Goal: Task Accomplishment & Management: Complete application form

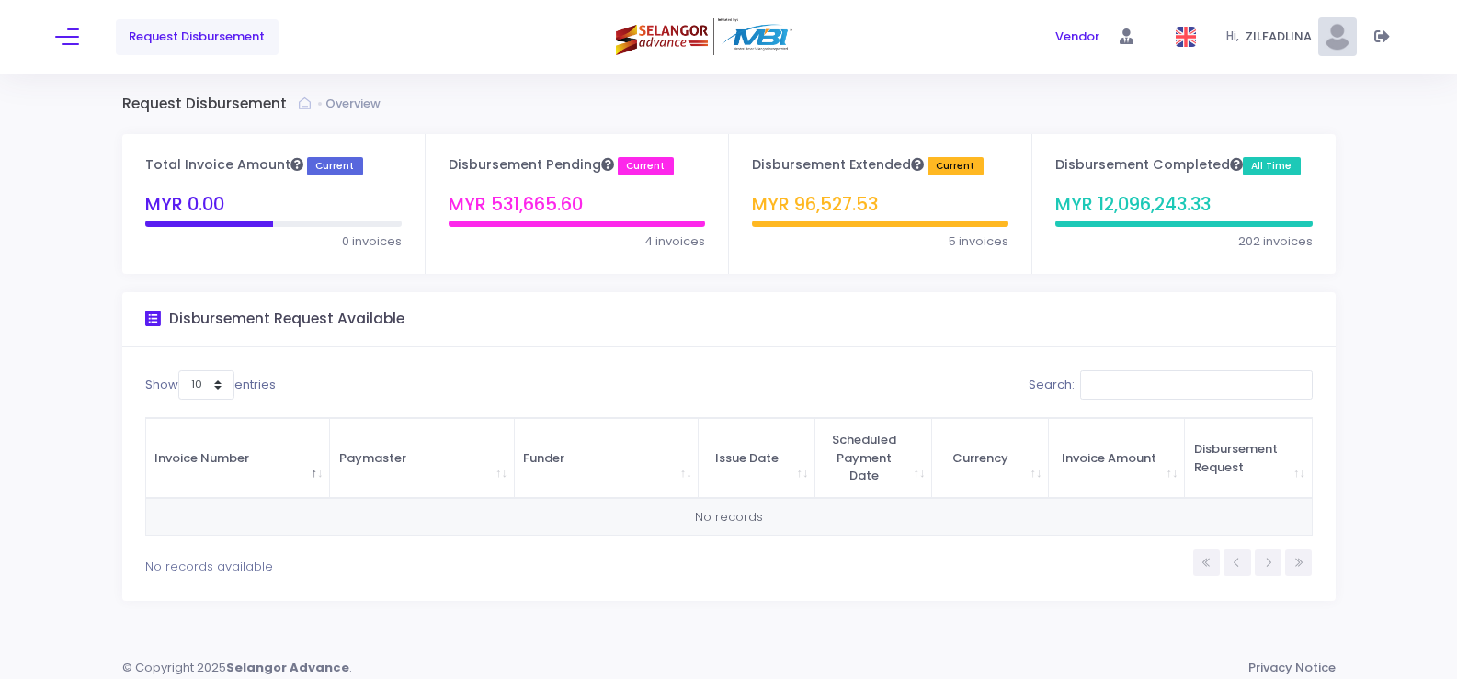
scroll to position [10, 0]
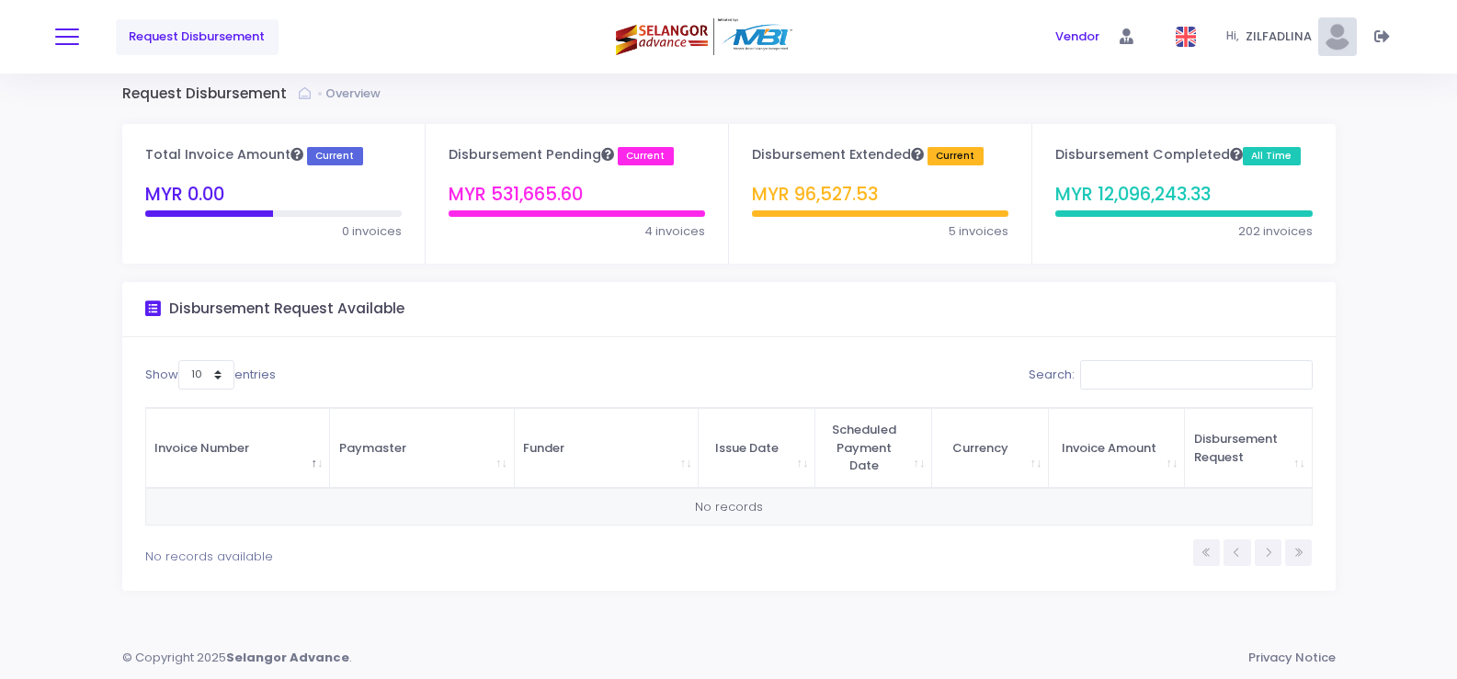
click at [64, 36] on span at bounding box center [67, 37] width 24 height 2
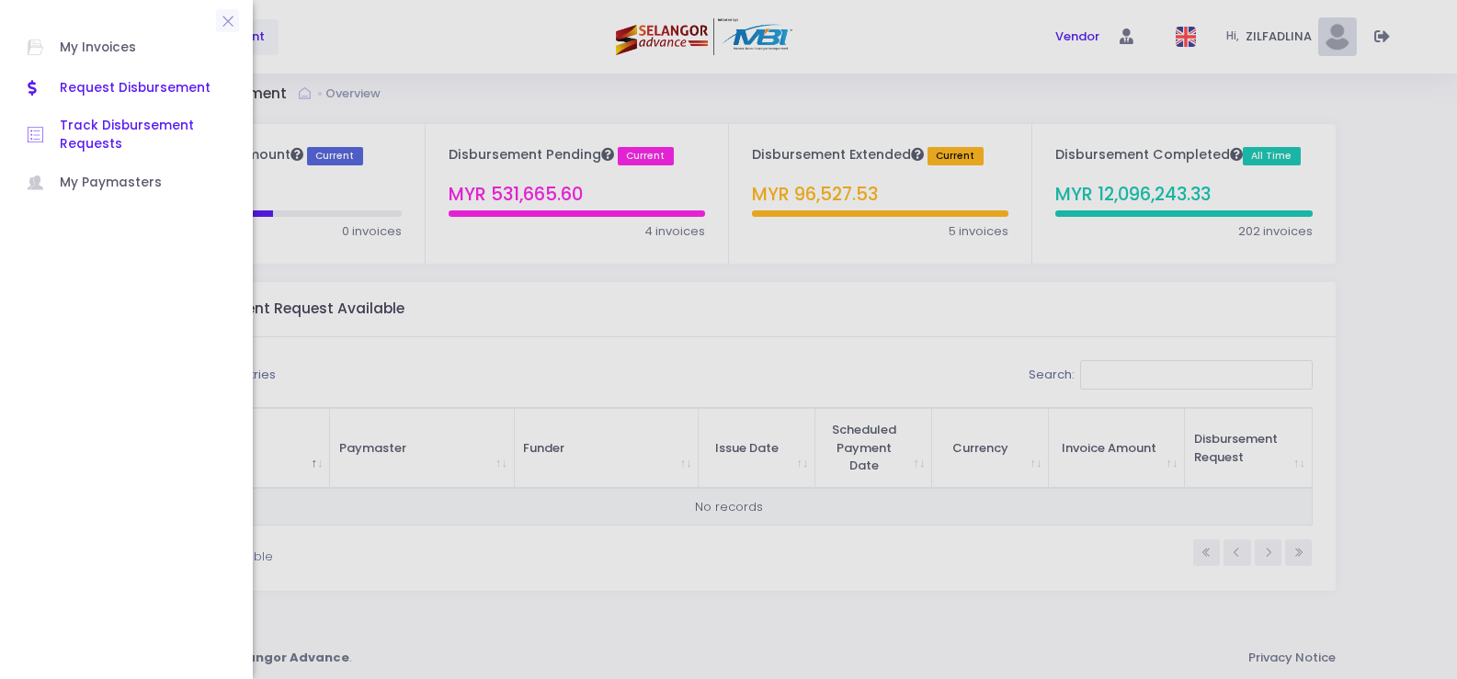
click at [85, 138] on span "Track Disbursement Requests" at bounding box center [142, 136] width 165 height 38
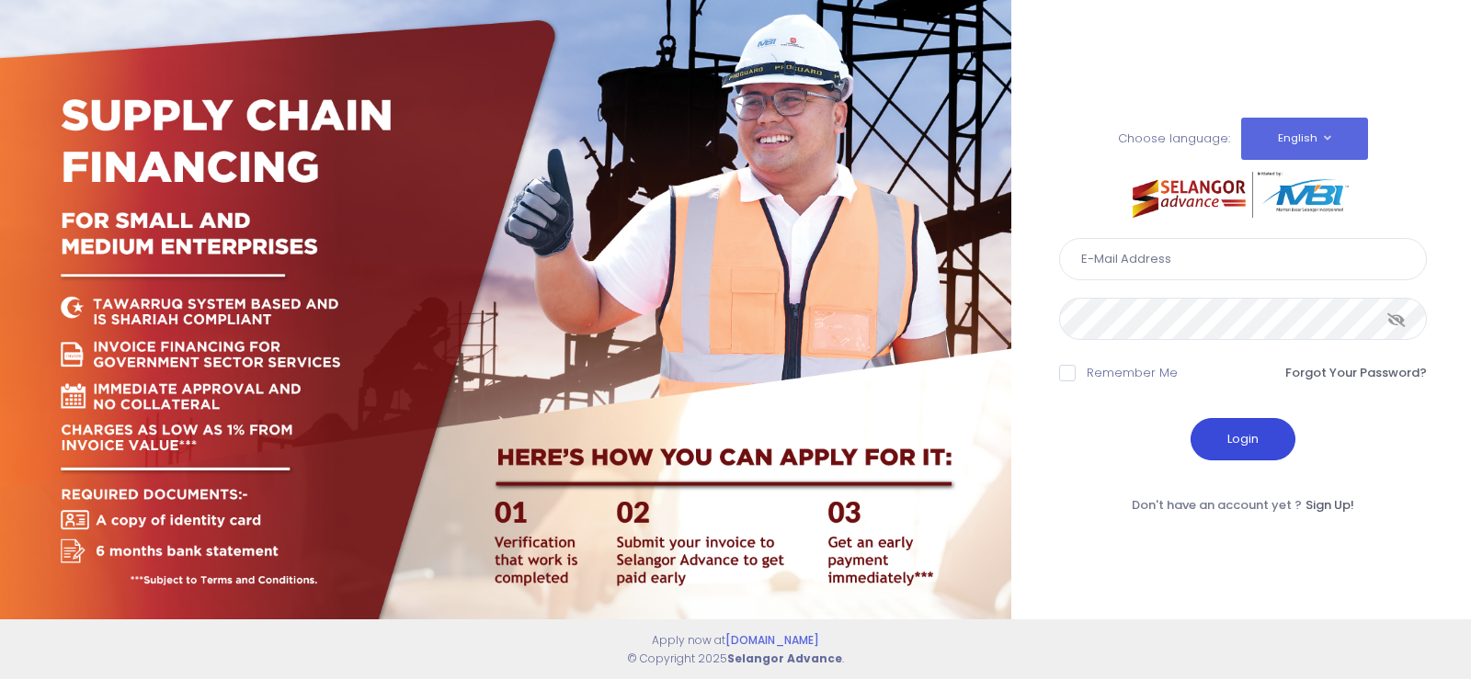
type input "fcd@janatanmia.com.my"
click at [1236, 438] on button "Login" at bounding box center [1242, 439] width 105 height 42
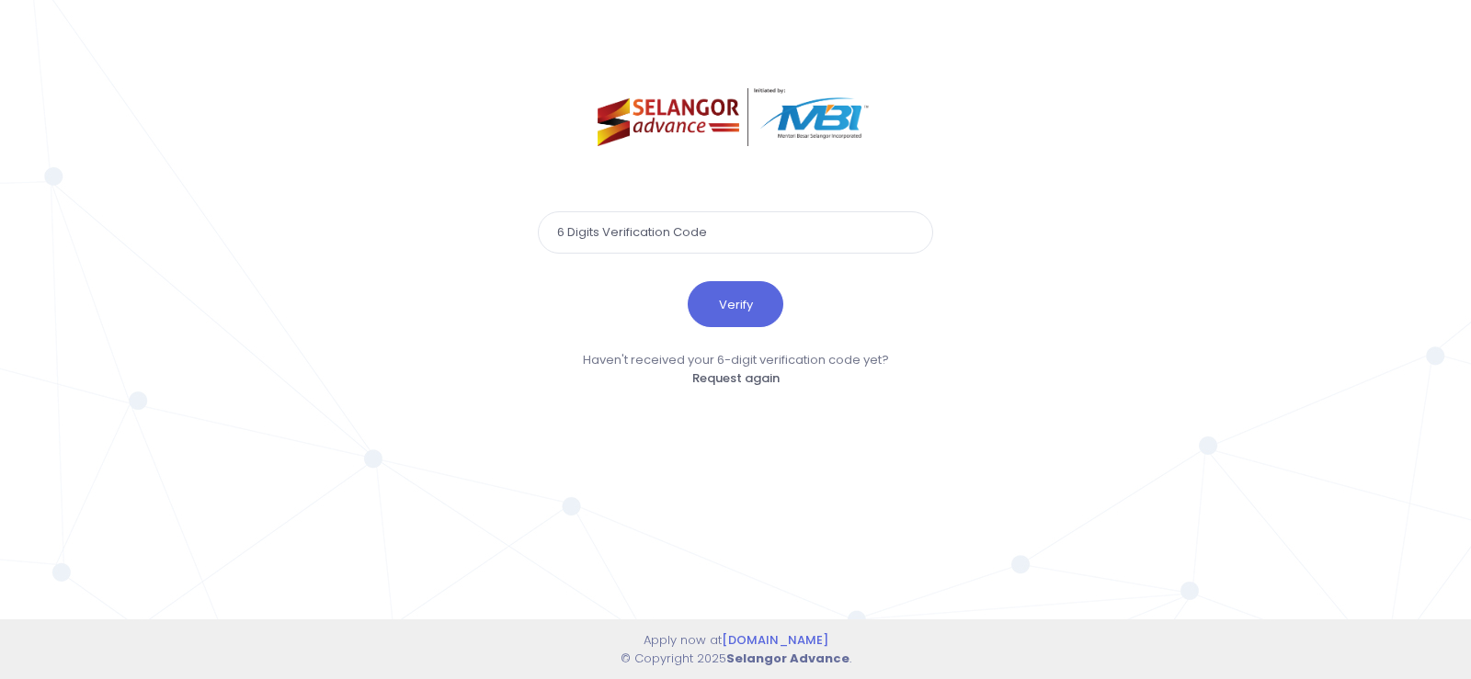
click at [733, 234] on input "text" at bounding box center [735, 232] width 395 height 42
type input "697096"
click at [688, 281] on button "Verify" at bounding box center [736, 304] width 96 height 46
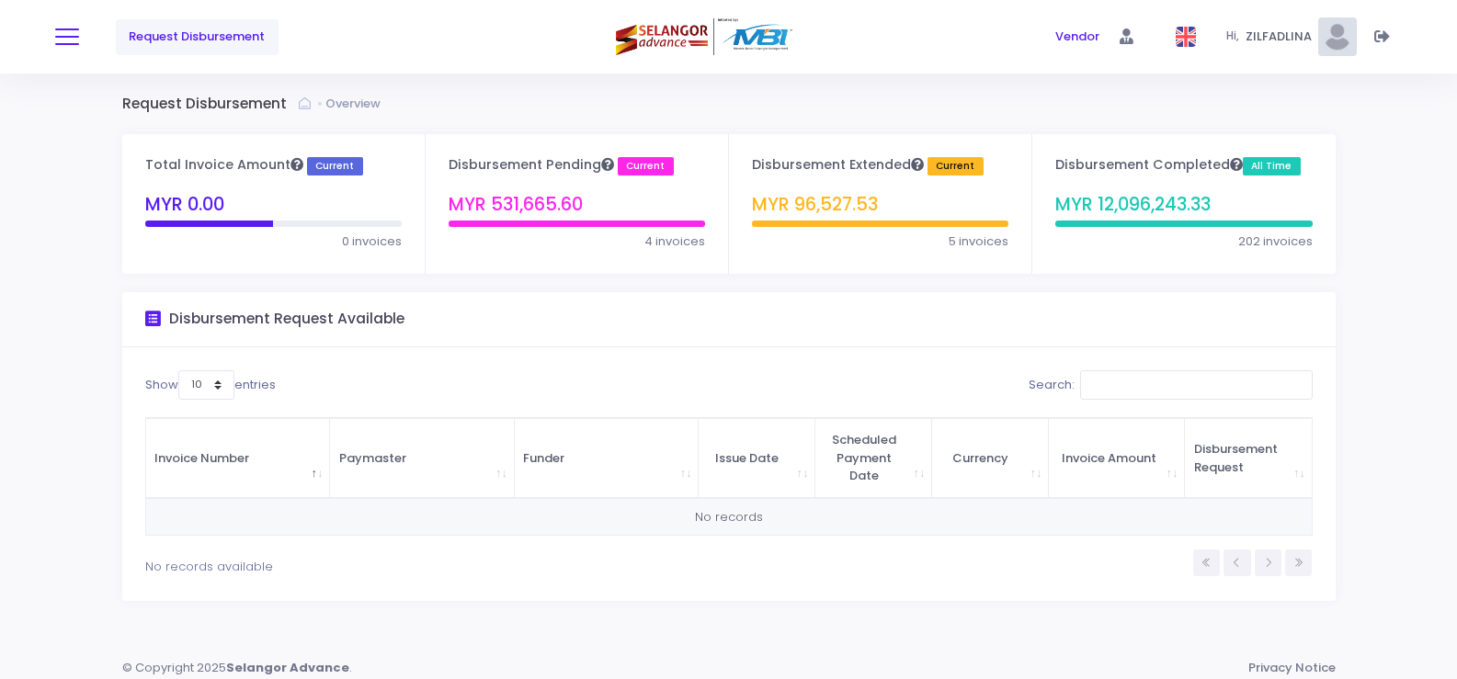
click at [71, 36] on span at bounding box center [67, 37] width 24 height 2
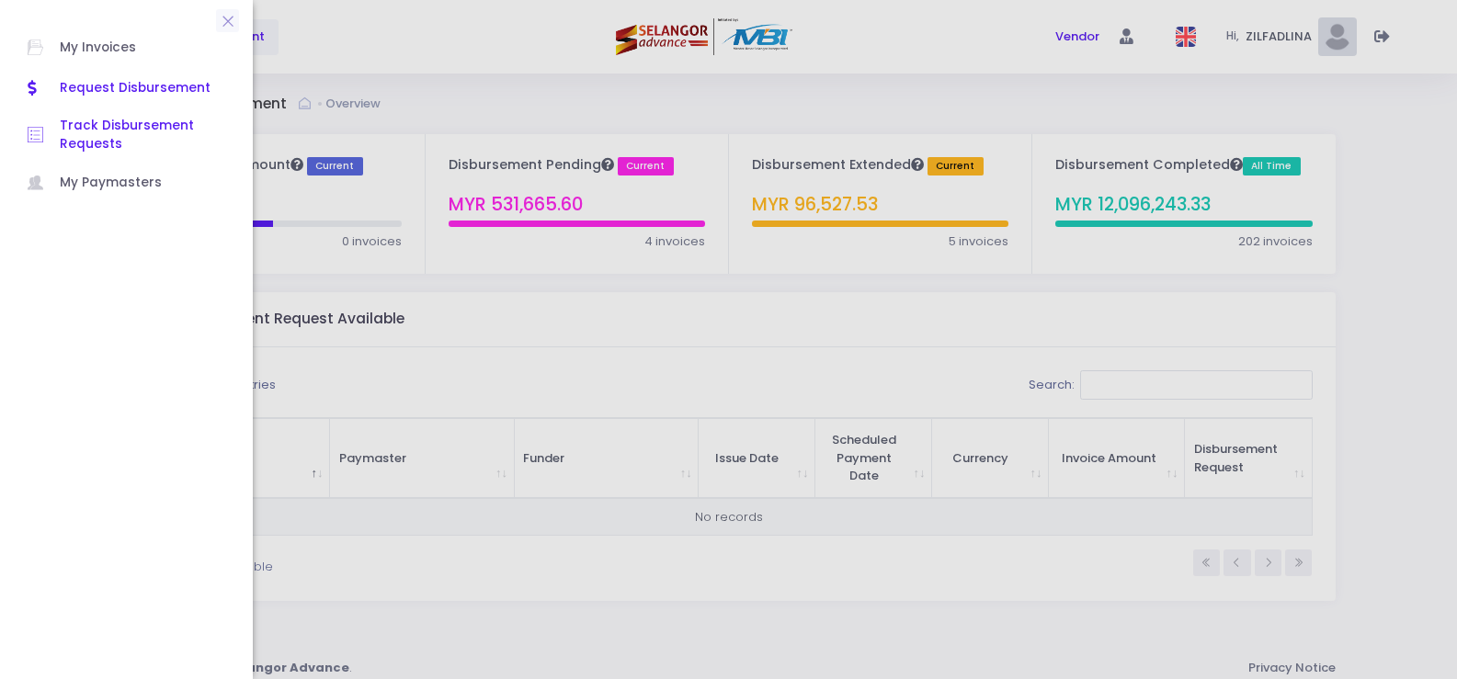
click at [142, 129] on span "Track Disbursement Requests" at bounding box center [142, 136] width 165 height 38
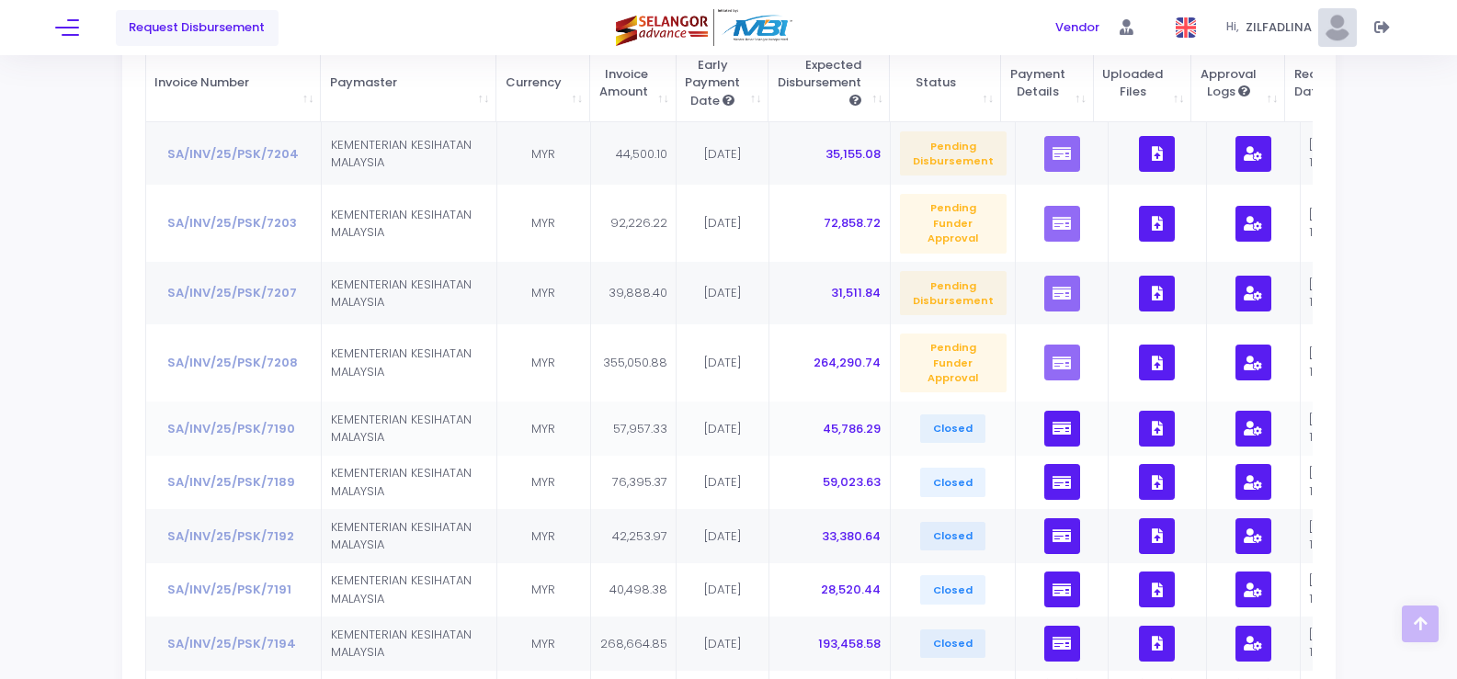
scroll to position [184, 0]
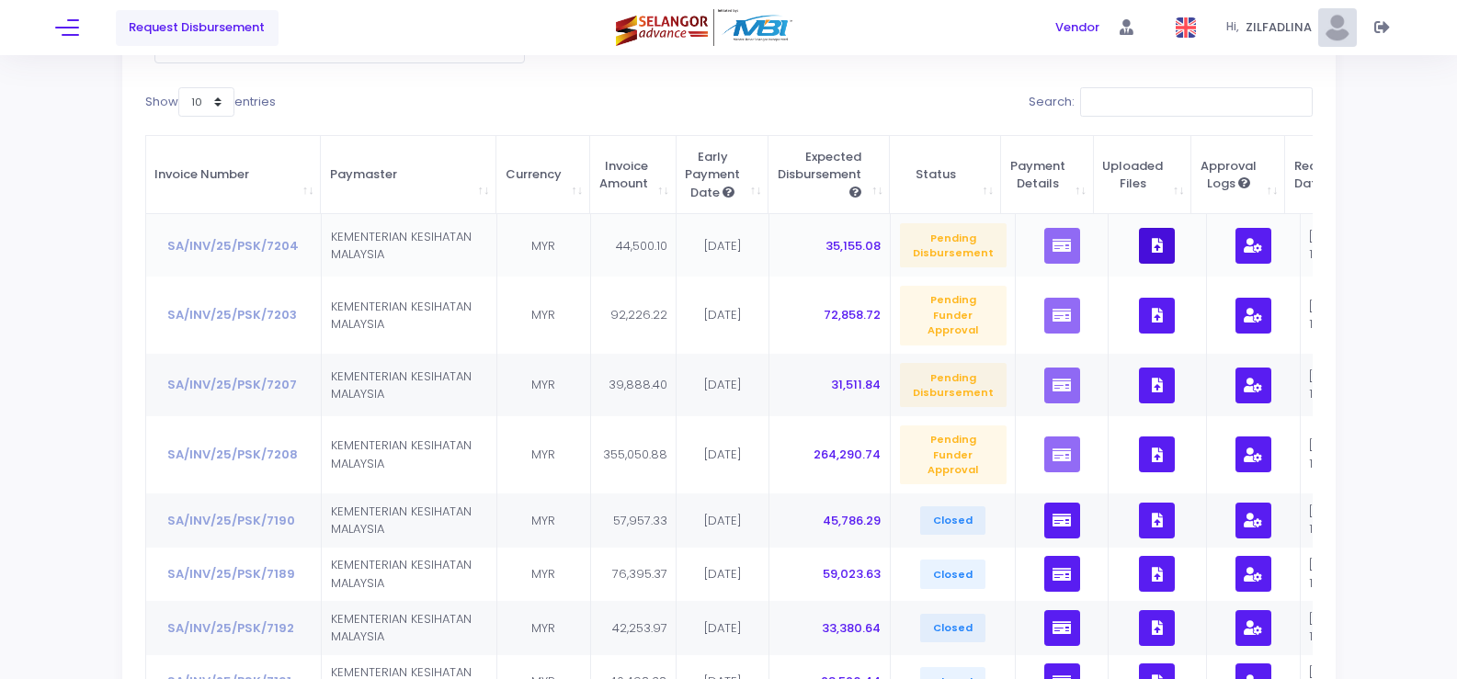
click at [1153, 242] on button "button" at bounding box center [1157, 246] width 36 height 36
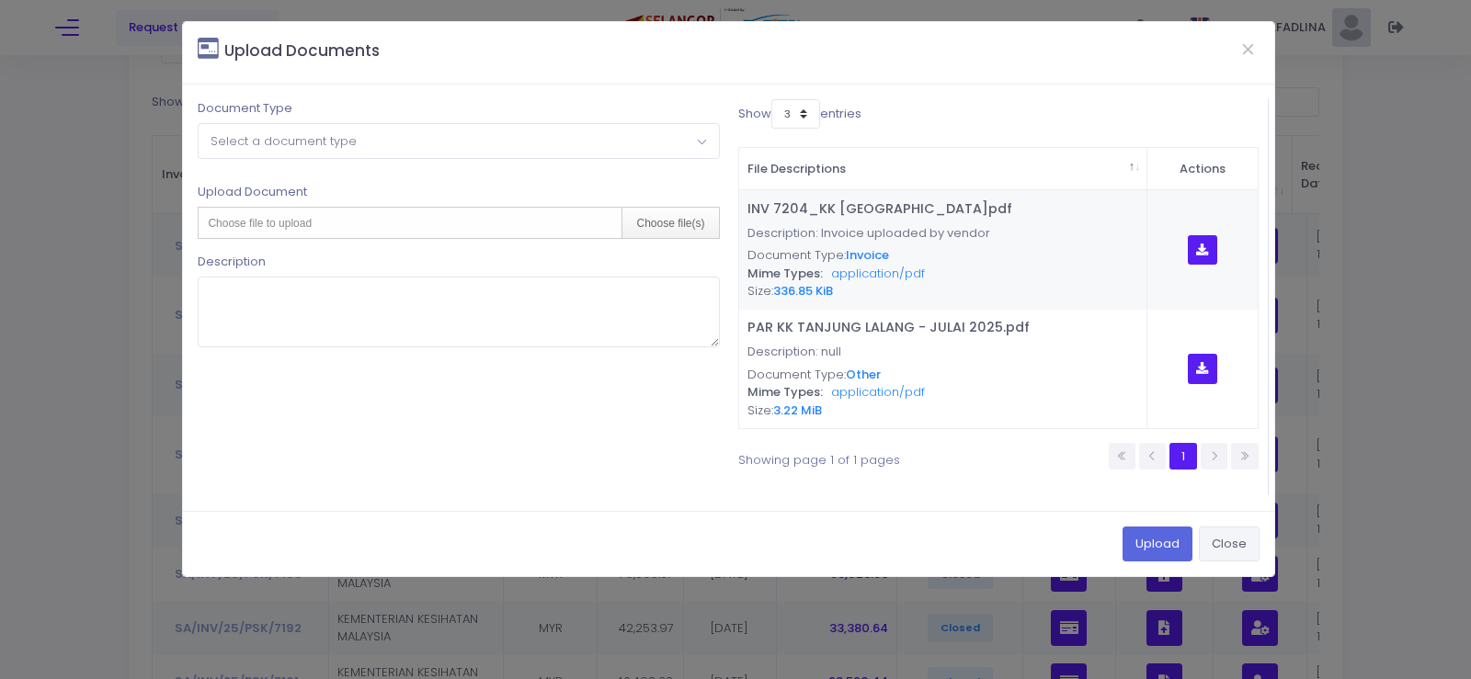
click at [1215, 534] on button "Close" at bounding box center [1229, 544] width 61 height 35
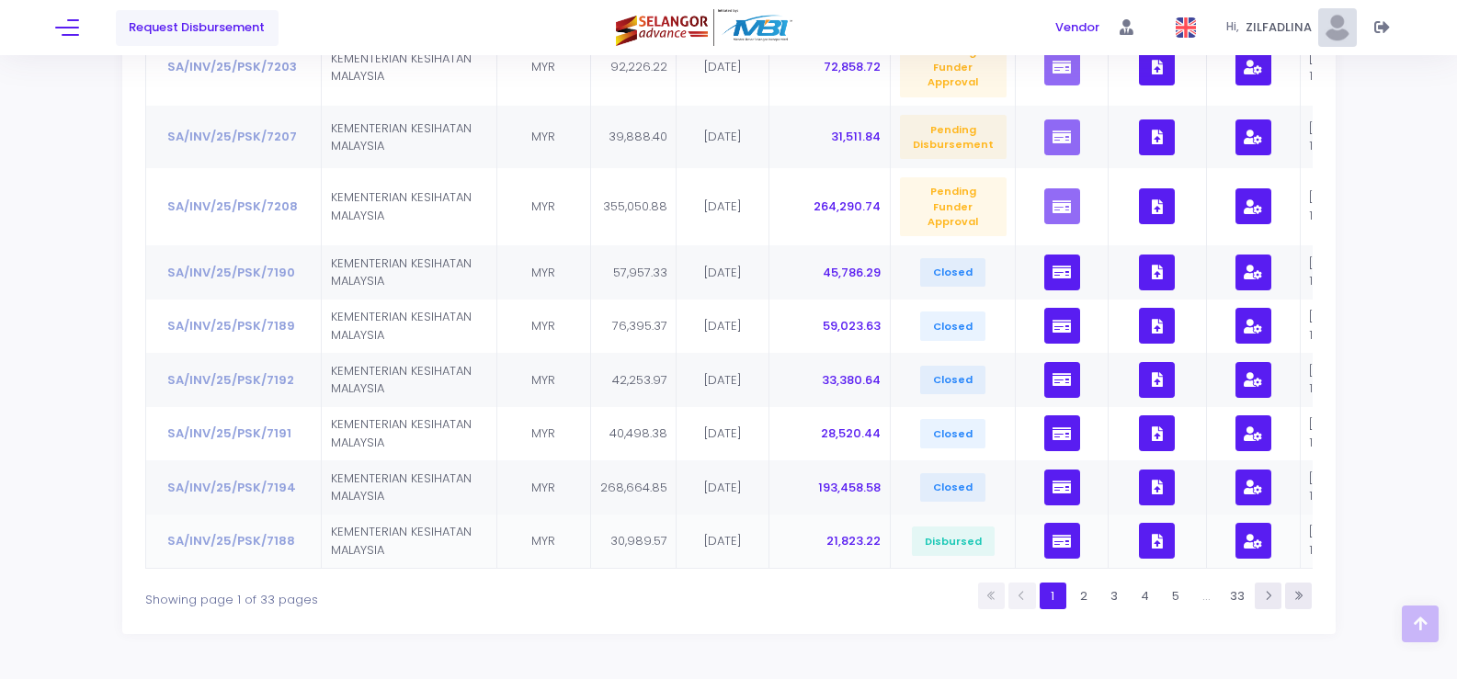
scroll to position [460, 0]
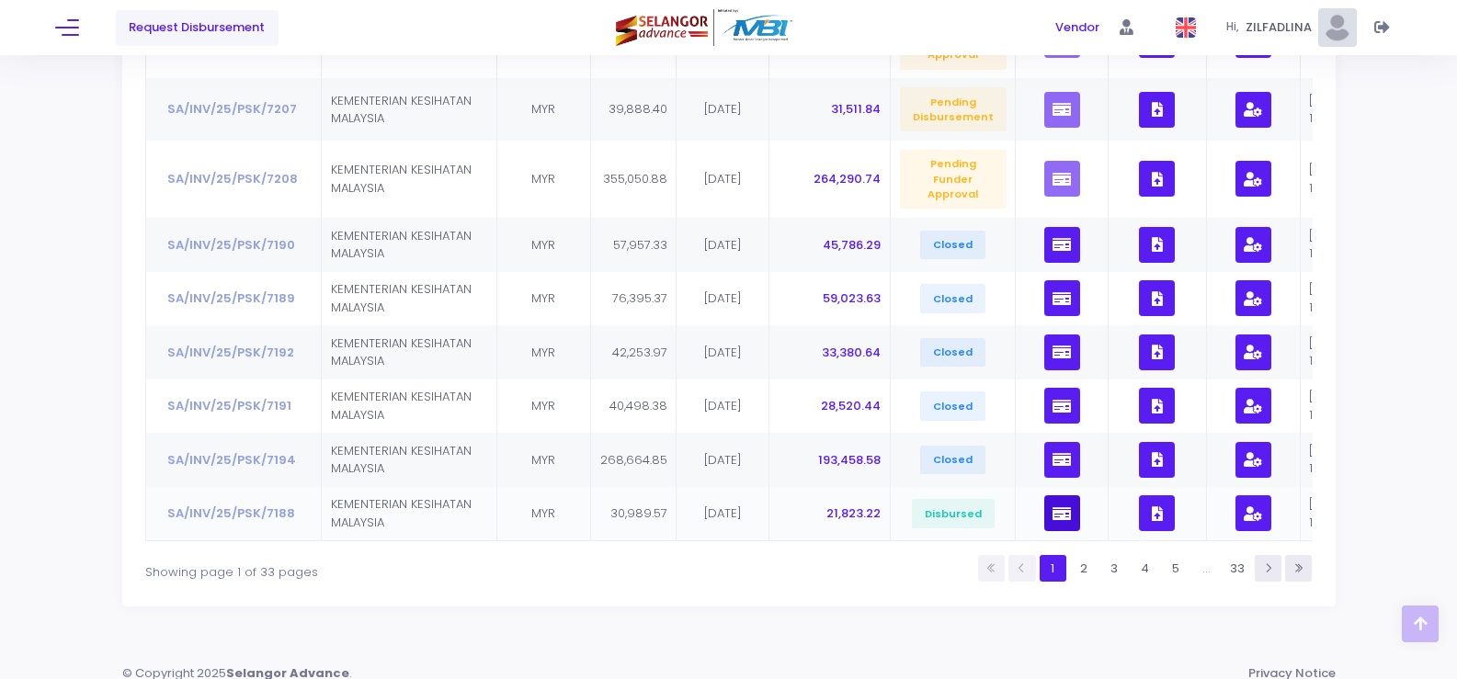
click at [1054, 514] on icon "button" at bounding box center [1061, 514] width 18 height 0
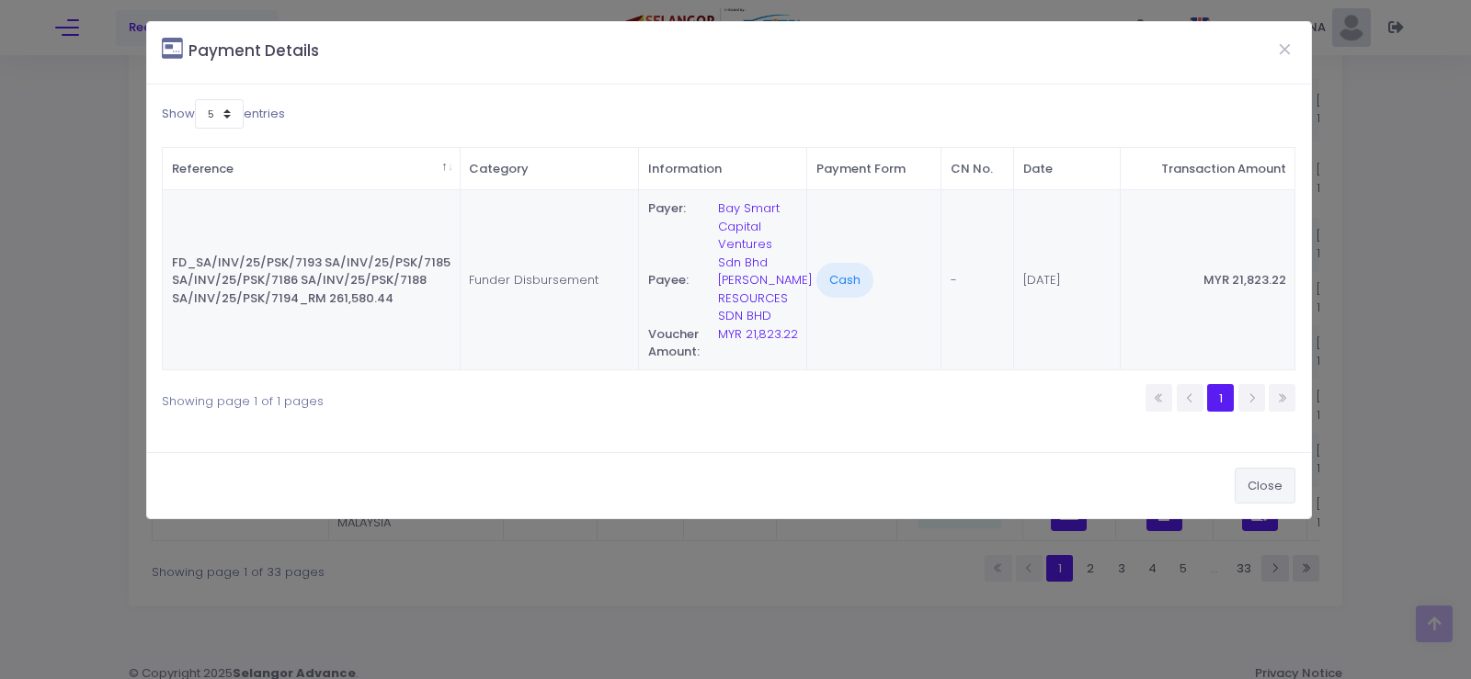
click at [1284, 481] on button "Close" at bounding box center [1264, 485] width 61 height 35
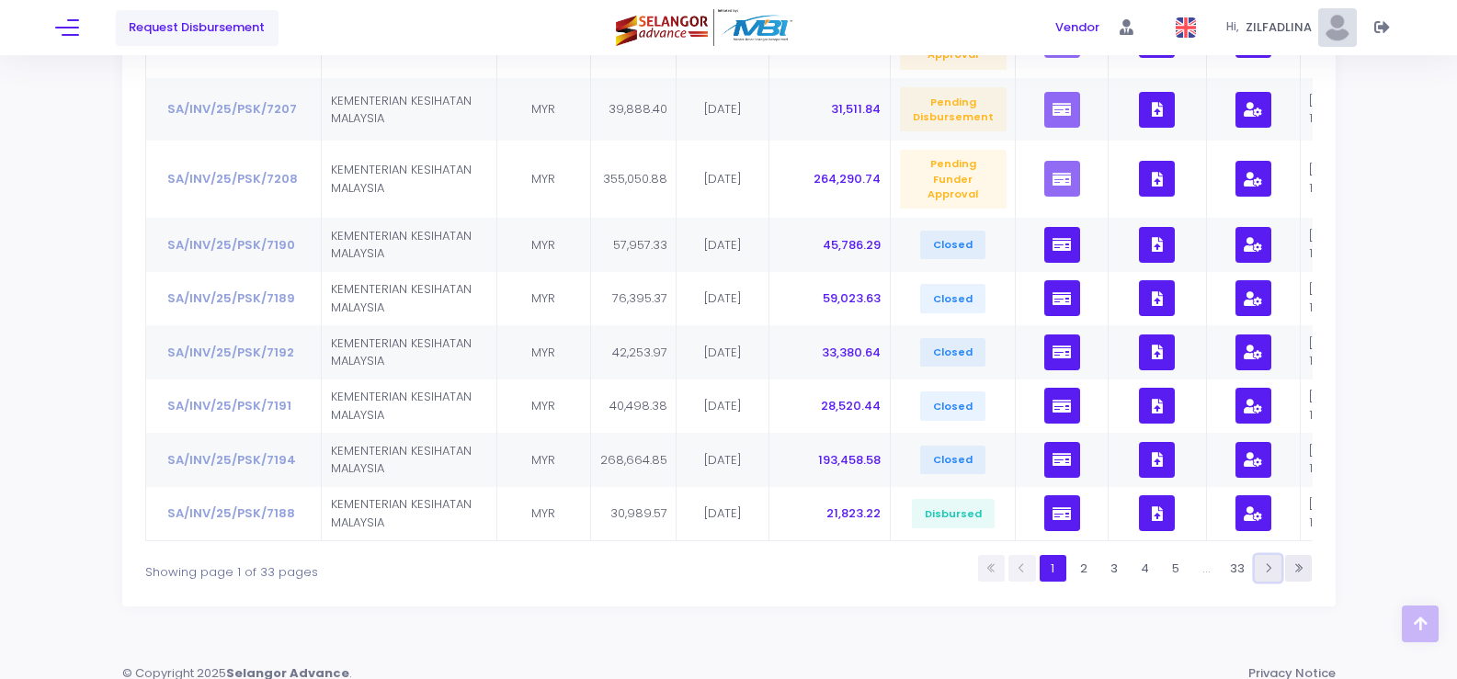
click at [1268, 574] on icon at bounding box center [1268, 569] width 12 height 12
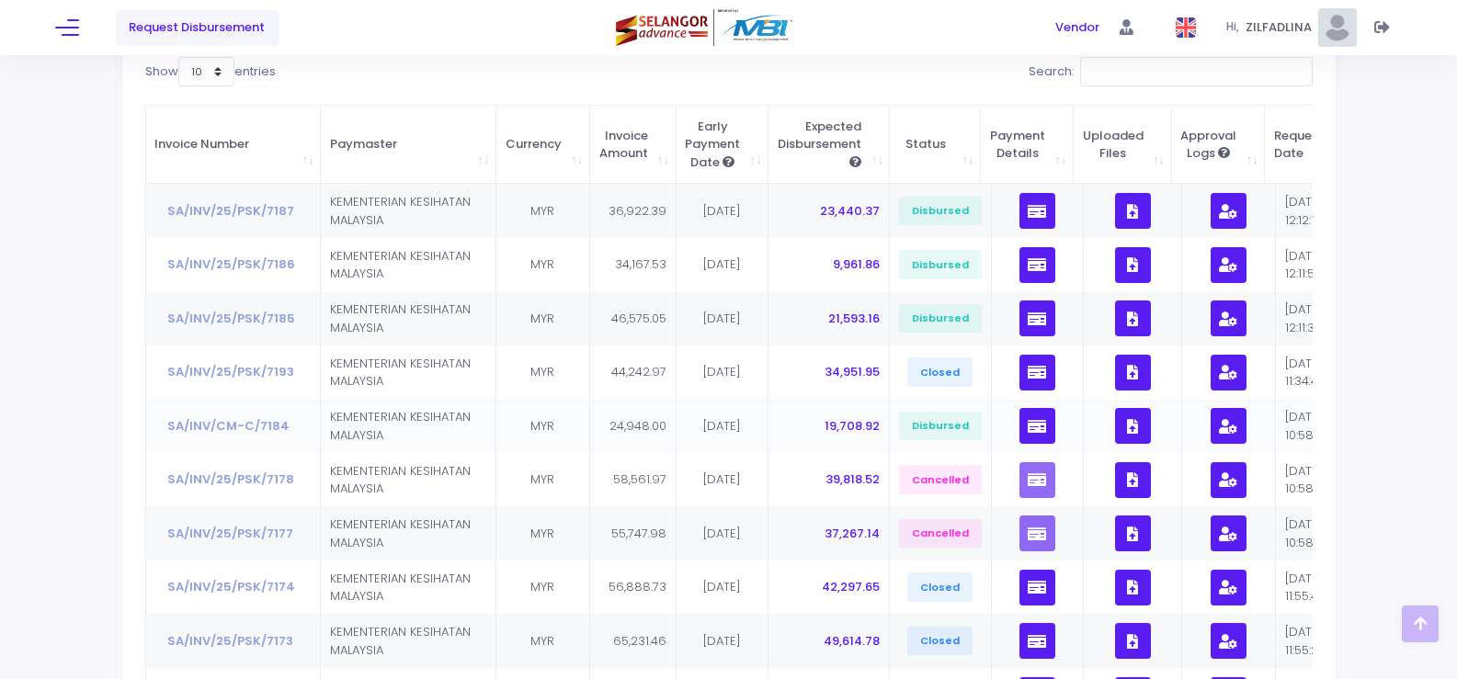
scroll to position [333, 0]
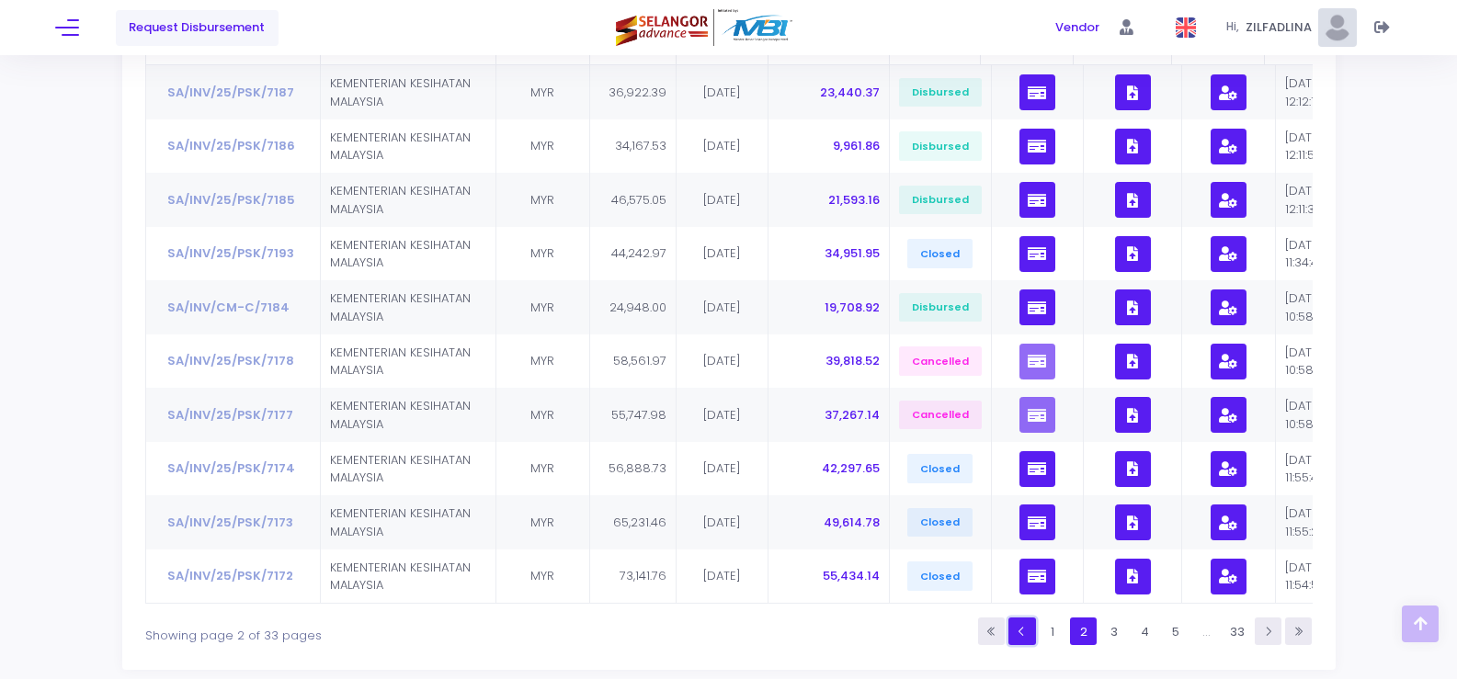
click at [1019, 638] on icon at bounding box center [1022, 632] width 12 height 12
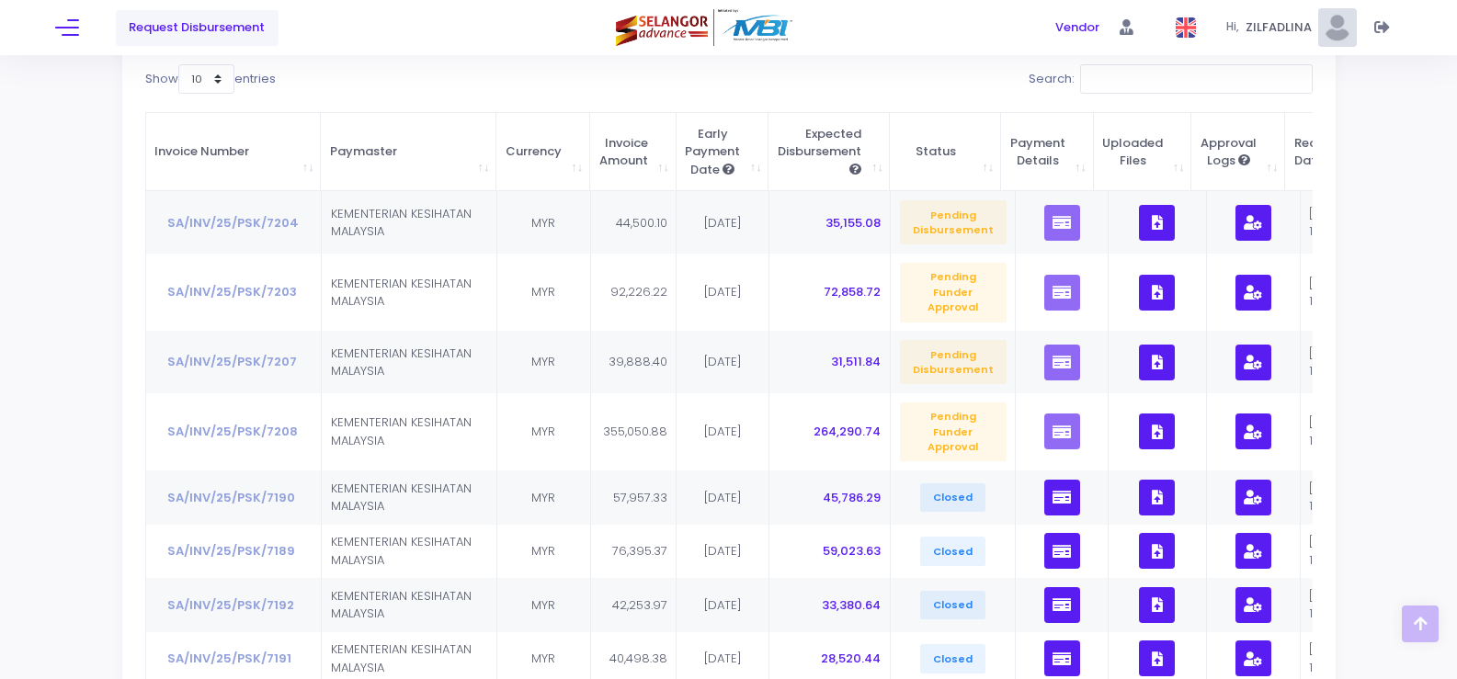
scroll to position [121, 0]
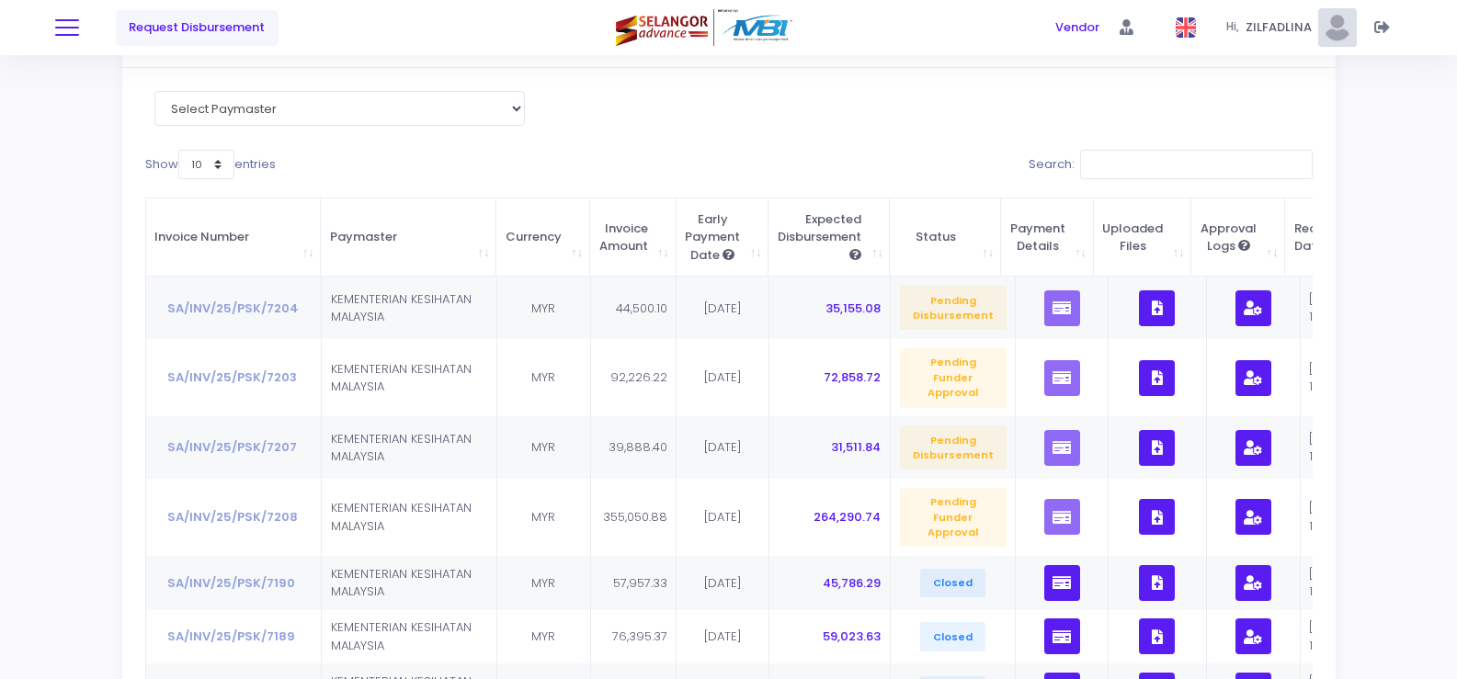
click at [70, 28] on span at bounding box center [67, 28] width 24 height 2
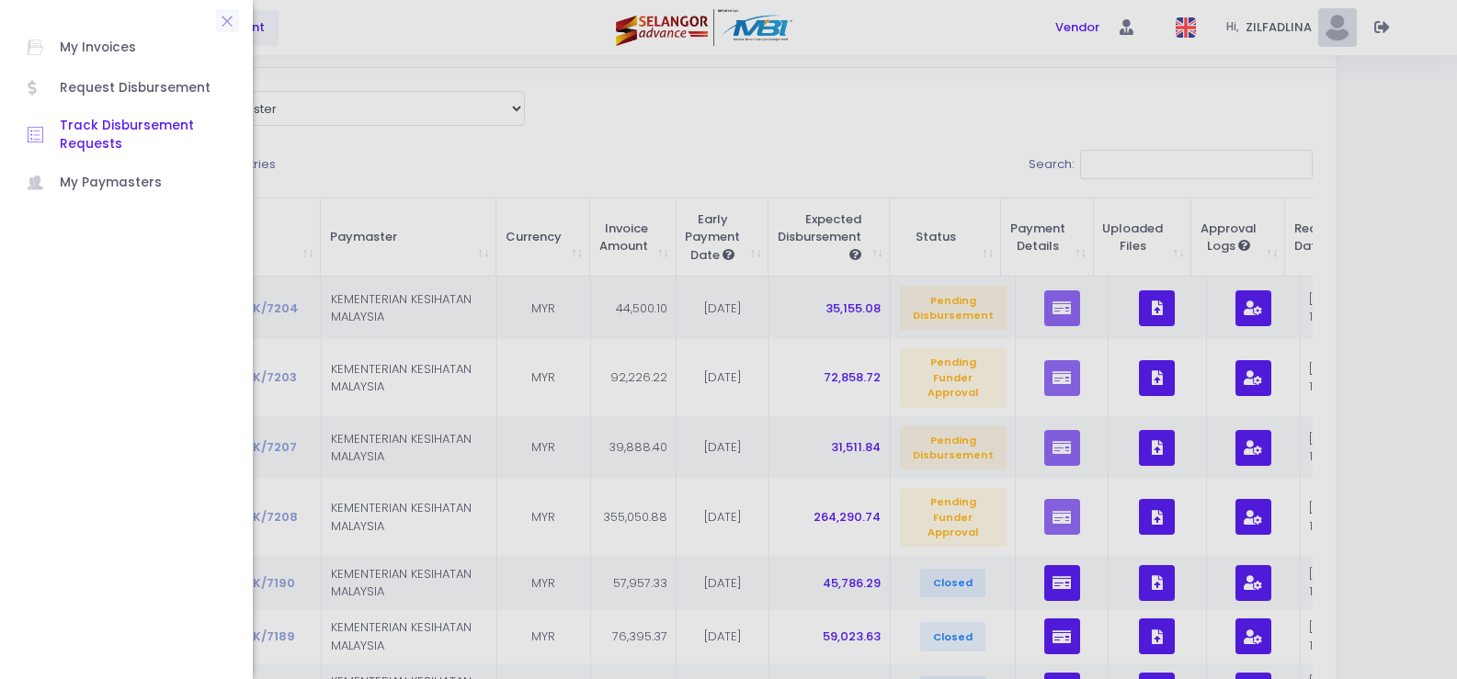
click at [125, 131] on span "Track Disbursement Requests" at bounding box center [142, 136] width 165 height 38
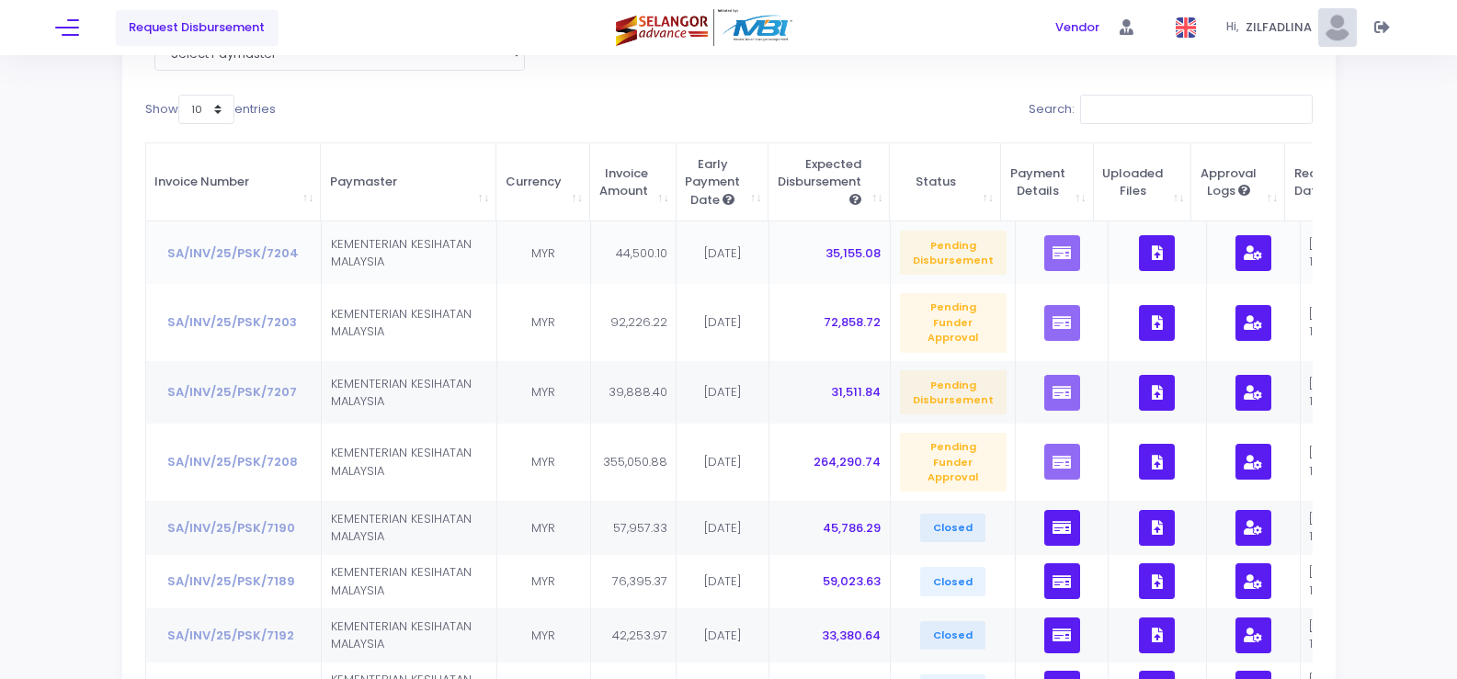
scroll to position [184, 0]
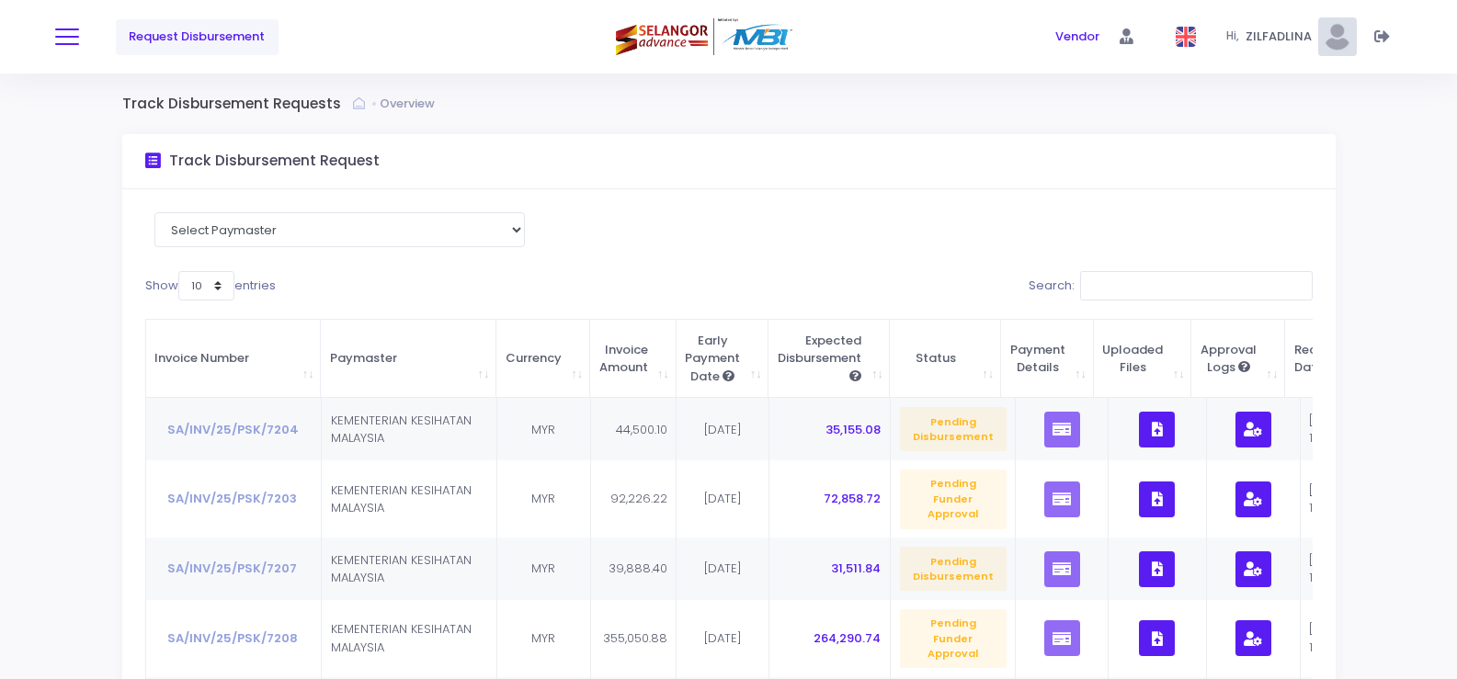
click at [57, 35] on button at bounding box center [67, 37] width 24 height 24
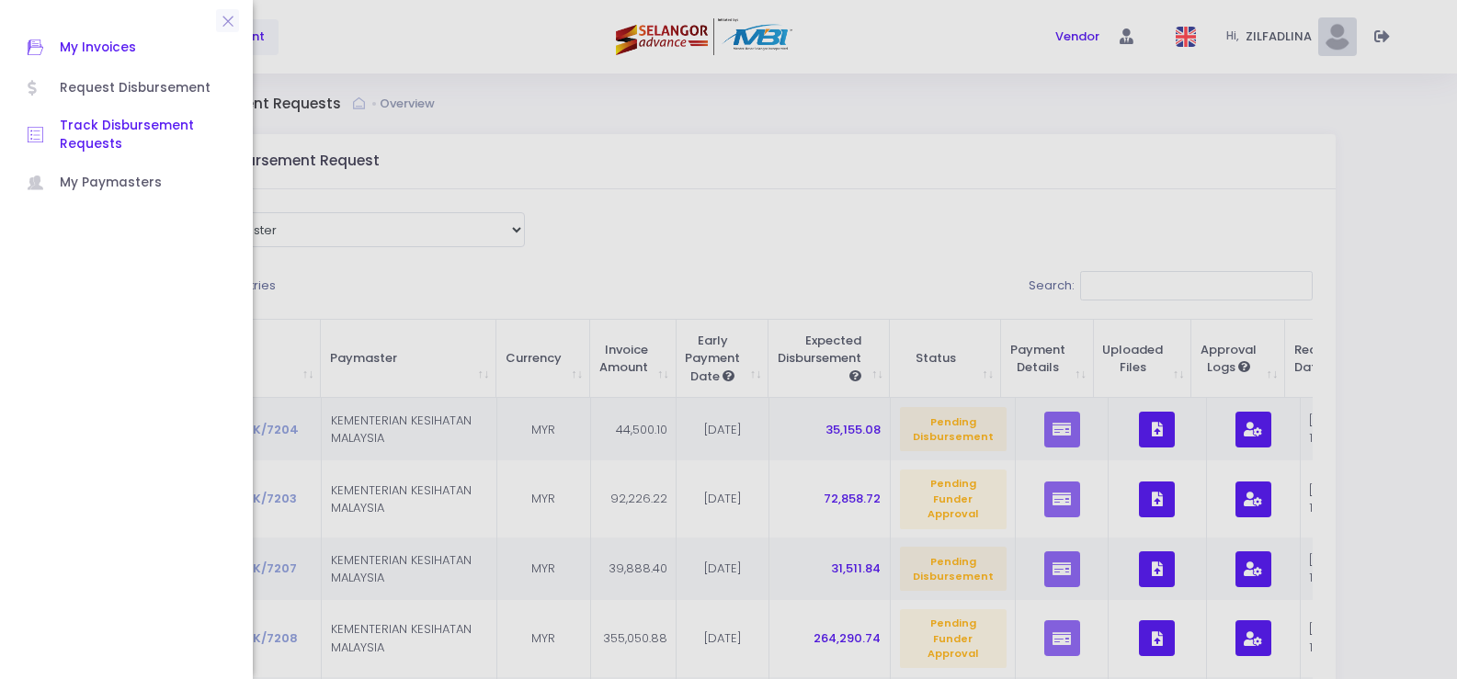
click at [93, 44] on span "My Invoices" at bounding box center [142, 48] width 165 height 24
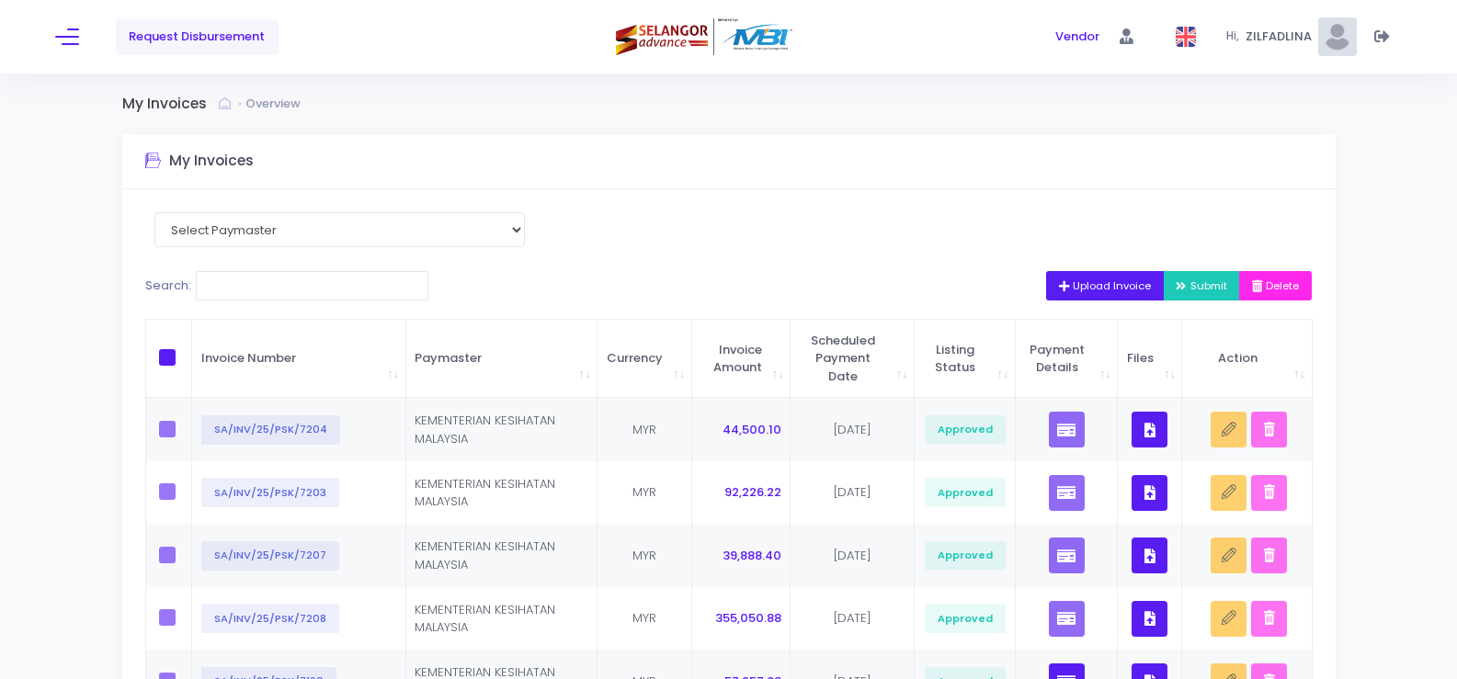
click at [1100, 280] on span "Upload Invoice" at bounding box center [1105, 286] width 93 height 15
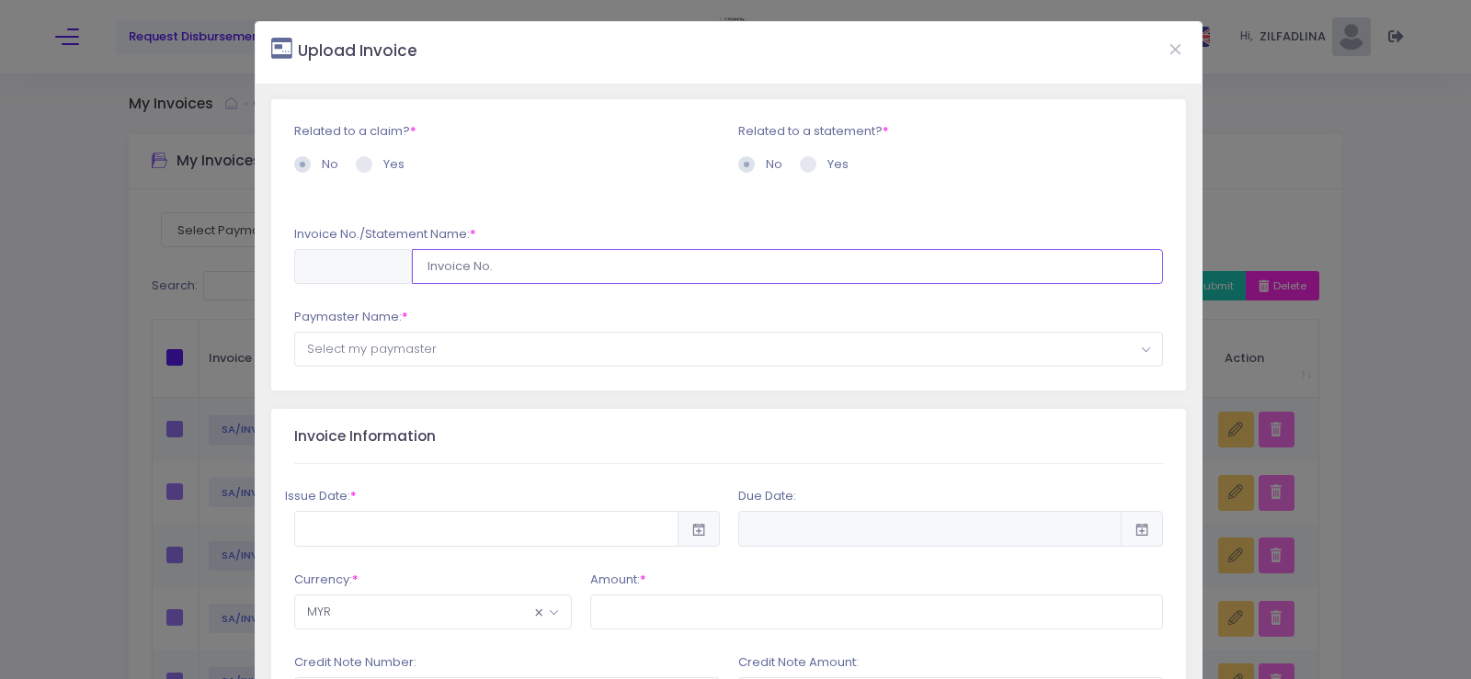
click at [461, 264] on input "text" at bounding box center [788, 266] width 752 height 35
drag, startPoint x: 579, startPoint y: 271, endPoint x: 388, endPoint y: 251, distance: 192.3
click at [388, 251] on div "SA/INV/25/PSK/7199" at bounding box center [729, 266] width 870 height 35
type input "SA/INV/25/PSK/7199"
click at [456, 340] on span "Select my paymaster" at bounding box center [729, 349] width 868 height 33
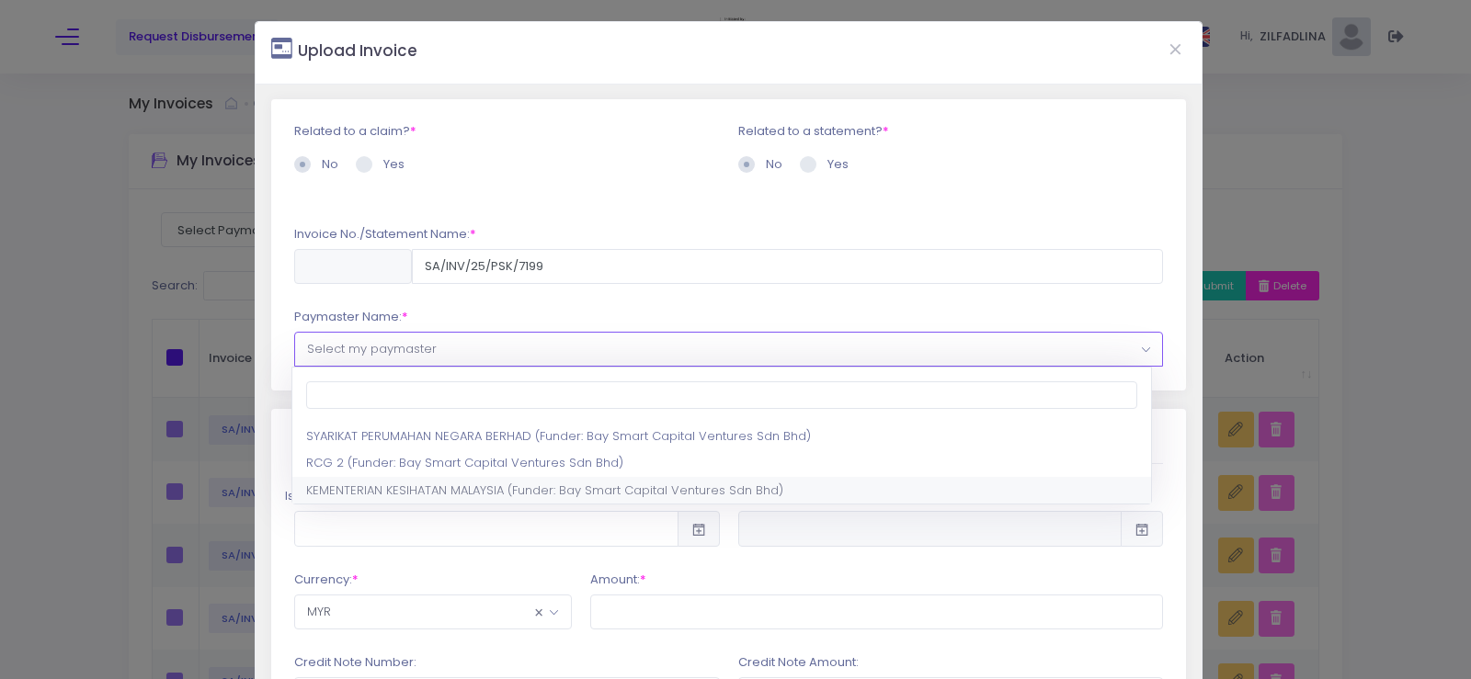
select select "1297,1444,180"
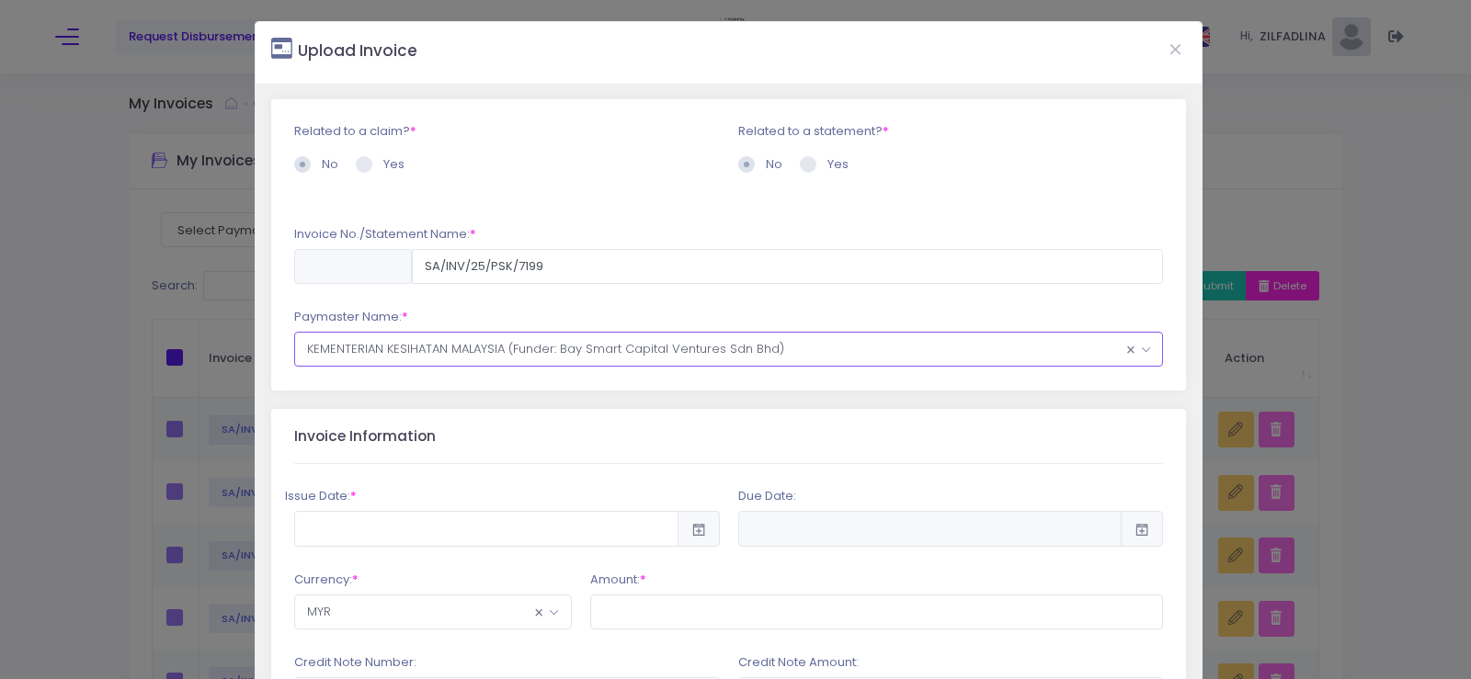
scroll to position [92, 0]
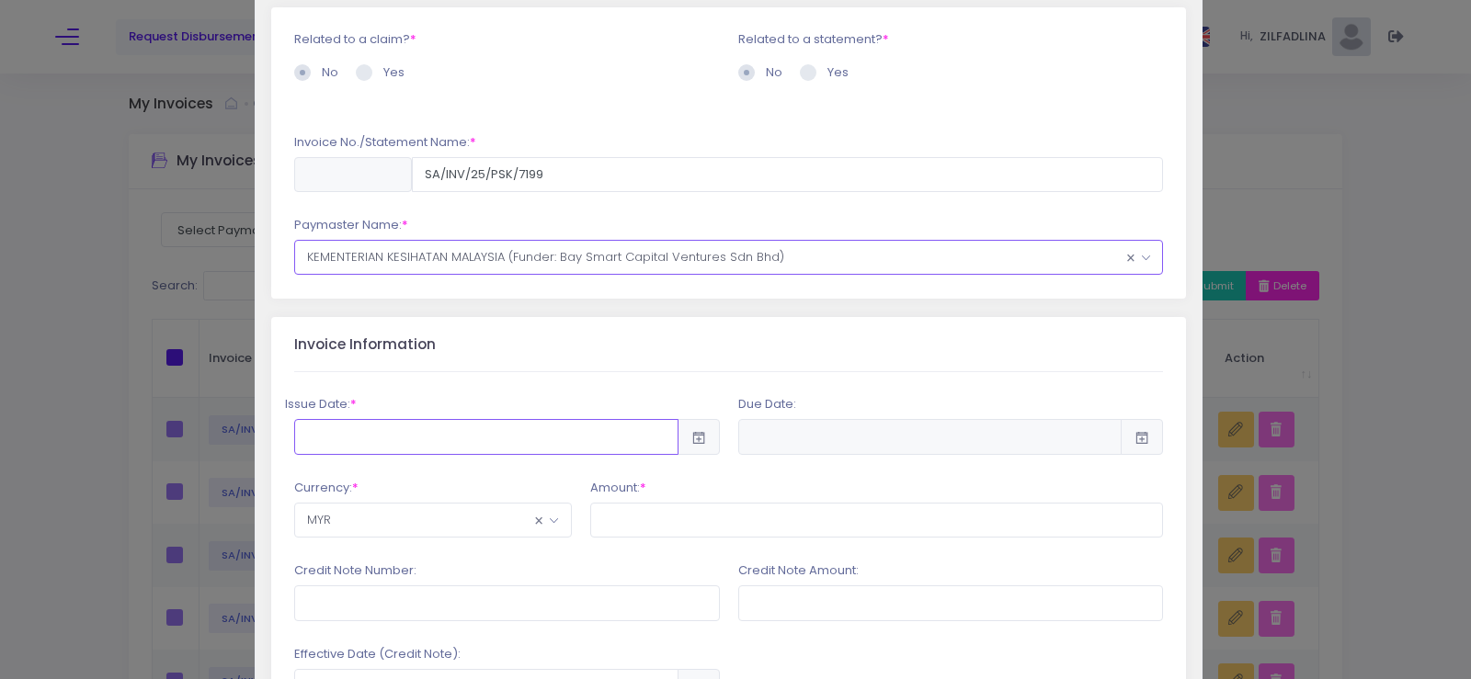
click at [576, 428] on input "text" at bounding box center [486, 436] width 384 height 35
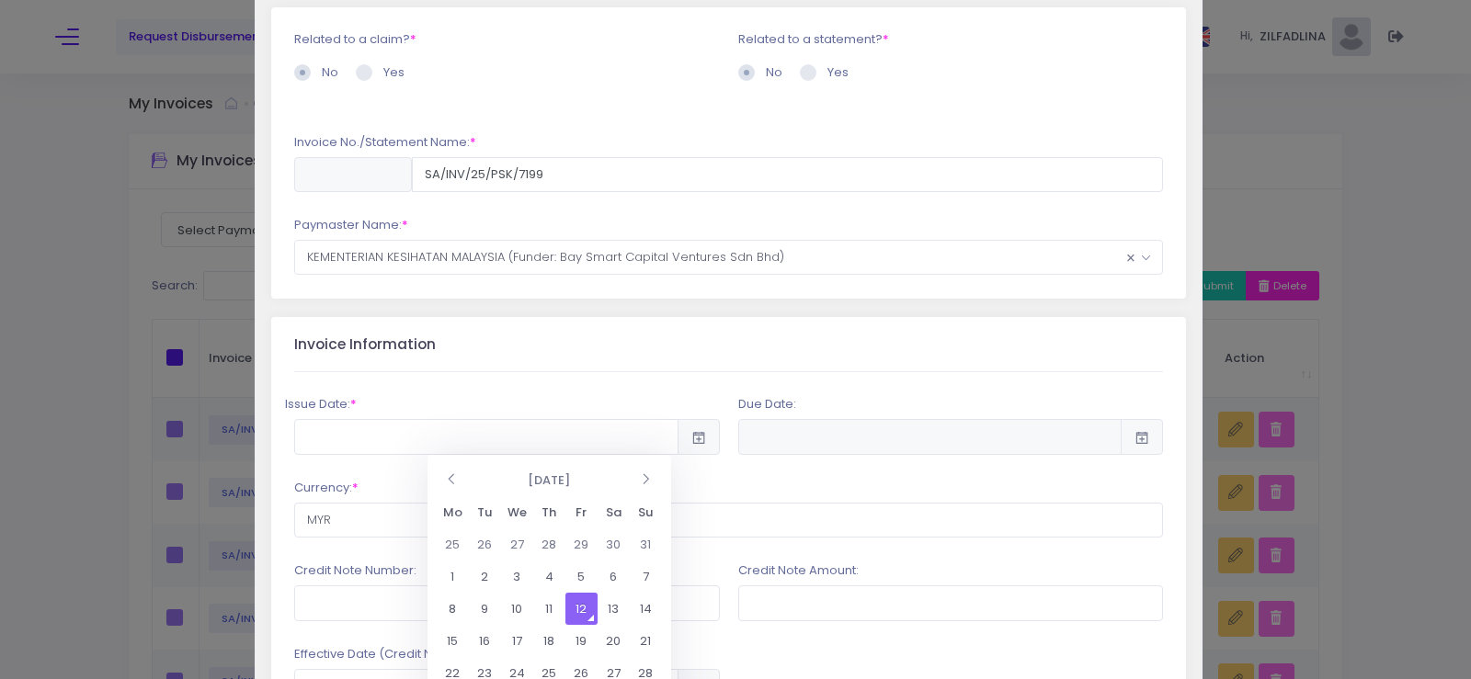
click at [575, 605] on td "12" at bounding box center [581, 609] width 32 height 32
type input "2025-09-12"
type input "2026-03-11"
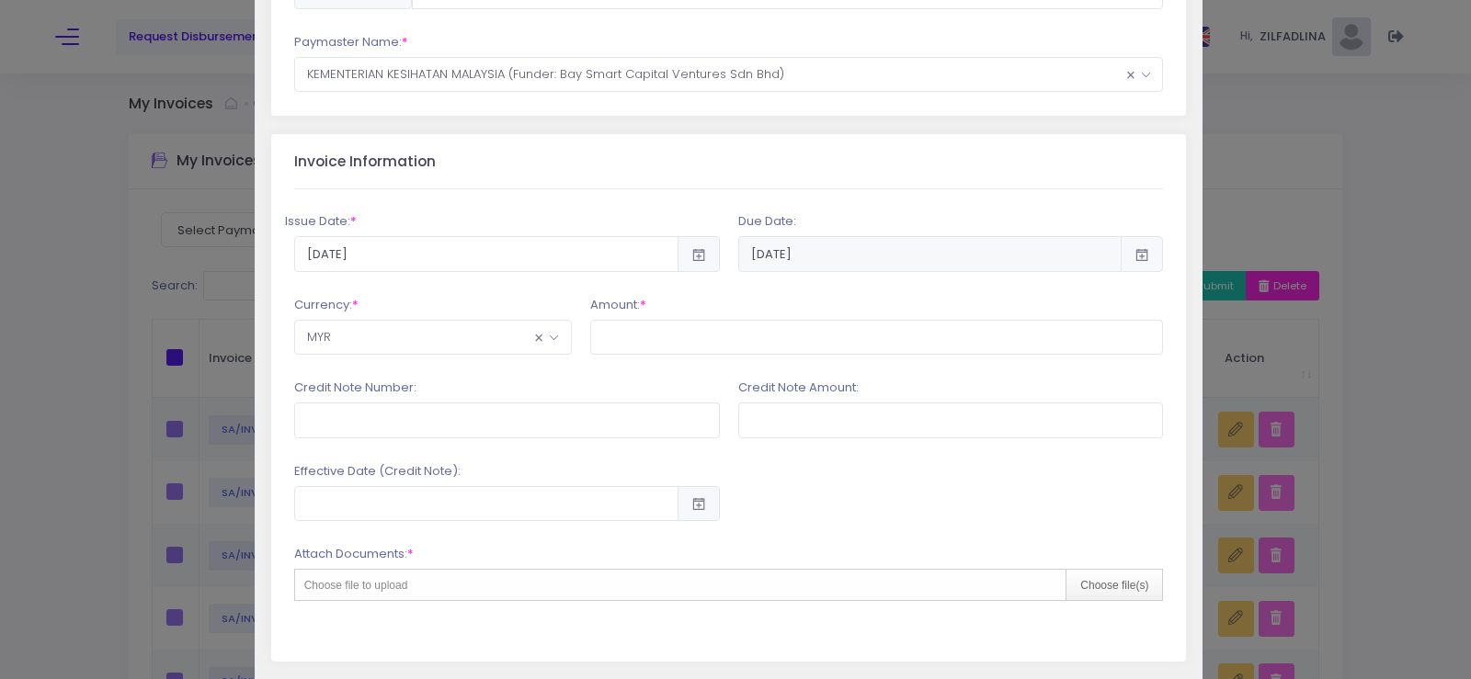
scroll to position [276, 0]
click at [654, 338] on input "text" at bounding box center [877, 336] width 574 height 35
type input "50,538.65"
click at [475, 423] on input "text" at bounding box center [507, 419] width 426 height 35
type input "PSK/2025/CN-057"
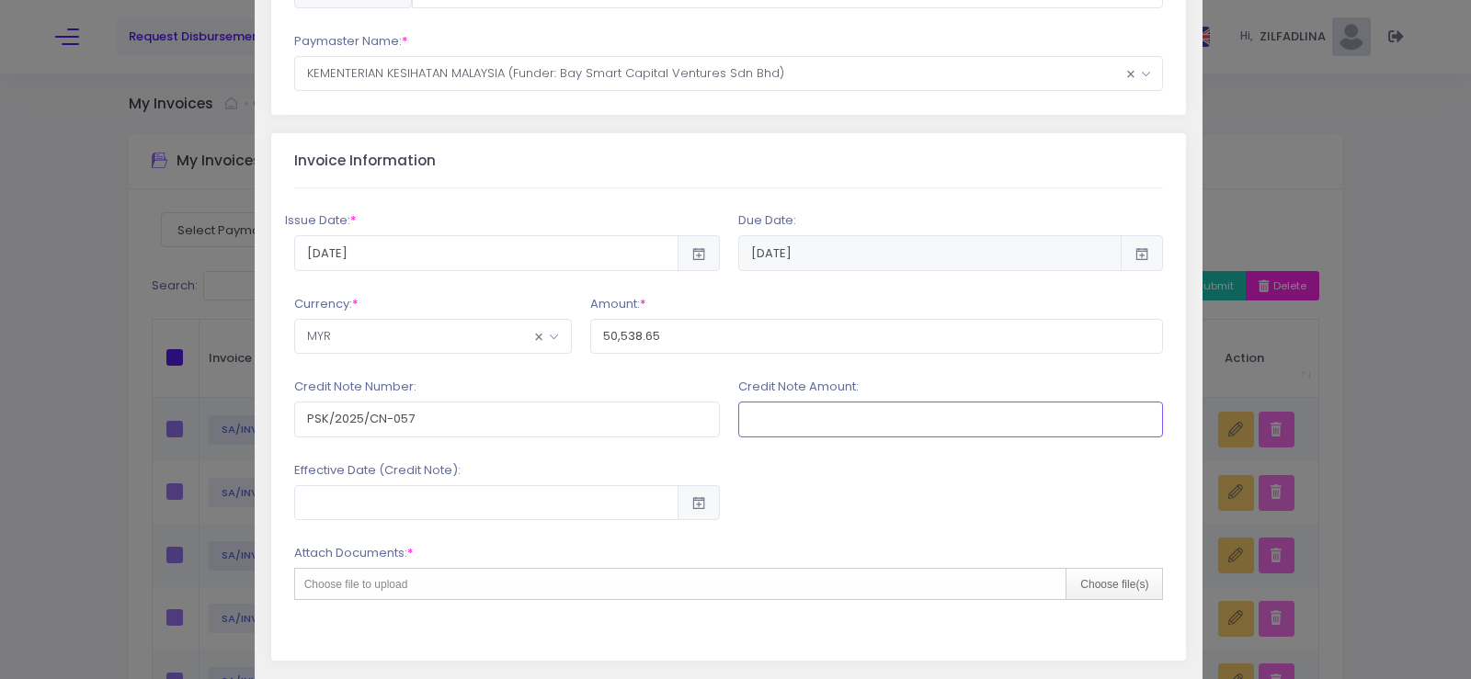
click at [859, 431] on input "text" at bounding box center [951, 419] width 426 height 35
type input "10,073.02"
click at [1128, 588] on div "Choose file(s)" at bounding box center [1113, 584] width 97 height 30
type input "C:\fakepath\INV 7199_KK MARAN_AUG25.pdf"
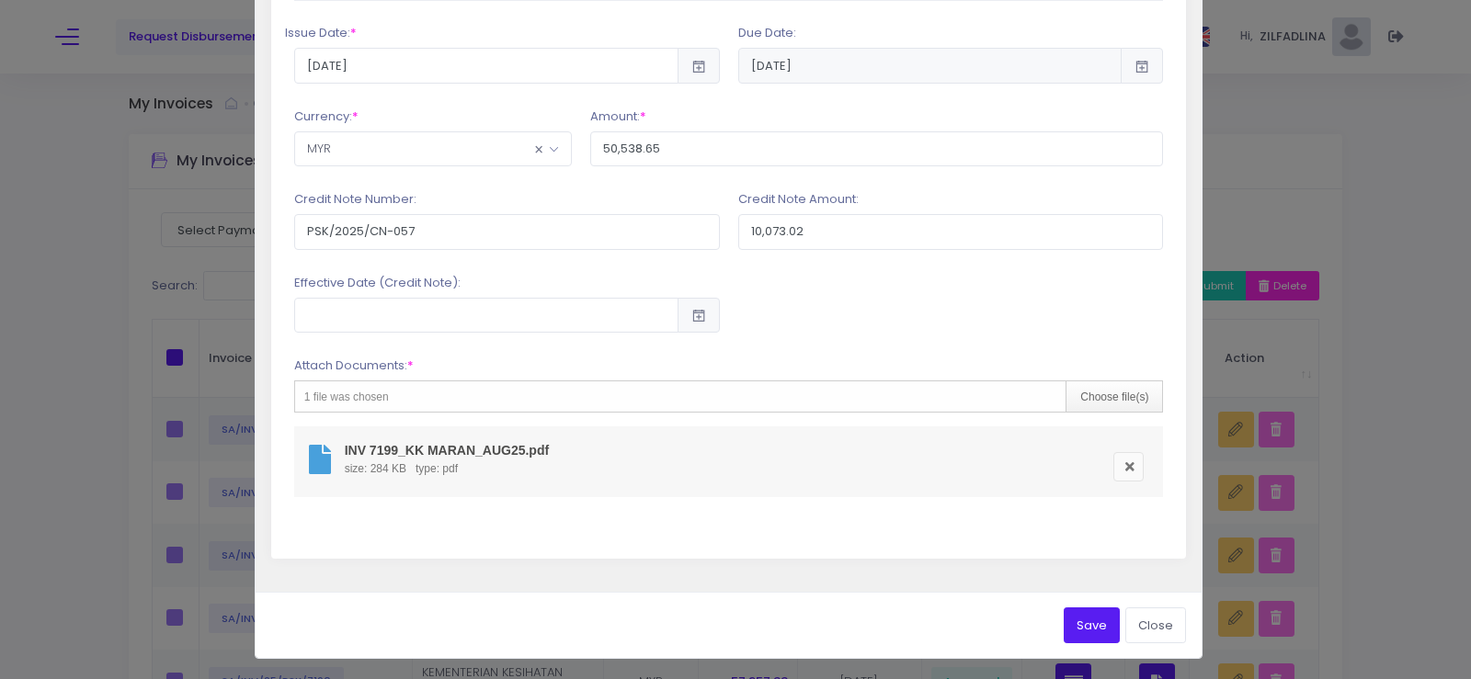
scroll to position [464, 0]
click at [1072, 618] on button "Save" at bounding box center [1091, 624] width 56 height 35
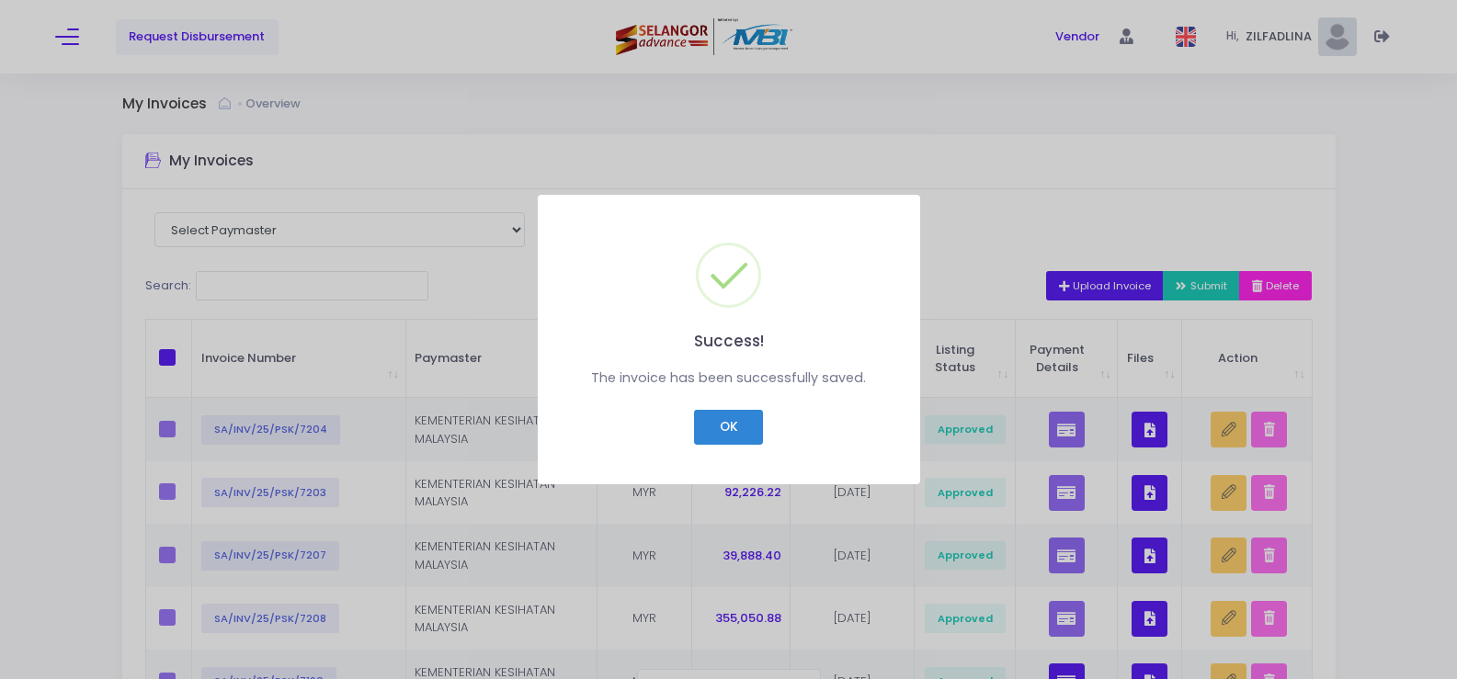
click at [694, 410] on button "OK" at bounding box center [728, 427] width 69 height 35
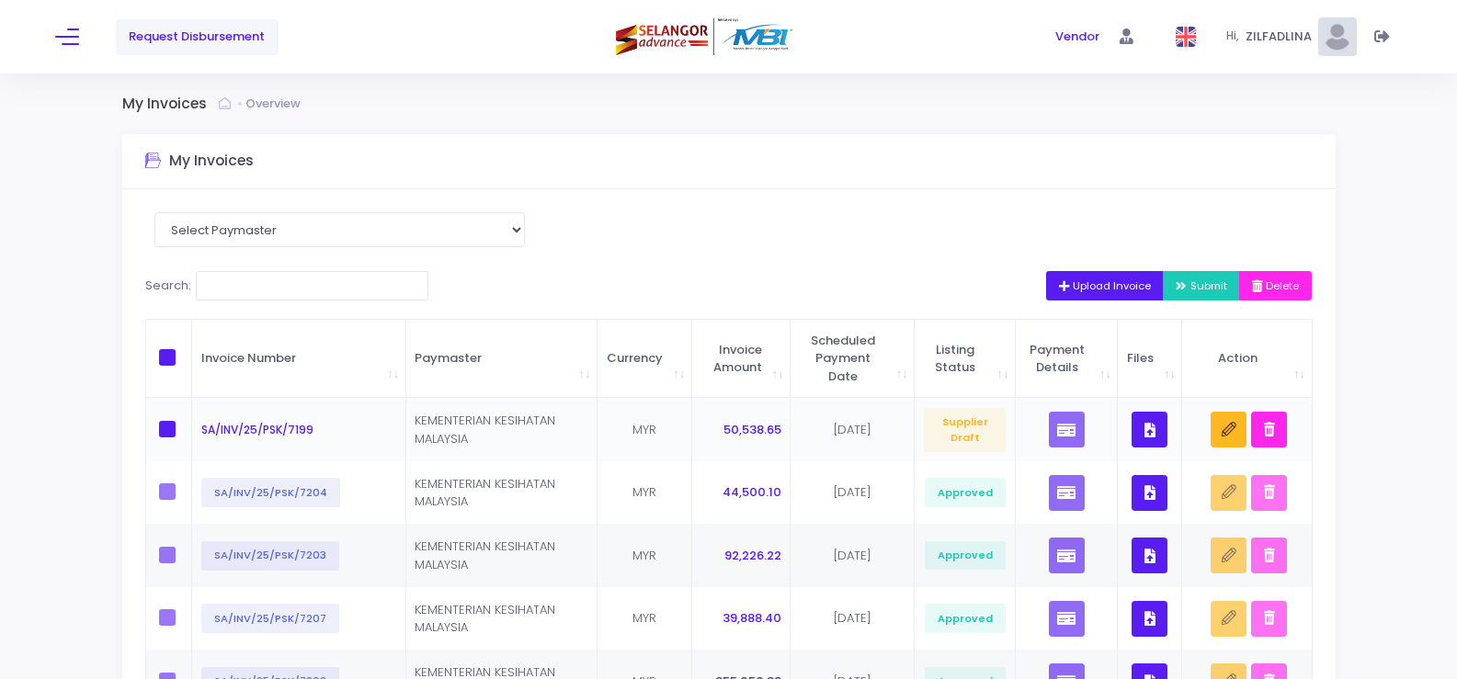
click at [1162, 436] on button "button" at bounding box center [1150, 430] width 36 height 36
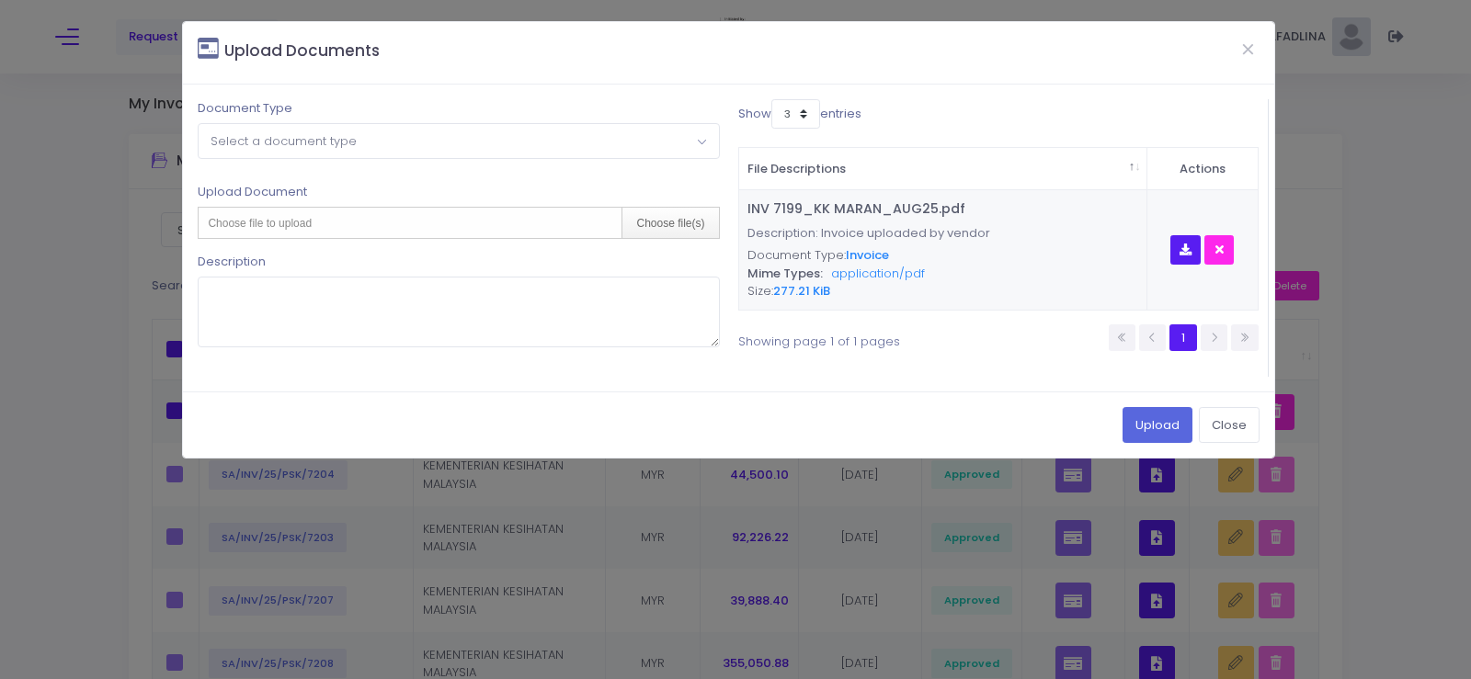
click at [211, 142] on span "Select a document type" at bounding box center [283, 140] width 146 height 17
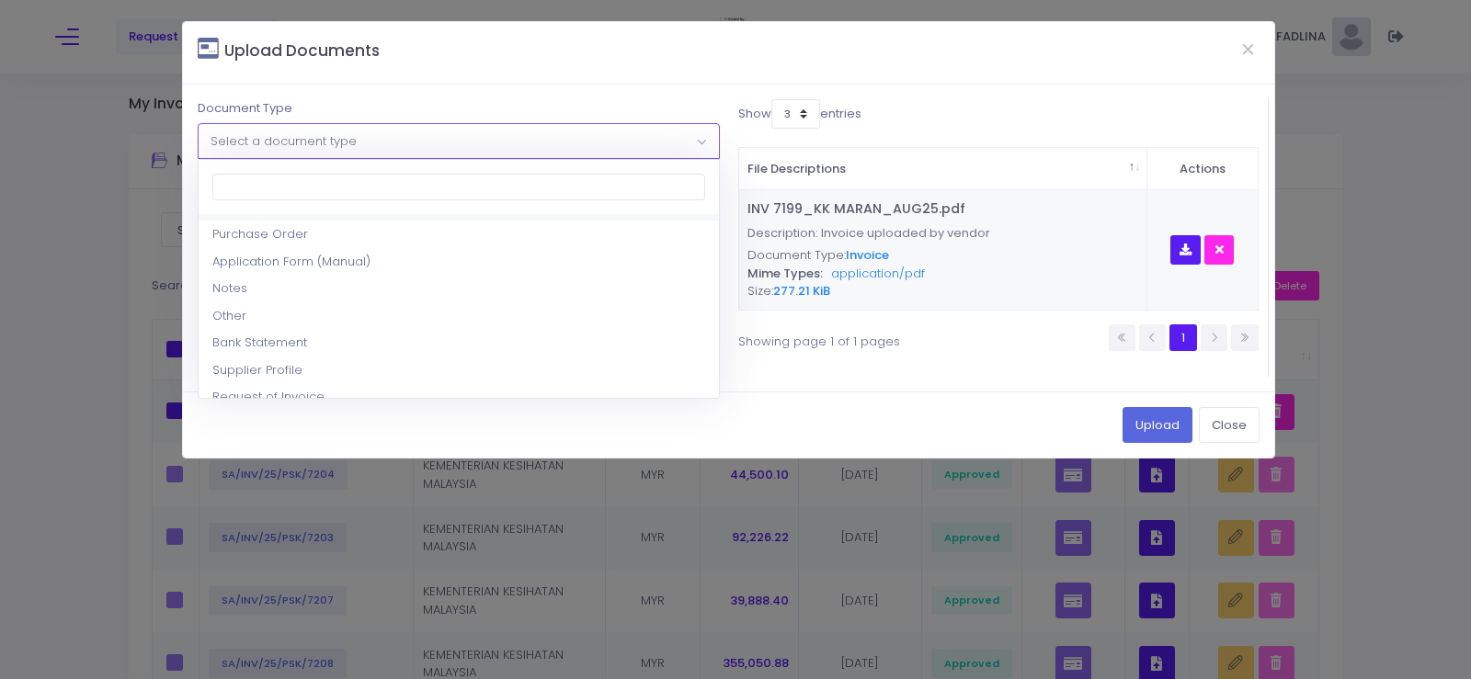
scroll to position [184, 0]
select select "8"
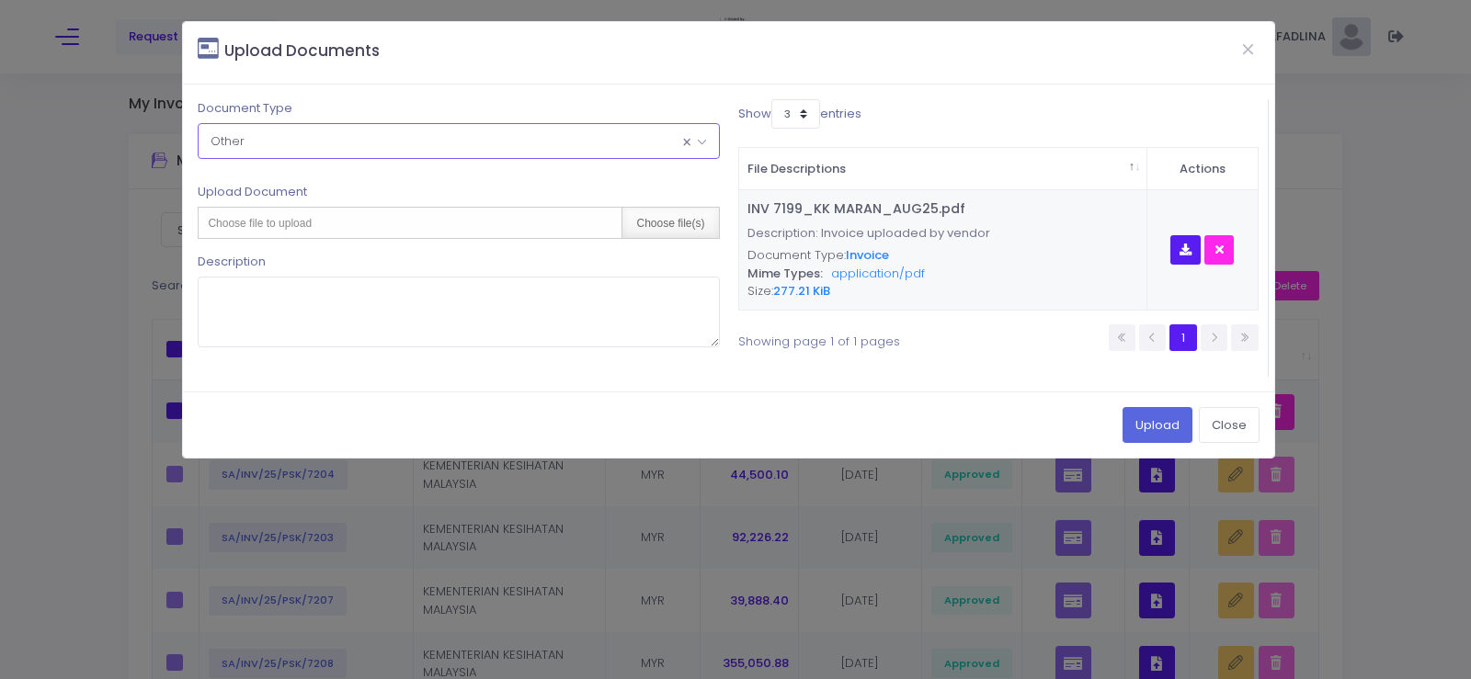
click at [654, 224] on div "Choose file(s)" at bounding box center [669, 223] width 97 height 30
type input "C:\fakepath\CN 057_KK MARAN_AUG25.pdf"
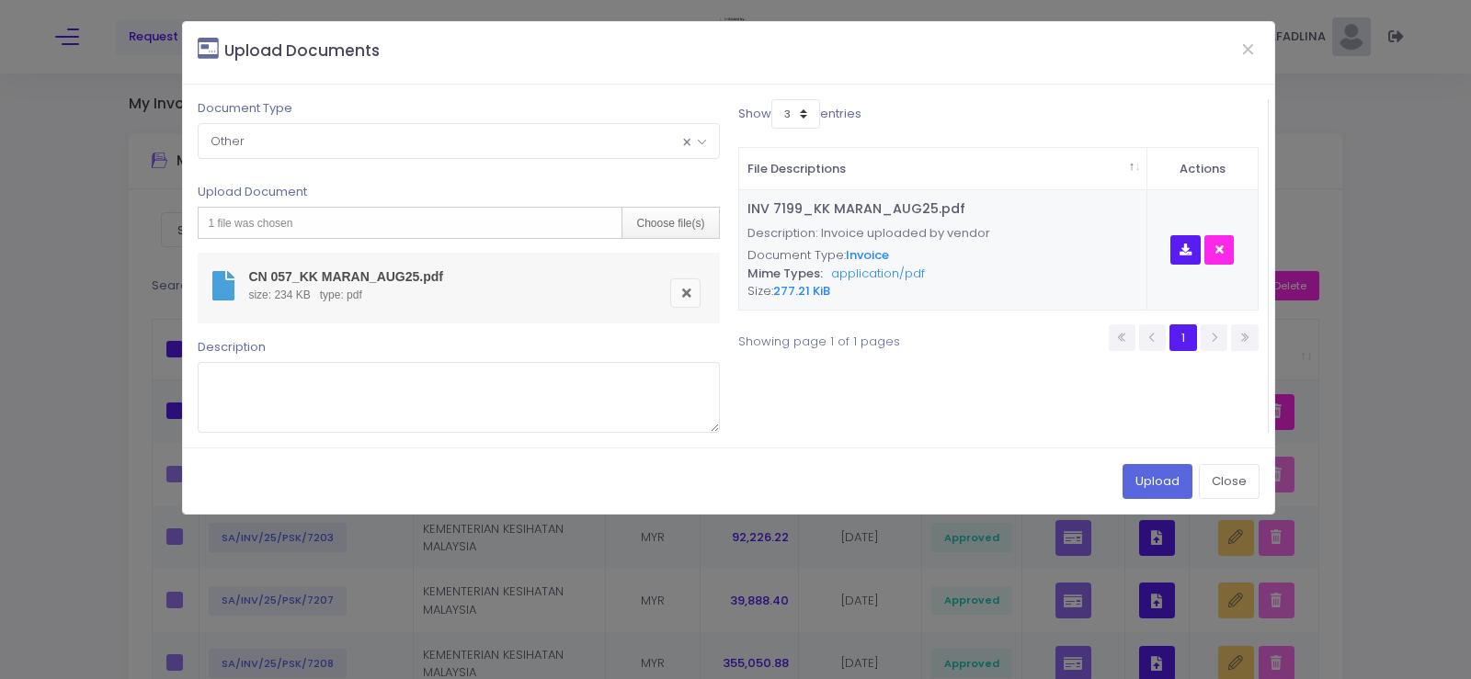
click at [370, 124] on span "× Other" at bounding box center [458, 140] width 519 height 33
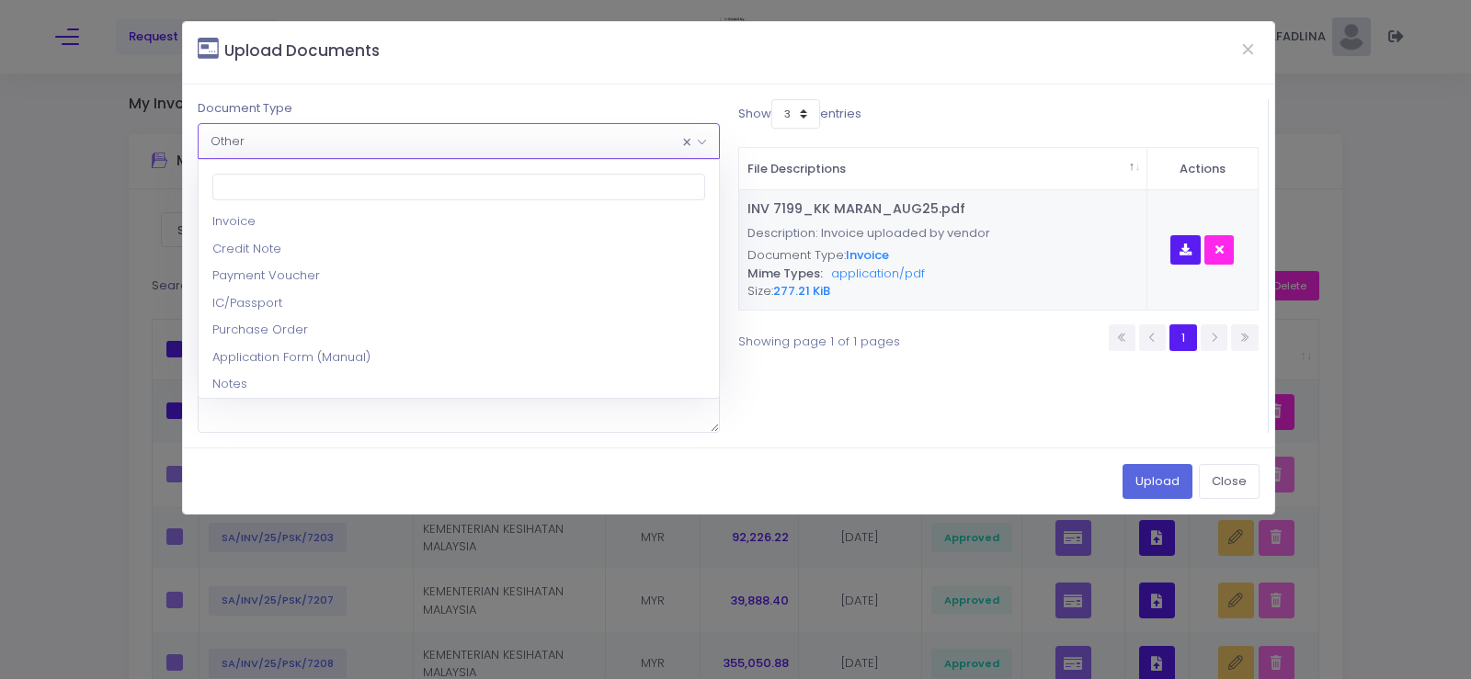
scroll to position [0, 0]
select select "2"
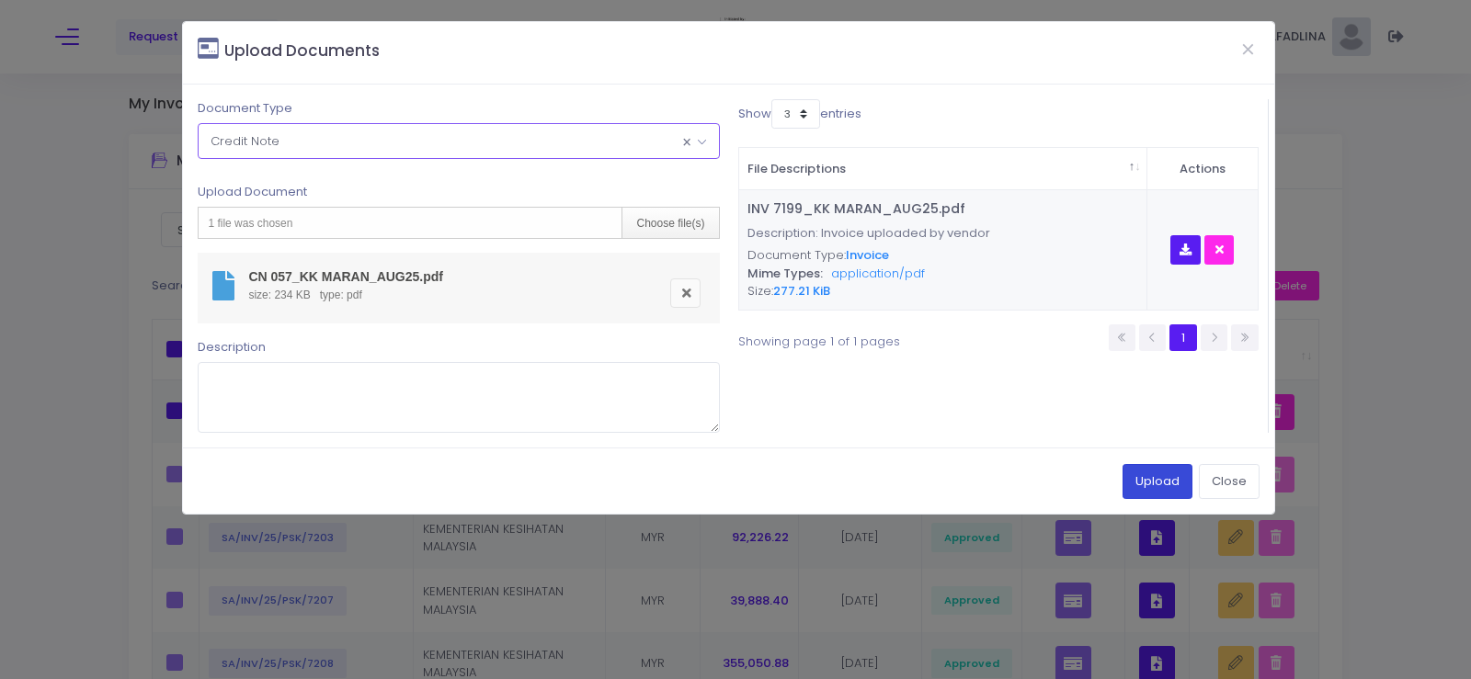
click at [1158, 486] on button "Upload" at bounding box center [1157, 481] width 70 height 35
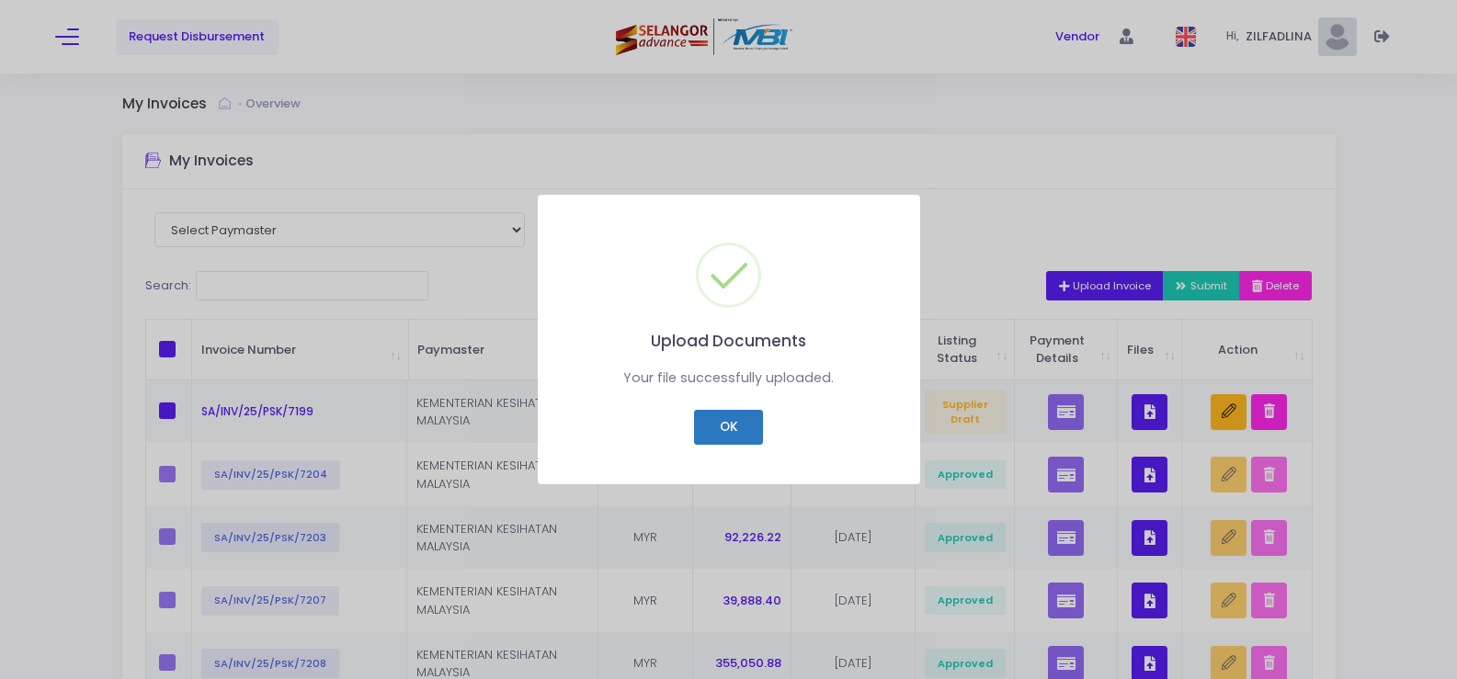
click at [726, 436] on button "OK" at bounding box center [728, 427] width 69 height 35
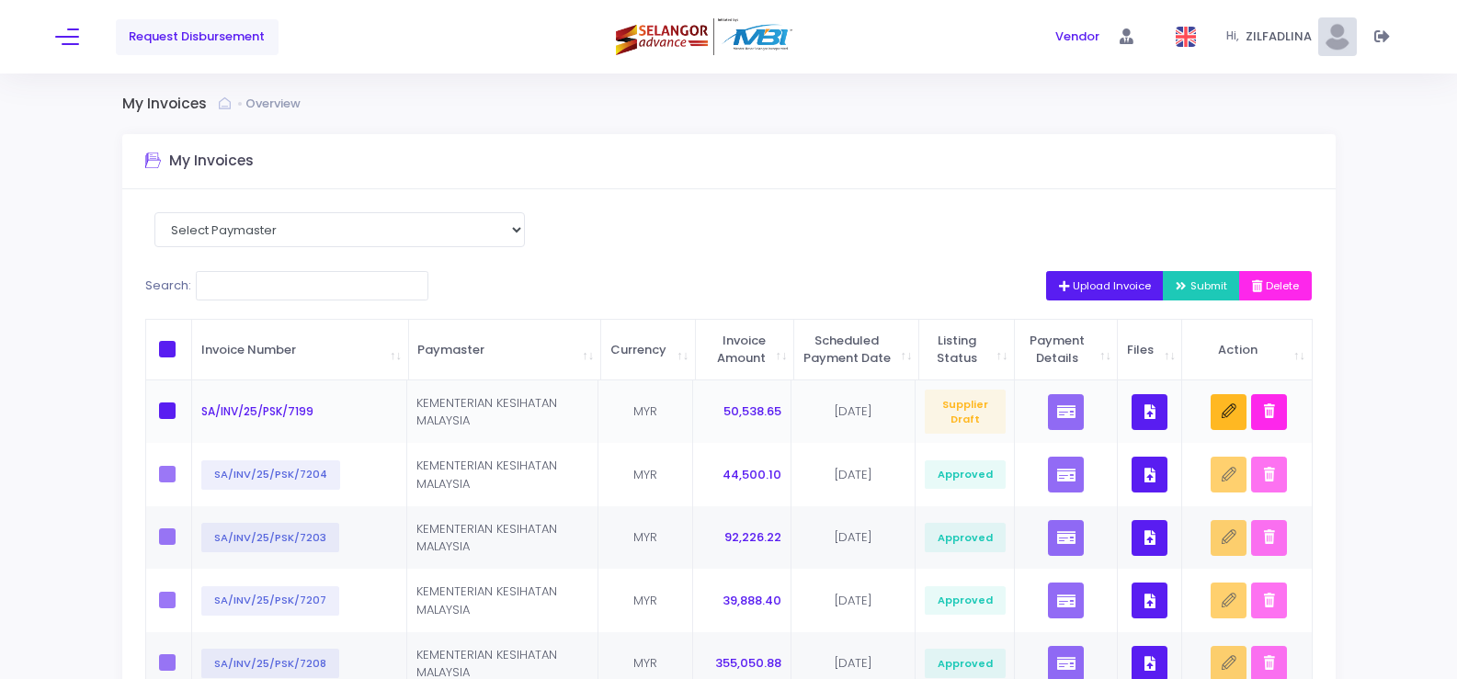
click at [1158, 430] on button "button" at bounding box center [1150, 412] width 36 height 36
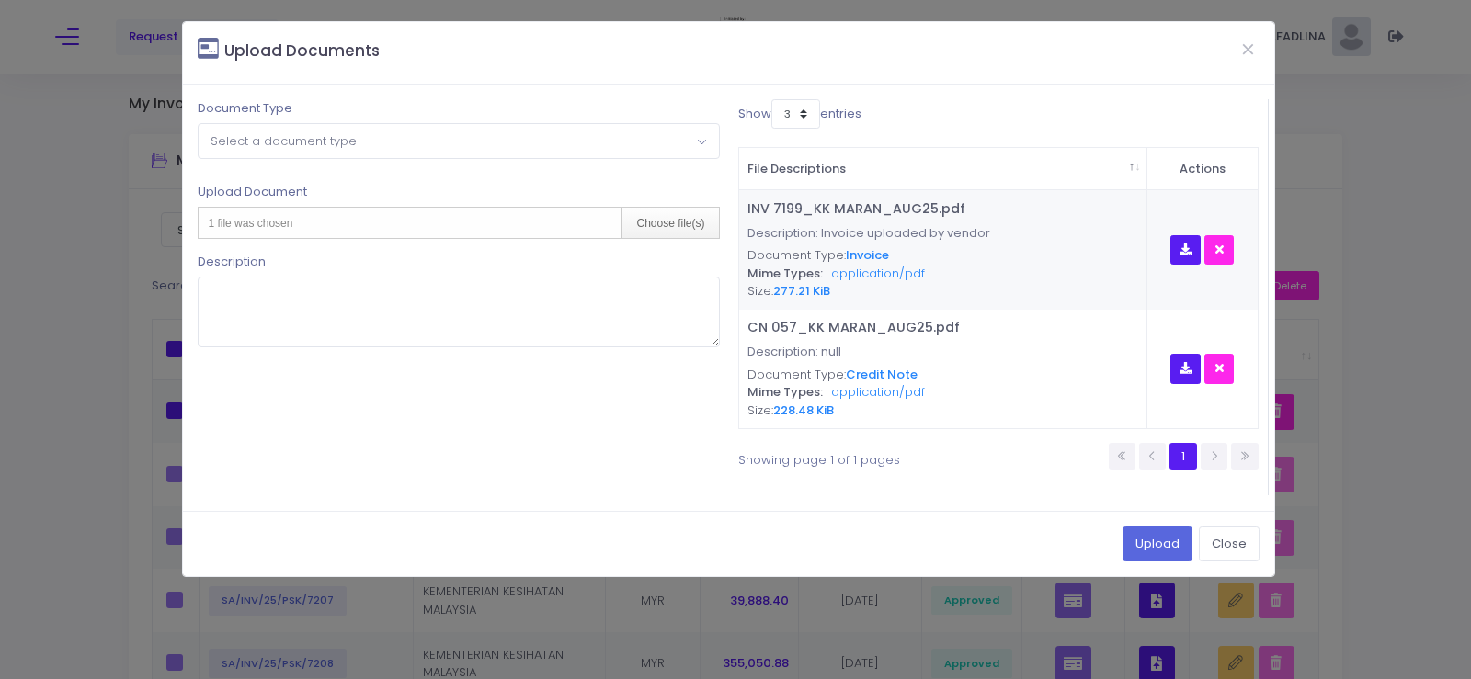
click at [368, 143] on span "Select a document type" at bounding box center [458, 140] width 519 height 33
click at [331, 151] on span "× Notes" at bounding box center [458, 140] width 519 height 33
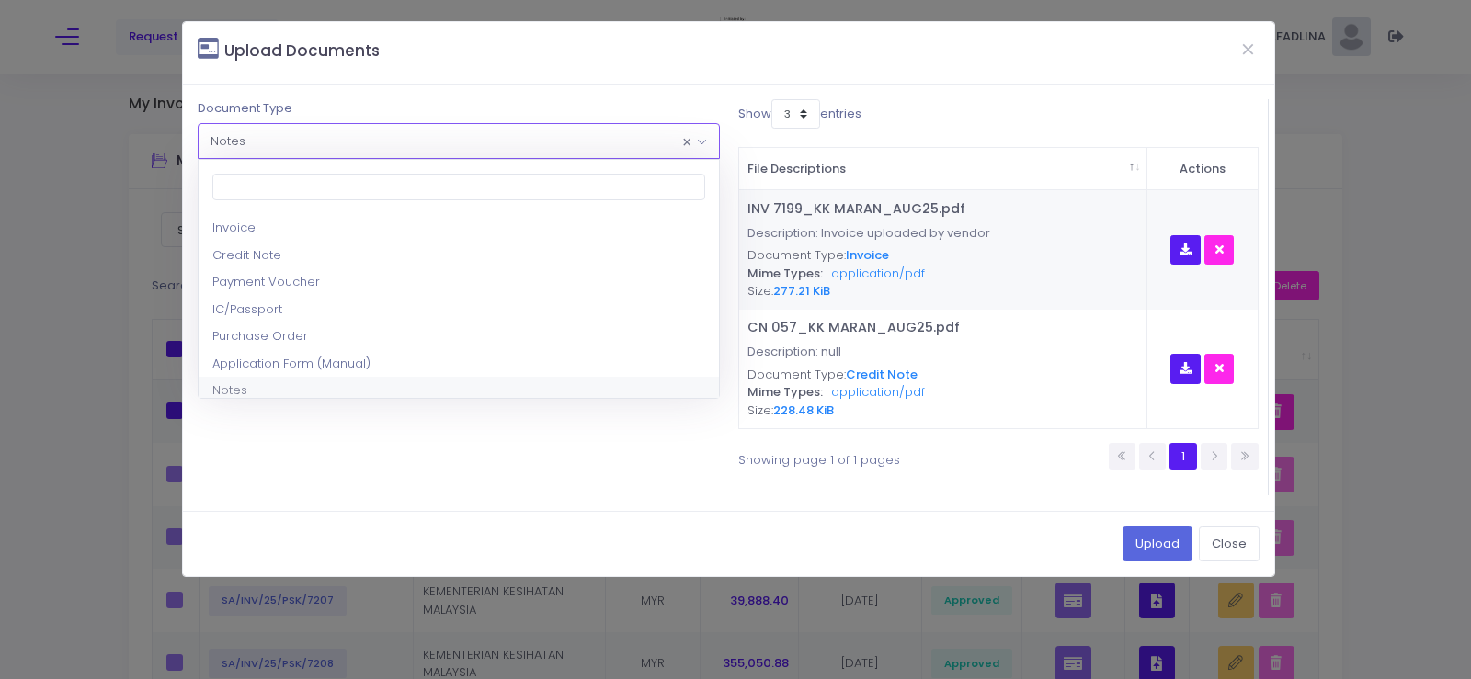
scroll to position [136, 0]
select select "8"
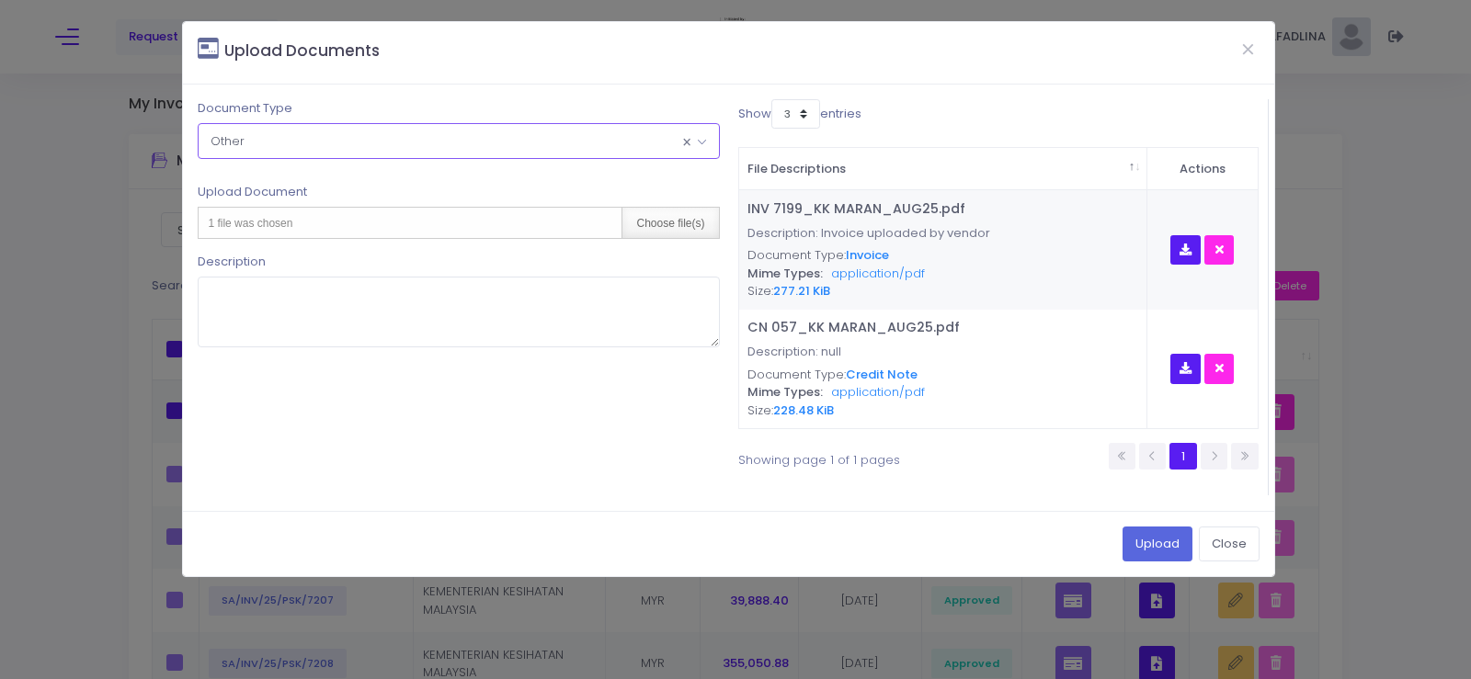
click at [663, 219] on div "Choose file(s)" at bounding box center [669, 223] width 97 height 30
click at [1223, 540] on button "Close" at bounding box center [1229, 544] width 61 height 35
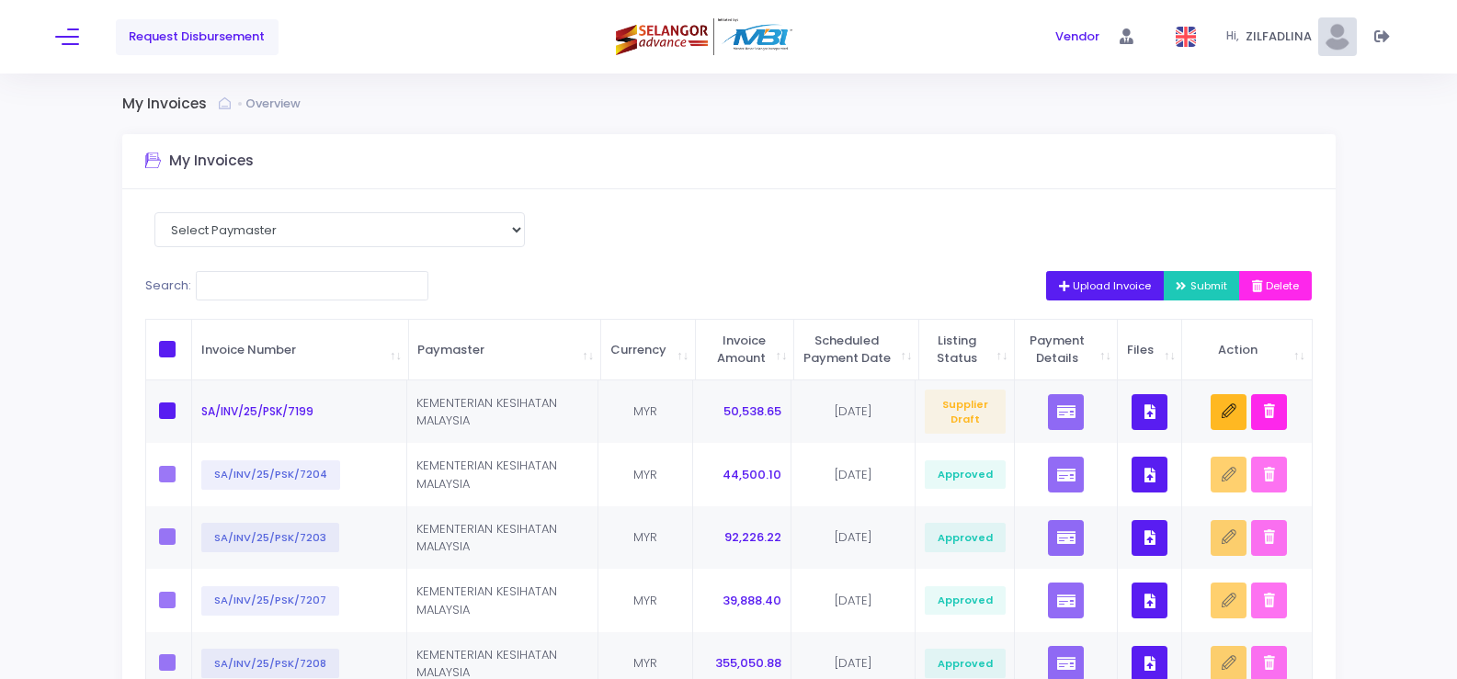
click at [1052, 278] on button "Upload Invoice" at bounding box center [1105, 285] width 119 height 29
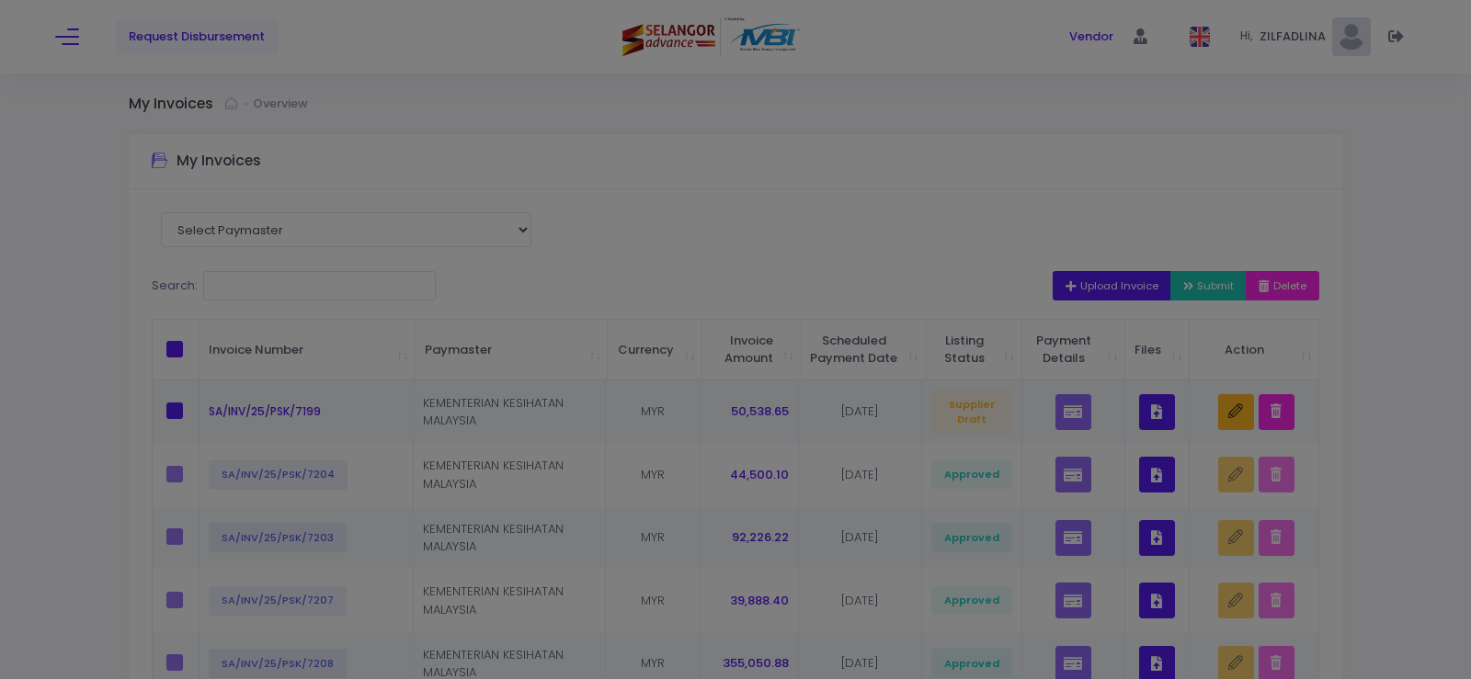
scroll to position [0, 0]
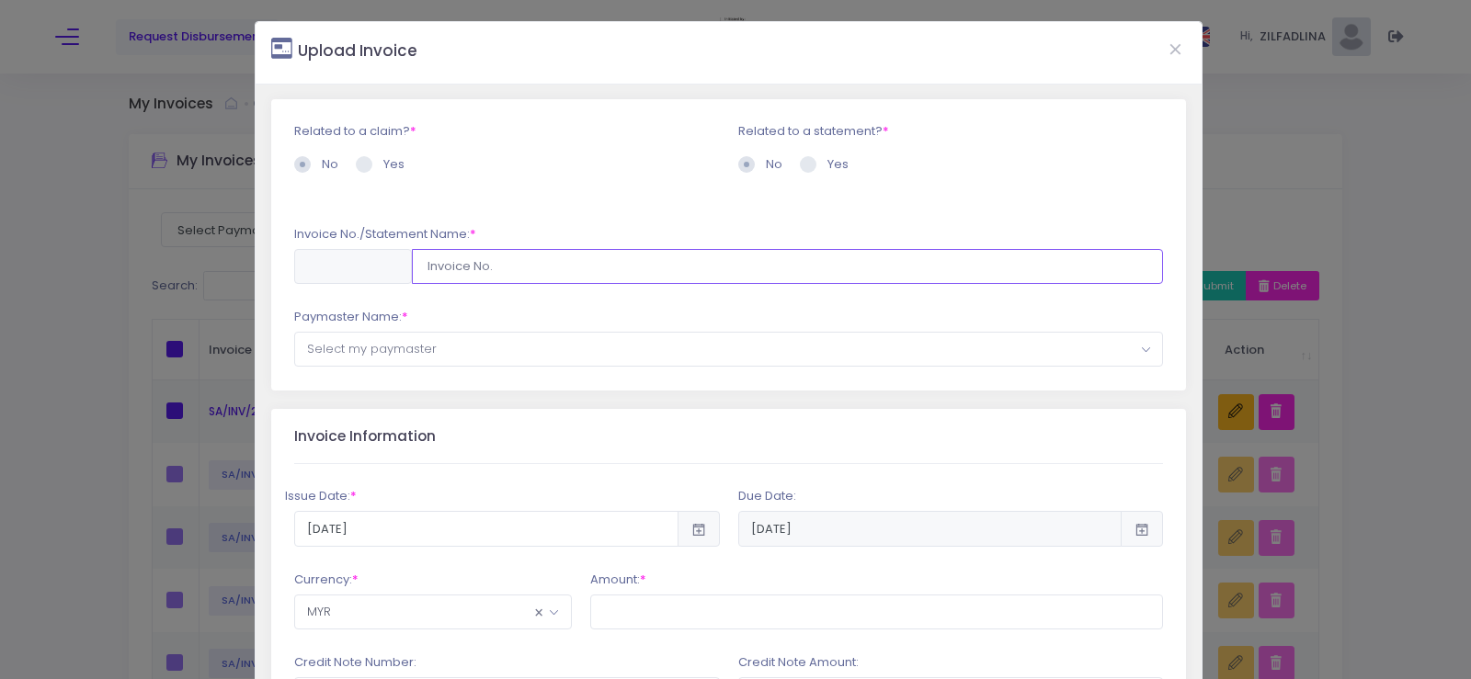
click at [475, 266] on input "text" at bounding box center [788, 266] width 752 height 35
paste input "SA/INV/25/PSK/7199"
drag, startPoint x: 596, startPoint y: 270, endPoint x: 408, endPoint y: 279, distance: 187.7
click at [408, 279] on div "SA/INV/25/PSK/7200" at bounding box center [729, 266] width 870 height 35
type input "SA/INV/25/PSK/7200"
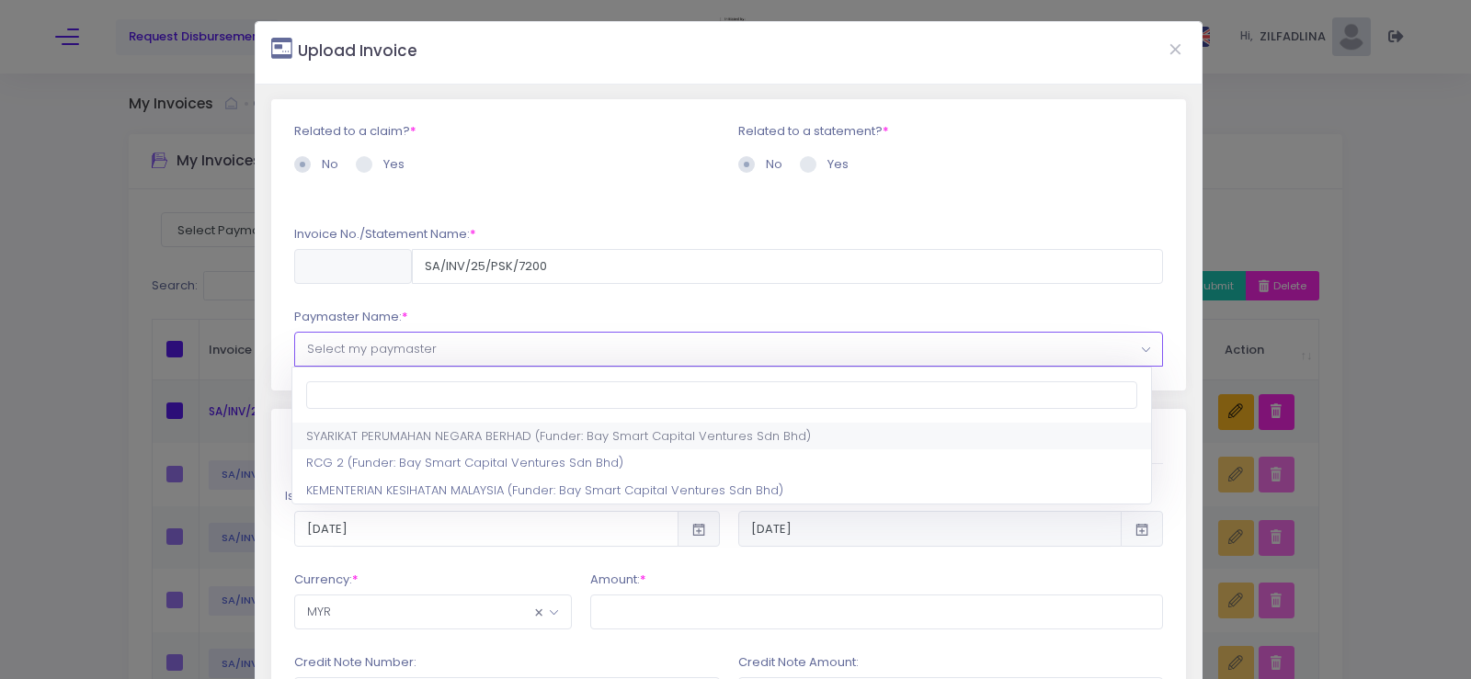
click at [376, 350] on span "Select my paymaster" at bounding box center [372, 348] width 130 height 17
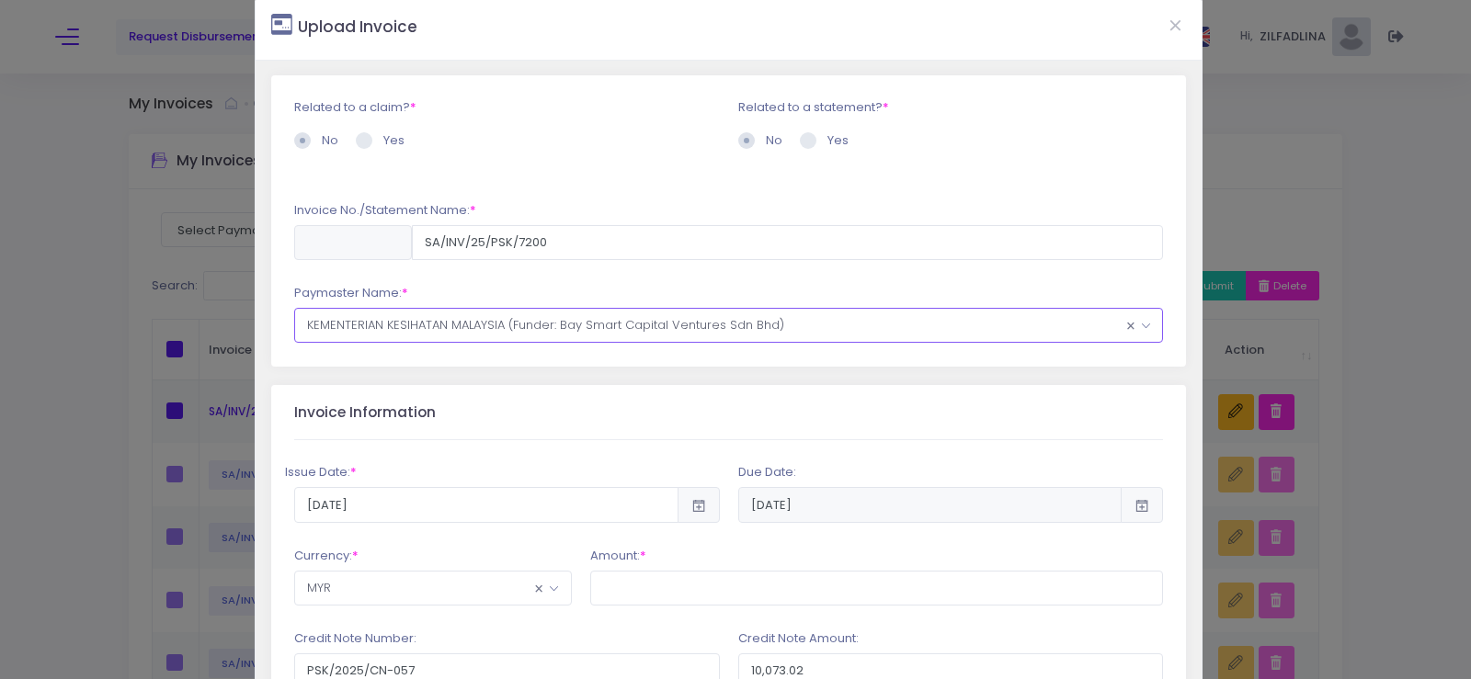
scroll to position [92, 0]
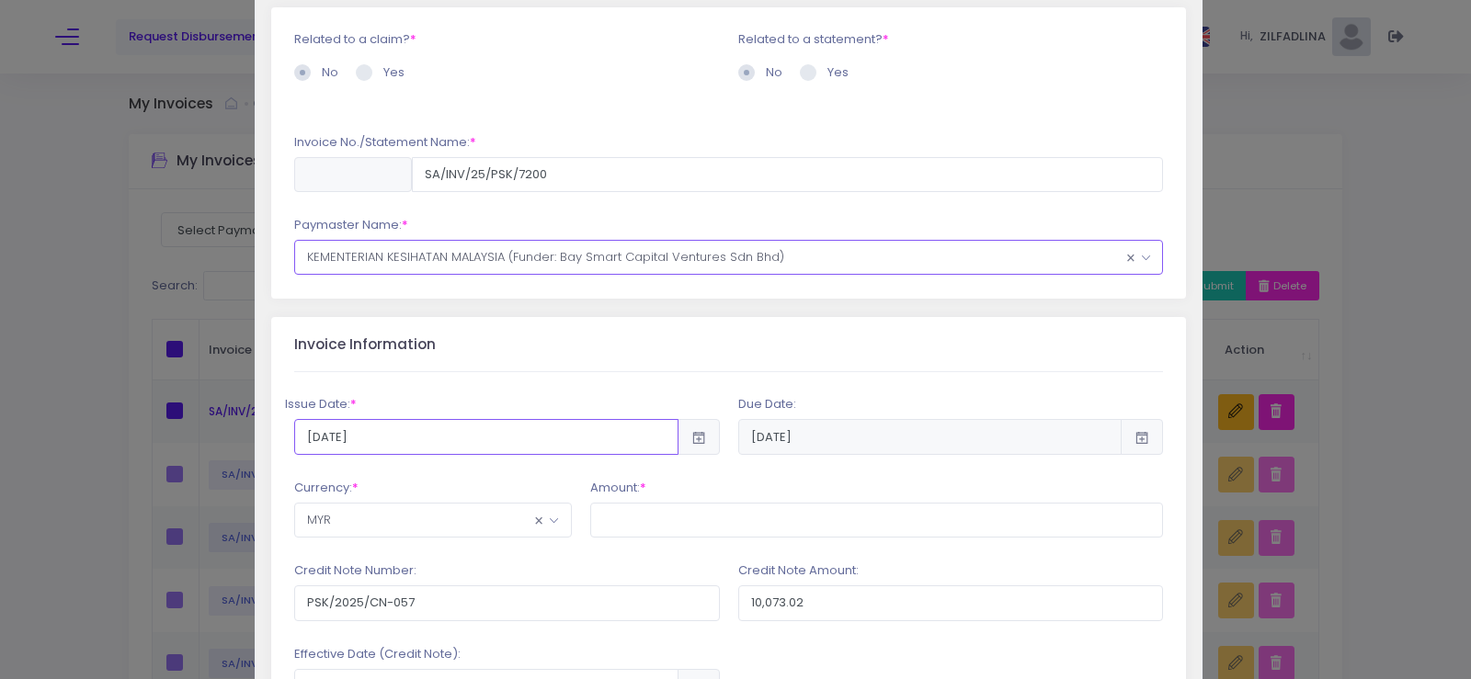
click at [414, 436] on input "2025-09-12" at bounding box center [486, 436] width 384 height 35
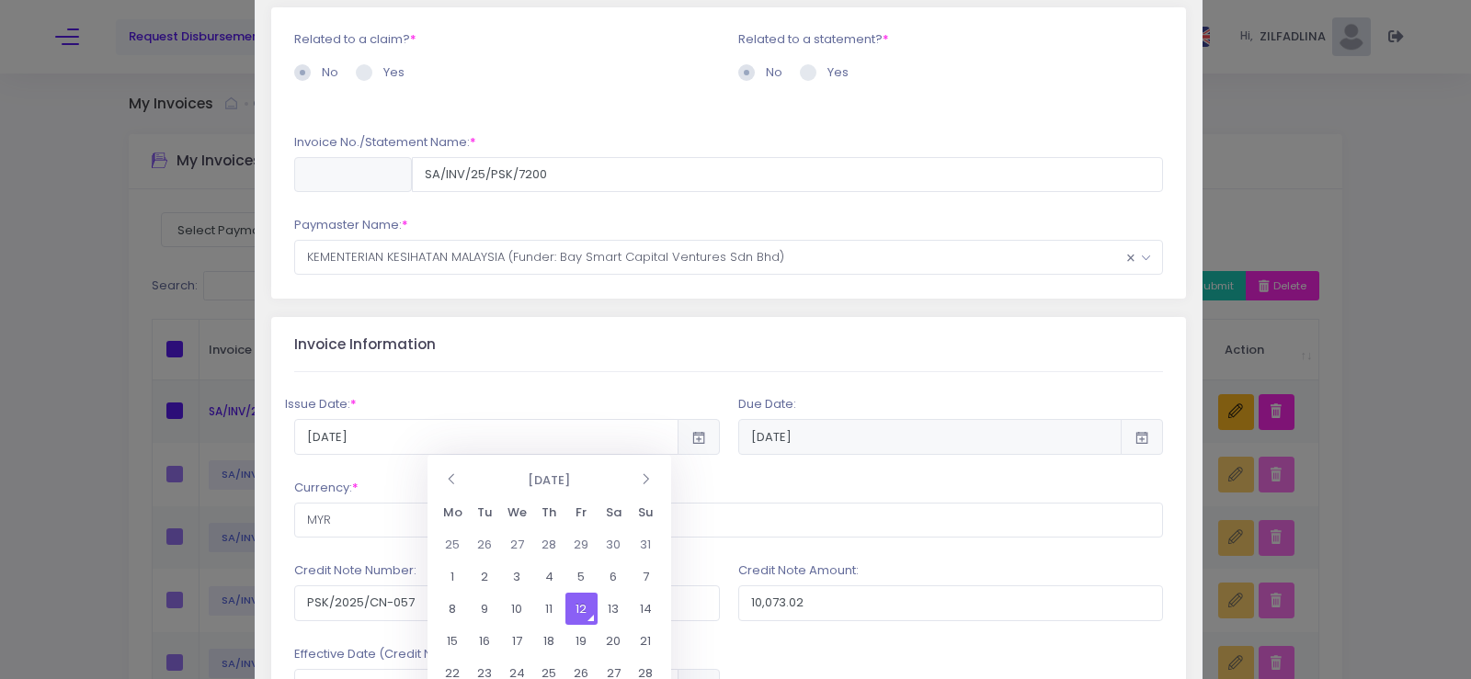
click at [588, 604] on td "12" at bounding box center [581, 609] width 32 height 32
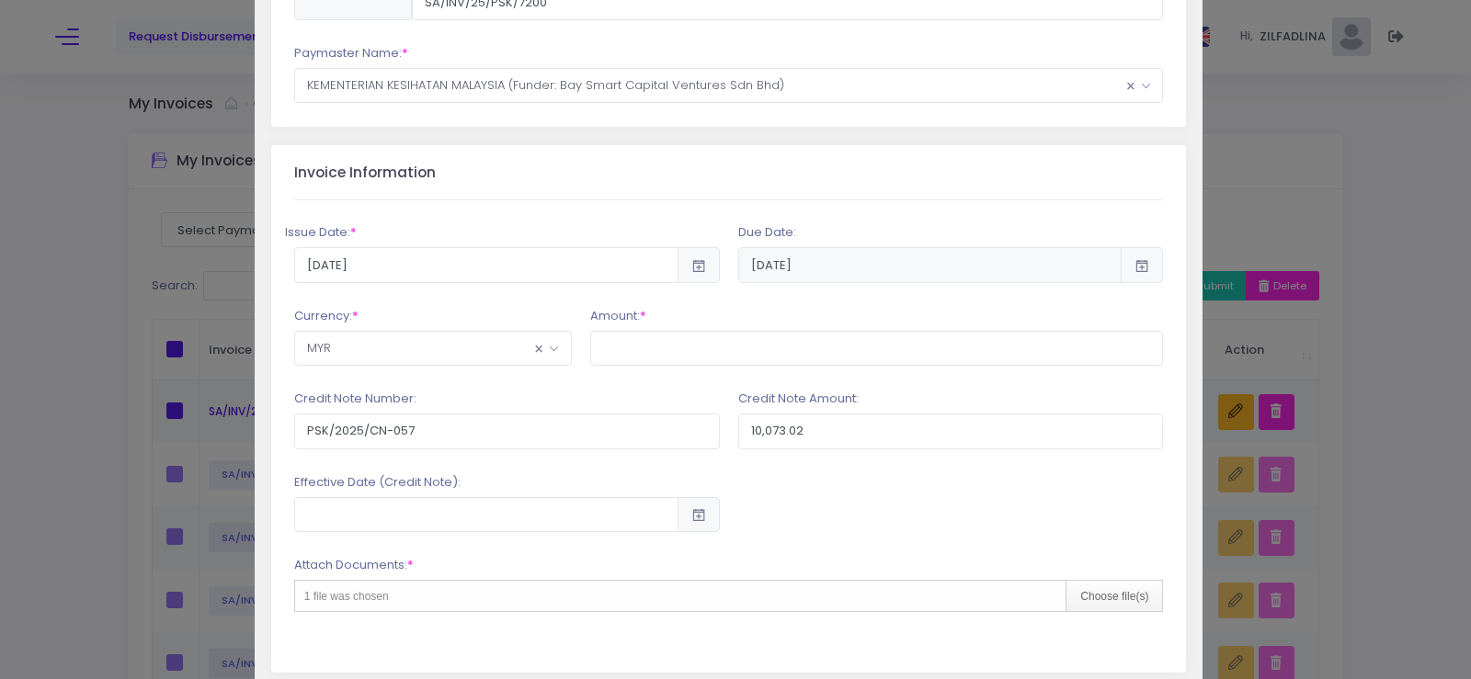
scroll to position [276, 0]
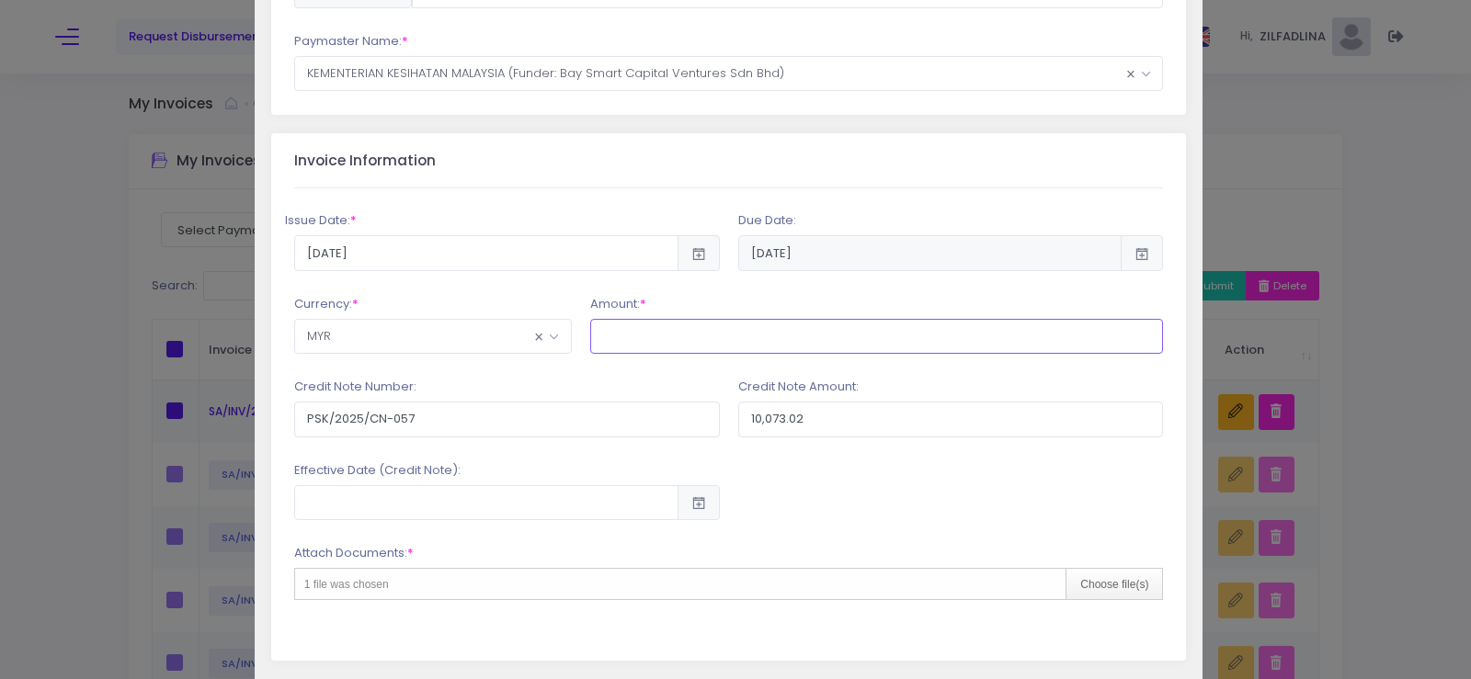
click at [607, 337] on input "text" at bounding box center [877, 336] width 574 height 35
type input "1"
click at [784, 411] on input "10,073.02" at bounding box center [951, 419] width 426 height 35
click at [682, 345] on input "text" at bounding box center [877, 336] width 574 height 35
type input "44,881.13"
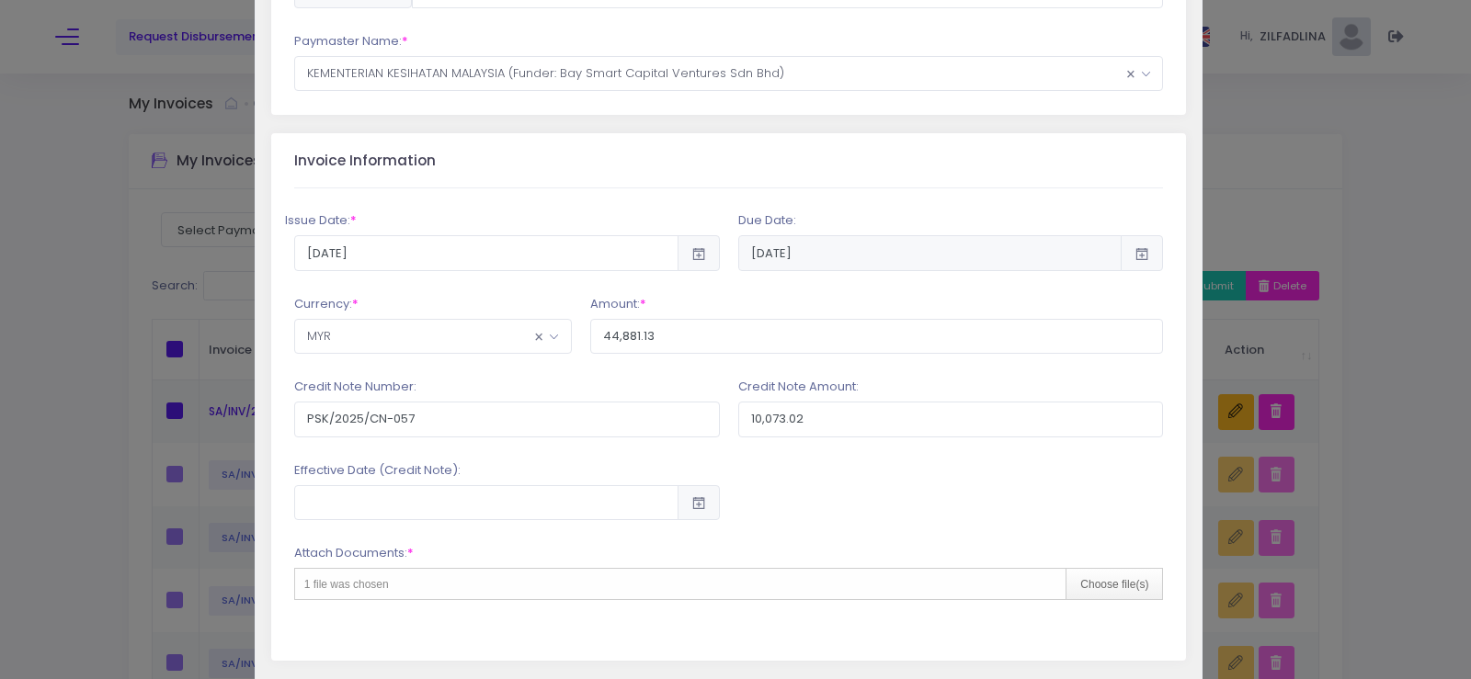
click at [814, 477] on div at bounding box center [951, 490] width 444 height 59
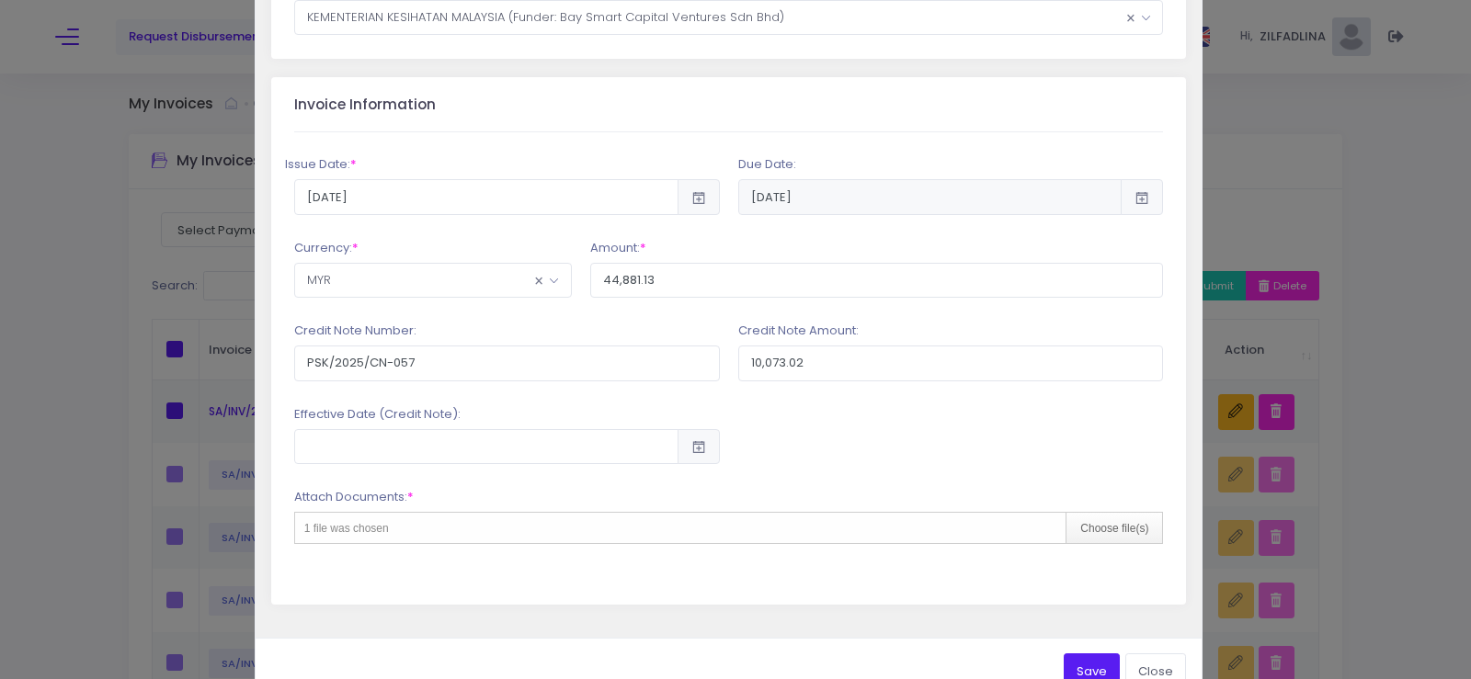
scroll to position [379, 0]
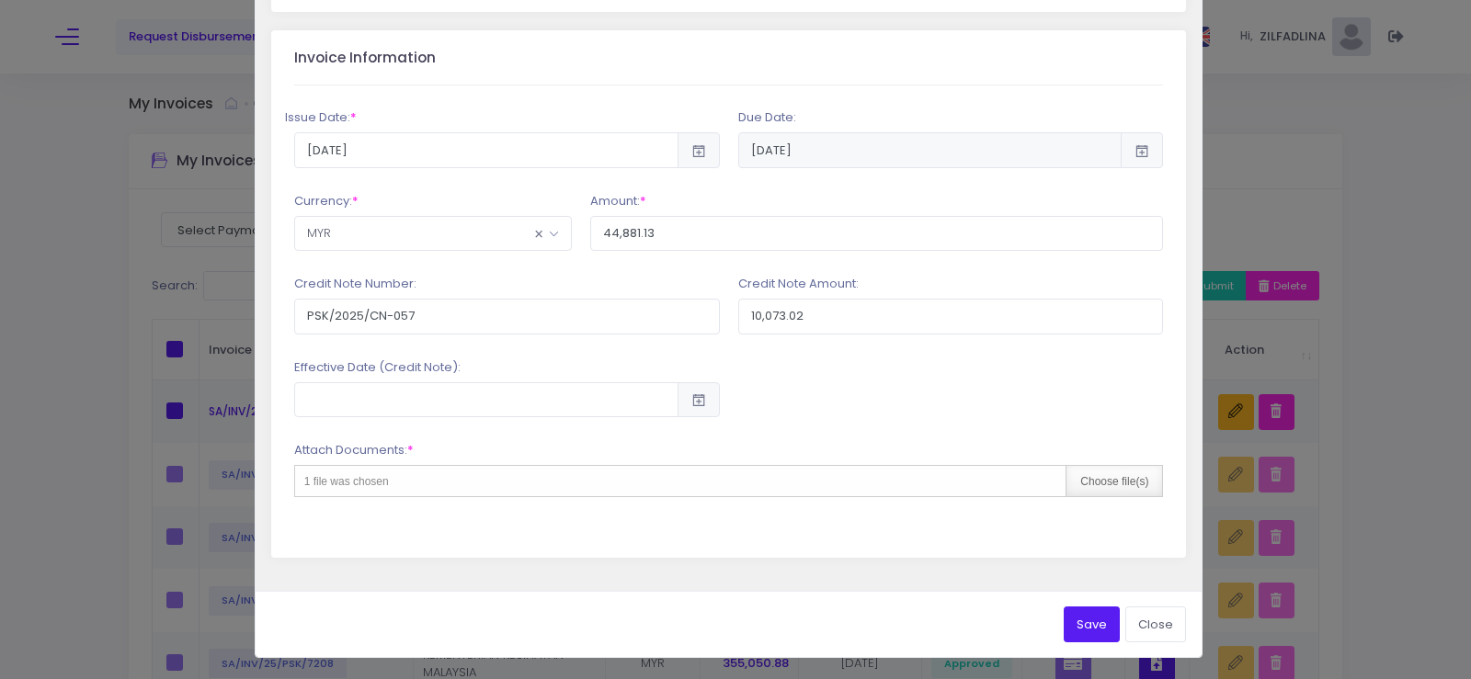
click at [1127, 483] on div "Choose file(s)" at bounding box center [1113, 481] width 97 height 30
type input "C:\fakepath\INV 7200_KK BANDAR JENGKA_AUG25.pdf"
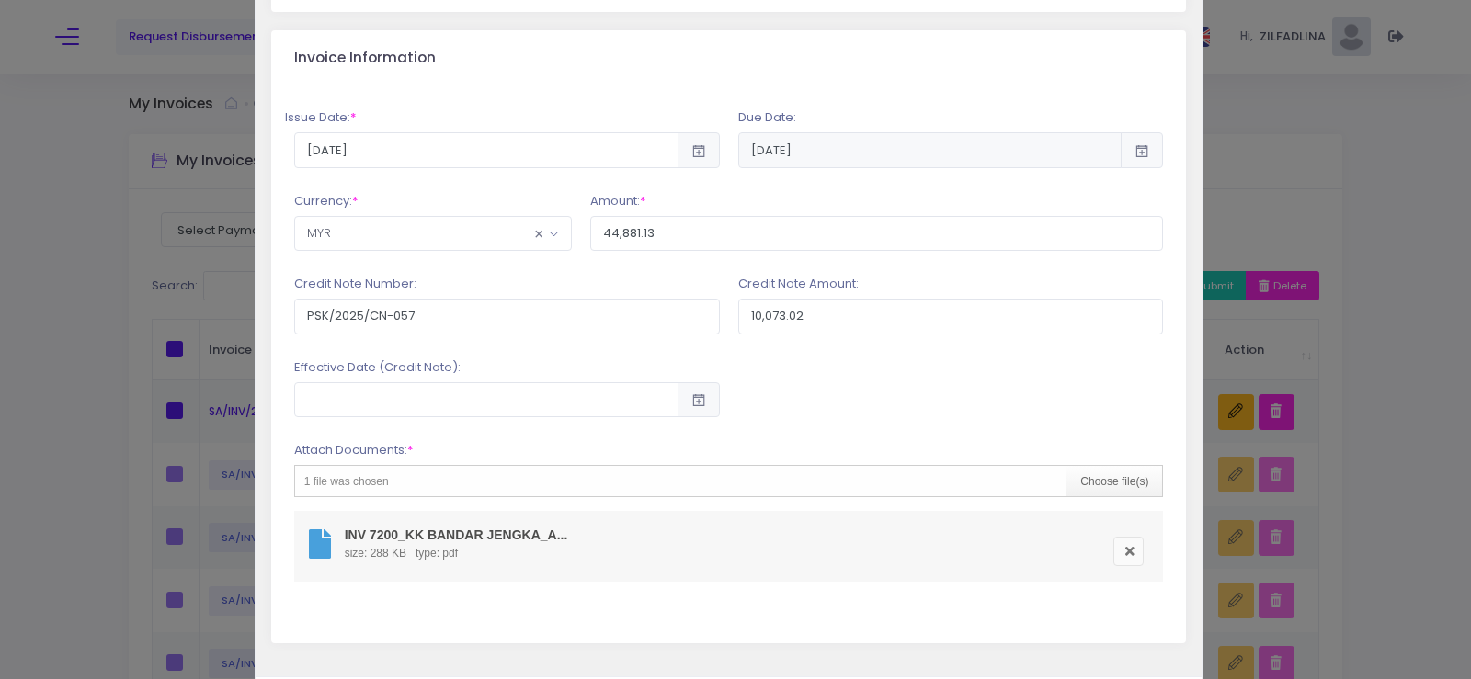
scroll to position [464, 0]
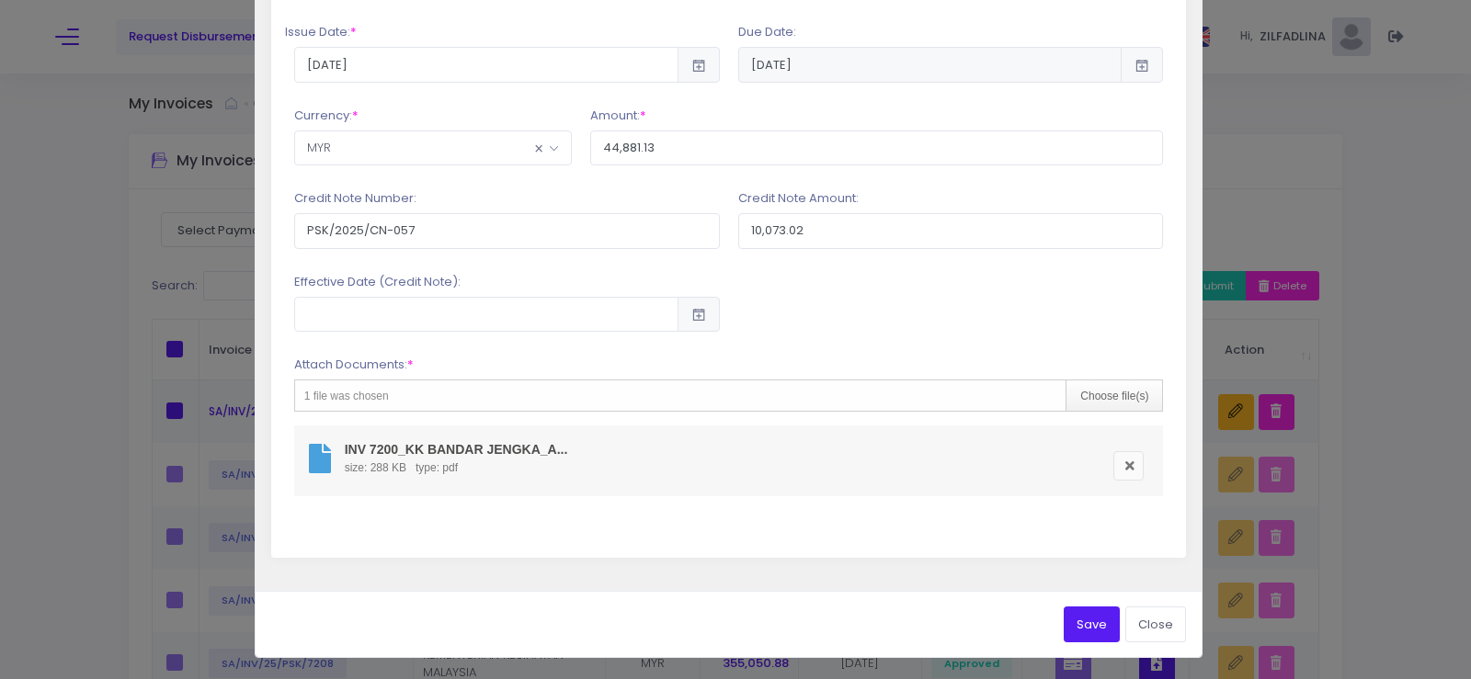
click at [1081, 623] on button "Save" at bounding box center [1091, 624] width 56 height 35
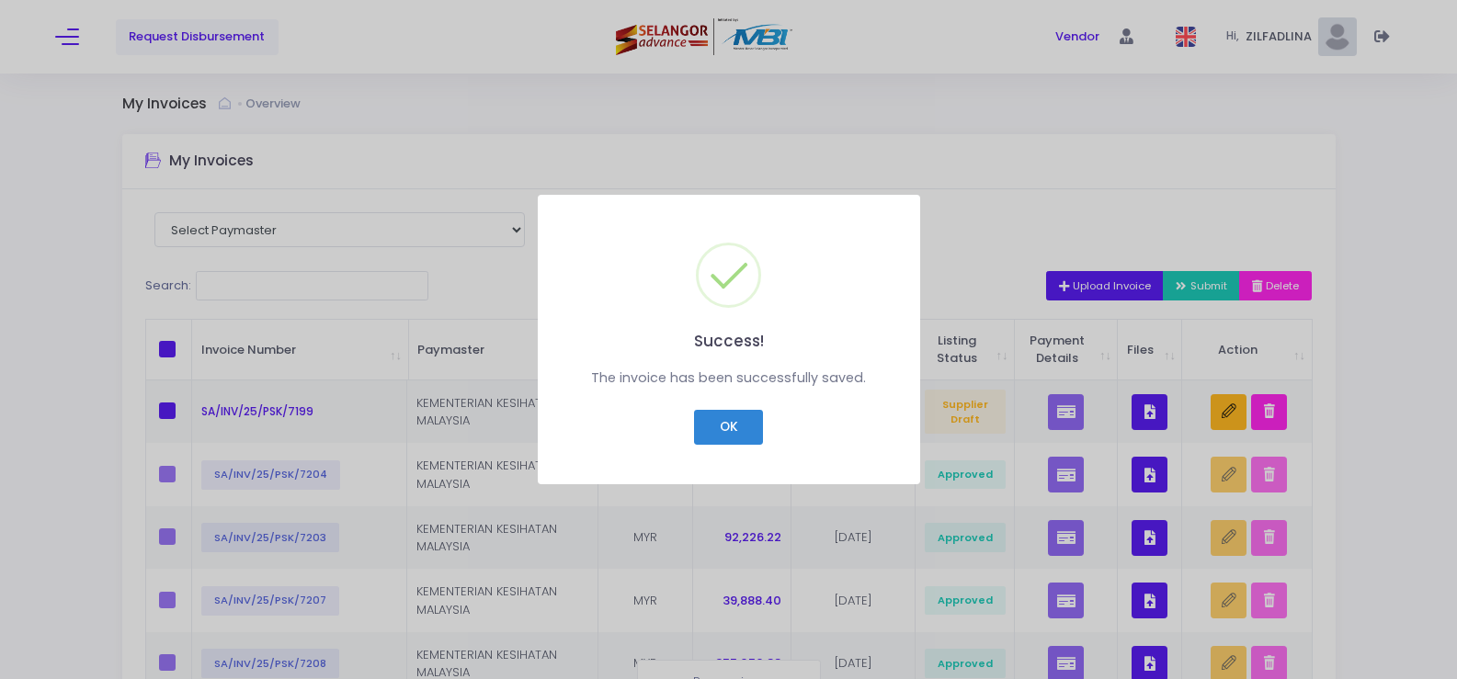
click at [735, 422] on button "OK" at bounding box center [728, 427] width 69 height 35
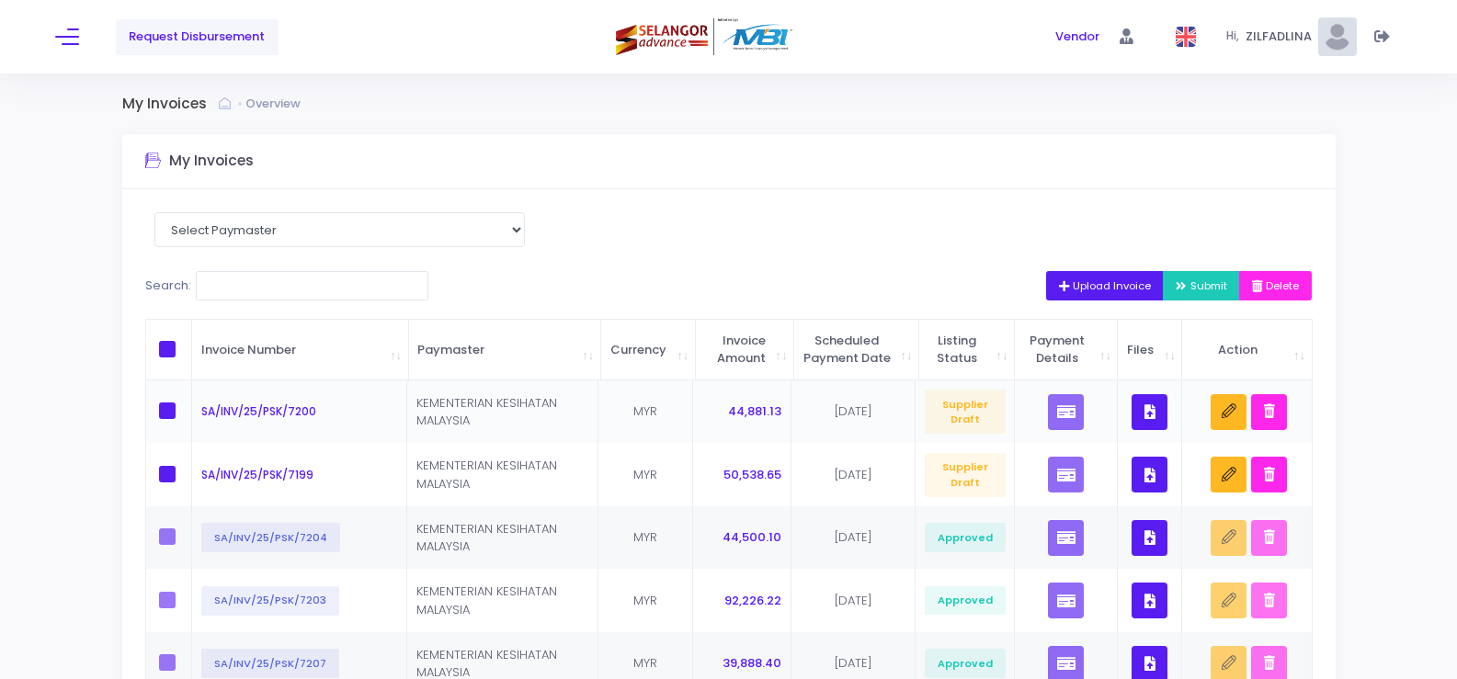
click at [1148, 412] on icon "button" at bounding box center [1149, 412] width 11 height 0
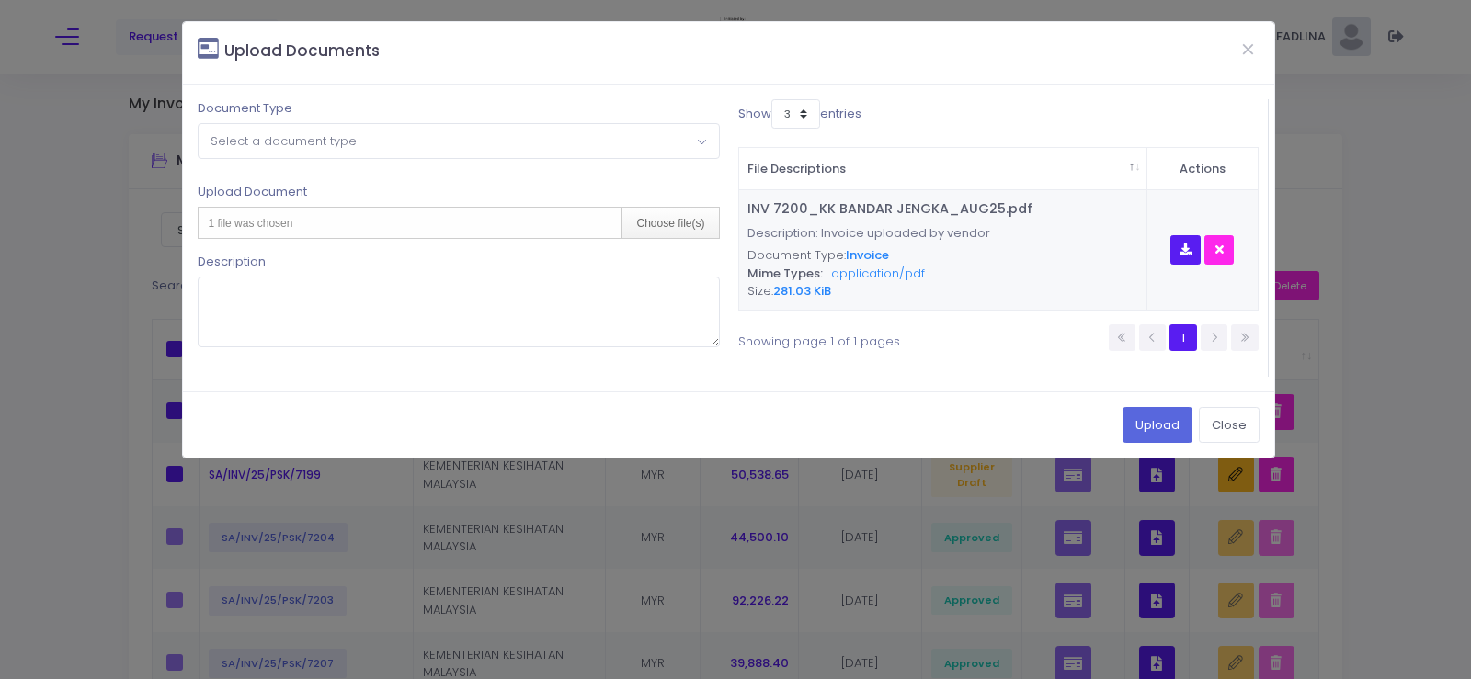
click at [347, 140] on span "Select a document type" at bounding box center [283, 140] width 146 height 17
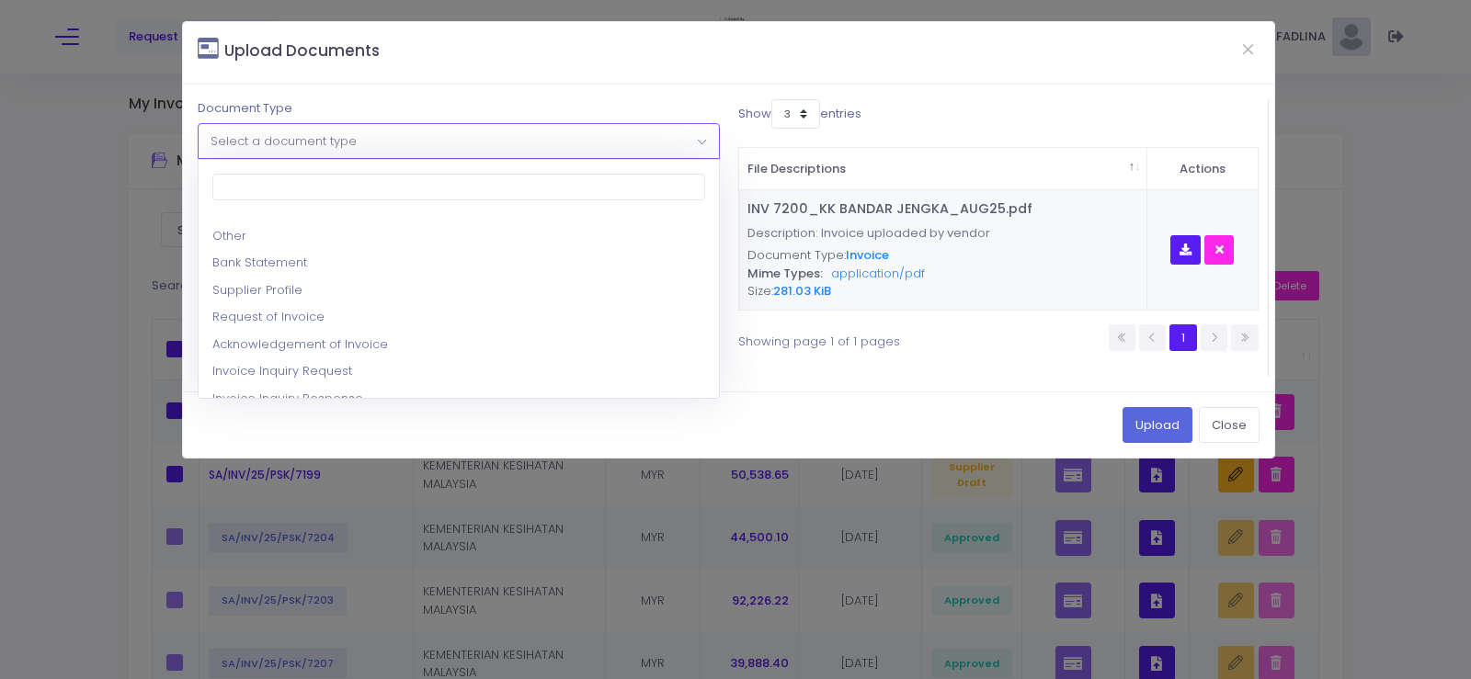
scroll to position [184, 0]
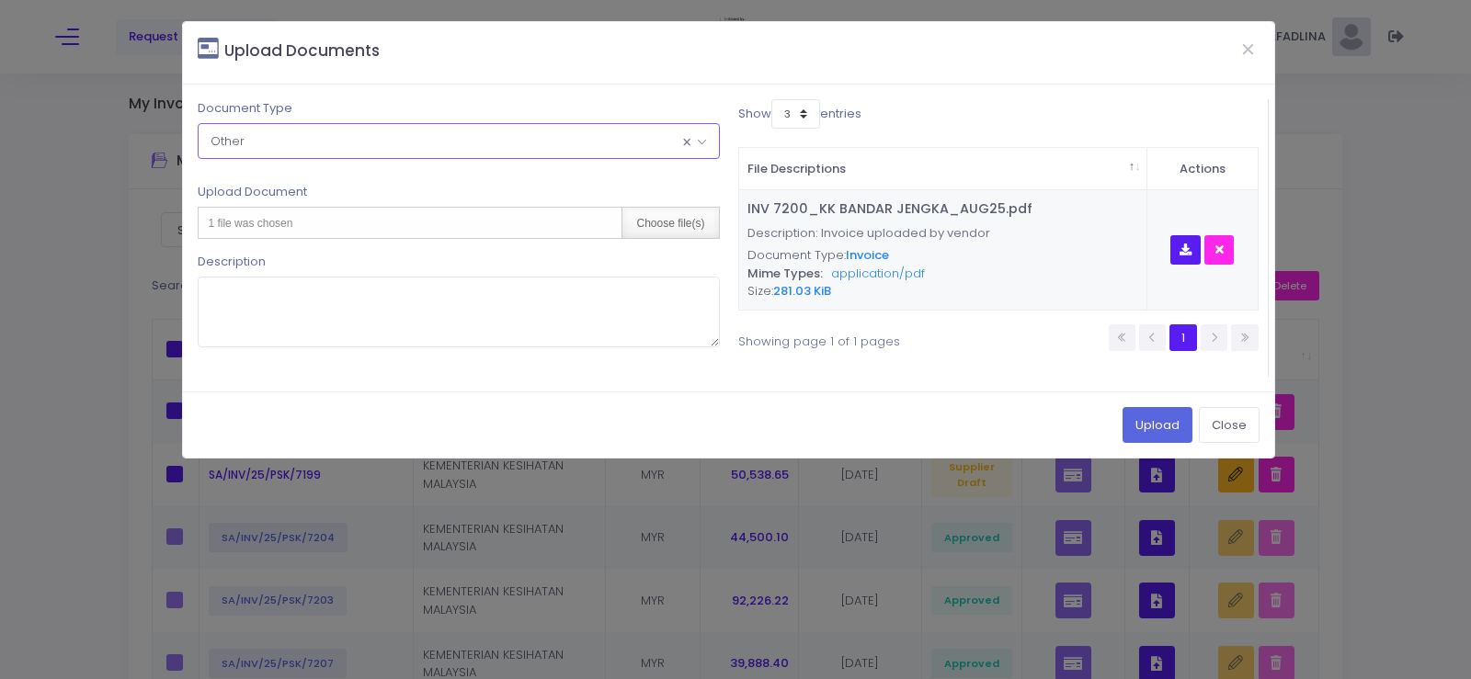
click at [689, 223] on div "Choose file(s)" at bounding box center [669, 223] width 97 height 30
type input "C:\fakepath\DN 056_KK BDR JENGKA_AUG25.pdf"
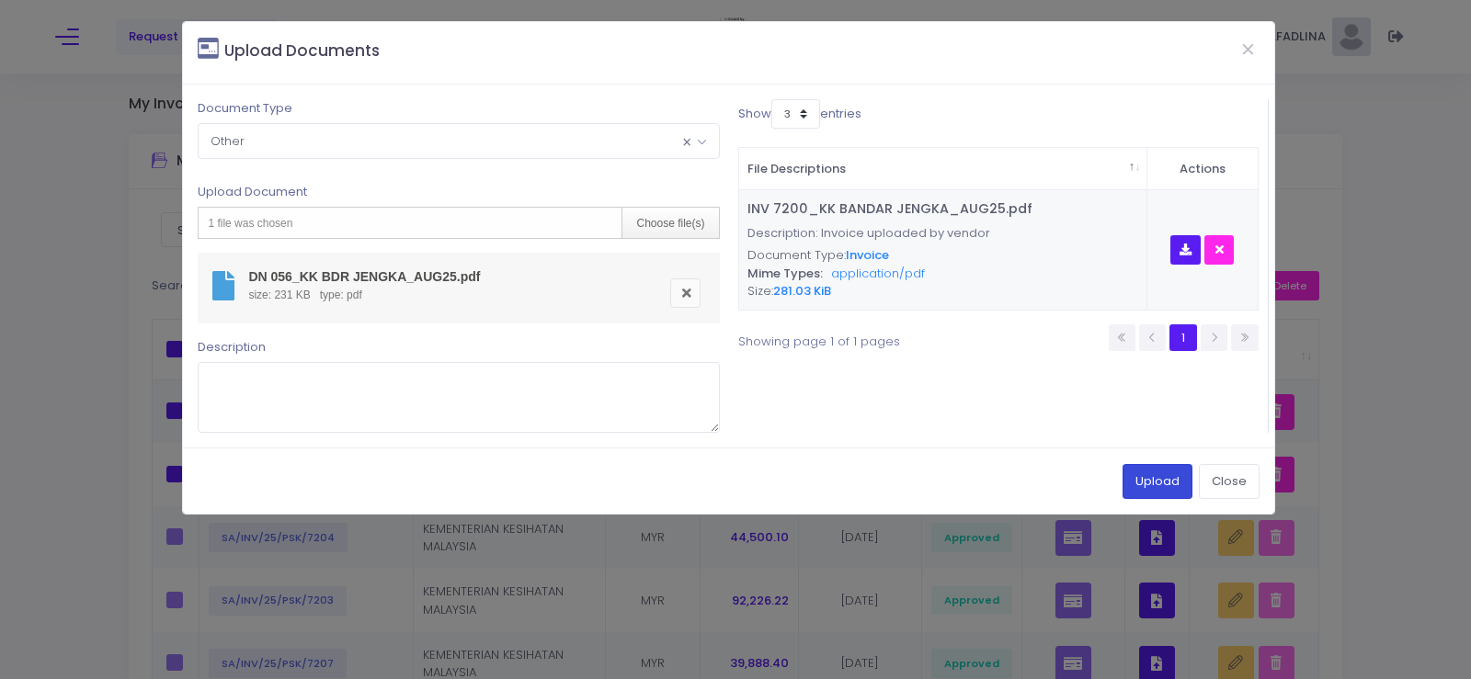
click at [1139, 491] on button "Upload" at bounding box center [1157, 481] width 70 height 35
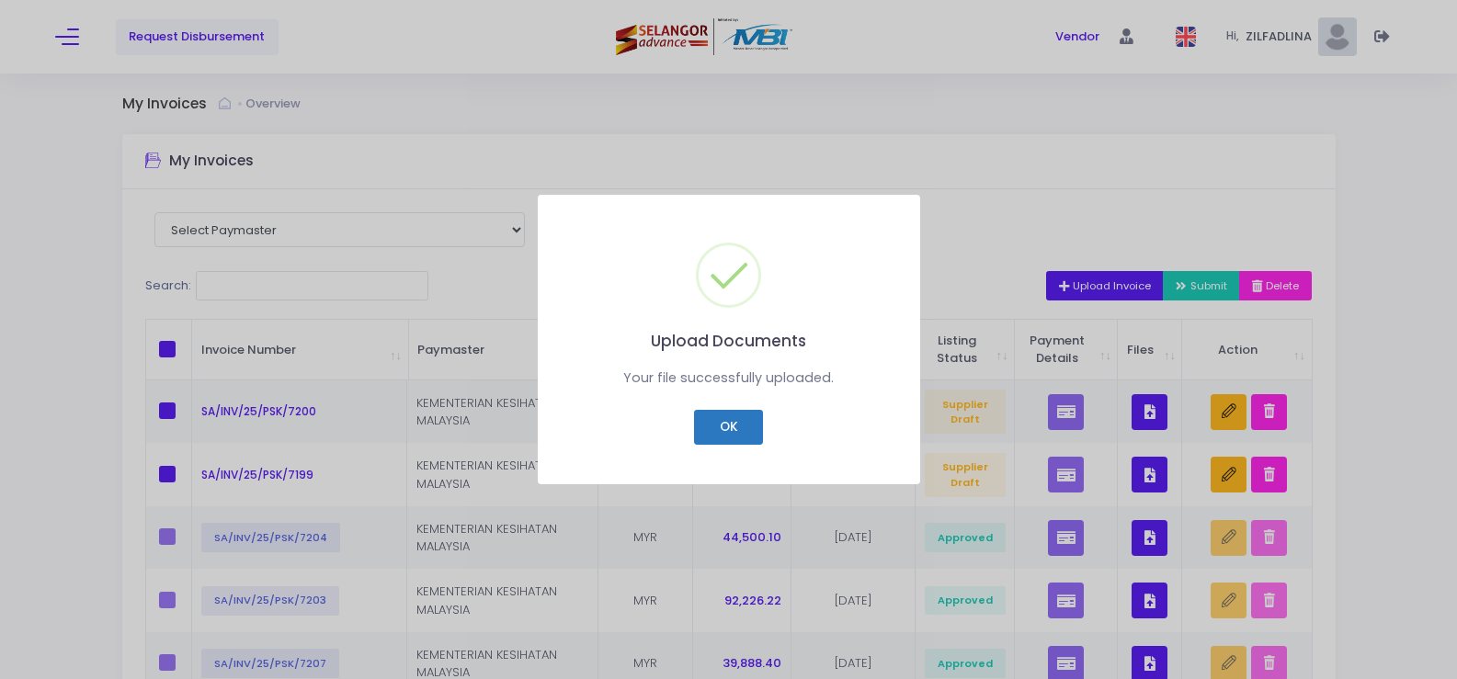
click at [711, 423] on button "OK" at bounding box center [728, 427] width 69 height 35
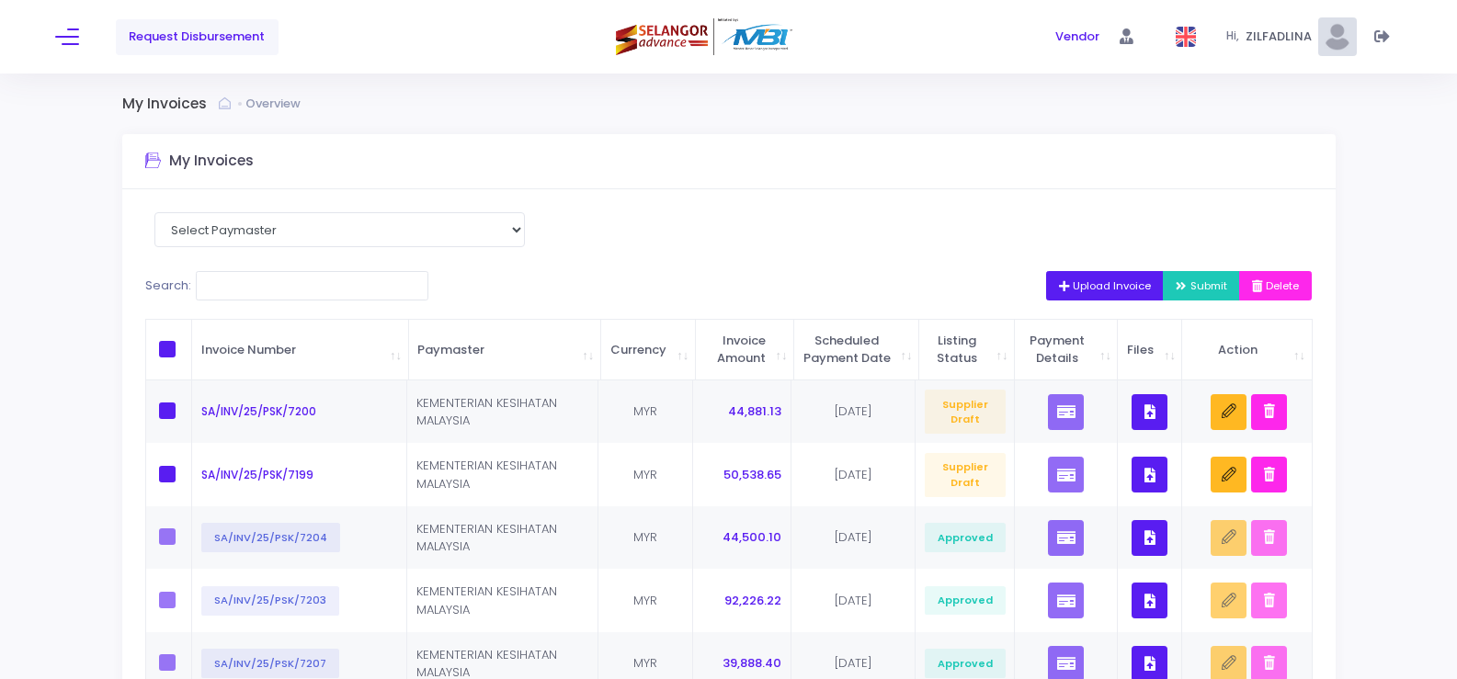
click at [1093, 268] on div "Select Paymaster SYARIKAT PERUMAHAN NEGARA BERHAD RCG 2 KEMENTERIAN KESIHATAN M…" at bounding box center [728, 654] width 1213 height 931
click at [1084, 282] on span "Upload Invoice" at bounding box center [1105, 286] width 93 height 15
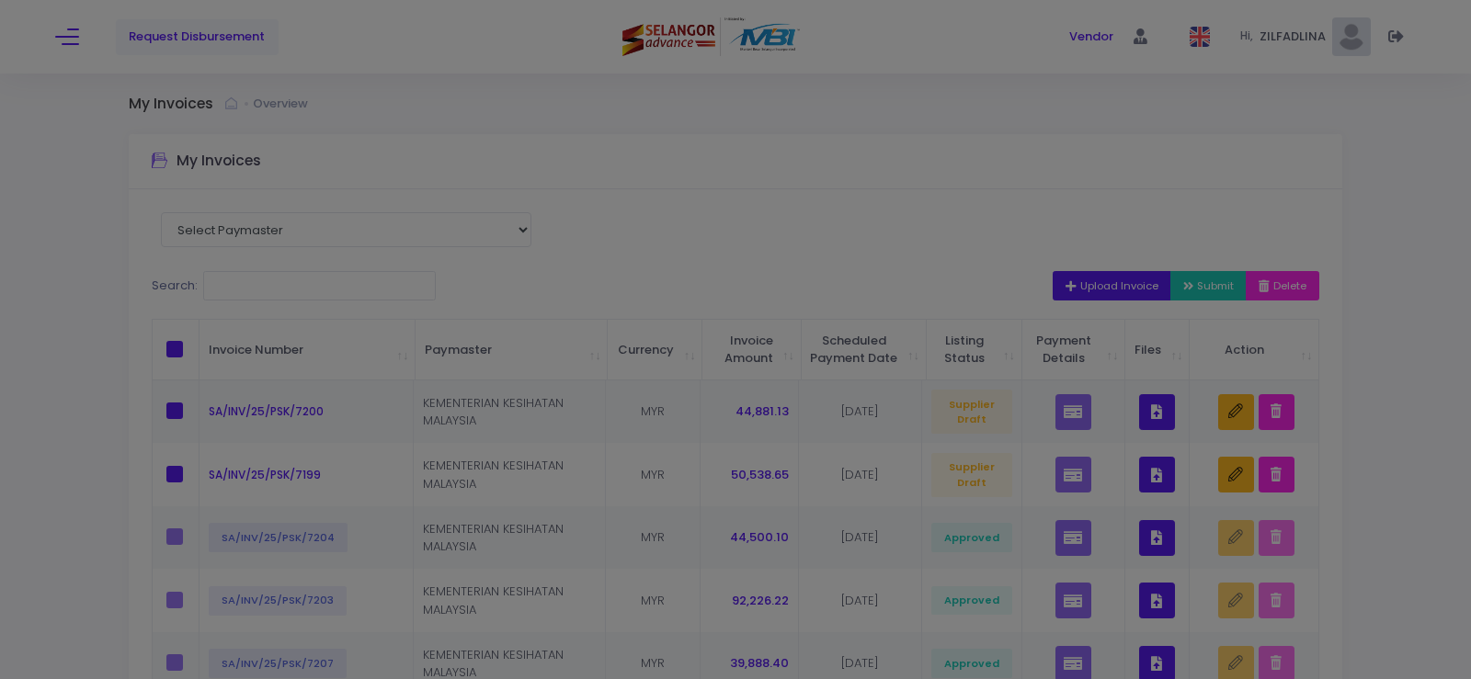
scroll to position [0, 0]
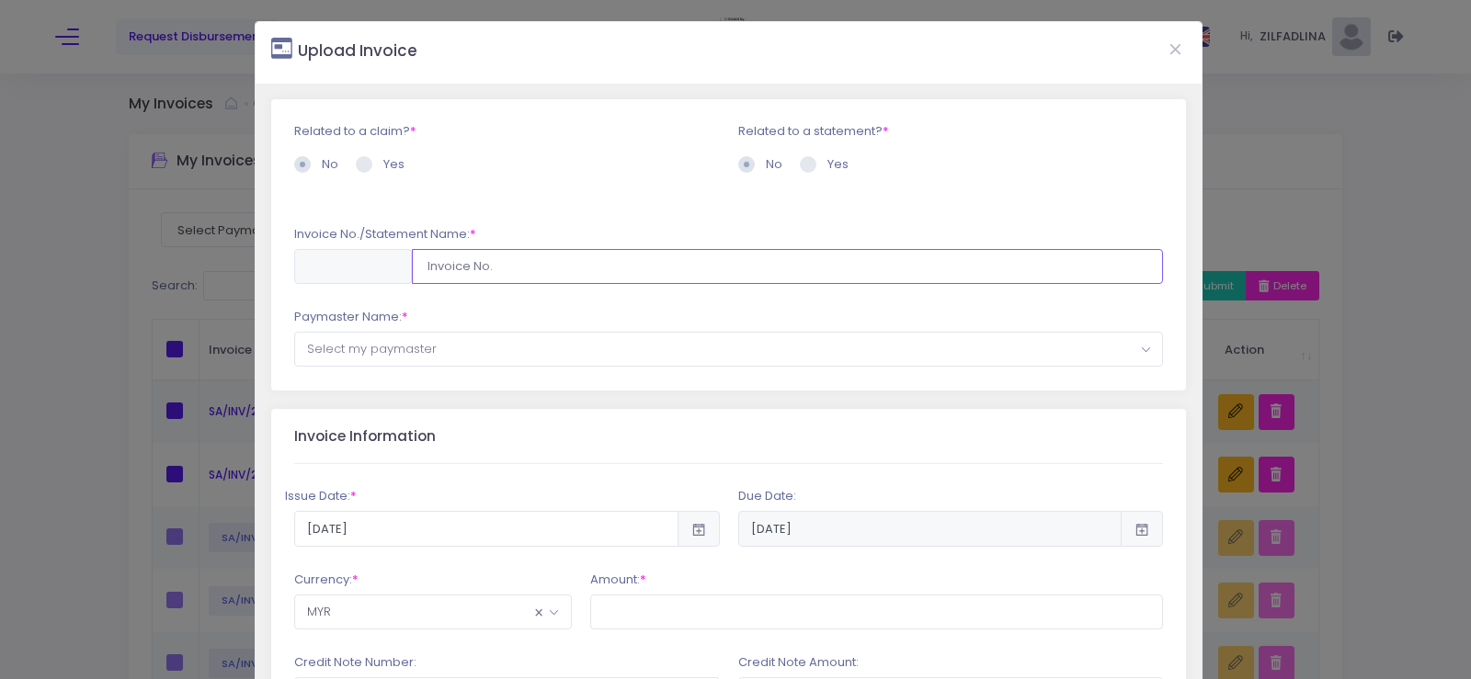
click at [452, 266] on input "text" at bounding box center [788, 266] width 752 height 35
click at [565, 261] on input "text" at bounding box center [788, 266] width 752 height 35
paste input "SA/INV/25/PSK/7200"
type input "SA/INV/25/PSK/7201"
click at [433, 347] on span "Select my paymaster" at bounding box center [729, 349] width 868 height 33
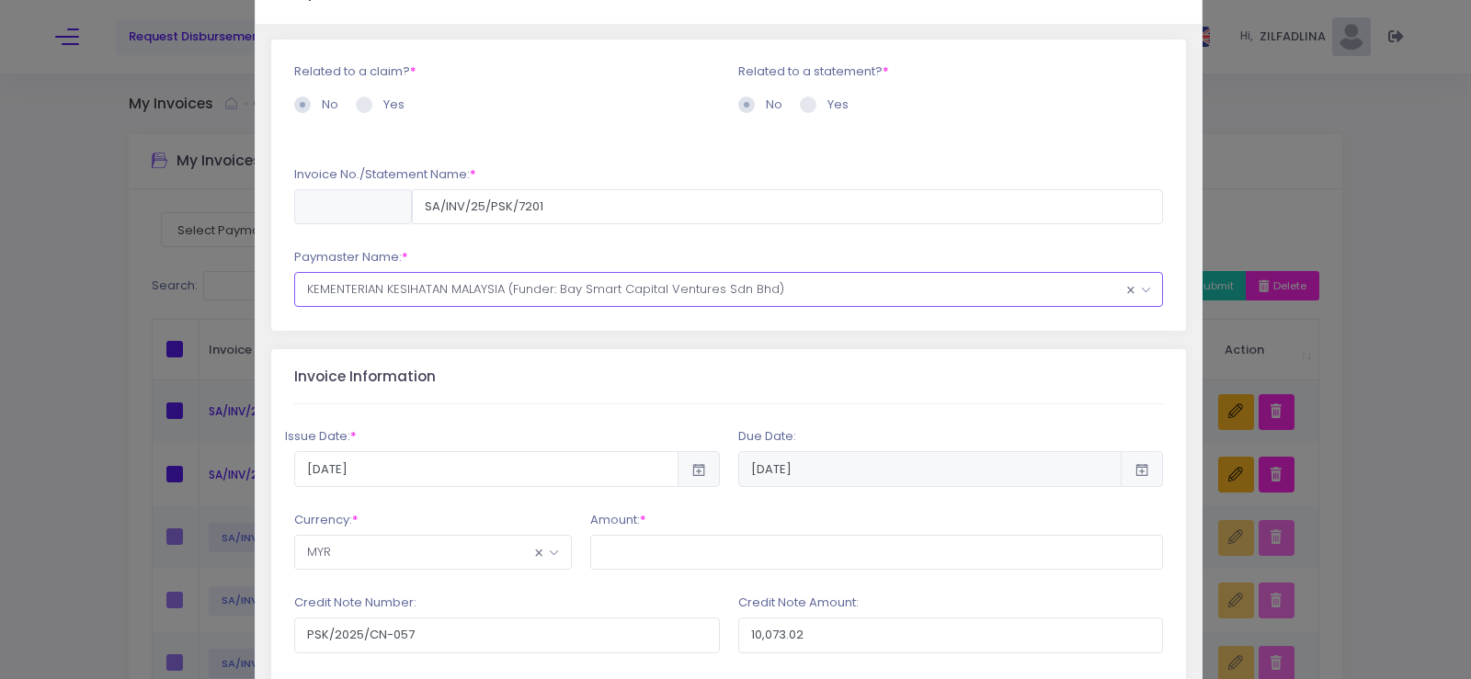
scroll to position [92, 0]
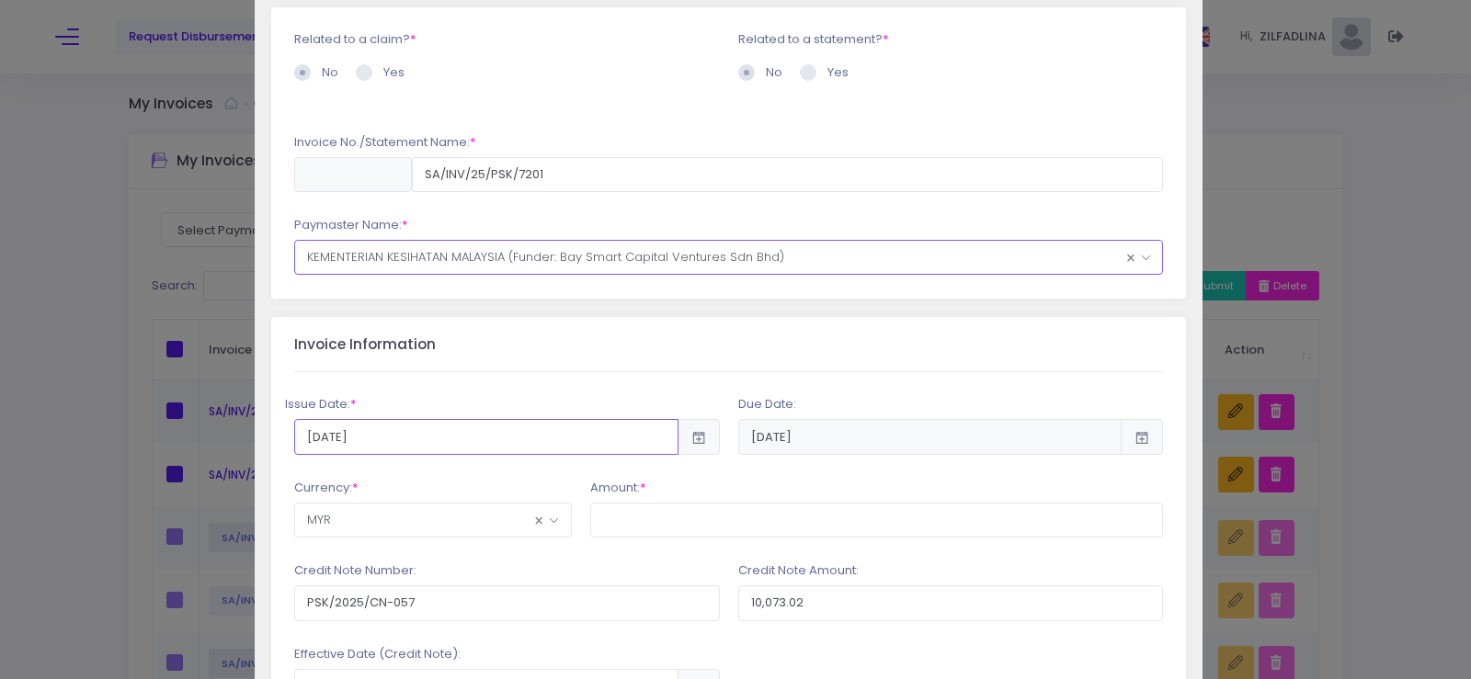
click at [453, 438] on input "2025-09-12" at bounding box center [486, 436] width 384 height 35
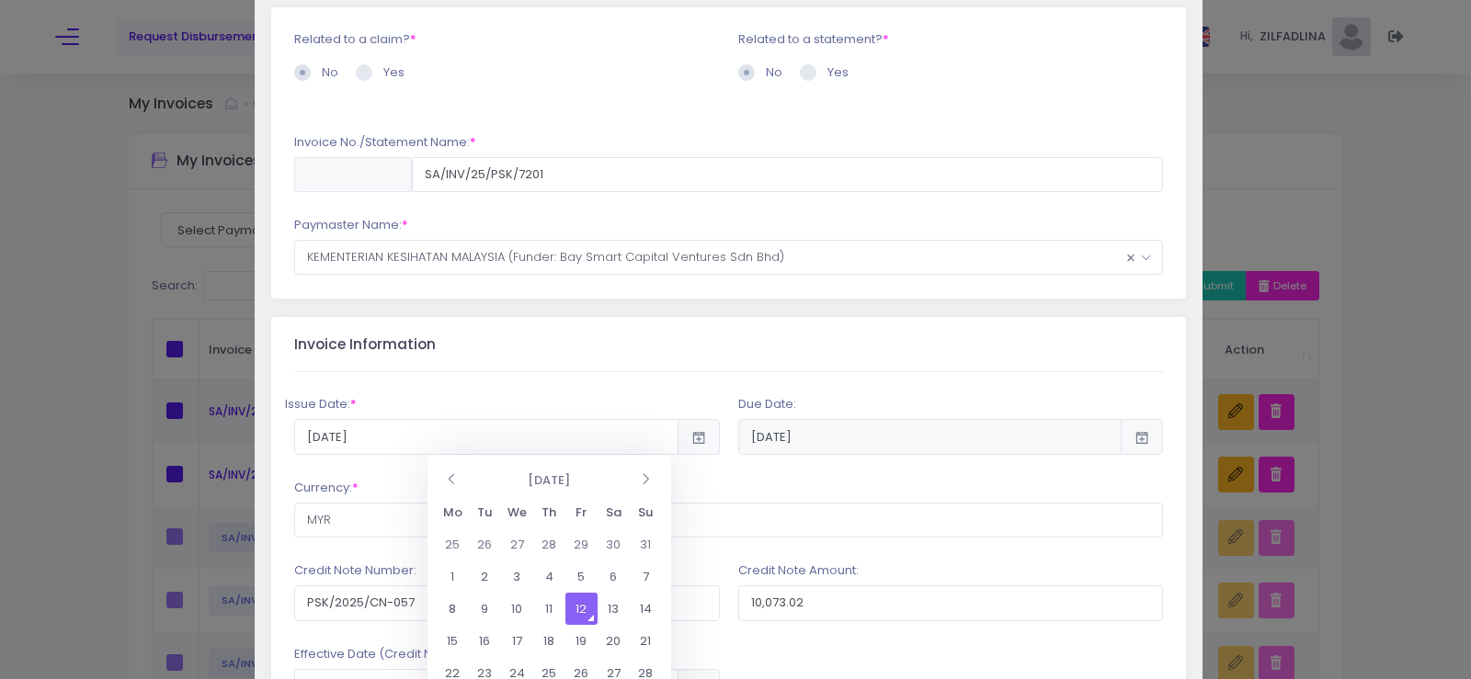
click at [580, 612] on td "12" at bounding box center [581, 609] width 32 height 32
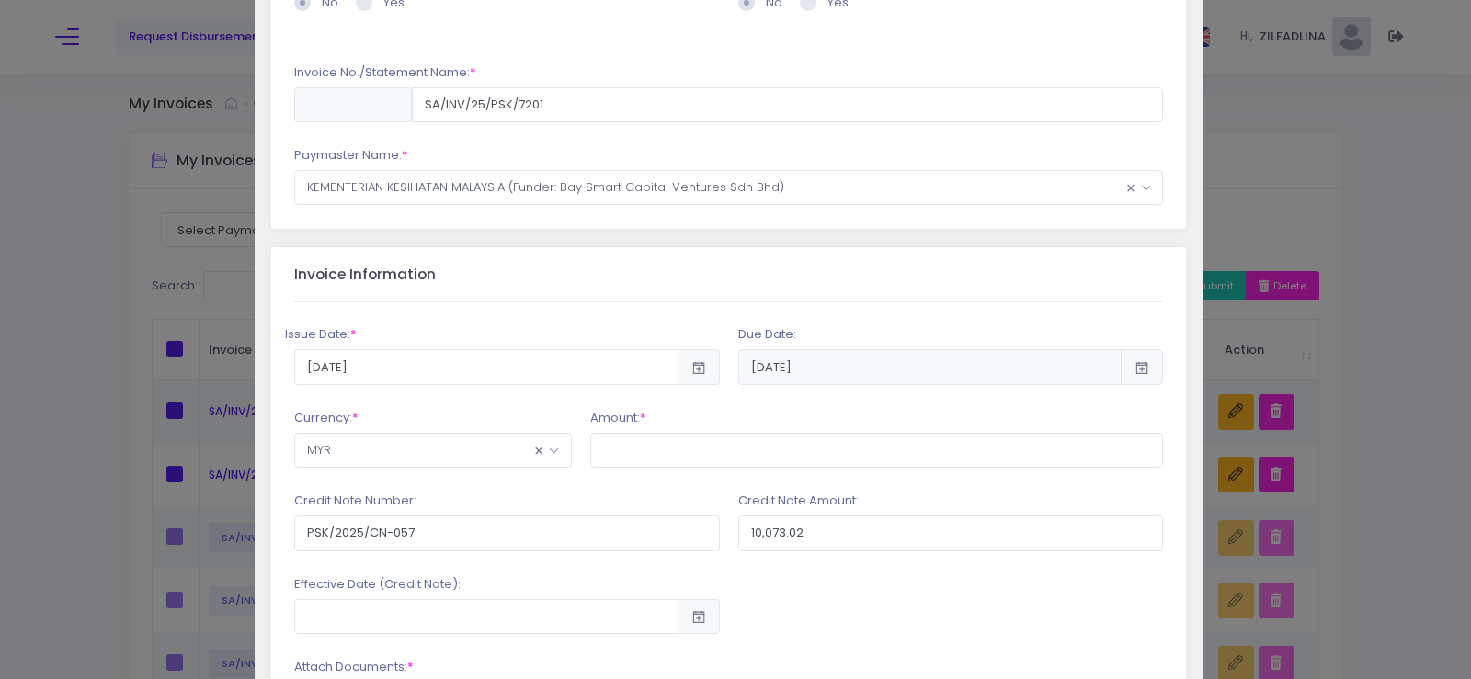
scroll to position [276, 0]
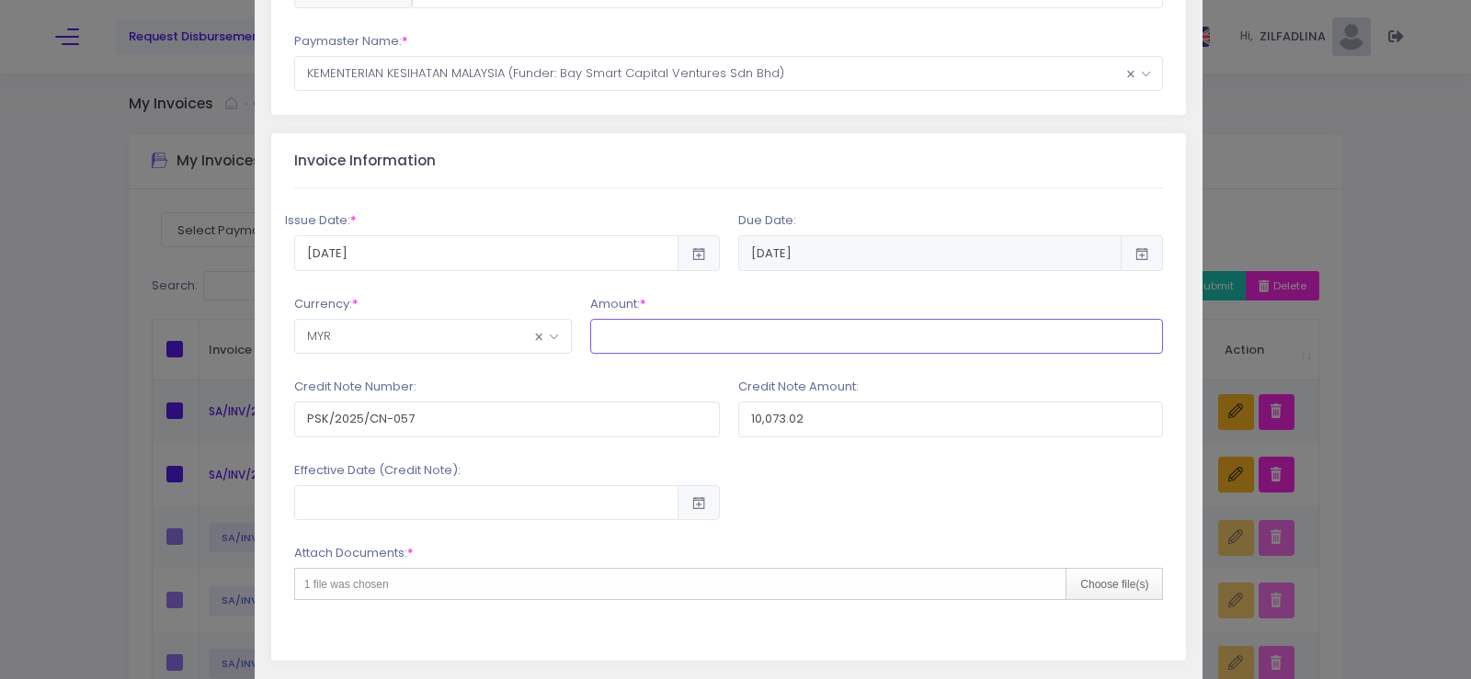
click at [625, 336] on input "text" at bounding box center [877, 336] width 574 height 35
type input "40,075.99"
click at [541, 428] on input "PSK/2025/CN-057" at bounding box center [507, 419] width 426 height 35
type input "PSK/2025/CN-058"
click at [802, 426] on input "10,073.02" at bounding box center [951, 419] width 426 height 35
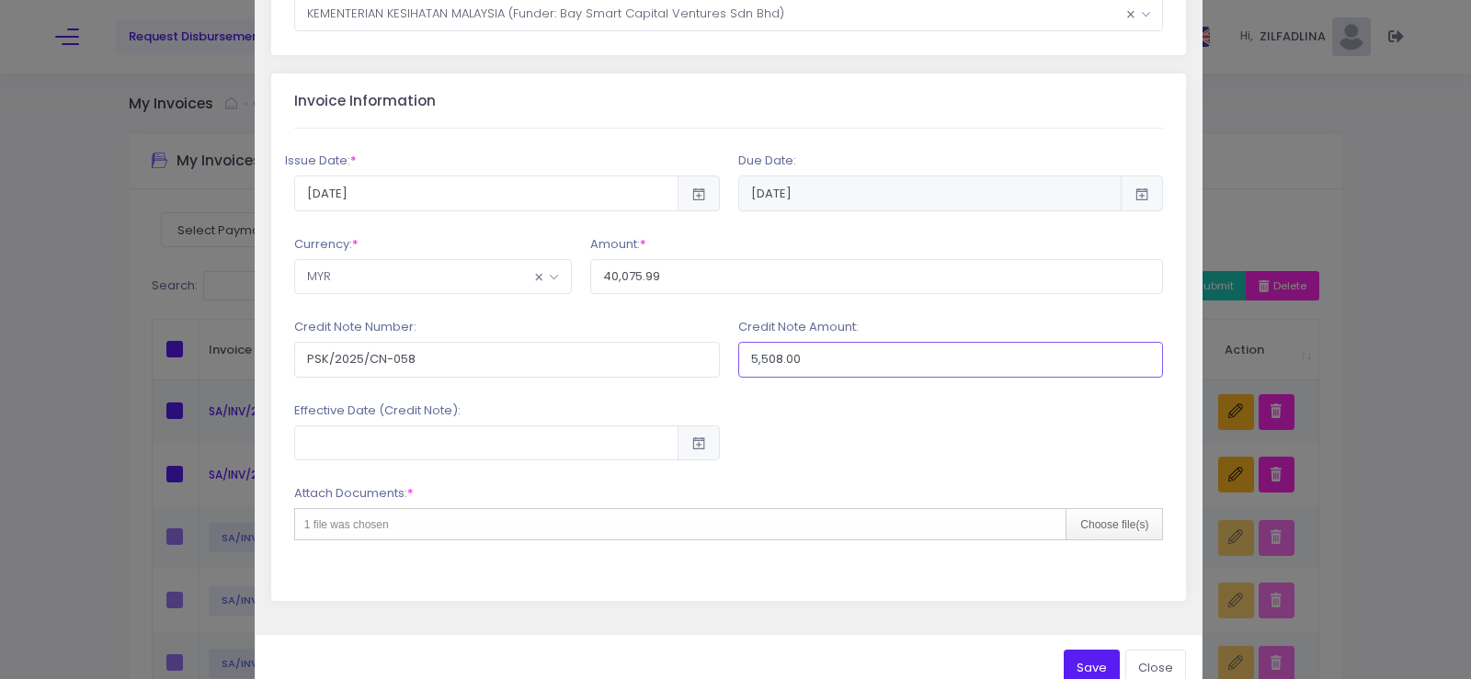
scroll to position [368, 0]
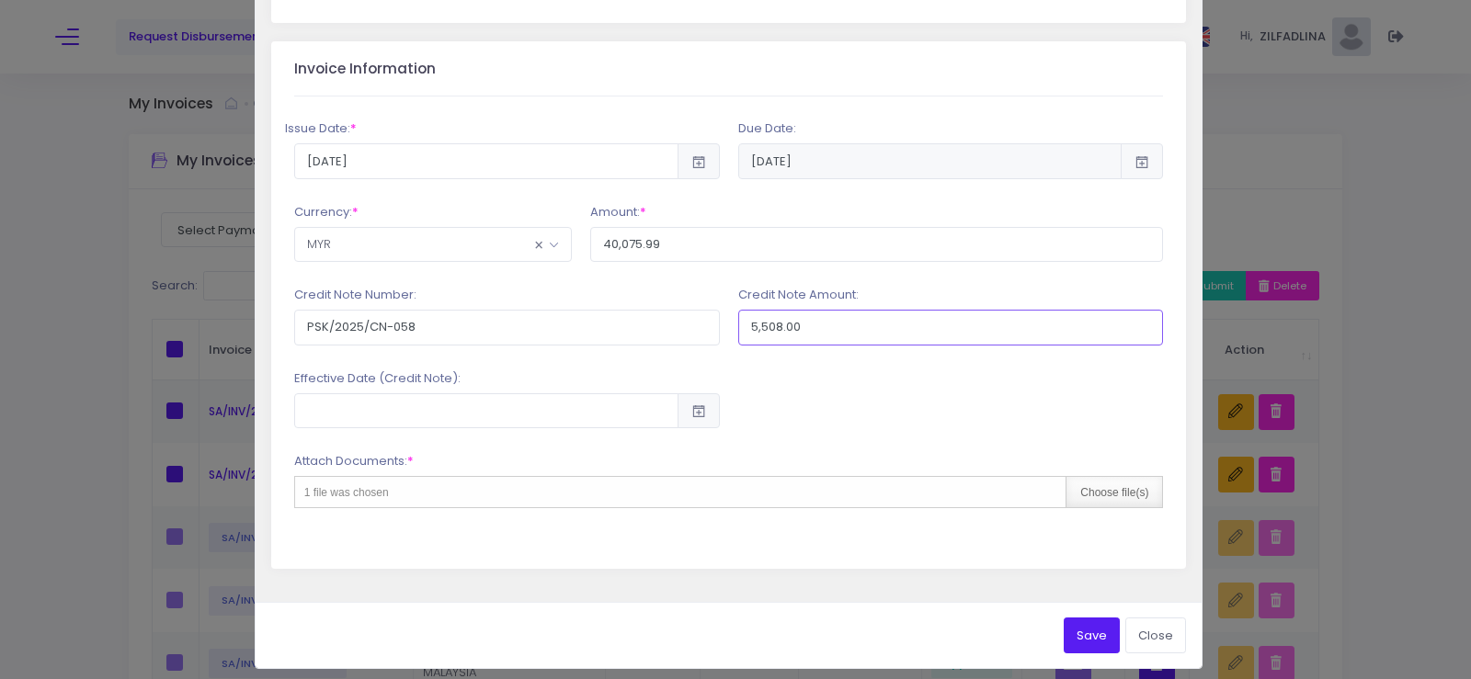
type input "5,508.00"
click at [1113, 503] on div "Choose file(s)" at bounding box center [1113, 492] width 97 height 30
type input "C:\fakepath\INV 7201_KK JENGKA 22_AUG25.pdf"
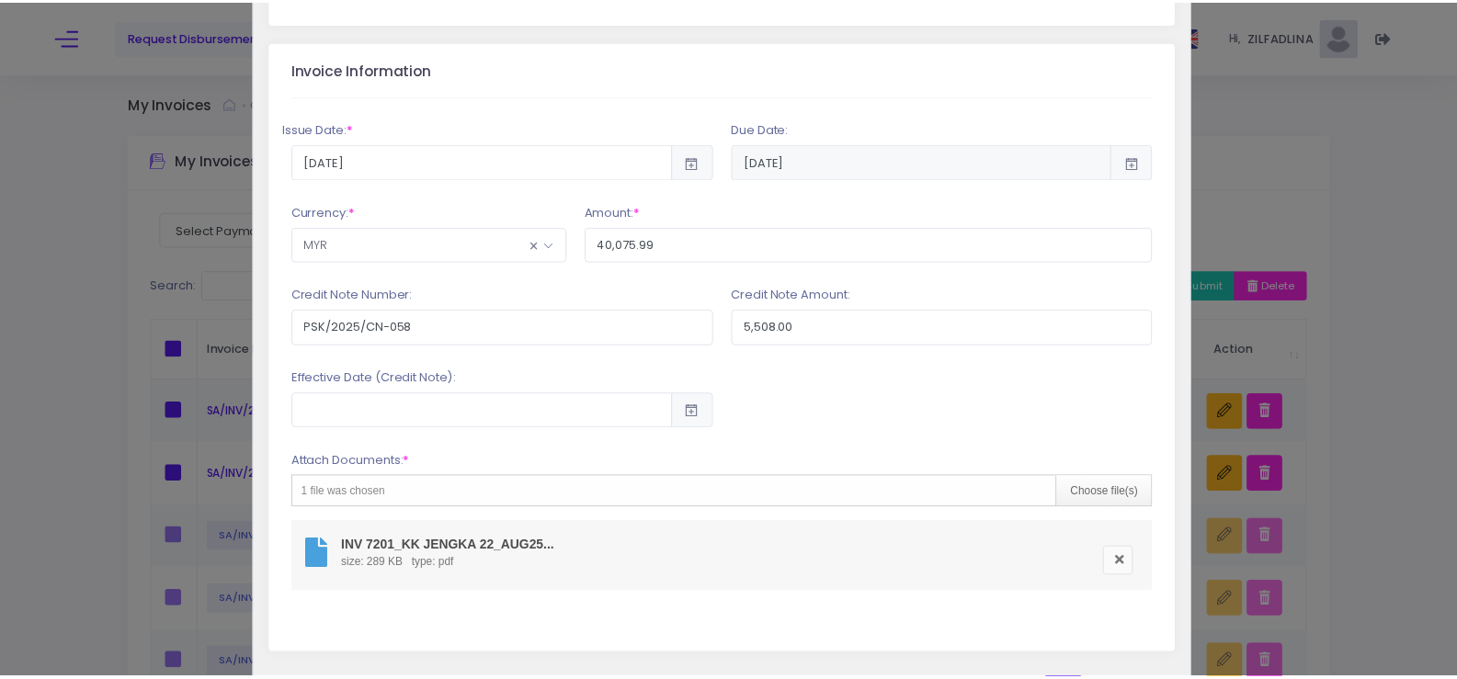
scroll to position [464, 0]
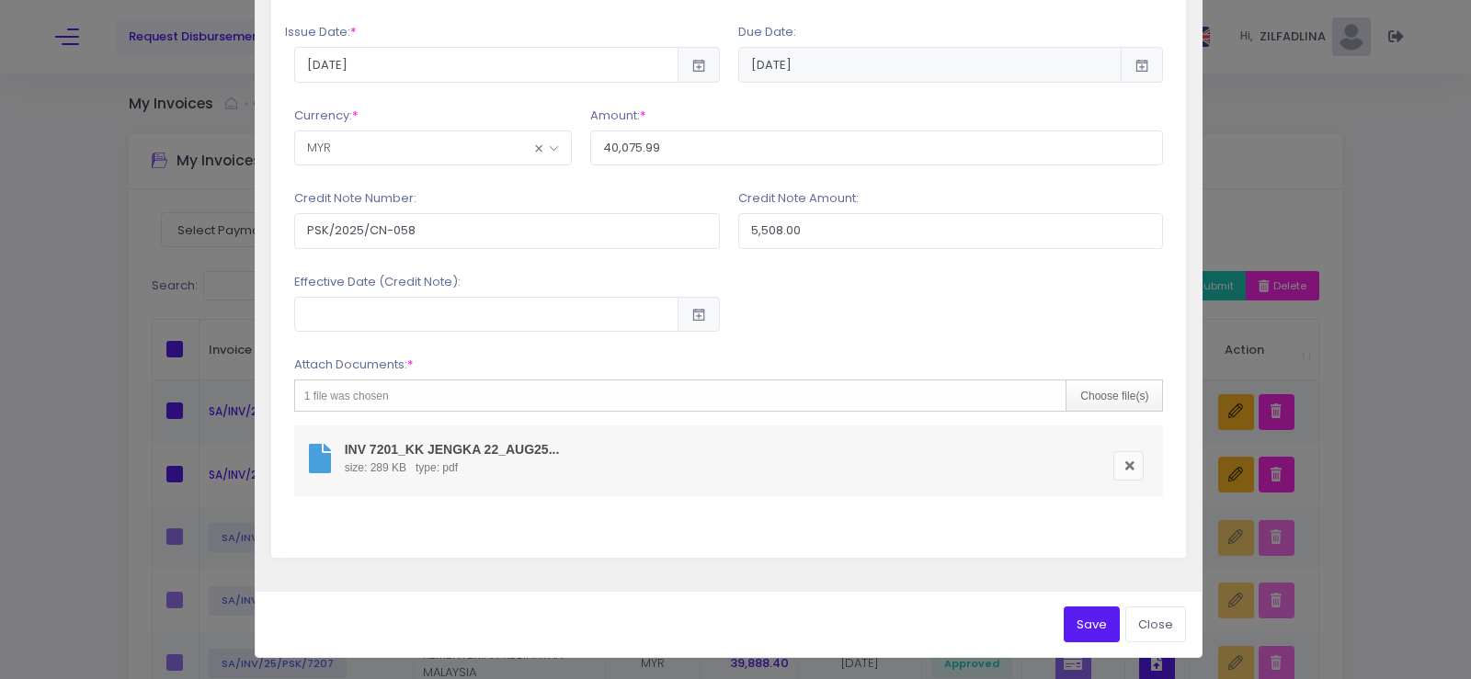
click at [1083, 624] on button "Save" at bounding box center [1091, 624] width 56 height 35
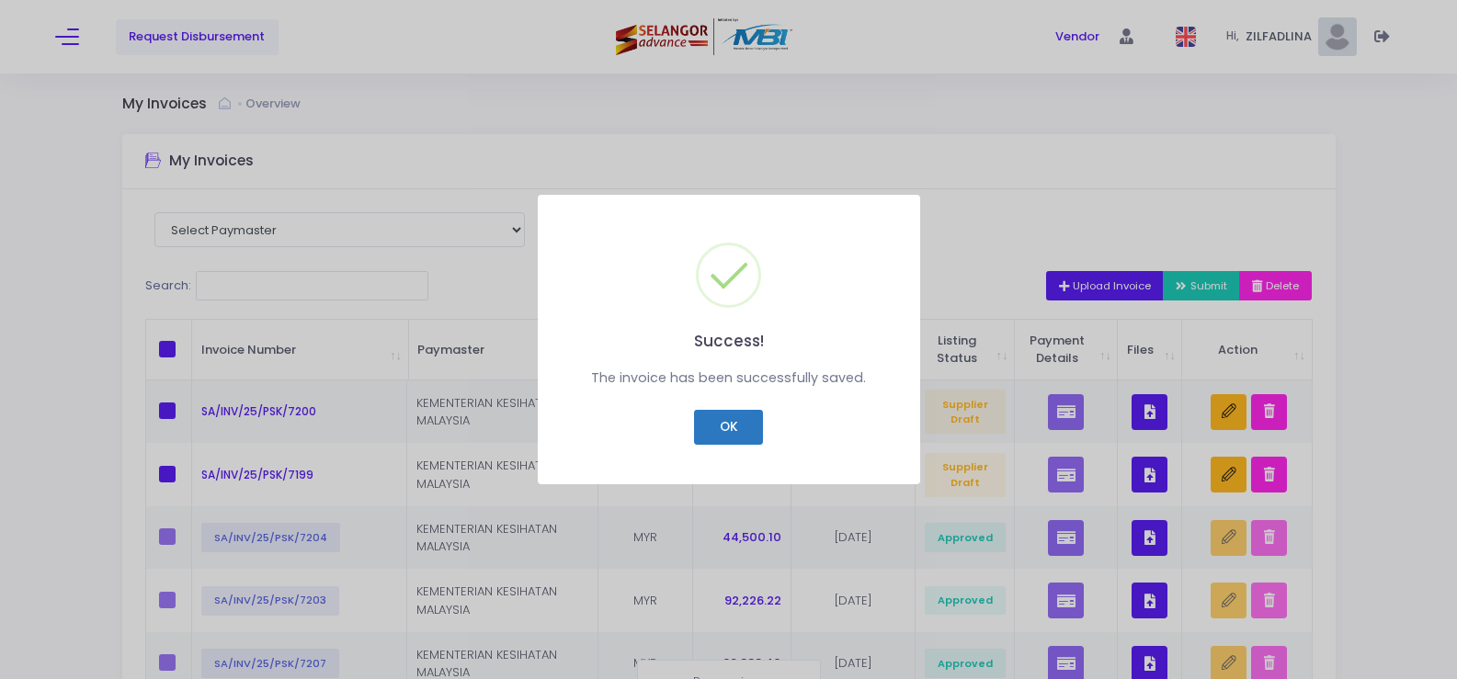
click at [734, 432] on button "OK" at bounding box center [728, 427] width 69 height 35
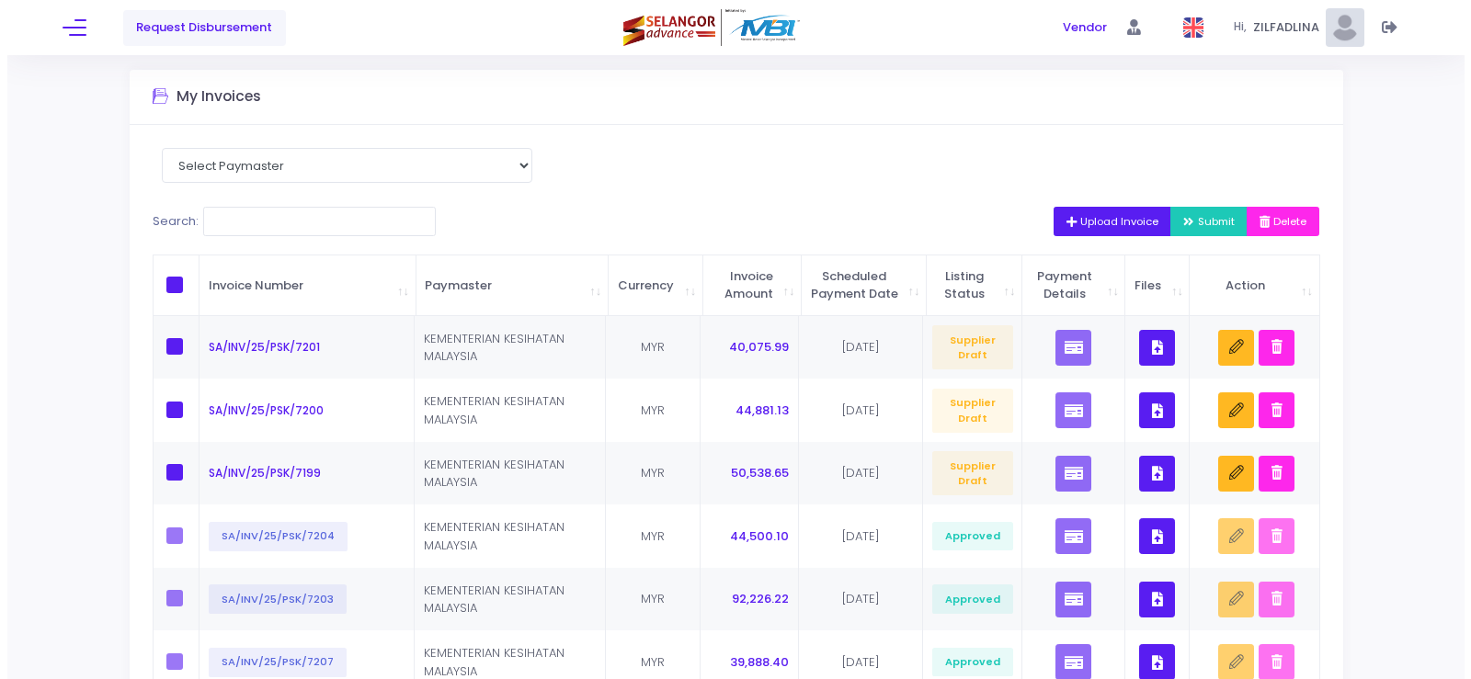
scroll to position [92, 0]
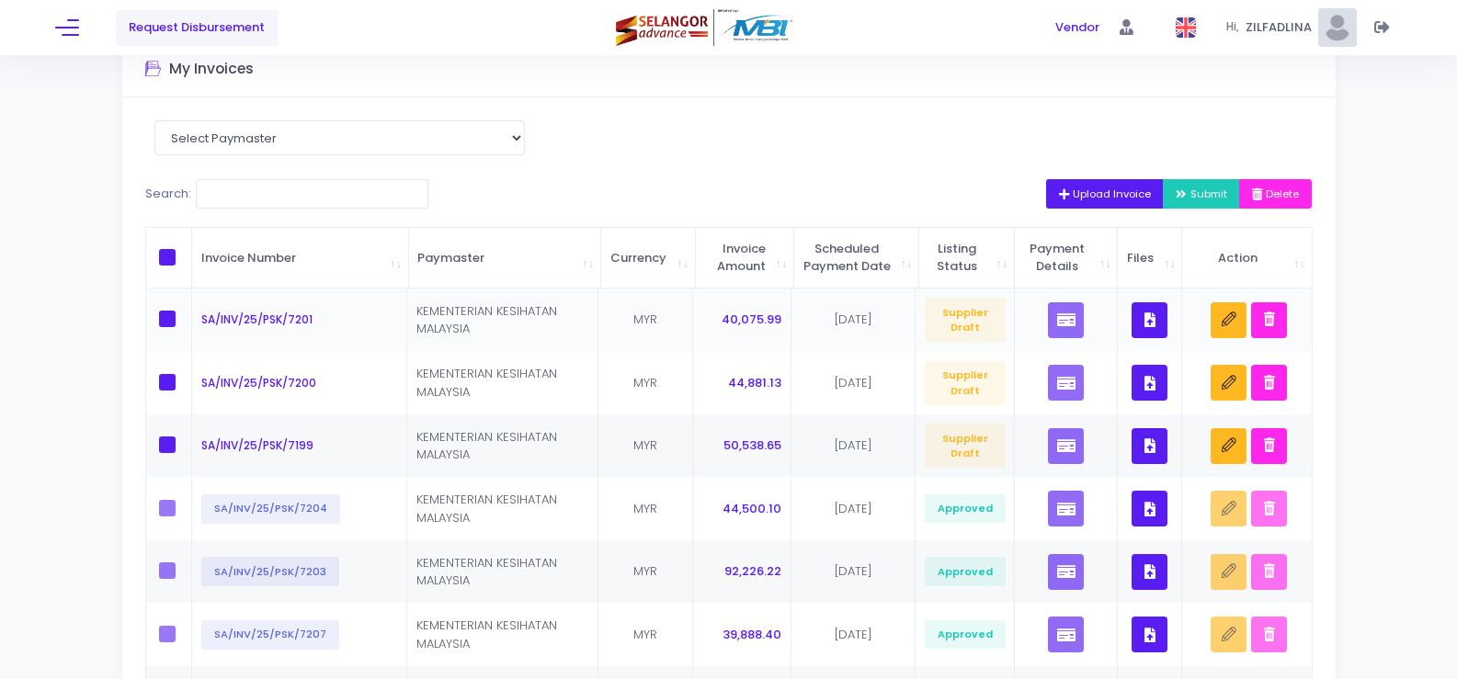
click at [1164, 331] on button "button" at bounding box center [1150, 320] width 36 height 36
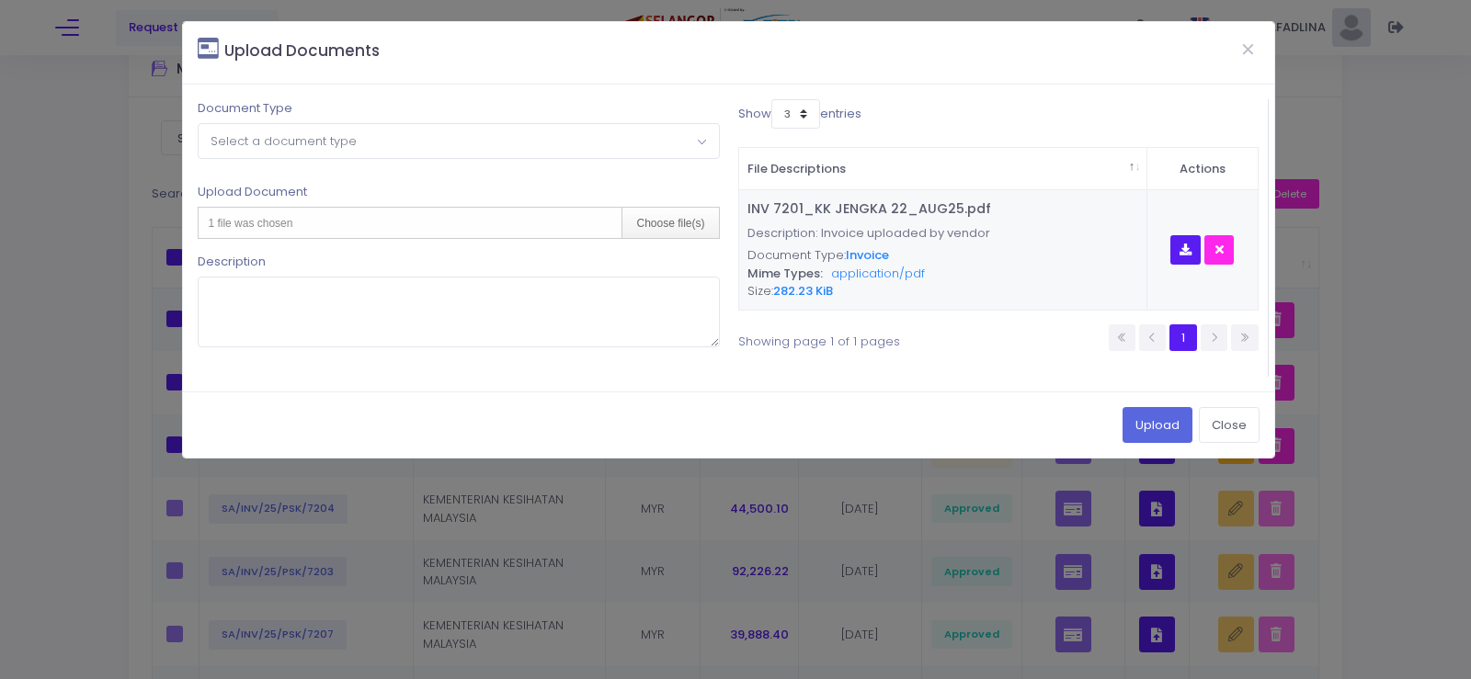
click at [285, 144] on span "Select a document type" at bounding box center [283, 140] width 146 height 17
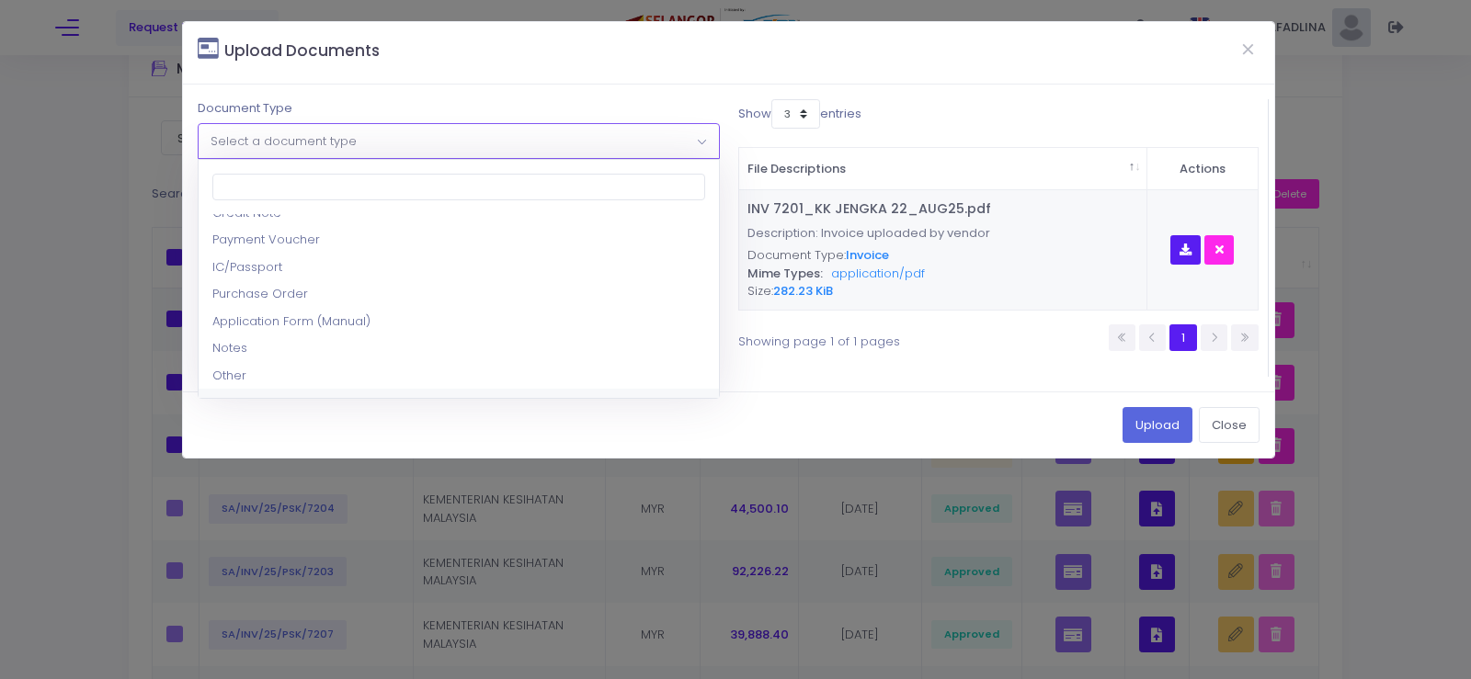
scroll to position [0, 0]
select select "2"
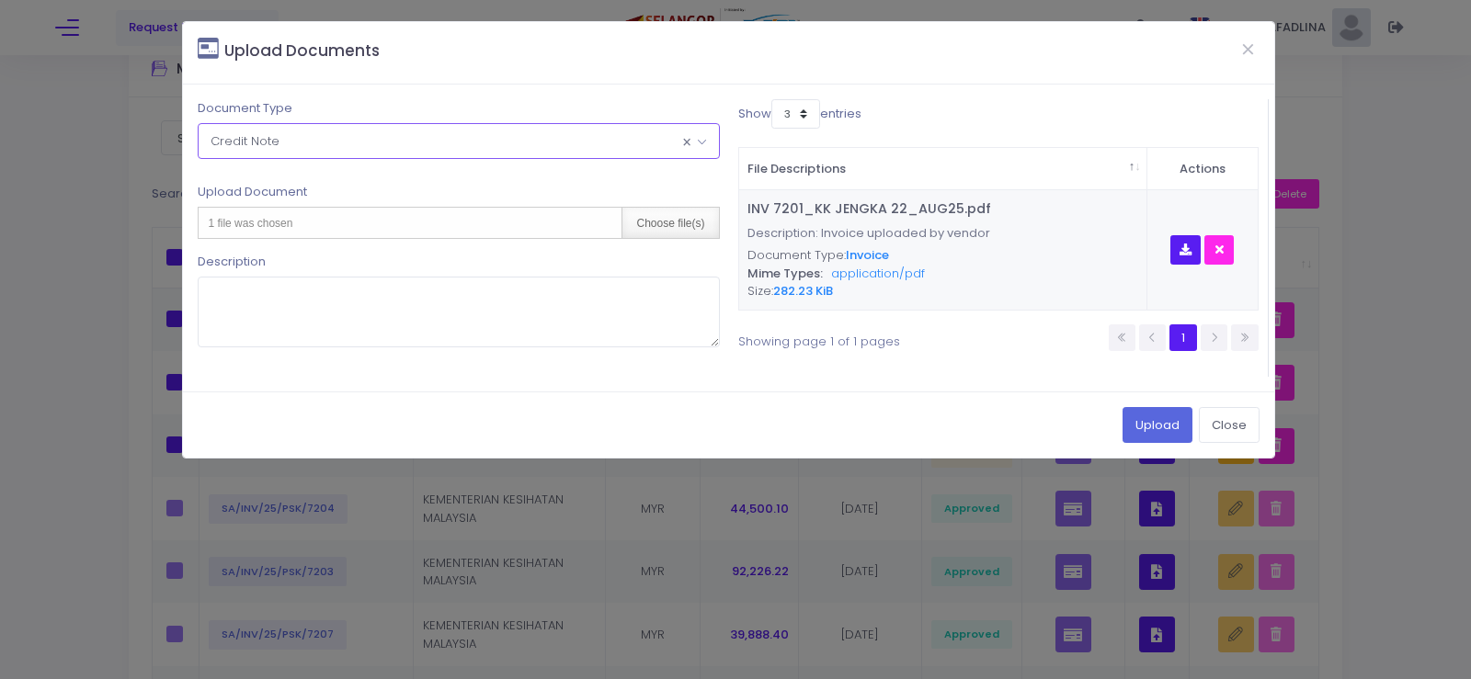
click at [655, 225] on div "Choose file(s)" at bounding box center [669, 223] width 97 height 30
type input "C:\fakepath\CN 058_KK JENGKA 22_AUG25.pdf"
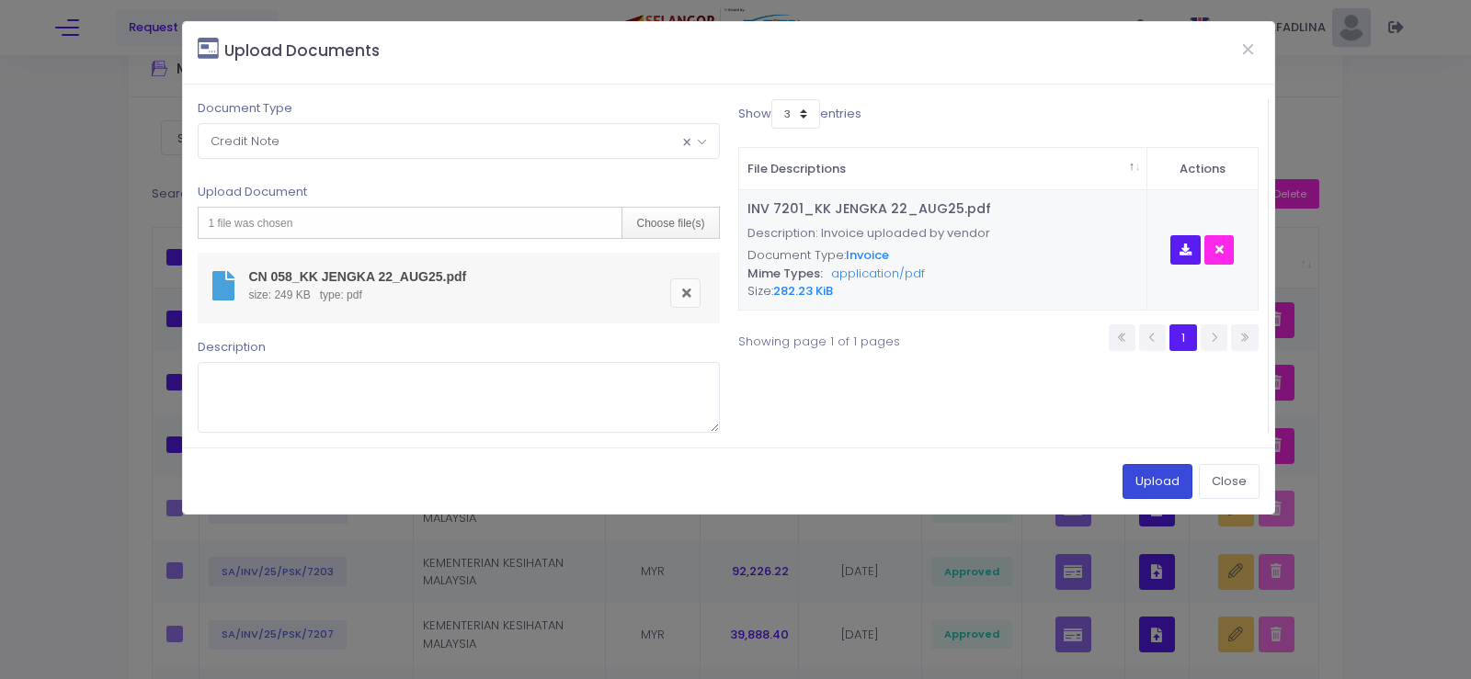
click at [1138, 483] on button "Upload" at bounding box center [1157, 481] width 70 height 35
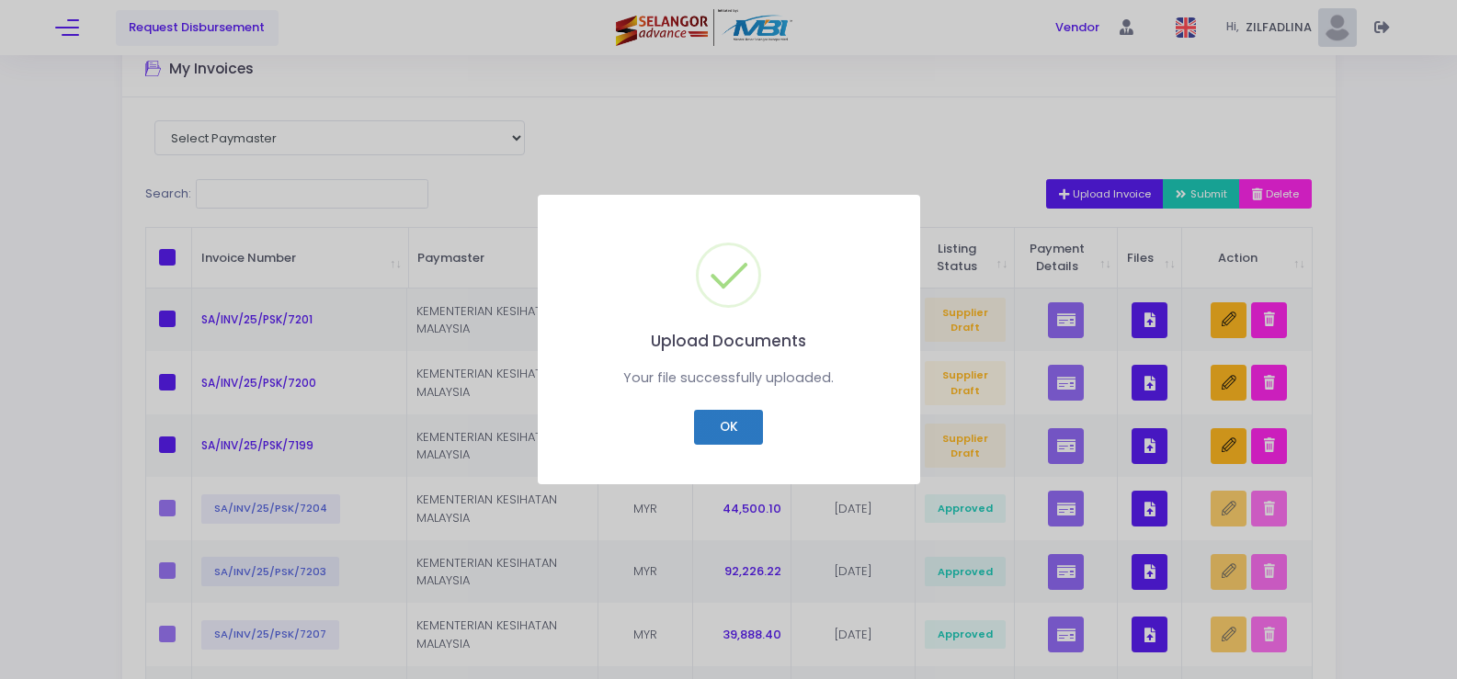
click at [721, 437] on button "OK" at bounding box center [728, 427] width 69 height 35
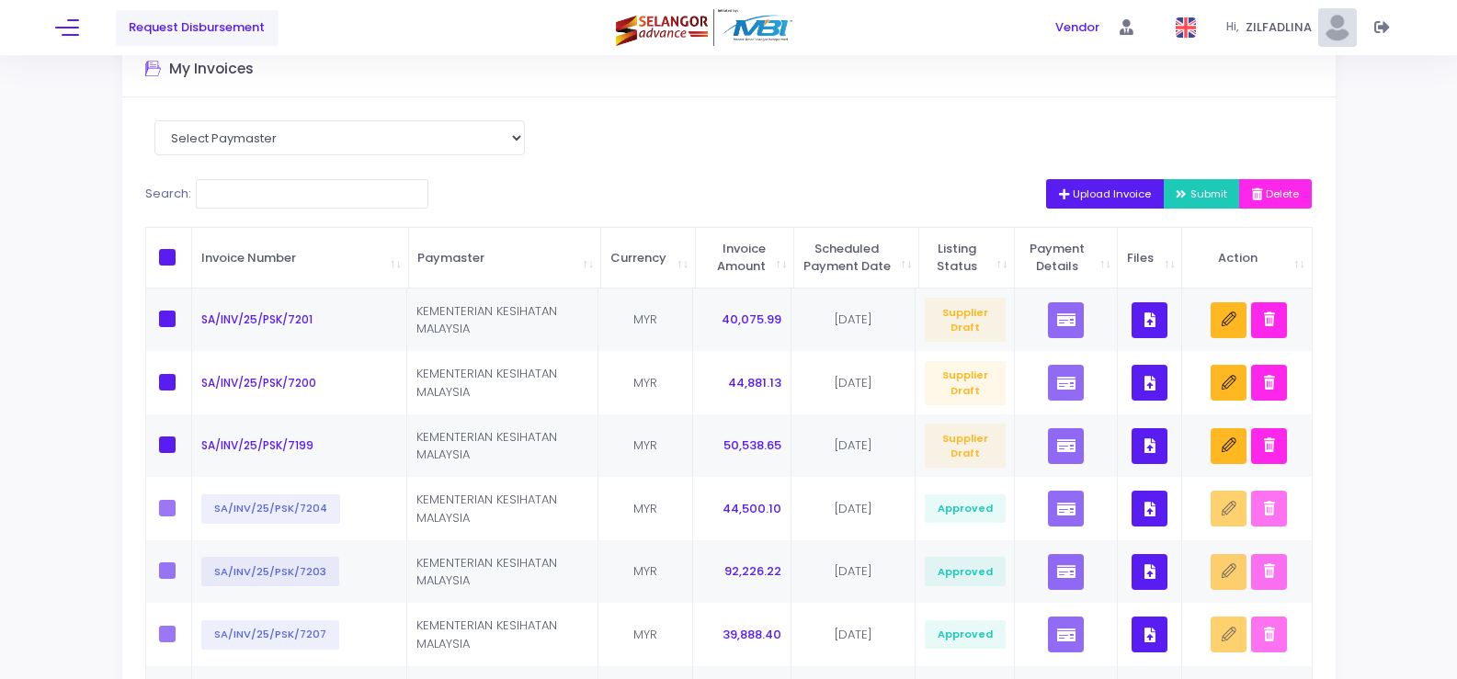
click at [1076, 201] on button "Upload Invoice" at bounding box center [1105, 193] width 119 height 29
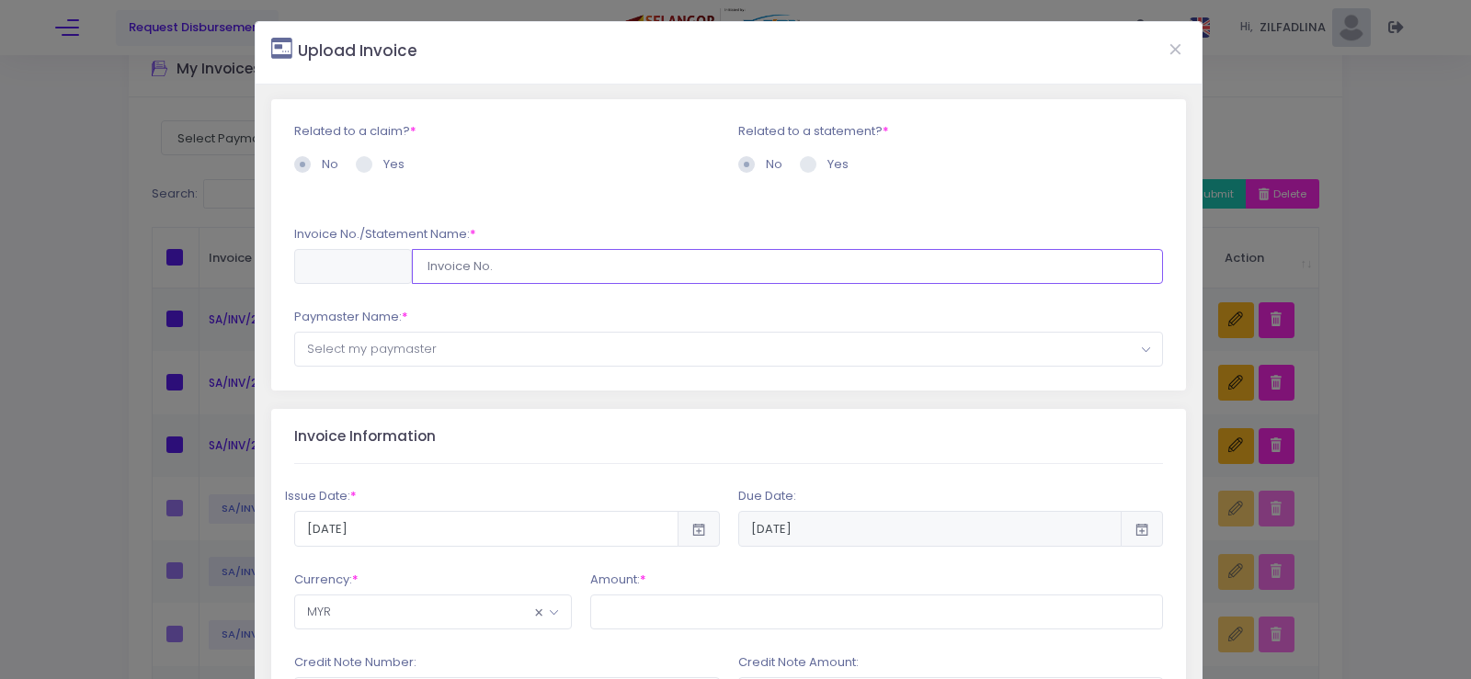
click at [471, 272] on input "text" at bounding box center [788, 266] width 752 height 35
paste input "SA/INV/25/PSK/7200"
type input "SA/INV/25/PSK/7202"
click at [507, 354] on span "Select my paymaster" at bounding box center [729, 349] width 868 height 33
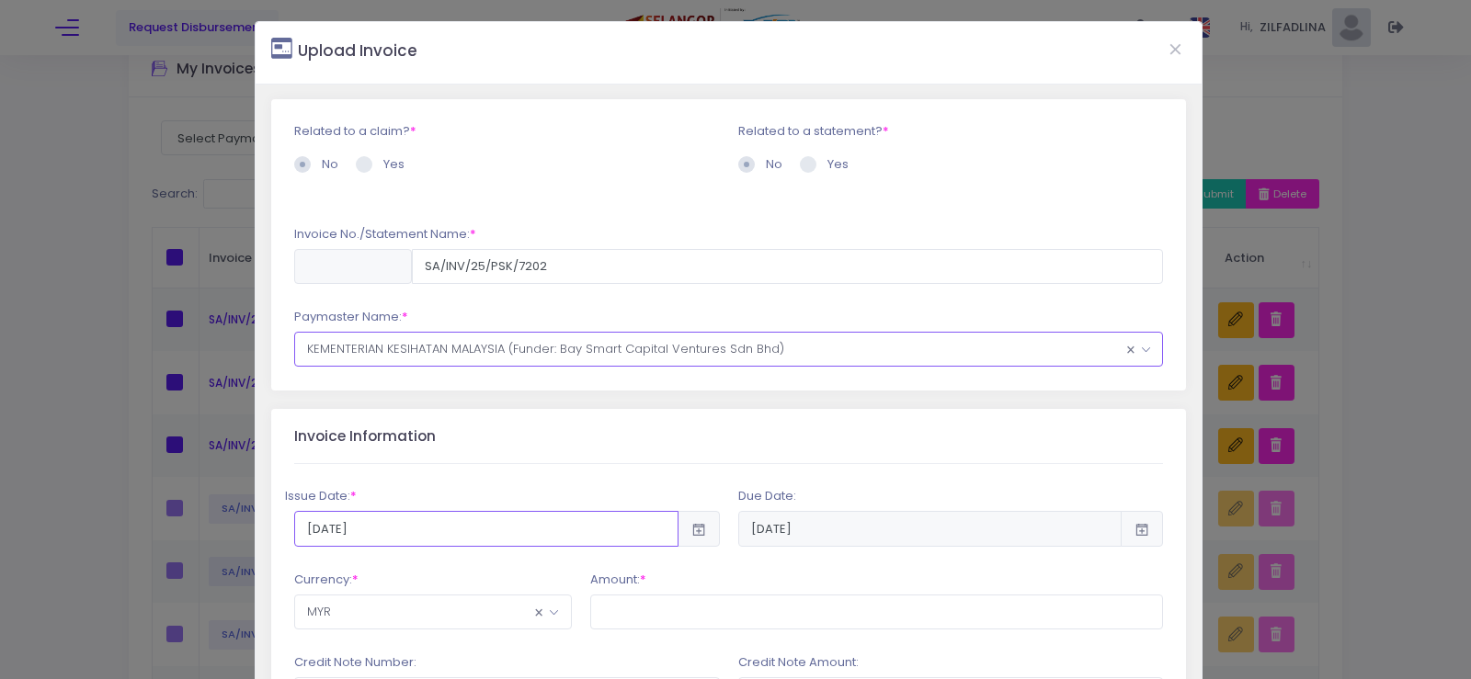
click at [497, 536] on input "2025-09-12" at bounding box center [486, 528] width 384 height 35
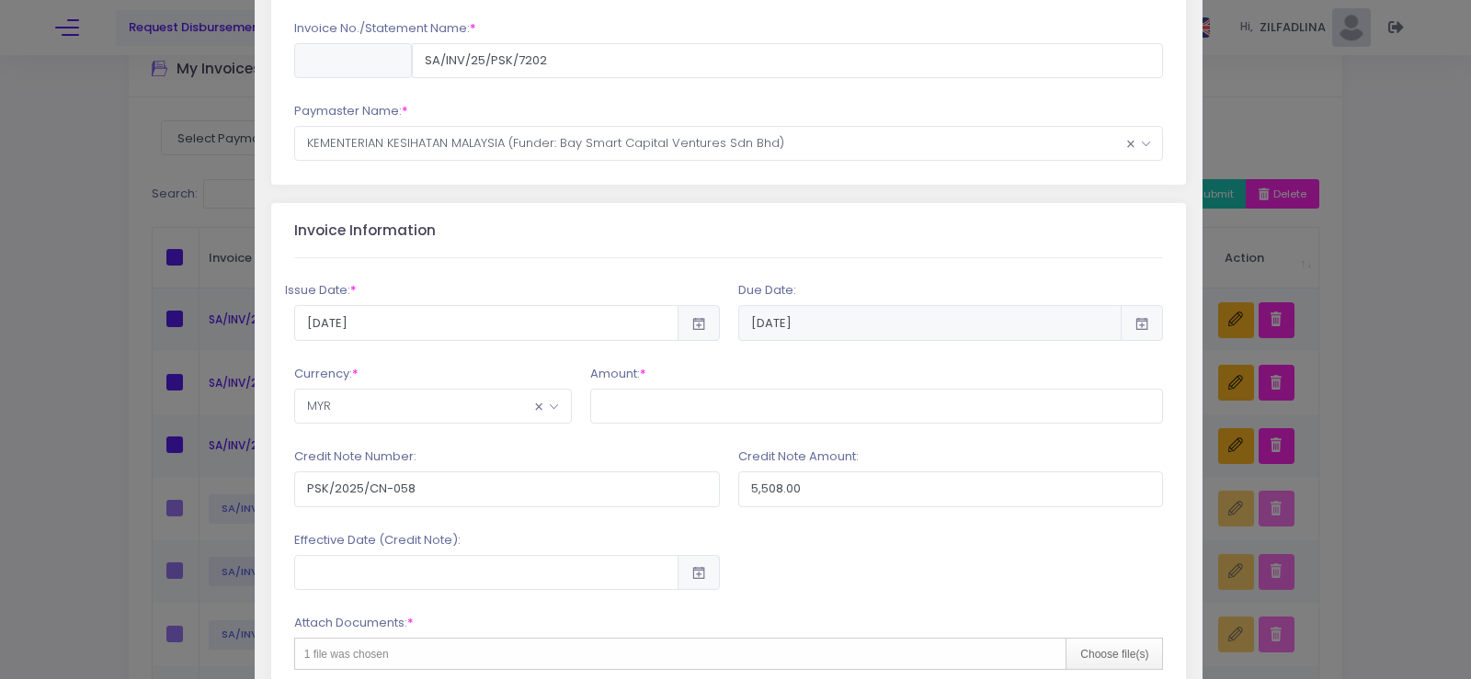
scroll to position [261, 0]
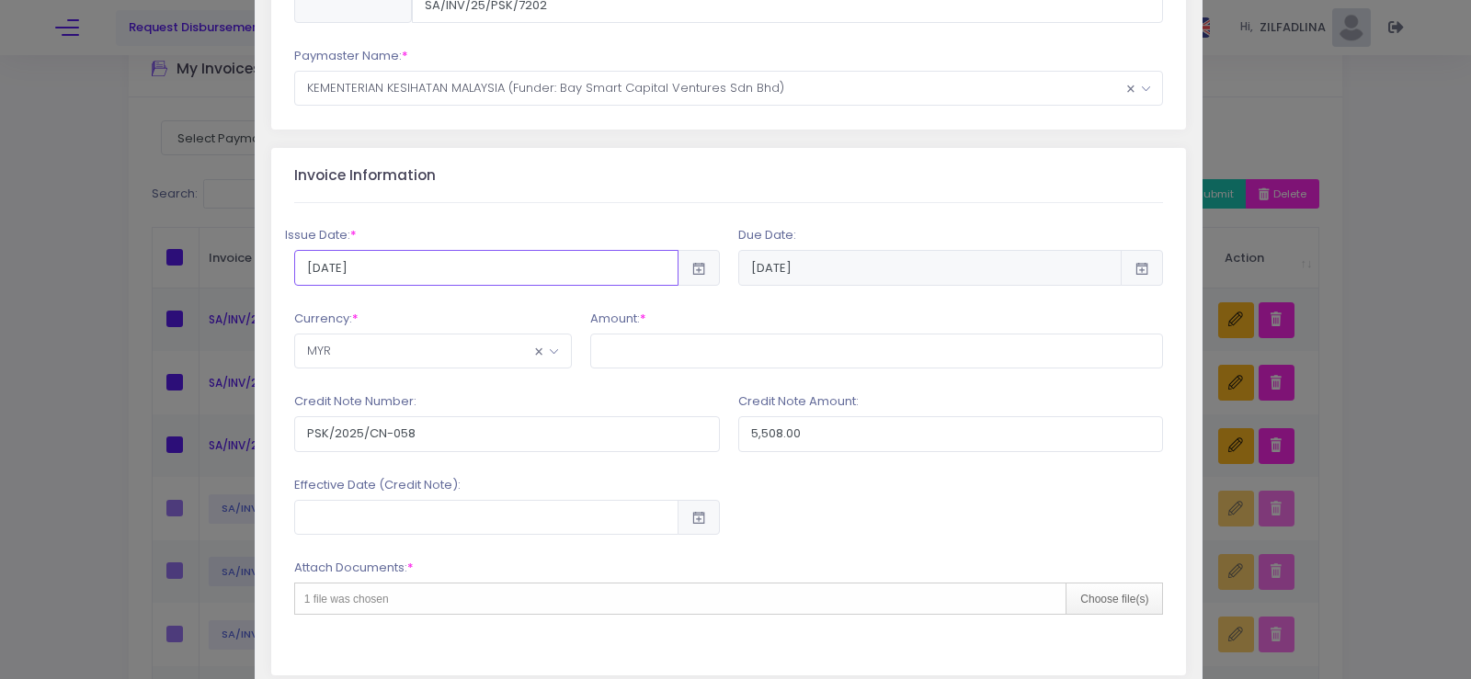
click at [341, 267] on input "2025-09-12" at bounding box center [486, 267] width 384 height 35
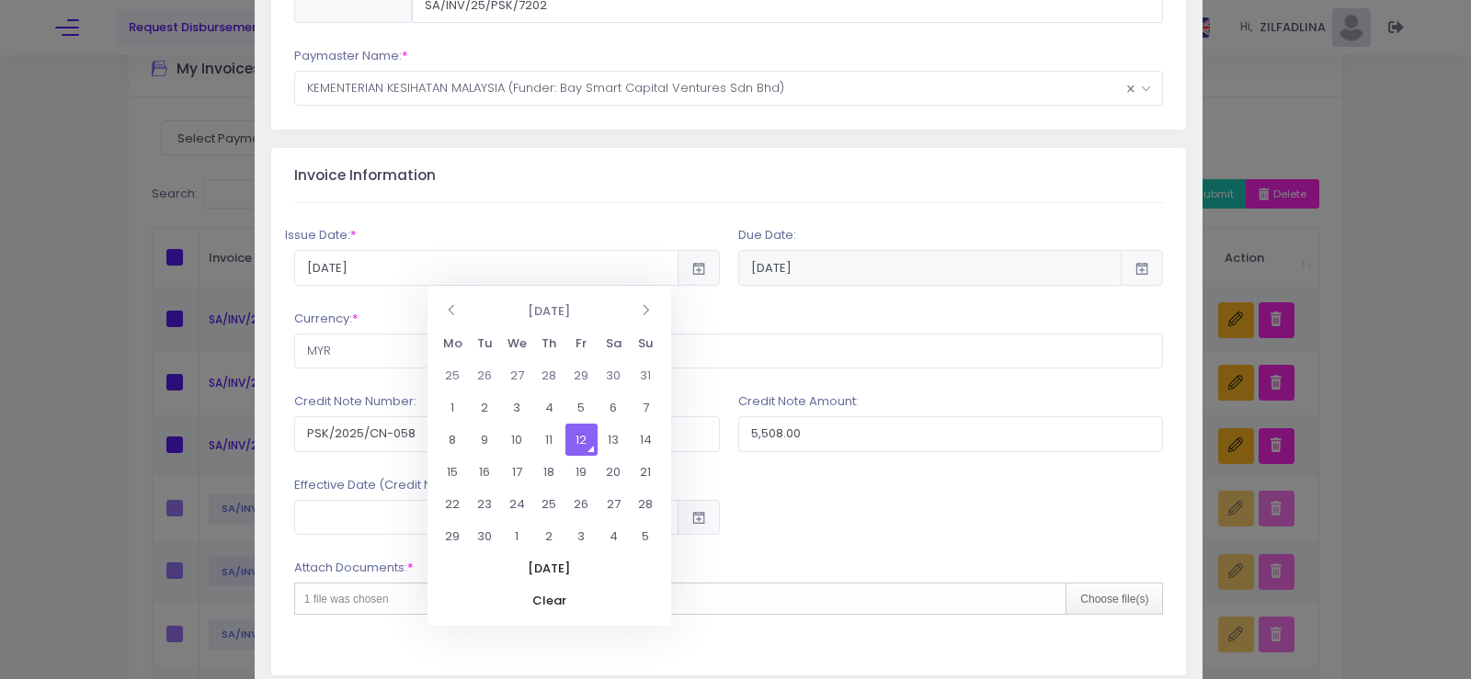
click at [590, 445] on td "12" at bounding box center [581, 440] width 32 height 32
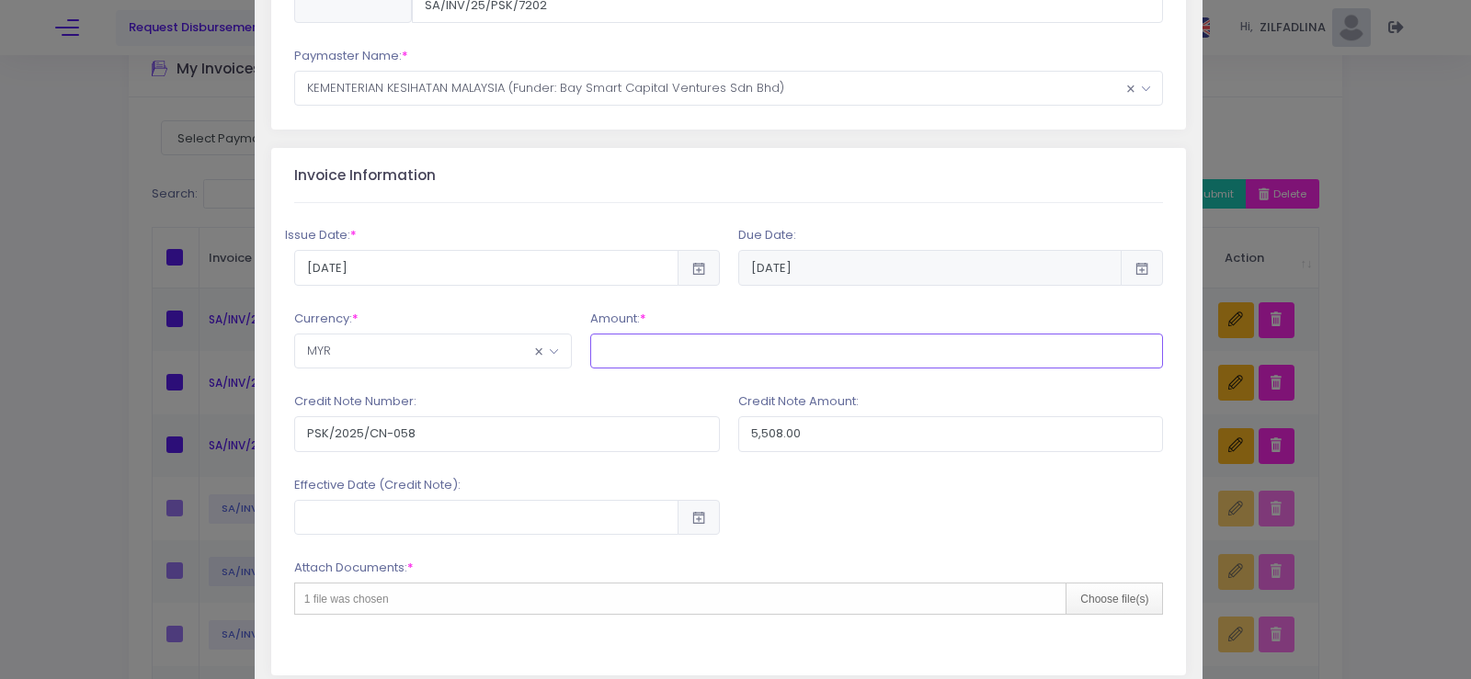
click at [647, 352] on input "text" at bounding box center [877, 351] width 574 height 35
type input "46,023.17"
click at [538, 422] on input "PSK/2025/CN-058" at bounding box center [507, 433] width 426 height 35
type input "PSK/2025/CN-059"
click at [890, 434] on input "5,508.00" at bounding box center [951, 433] width 426 height 35
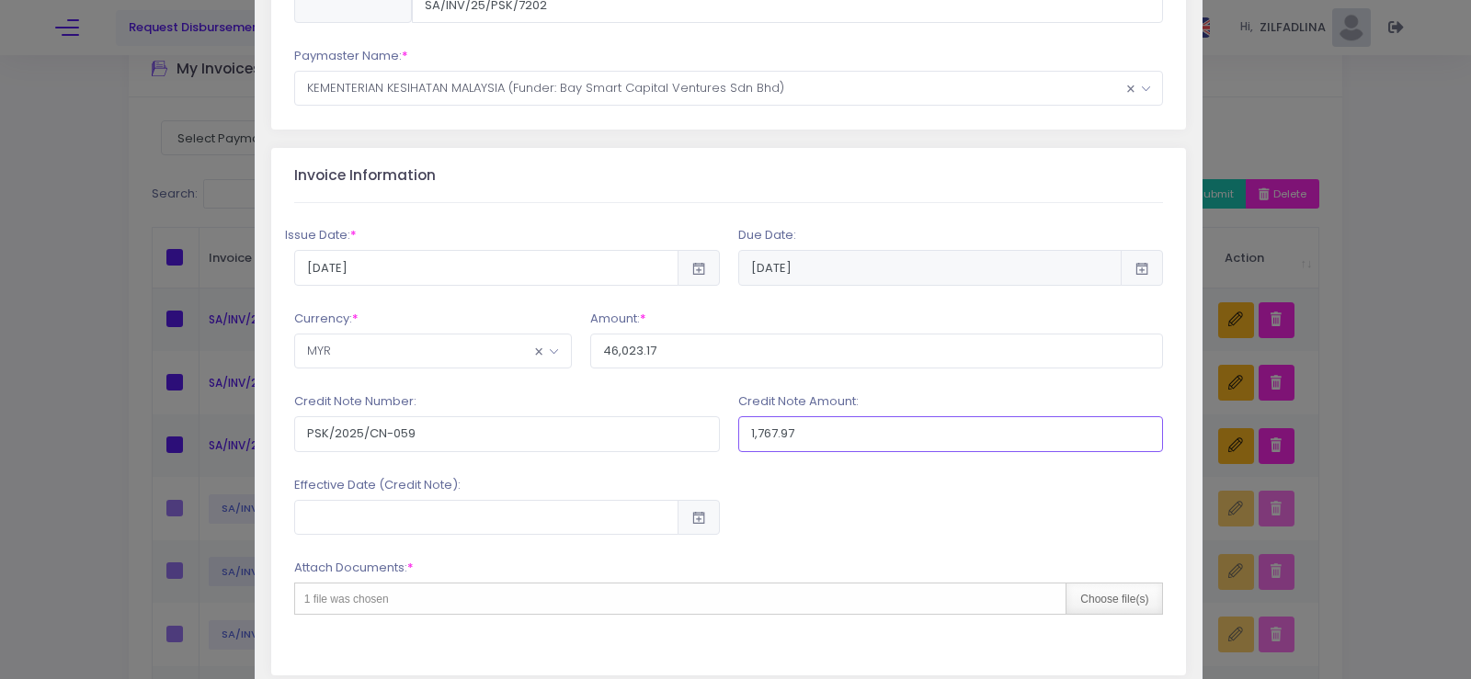
type input "1,767.97"
click at [1113, 602] on div "Choose file(s)" at bounding box center [1113, 599] width 97 height 30
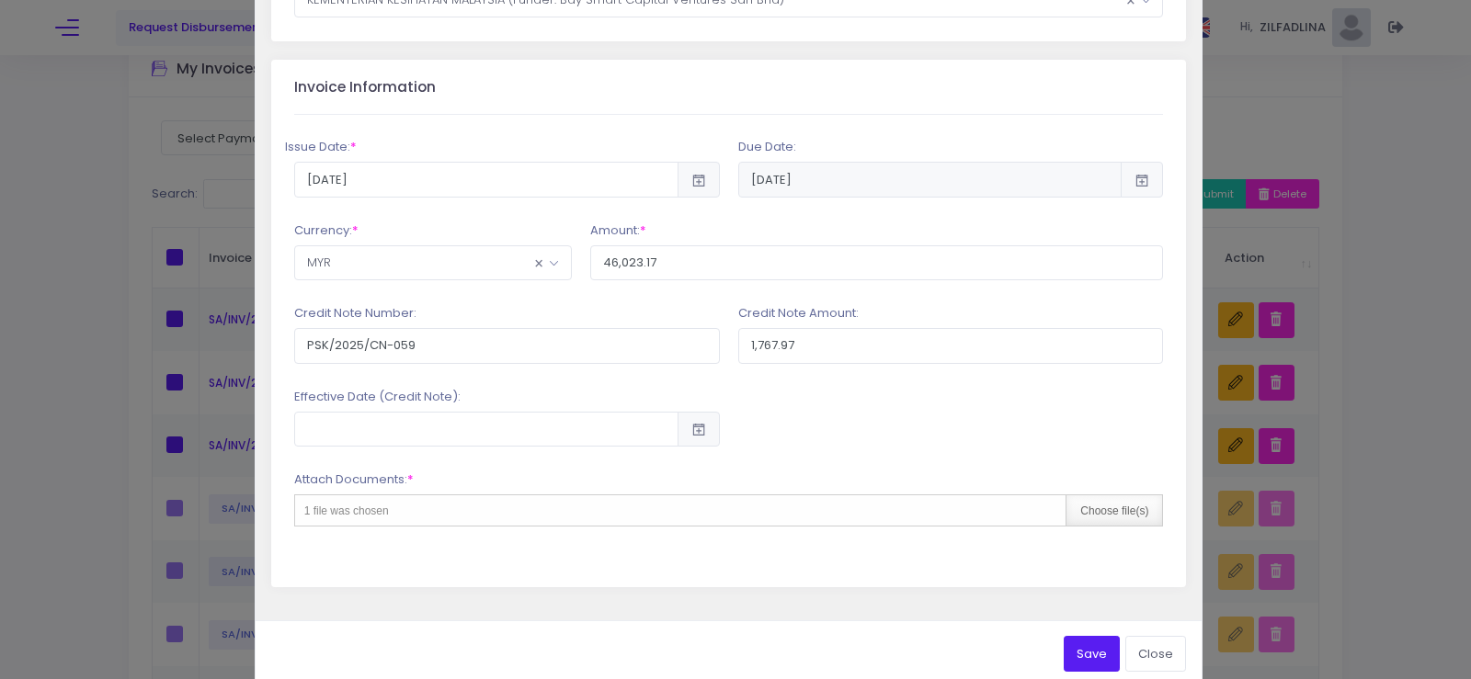
scroll to position [379, 0]
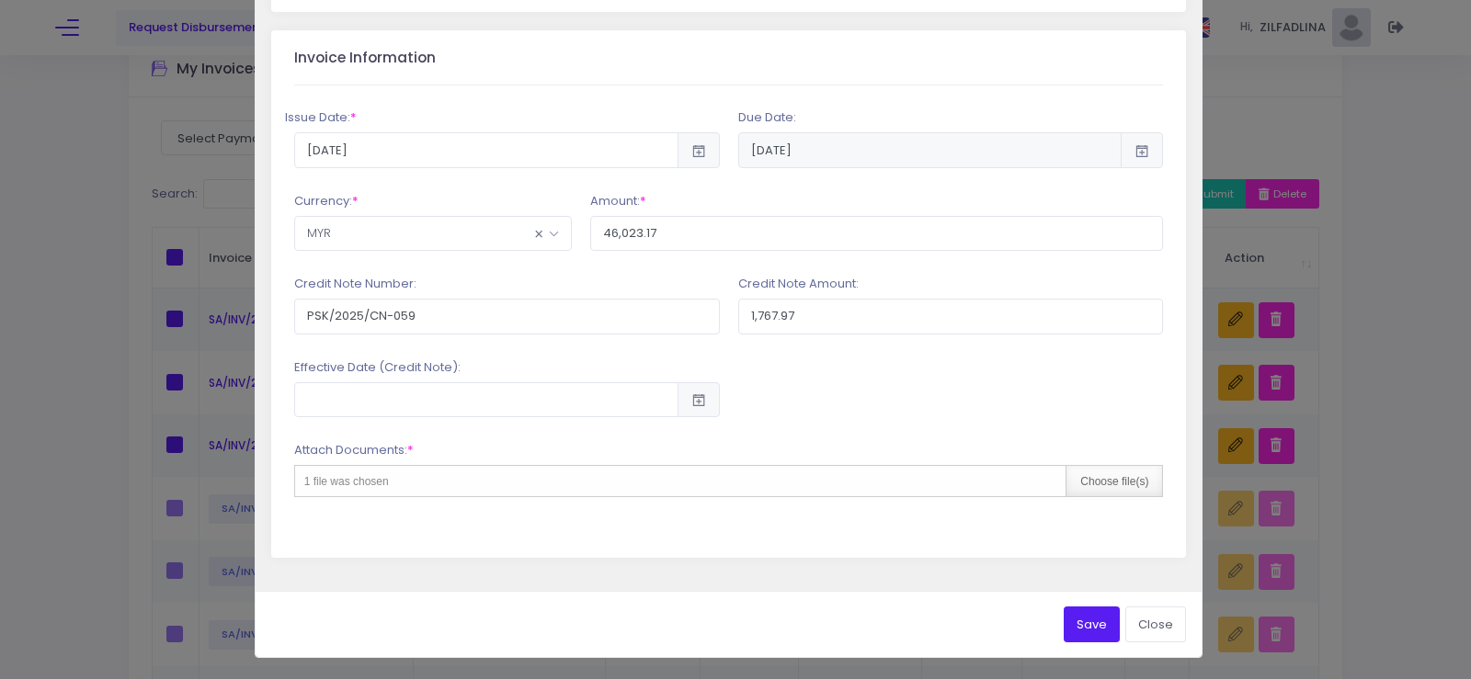
type input "C:\fakepath\INV 7202_KK PEKAN TAJAU_AUG25.pdf"
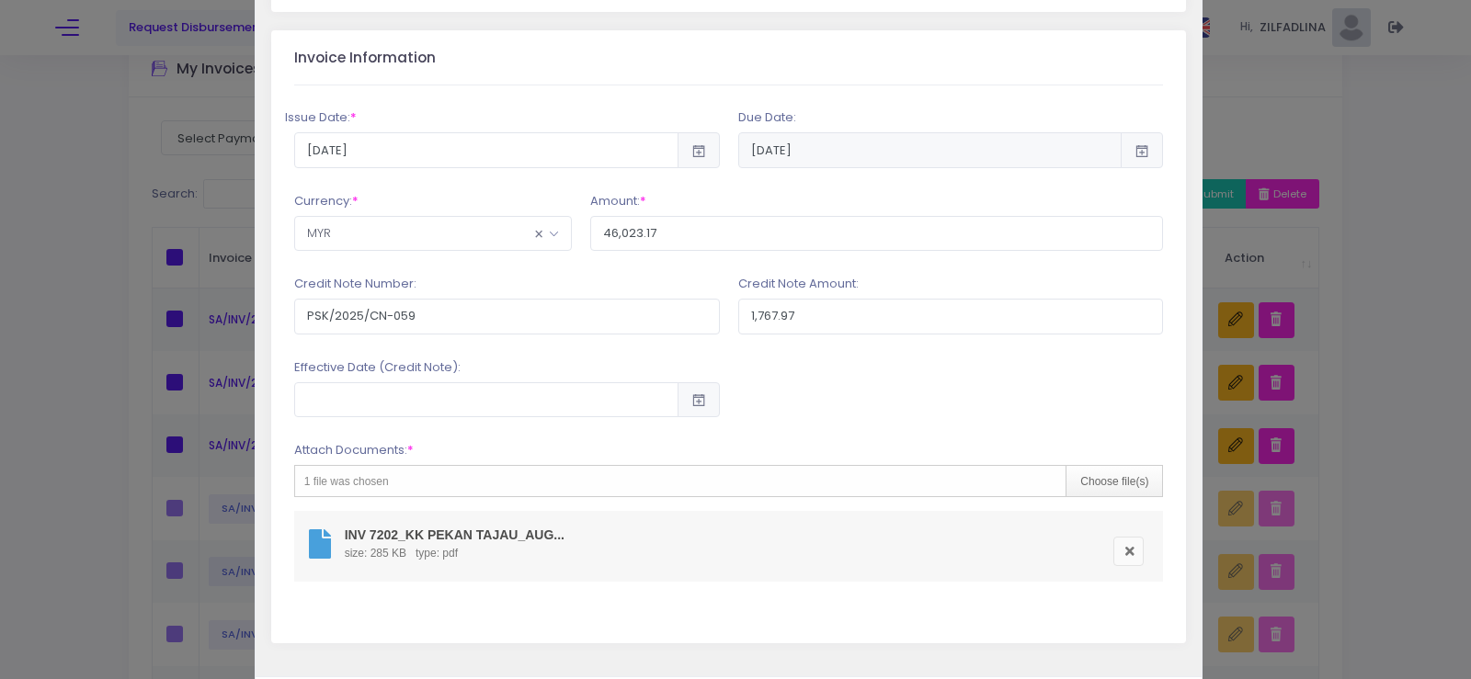
scroll to position [464, 0]
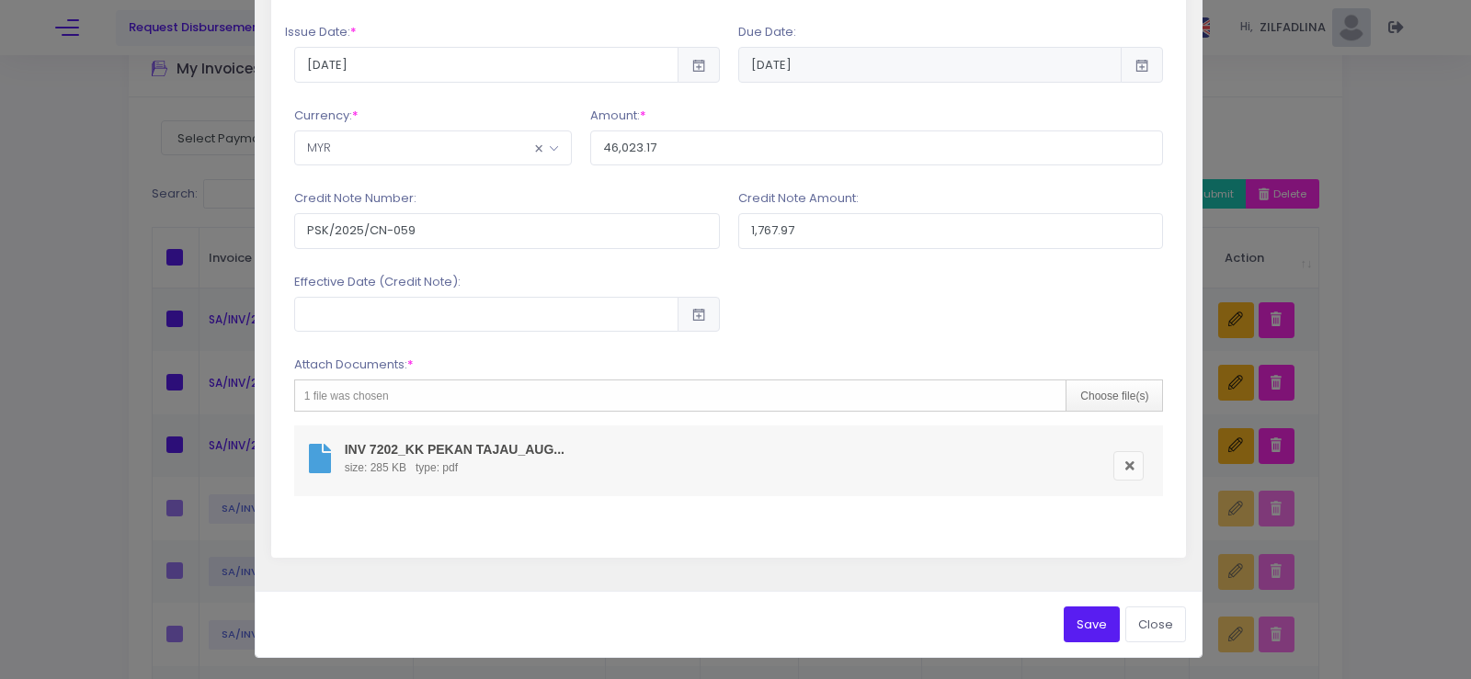
click at [1073, 622] on button "Save" at bounding box center [1091, 624] width 56 height 35
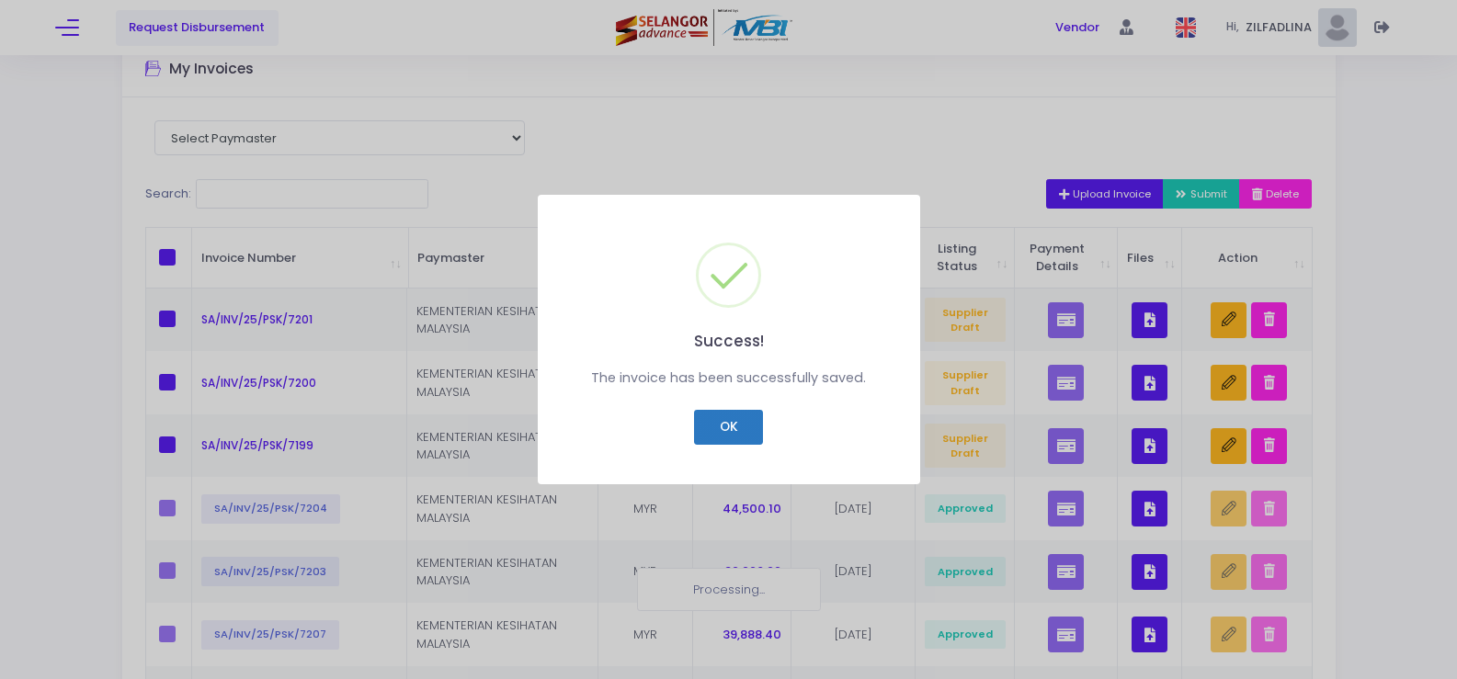
click at [756, 426] on button "OK" at bounding box center [728, 427] width 69 height 35
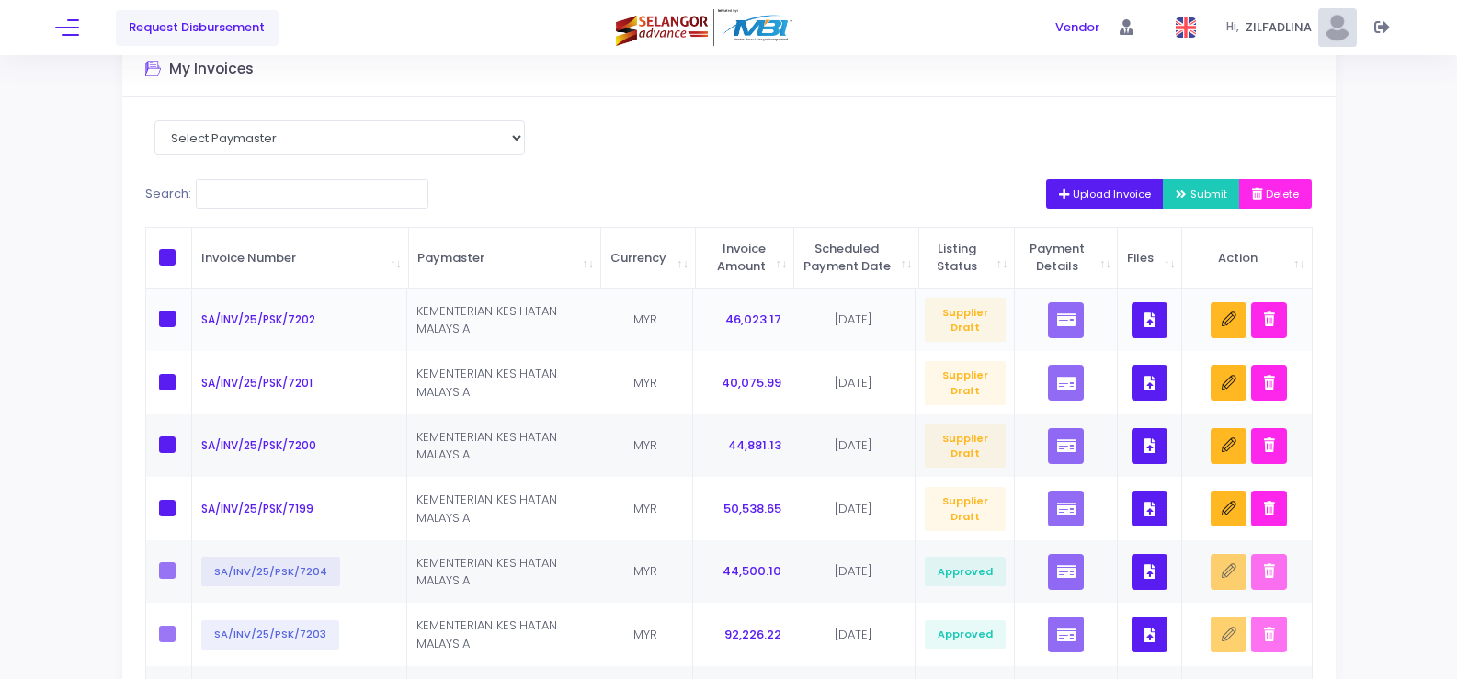
click at [1154, 320] on icon "button" at bounding box center [1149, 320] width 11 height 0
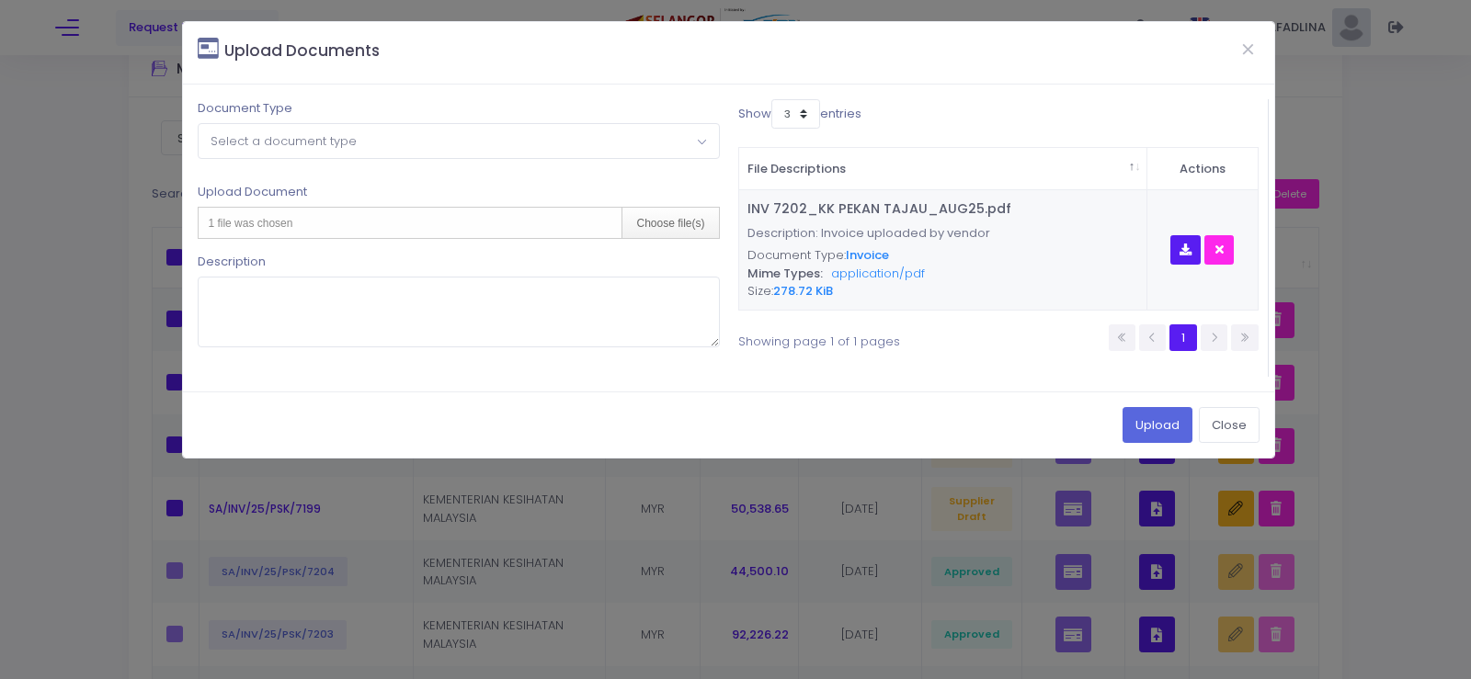
click at [273, 134] on span "Select a document type" at bounding box center [283, 140] width 146 height 17
click at [693, 222] on div "Choose file(s)" at bounding box center [669, 223] width 97 height 30
type input "C:\fakepath\CN 059_KK PEKAN TAJAU_AUG25.pdf"
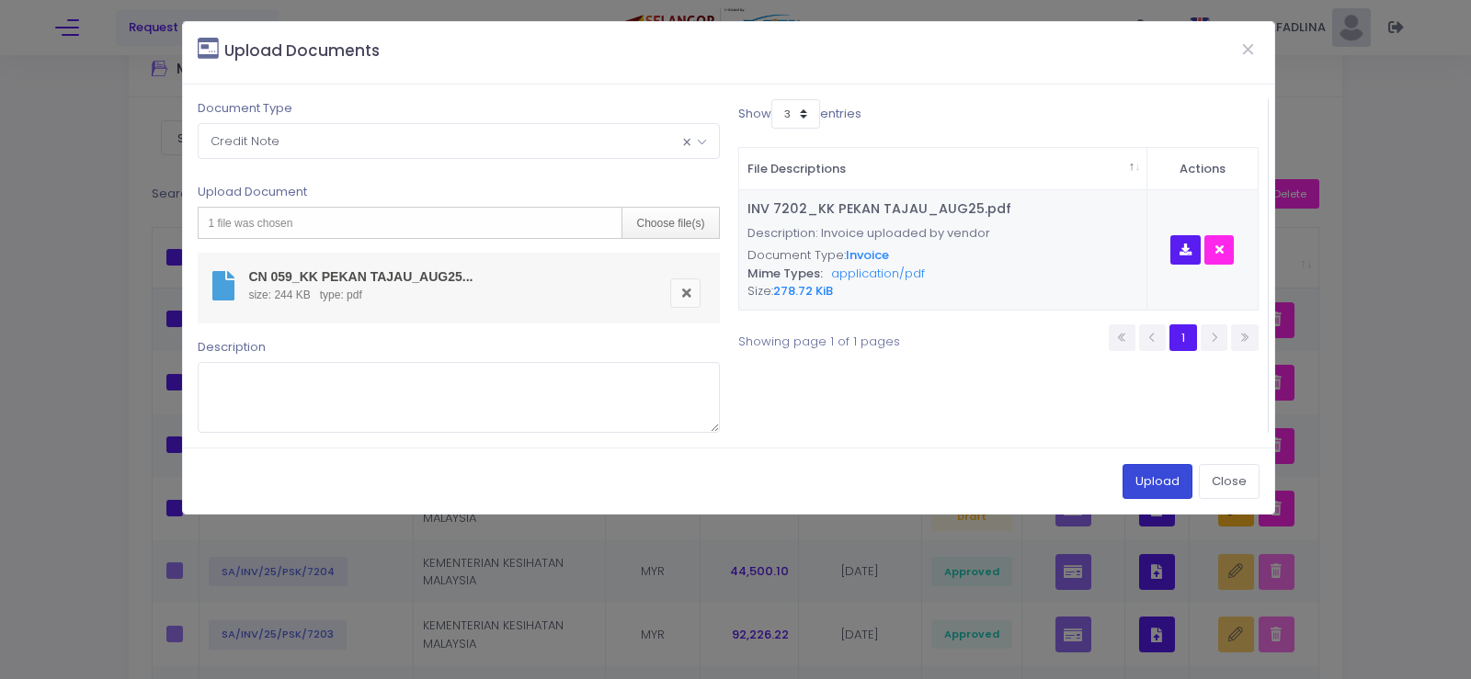
click at [1165, 474] on button "Upload" at bounding box center [1157, 481] width 70 height 35
click at [1143, 479] on button "Upload" at bounding box center [1157, 481] width 70 height 35
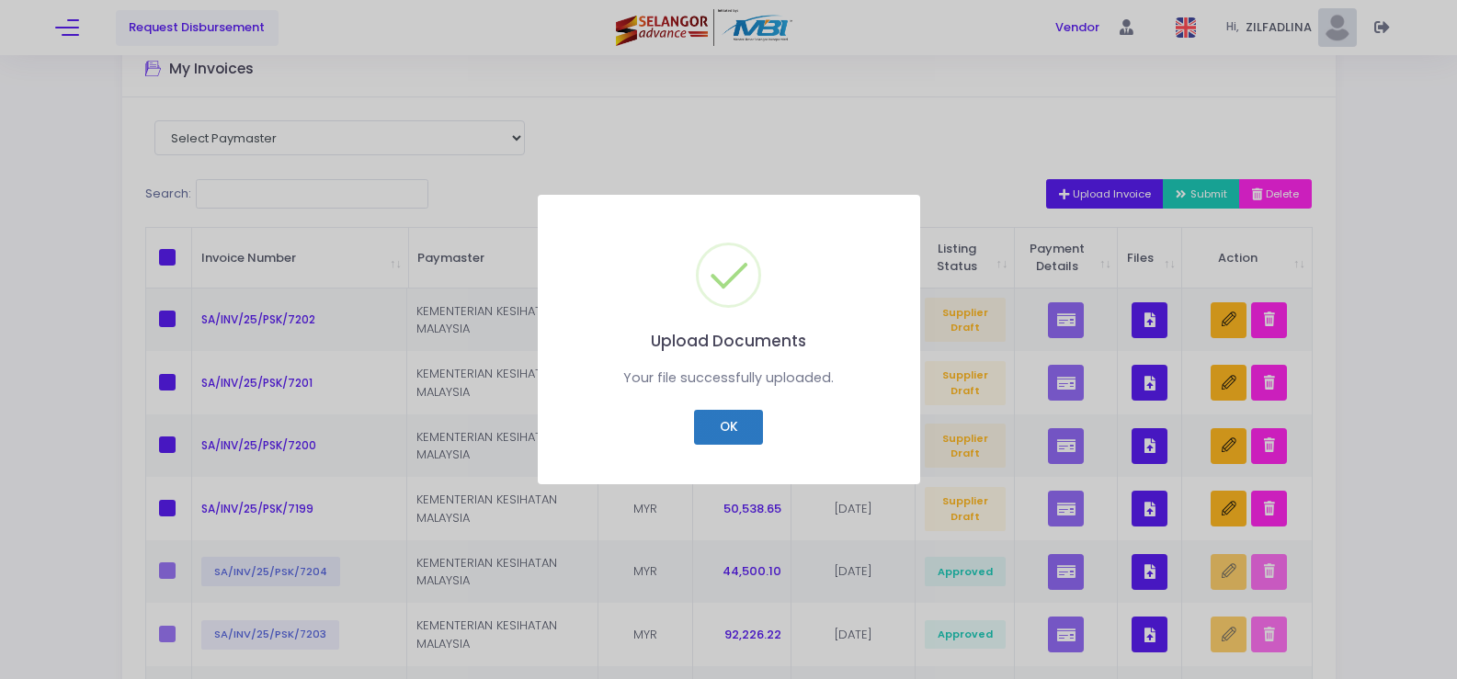
click at [709, 419] on button "OK" at bounding box center [728, 427] width 69 height 35
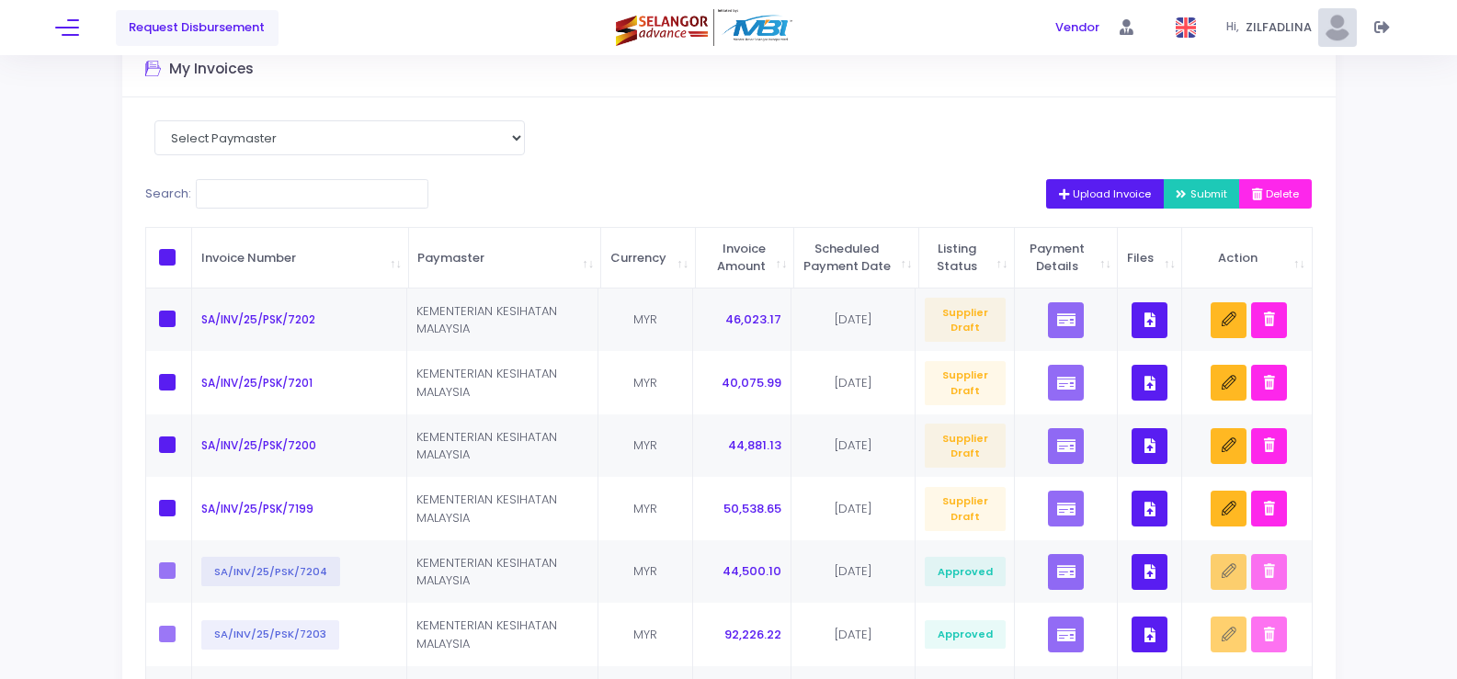
click at [1059, 195] on icon "button" at bounding box center [1066, 195] width 15 height 0
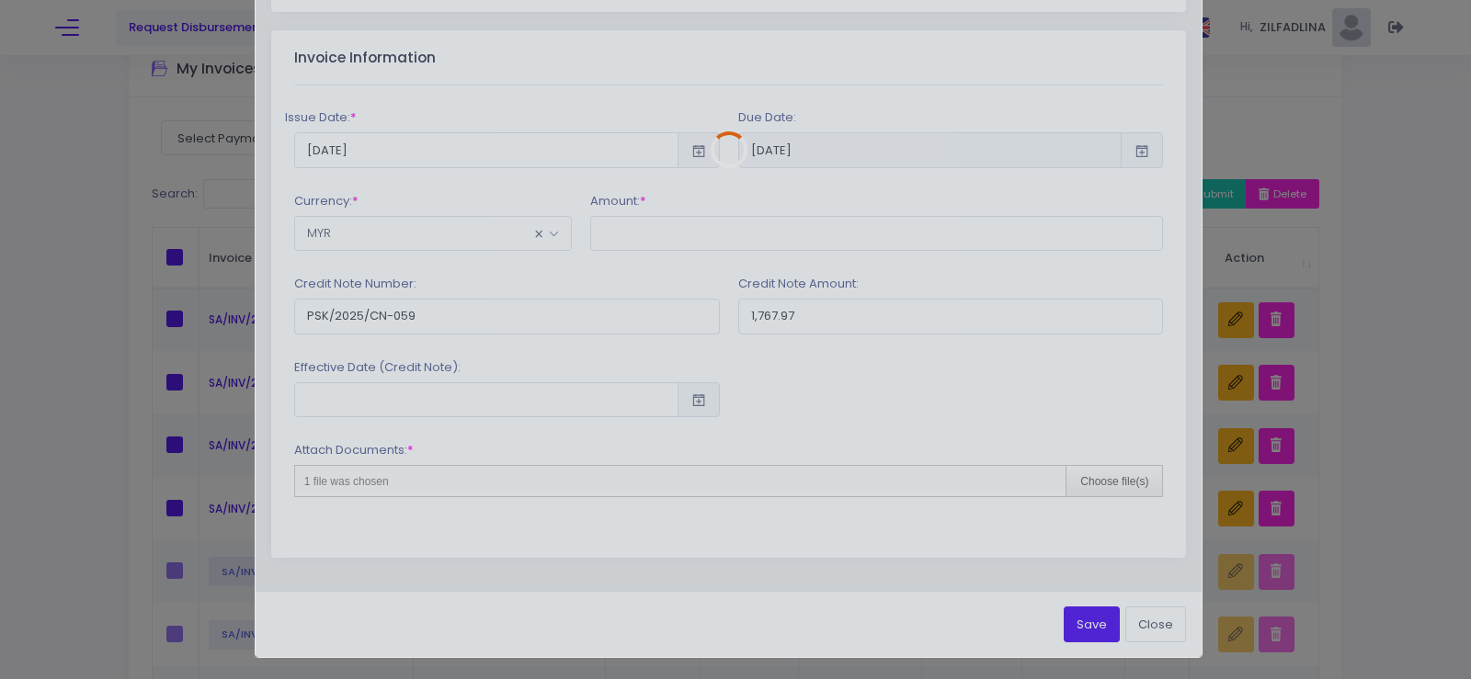
scroll to position [0, 0]
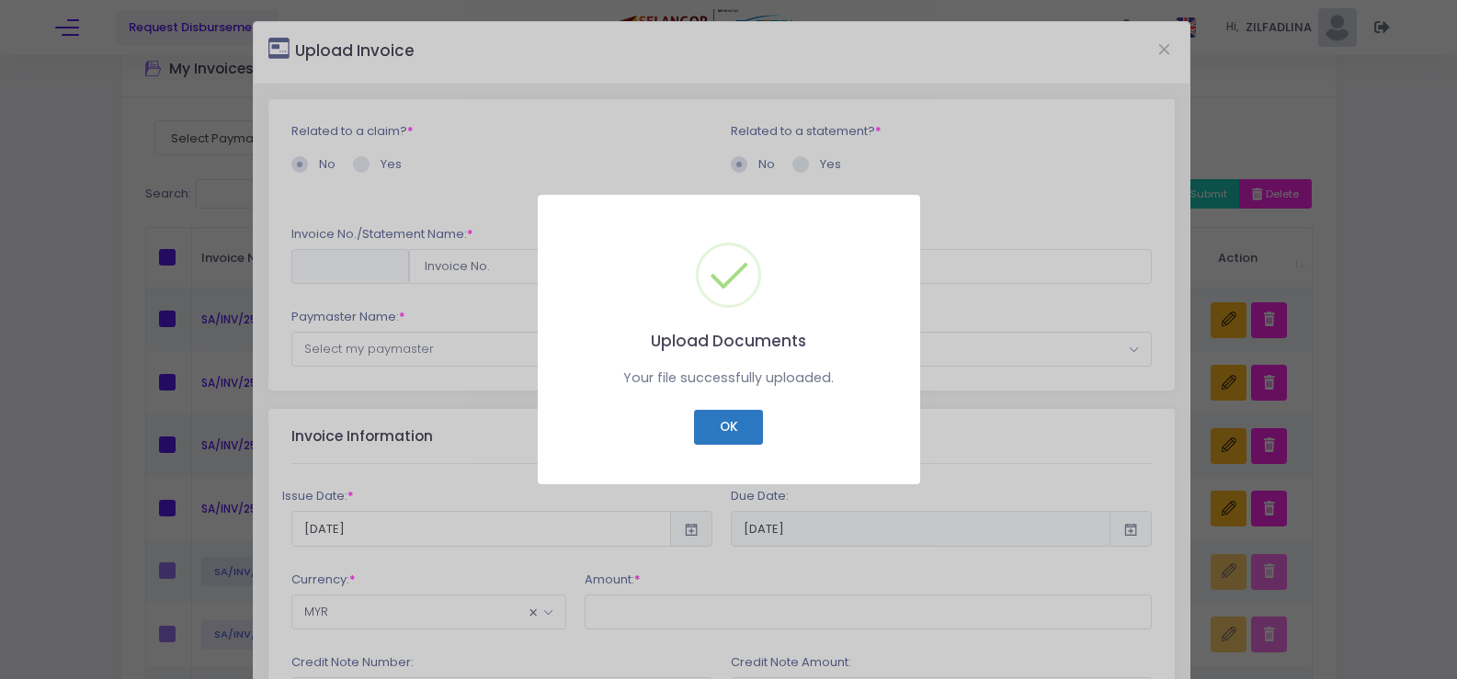
click at [719, 425] on button "OK" at bounding box center [728, 427] width 69 height 35
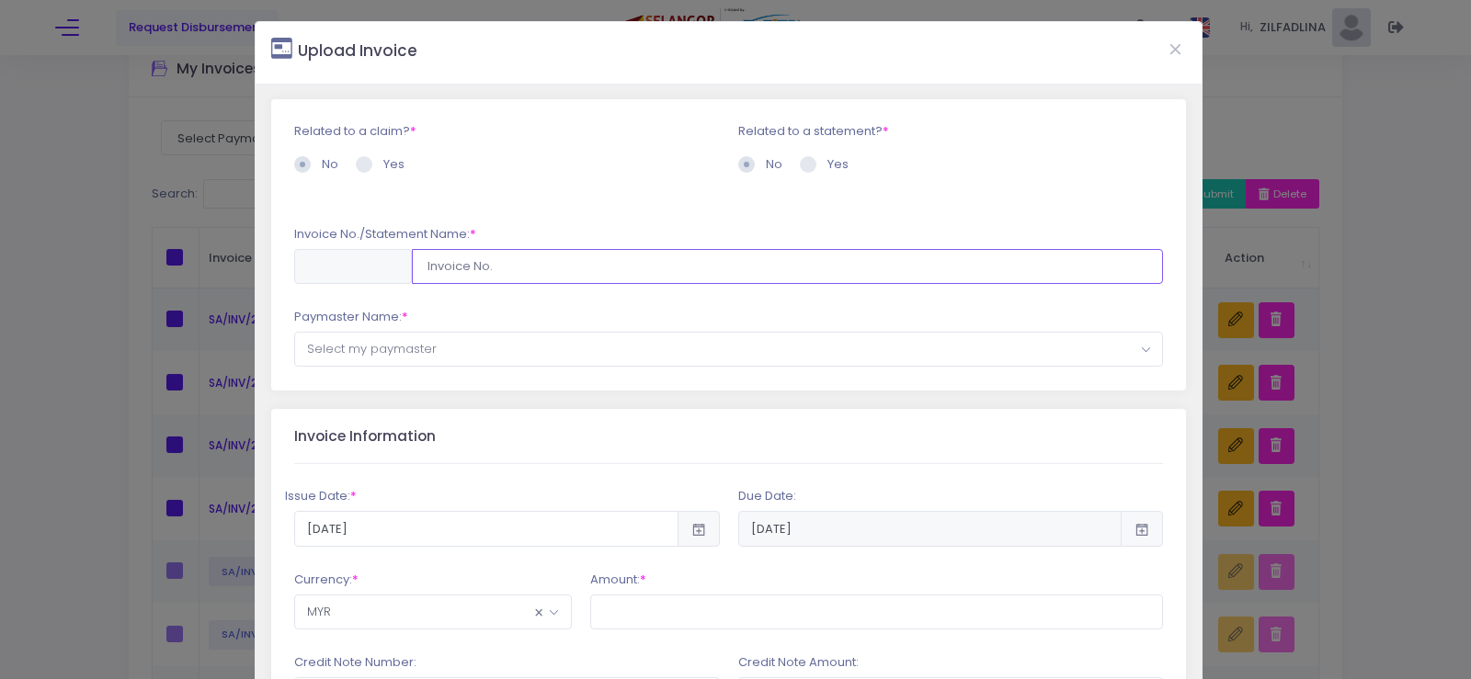
click at [750, 261] on input "text" at bounding box center [788, 266] width 752 height 35
paste input "SA/INV/25/PSK/7200"
type input "SA/INV/25/PSK/7205"
click at [444, 342] on span "Select my paymaster" at bounding box center [729, 349] width 868 height 33
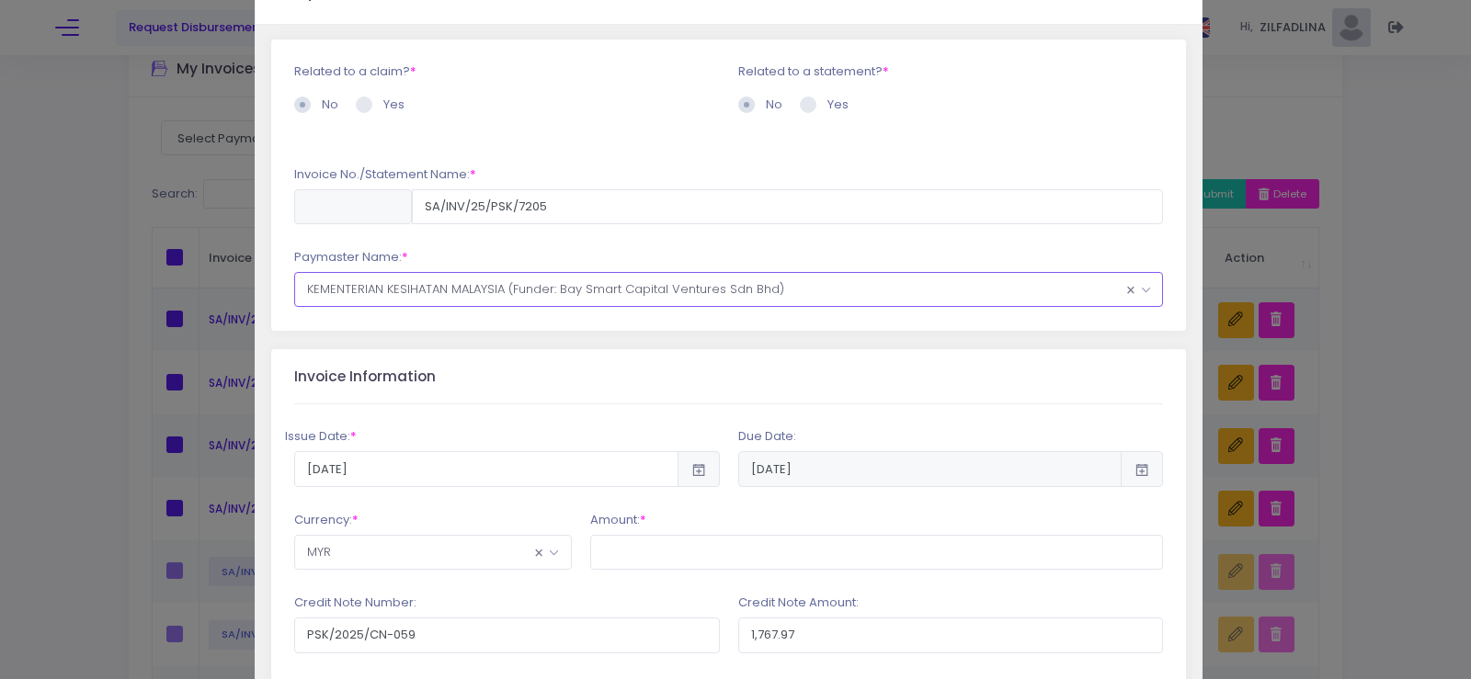
scroll to position [92, 0]
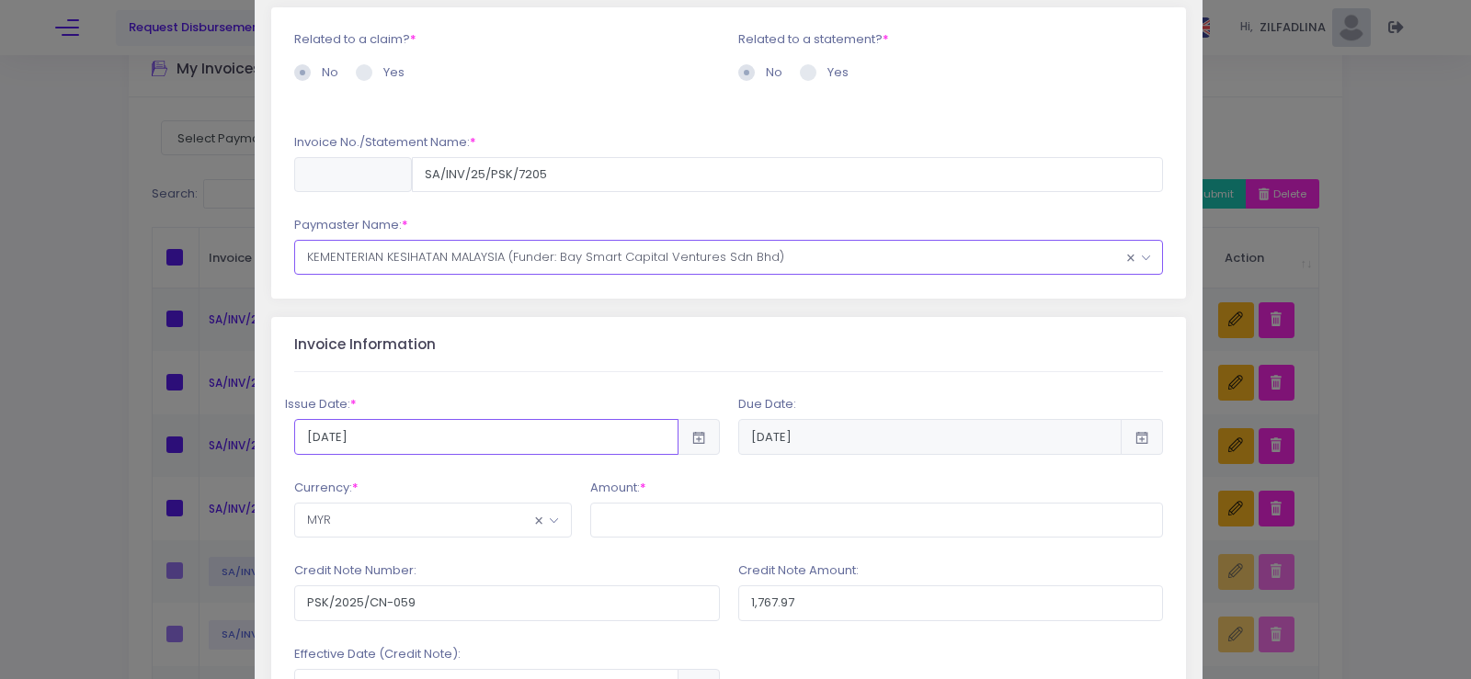
click at [395, 442] on input "2025-09-12" at bounding box center [486, 436] width 384 height 35
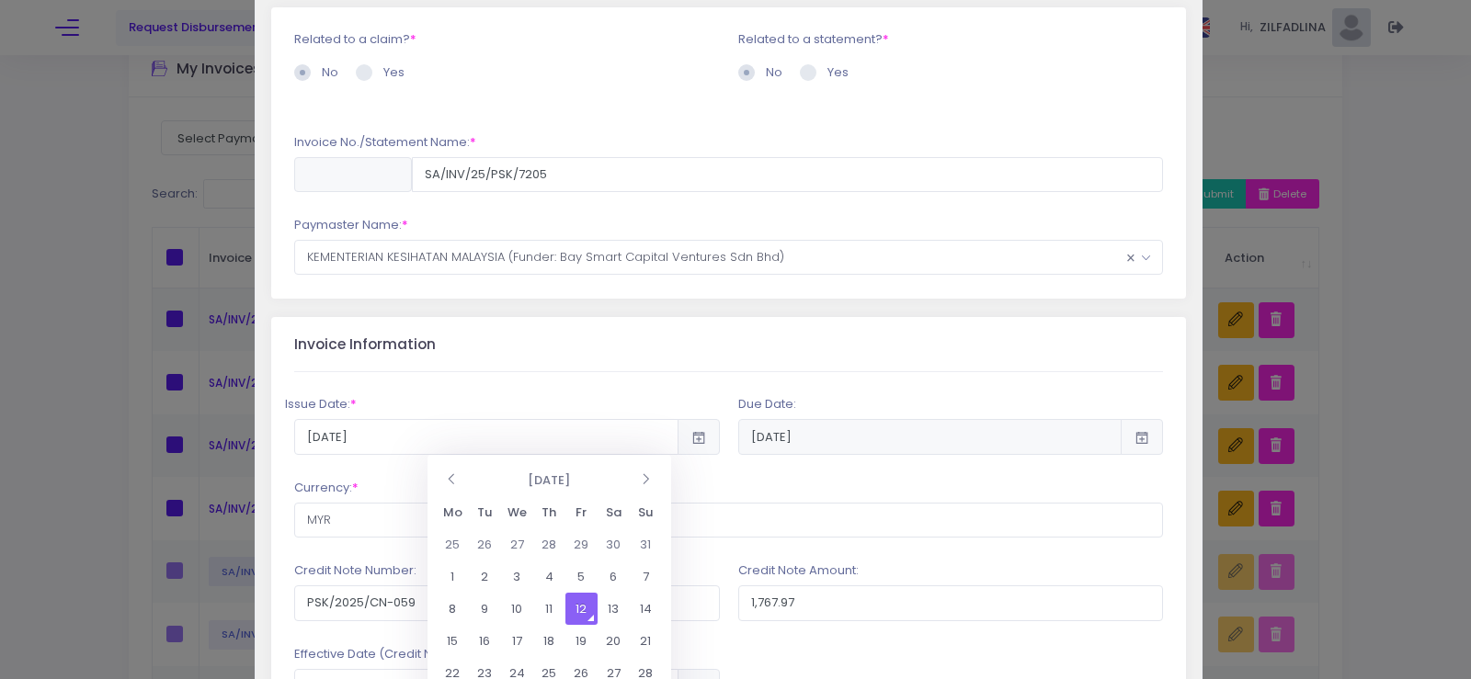
click at [574, 597] on td "12" at bounding box center [581, 609] width 32 height 32
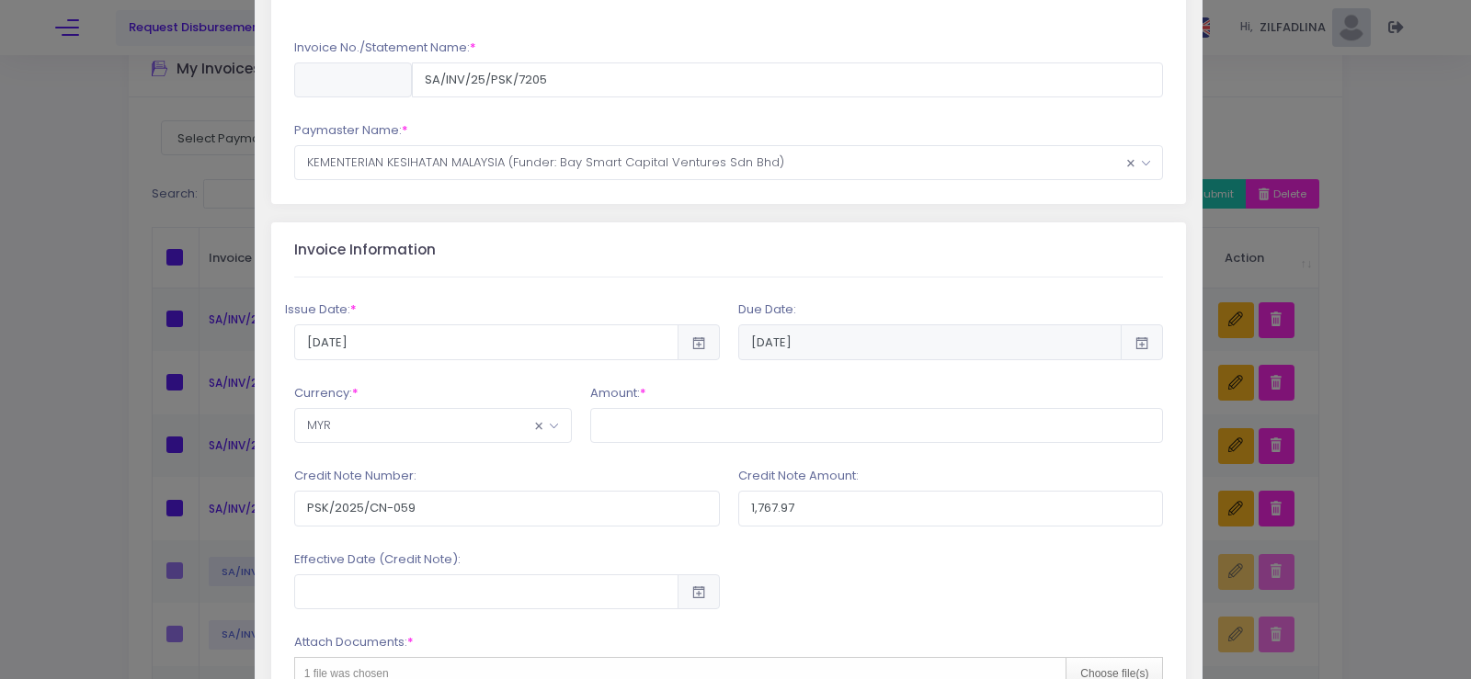
scroll to position [276, 0]
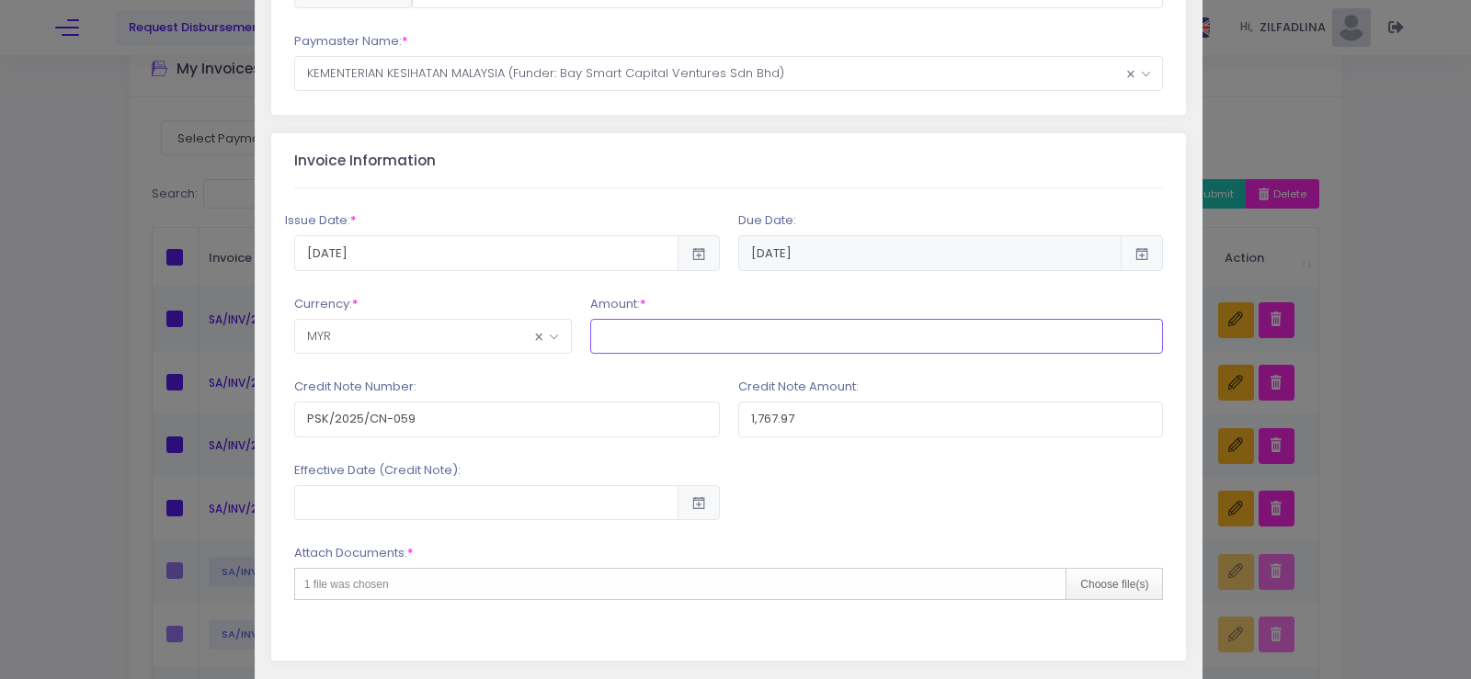
click at [677, 345] on input "text" at bounding box center [877, 336] width 574 height 35
type input "38,770.38"
click at [433, 426] on input "PSK/2025/CN-059" at bounding box center [507, 419] width 426 height 35
type input "PSK/2025/CN-060"
click at [811, 422] on input "1,767.97" at bounding box center [951, 419] width 426 height 35
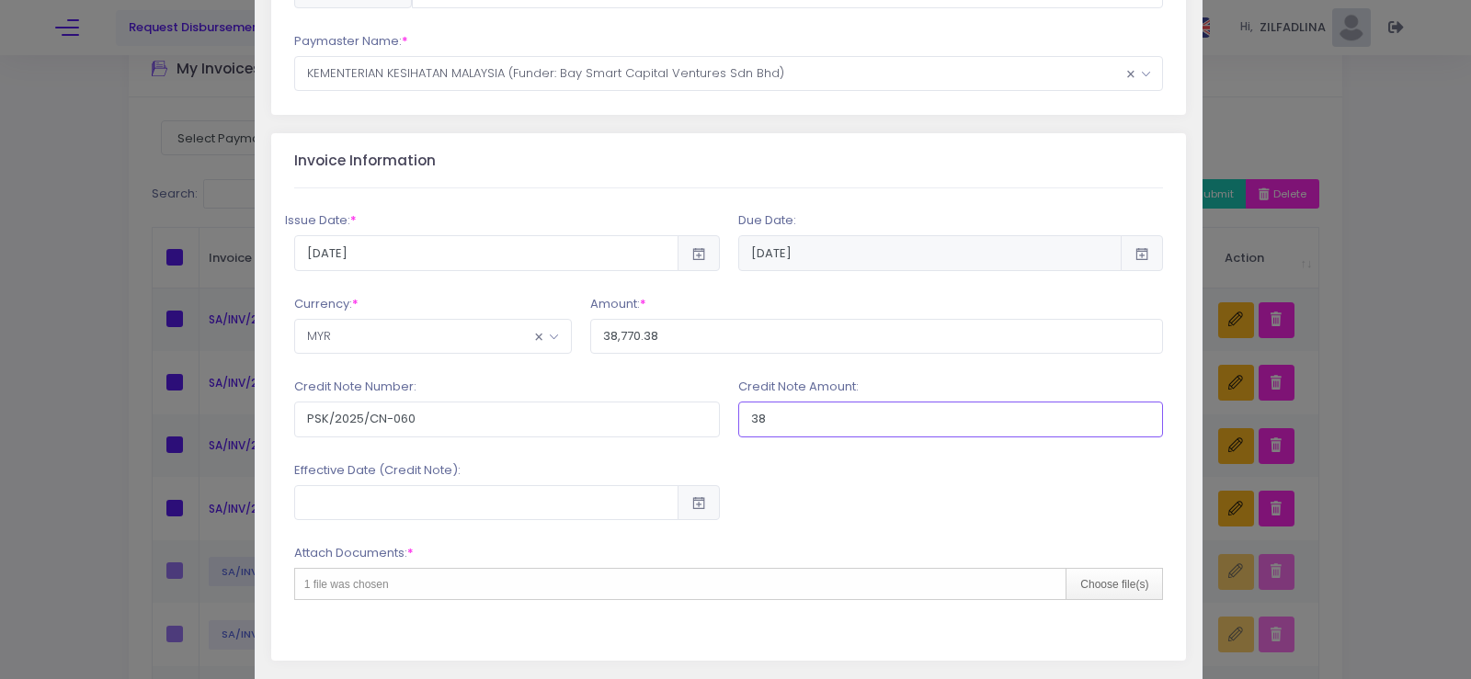
type input "3"
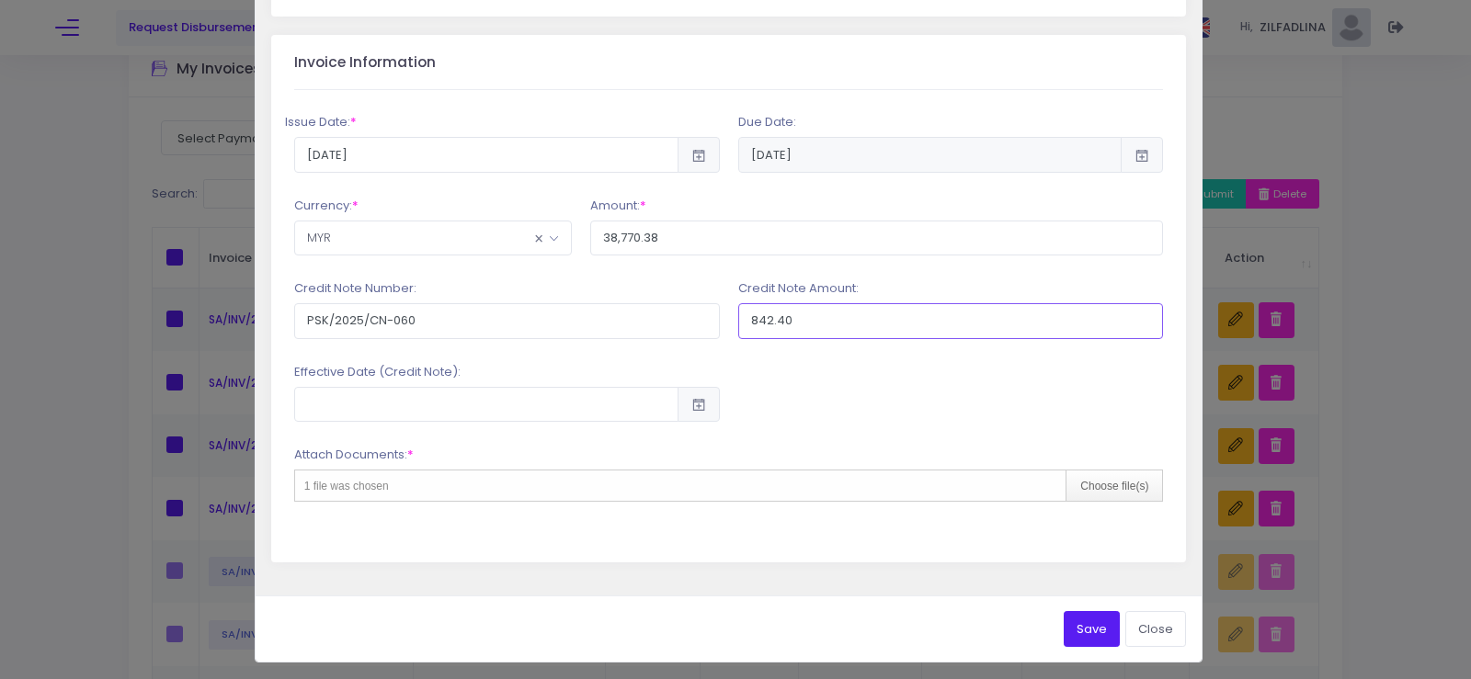
scroll to position [379, 0]
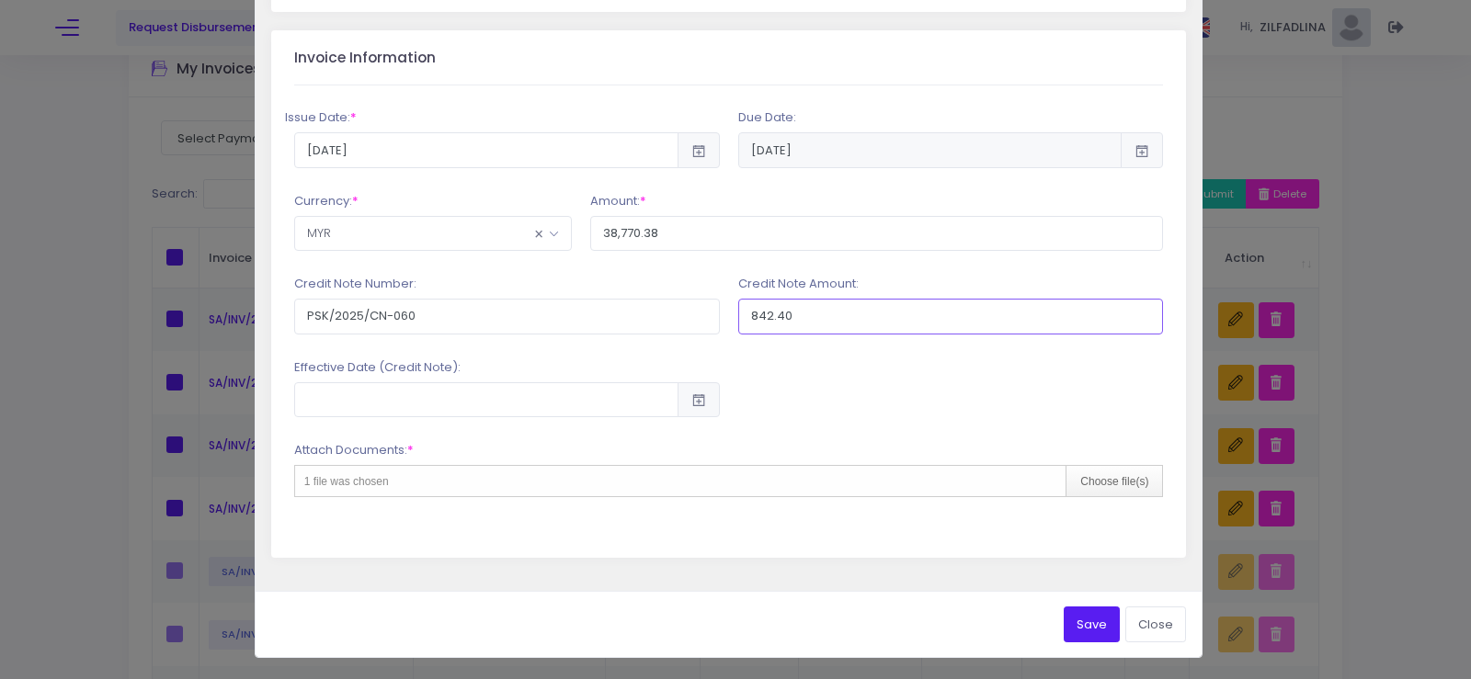
type input "842.40"
click at [608, 485] on div "1 file was chosen Choose file(s)" at bounding box center [729, 481] width 870 height 32
type input "C:\fakepath\INV 7205_KK PURUN_AUG25.pdf"
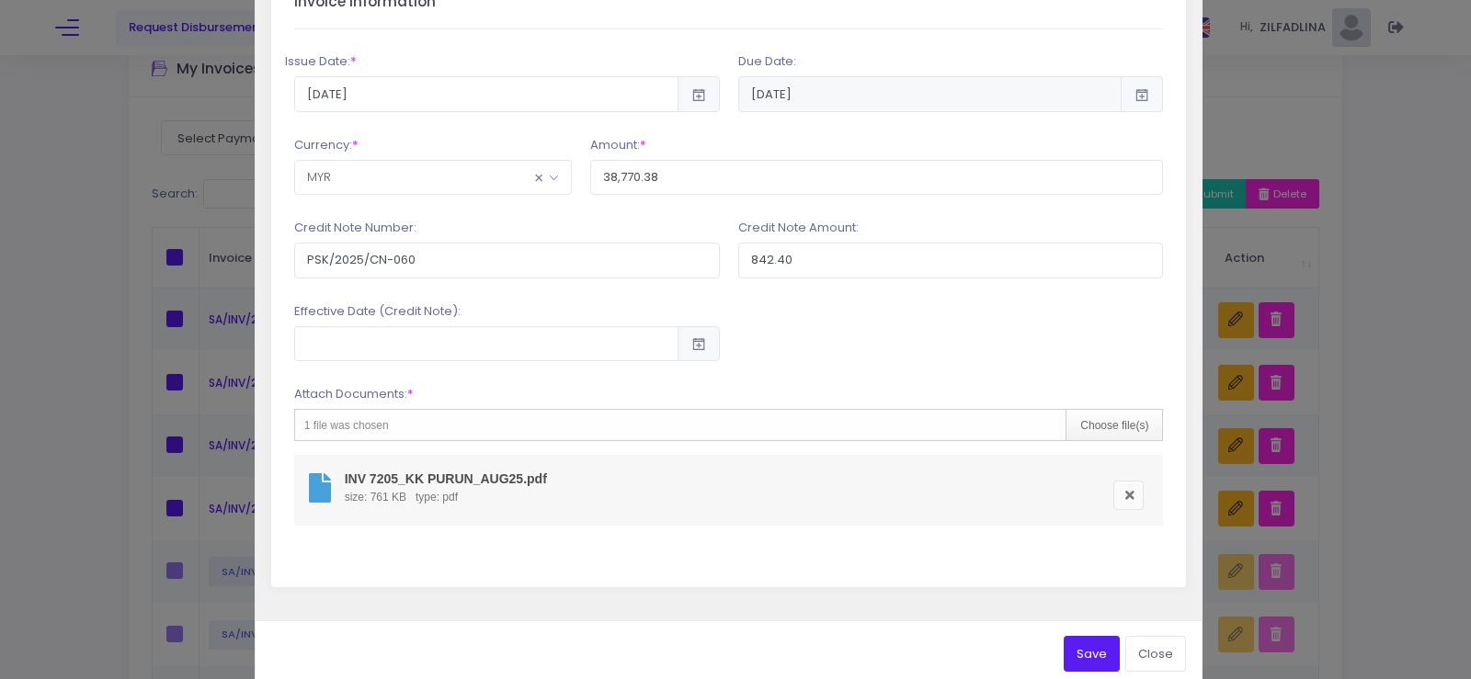
scroll to position [464, 0]
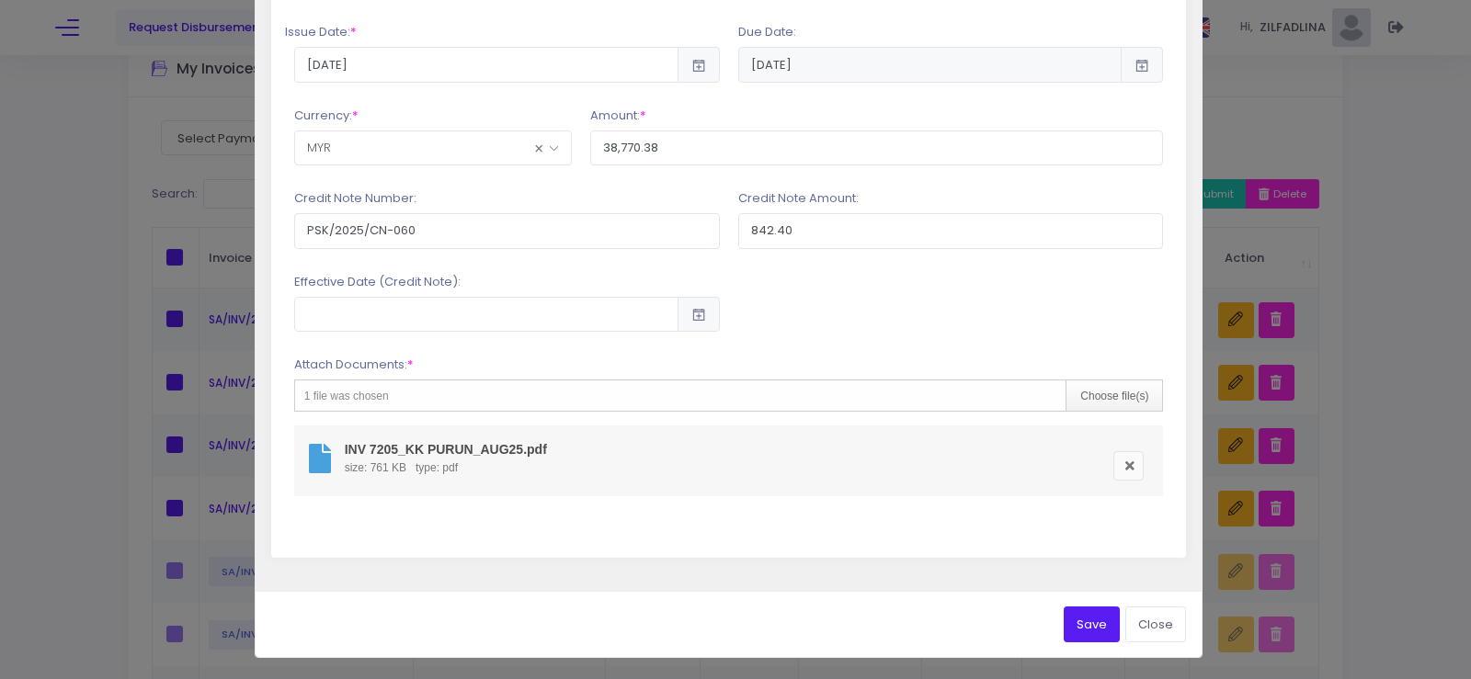
click at [1082, 641] on button "Save" at bounding box center [1091, 624] width 56 height 35
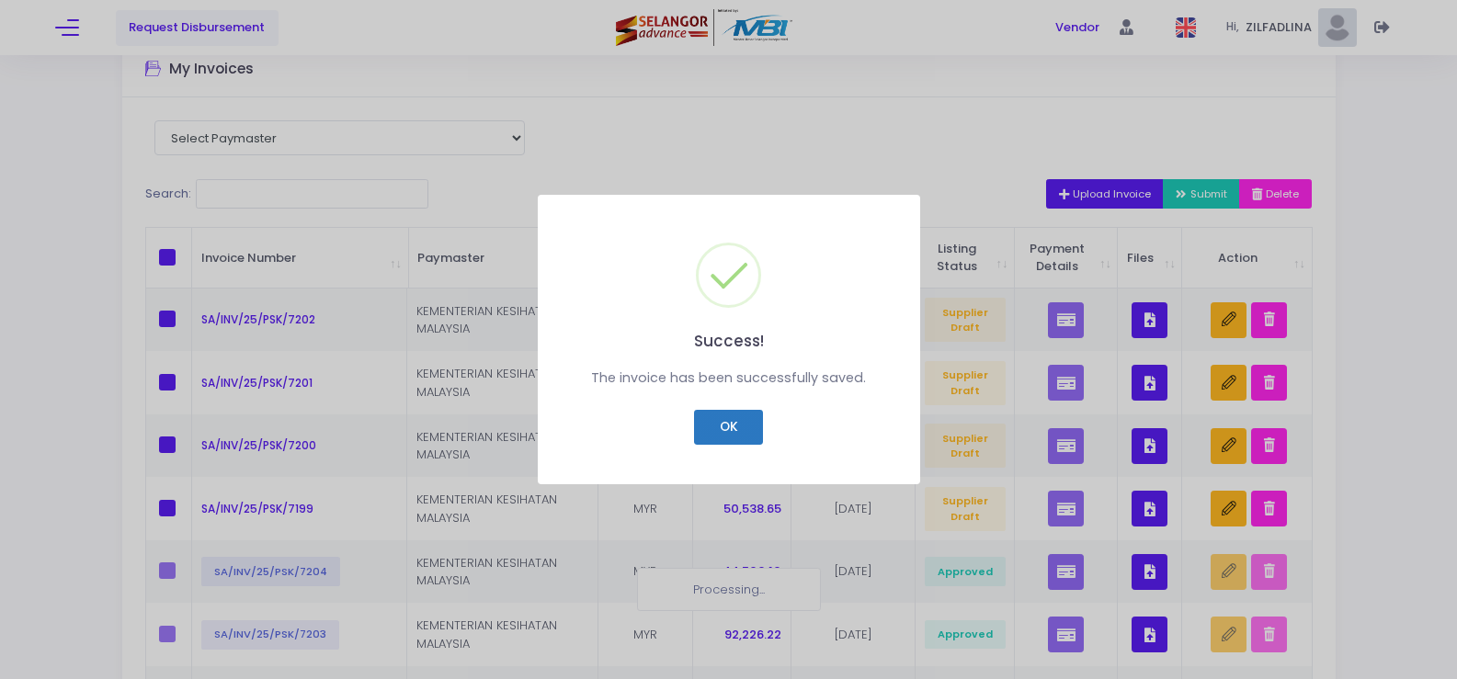
click at [731, 430] on button "OK" at bounding box center [728, 427] width 69 height 35
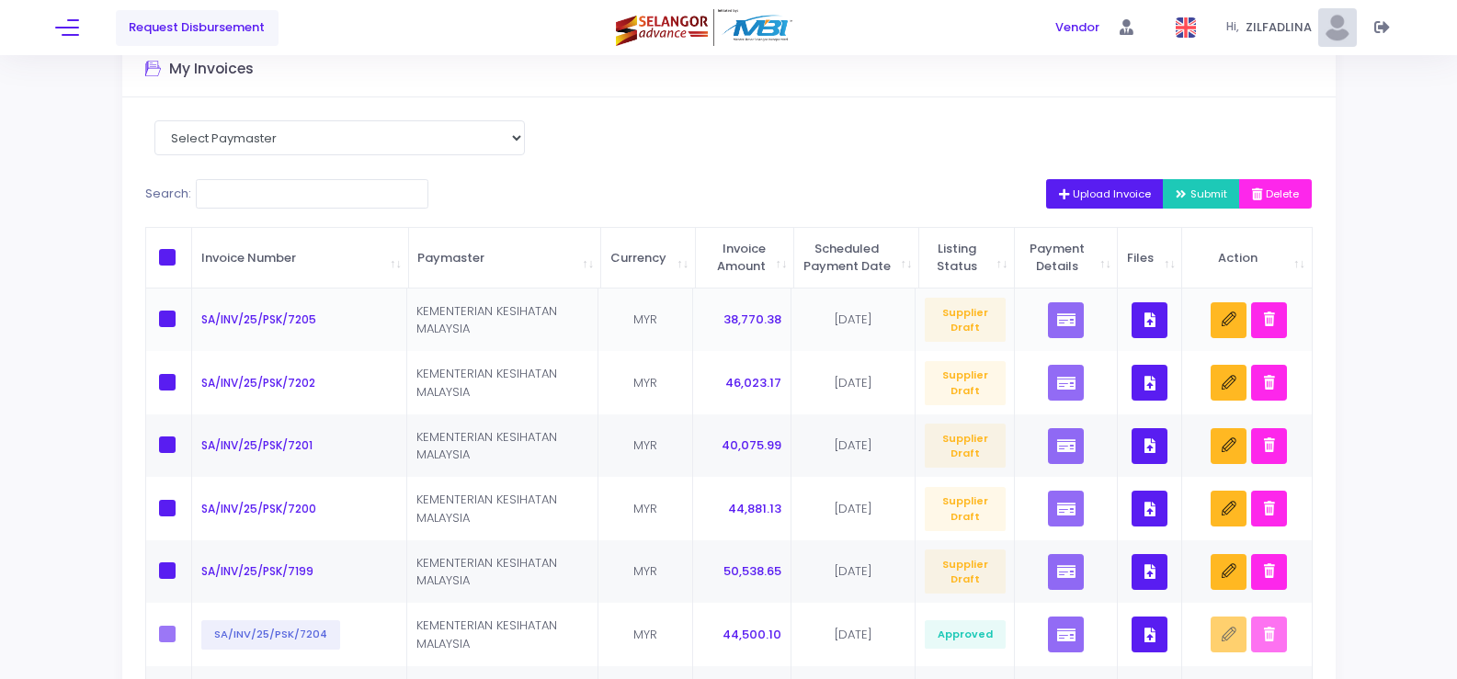
click at [1154, 320] on icon "button" at bounding box center [1149, 320] width 11 height 0
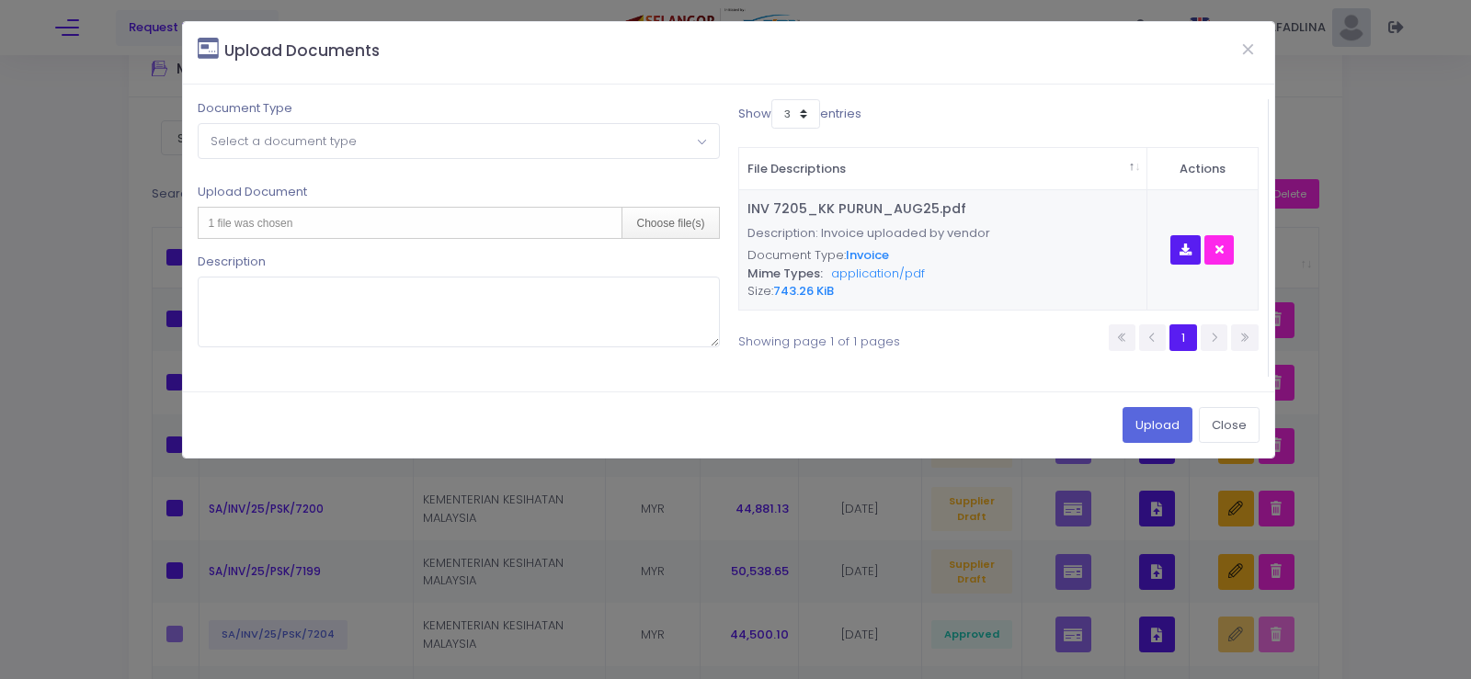
click at [302, 143] on span "Select a document type" at bounding box center [283, 140] width 146 height 17
click at [682, 222] on div "Choose file(s)" at bounding box center [669, 223] width 97 height 30
type input "C:\fakepath\CN 060_KK PURUN_AUG25.pdf"
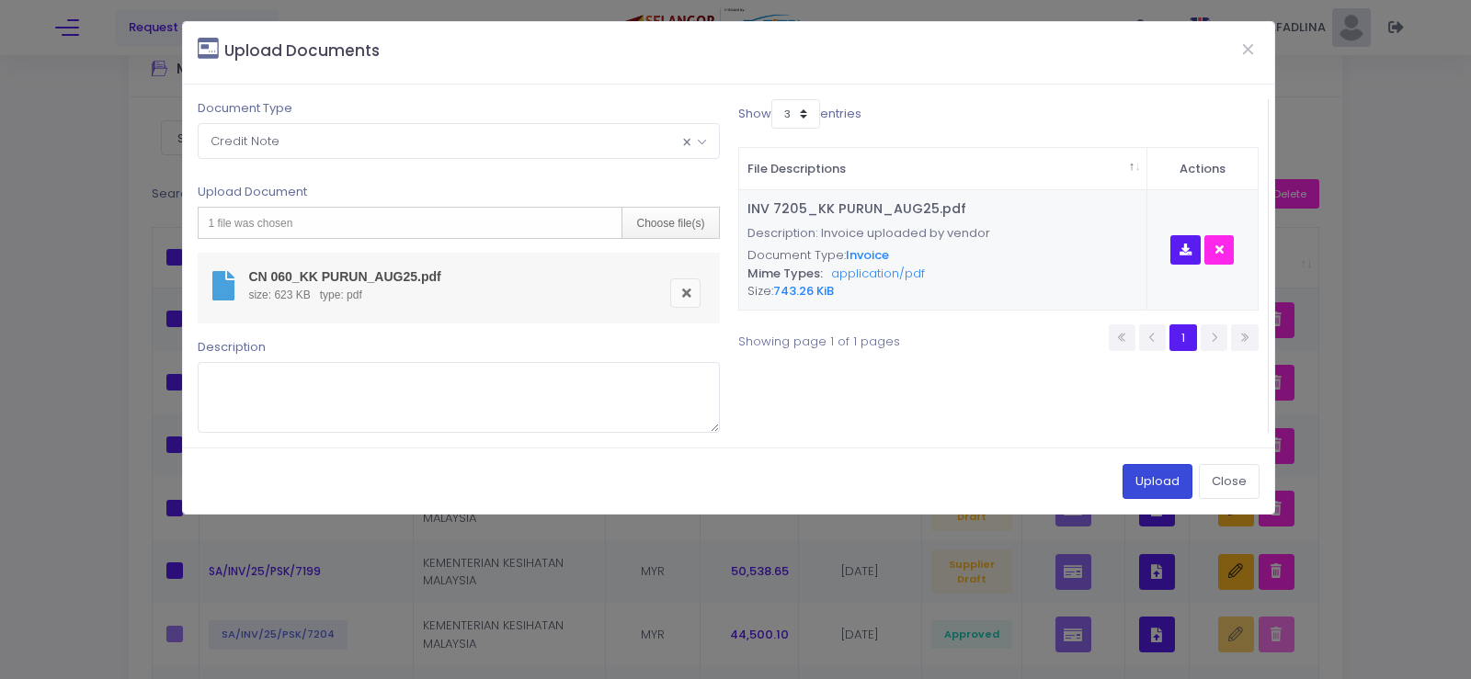
click at [1152, 488] on button "Upload" at bounding box center [1157, 481] width 70 height 35
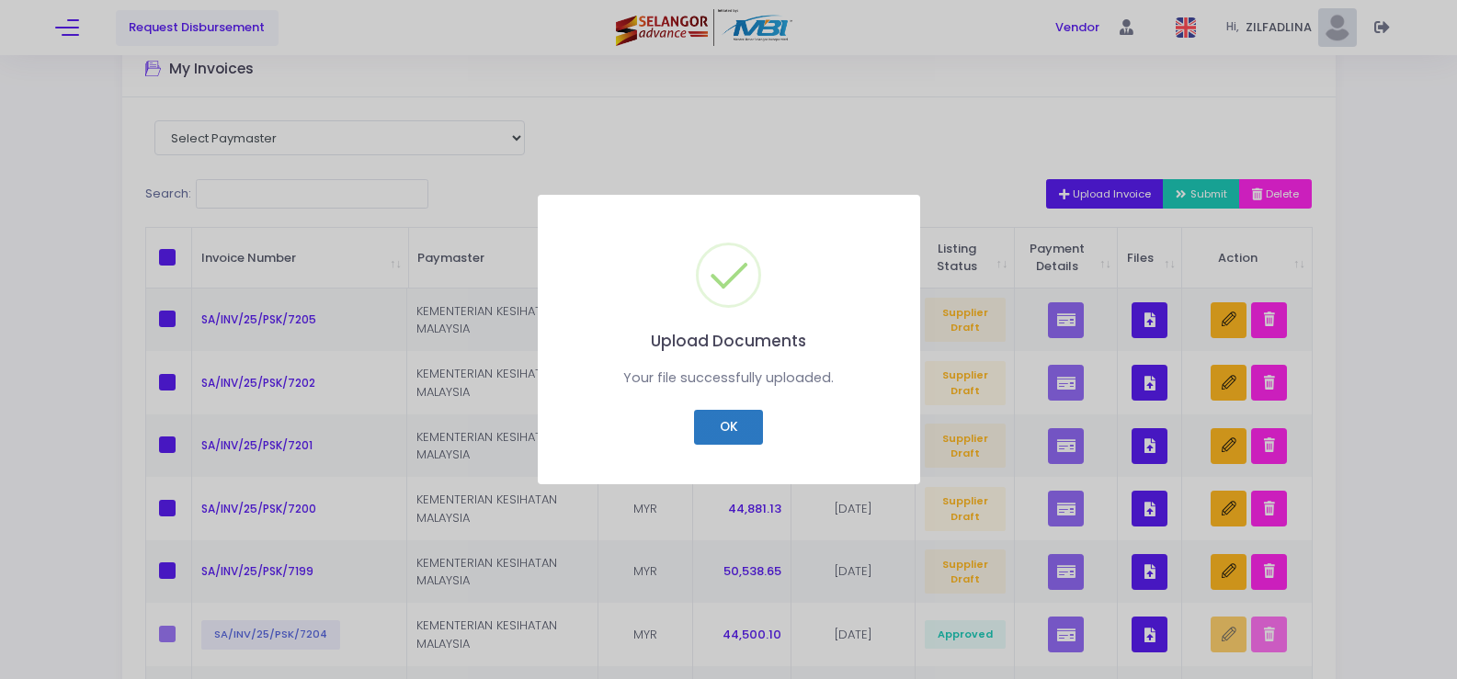
click at [728, 426] on button "OK" at bounding box center [728, 427] width 69 height 35
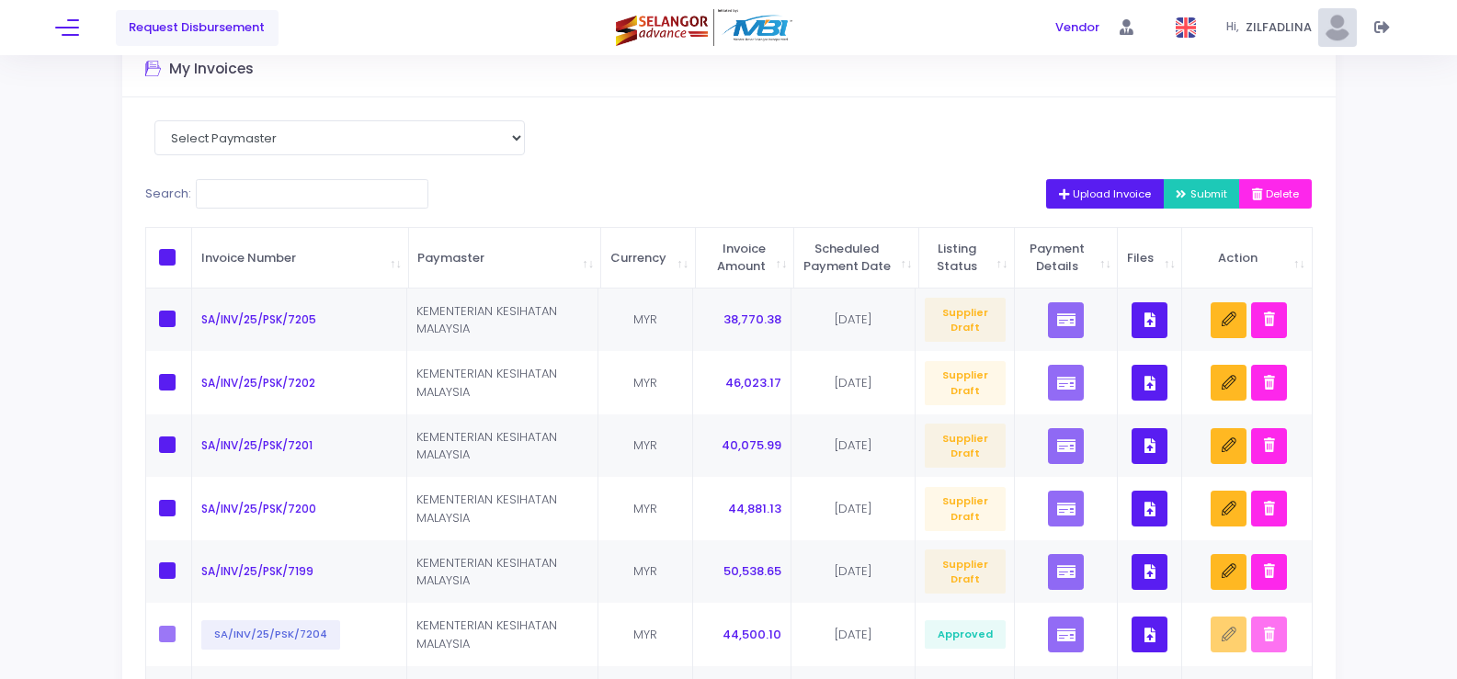
click at [1078, 189] on span "Upload Invoice" at bounding box center [1105, 194] width 93 height 15
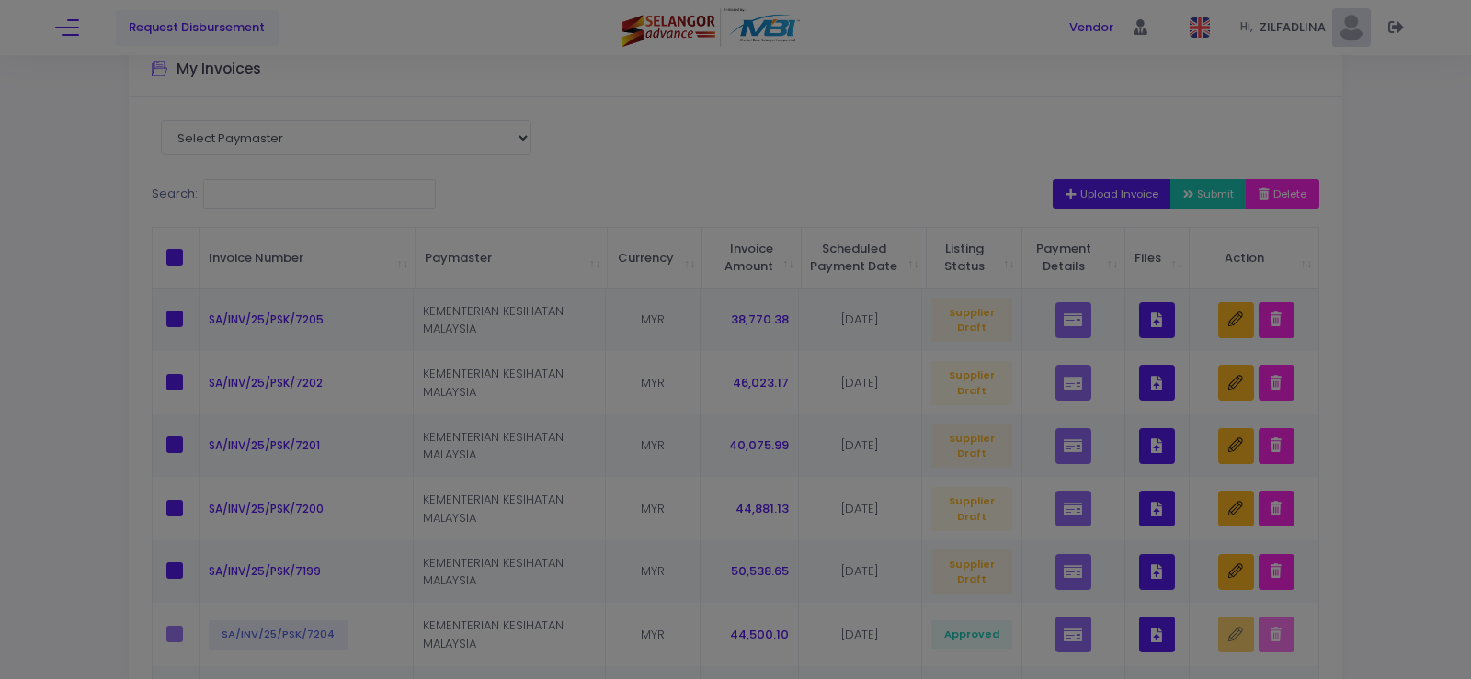
scroll to position [0, 0]
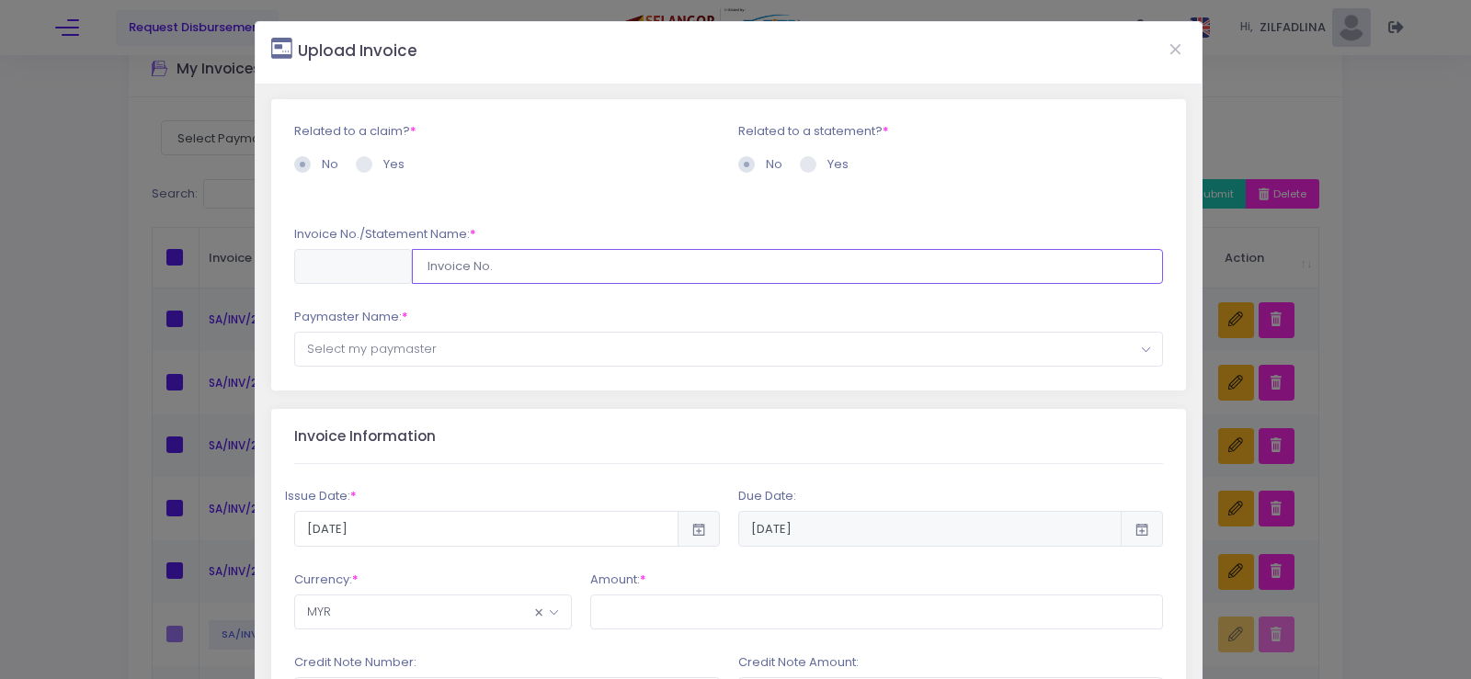
click at [469, 263] on input "text" at bounding box center [788, 266] width 752 height 35
paste input "SA/INV/25/PSK/7200"
type input "SA/INV/25/PSK/7206"
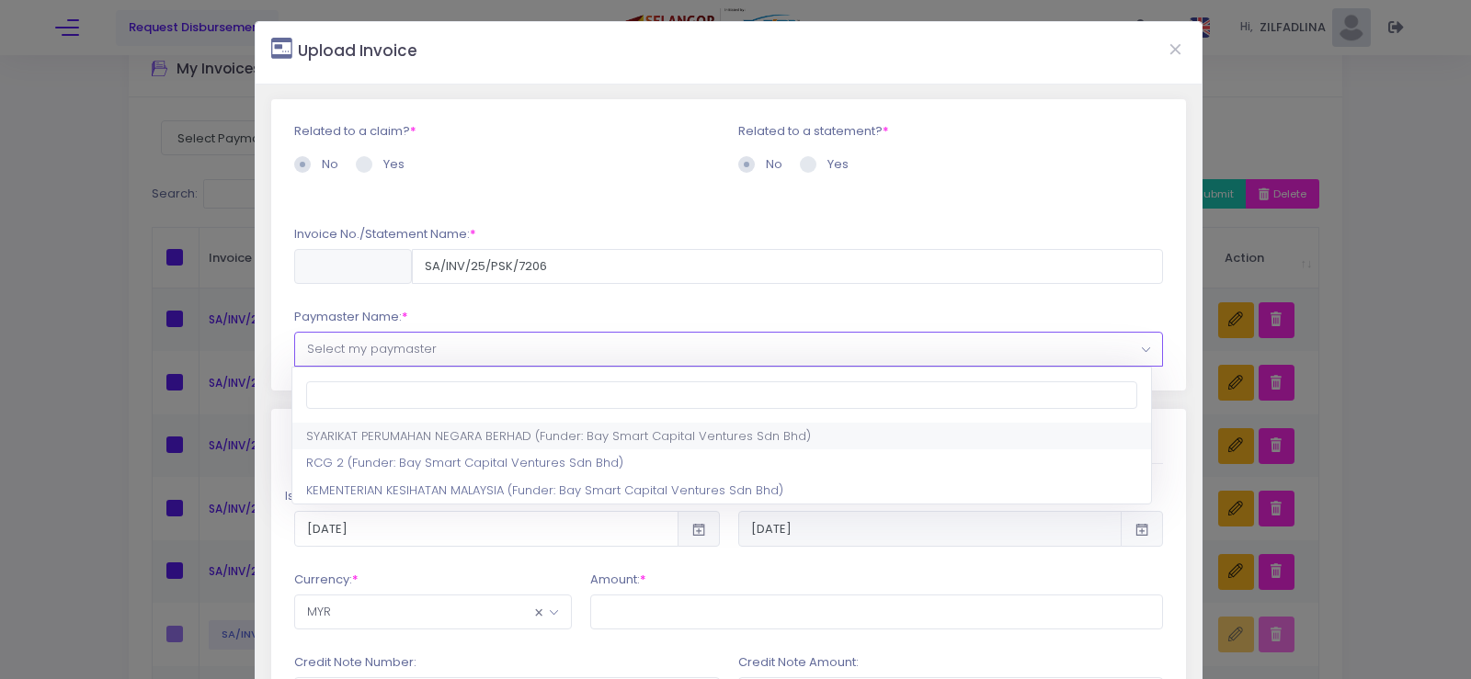
click at [461, 349] on span "Select my paymaster" at bounding box center [729, 349] width 868 height 33
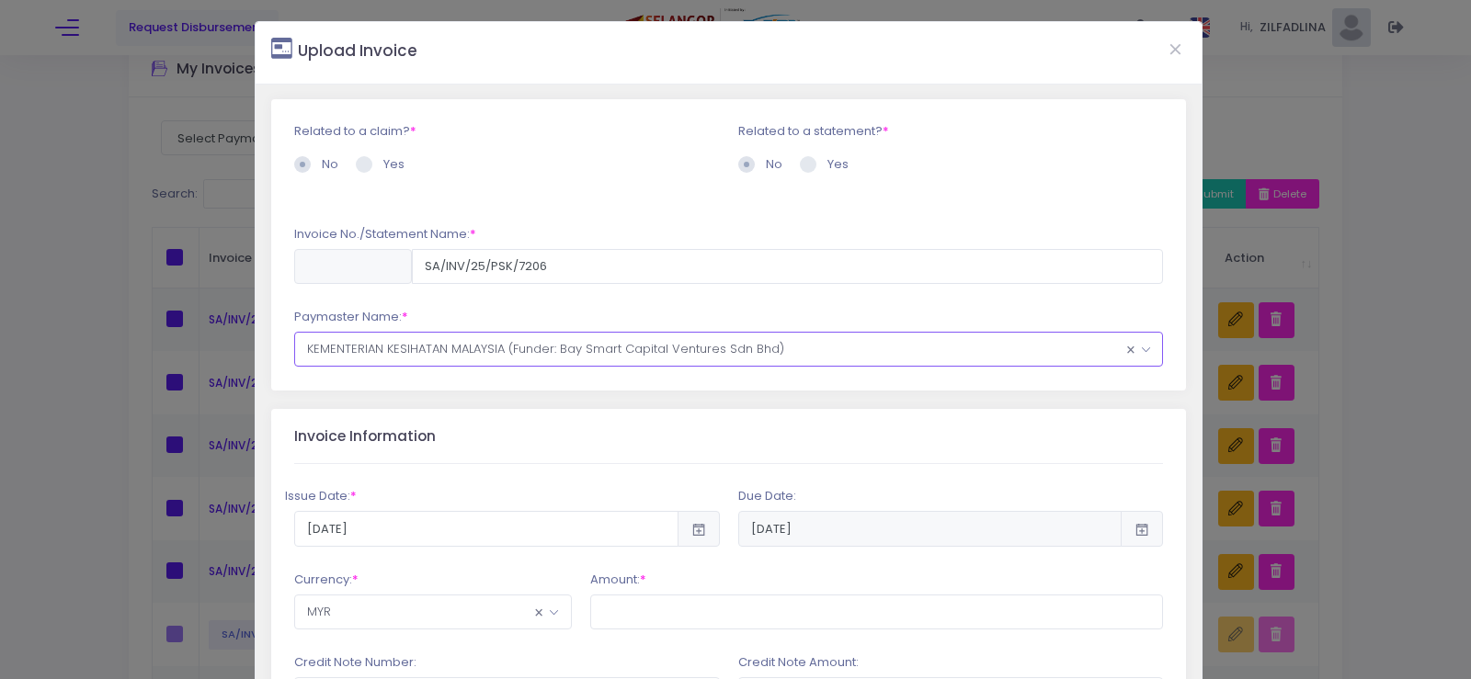
scroll to position [92, 0]
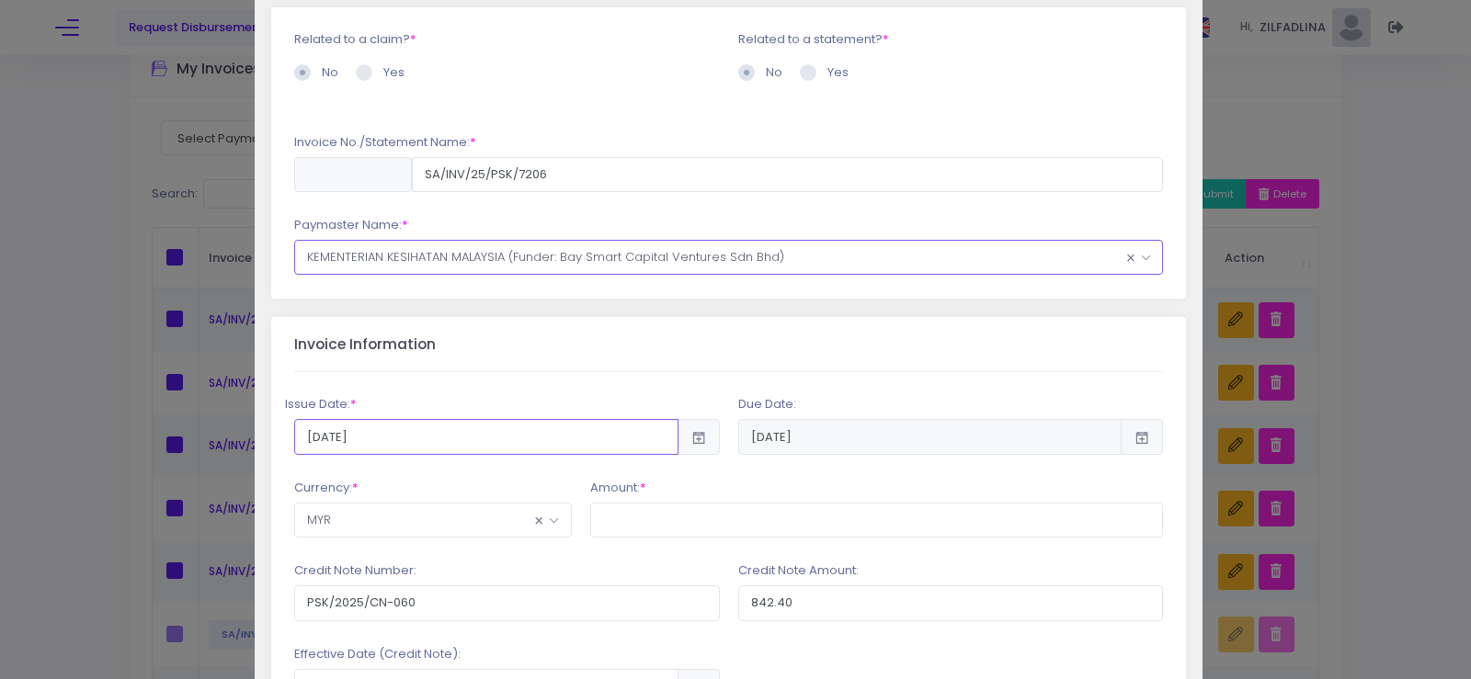
click at [502, 444] on input "2025-09-12" at bounding box center [486, 436] width 384 height 35
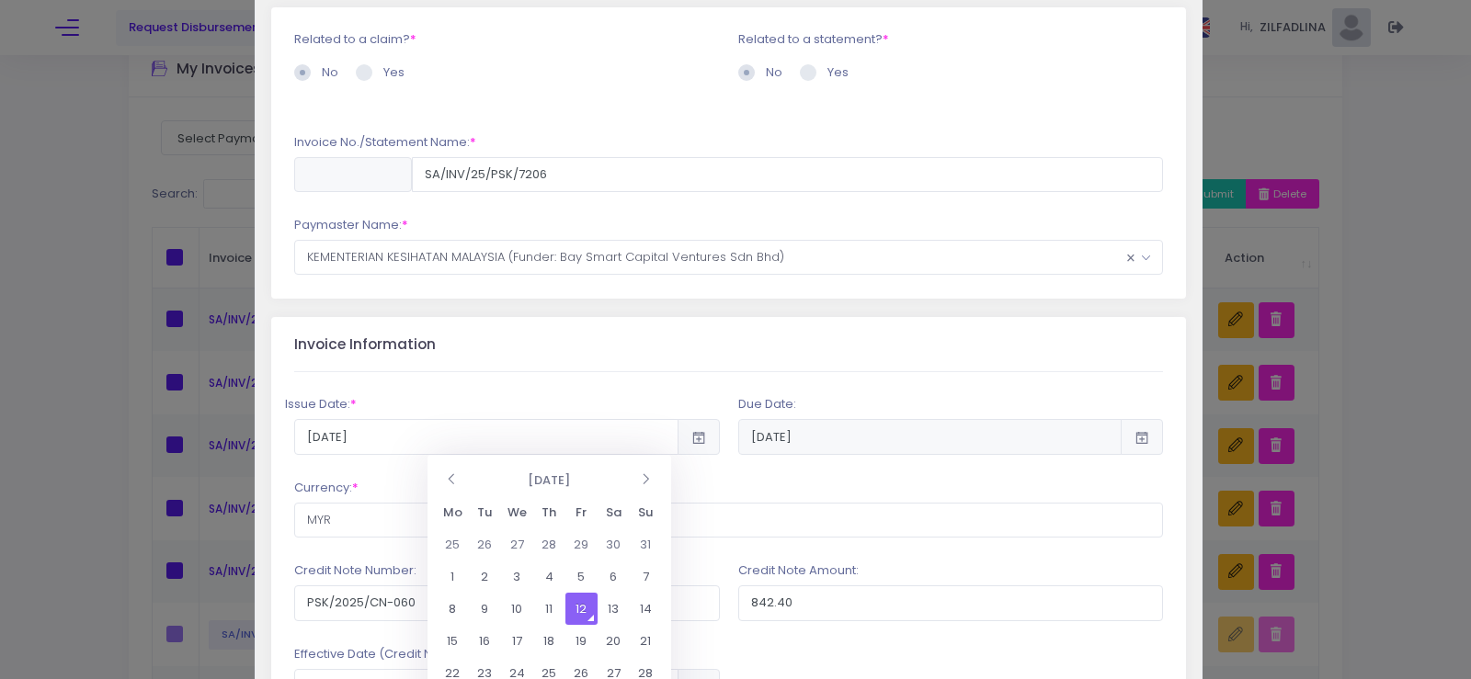
click at [586, 609] on td "12" at bounding box center [581, 609] width 32 height 32
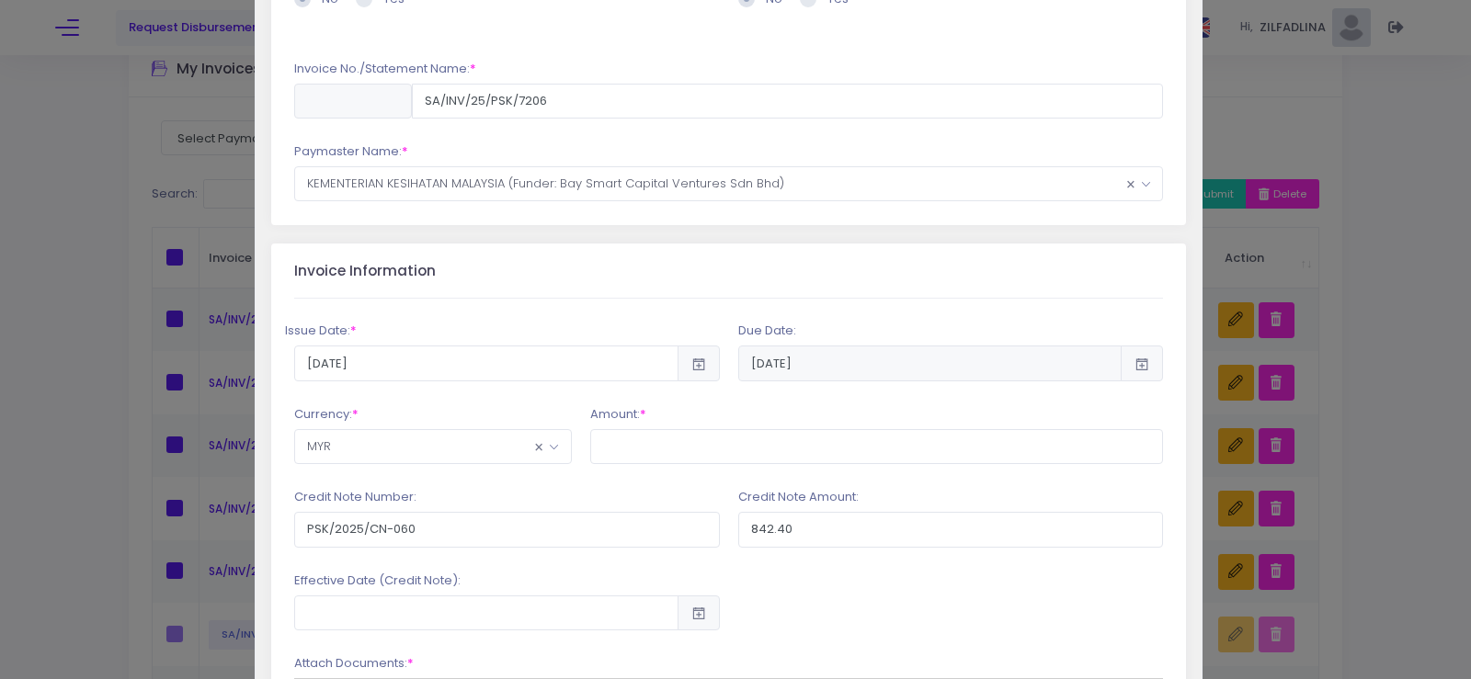
scroll to position [276, 0]
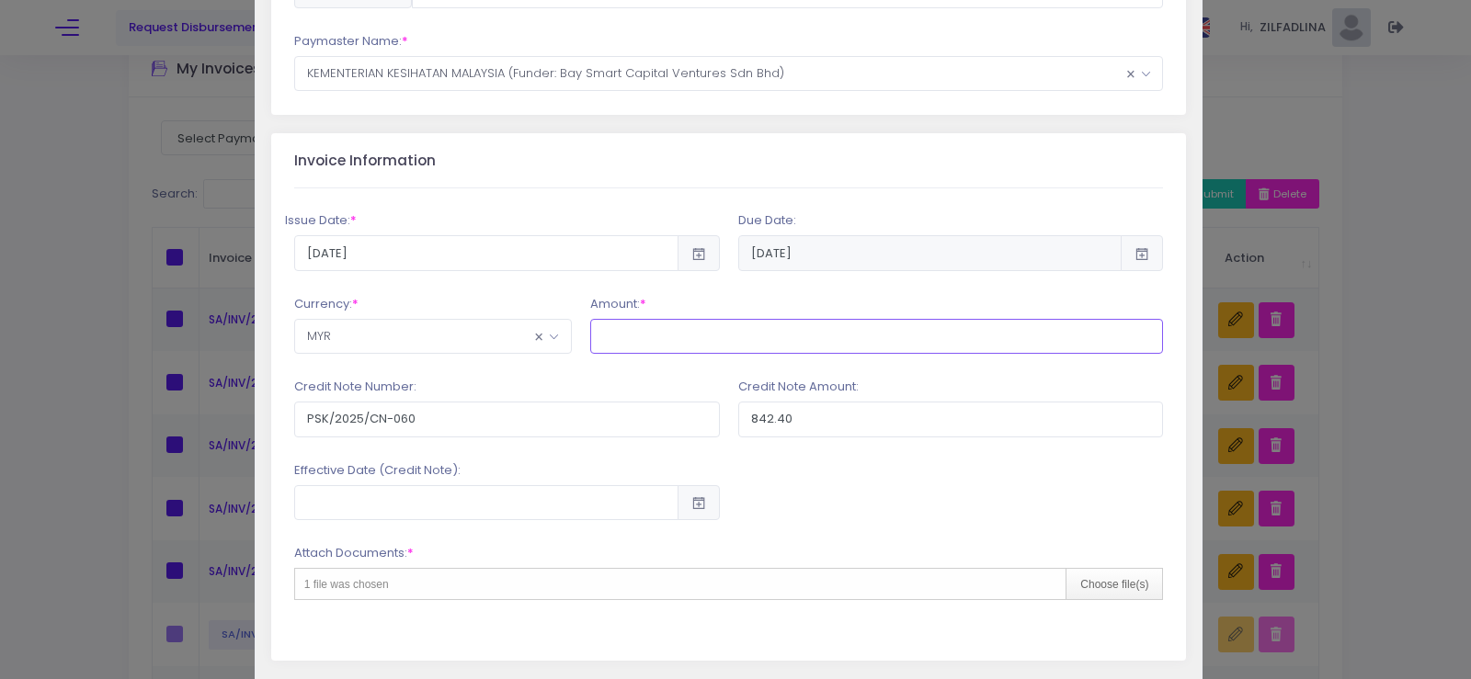
click at [658, 345] on input "text" at bounding box center [877, 336] width 574 height 35
type input "46,033.97"
click at [552, 422] on input "PSK/2025/CN-060" at bounding box center [507, 419] width 426 height 35
type input "PSK/2025/CN-061"
click at [752, 426] on input "842.40" at bounding box center [951, 419] width 426 height 35
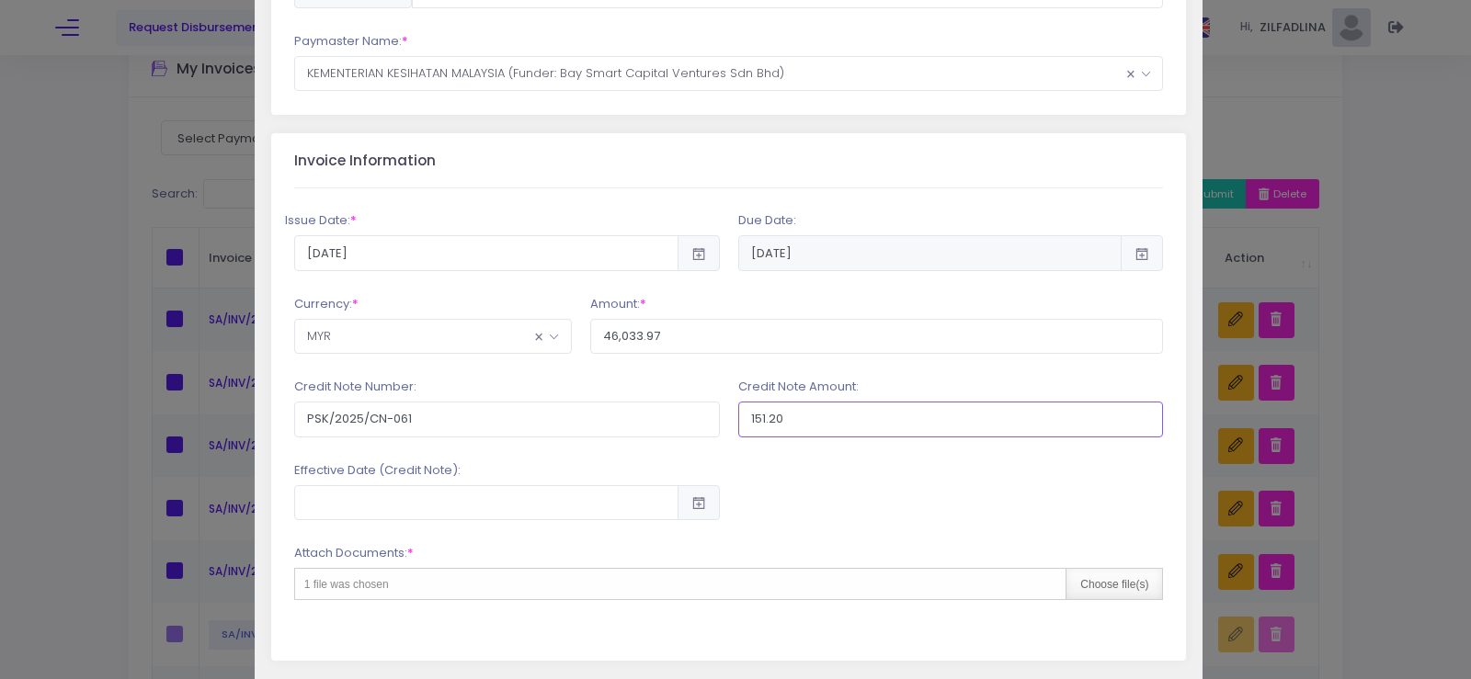
type input "151.20"
click at [1124, 574] on div "Choose file(s)" at bounding box center [1113, 584] width 97 height 30
type input "C:\fakepath\CN 061_KK PADANG LUAS_AUG25.pdf"
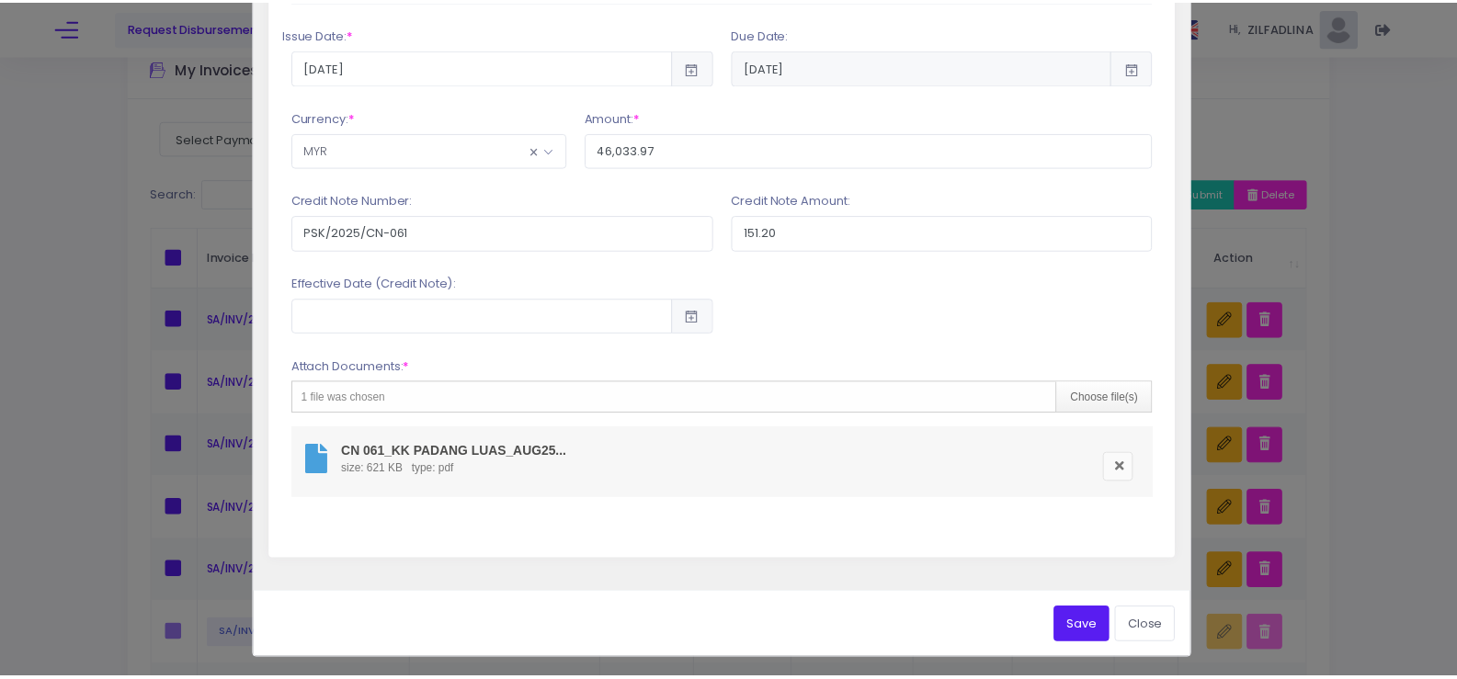
scroll to position [464, 0]
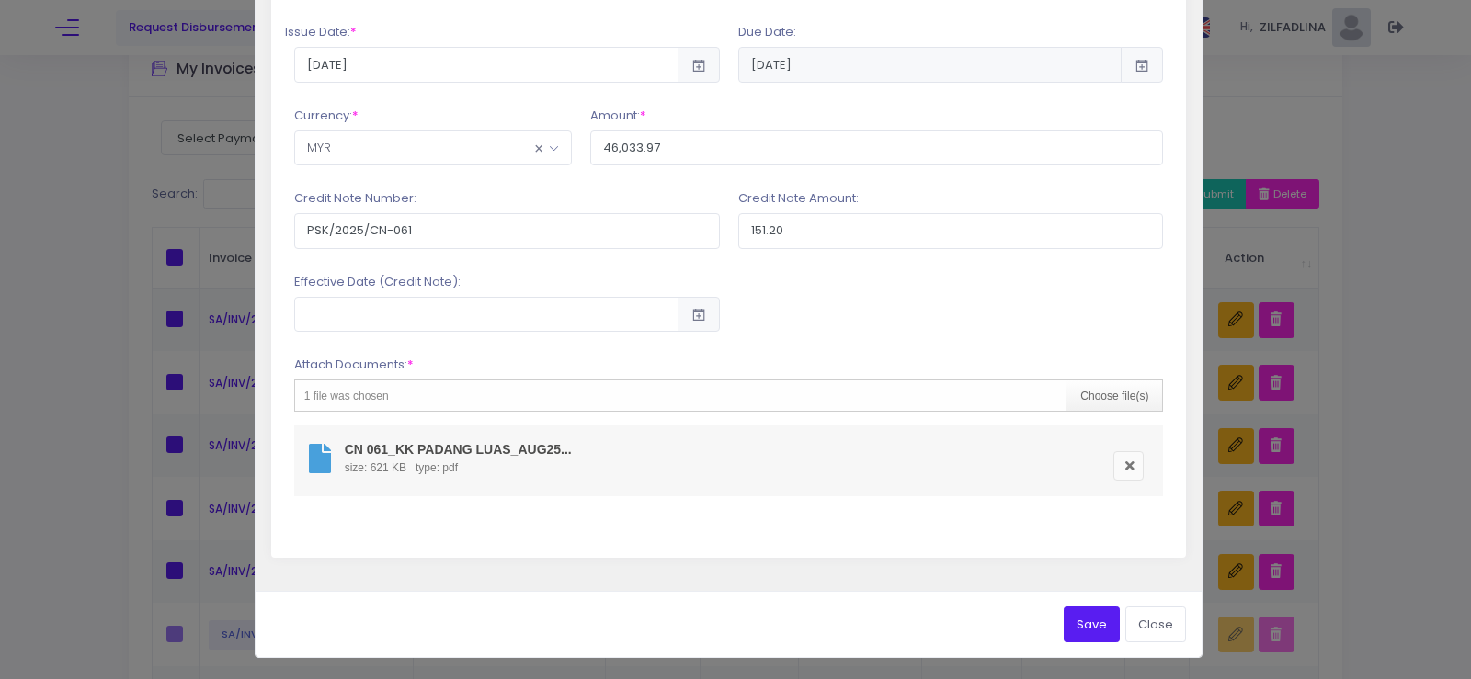
click at [1067, 616] on button "Save" at bounding box center [1091, 624] width 56 height 35
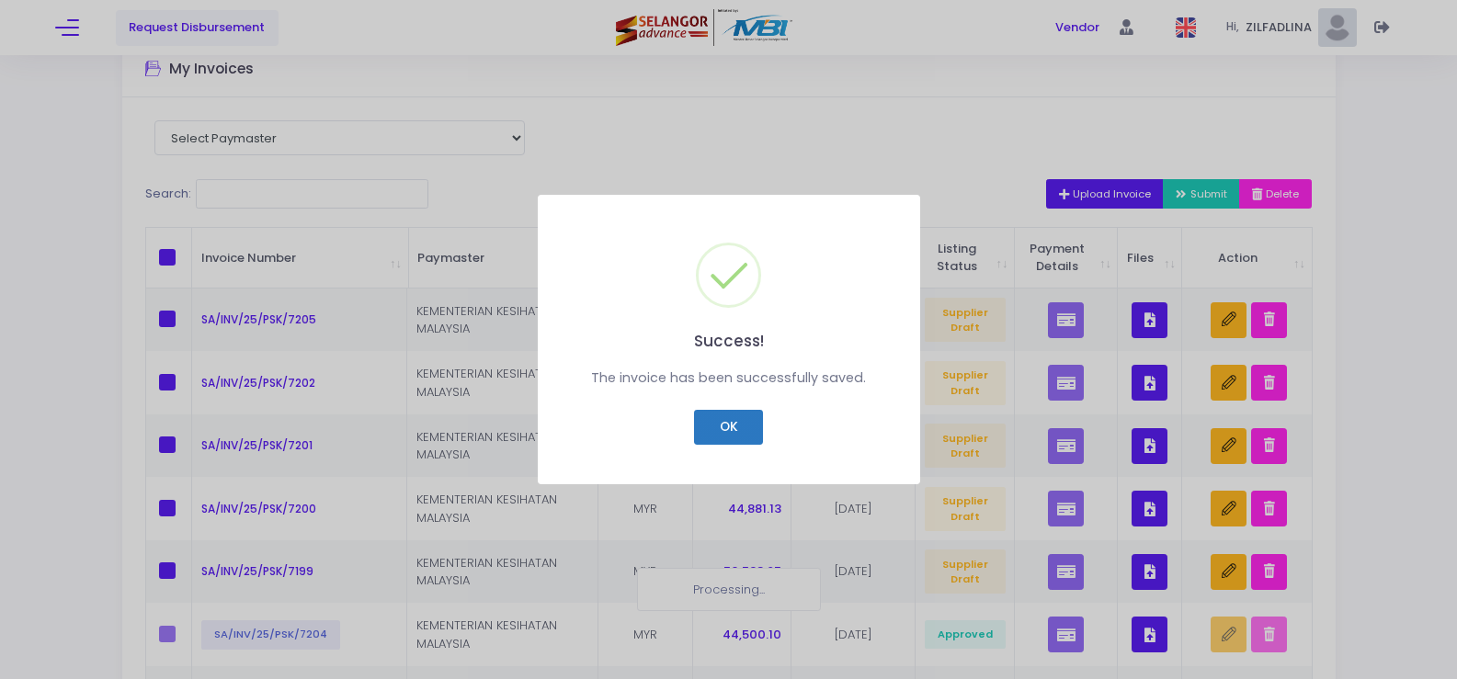
click at [709, 410] on button "OK" at bounding box center [728, 427] width 69 height 35
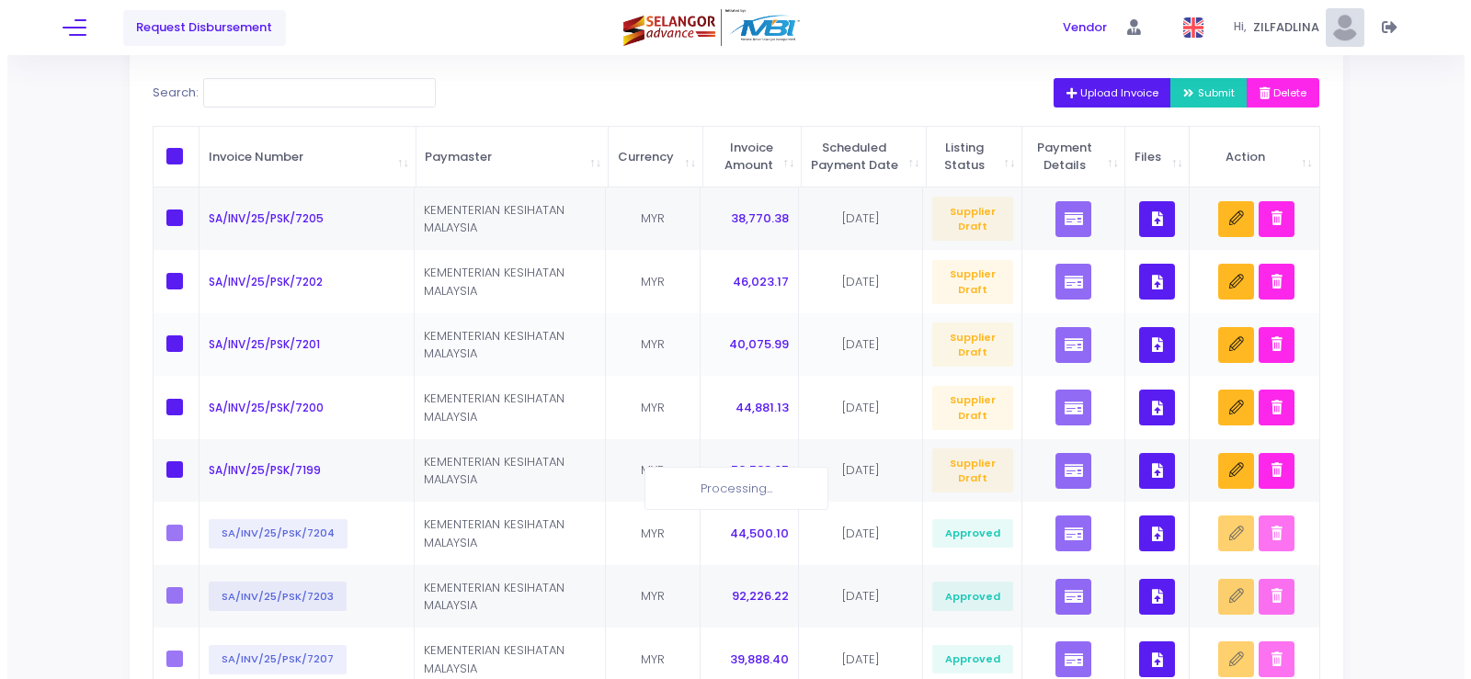
scroll to position [184, 0]
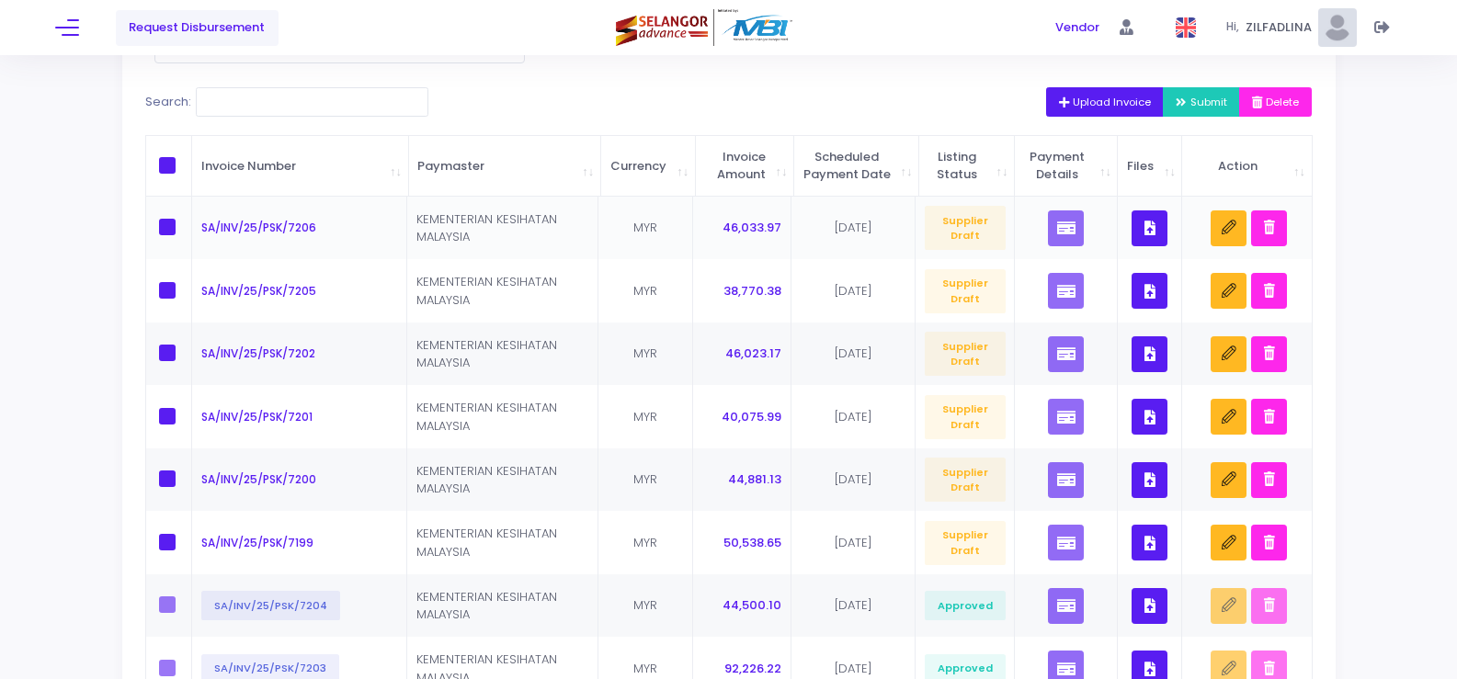
click at [1143, 244] on button "button" at bounding box center [1150, 228] width 36 height 36
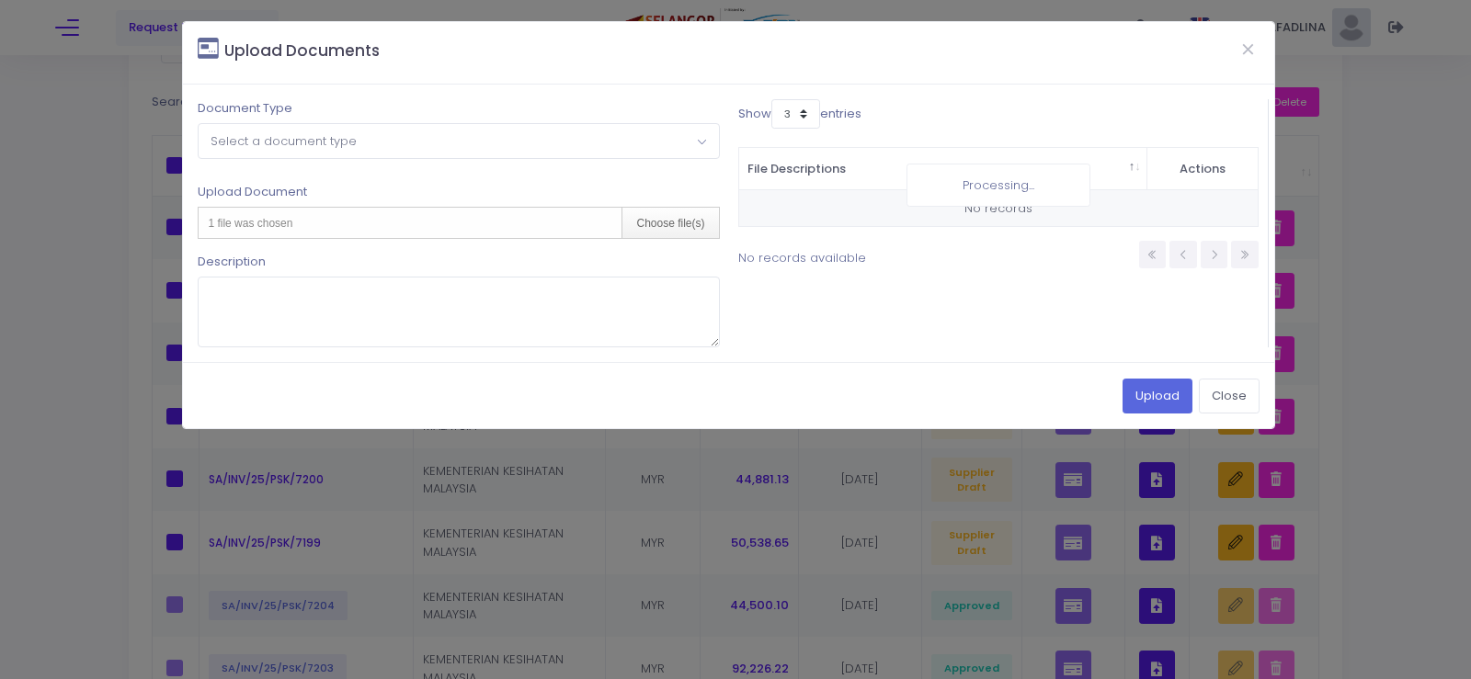
click at [384, 149] on span "Select a document type" at bounding box center [458, 140] width 519 height 33
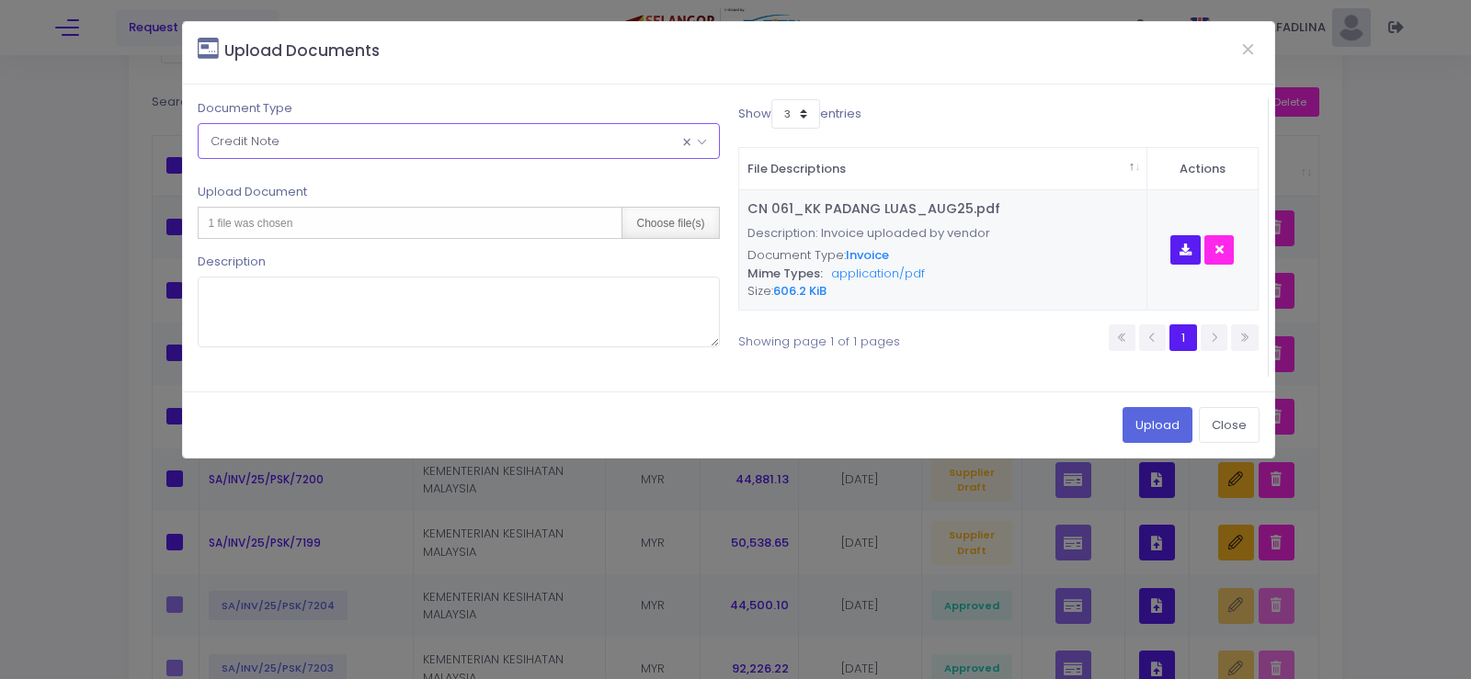
click at [704, 230] on div "Choose file(s)" at bounding box center [669, 223] width 97 height 30
type input "C:\fakepath\CN 061_KK PADANG LUAS_AUG25.pdf"
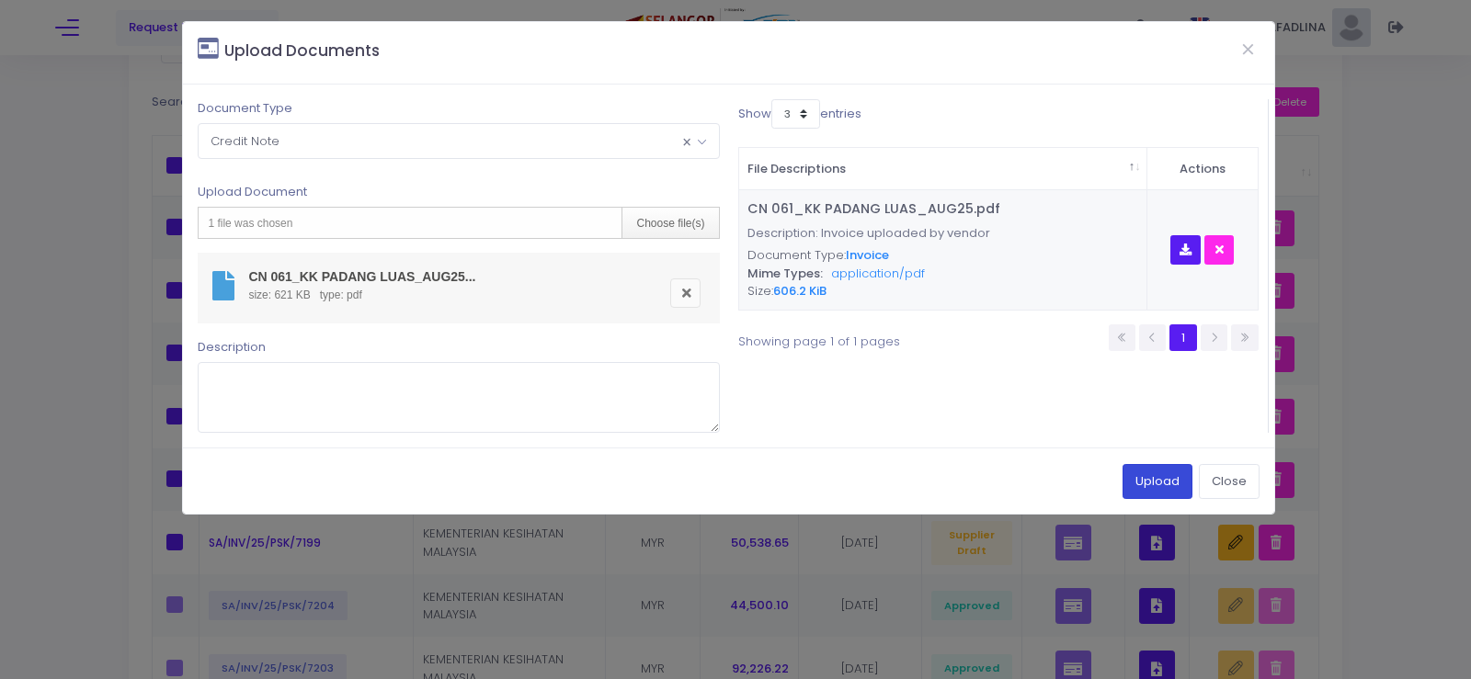
click at [1155, 486] on button "Upload" at bounding box center [1157, 481] width 70 height 35
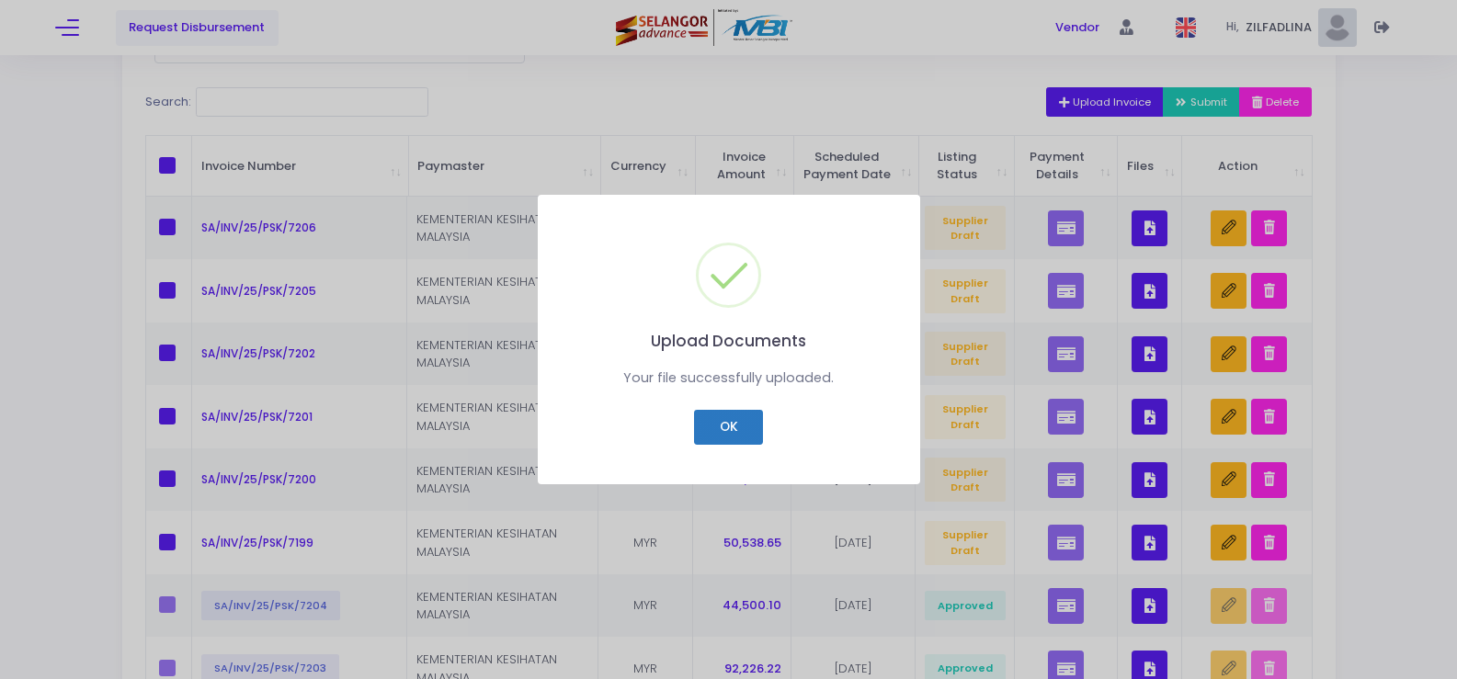
click at [730, 438] on button "OK" at bounding box center [728, 427] width 69 height 35
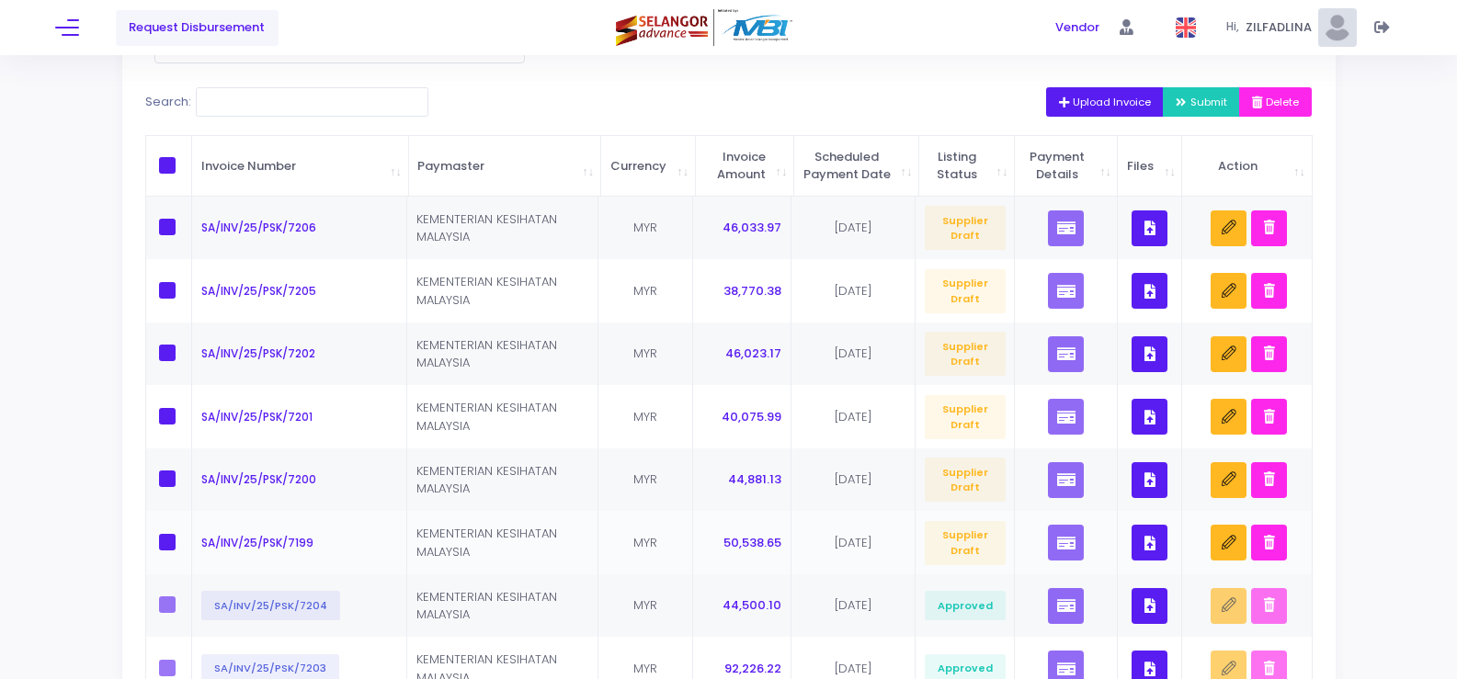
click at [1152, 543] on icon "button" at bounding box center [1149, 543] width 11 height 0
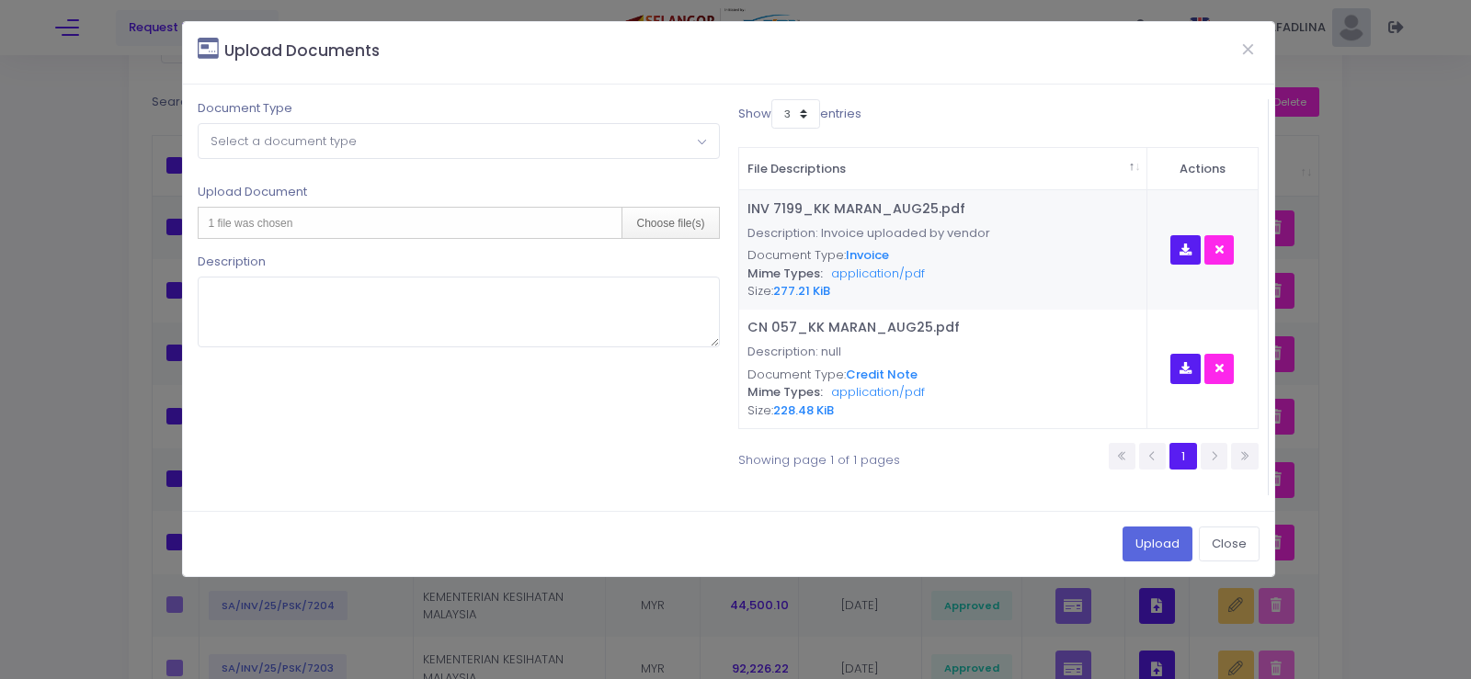
click at [343, 147] on span "Select a document type" at bounding box center [283, 140] width 146 height 17
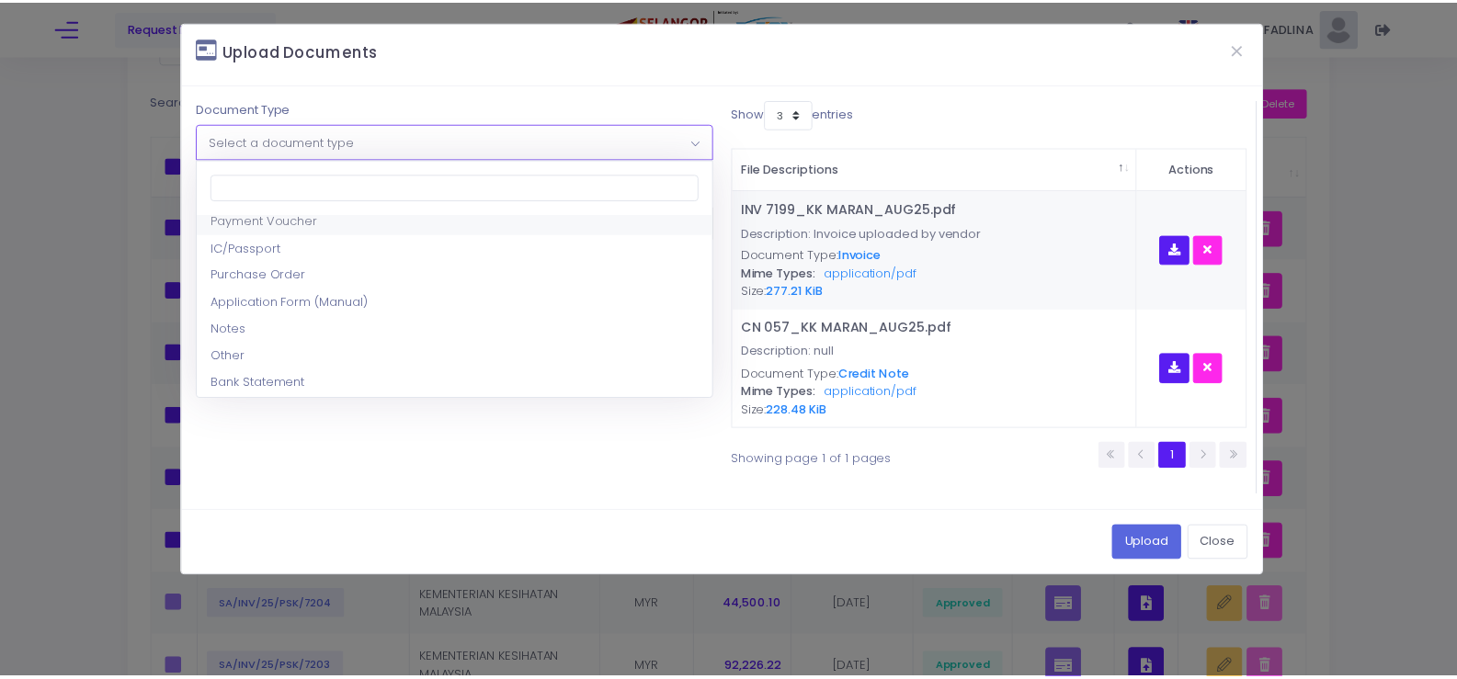
scroll to position [92, 0]
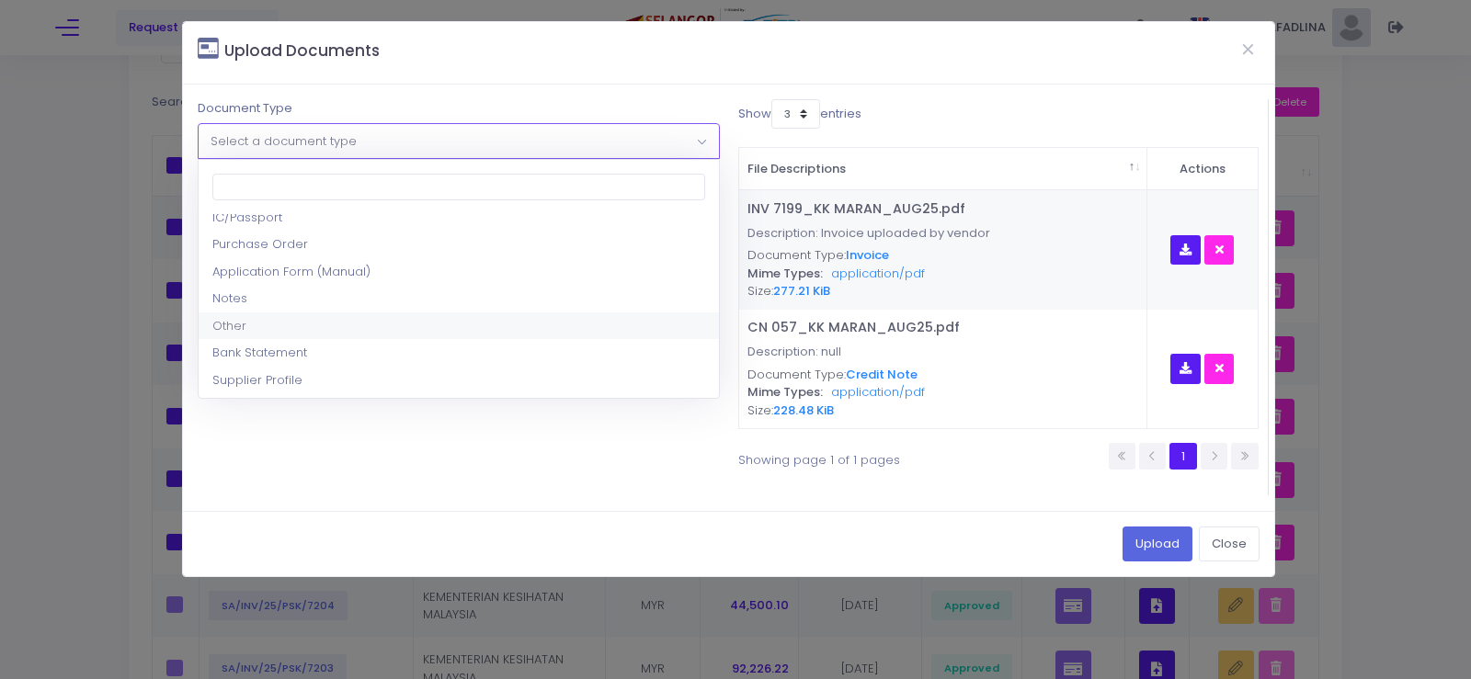
select select "8"
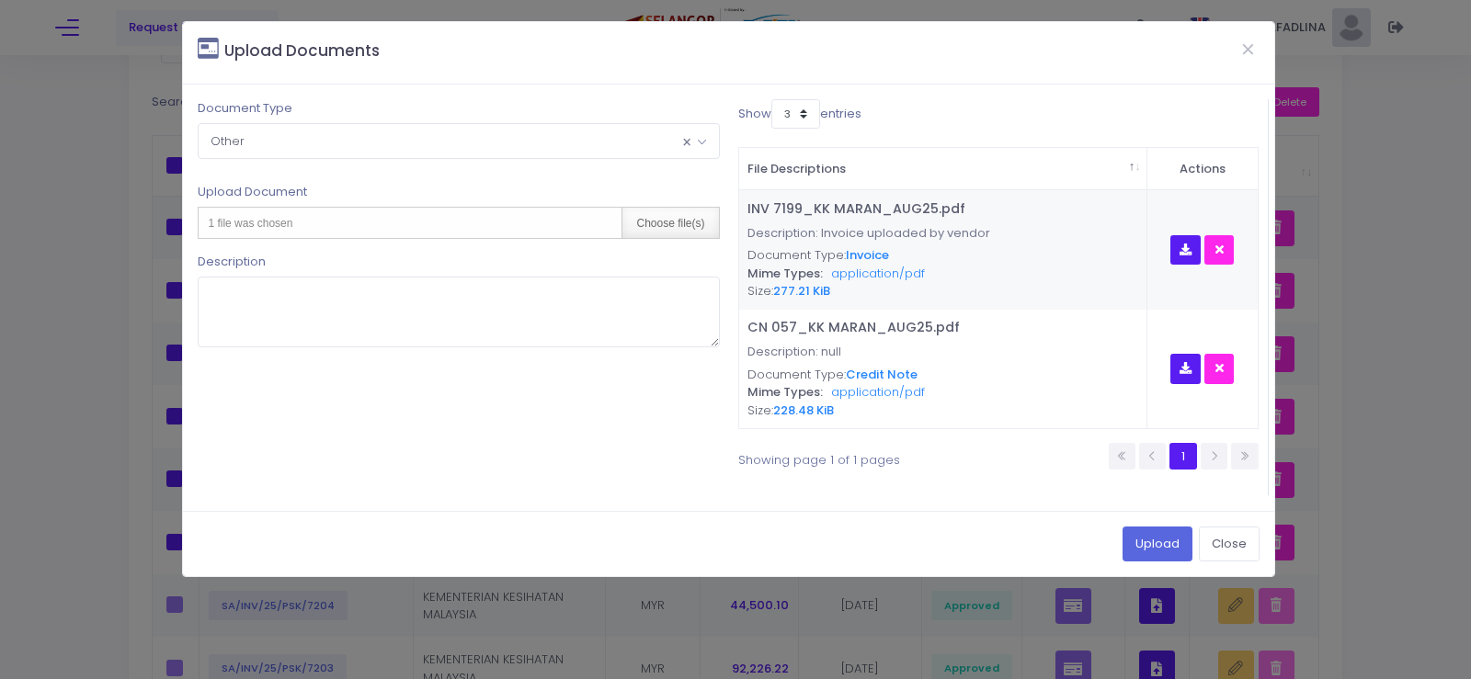
click at [674, 229] on div "Choose file(s)" at bounding box center [669, 223] width 97 height 30
type input "C:\fakepath\PAR KK MARAN - JULAI 2025.pdf"
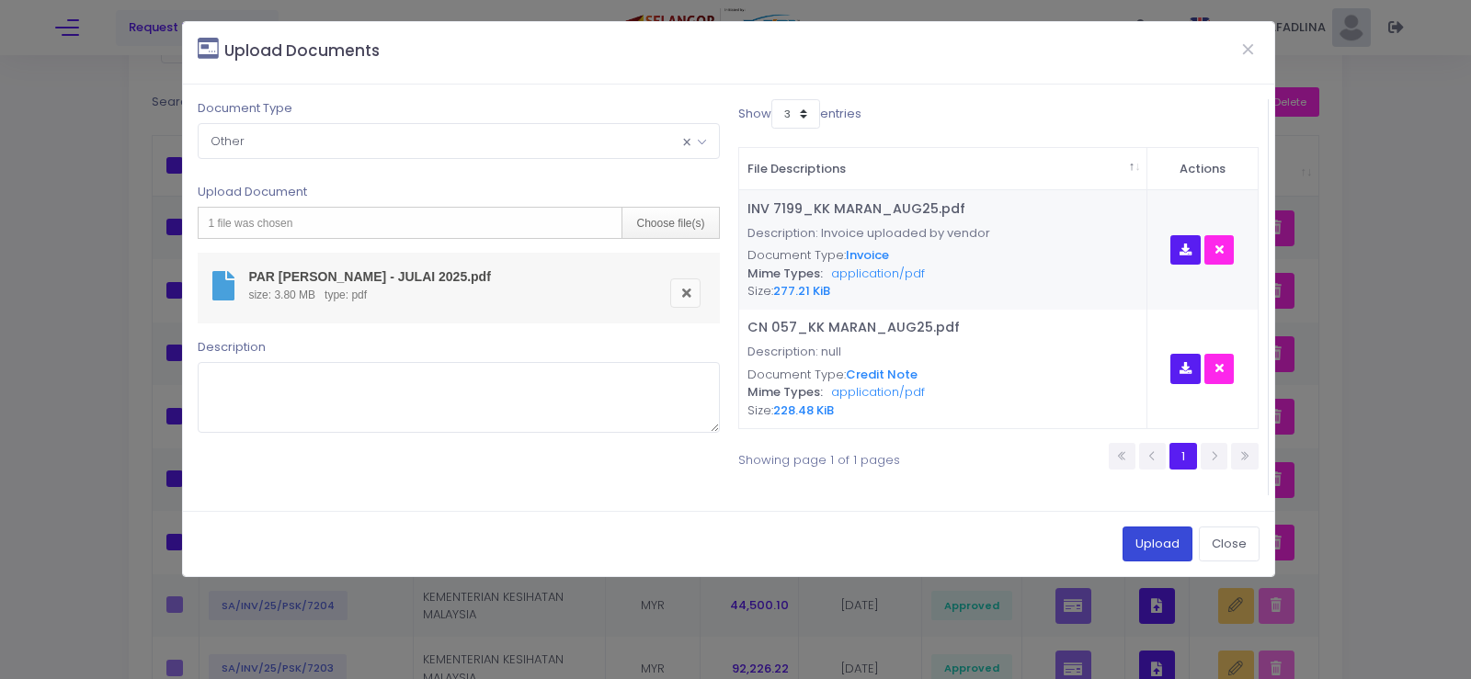
click at [1150, 552] on button "Upload" at bounding box center [1157, 544] width 70 height 35
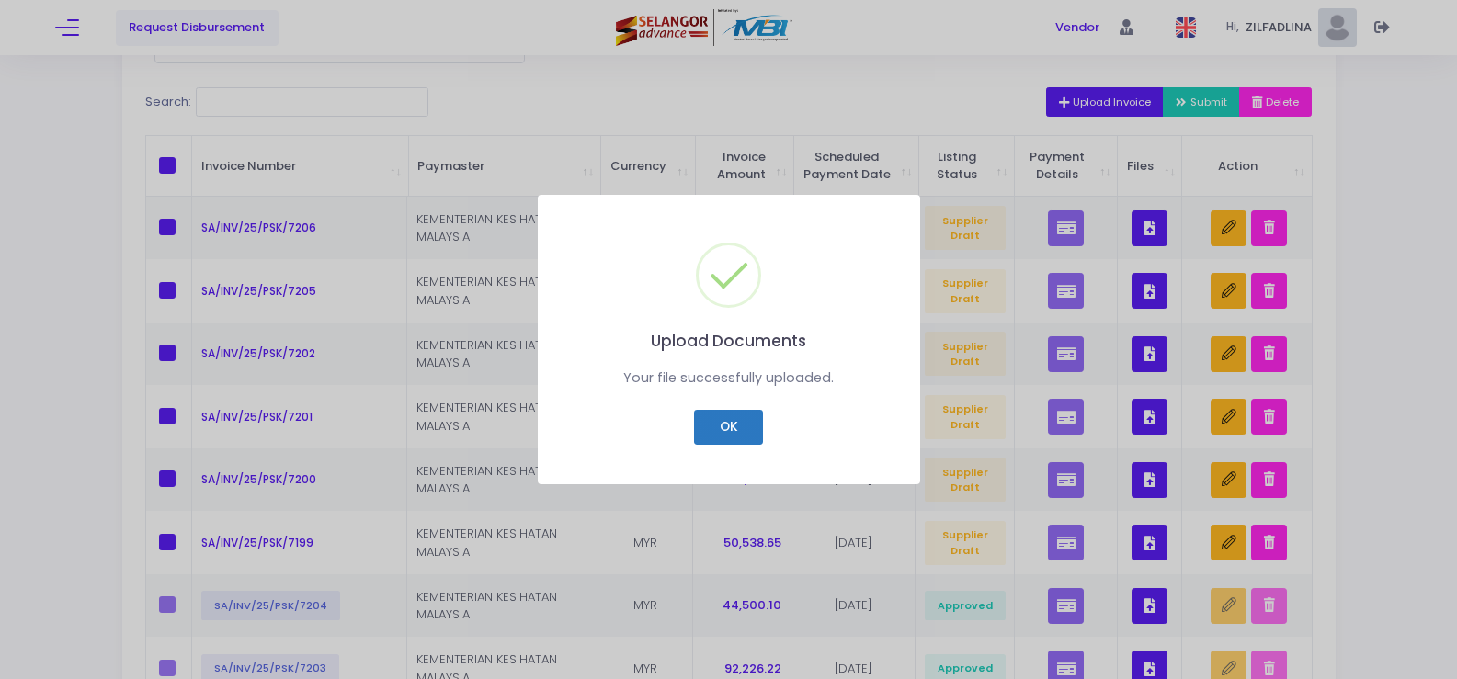
click at [749, 431] on button "OK" at bounding box center [728, 427] width 69 height 35
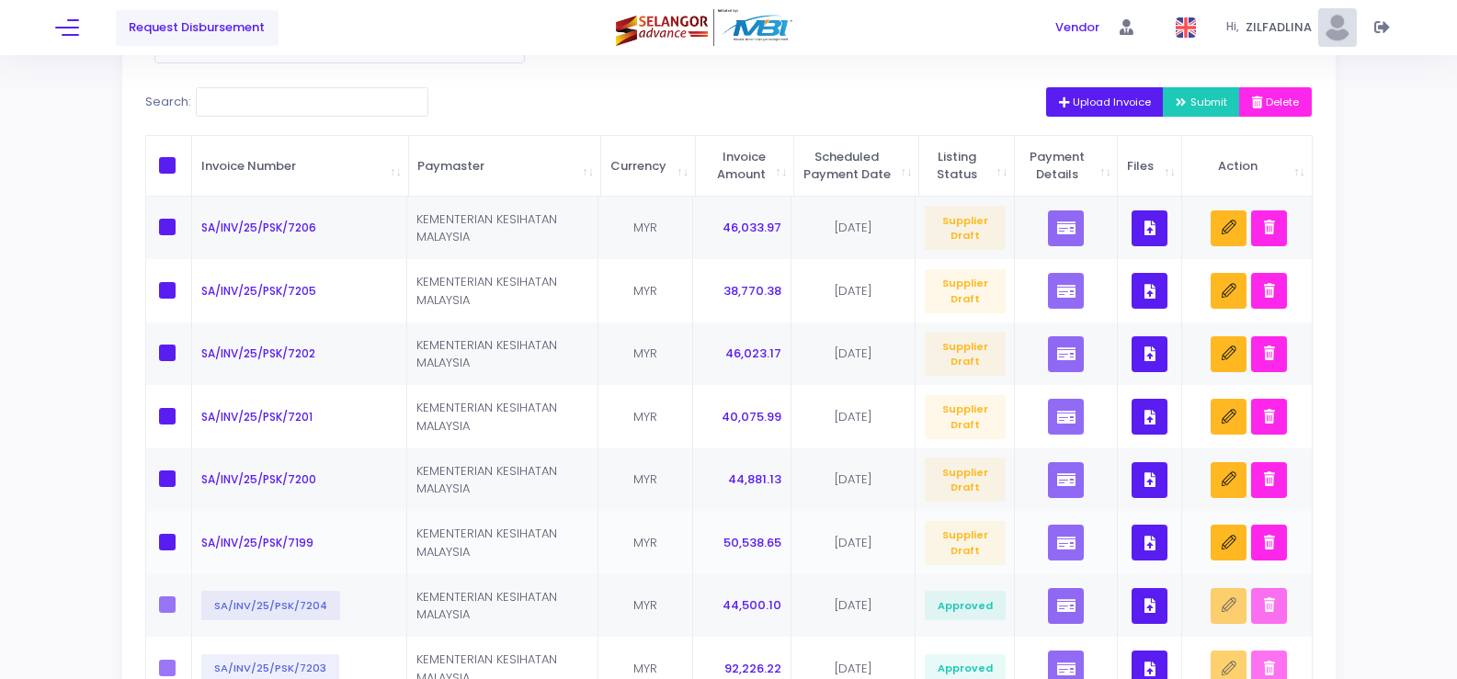
click at [1155, 561] on button "button" at bounding box center [1150, 543] width 36 height 36
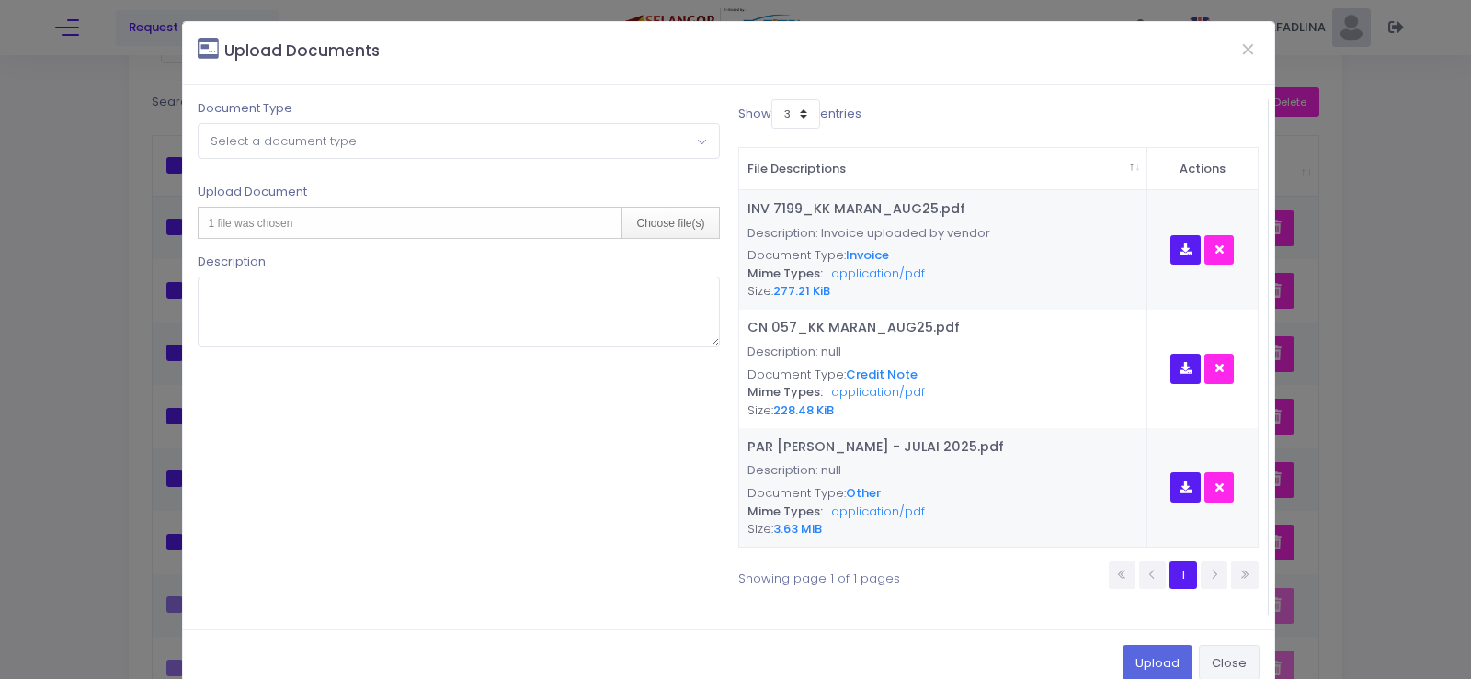
click at [1204, 655] on button "Close" at bounding box center [1229, 662] width 61 height 35
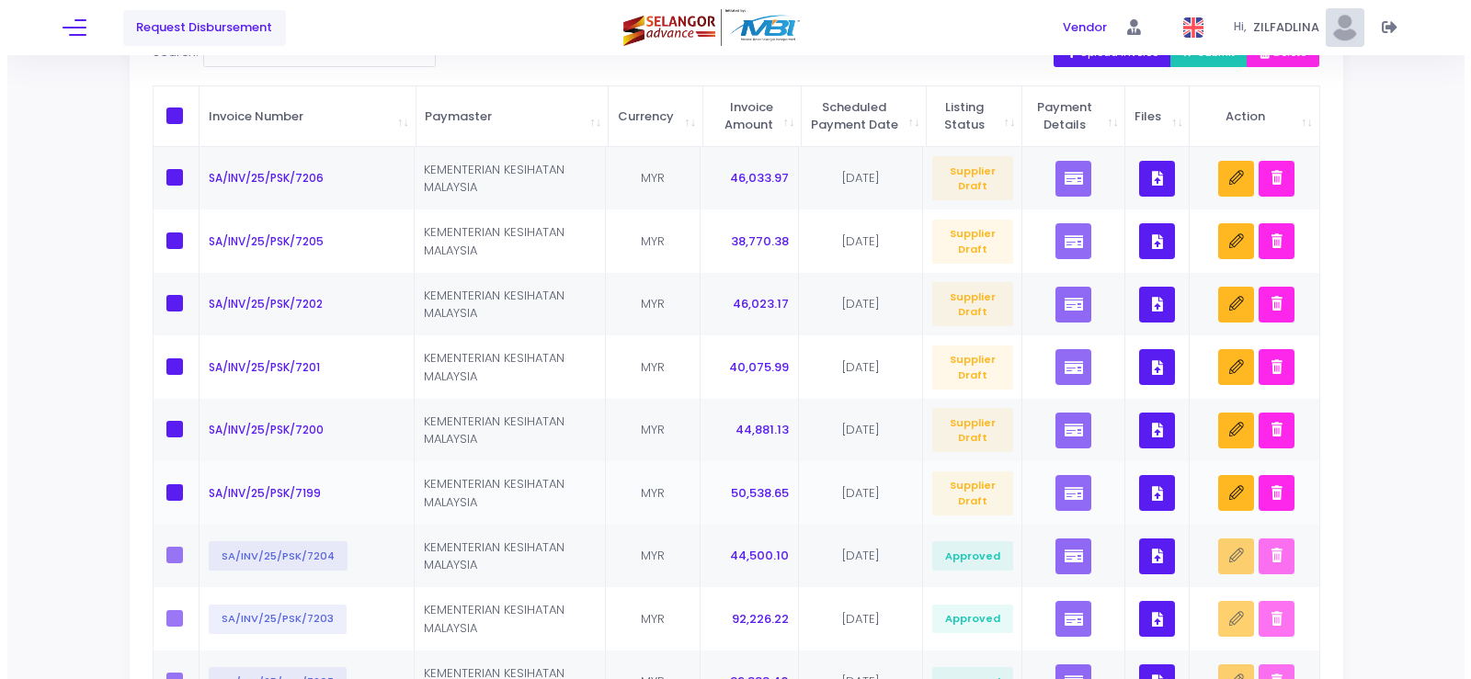
scroll to position [276, 0]
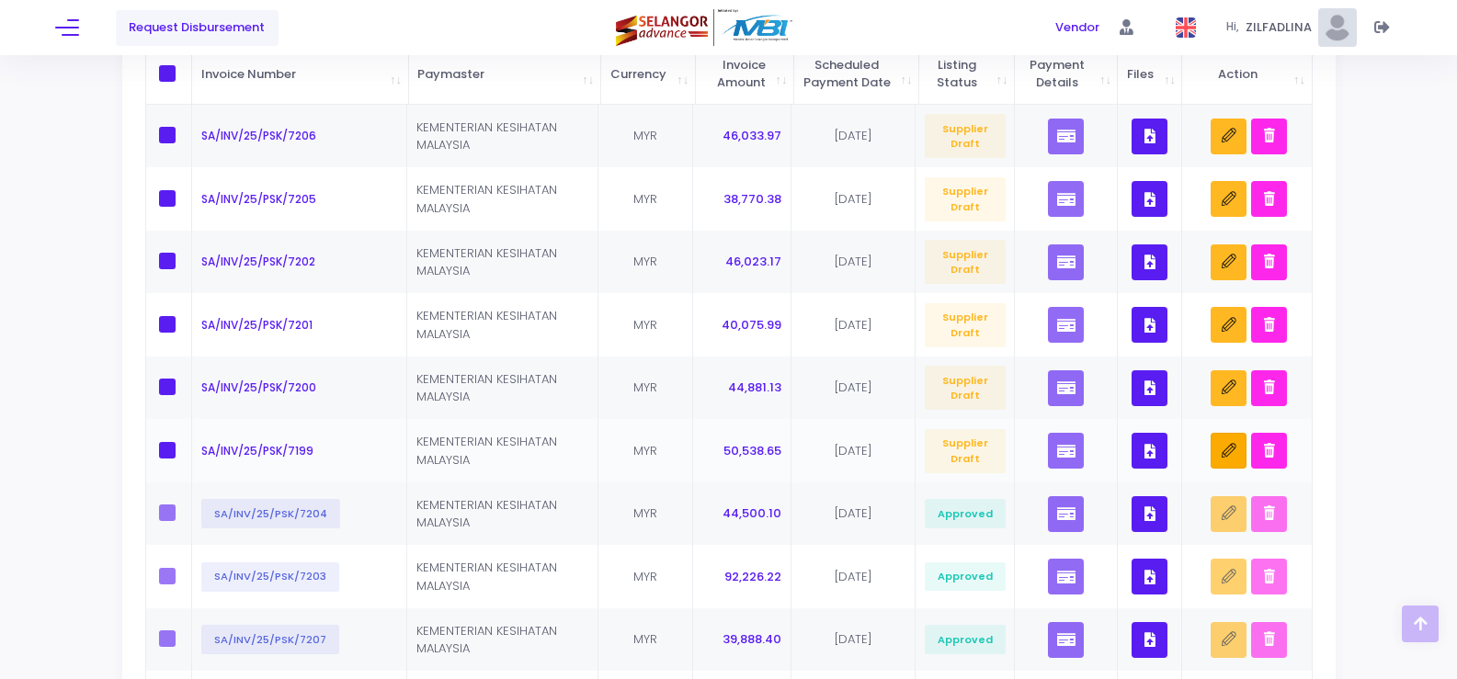
click at [1229, 459] on icon "button" at bounding box center [1229, 451] width 15 height 15
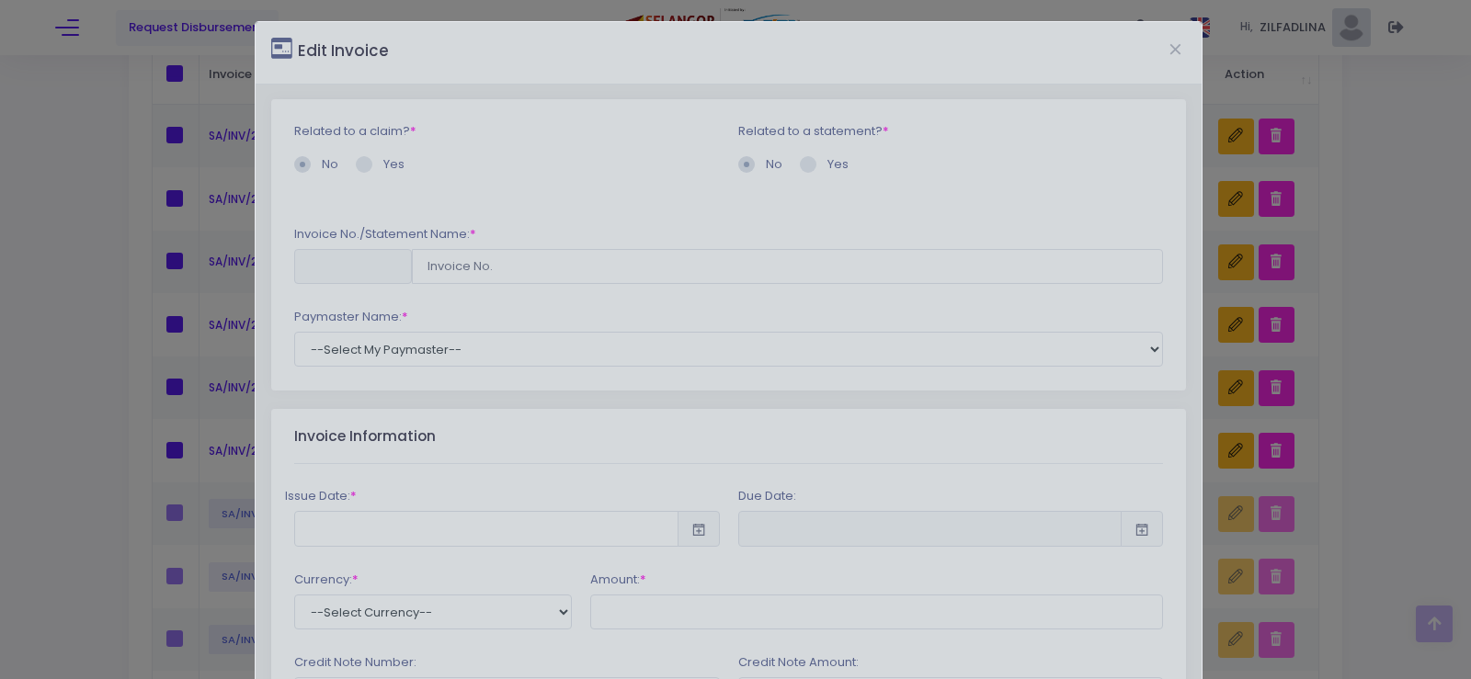
type input "SA/INV/25/PSK/7199"
type input "2025-09-12"
type input "2026-03-11"
type input "50538.65"
type input "PSK/2025/CN-057"
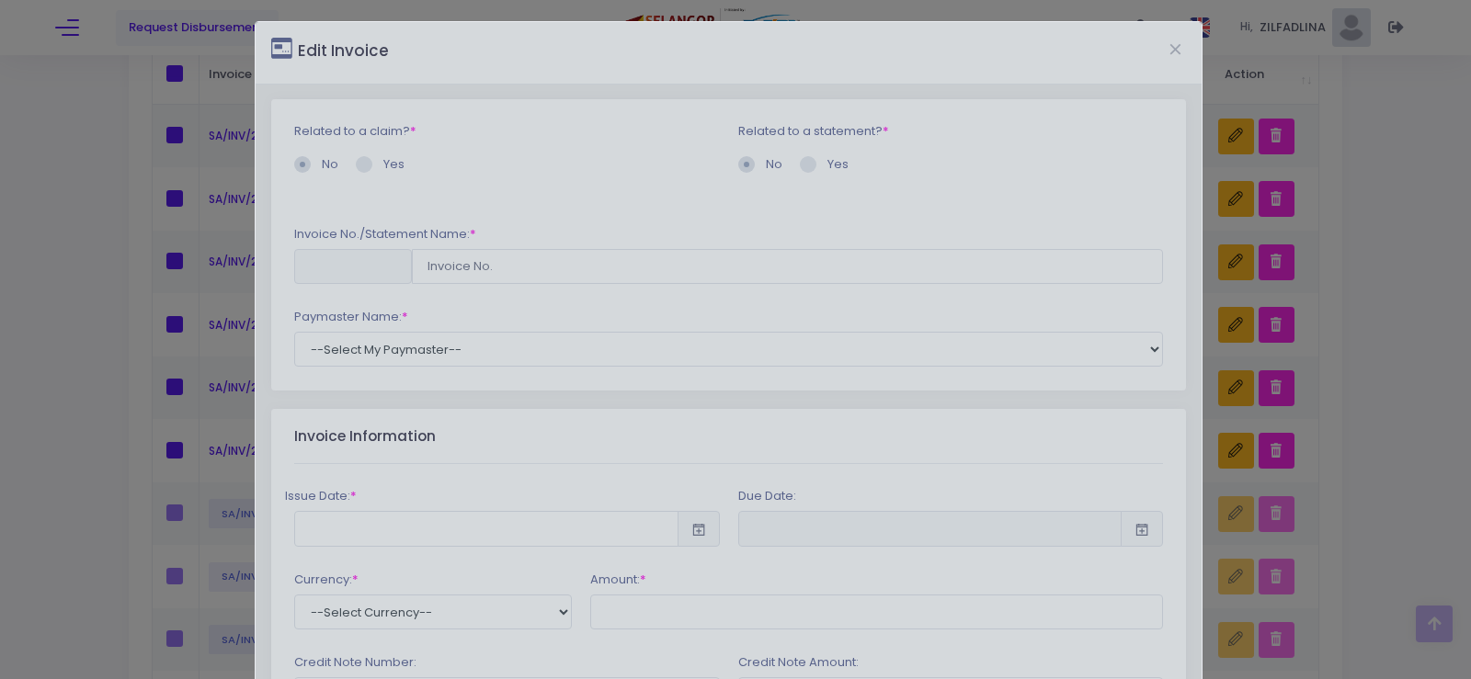
type input "10073.02"
type input "2025-09-12"
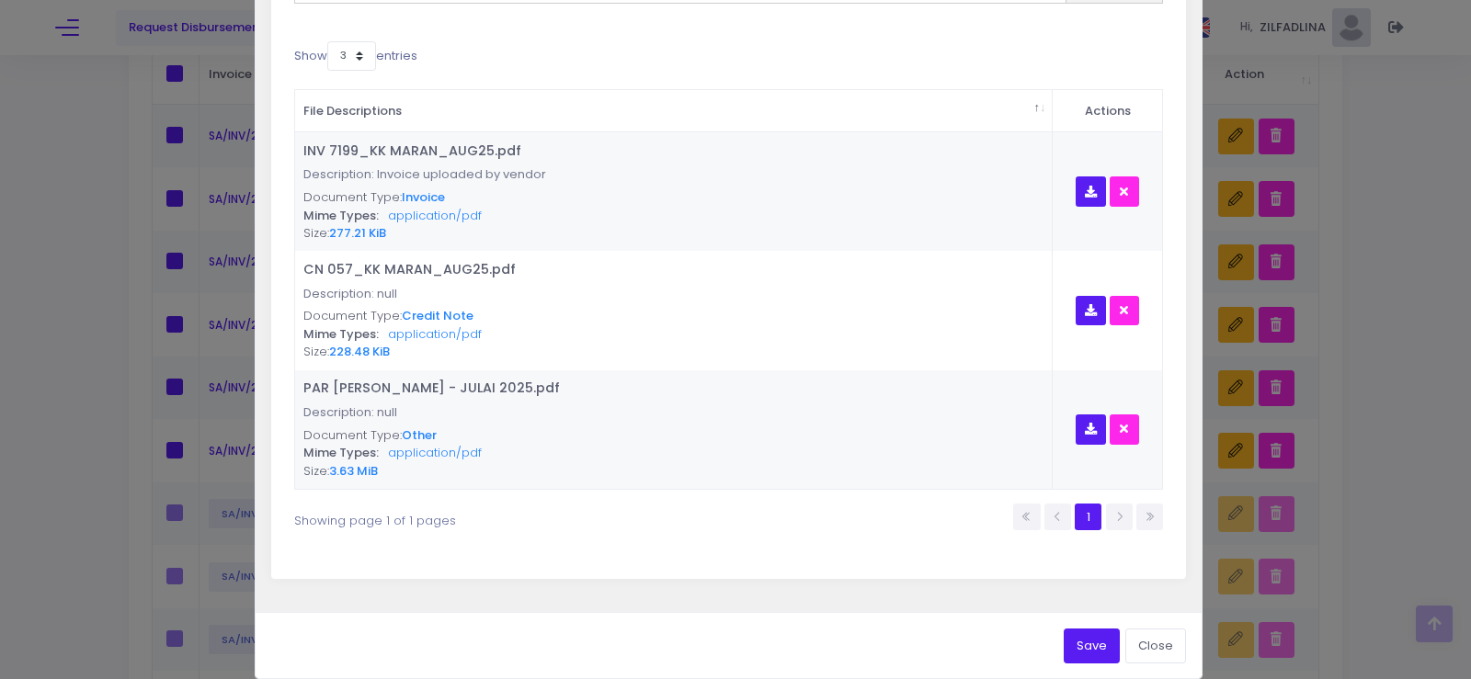
scroll to position [893, 0]
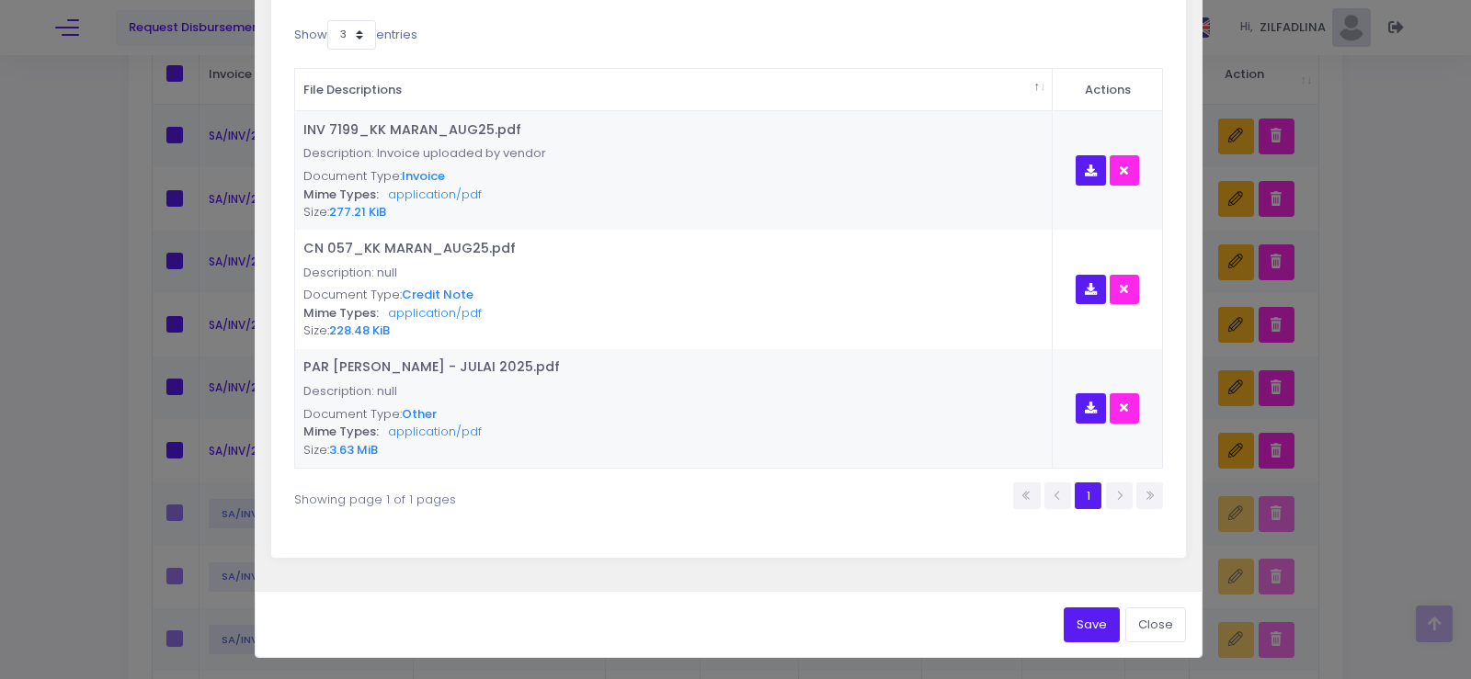
click at [1095, 628] on button "Save" at bounding box center [1091, 625] width 56 height 35
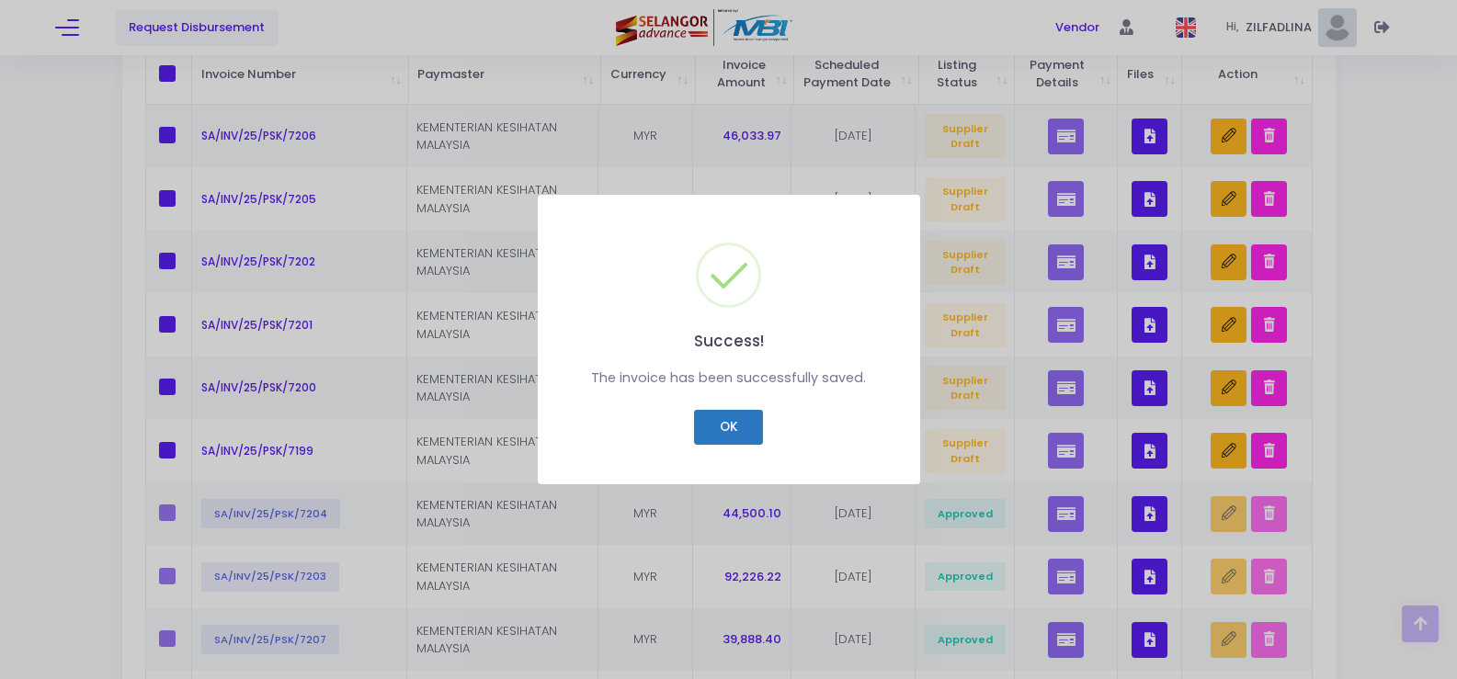
click at [723, 433] on button "OK" at bounding box center [728, 427] width 69 height 35
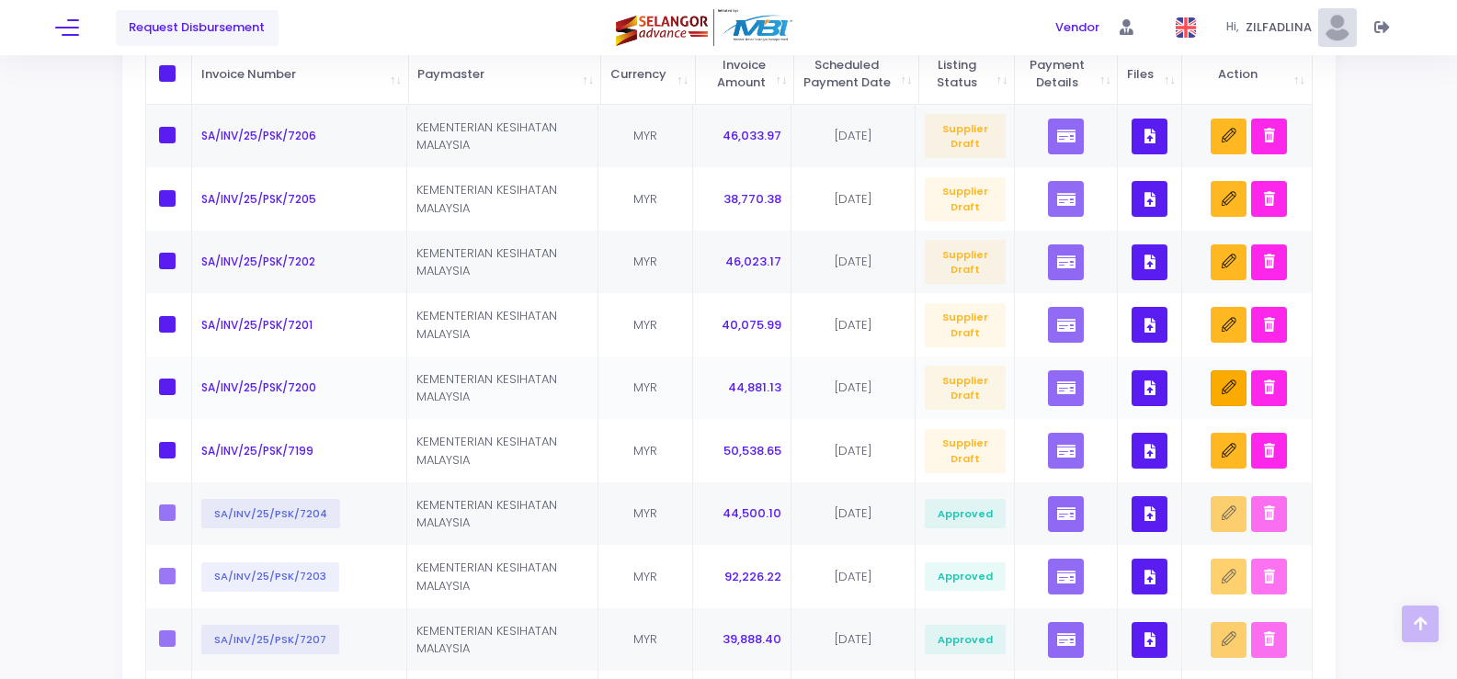
click at [1223, 395] on icon "button" at bounding box center [1229, 388] width 15 height 15
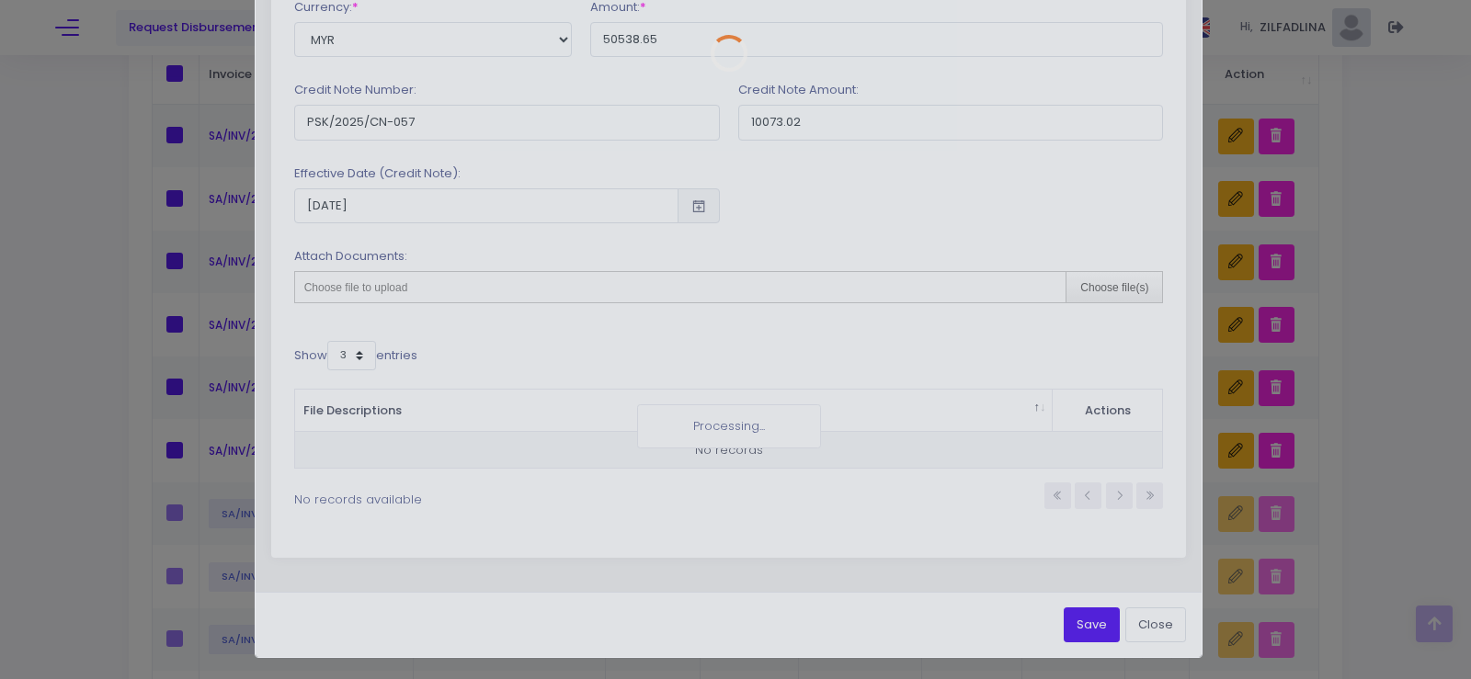
scroll to position [0, 0]
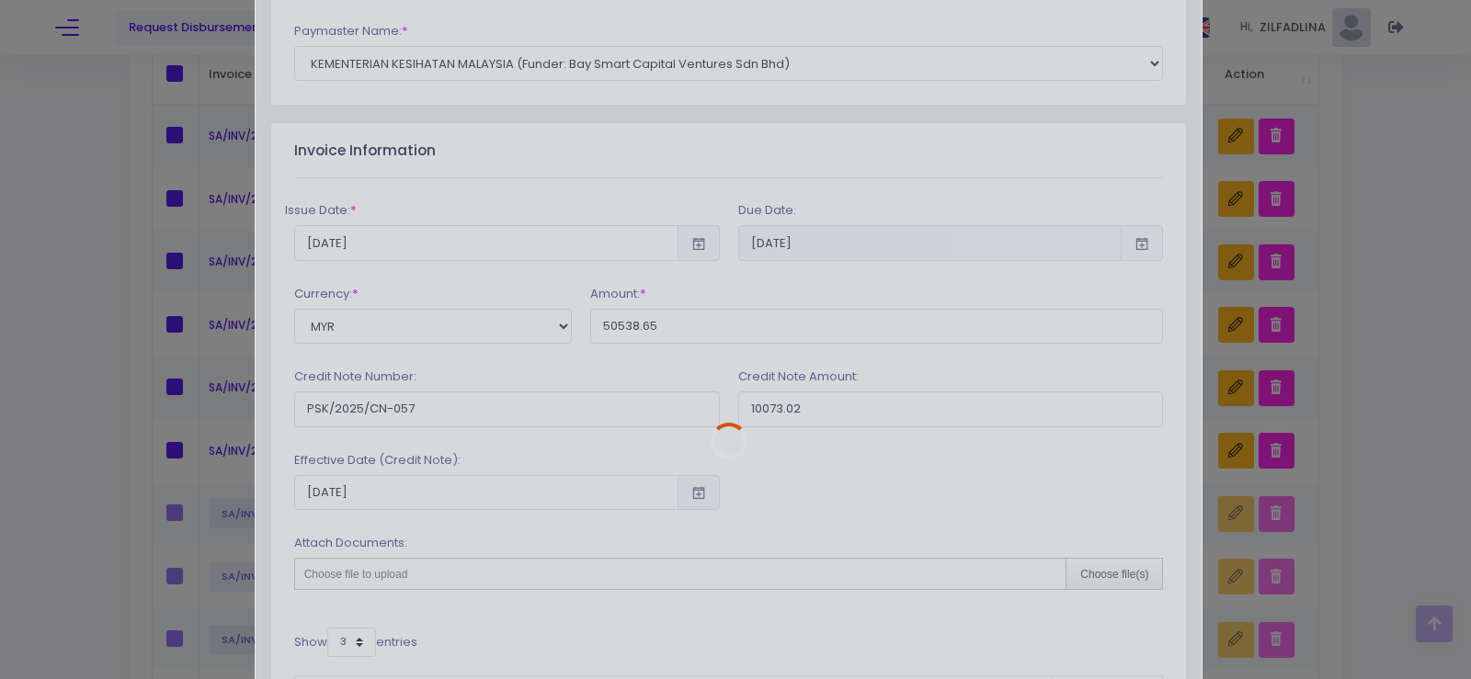
type input "SA/INV/25/PSK/7200"
type input "44881.13"
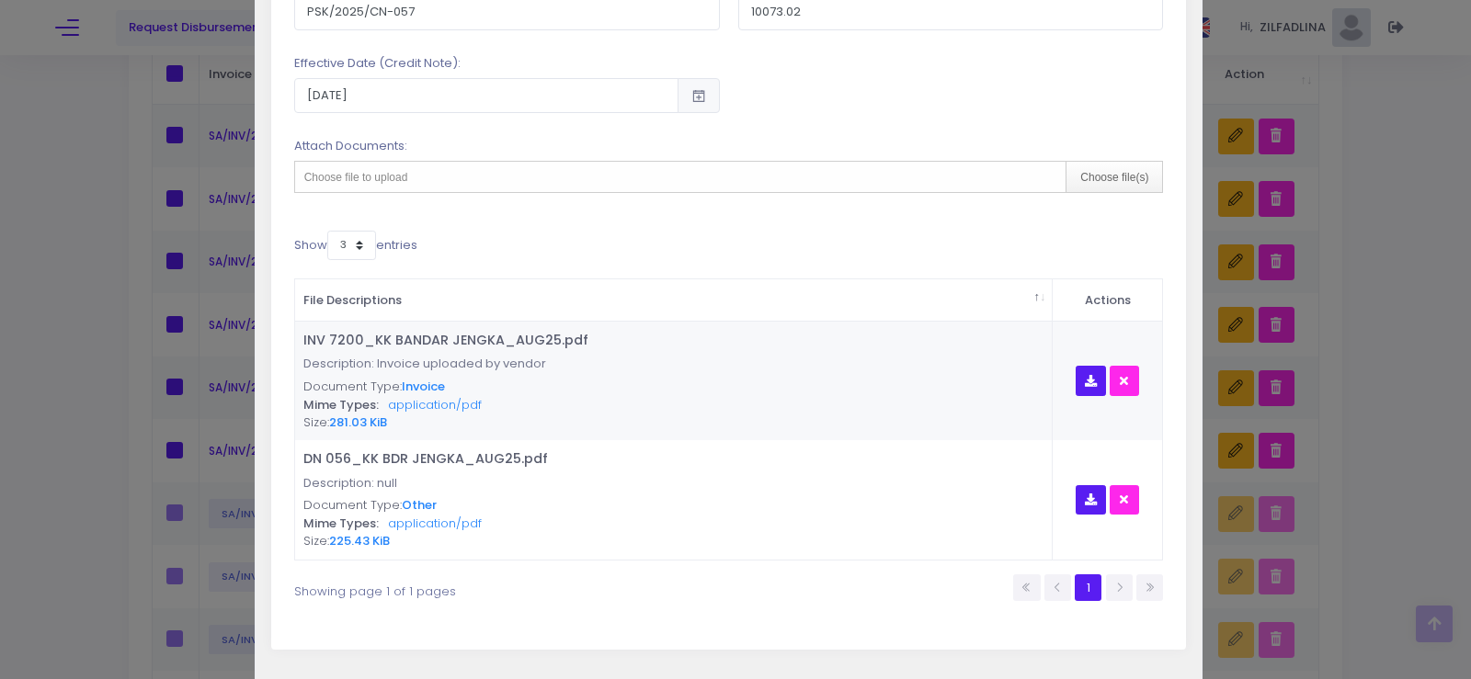
scroll to position [775, 0]
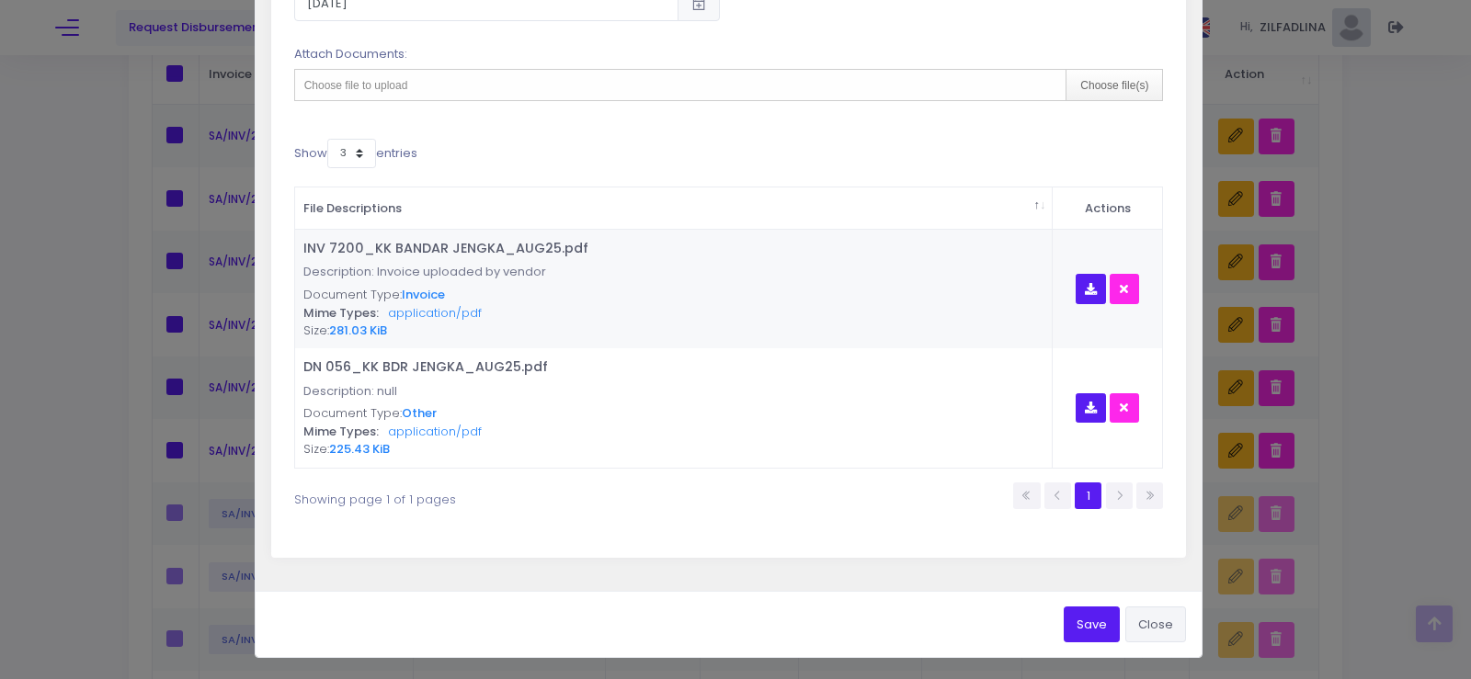
click at [1153, 630] on button "Close" at bounding box center [1155, 624] width 61 height 35
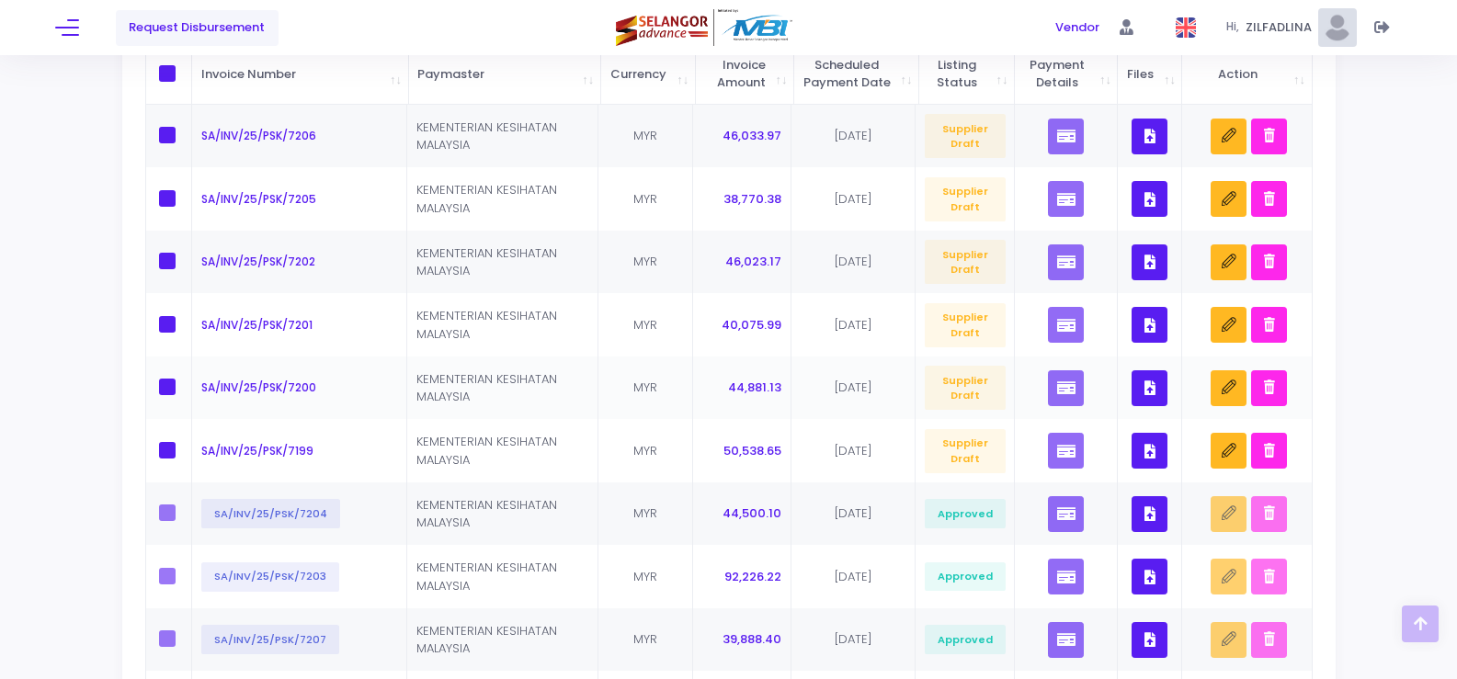
click at [1152, 388] on icon "button" at bounding box center [1149, 388] width 11 height 0
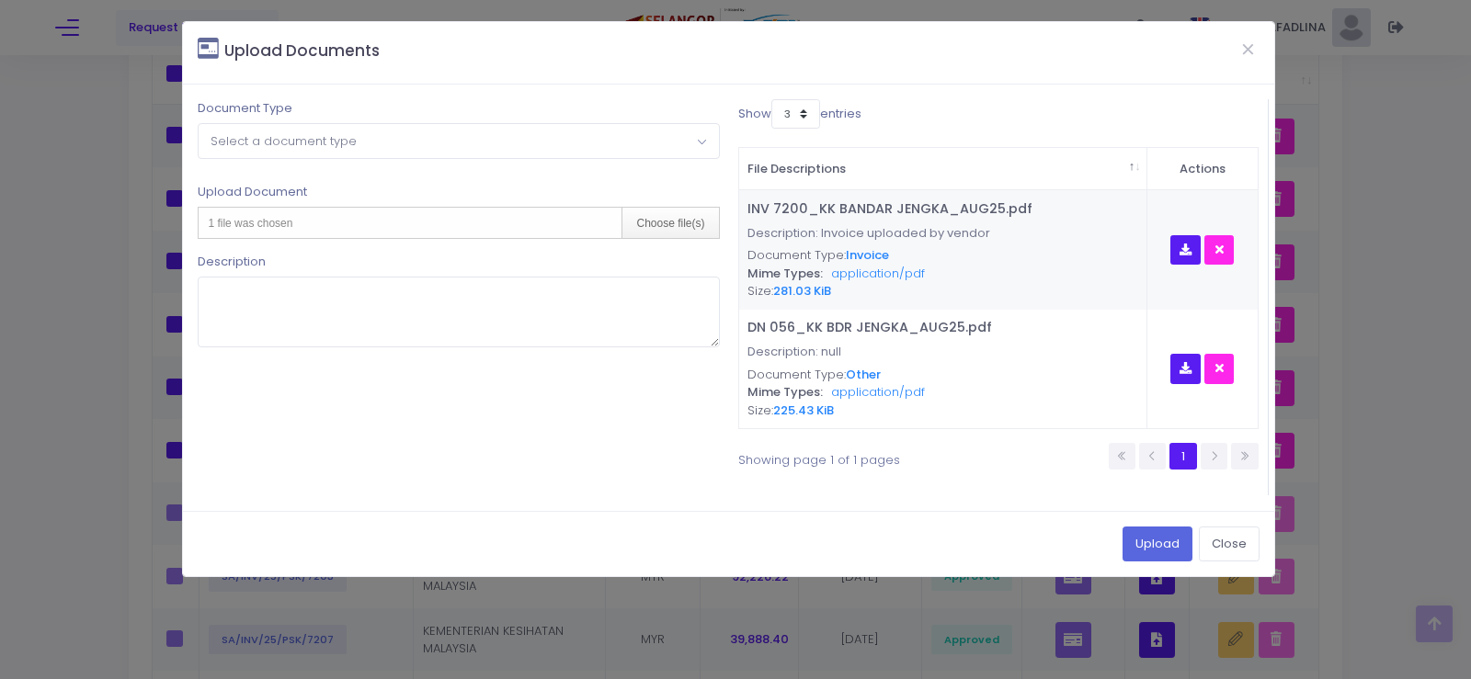
click at [519, 144] on span "Select a document type" at bounding box center [458, 140] width 519 height 33
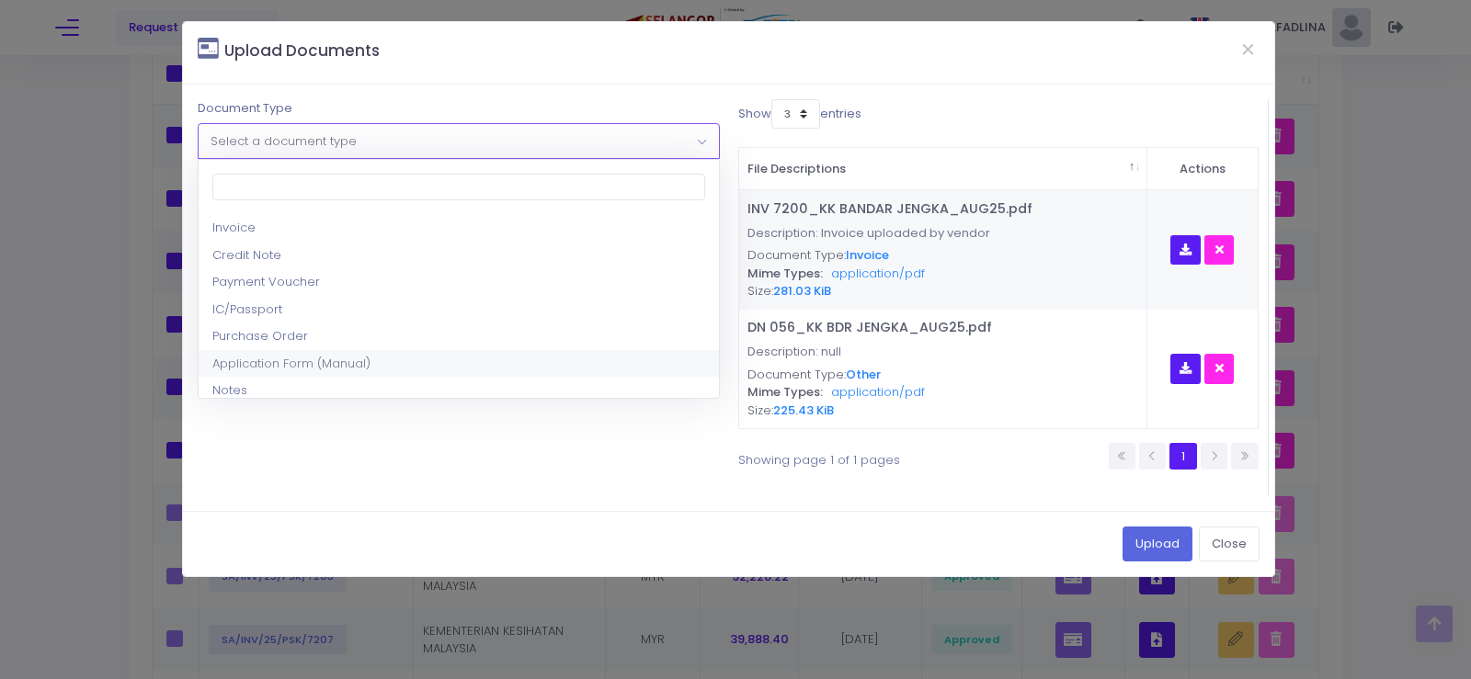
scroll to position [92, 0]
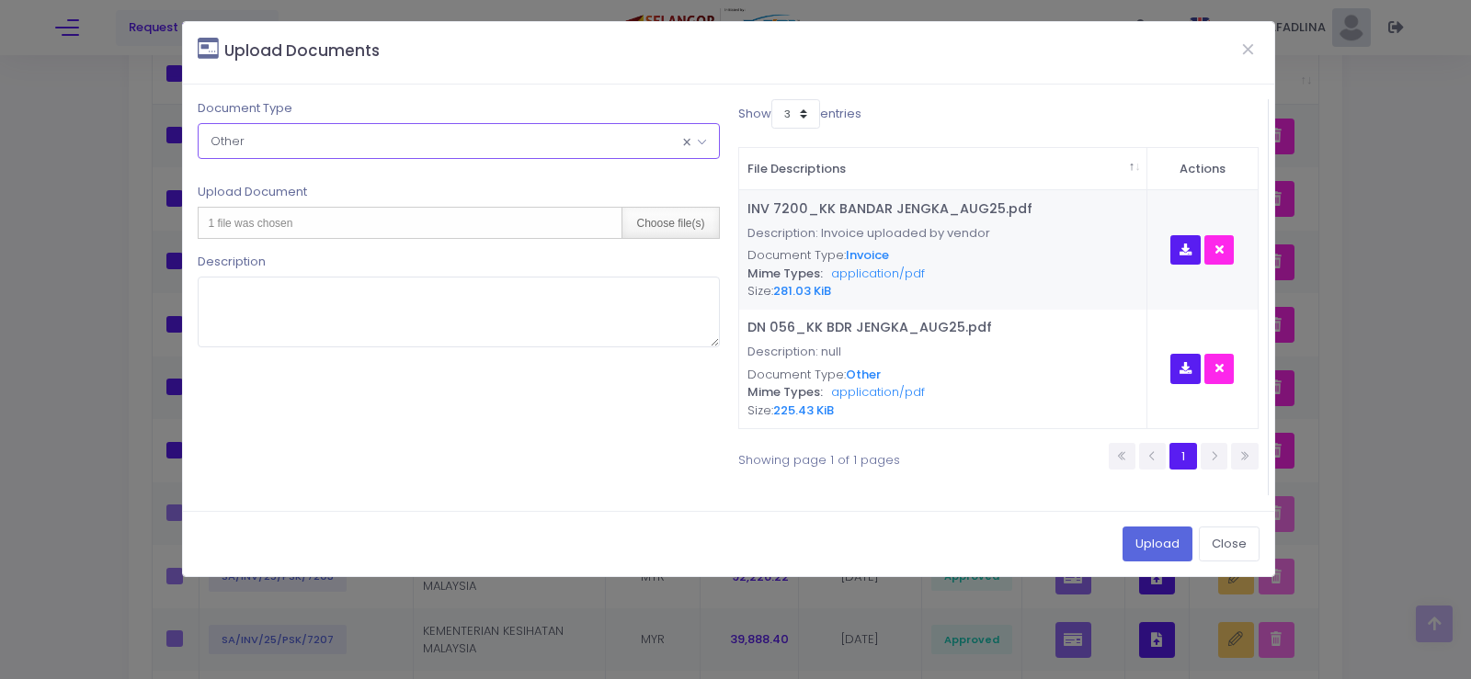
click at [660, 223] on div "Choose file(s)" at bounding box center [669, 223] width 97 height 30
type input "C:\fakepath\PAR KK BANDAR JENGKA - JULAI 2025.pdf"
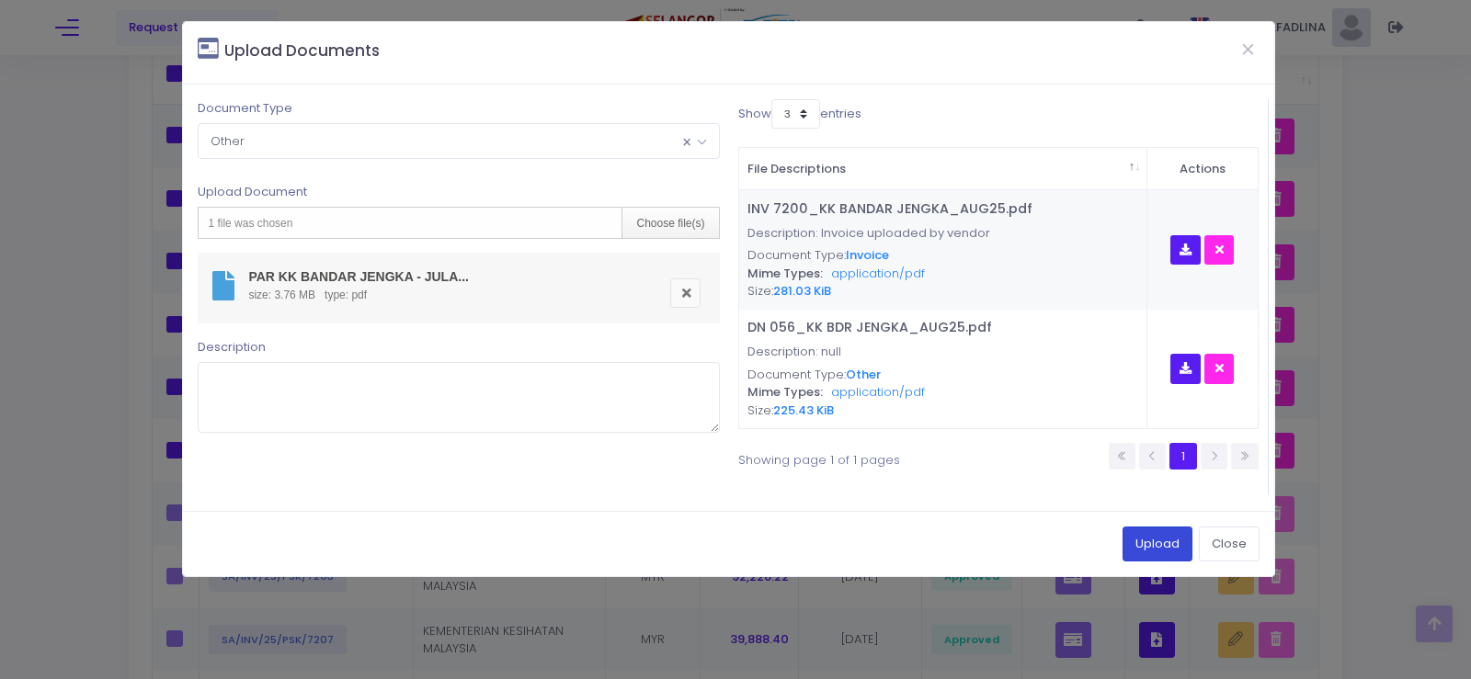
click at [1156, 551] on button "Upload" at bounding box center [1157, 544] width 70 height 35
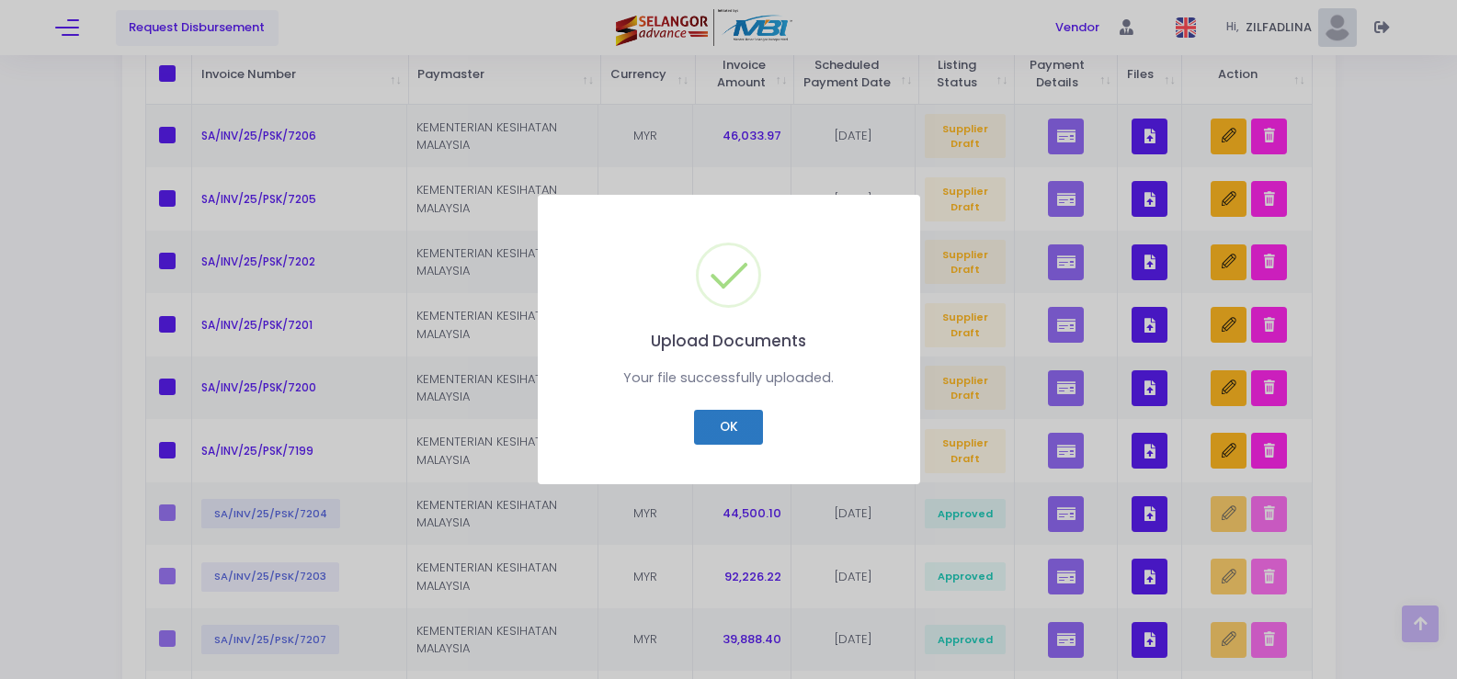
click at [710, 427] on button "OK" at bounding box center [728, 427] width 69 height 35
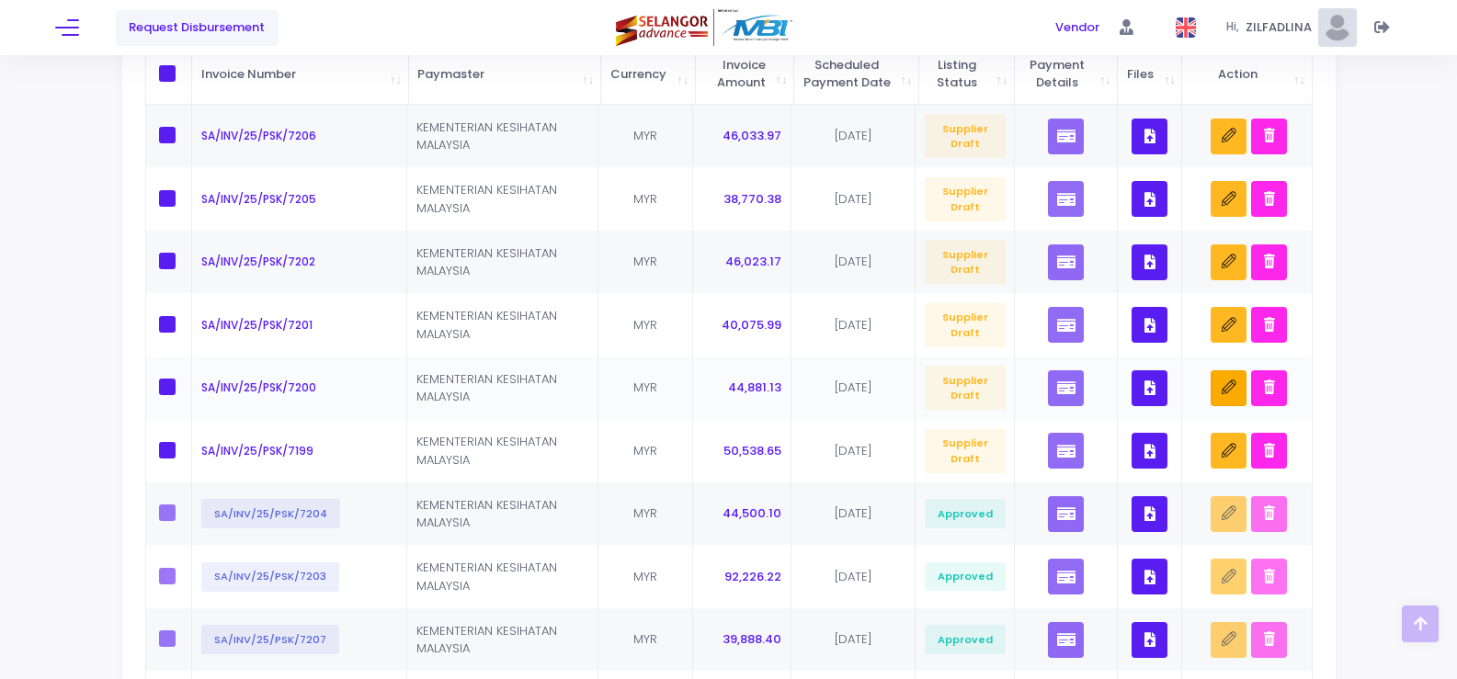
click at [1220, 405] on button "button" at bounding box center [1229, 388] width 36 height 36
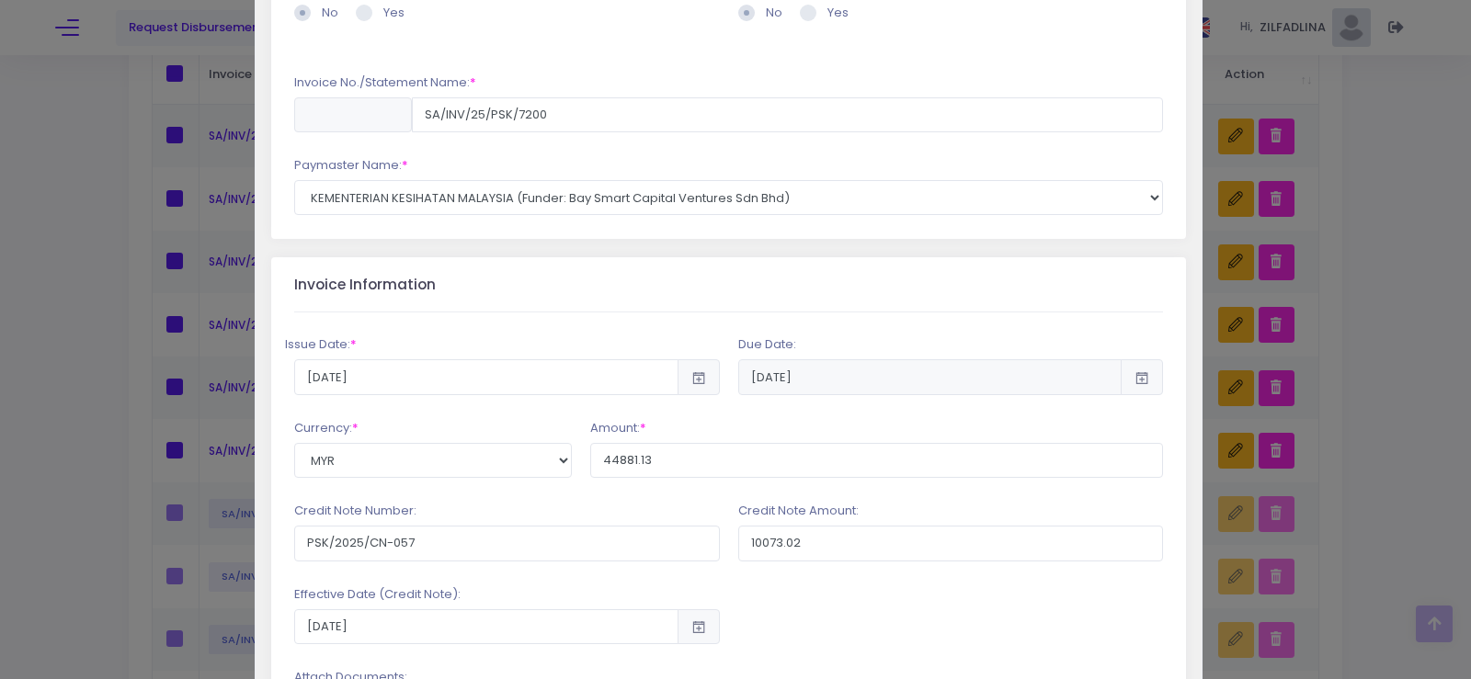
scroll to position [184, 0]
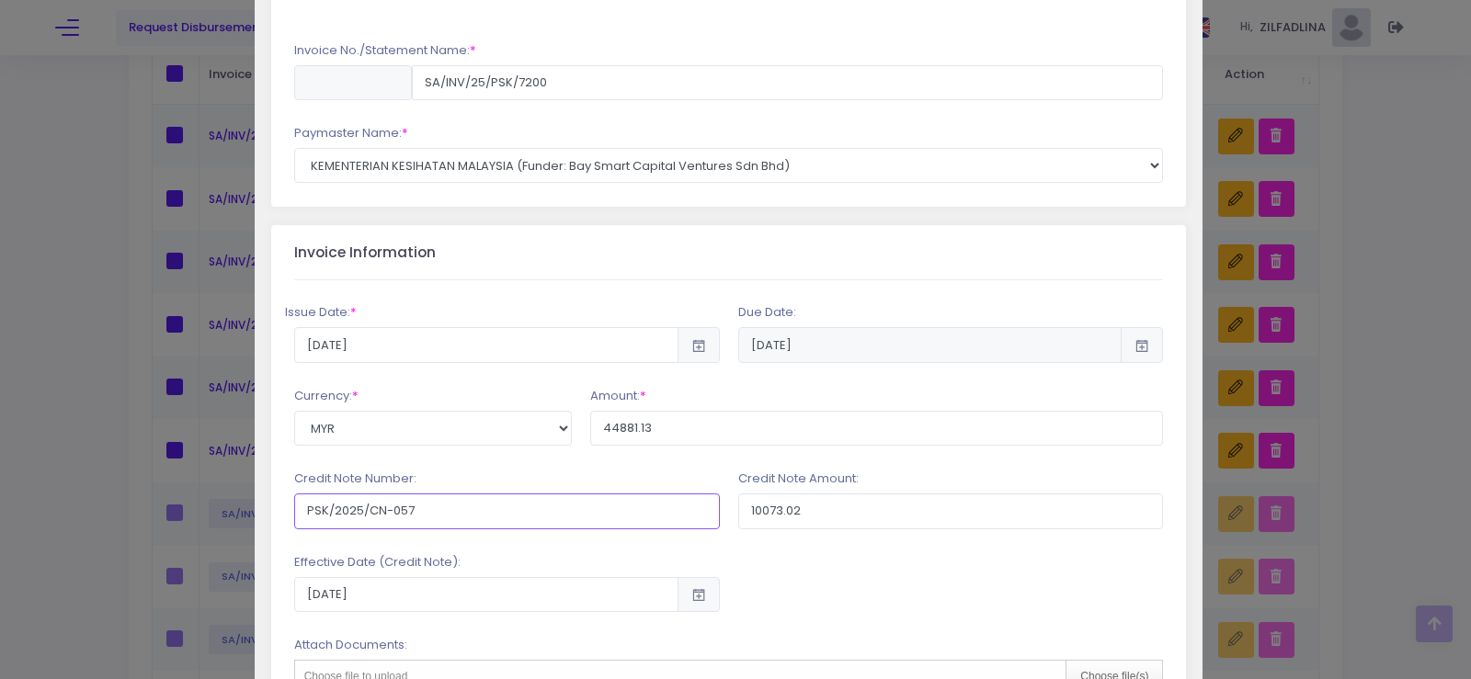
click at [424, 510] on input "PSK/2025/CN-057" at bounding box center [507, 511] width 426 height 35
type input "PSK/2,025/CN-05"
drag, startPoint x: 428, startPoint y: 508, endPoint x: 237, endPoint y: 513, distance: 191.2
click at [238, 512] on div "Edit Invoice Related to a claim? * *" at bounding box center [735, 339] width 1471 height 679
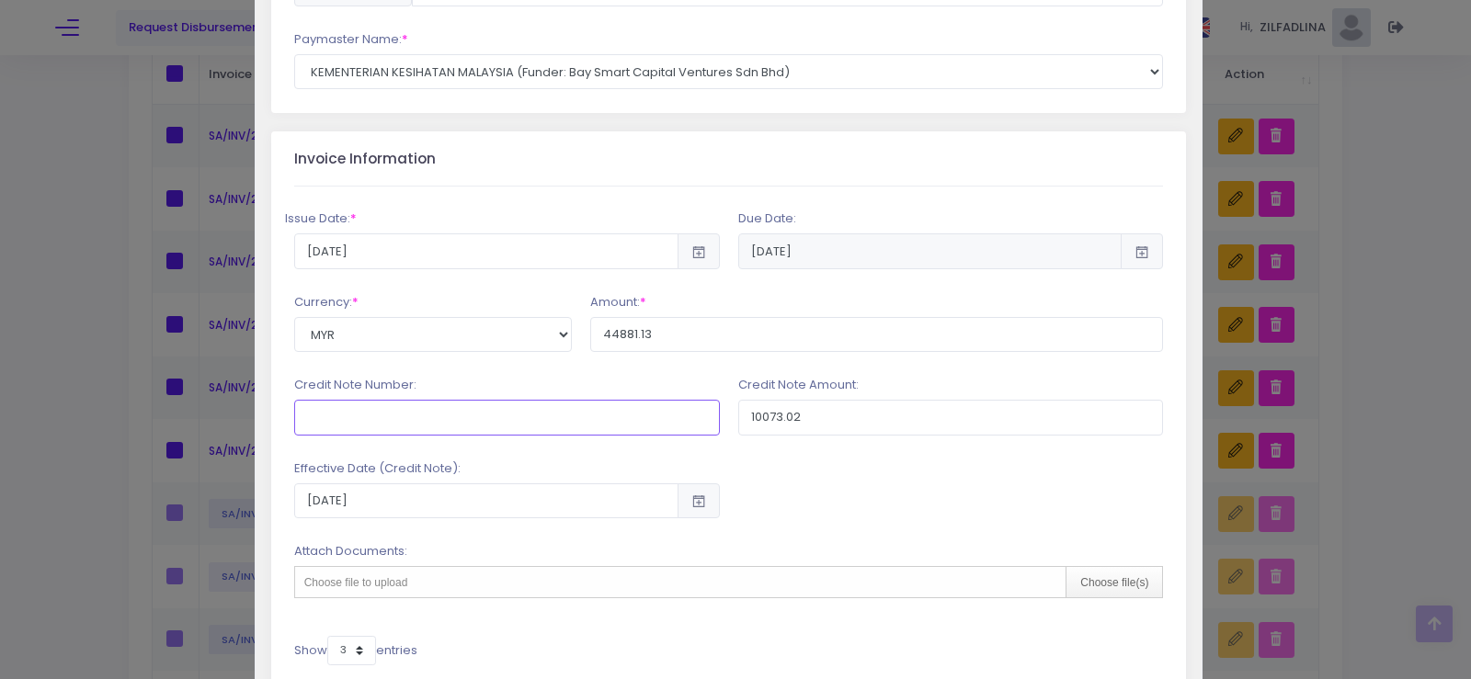
scroll to position [276, 0]
drag, startPoint x: 842, startPoint y: 415, endPoint x: 727, endPoint y: 409, distance: 115.0
click at [729, 409] on div "Credit Note Amount: 10073.02" at bounding box center [951, 407] width 444 height 59
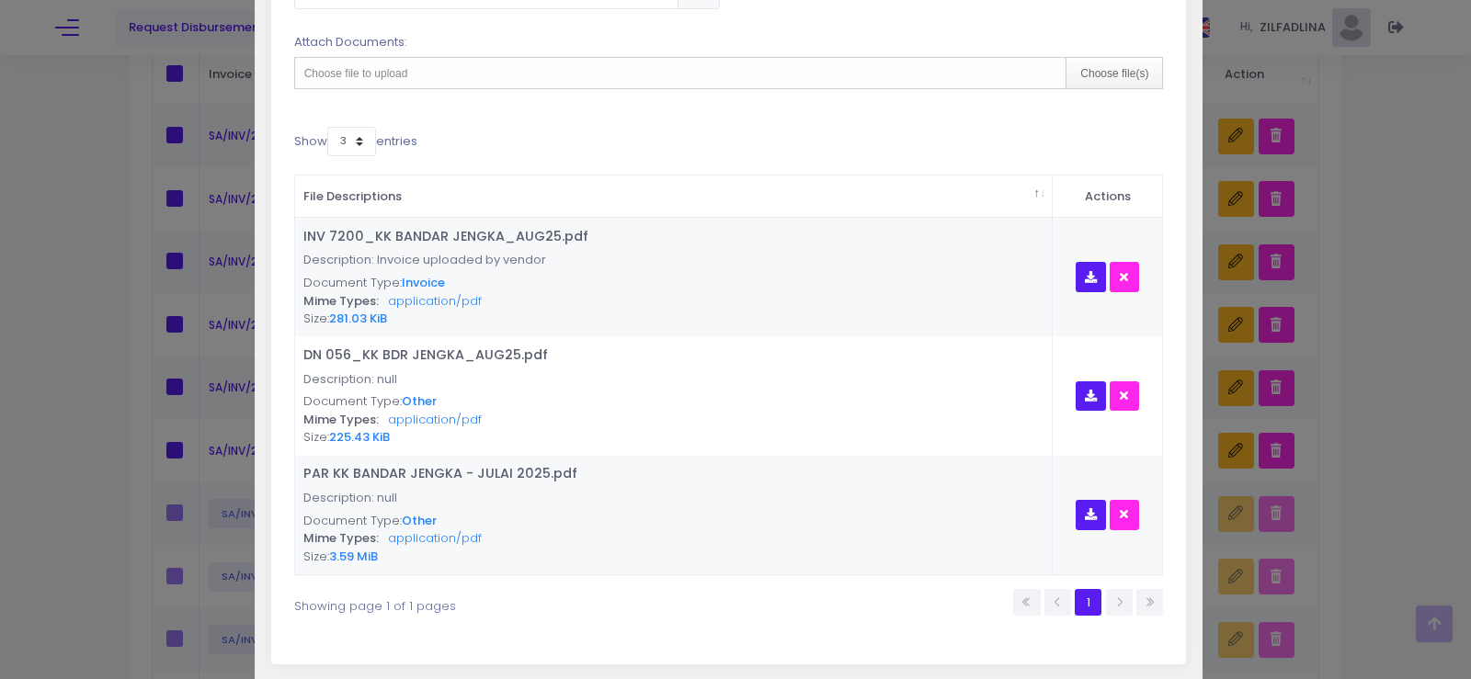
scroll to position [893, 0]
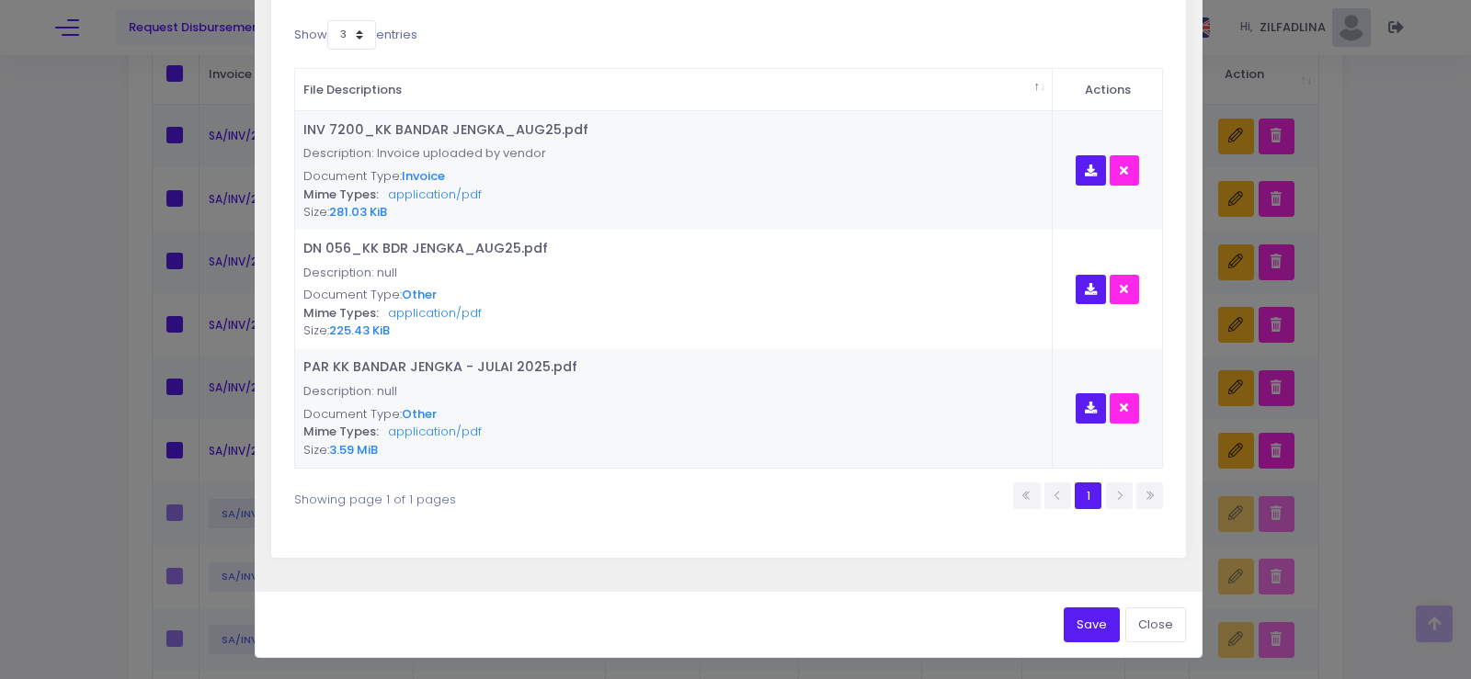
click at [1093, 626] on button "Save" at bounding box center [1091, 625] width 56 height 35
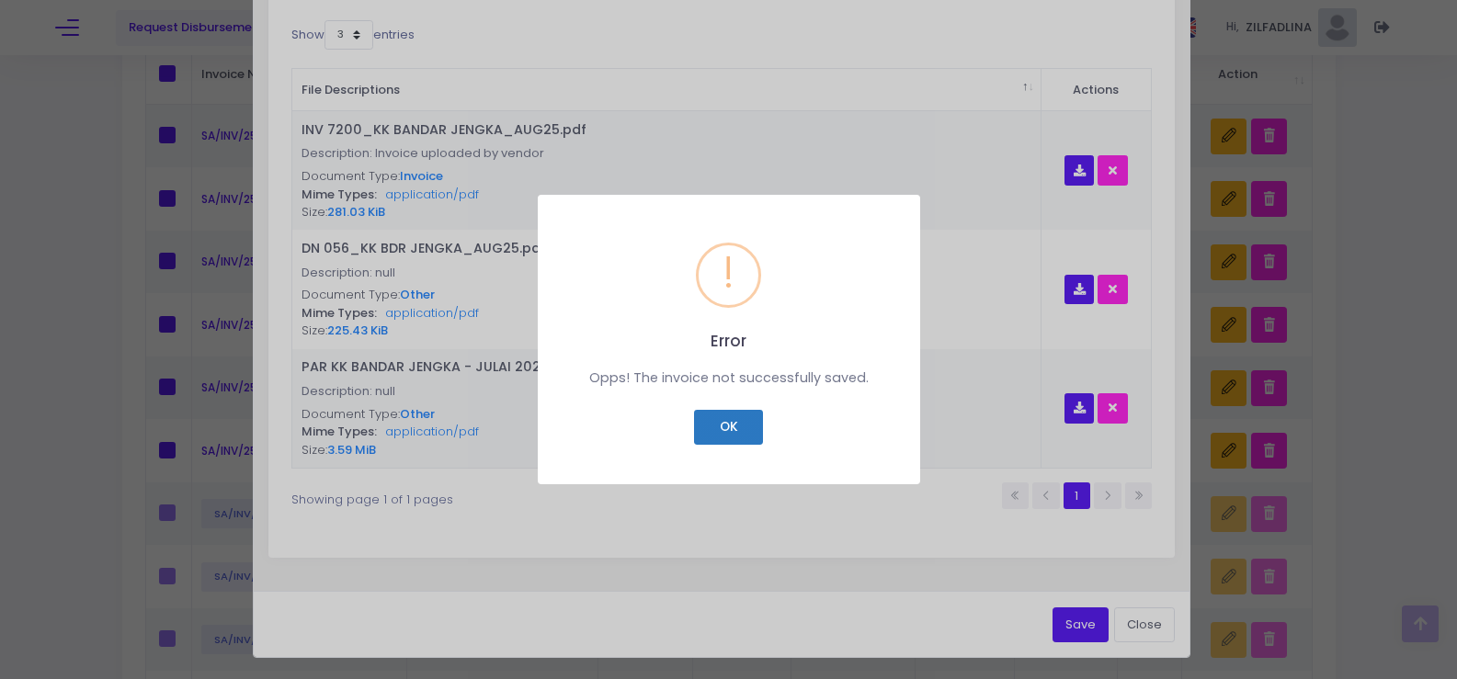
click at [722, 426] on button "OK" at bounding box center [728, 427] width 69 height 35
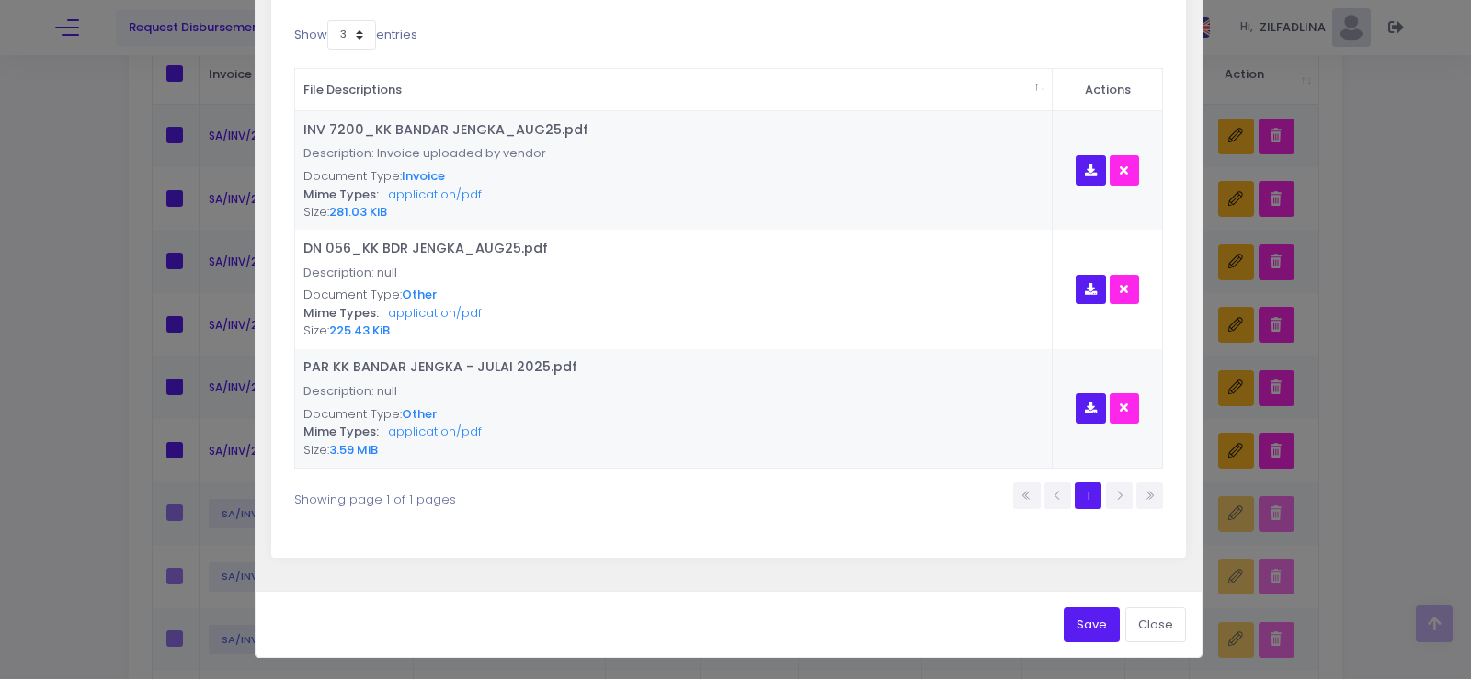
click at [1074, 633] on button "Save" at bounding box center [1091, 625] width 56 height 35
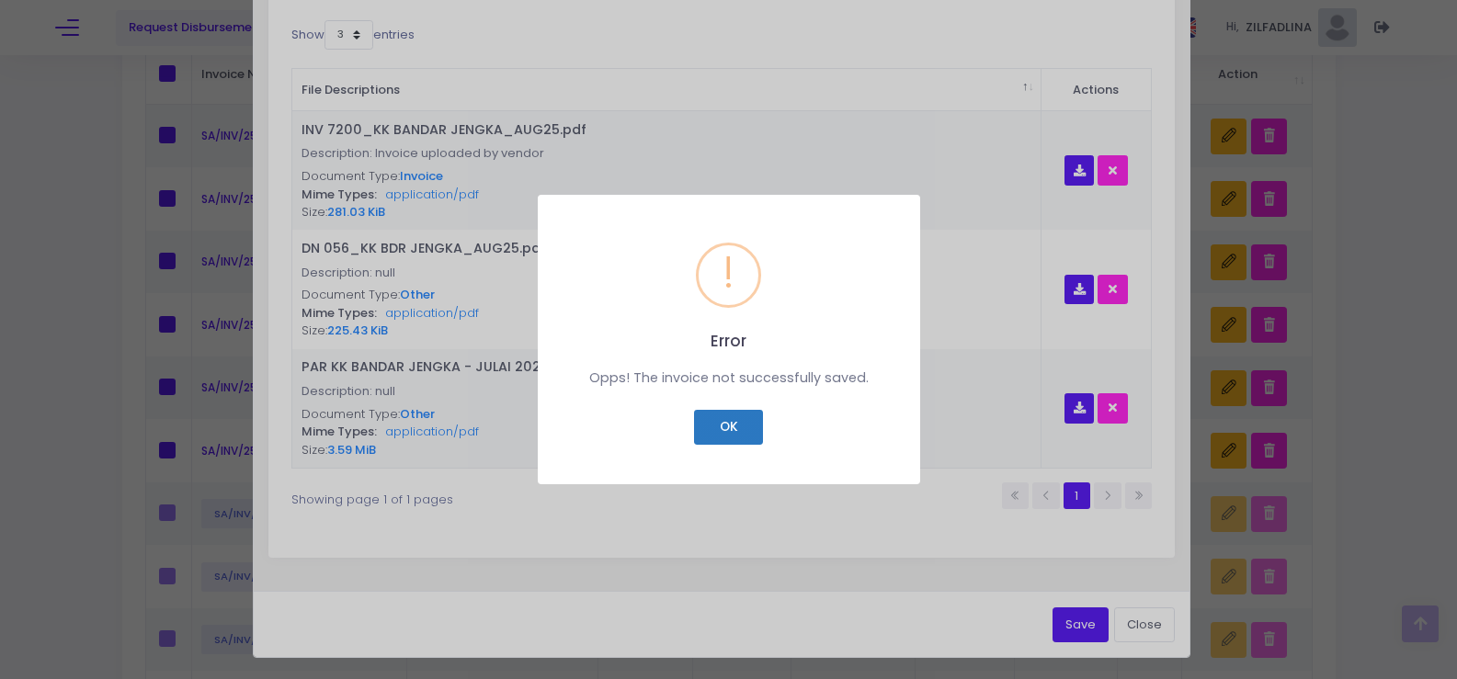
click at [746, 437] on button "OK" at bounding box center [728, 427] width 69 height 35
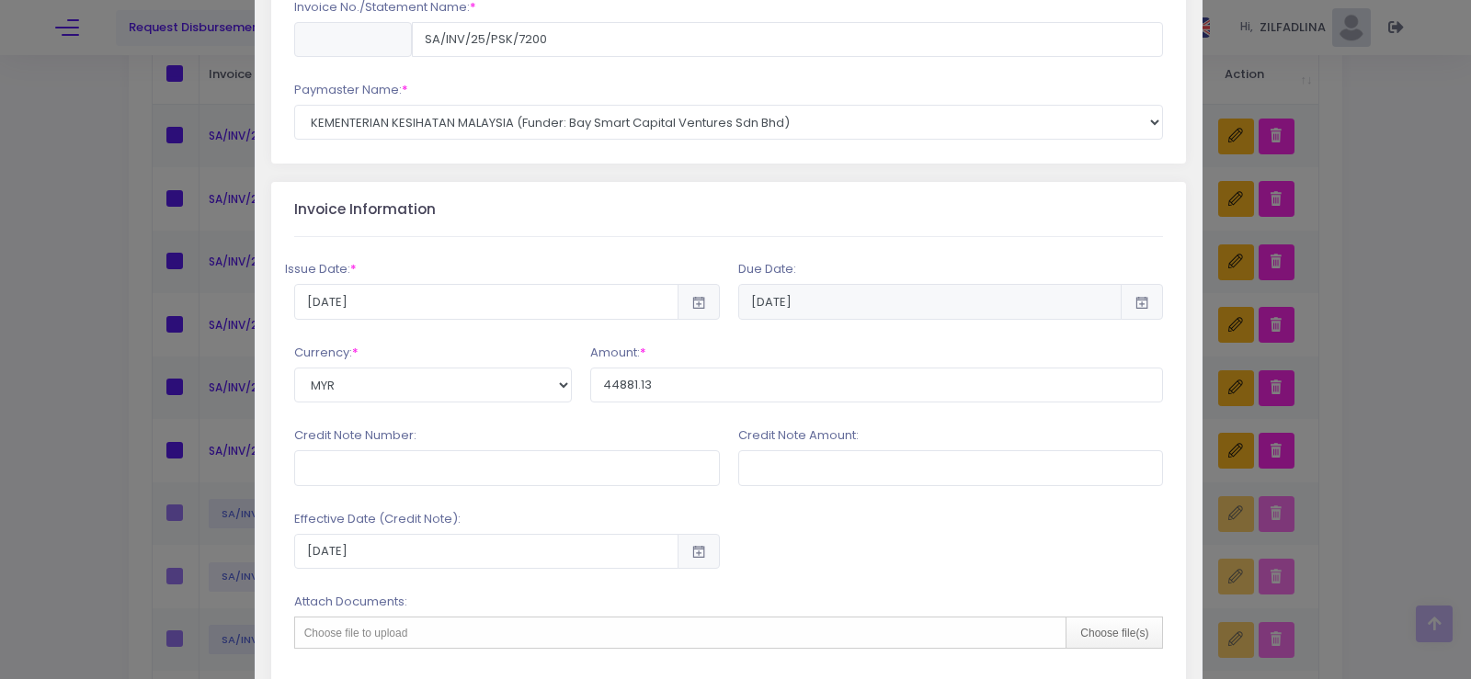
scroll to position [66, 0]
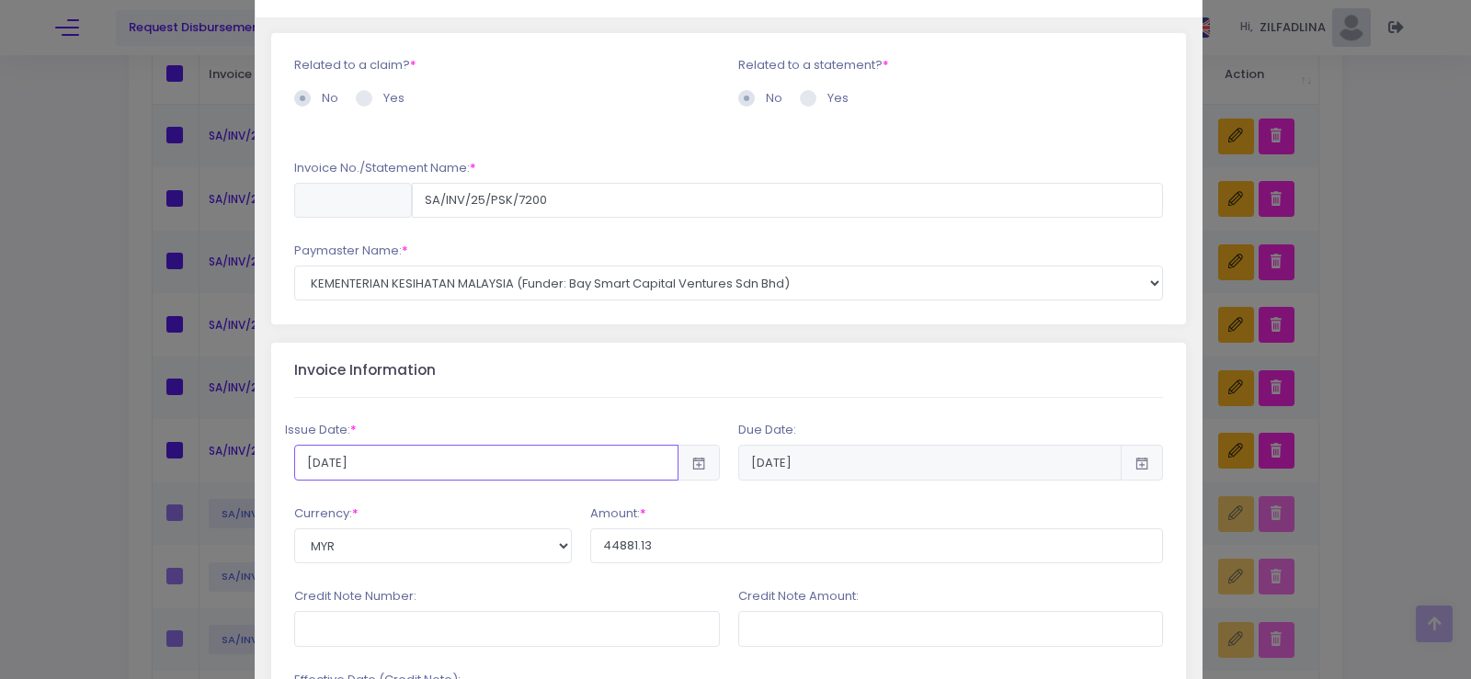
click at [438, 459] on input "2025-09-12" at bounding box center [486, 462] width 384 height 35
click at [324, 546] on select "--Select Currency-- MYR AFN EUR ALL DZD USD EUR AOA XCD AUD XCD ARS AMD AWG AUD…" at bounding box center [433, 546] width 278 height 35
click at [406, 636] on input "text" at bounding box center [507, 628] width 426 height 35
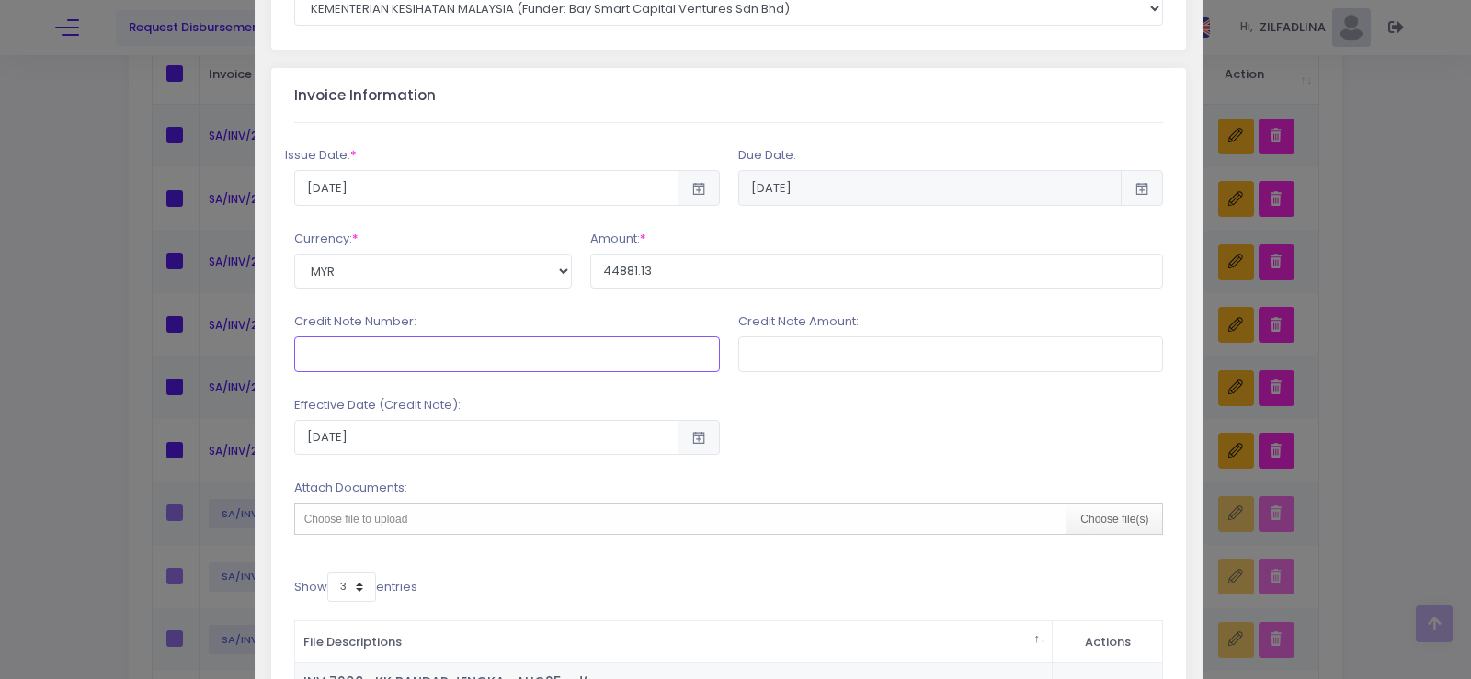
scroll to position [342, 0]
click at [984, 553] on div "Issue Date: * 2025-09-12 2026-03-11 * MYR AFN *" at bounding box center [729, 615] width 870 height 987
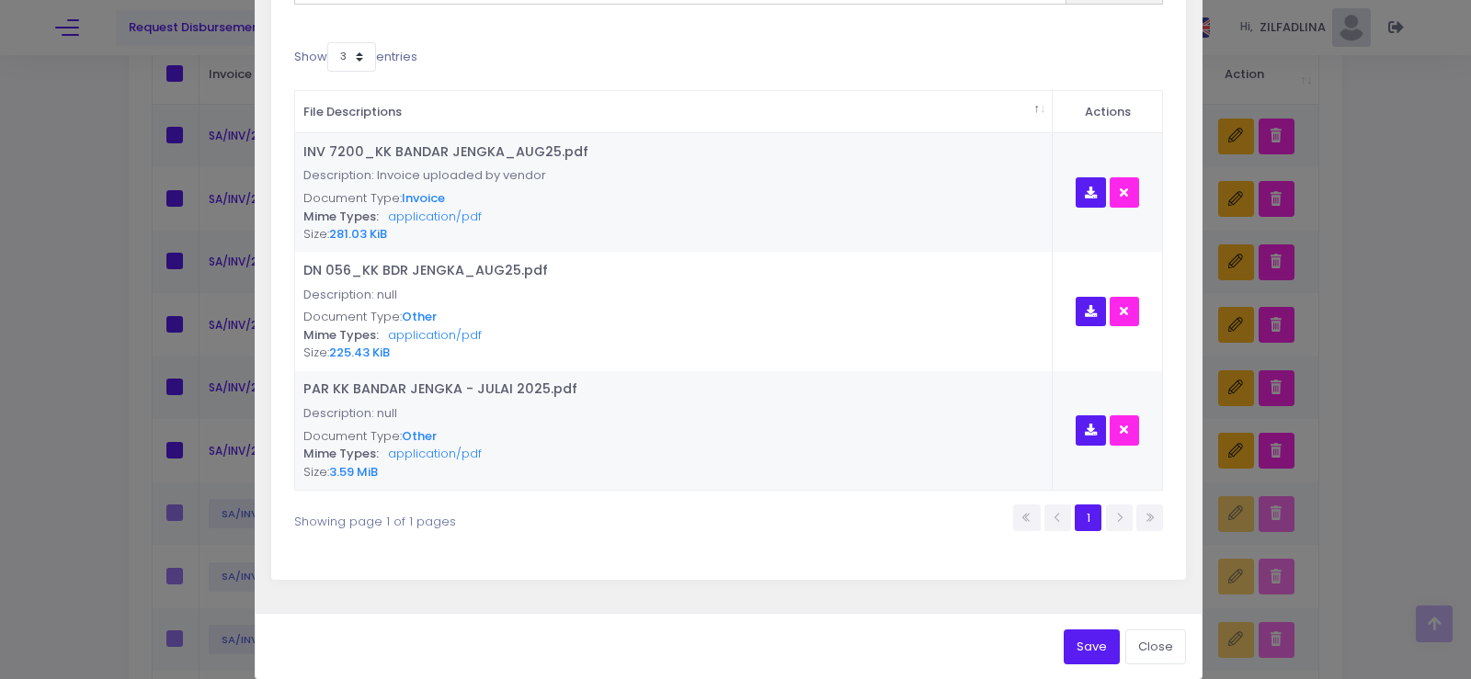
scroll to position [893, 0]
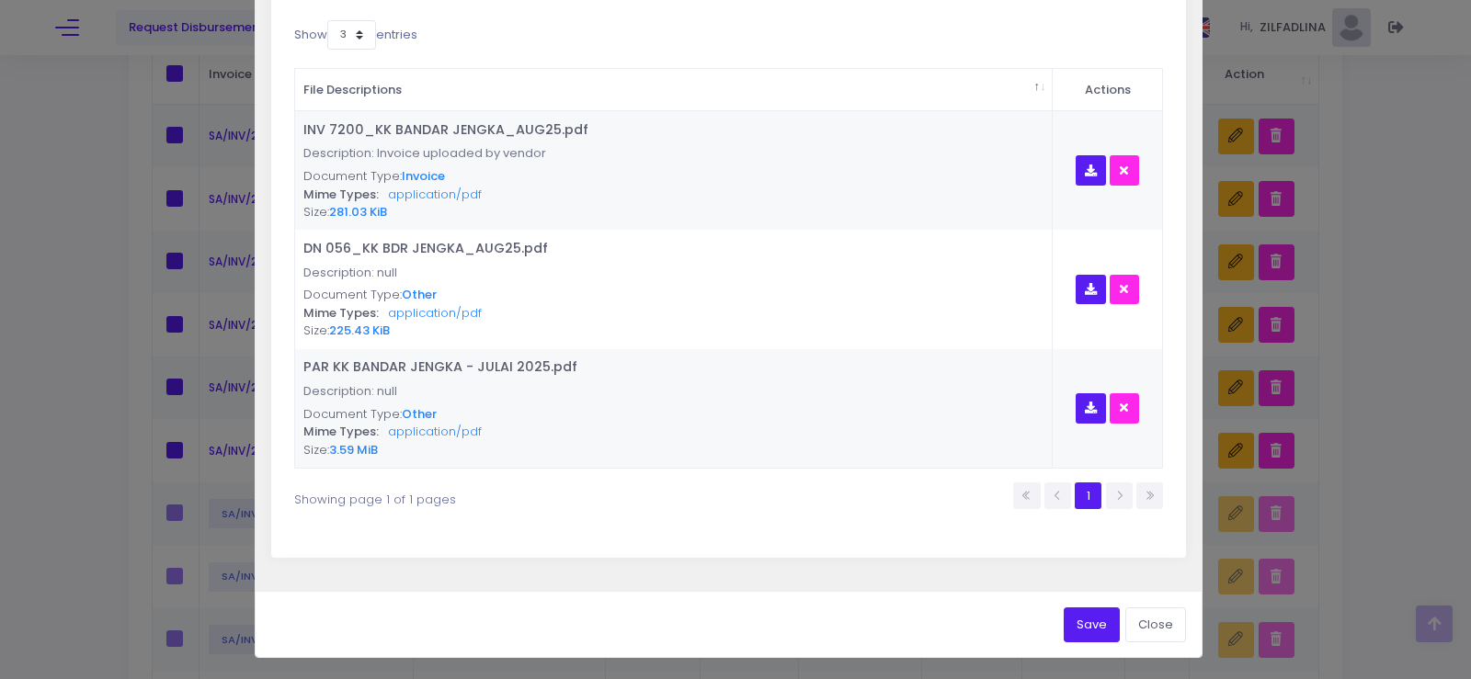
click at [1063, 615] on button "Save" at bounding box center [1091, 625] width 56 height 35
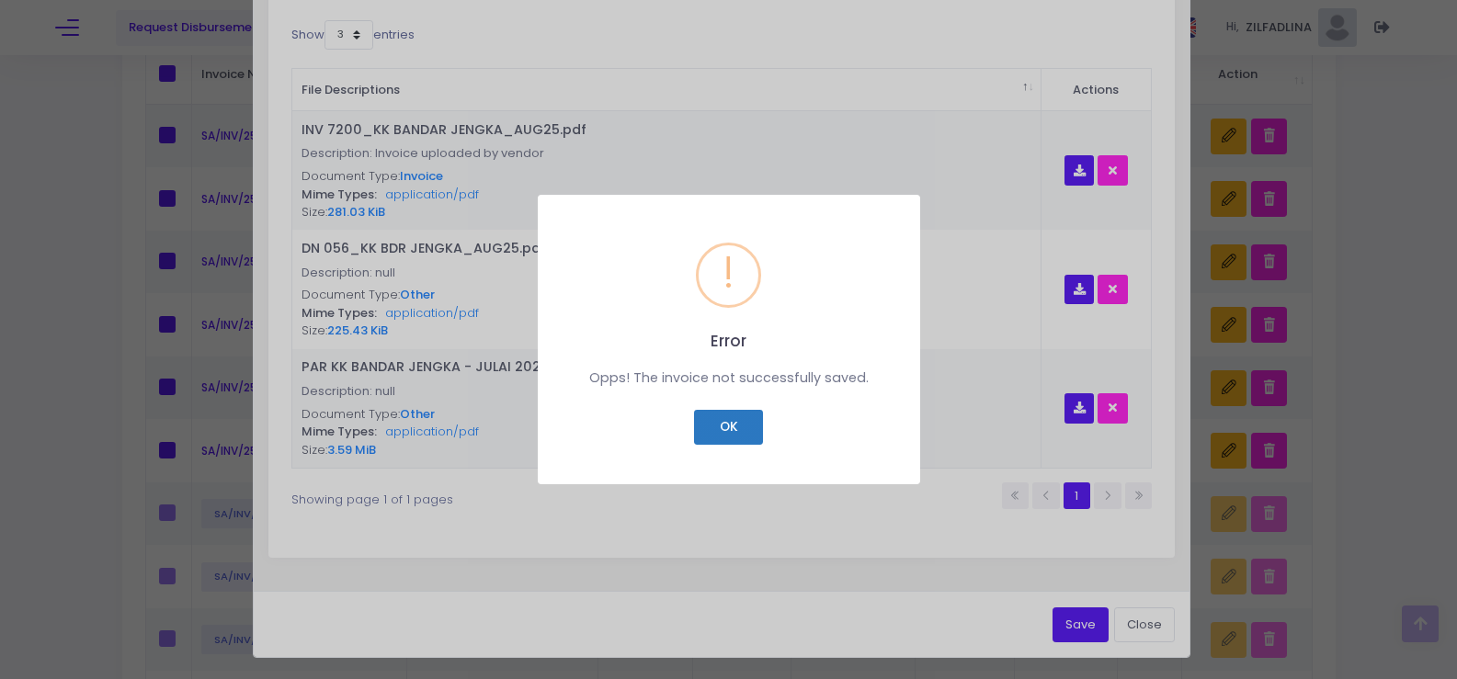
click at [732, 415] on button "OK" at bounding box center [728, 427] width 69 height 35
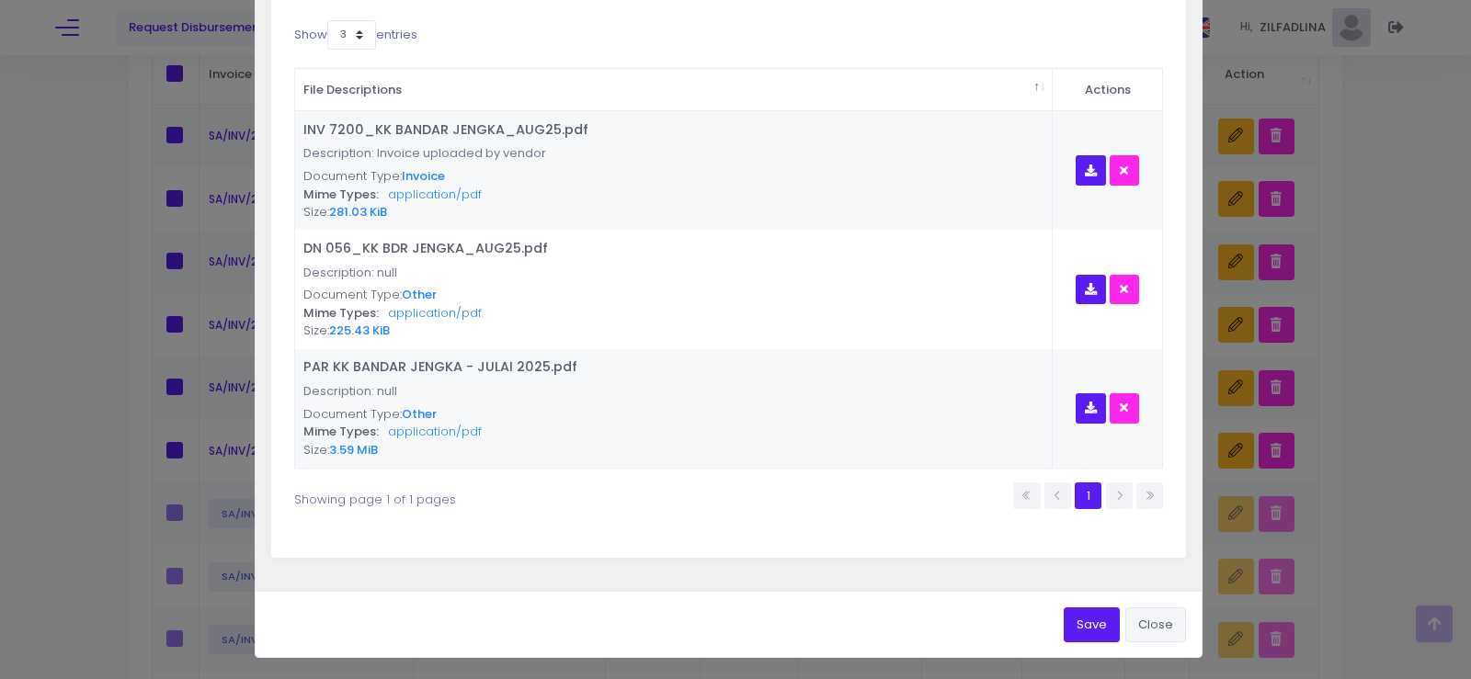
click at [1141, 616] on button "Close" at bounding box center [1155, 625] width 61 height 35
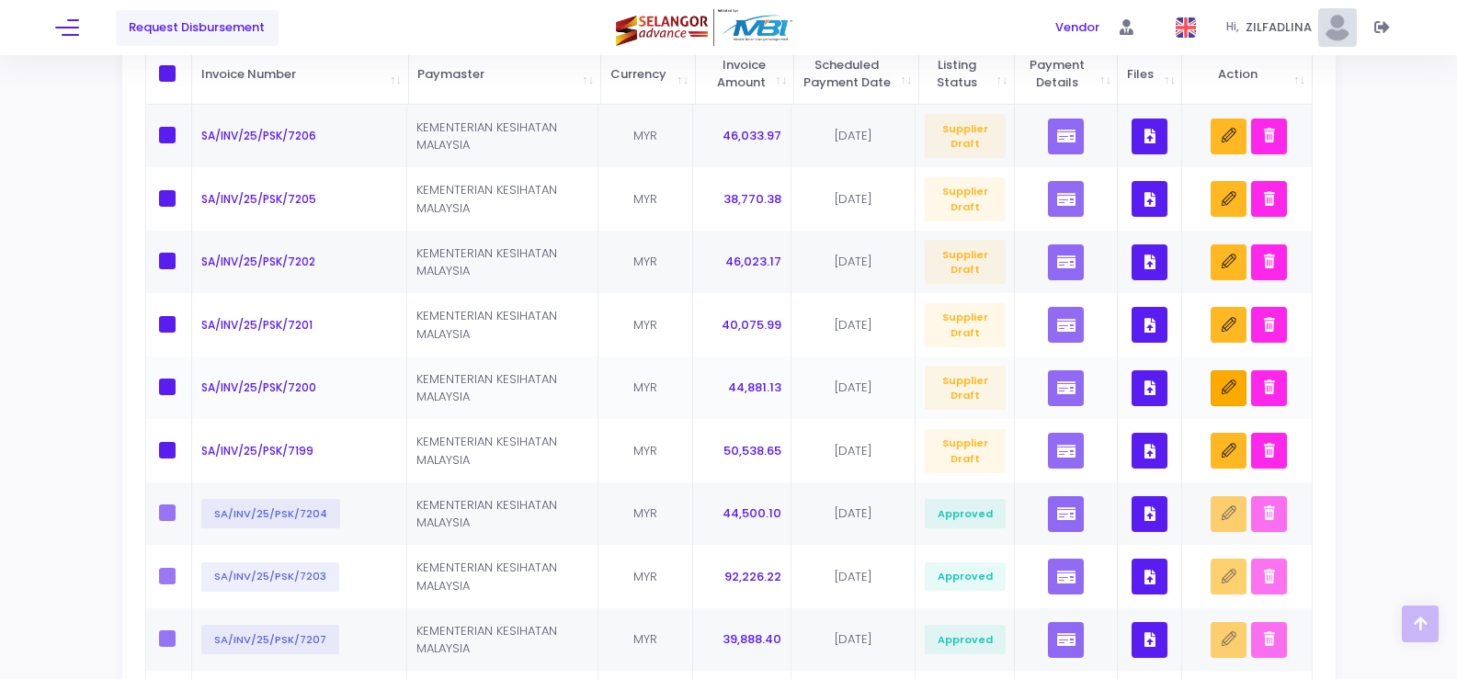
click at [1230, 395] on icon "button" at bounding box center [1229, 388] width 15 height 15
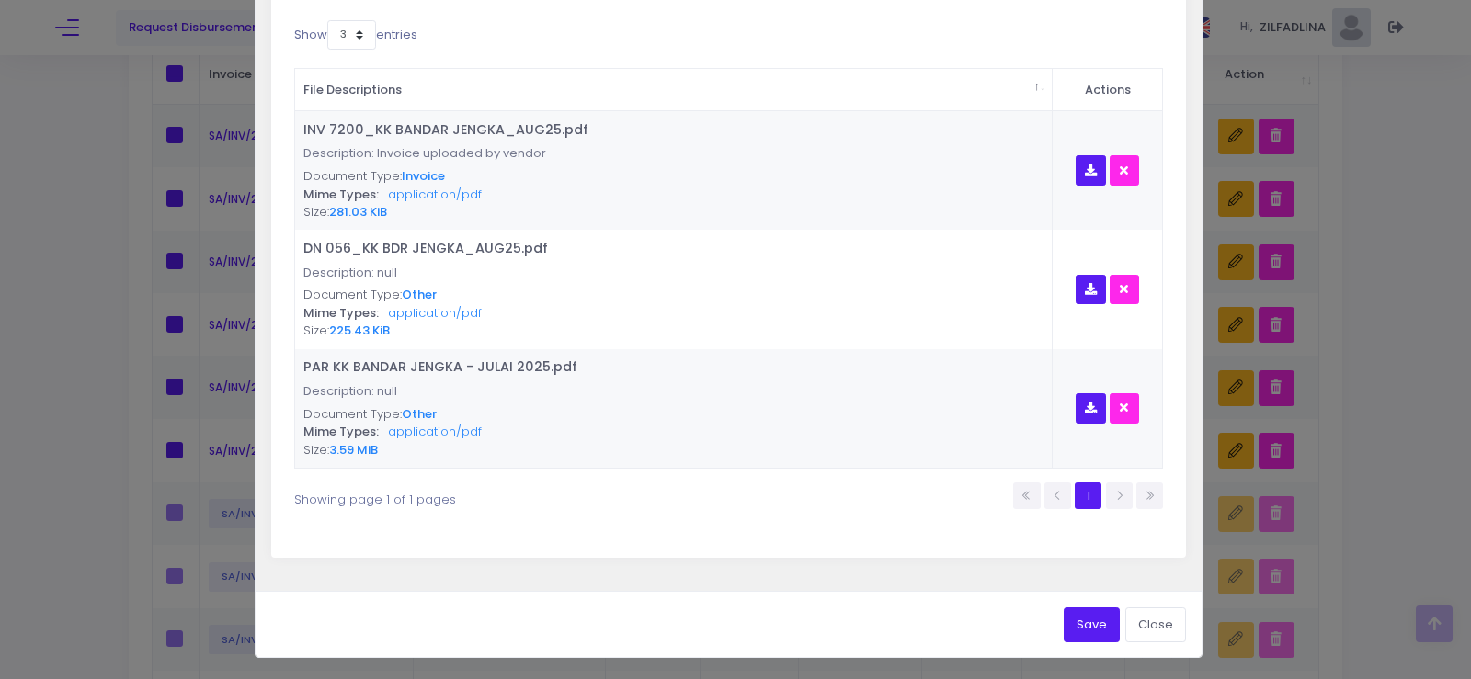
click at [1087, 625] on button "Save" at bounding box center [1091, 625] width 56 height 35
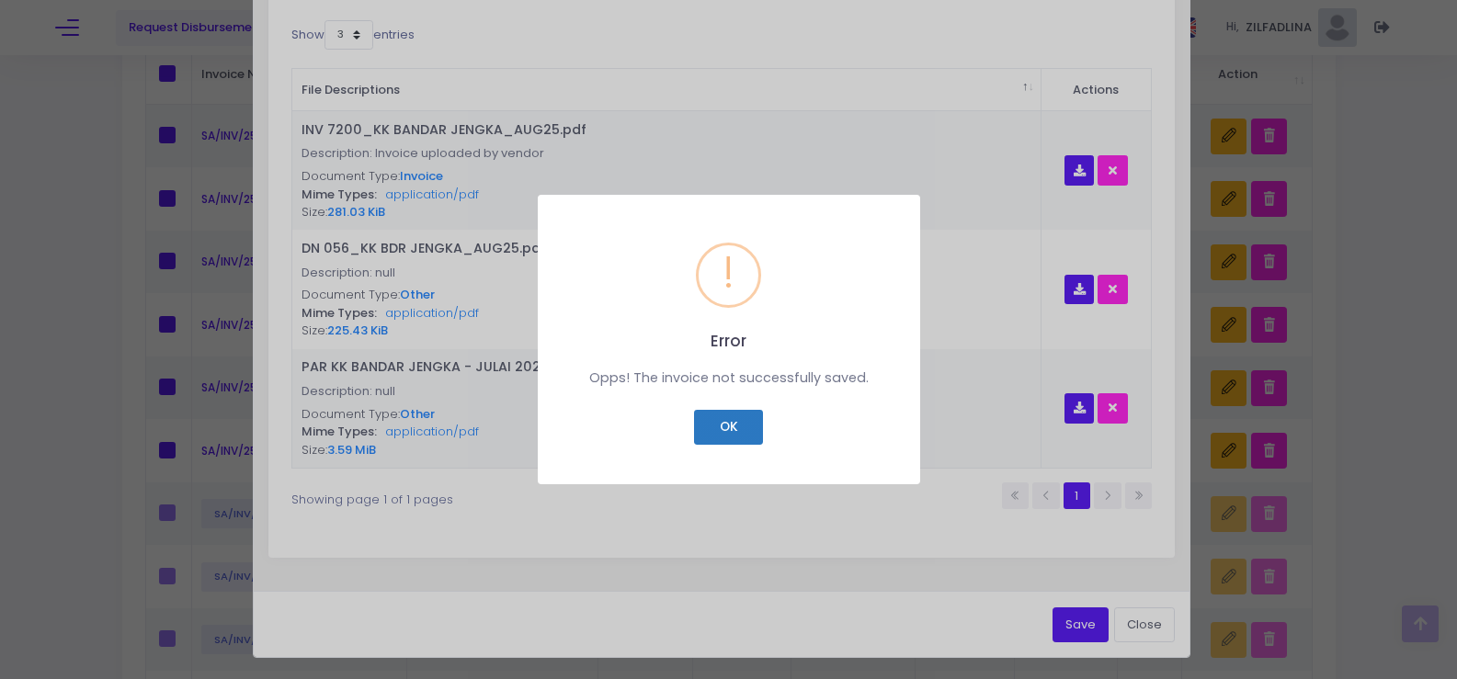
click at [721, 426] on button "OK" at bounding box center [728, 427] width 69 height 35
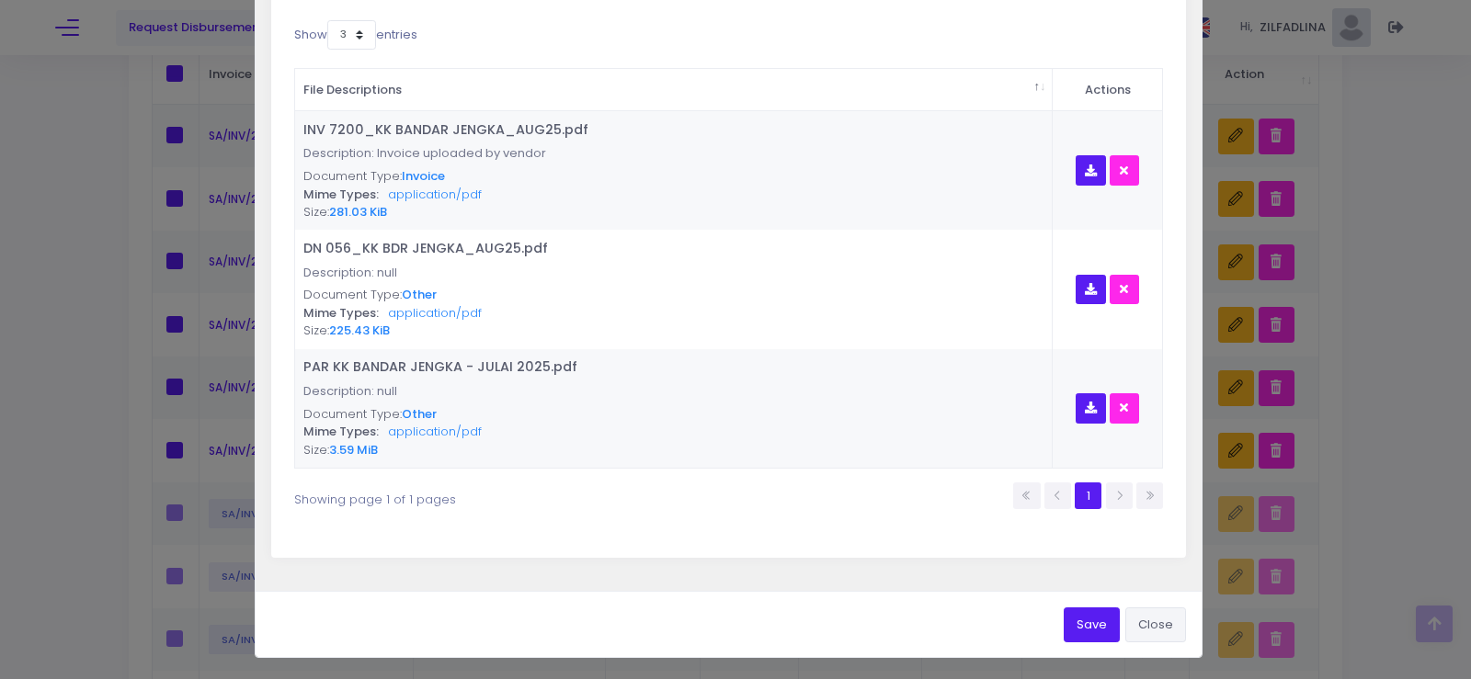
click at [1154, 623] on button "Close" at bounding box center [1155, 625] width 61 height 35
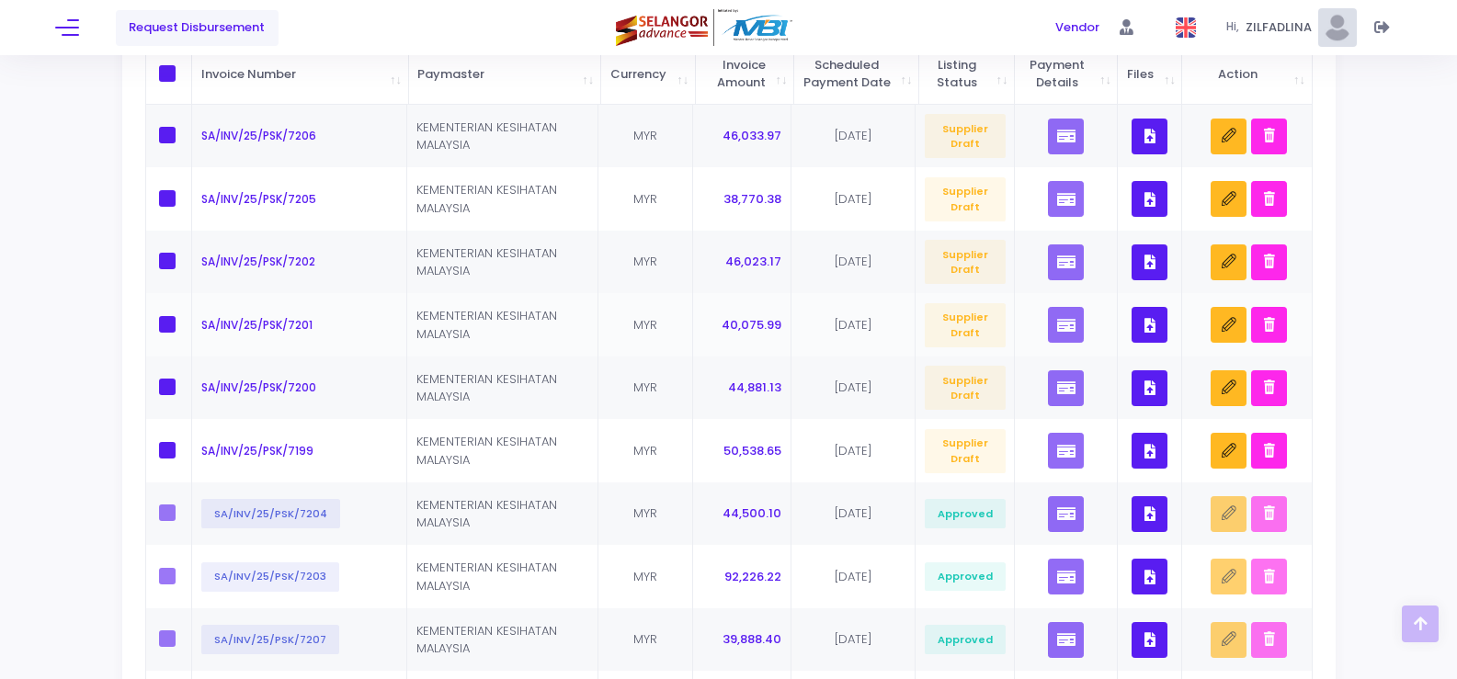
click at [1148, 325] on icon "button" at bounding box center [1149, 325] width 11 height 0
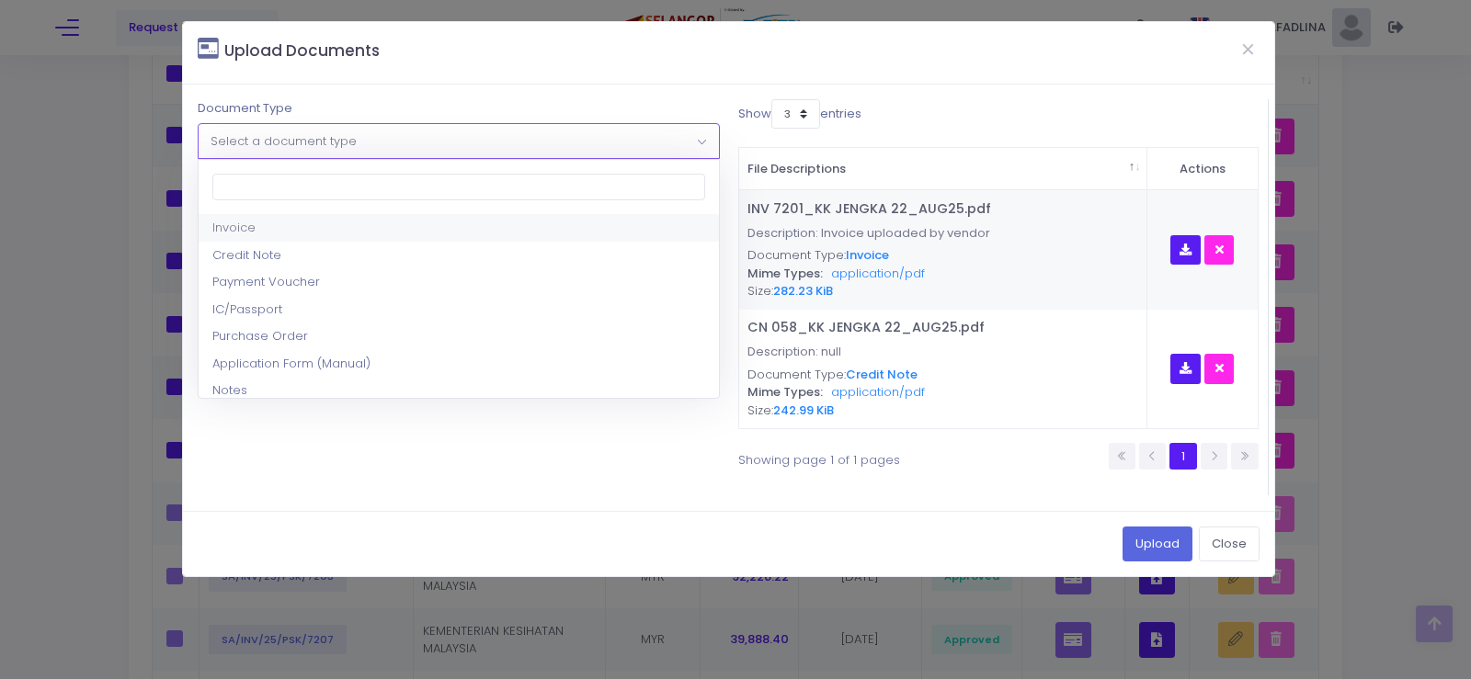
click at [393, 147] on span "Select a document type" at bounding box center [458, 140] width 519 height 33
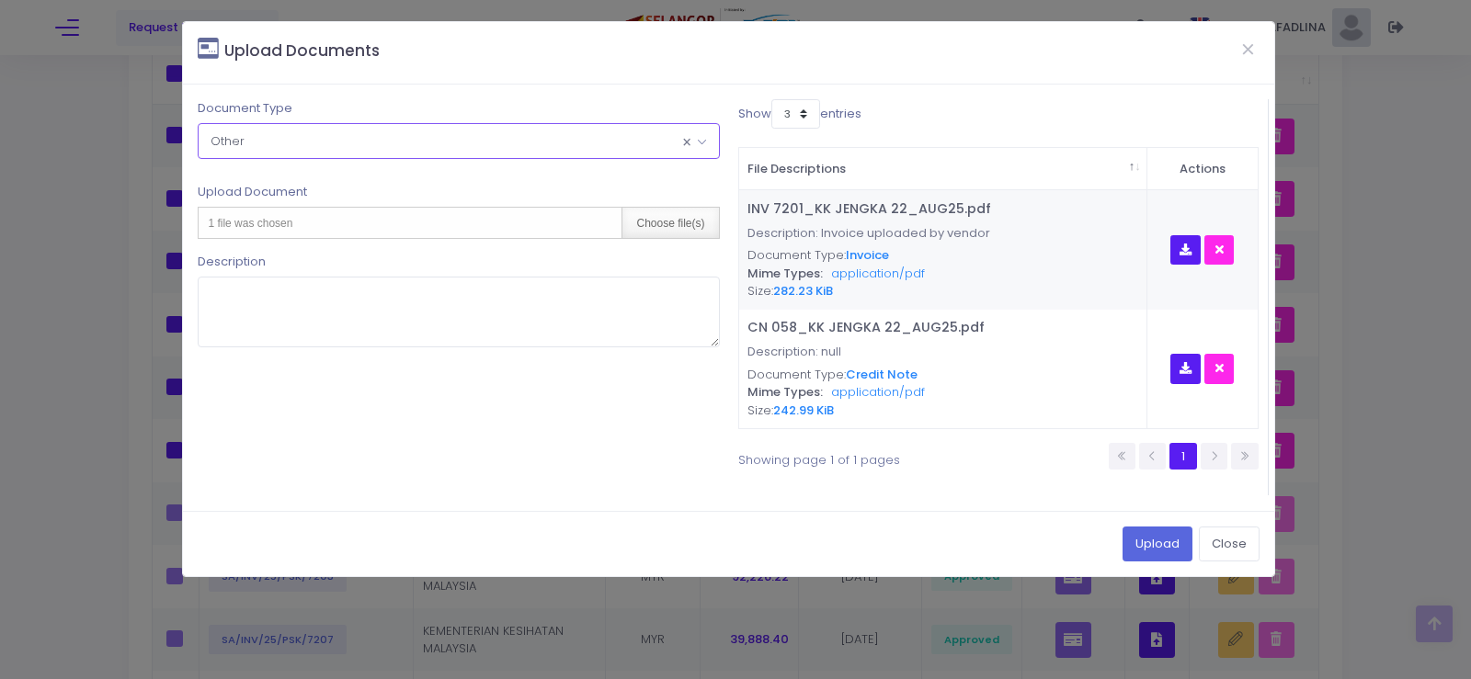
click at [677, 222] on div "Choose file(s)" at bounding box center [669, 223] width 97 height 30
type input "C:\fakepath\PAR KK JENGKA 22 - JULAI 2025.pdf"
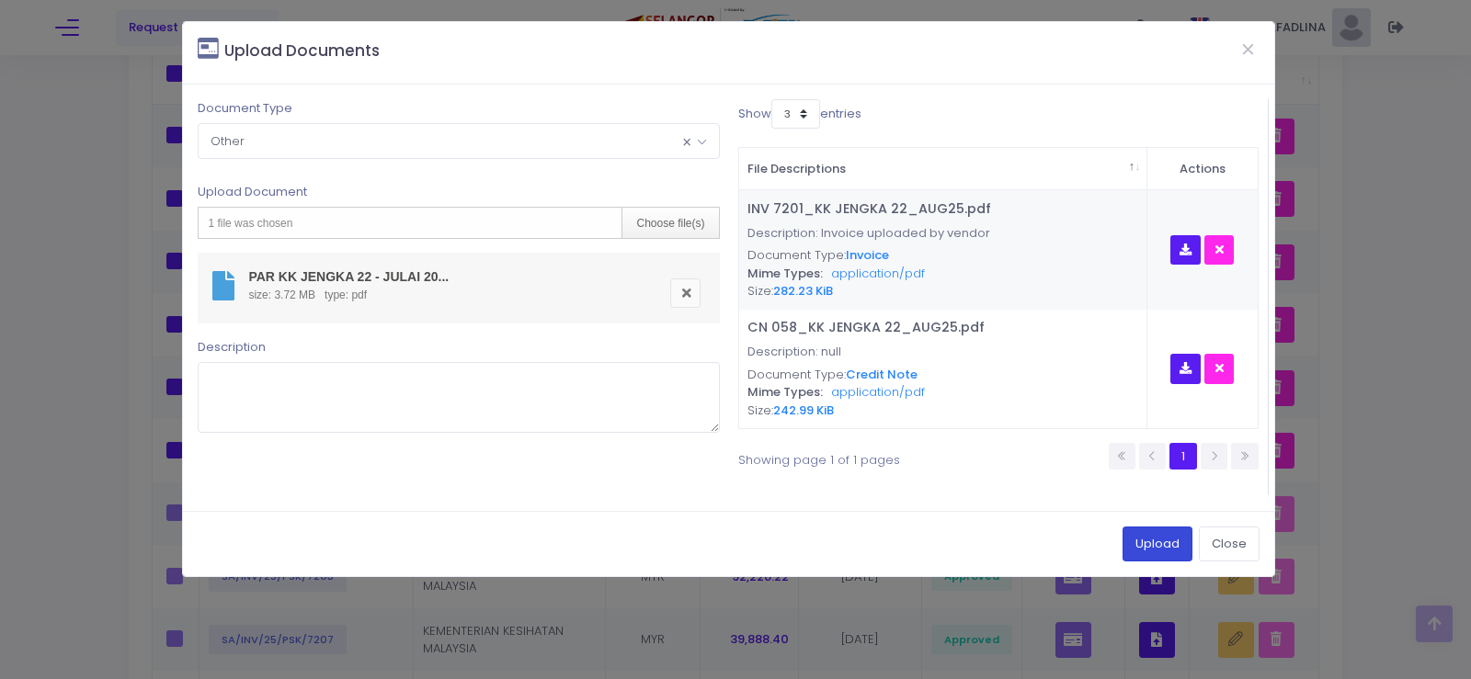
click at [1150, 549] on button "Upload" at bounding box center [1157, 544] width 70 height 35
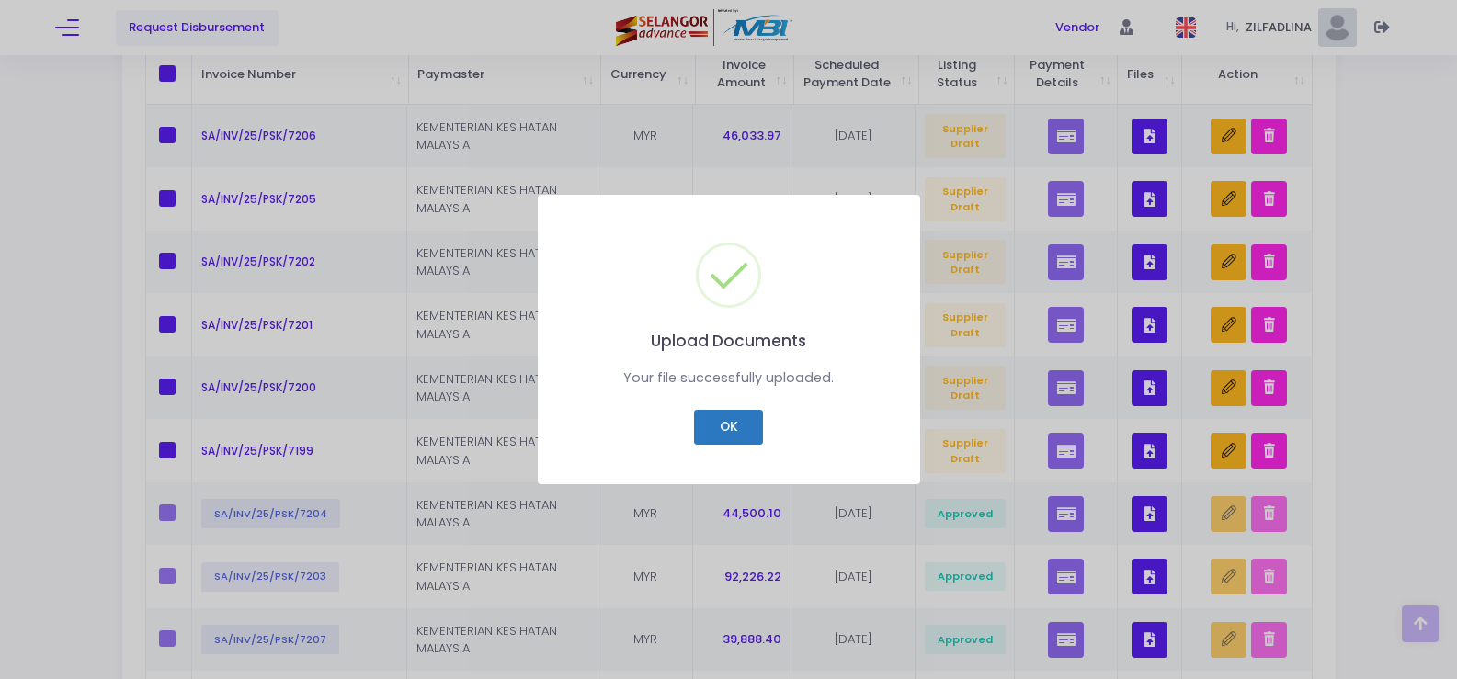
click at [714, 431] on button "OK" at bounding box center [728, 427] width 69 height 35
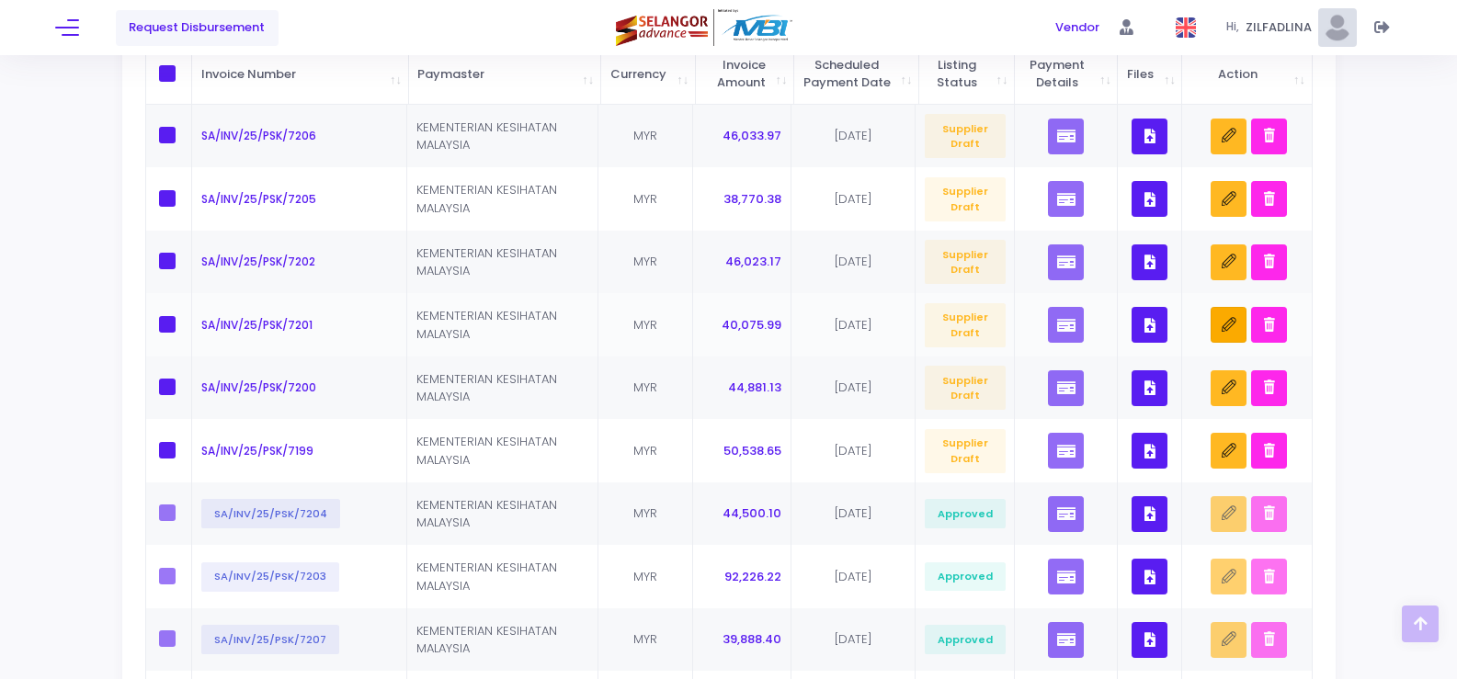
click at [1226, 343] on button "button" at bounding box center [1229, 325] width 36 height 36
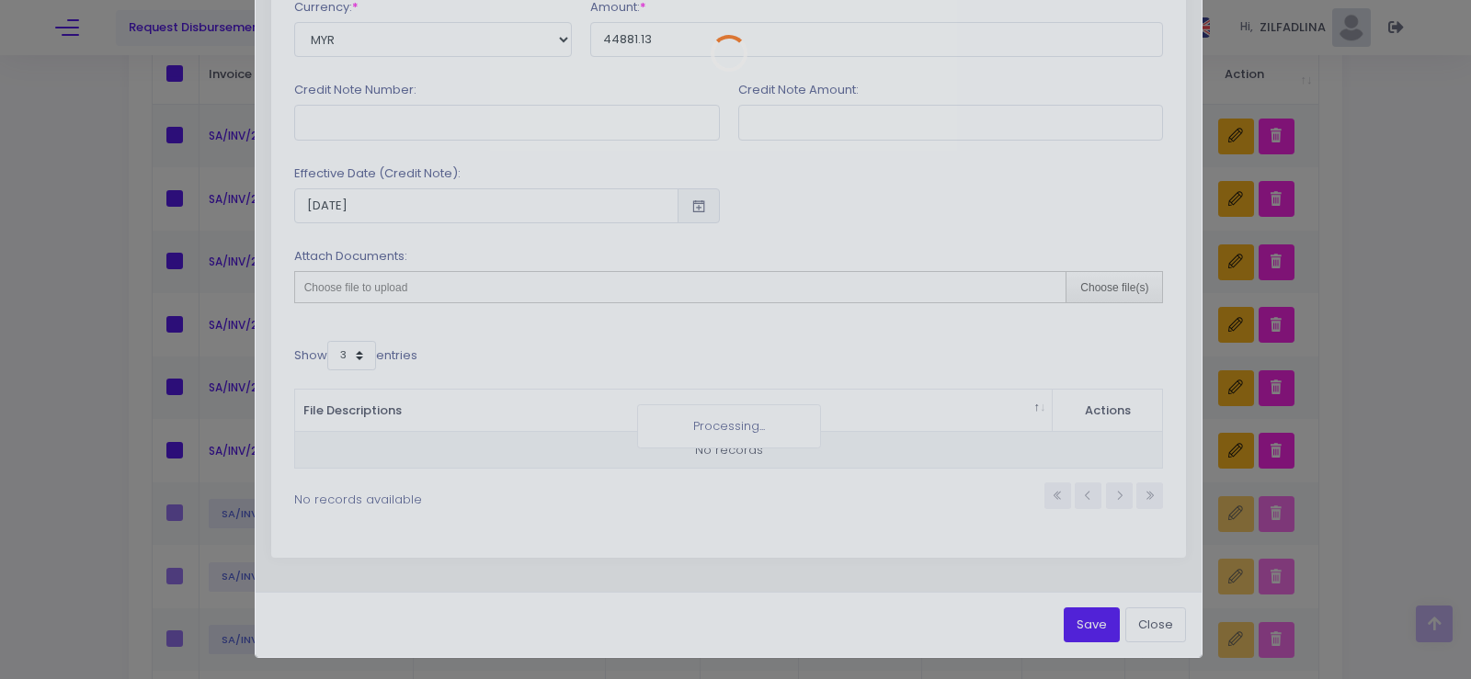
scroll to position [0, 0]
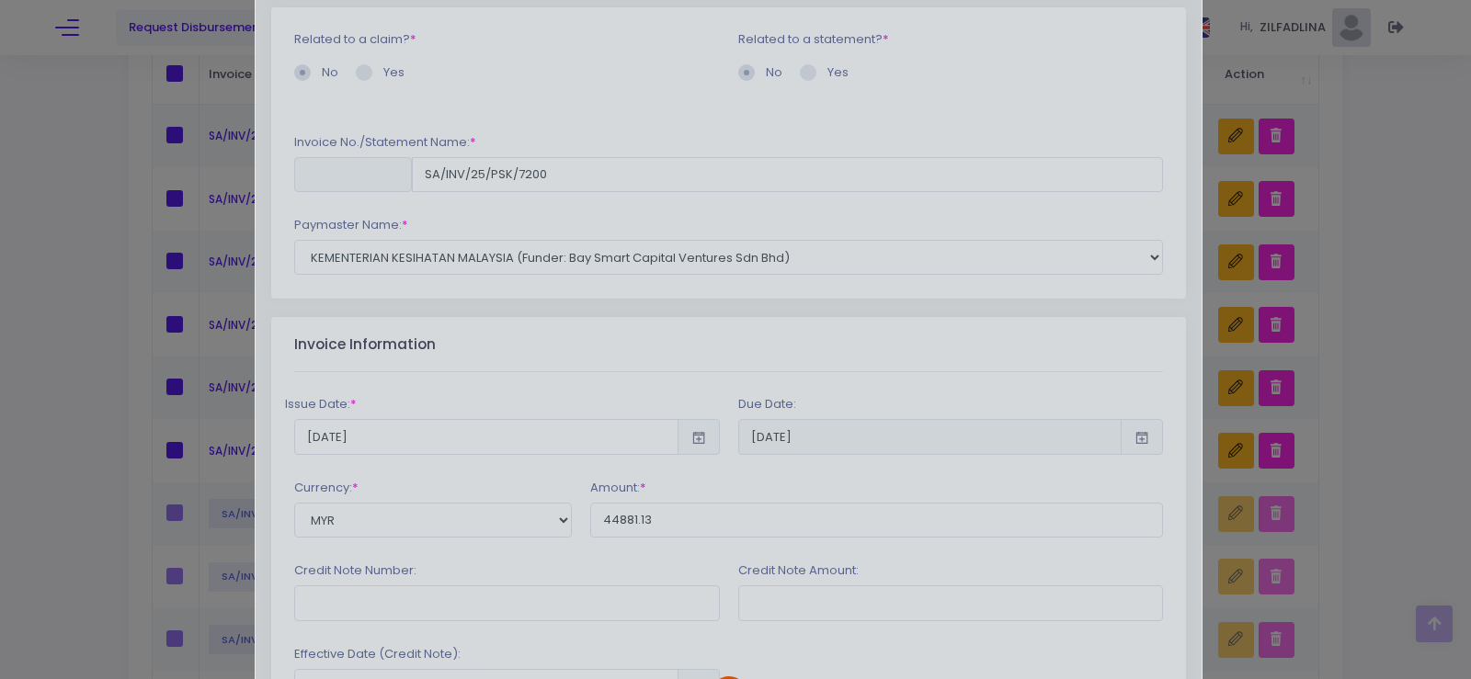
type input "SA/INV/25/PSK/7201"
type input "40075.99"
type input "PSK/2025/CN-058"
type input "5508.00"
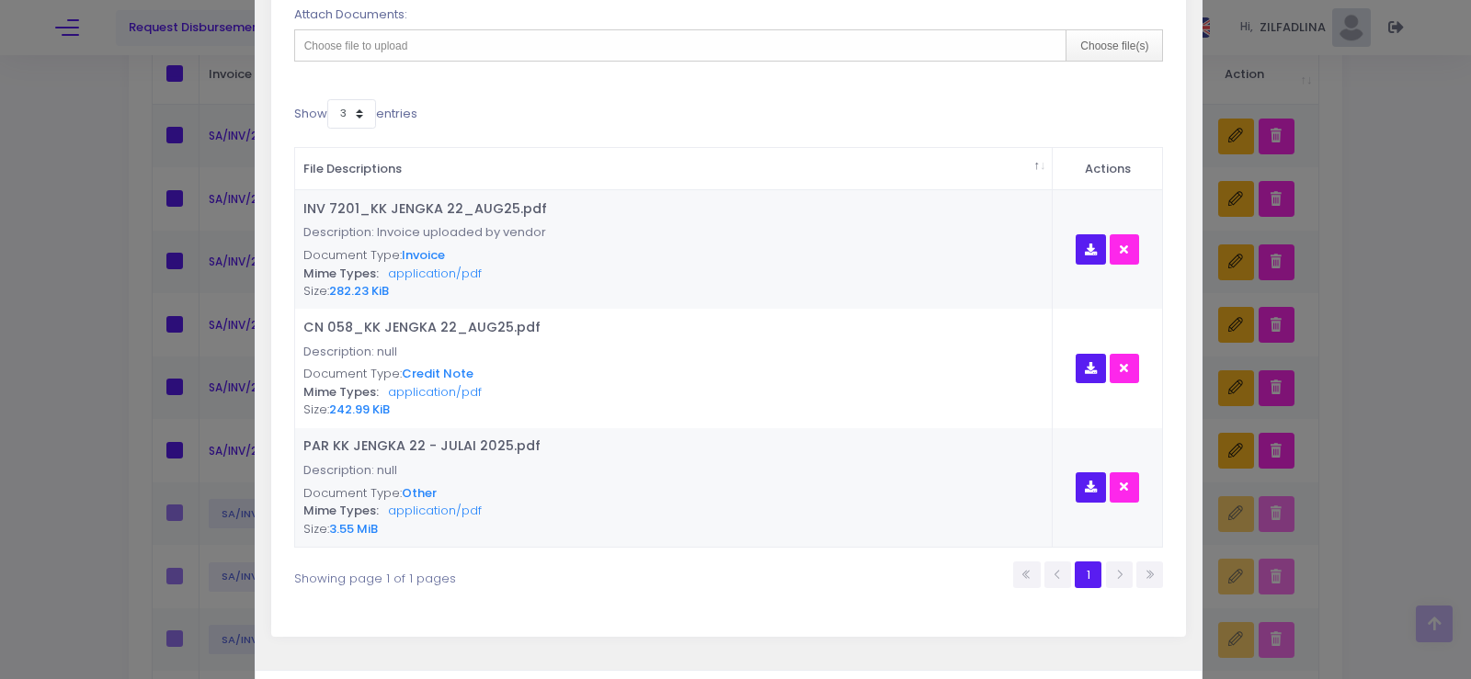
scroll to position [893, 0]
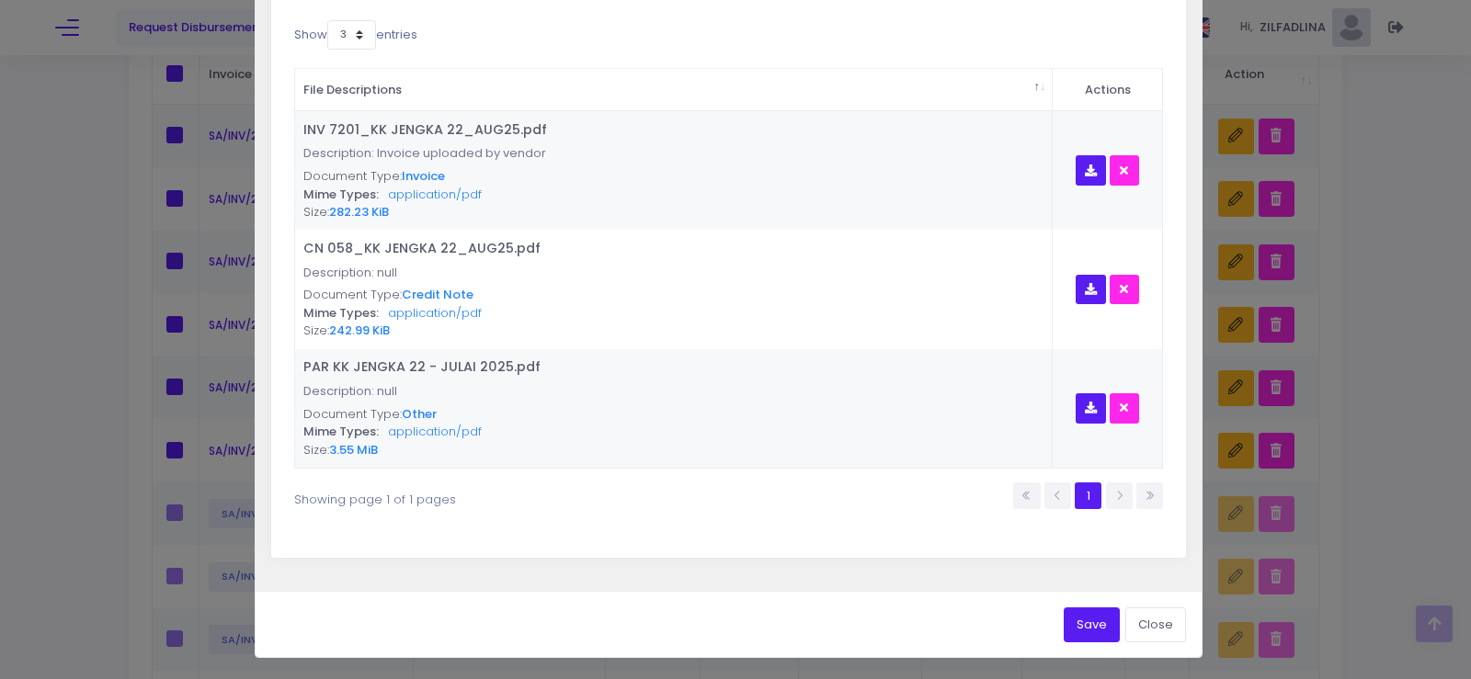
click at [1080, 627] on button "Save" at bounding box center [1091, 625] width 56 height 35
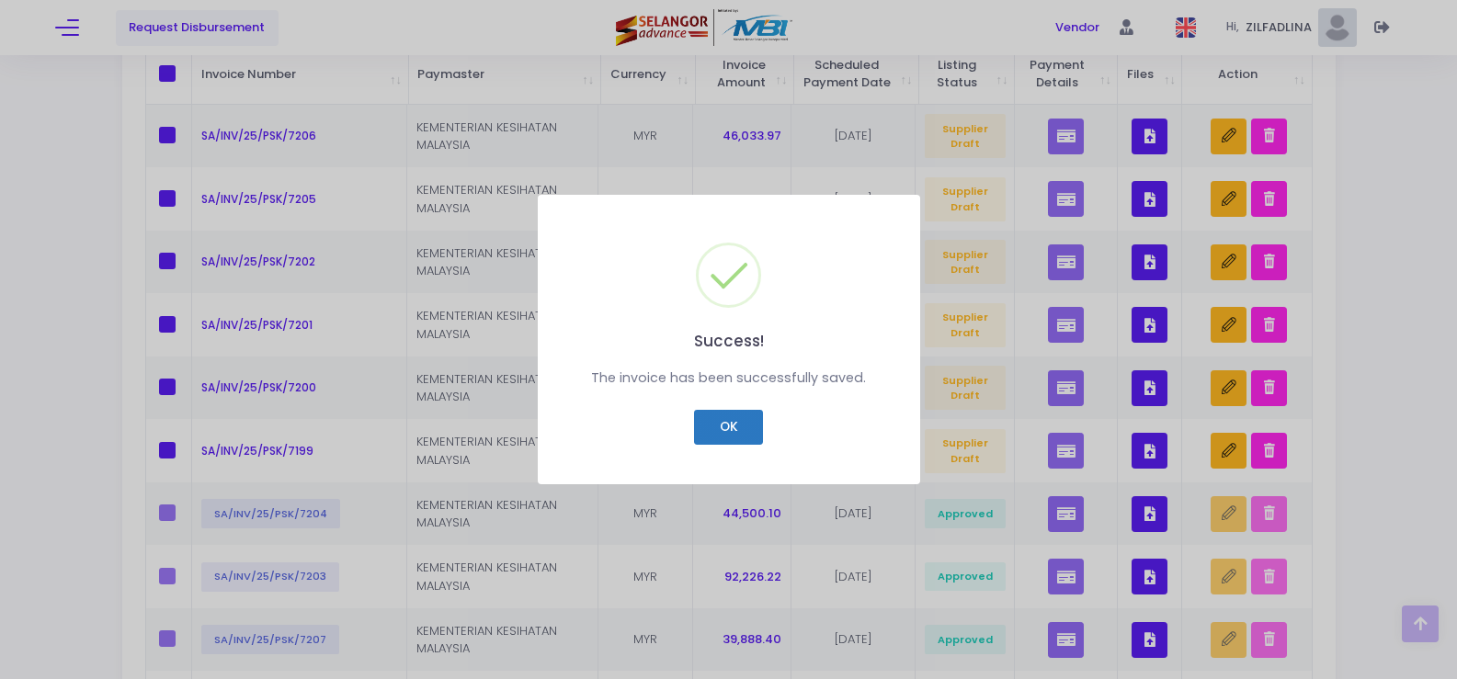
click at [739, 437] on button "OK" at bounding box center [728, 427] width 69 height 35
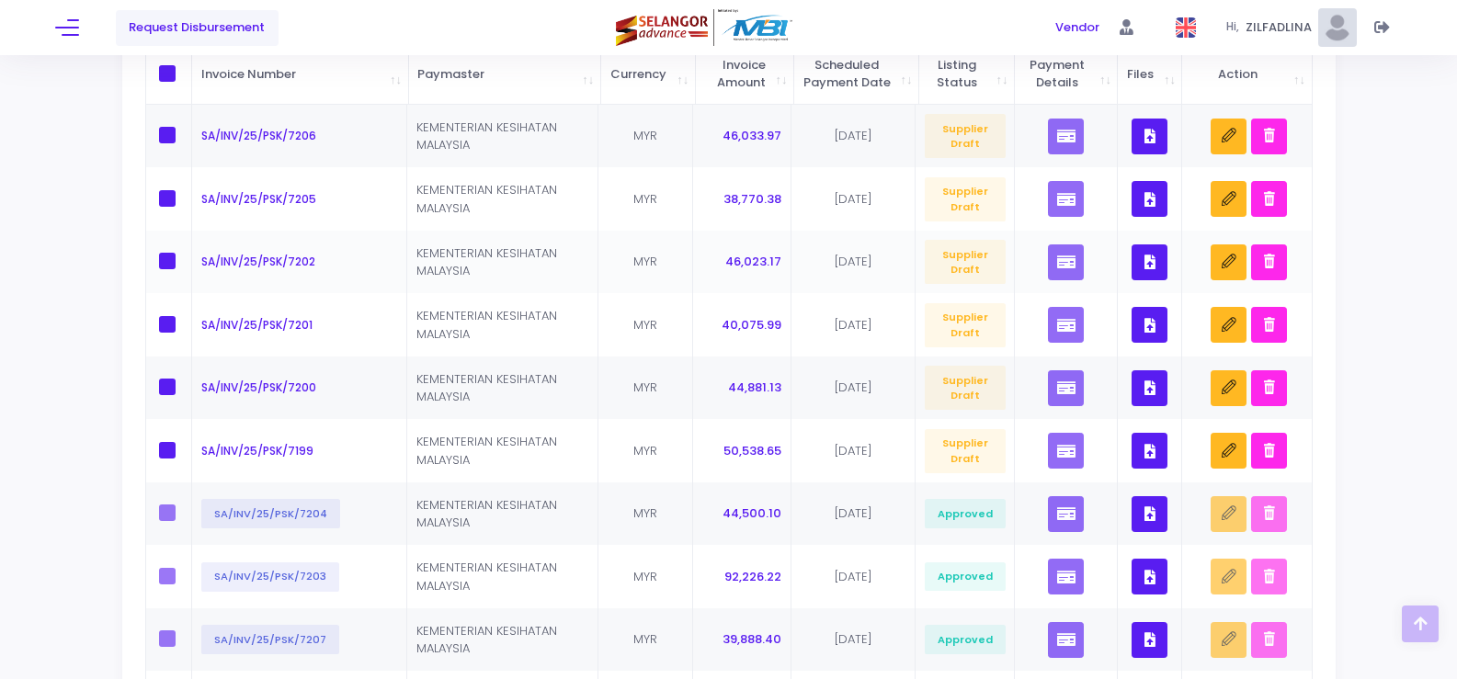
click at [1149, 262] on icon "button" at bounding box center [1149, 262] width 11 height 0
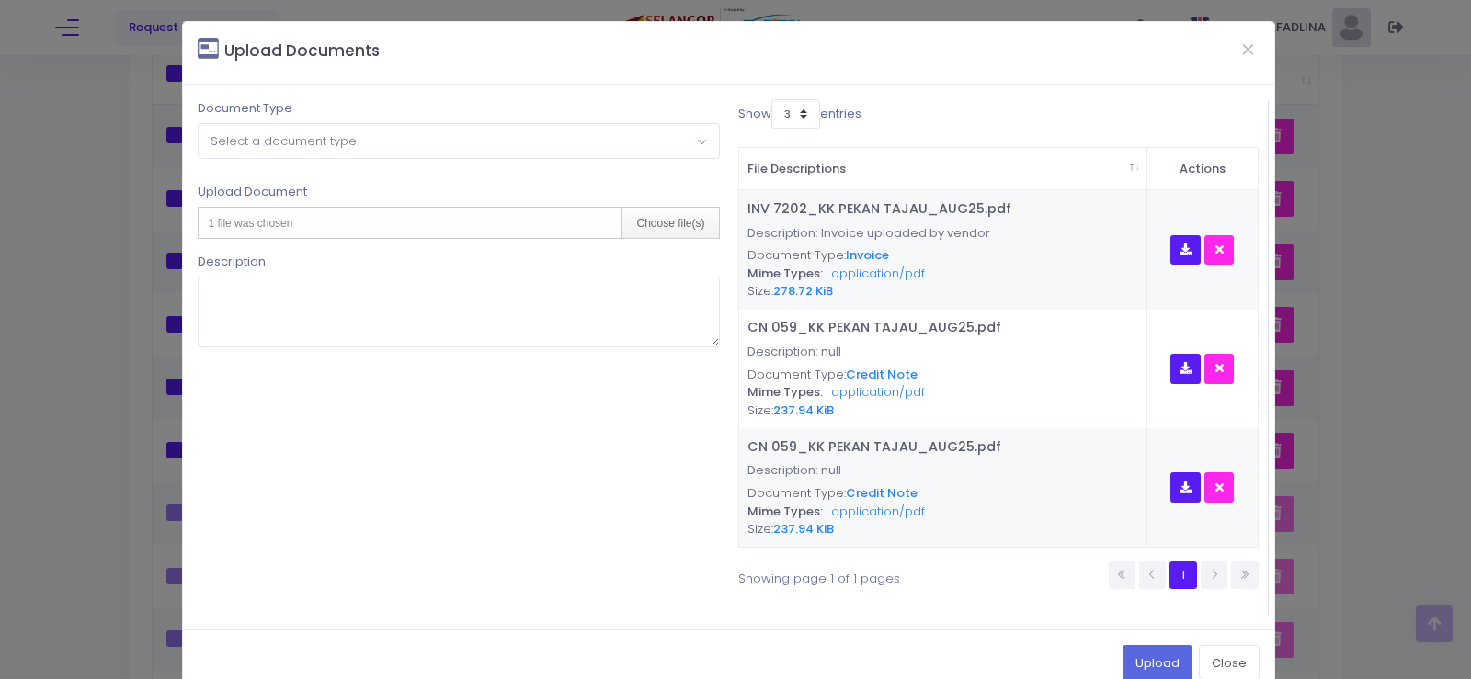
click at [315, 141] on span "Select a document type" at bounding box center [283, 140] width 146 height 17
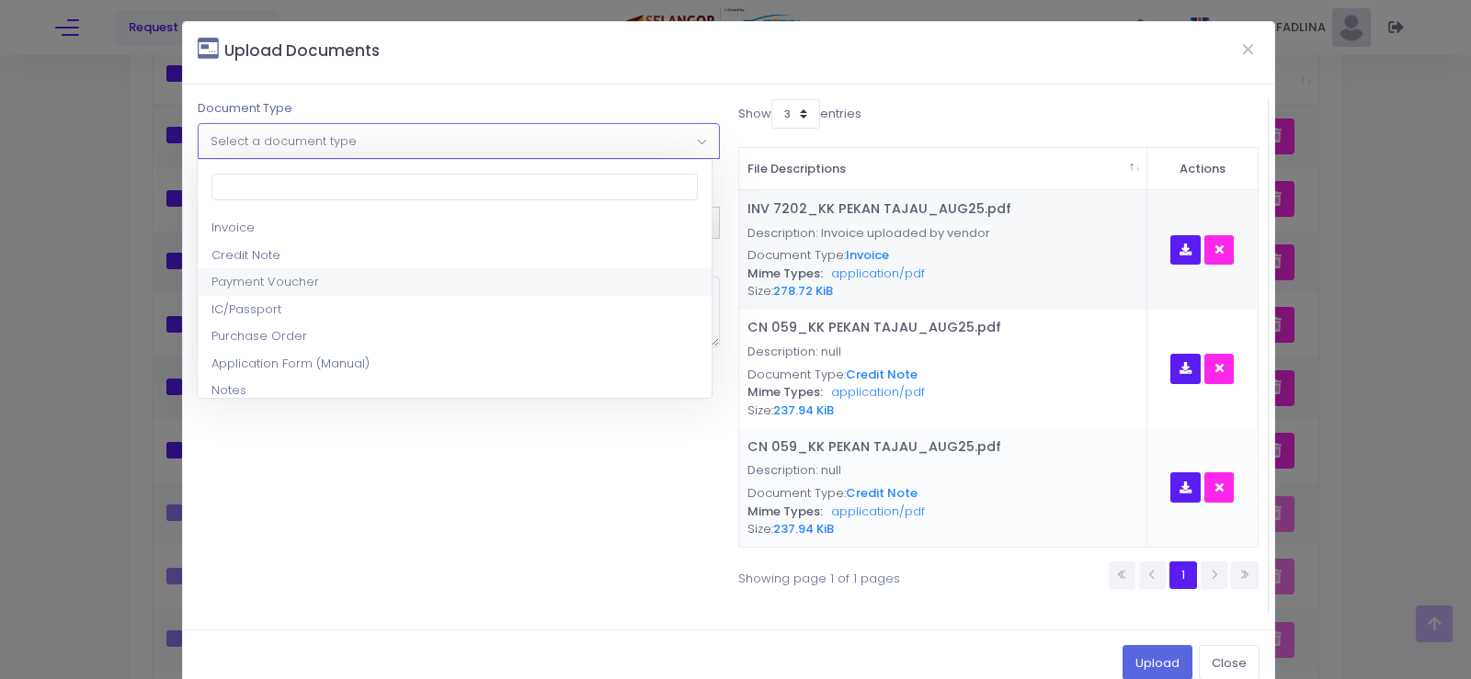
click at [1215, 488] on icon "button" at bounding box center [1219, 488] width 8 height 0
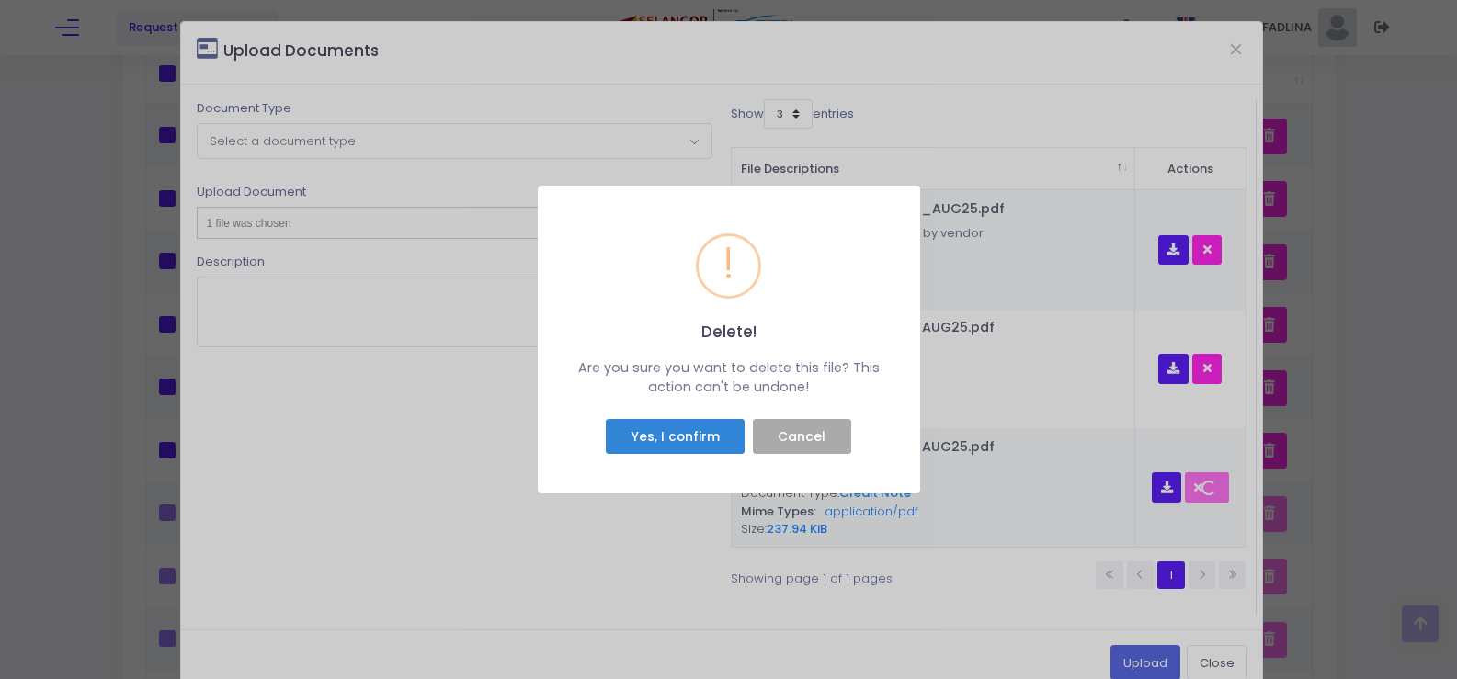
click at [680, 436] on button "Yes, I confirm" at bounding box center [675, 436] width 139 height 35
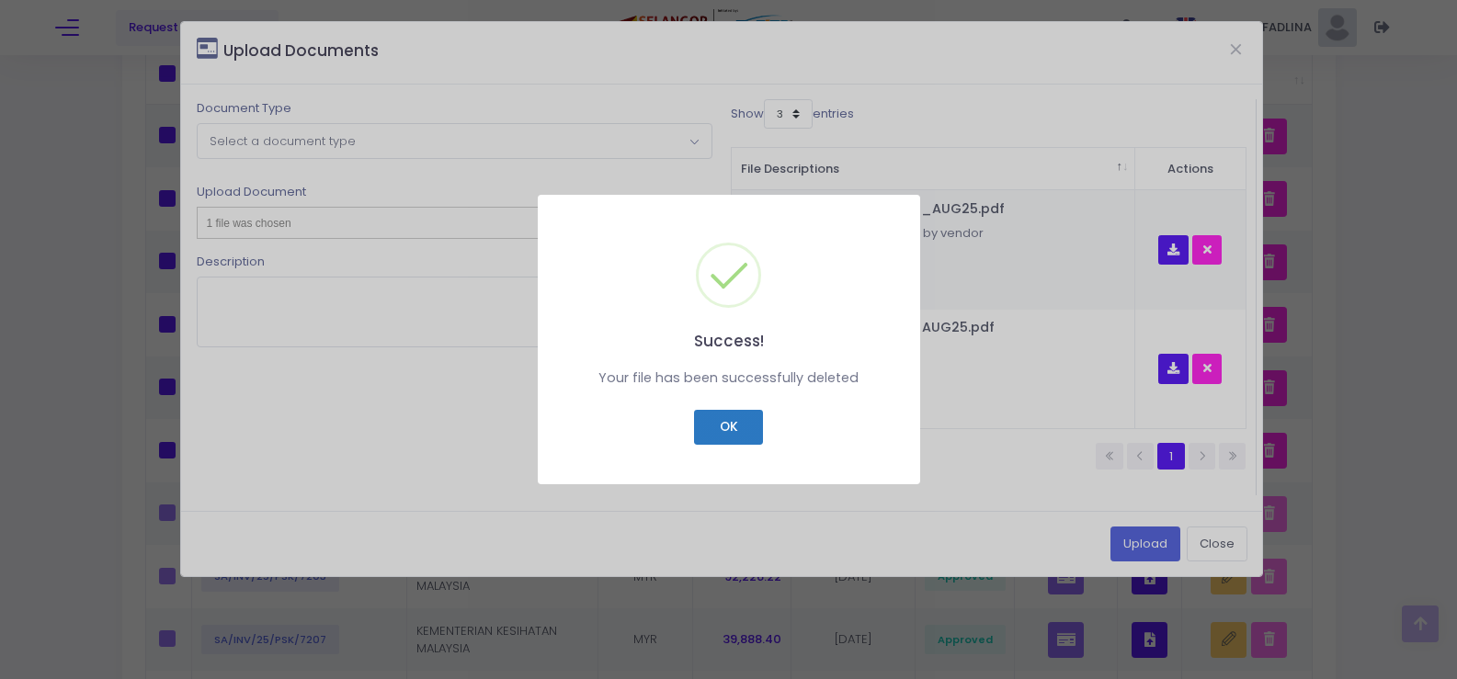
click at [725, 434] on button "OK" at bounding box center [728, 427] width 69 height 35
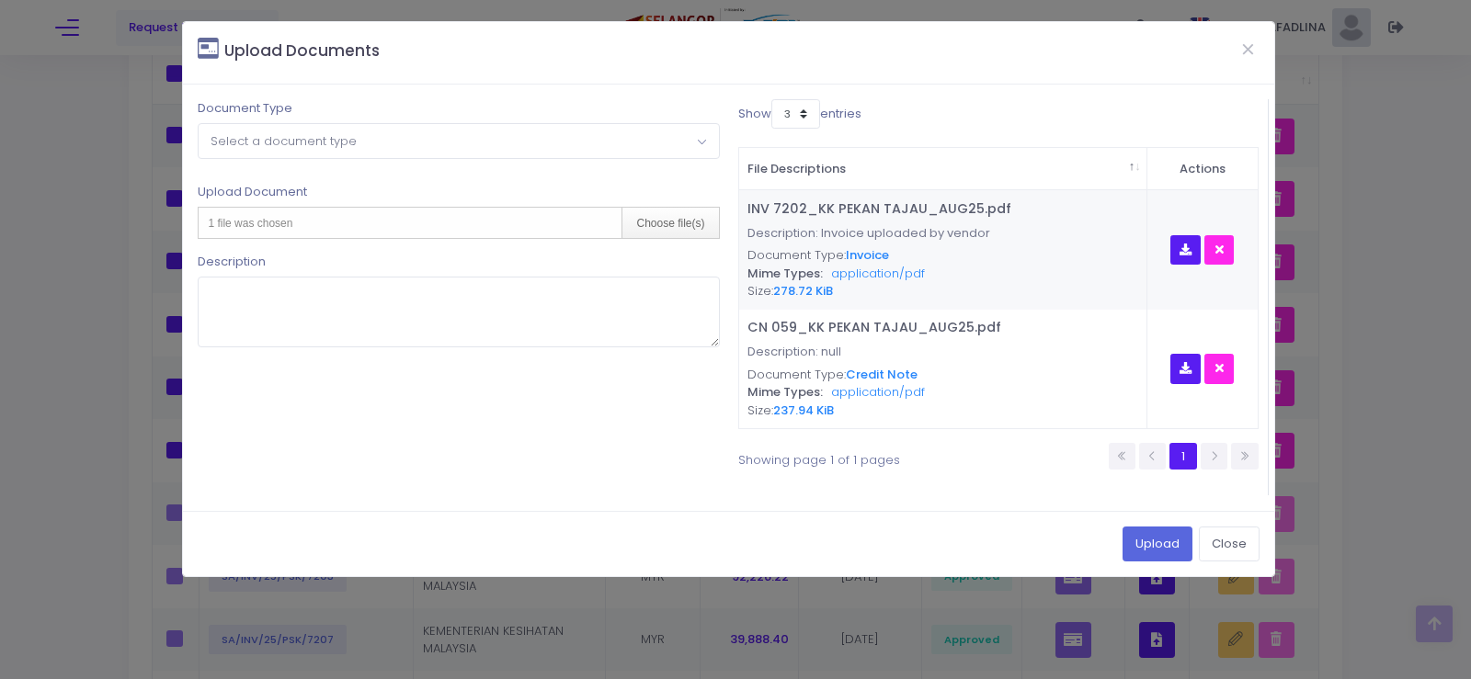
click at [313, 154] on span "Select a document type" at bounding box center [458, 140] width 519 height 33
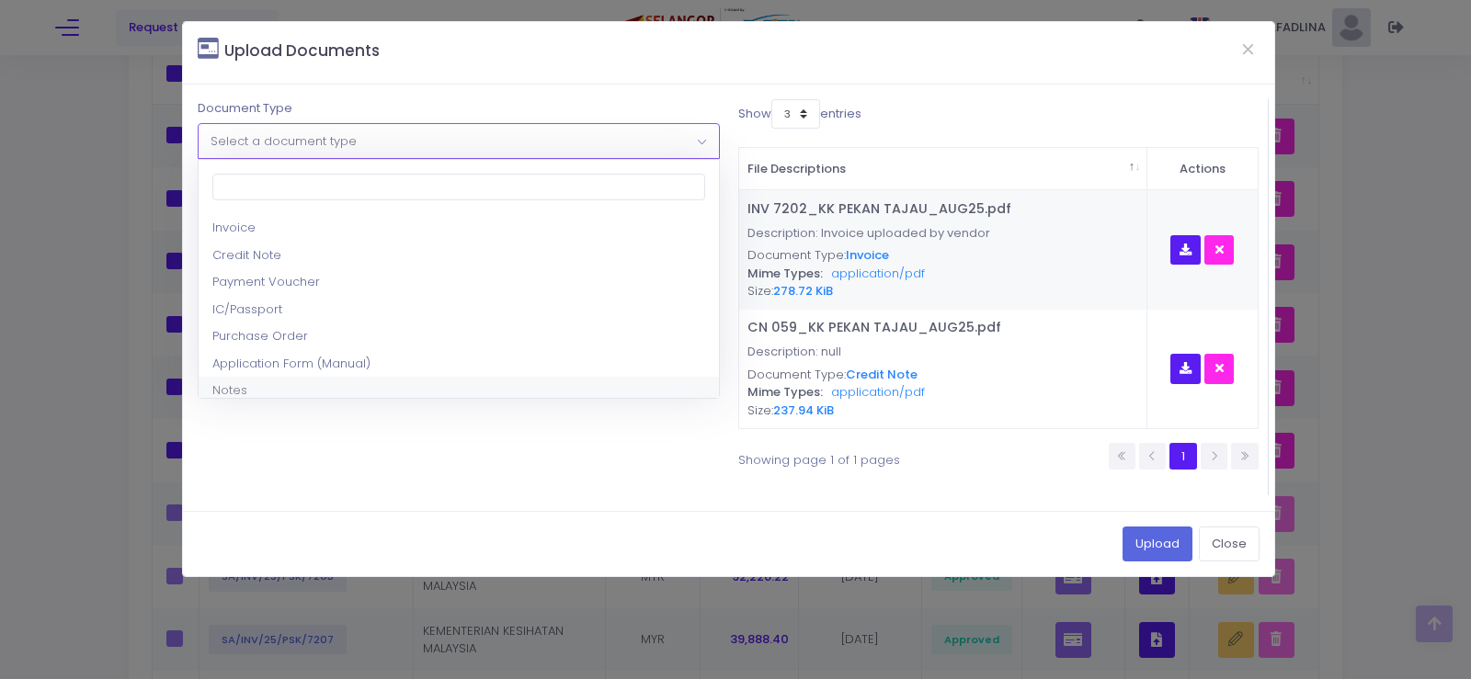
scroll to position [92, 0]
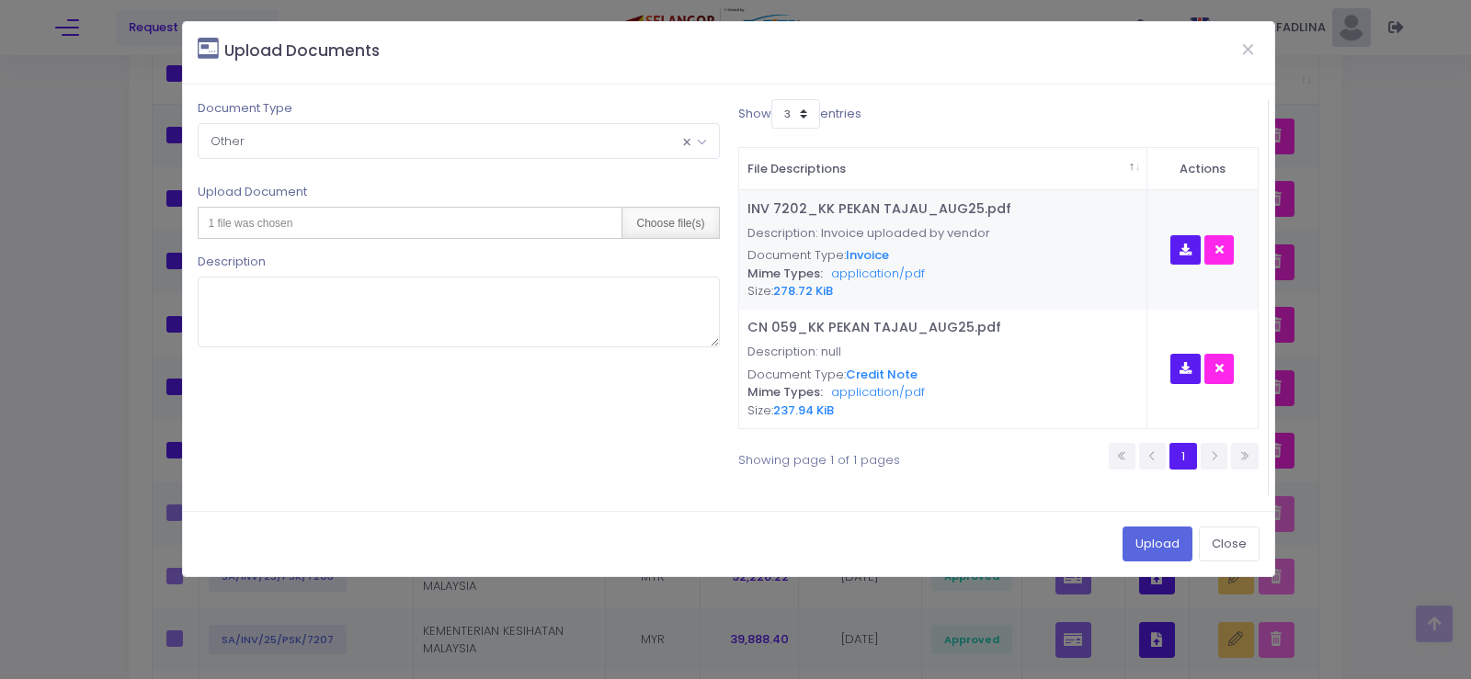
click at [672, 232] on div "Choose file(s)" at bounding box center [669, 223] width 97 height 30
type input "C:\fakepath\PAR KK PEKAN TAJAU - JULAI 2025.pdf"
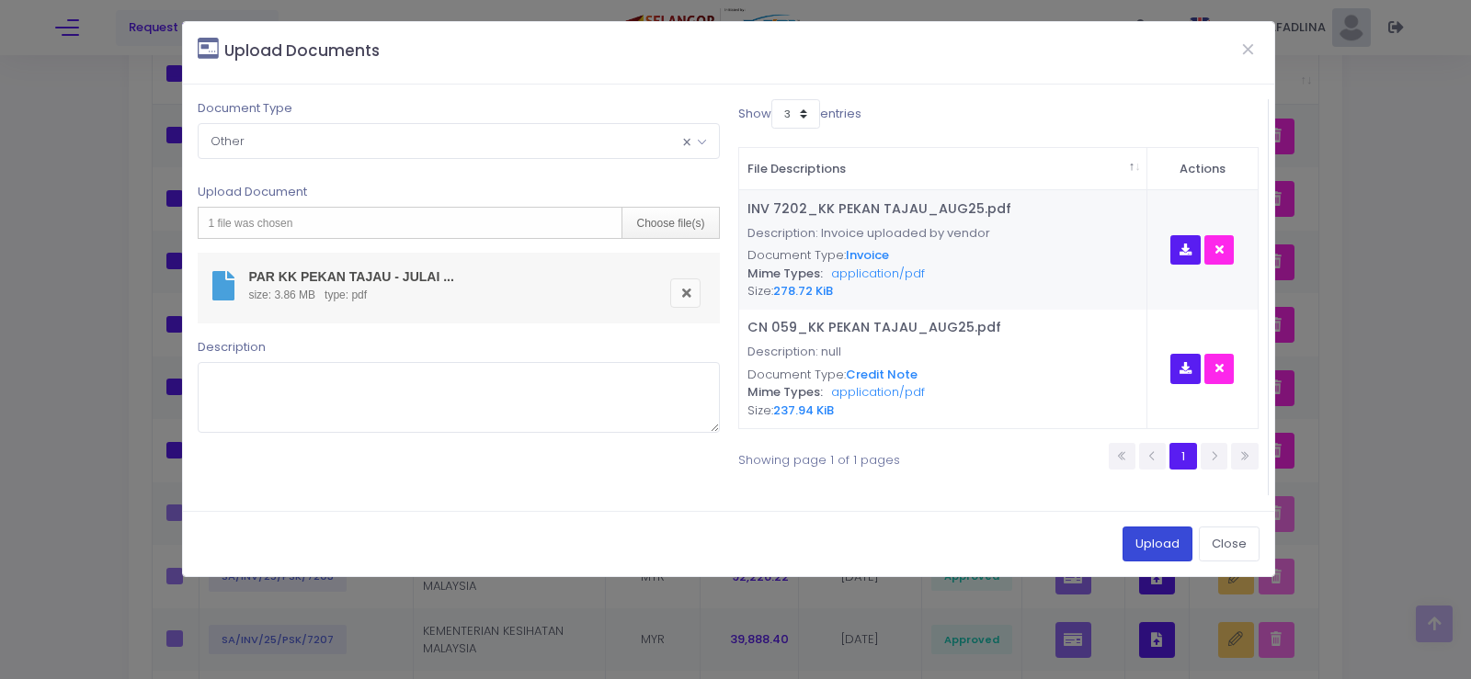
click at [1143, 546] on button "Upload" at bounding box center [1157, 544] width 70 height 35
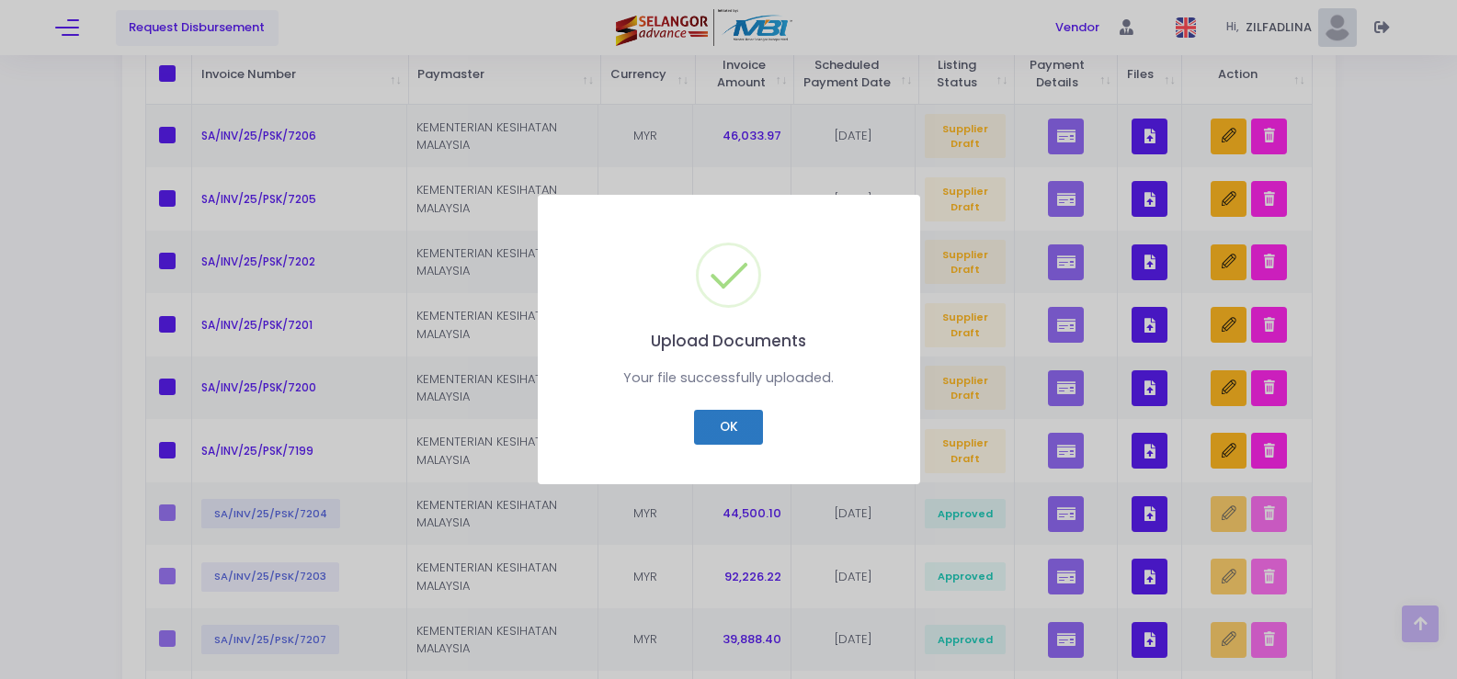
click at [743, 437] on button "OK" at bounding box center [728, 427] width 69 height 35
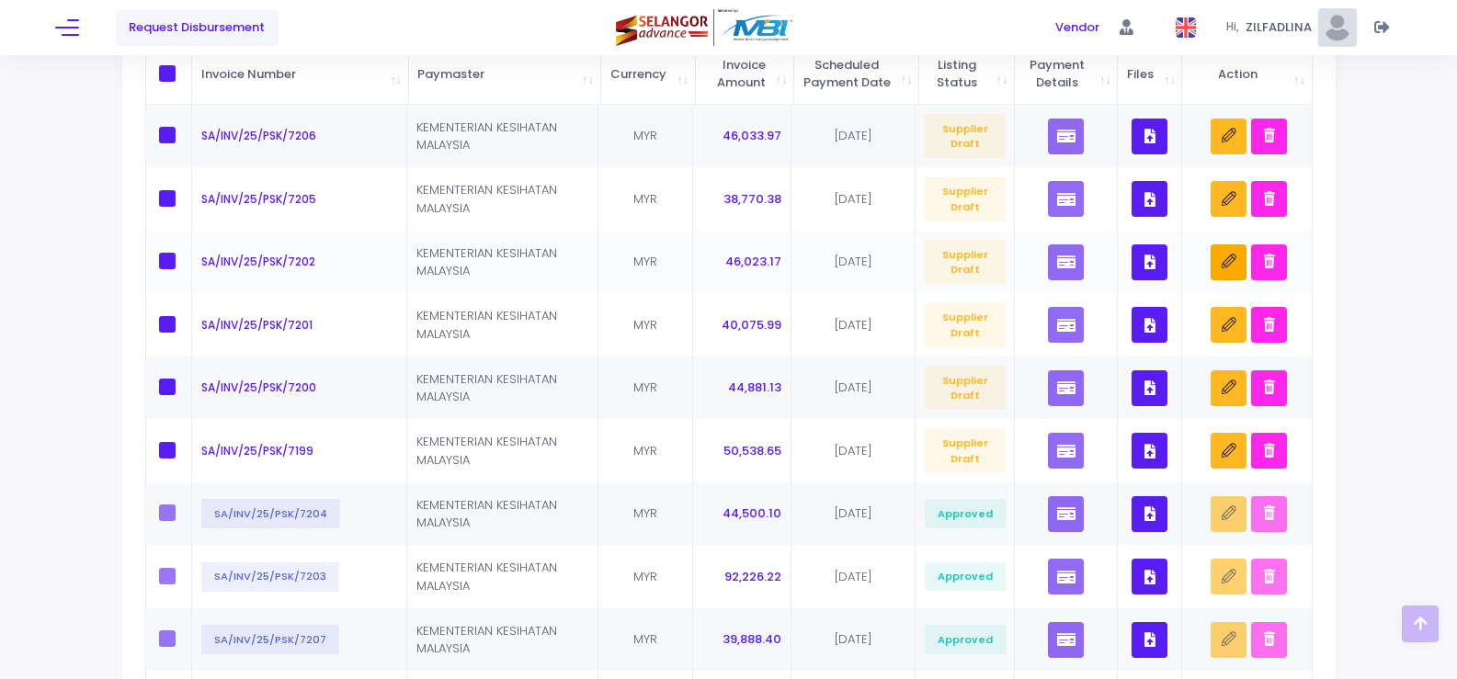
click at [1227, 269] on icon "button" at bounding box center [1229, 262] width 15 height 15
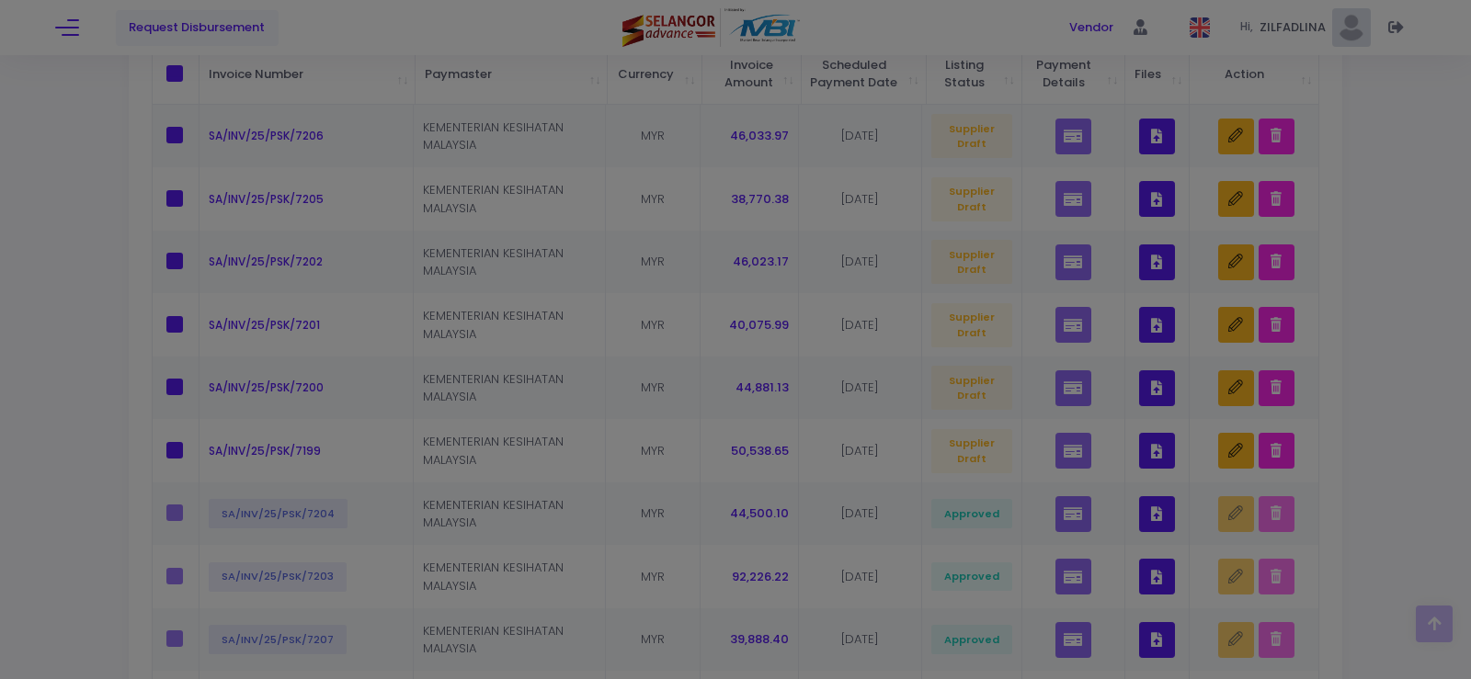
scroll to position [0, 0]
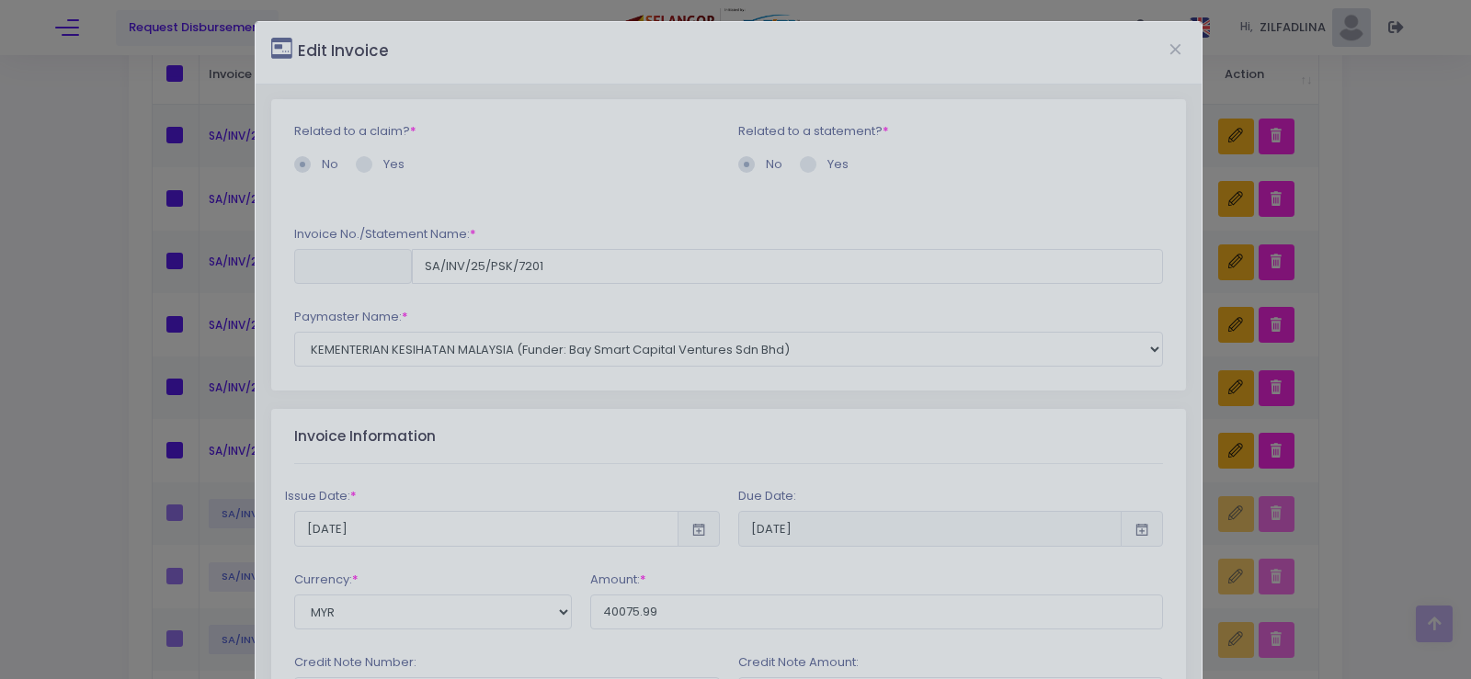
type input "SA/INV/25/PSK/7202"
type input "46023.17"
type input "PSK/2025/CN-059"
type input "1767.97"
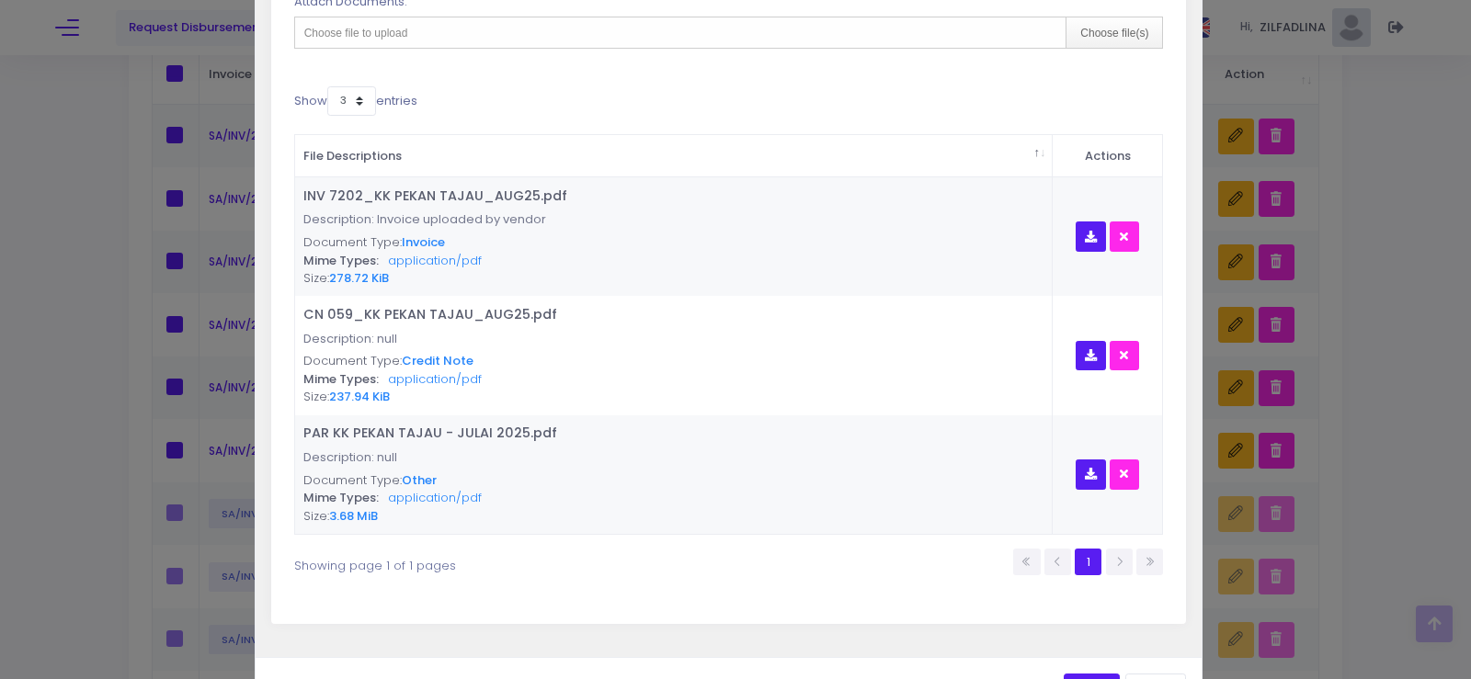
scroll to position [893, 0]
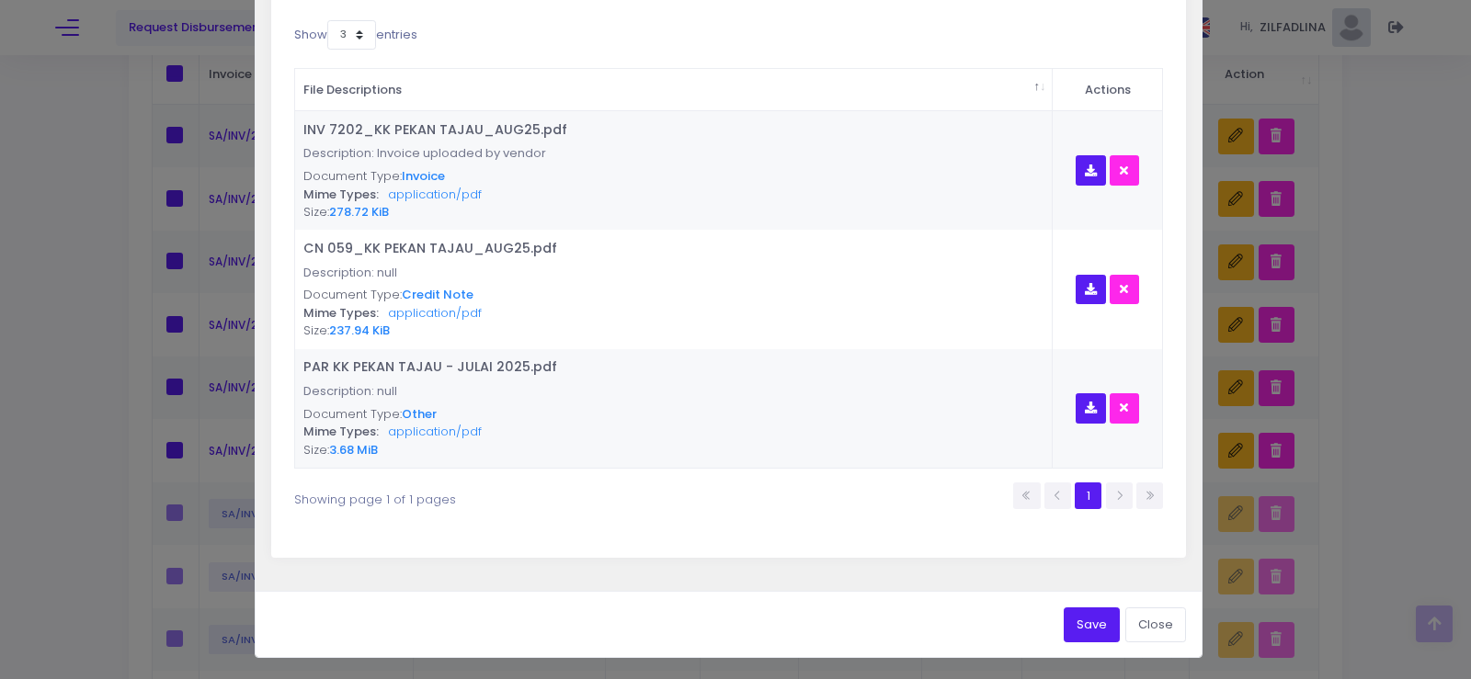
click at [1071, 624] on button "Save" at bounding box center [1091, 625] width 56 height 35
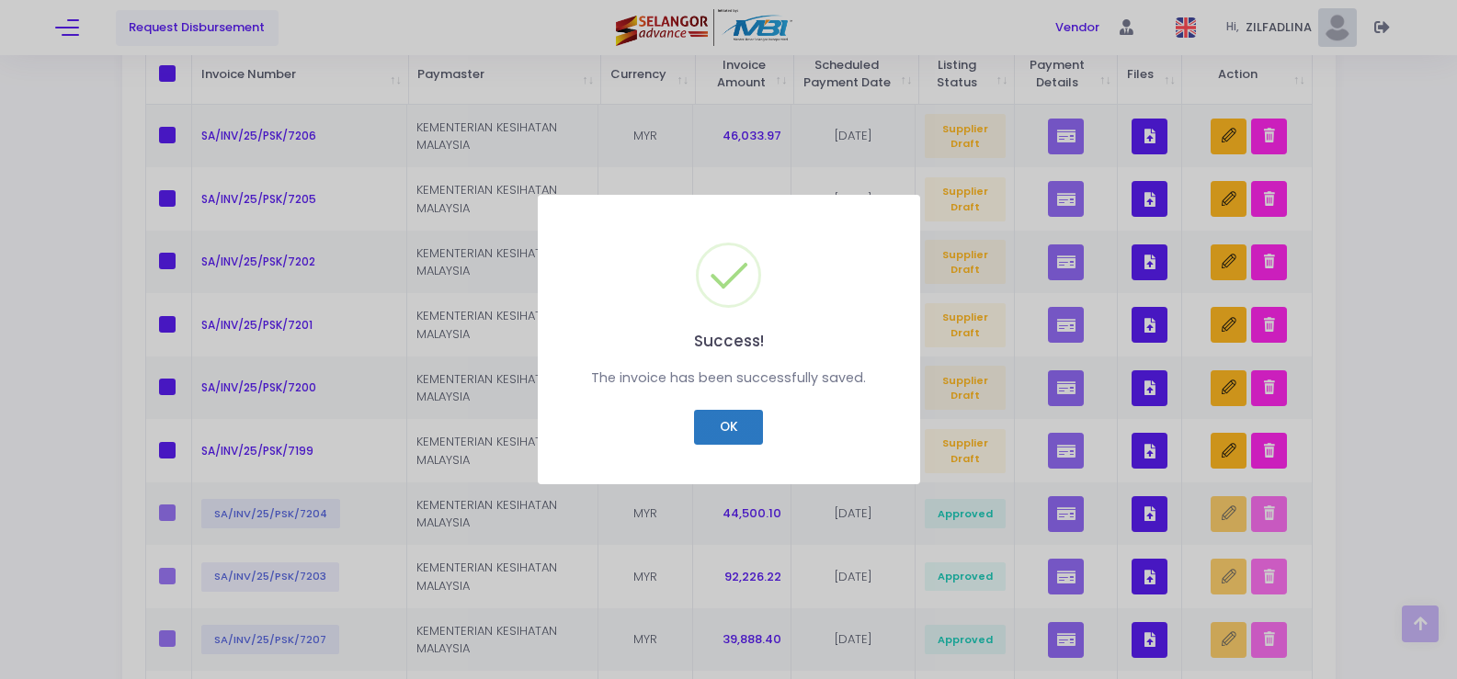
click at [722, 425] on button "OK" at bounding box center [728, 427] width 69 height 35
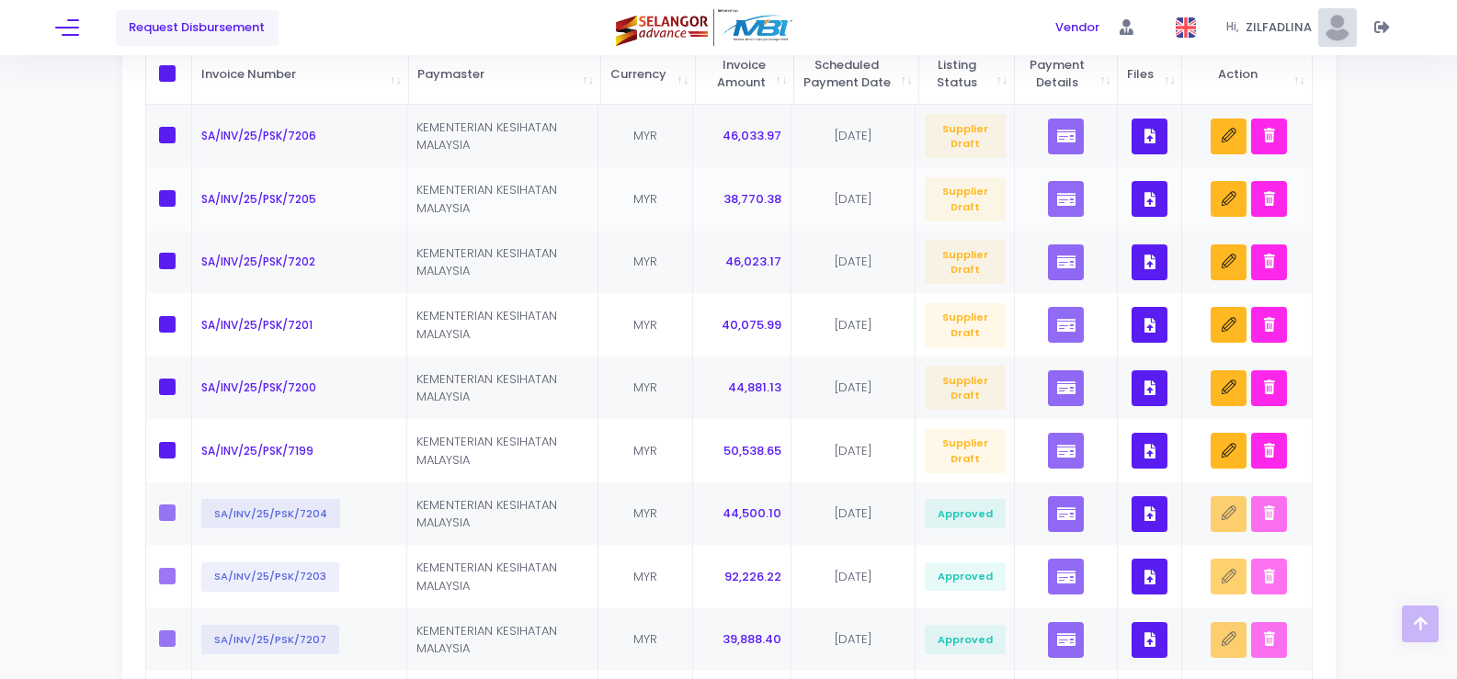
click at [1149, 199] on icon "button" at bounding box center [1149, 199] width 11 height 0
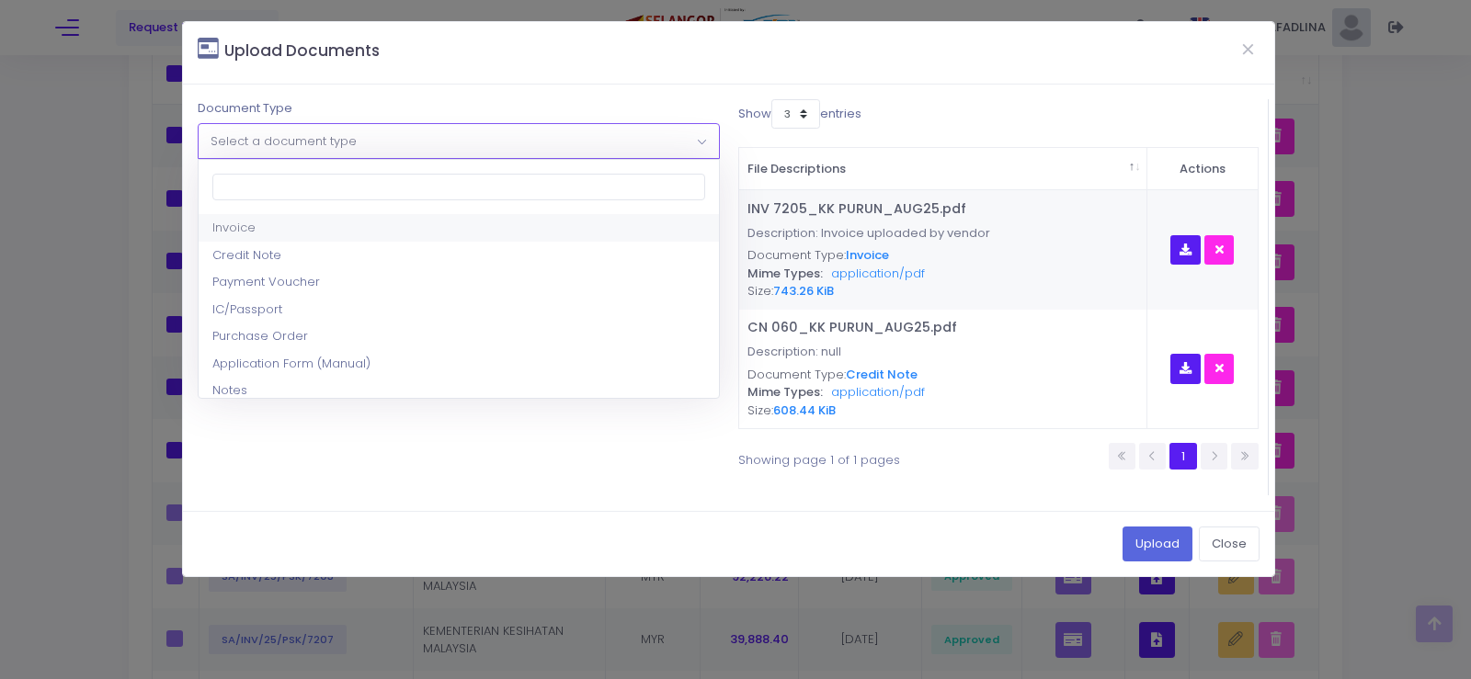
click at [353, 146] on span "Select a document type" at bounding box center [283, 140] width 146 height 17
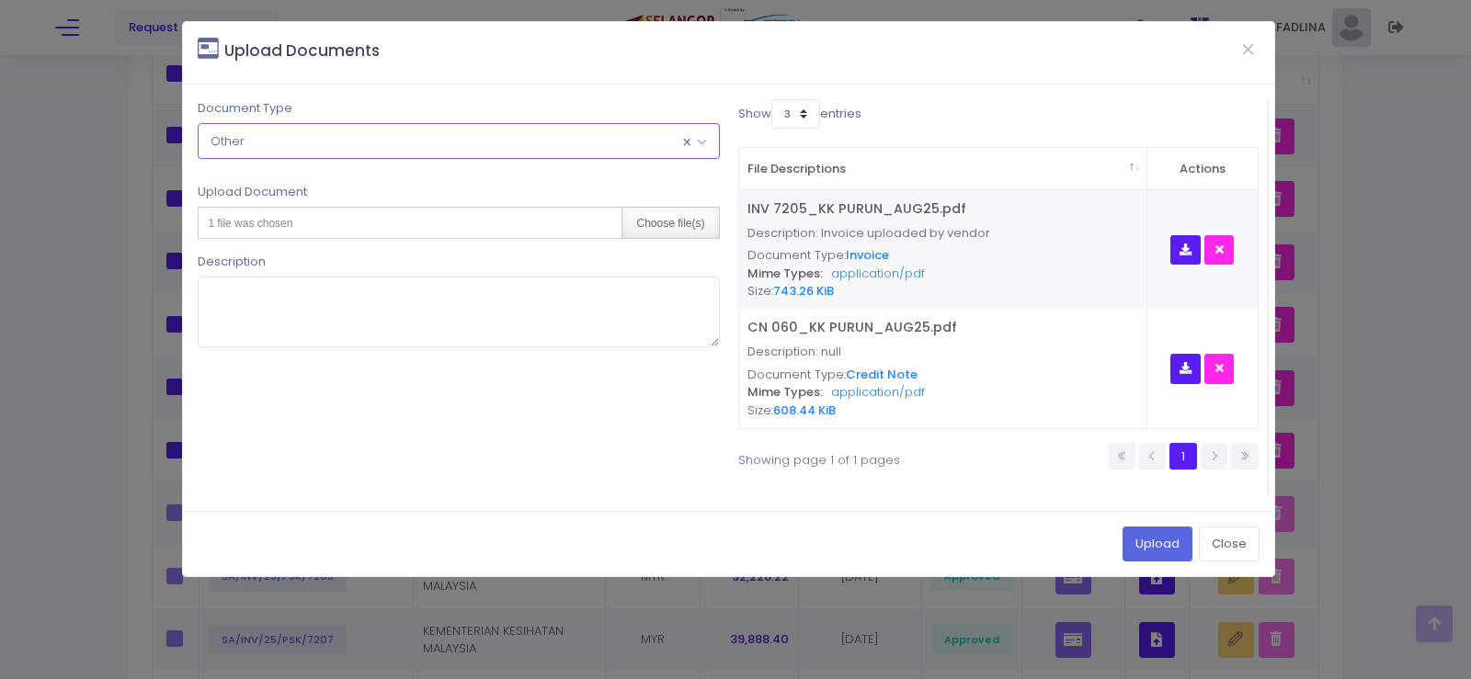
click at [688, 218] on div "Choose file(s)" at bounding box center [669, 223] width 97 height 30
type input "C:\fakepath\PAR JULAI 2025 - KK PURUN.pdf"
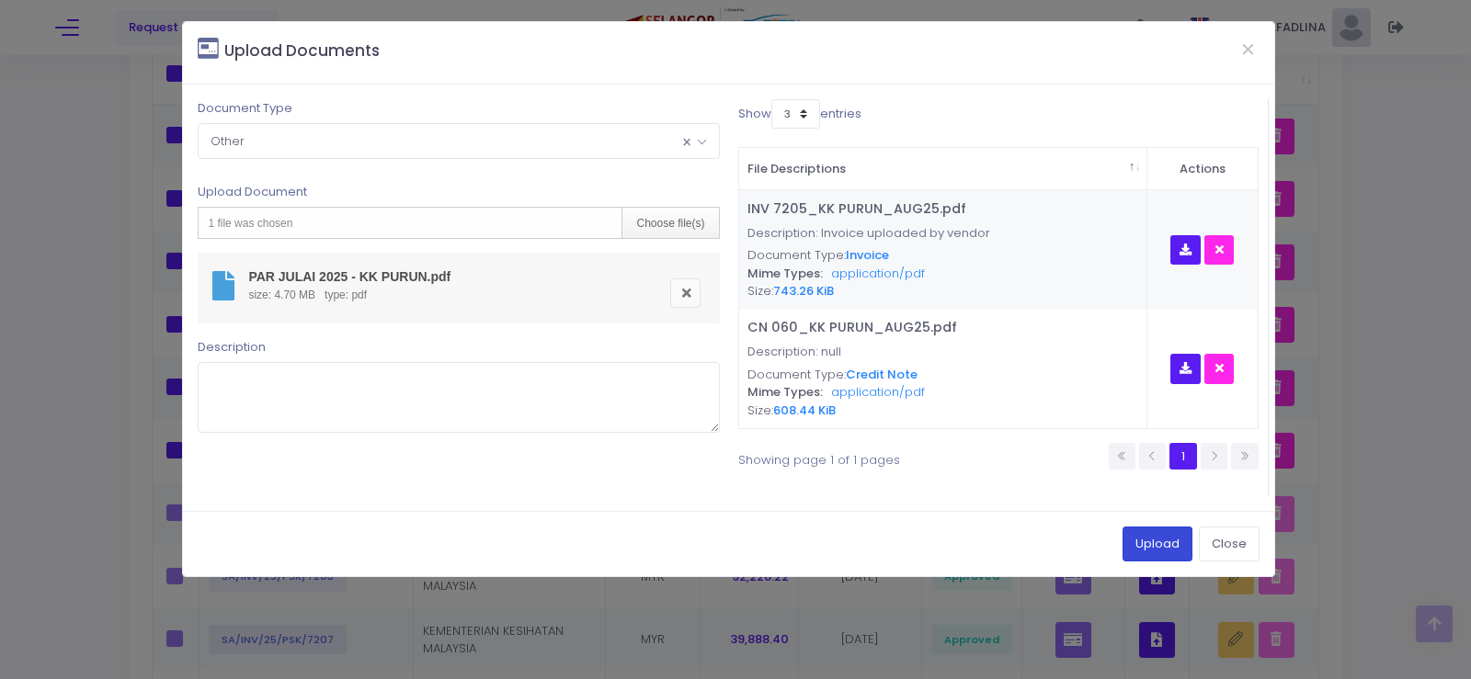
click at [1134, 537] on button "Upload" at bounding box center [1157, 544] width 70 height 35
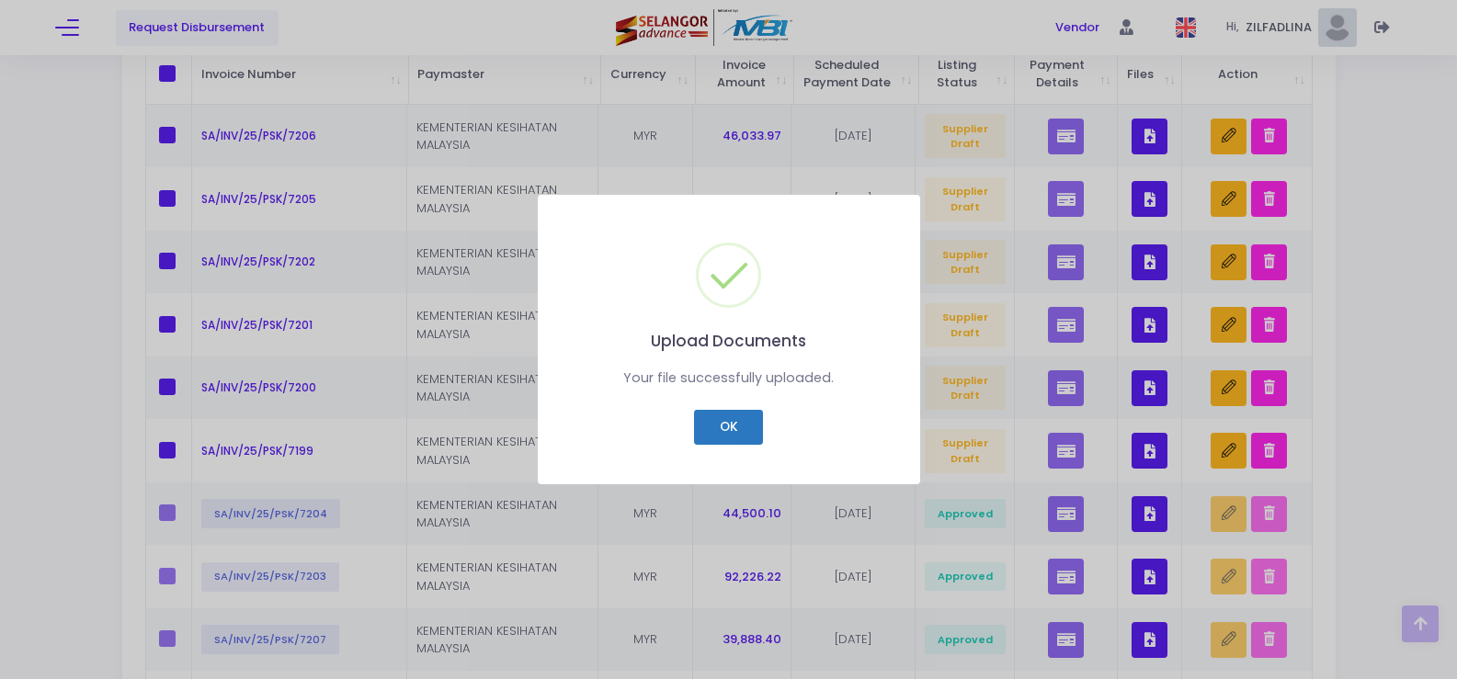
click at [735, 431] on button "OK" at bounding box center [728, 427] width 69 height 35
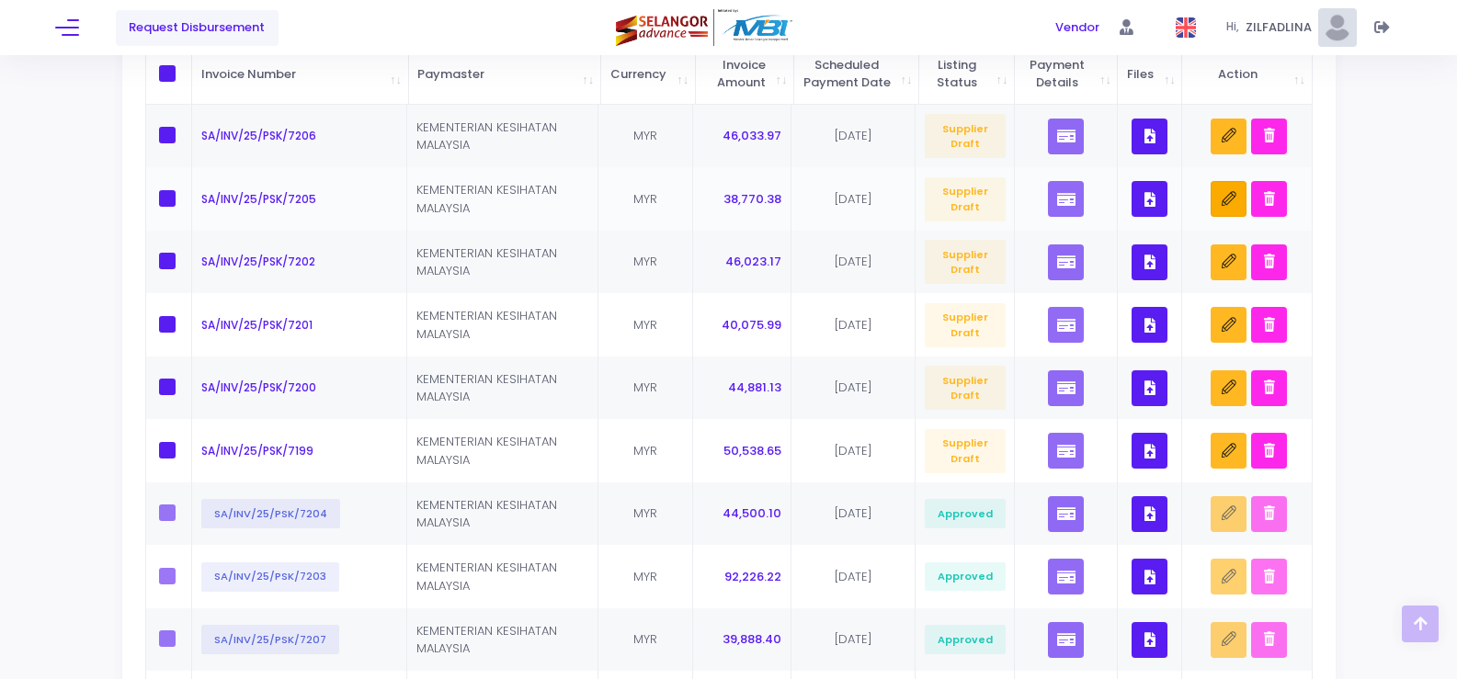
click at [1224, 207] on icon "button" at bounding box center [1229, 199] width 15 height 15
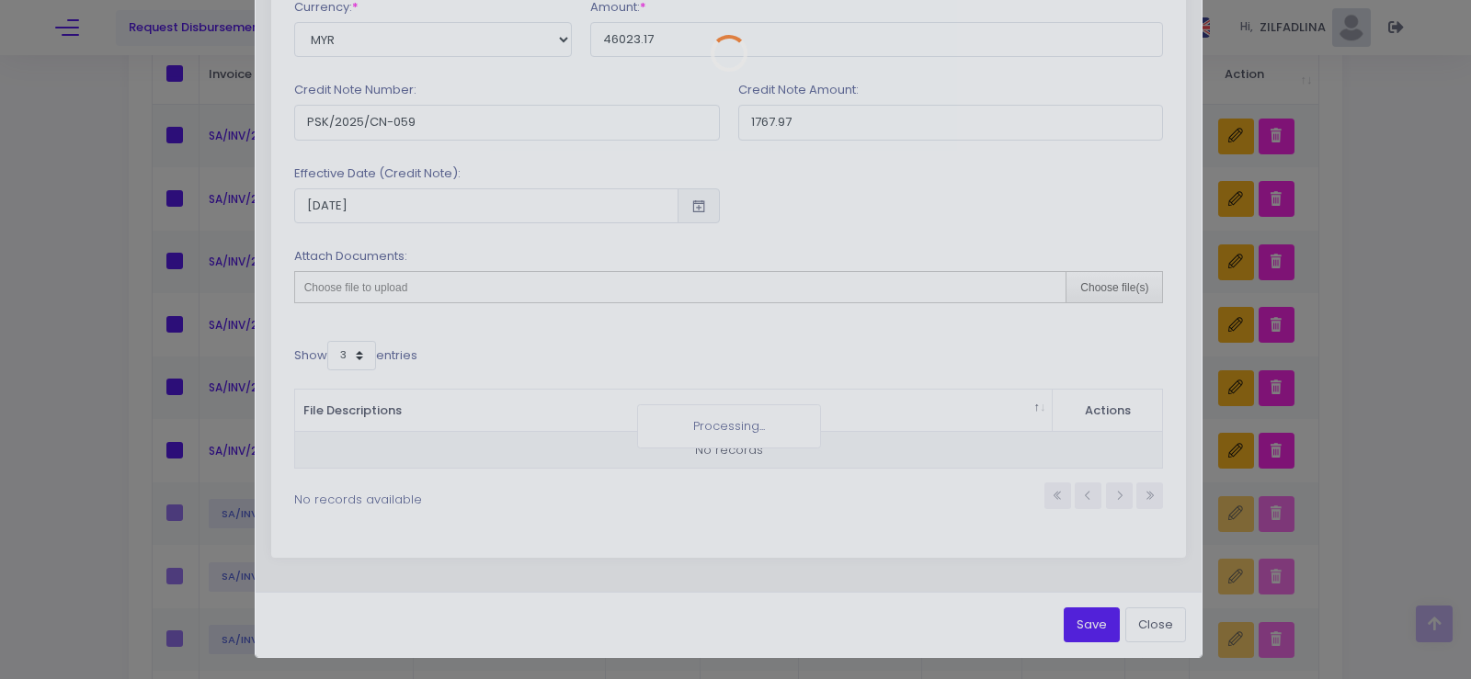
scroll to position [0, 0]
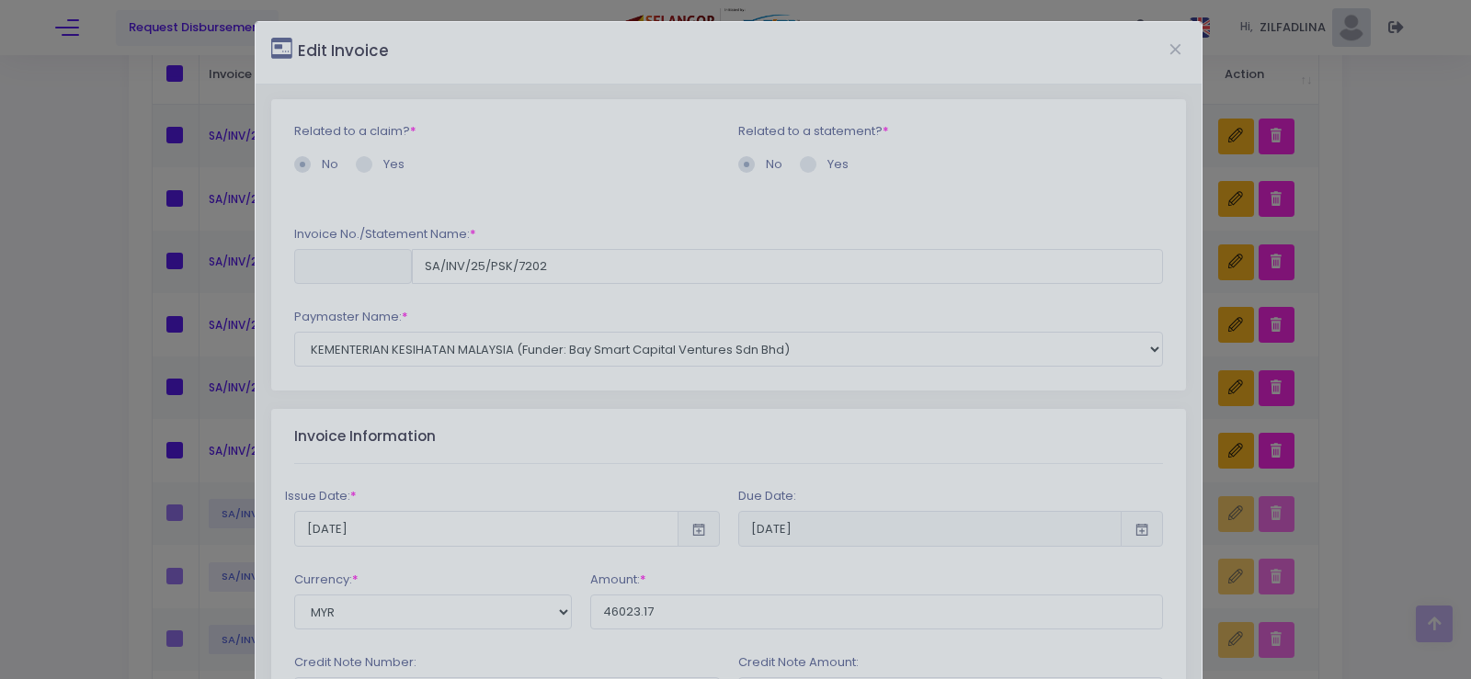
type input "SA/INV/25/PSK/7205"
type input "38770.38"
type input "PSK/2025/CN-060"
type input "842.40"
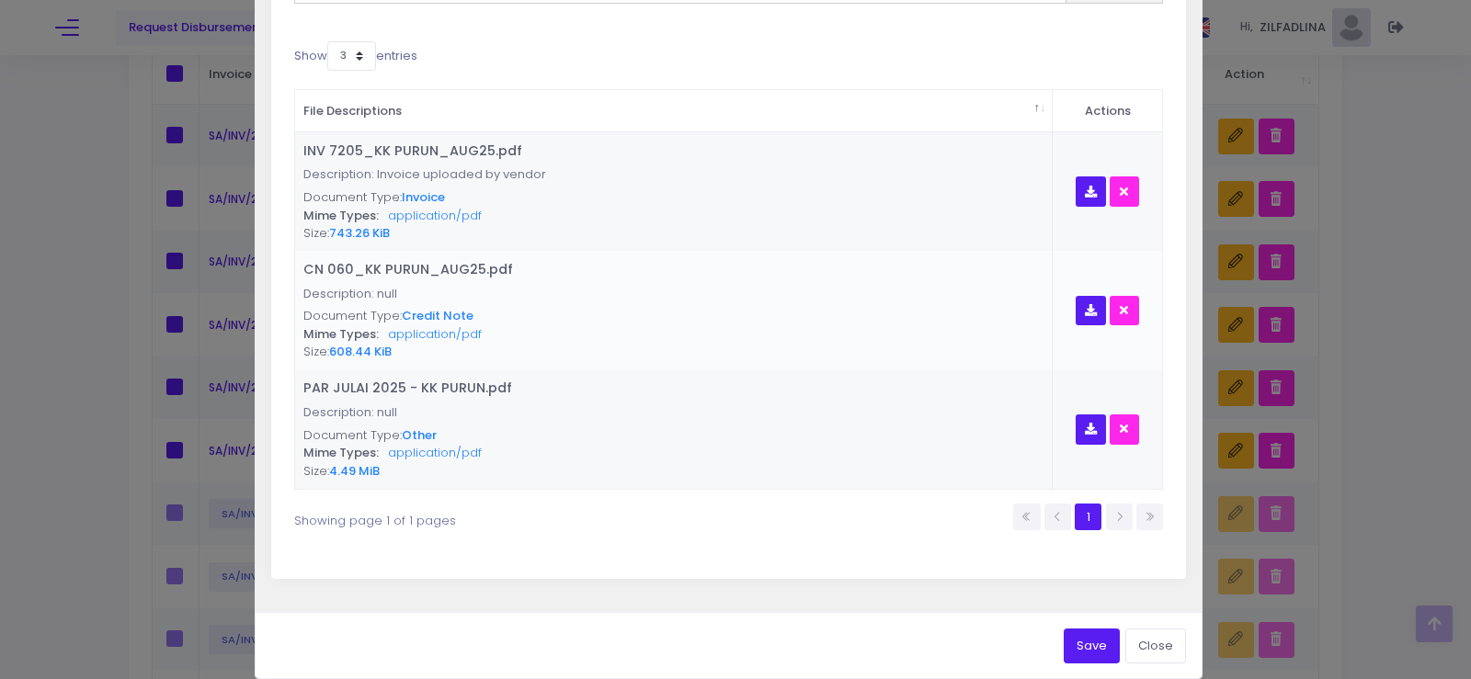
scroll to position [893, 0]
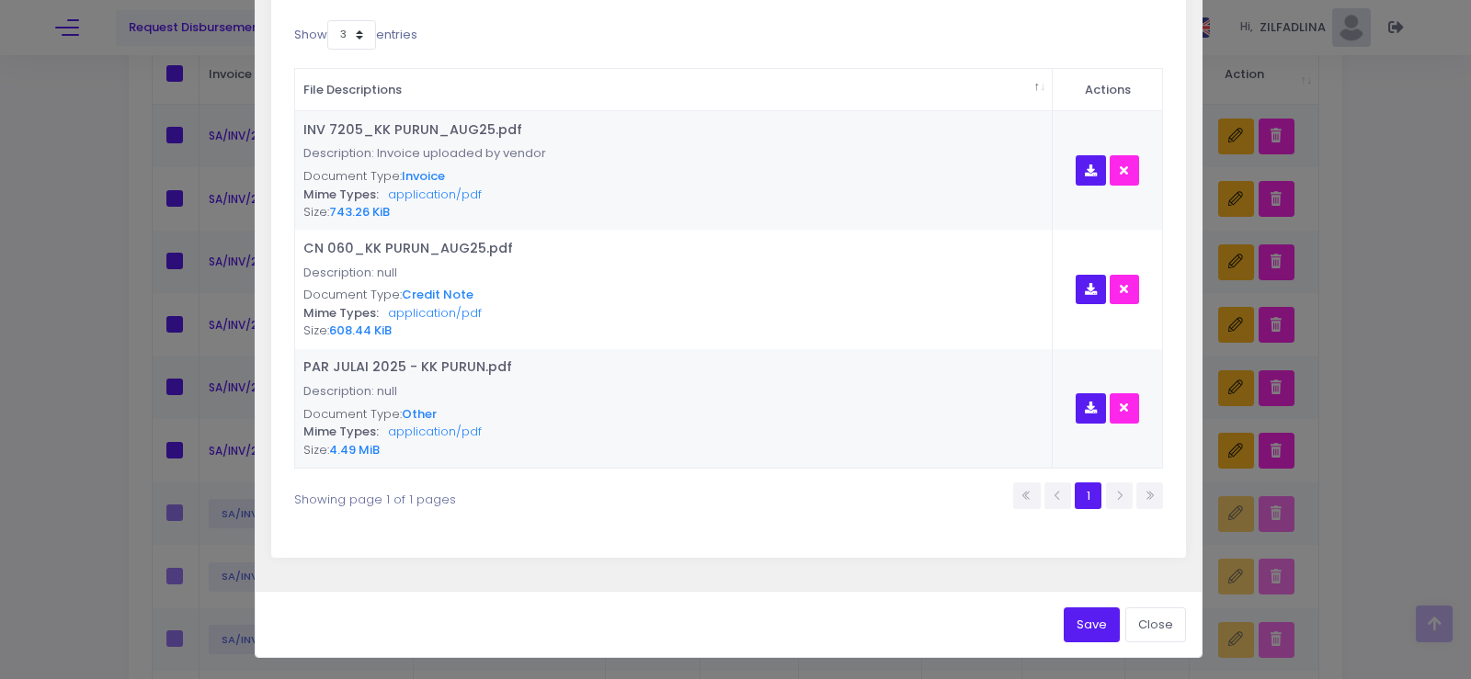
click at [1089, 631] on button "Save" at bounding box center [1091, 625] width 56 height 35
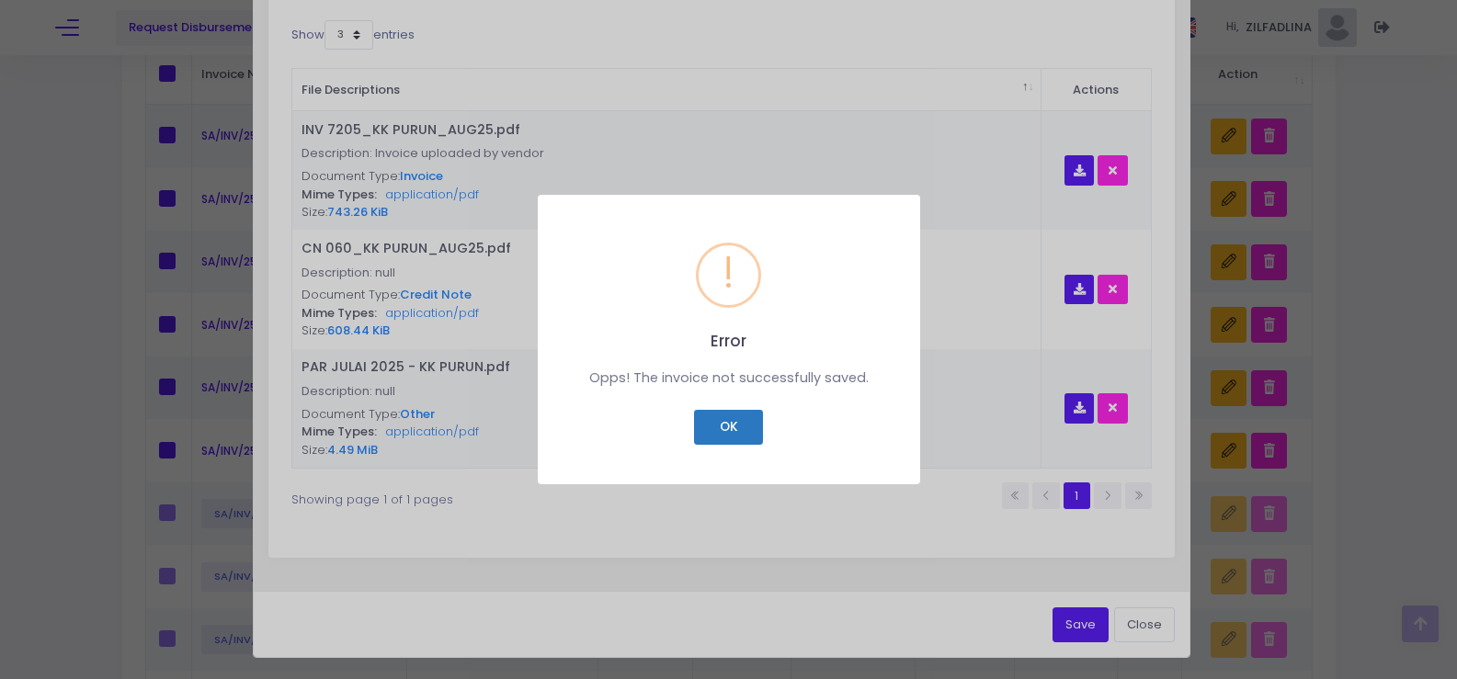
click at [750, 430] on button "OK" at bounding box center [728, 427] width 69 height 35
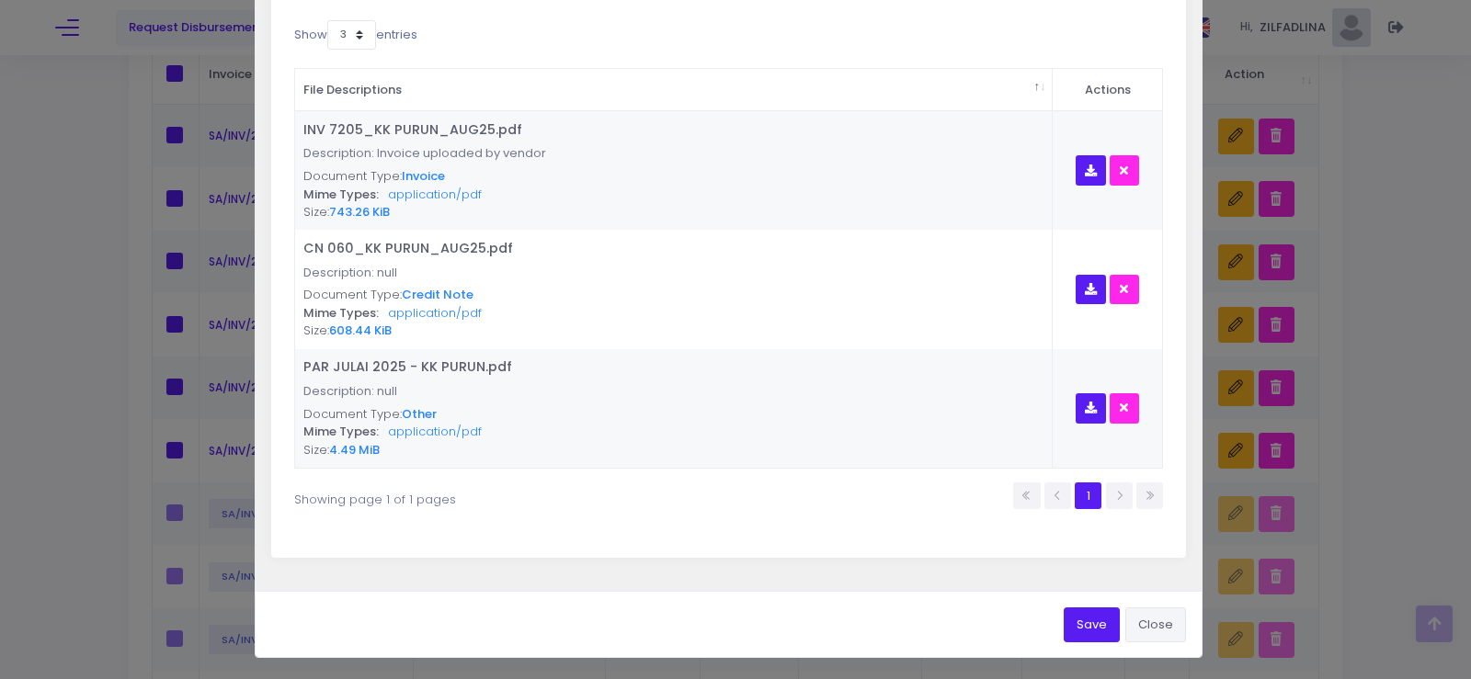
click at [1152, 634] on button "Close" at bounding box center [1155, 625] width 61 height 35
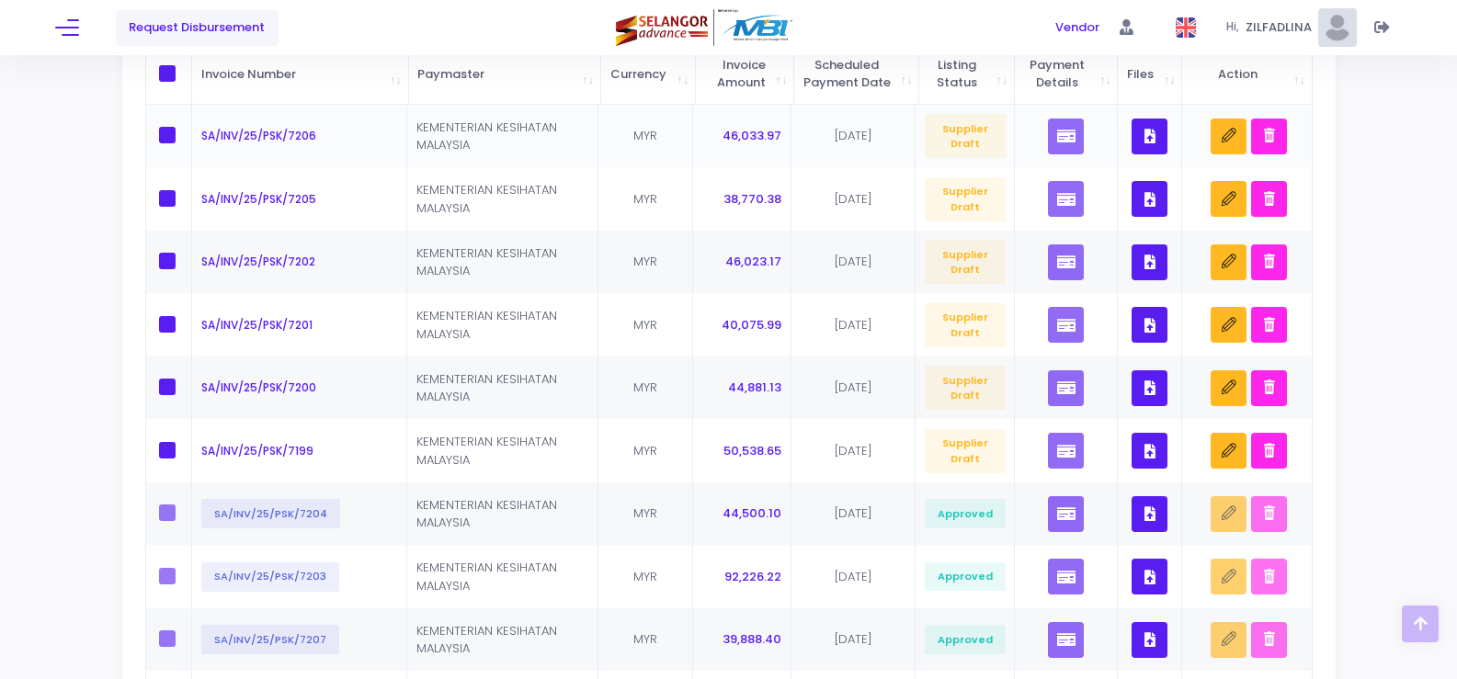
click at [1154, 143] on button "button" at bounding box center [1150, 137] width 36 height 36
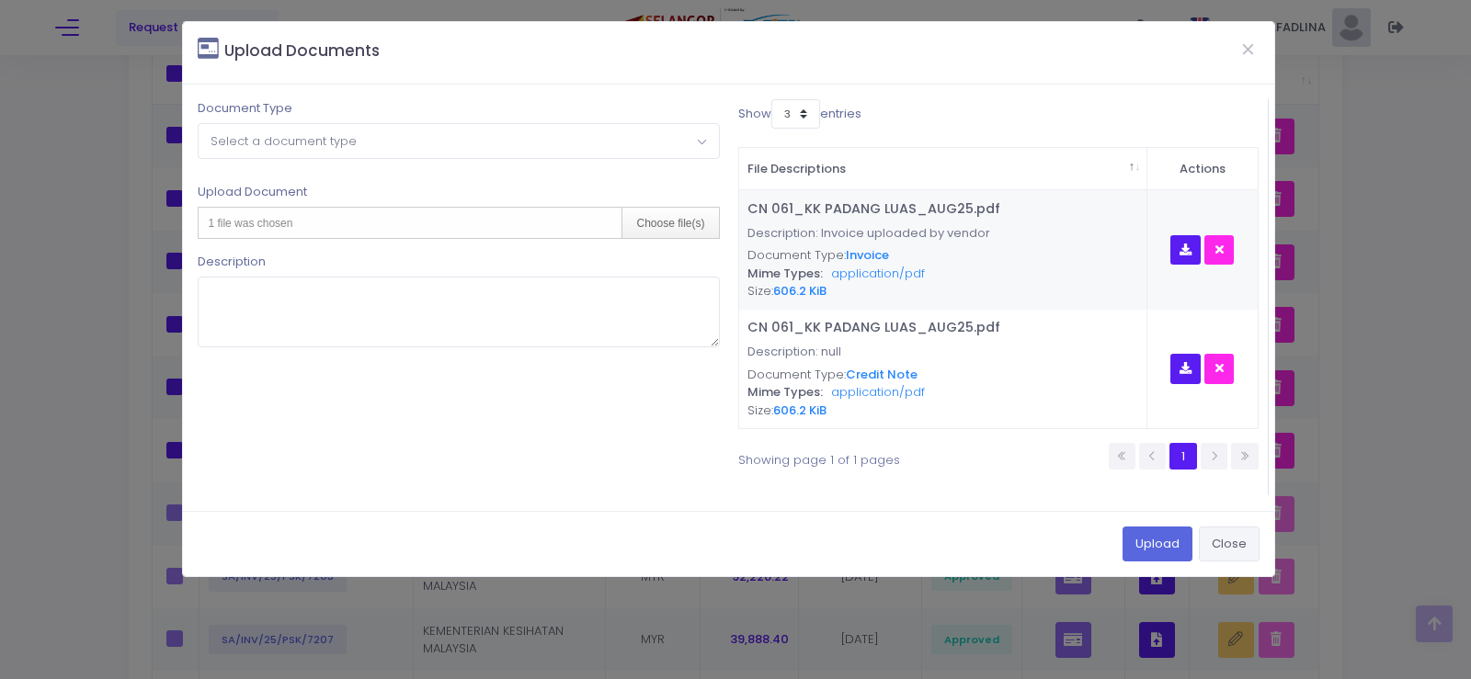
click at [1241, 535] on button "Close" at bounding box center [1229, 544] width 61 height 35
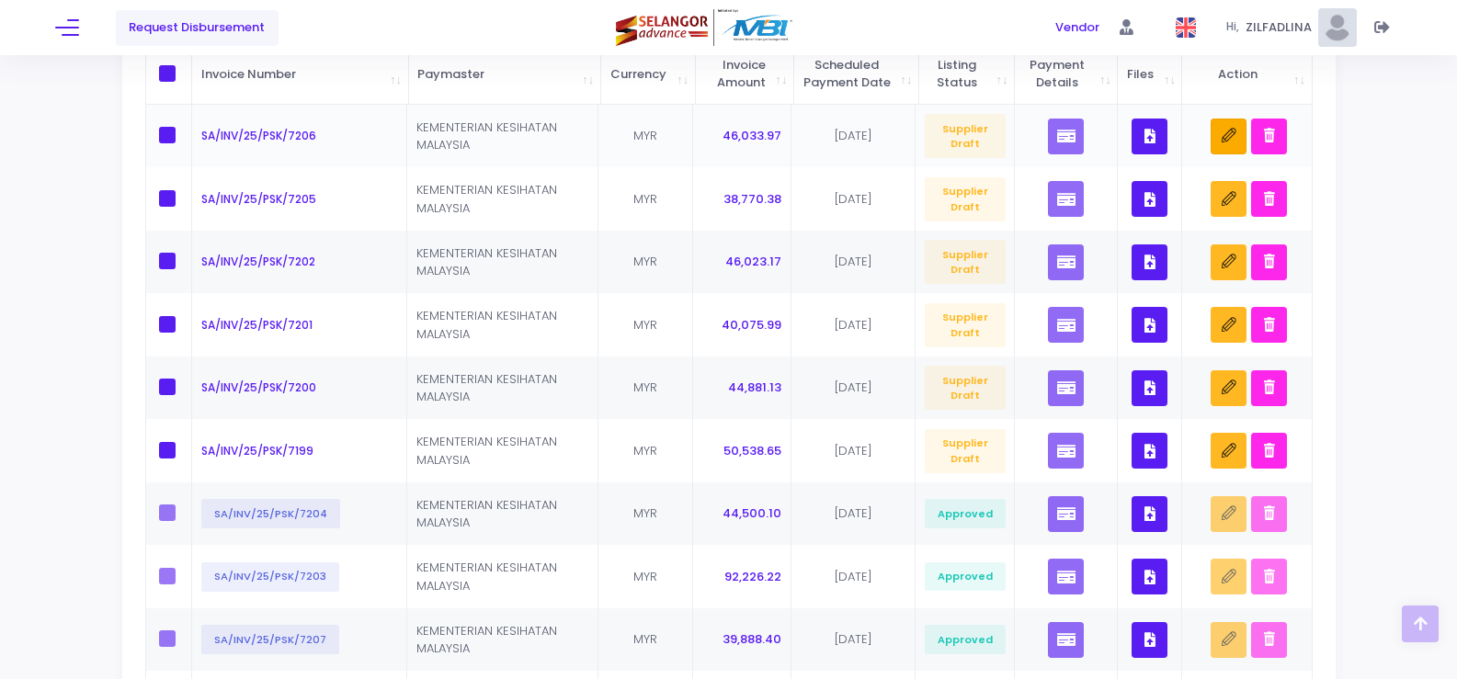
click at [1225, 143] on icon "button" at bounding box center [1229, 136] width 15 height 15
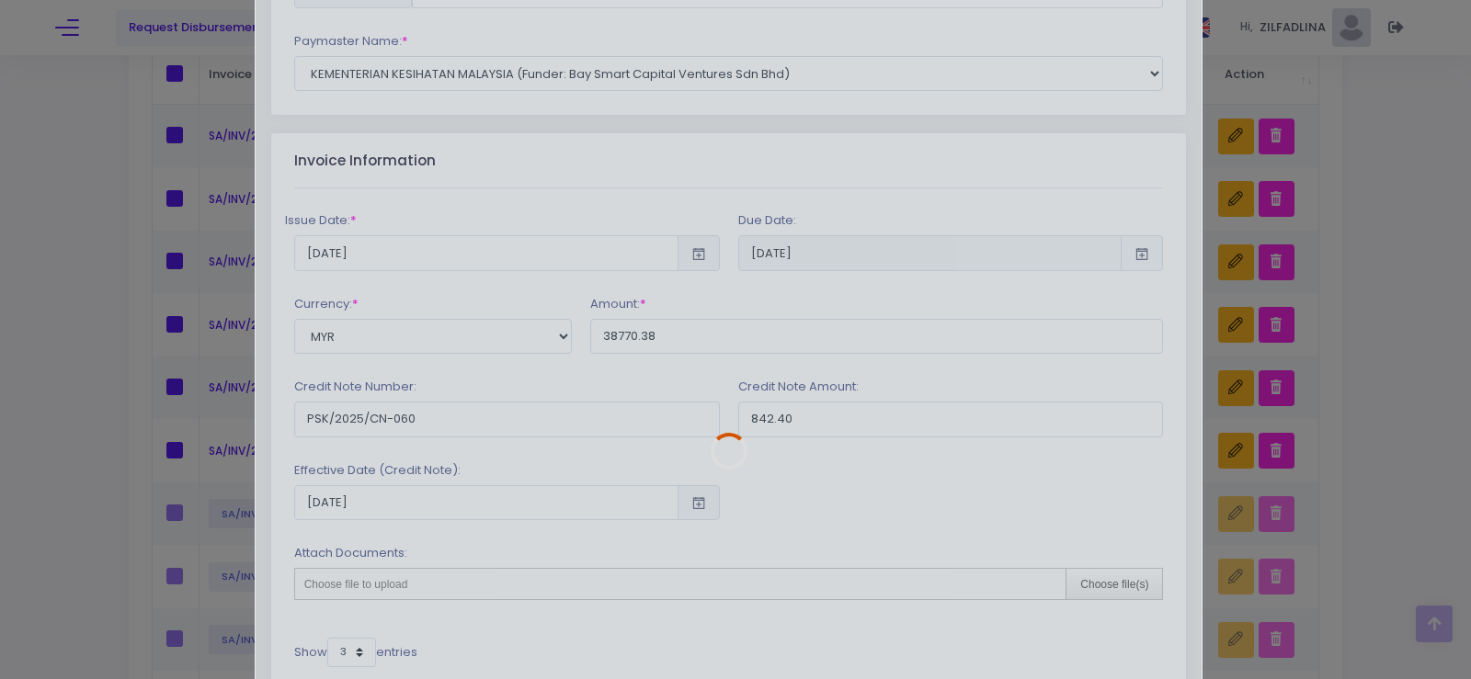
scroll to position [643, 0]
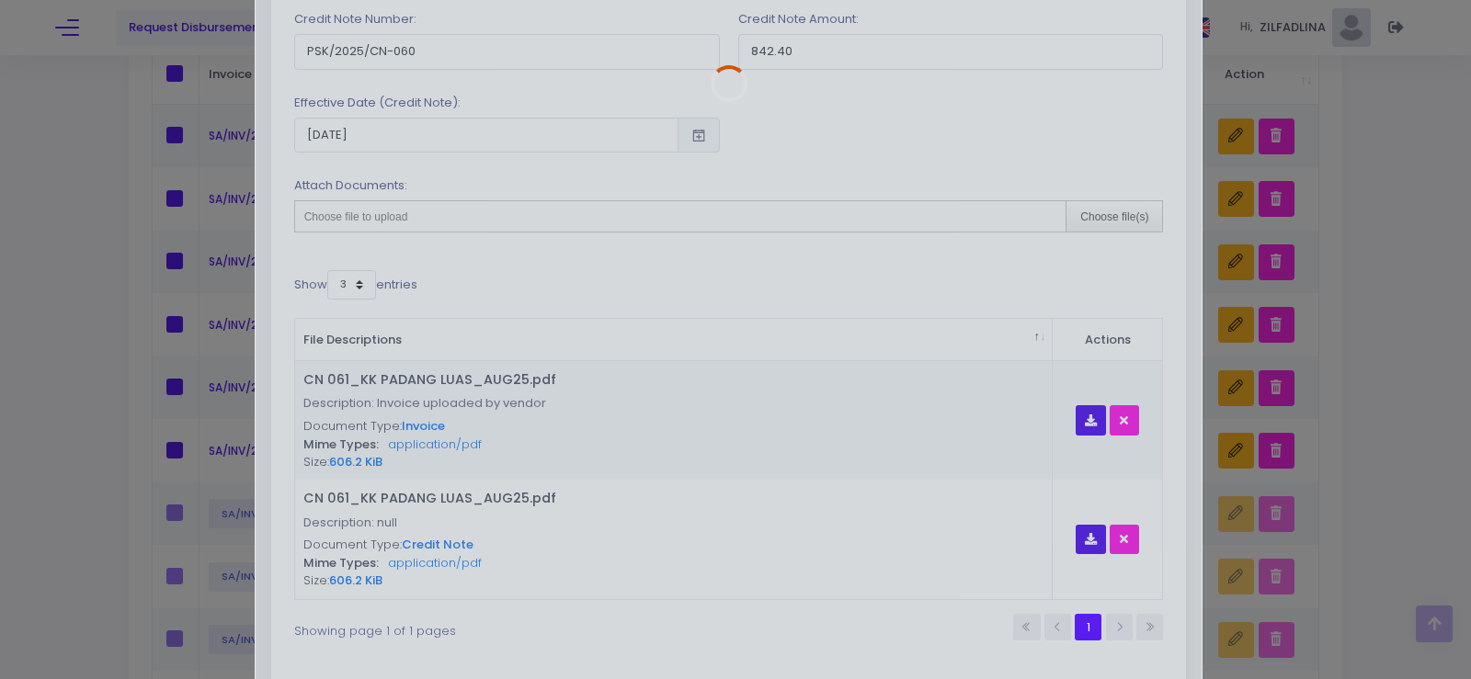
type input "SA/INV/25/PSK/7206"
type input "46033.97"
type input "PSK/2025/CN-061"
type input "151.20"
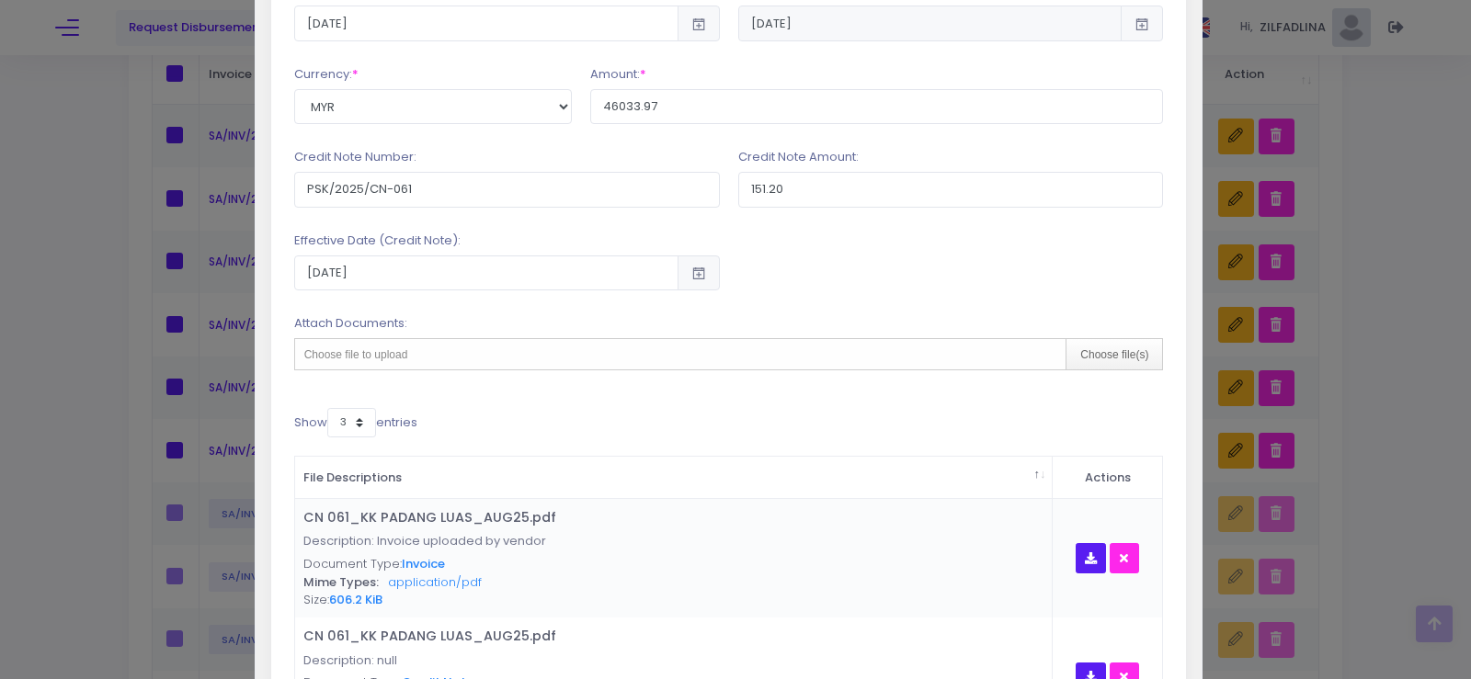
scroll to position [591, 0]
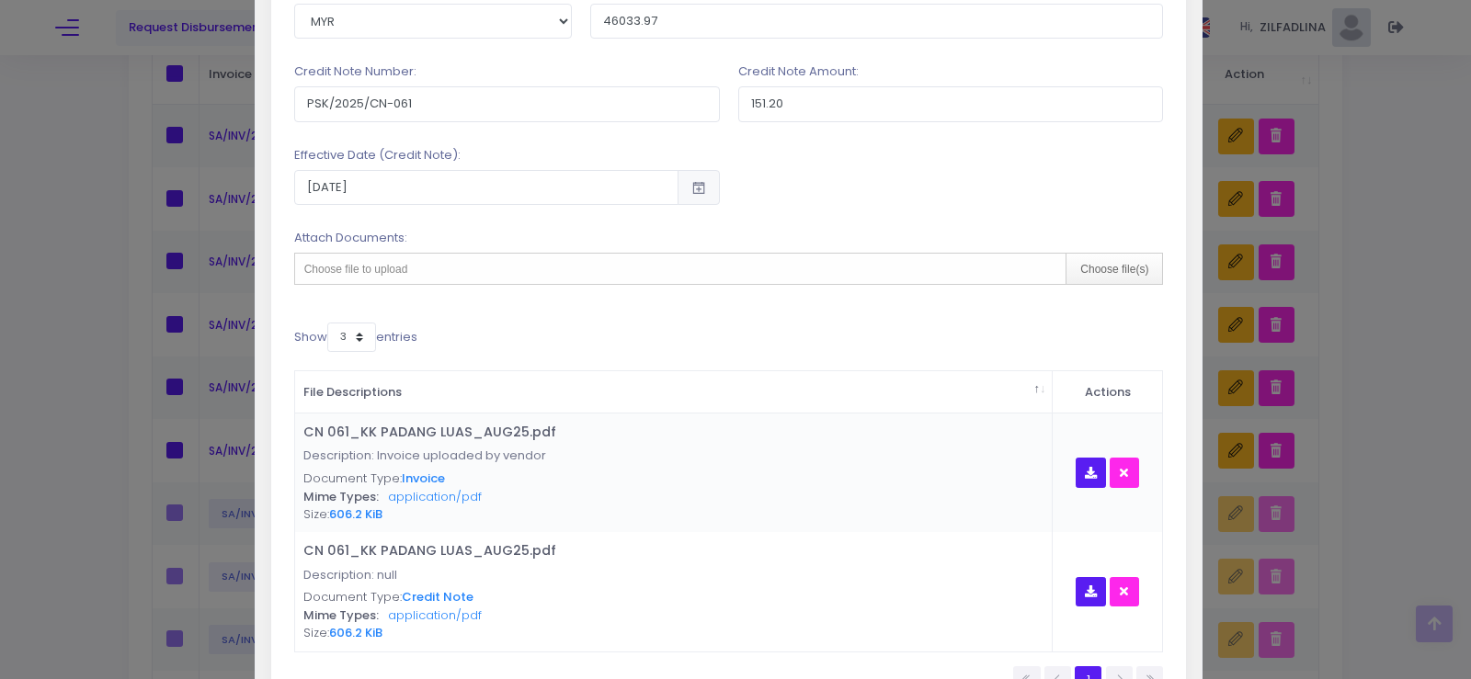
click at [1120, 473] on icon "button" at bounding box center [1124, 473] width 8 height 0
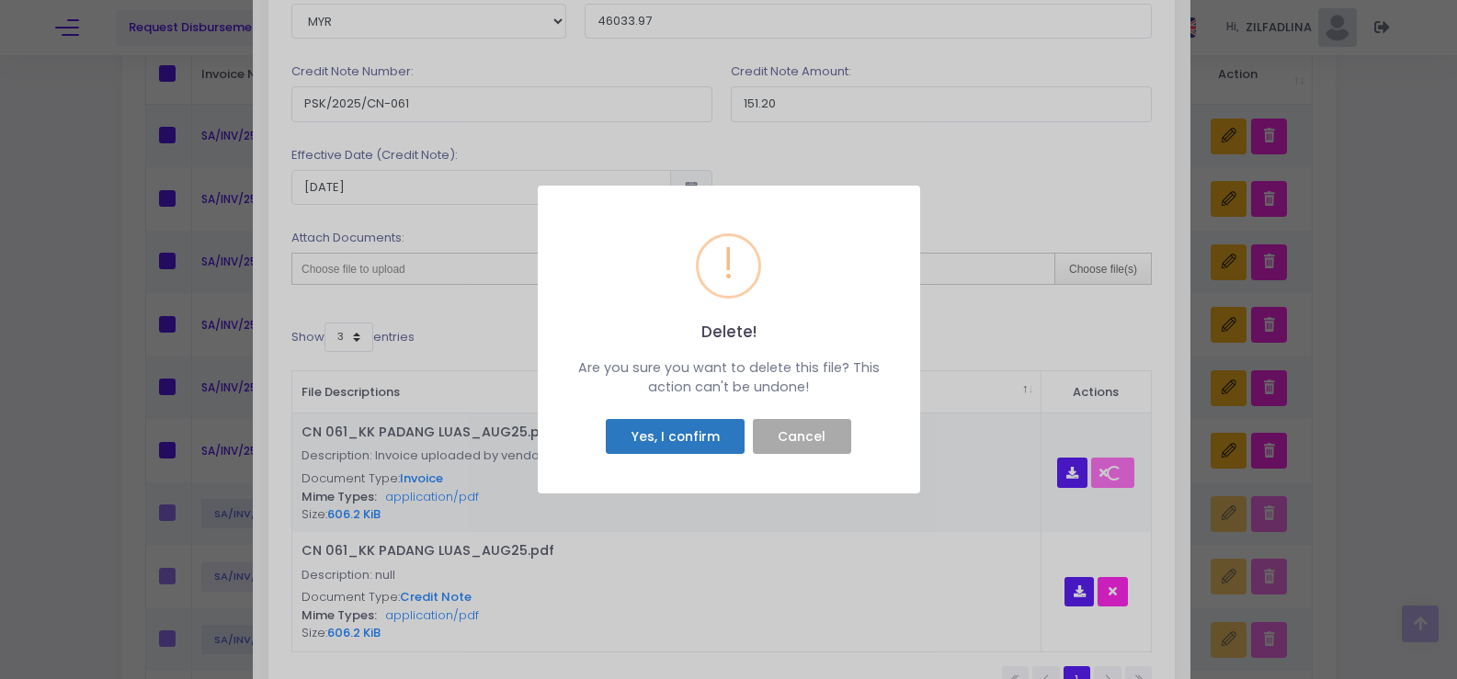
click at [709, 422] on button "Yes, I confirm" at bounding box center [675, 436] width 139 height 35
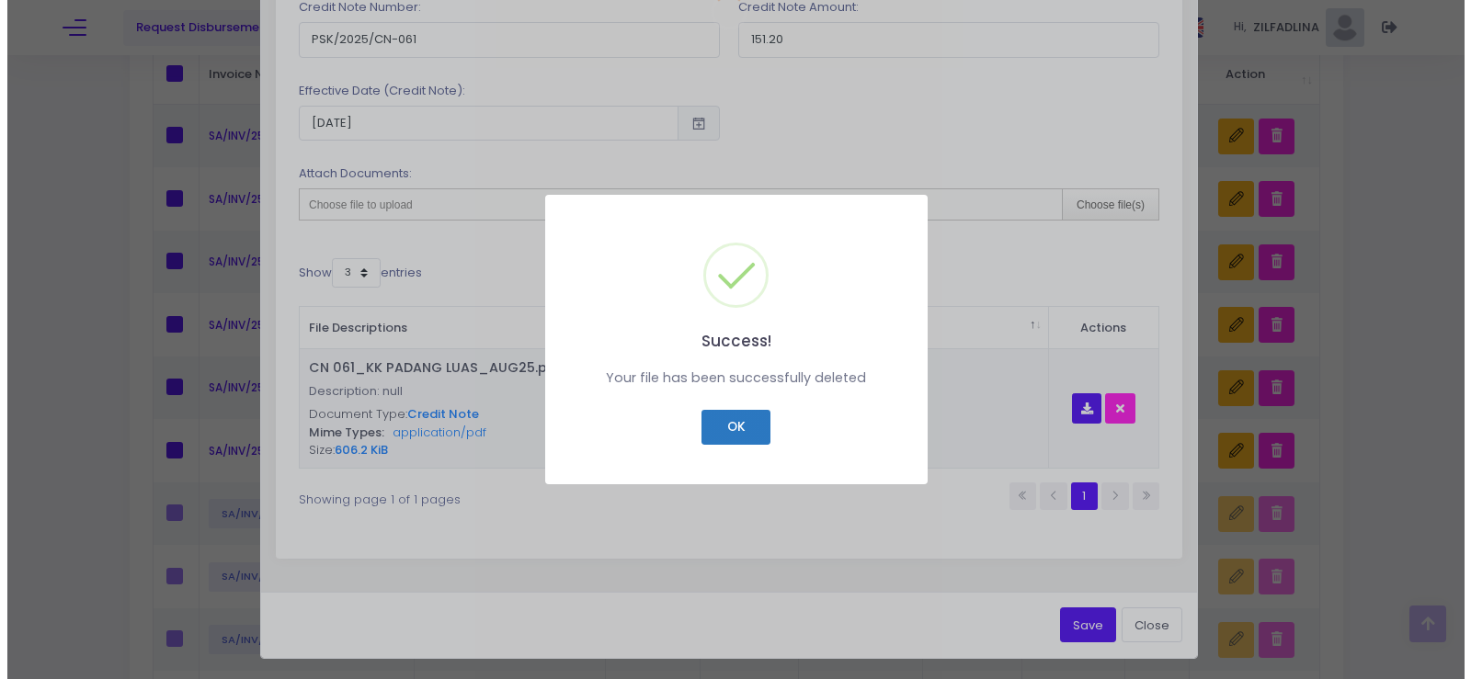
scroll to position [655, 0]
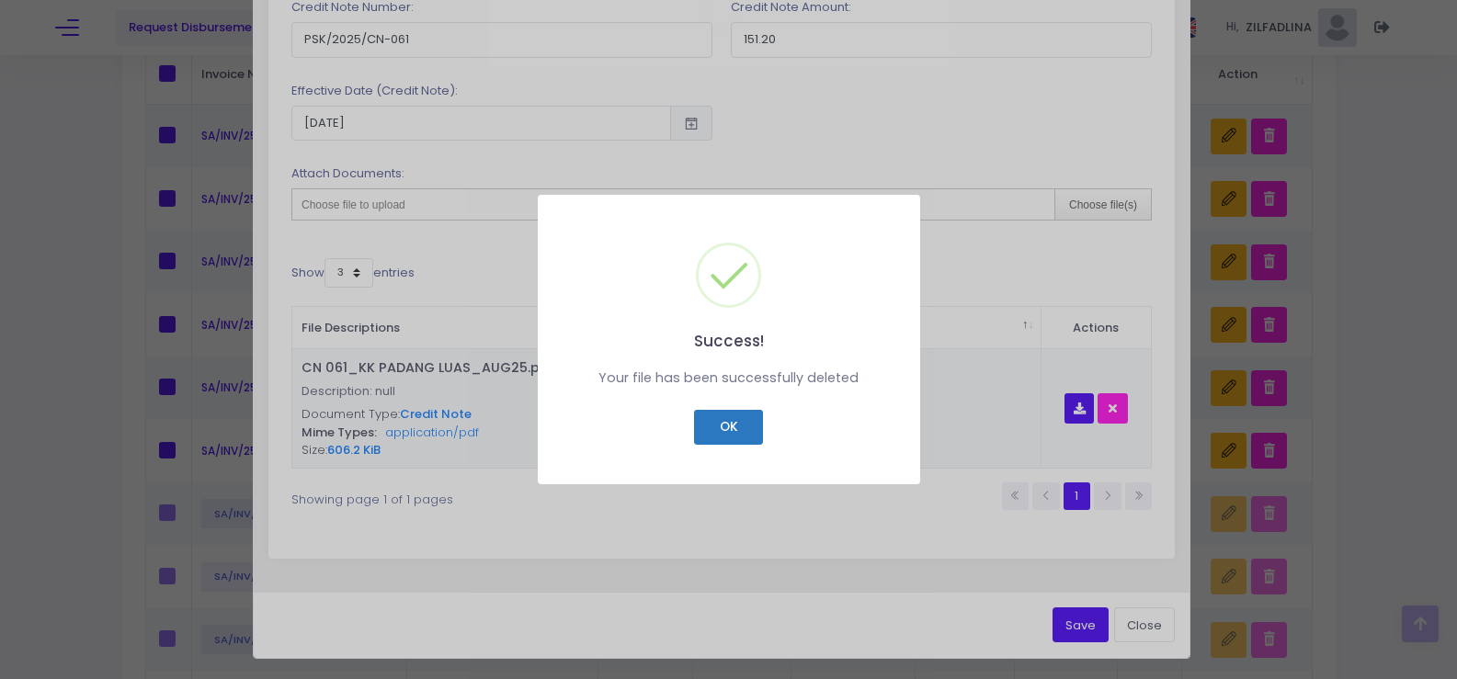
click at [752, 429] on button "OK" at bounding box center [728, 427] width 69 height 35
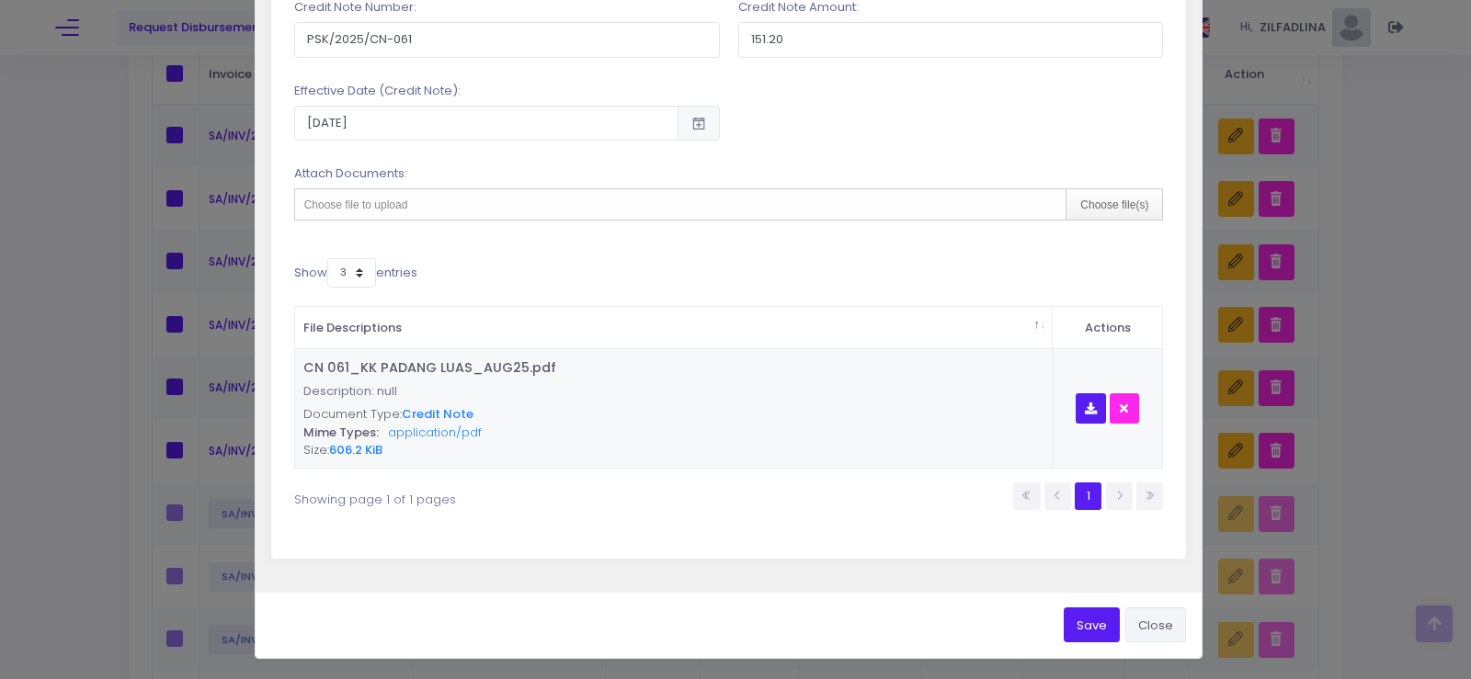
click at [1140, 626] on button "Close" at bounding box center [1155, 625] width 61 height 35
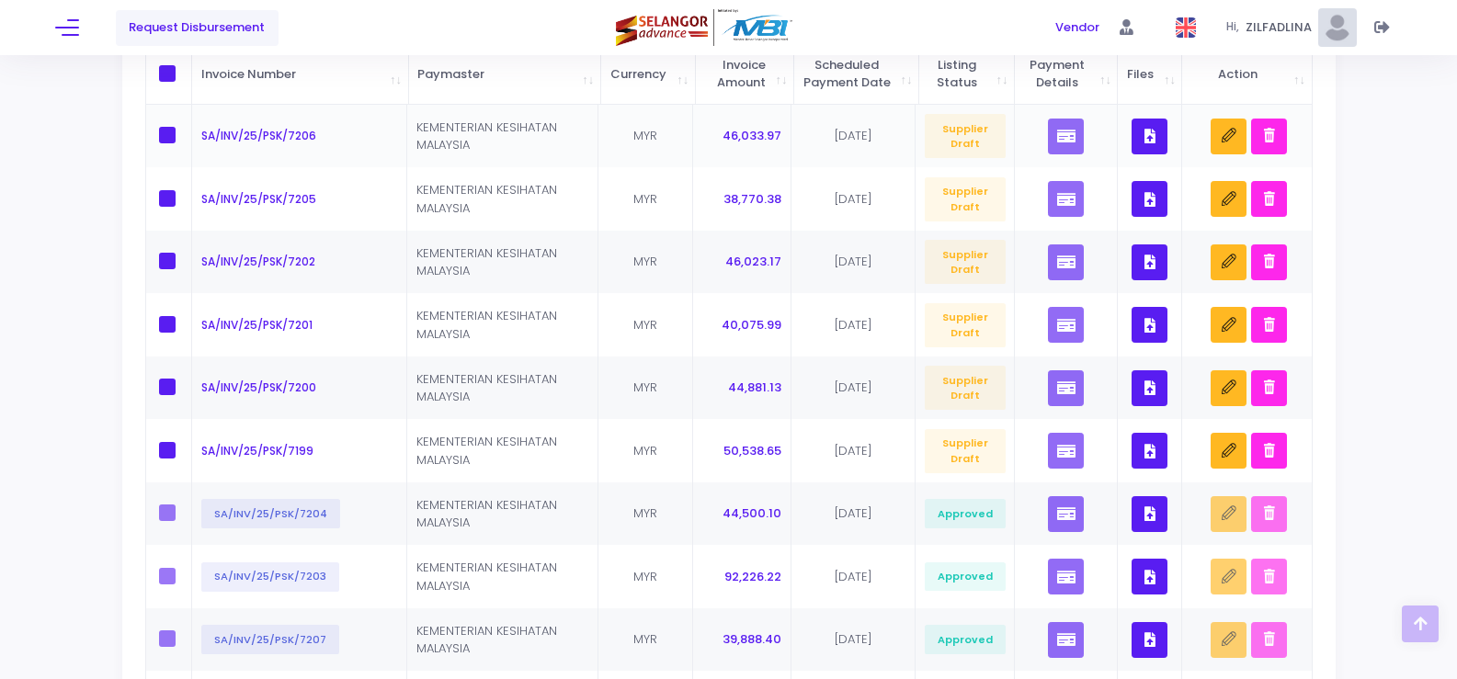
click at [1150, 136] on icon "button" at bounding box center [1149, 136] width 11 height 0
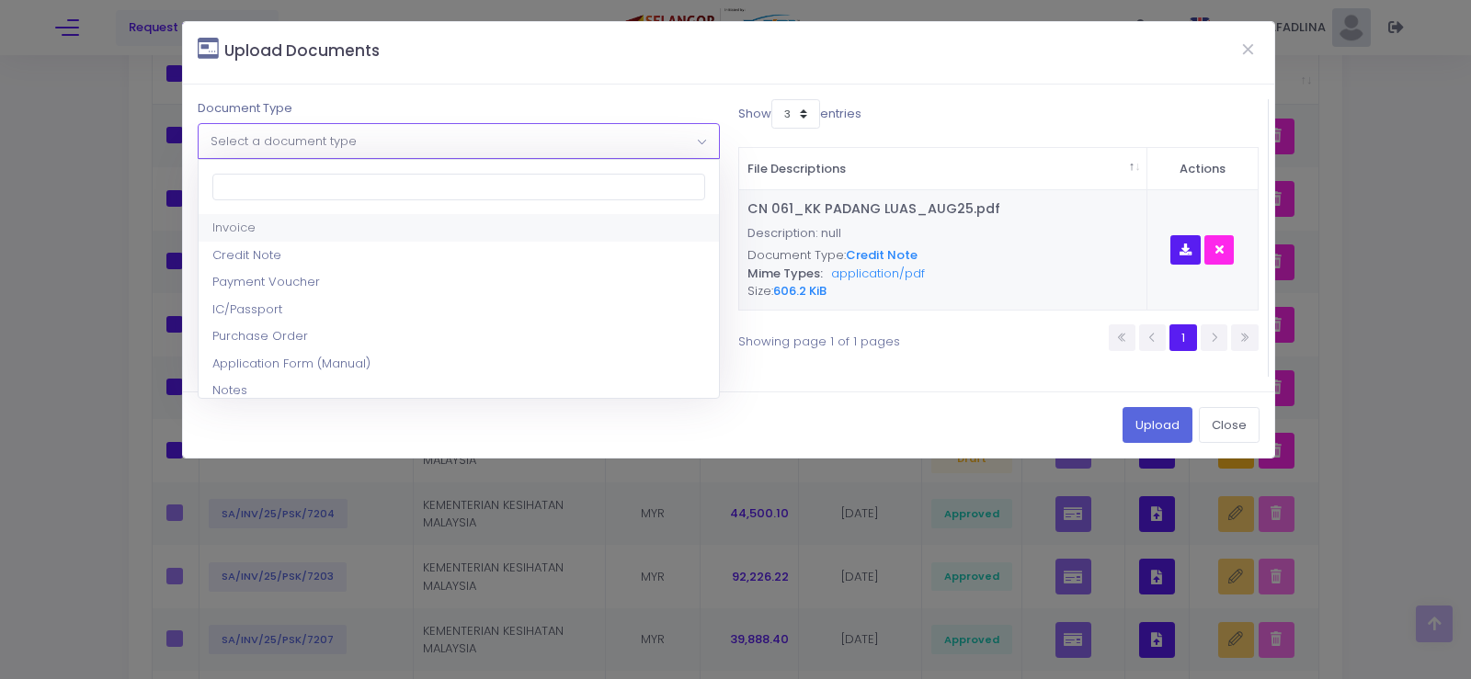
click at [341, 138] on span "Select a document type" at bounding box center [283, 140] width 146 height 17
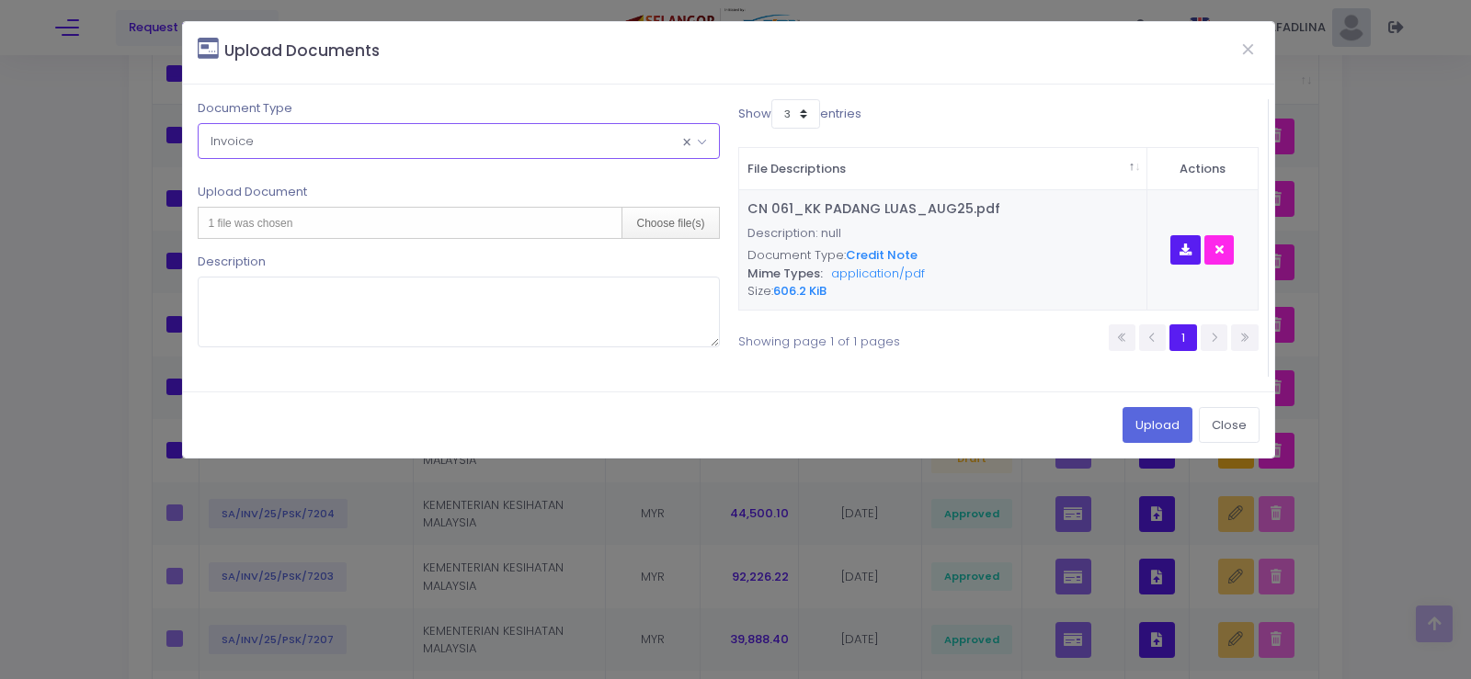
select select "1"
click at [709, 224] on div "Choose file(s)" at bounding box center [669, 223] width 97 height 30
type input "C:\fakepath\PAR JULAI 2025 - KK PADANG LUAS.pdf"
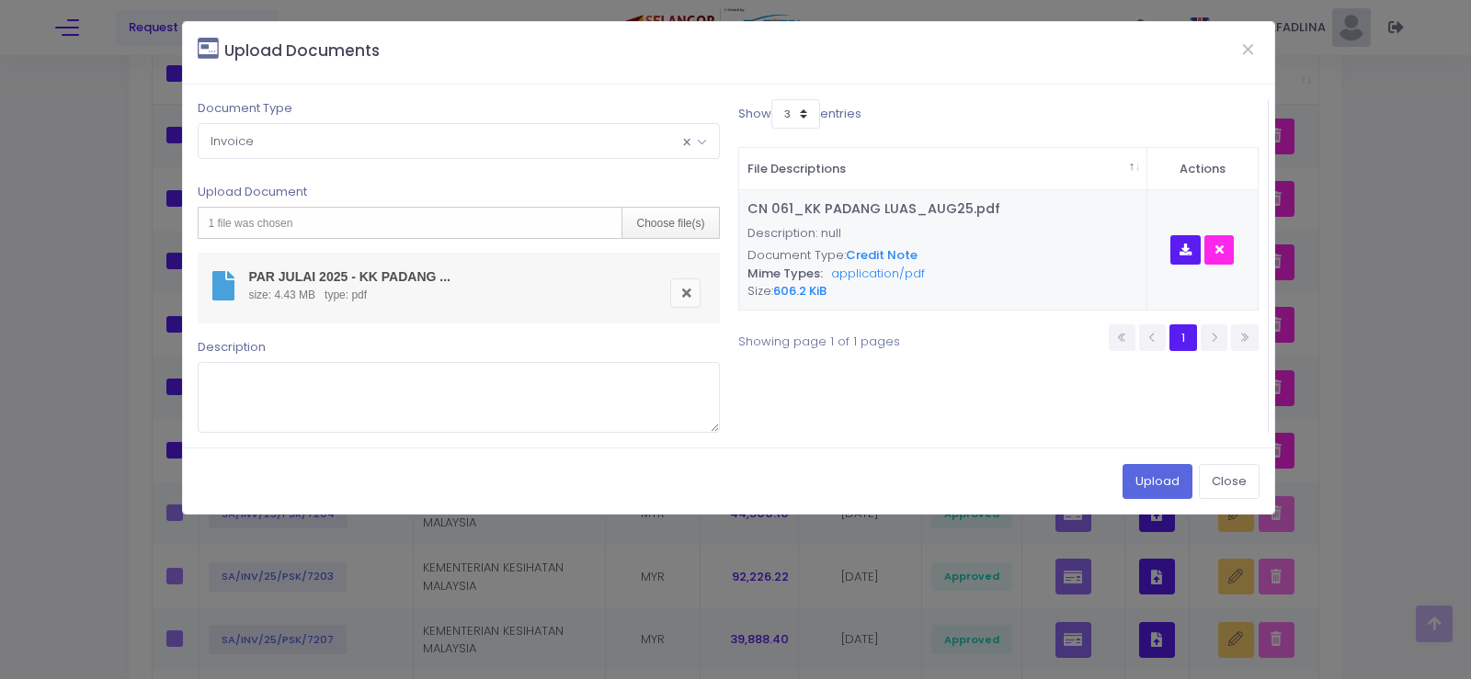
click at [478, 138] on span "× Invoice" at bounding box center [458, 140] width 519 height 33
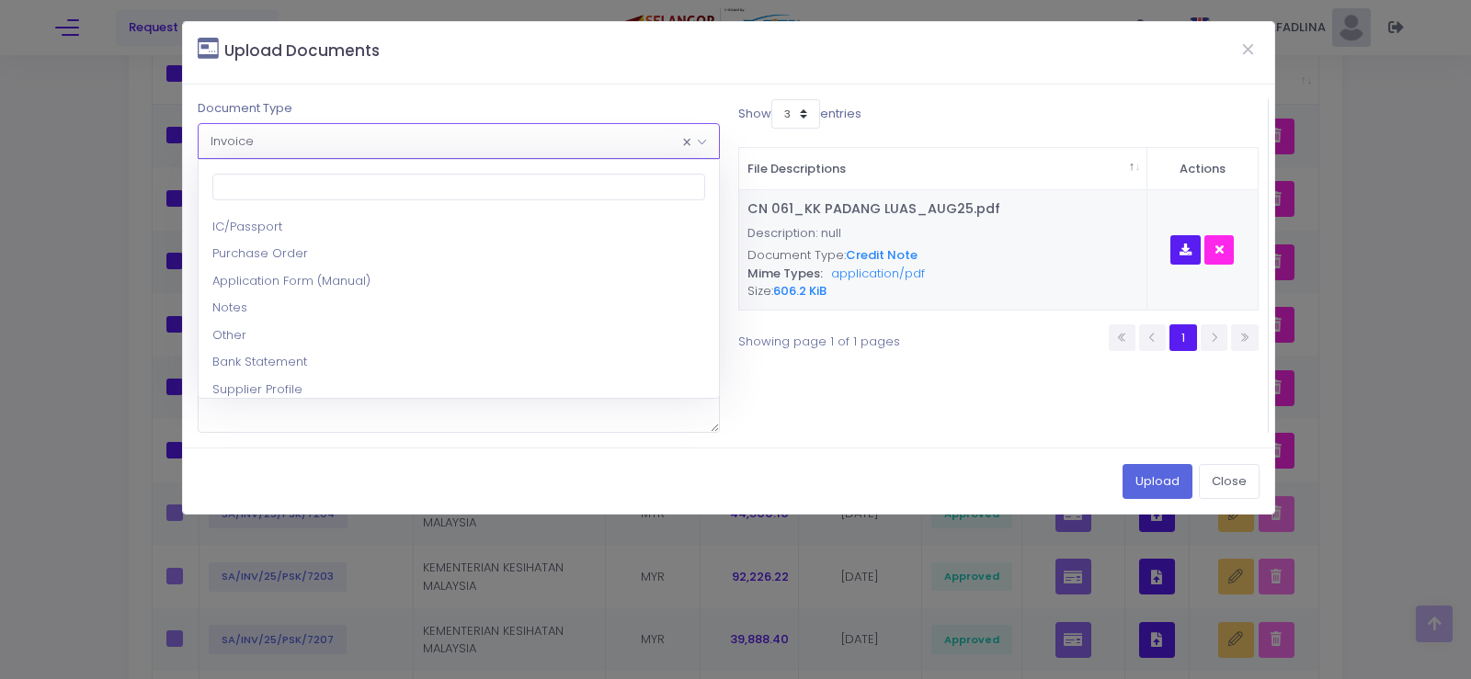
scroll to position [184, 0]
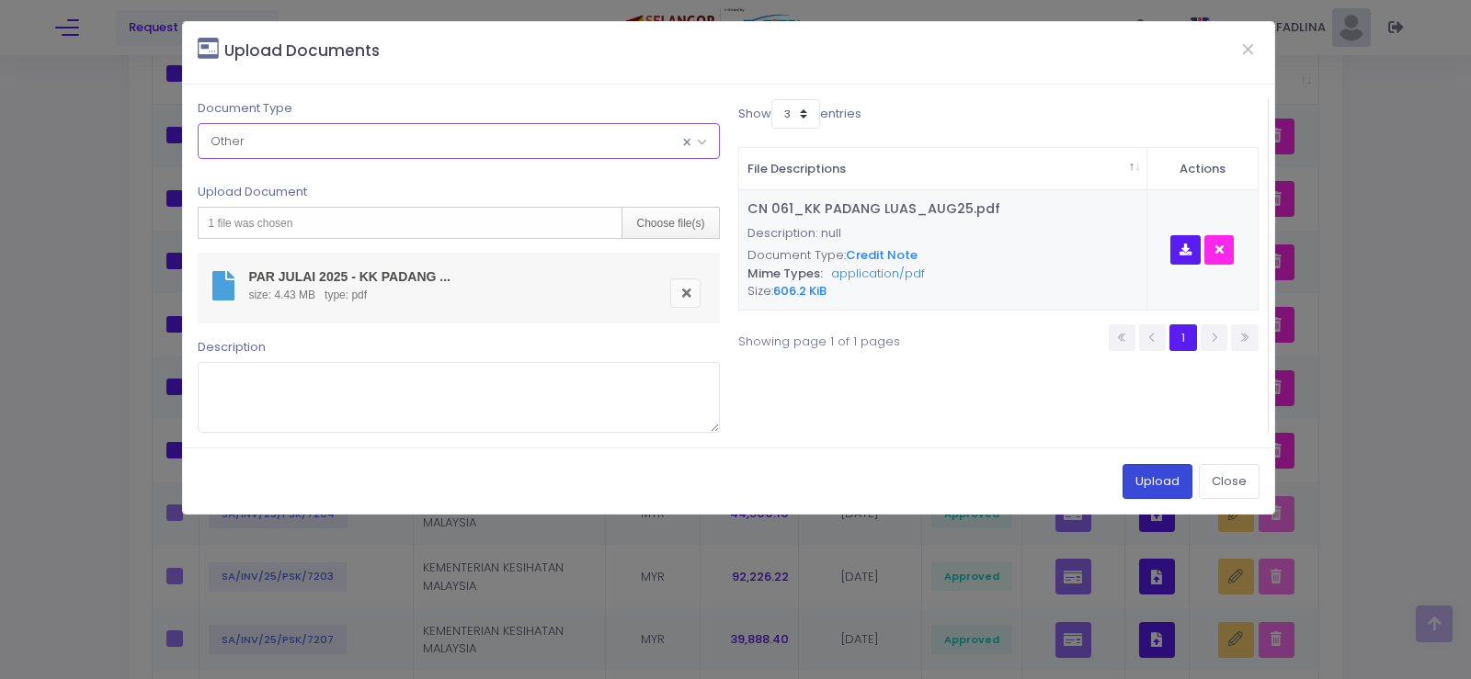
click at [1153, 481] on button "Upload" at bounding box center [1157, 481] width 70 height 35
click at [1142, 477] on button "Upload" at bounding box center [1157, 481] width 70 height 35
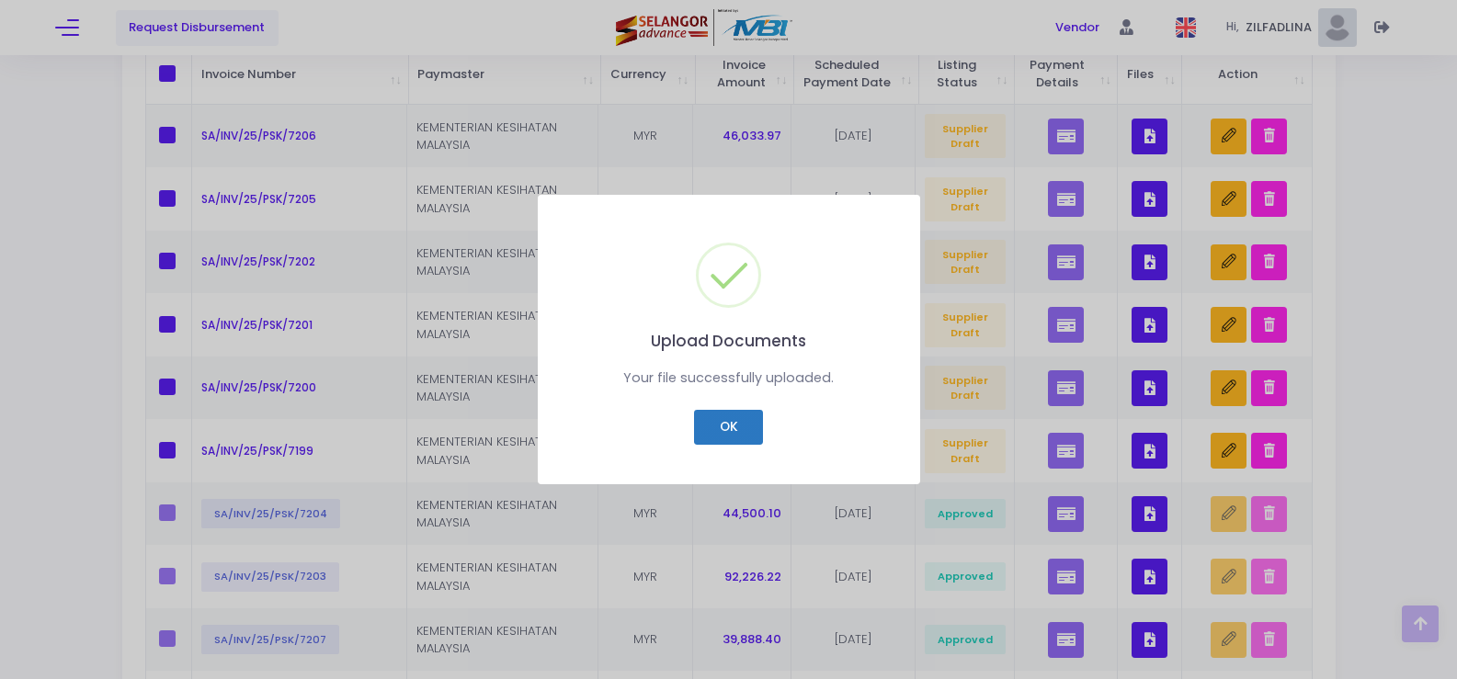
click at [747, 422] on button "OK" at bounding box center [728, 427] width 69 height 35
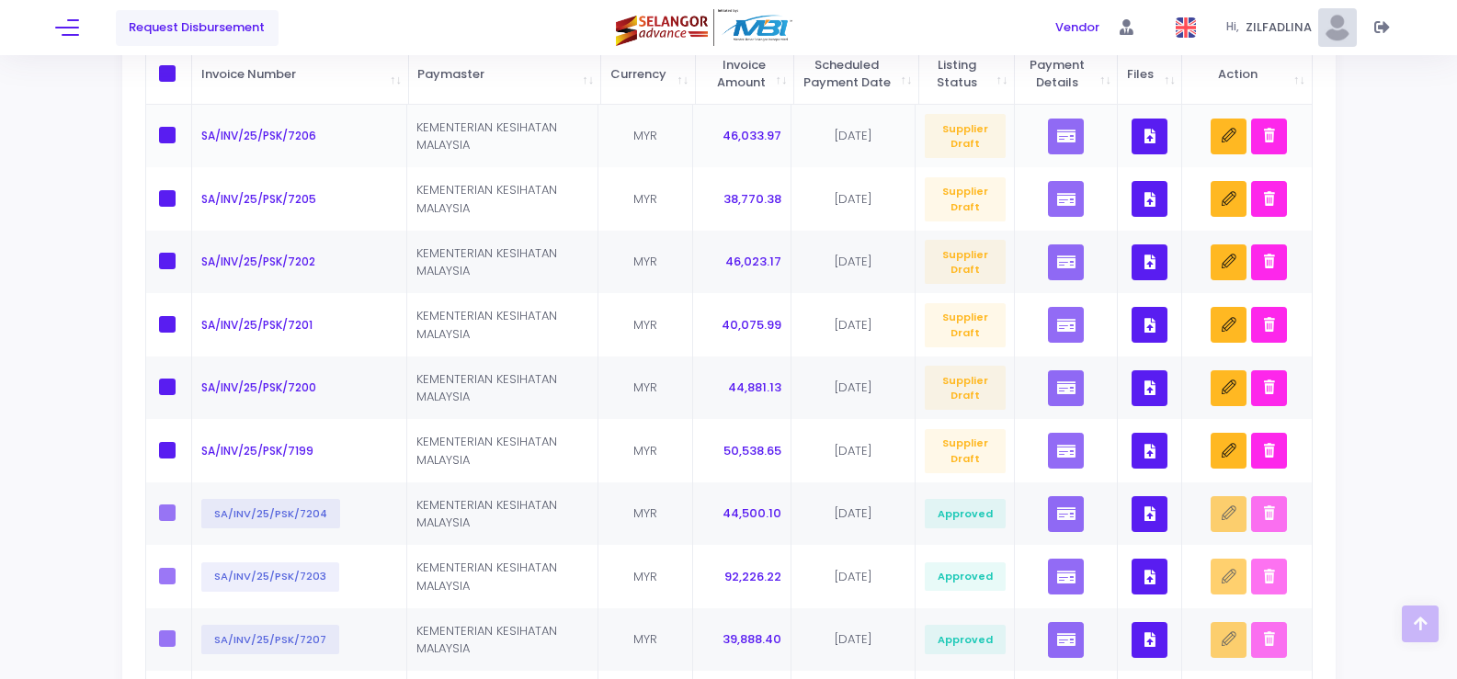
click at [1150, 136] on icon "button" at bounding box center [1149, 136] width 11 height 0
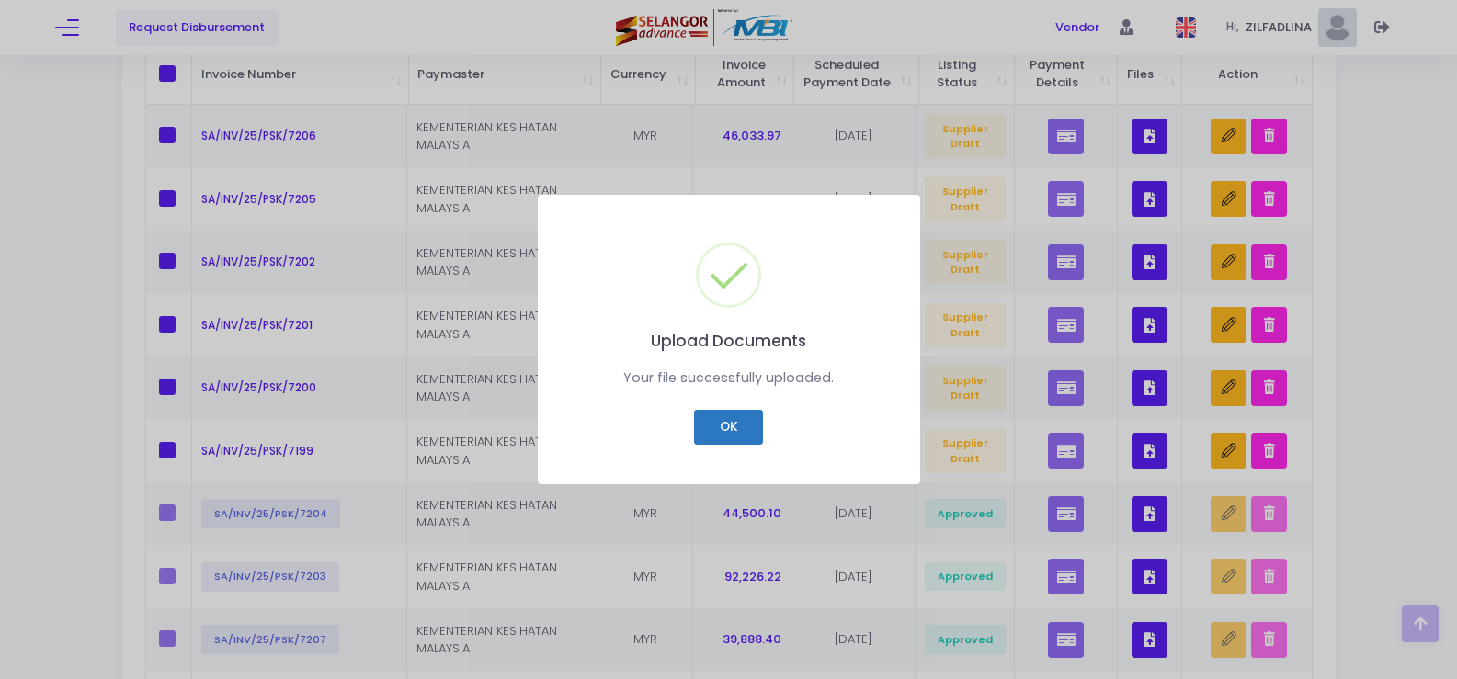
click at [728, 424] on button "OK" at bounding box center [728, 427] width 69 height 35
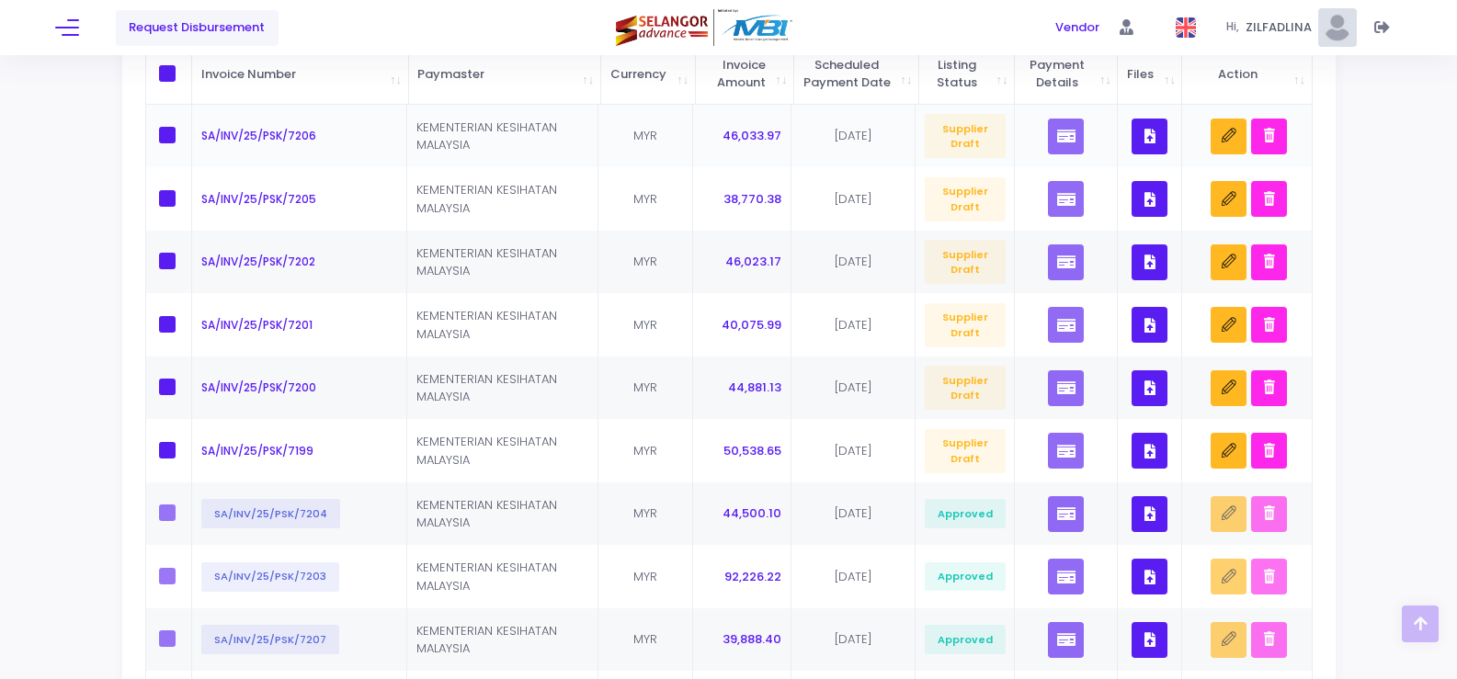
click at [1149, 136] on icon "button" at bounding box center [1149, 136] width 11 height 0
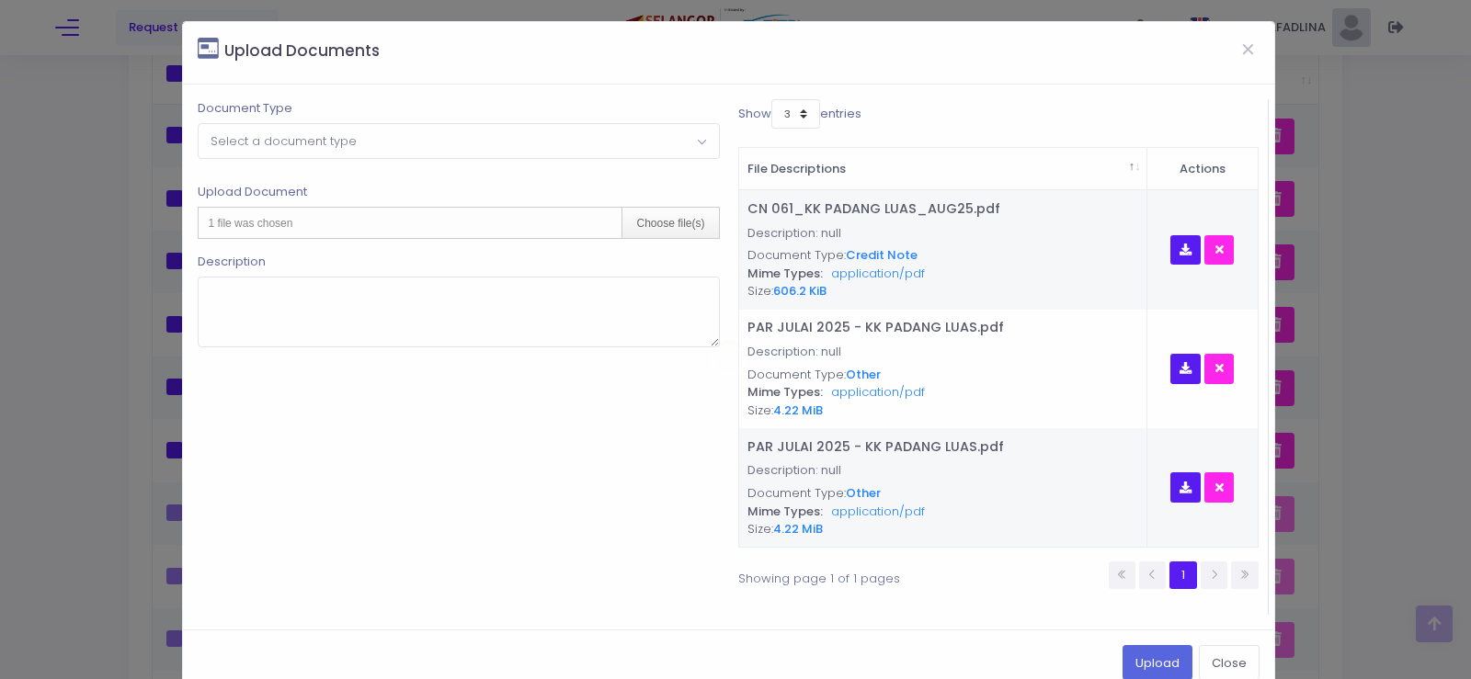
click at [352, 147] on span "Select a document type" at bounding box center [458, 140] width 519 height 33
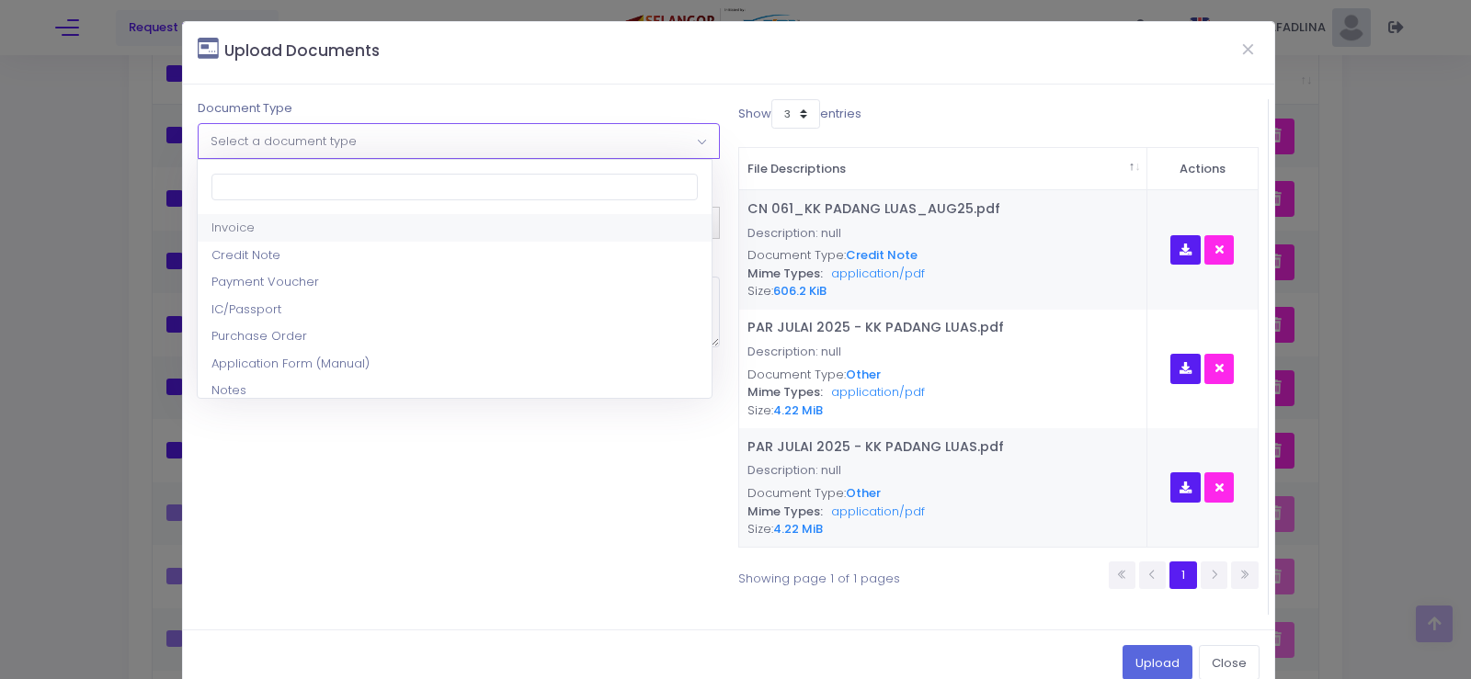
select select "1"
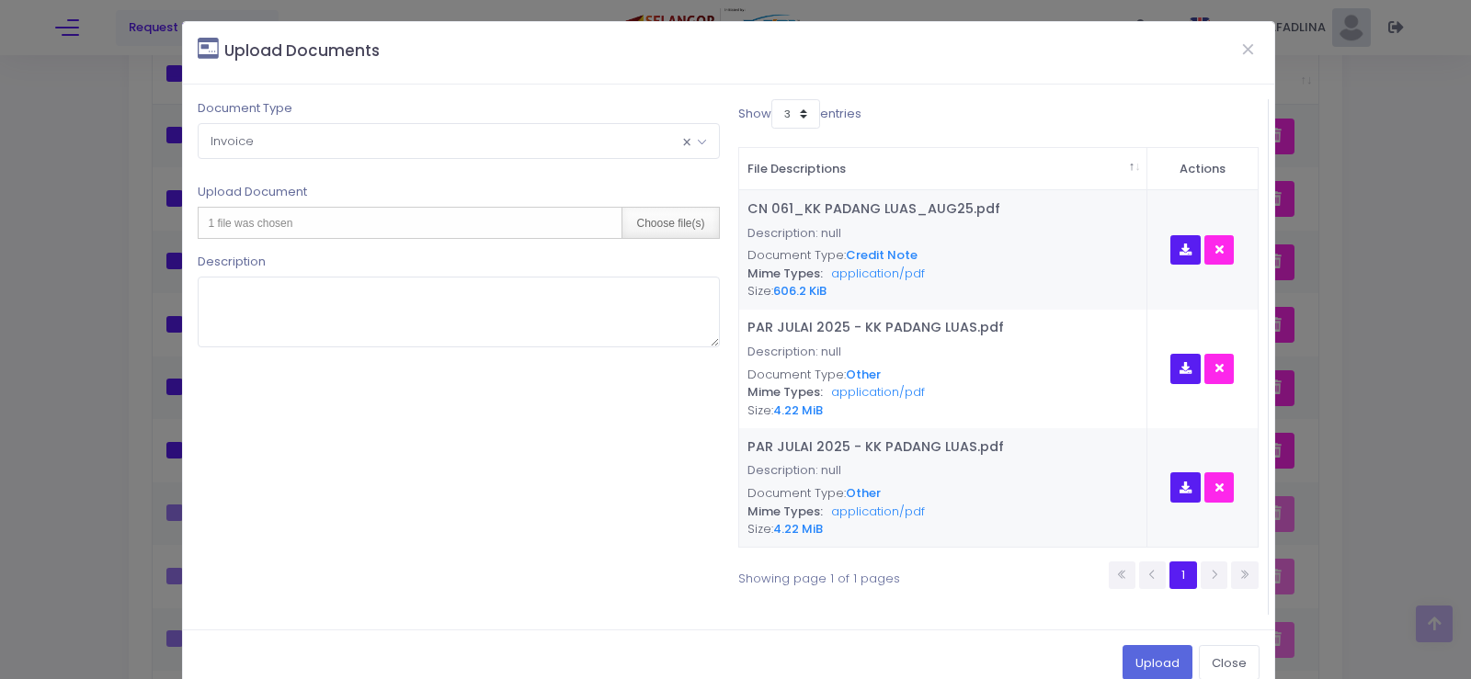
click at [704, 223] on div "Choose file(s)" at bounding box center [669, 223] width 97 height 30
type input "C:\fakepath\INV 7205_KK PURUN_AUG25.pdf"
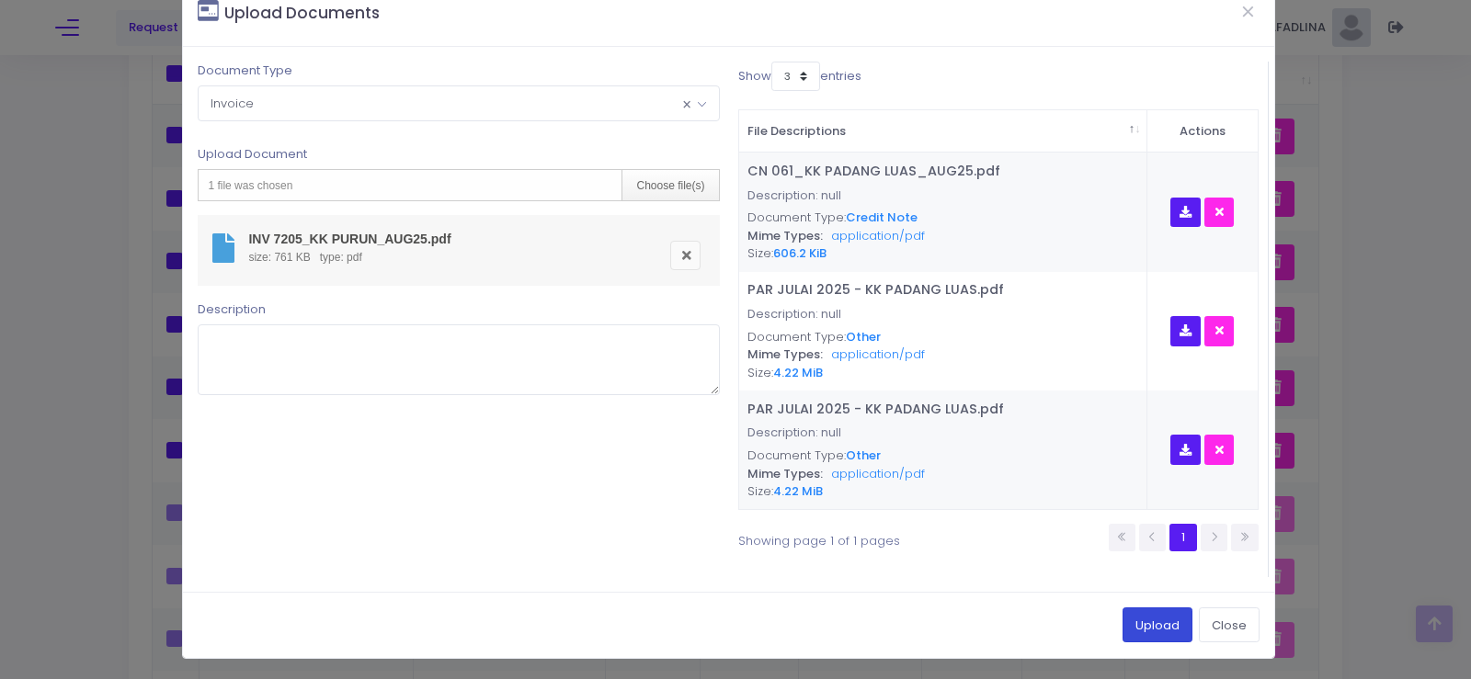
click at [1147, 628] on button "Upload" at bounding box center [1157, 625] width 70 height 35
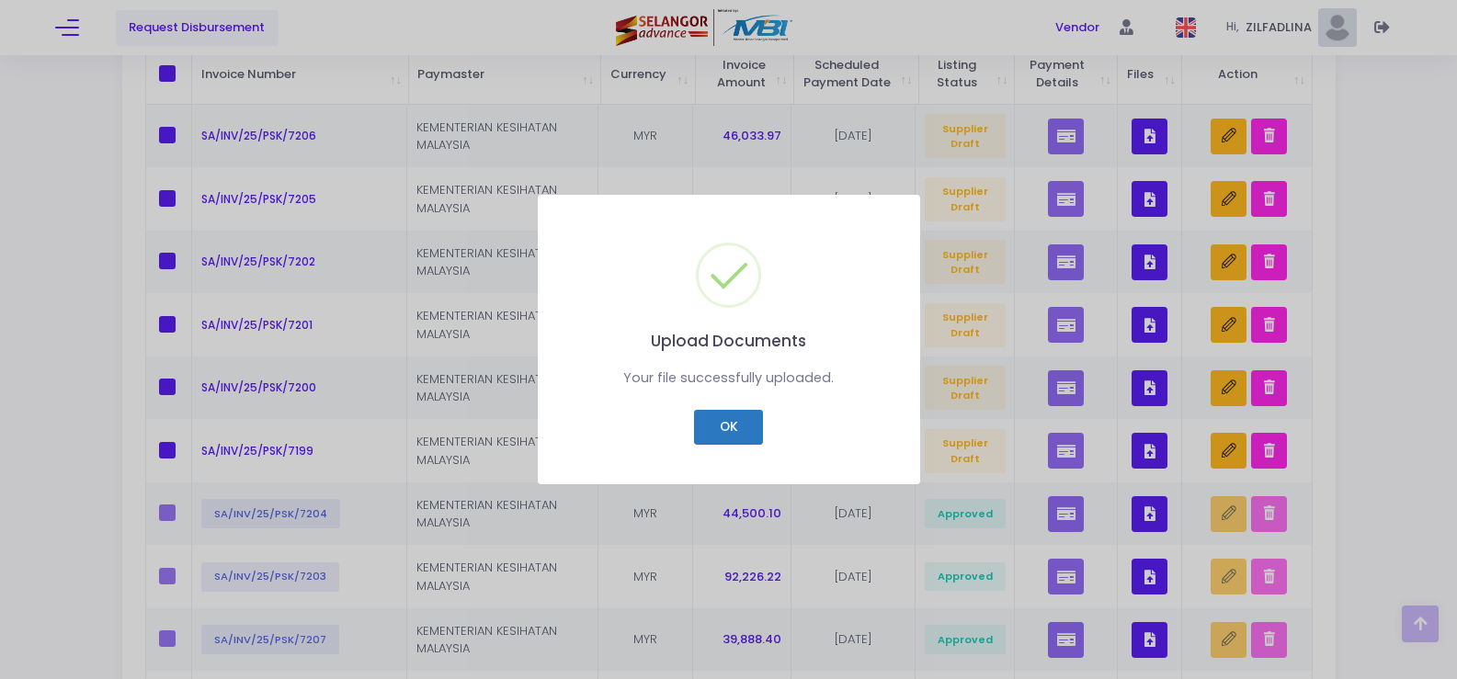
click at [744, 432] on button "OK" at bounding box center [728, 427] width 69 height 35
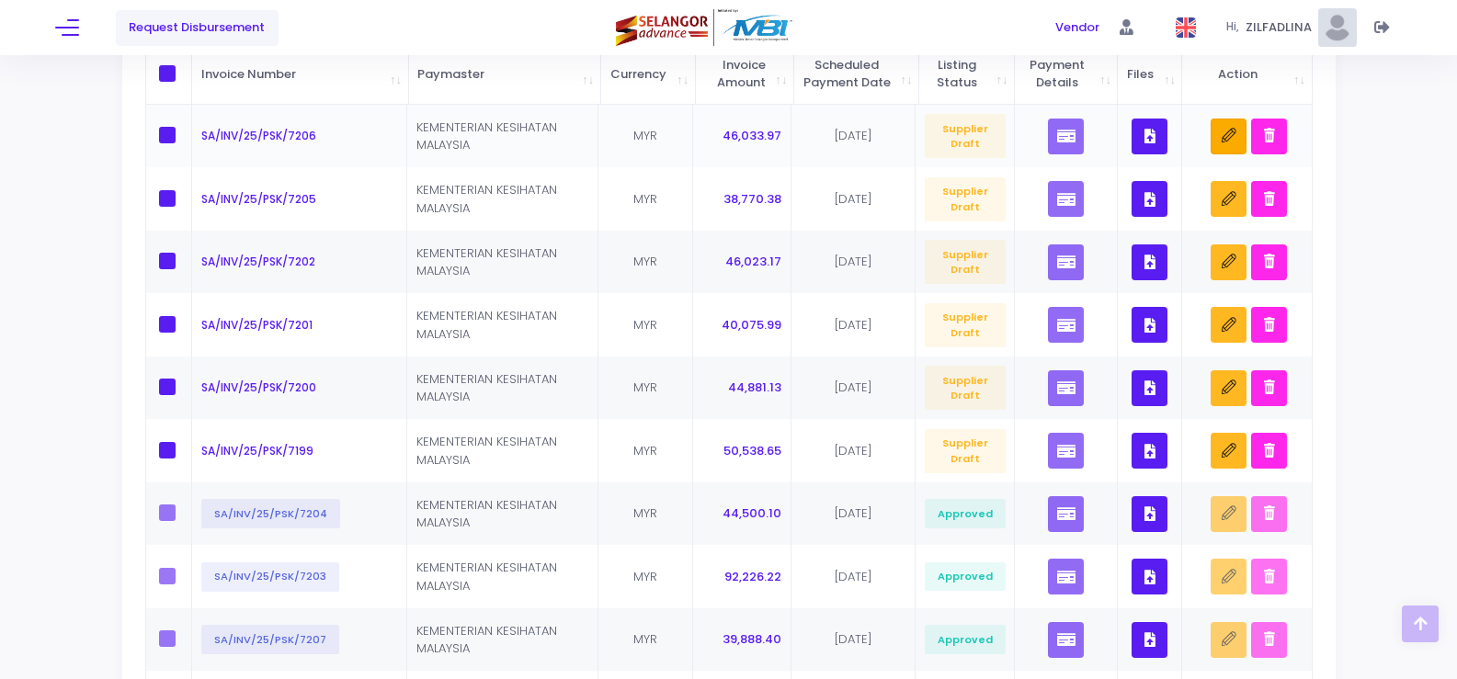
click at [1221, 154] on button "button" at bounding box center [1229, 137] width 36 height 36
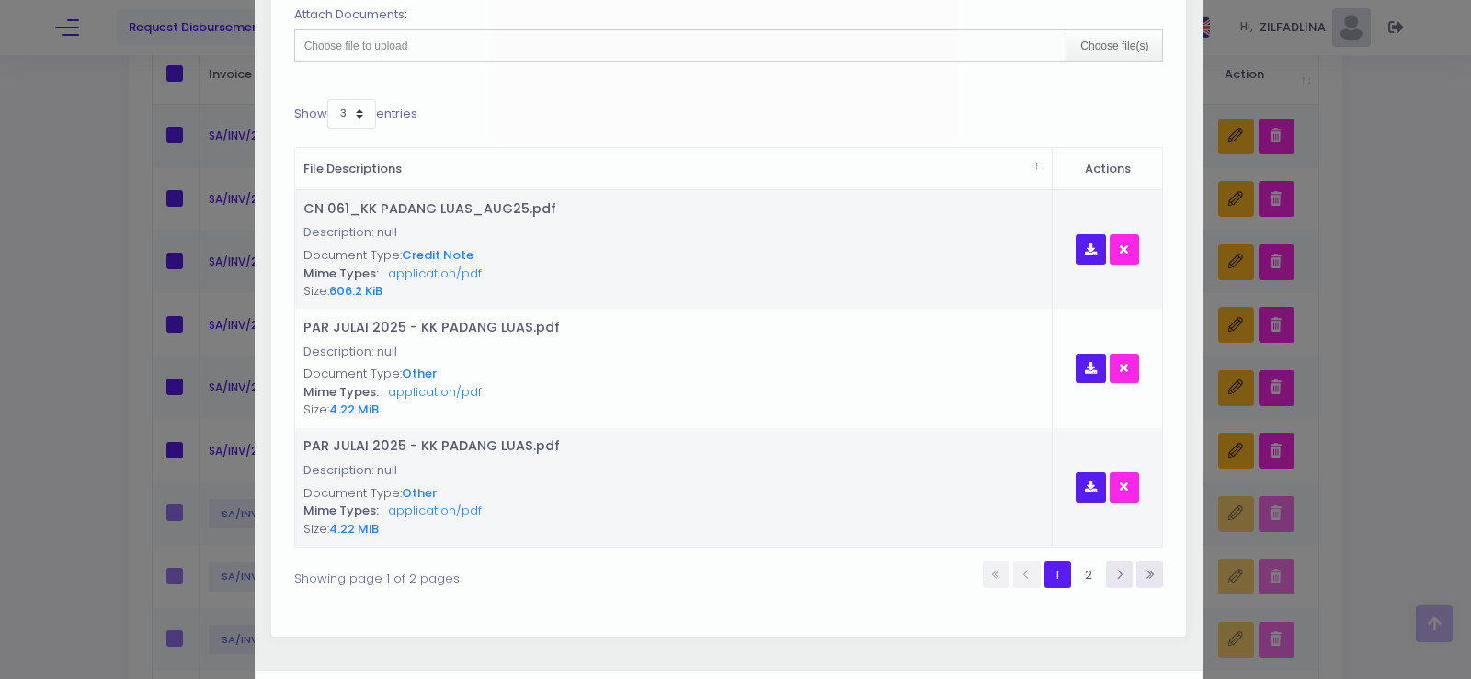
scroll to position [893, 0]
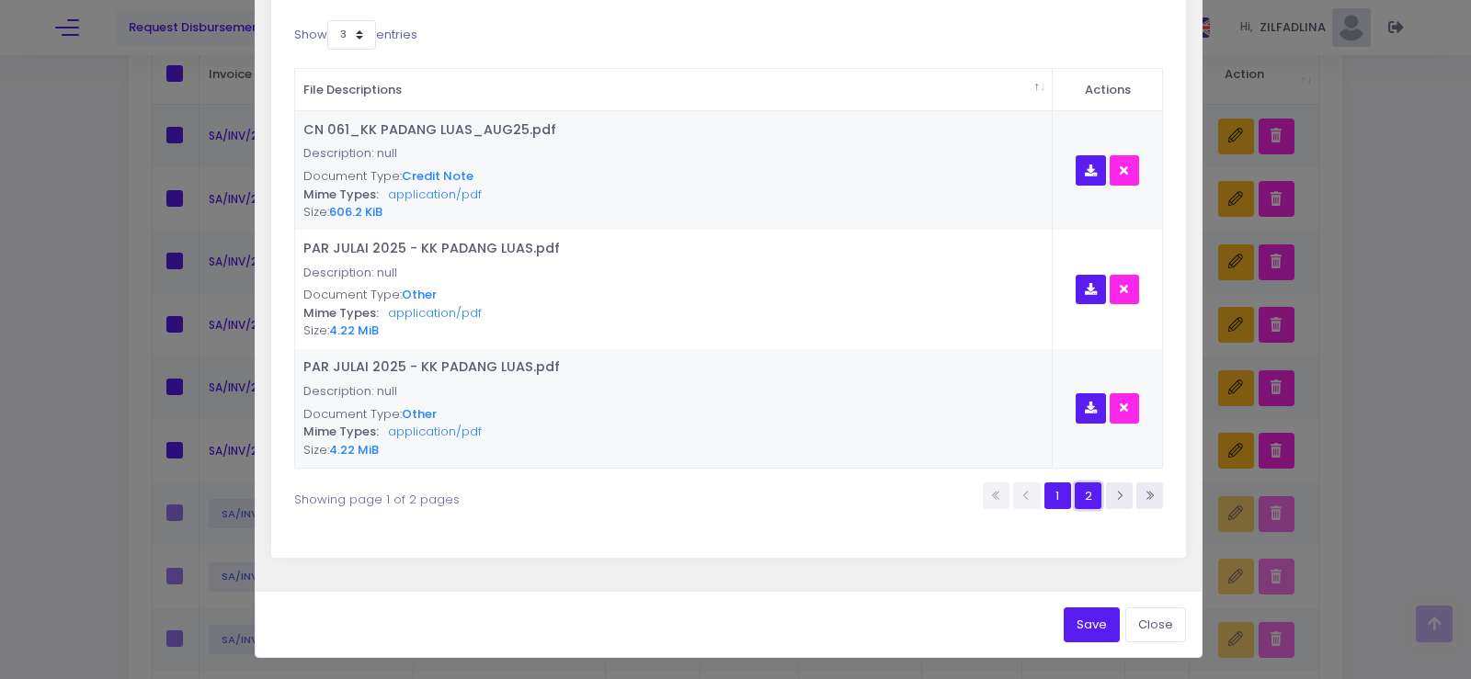
click at [1076, 501] on link "2" at bounding box center [1088, 496] width 27 height 27
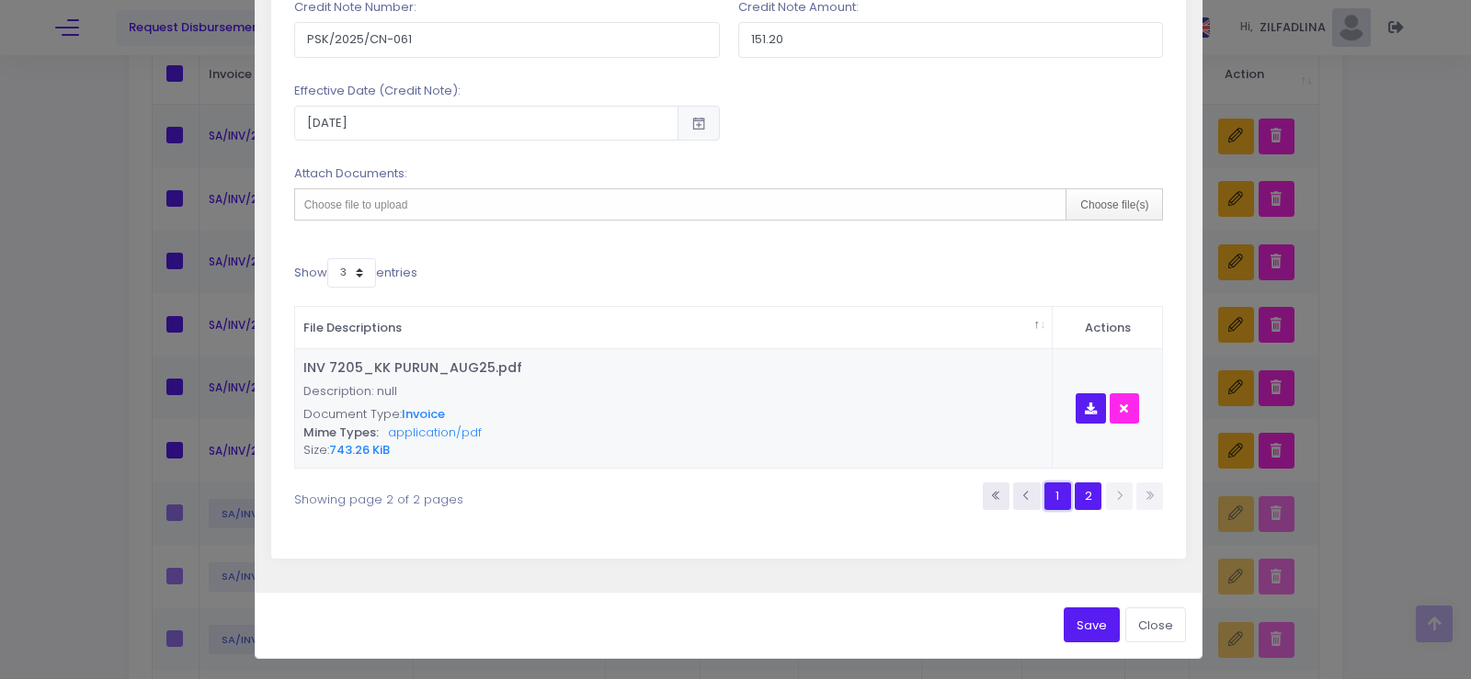
click at [1054, 497] on link "1" at bounding box center [1057, 496] width 27 height 27
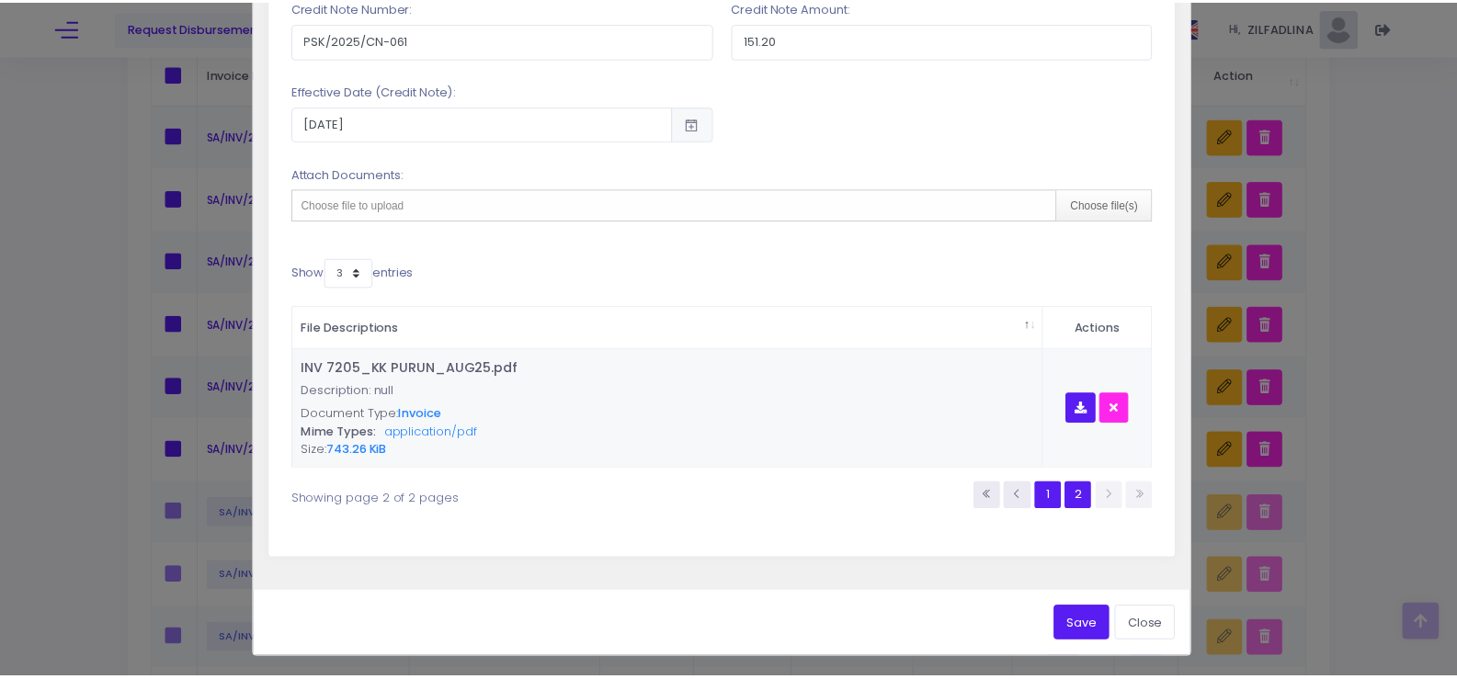
scroll to position [893, 0]
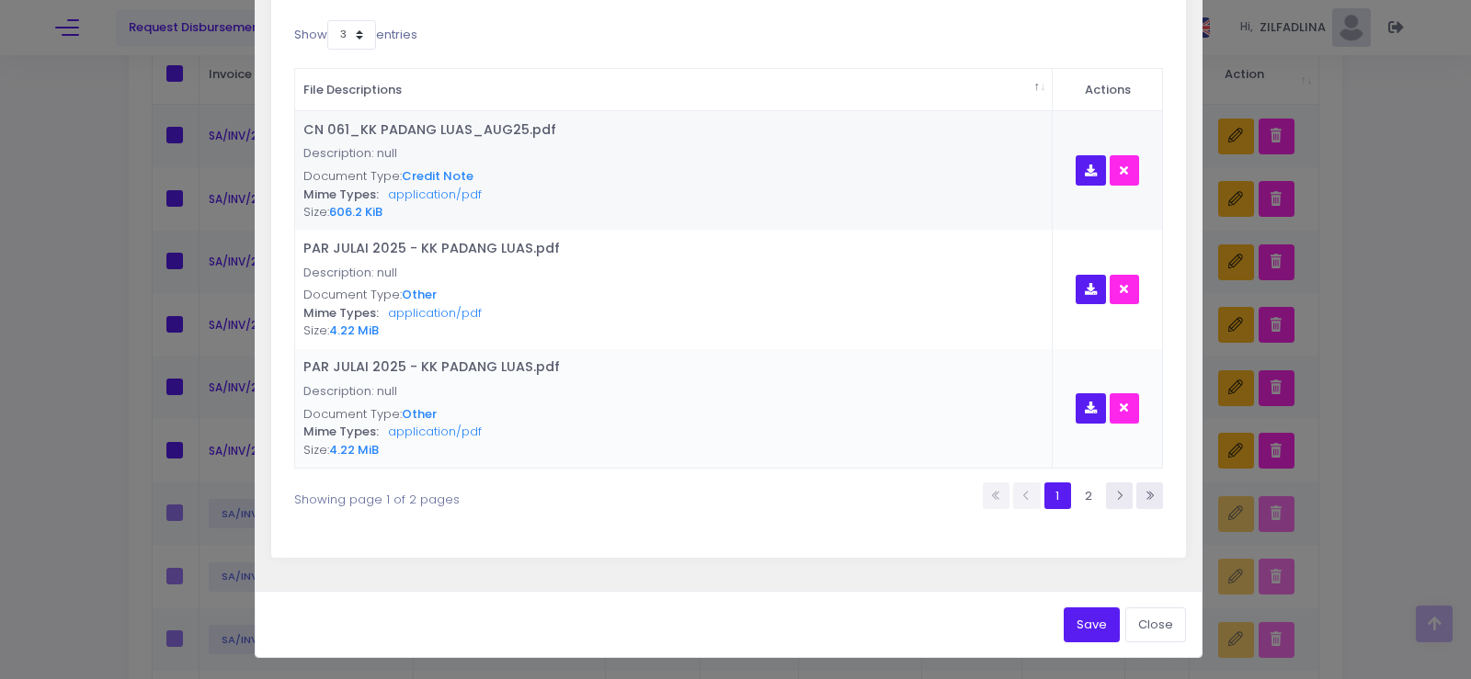
click at [1117, 413] on button "button" at bounding box center [1124, 408] width 30 height 30
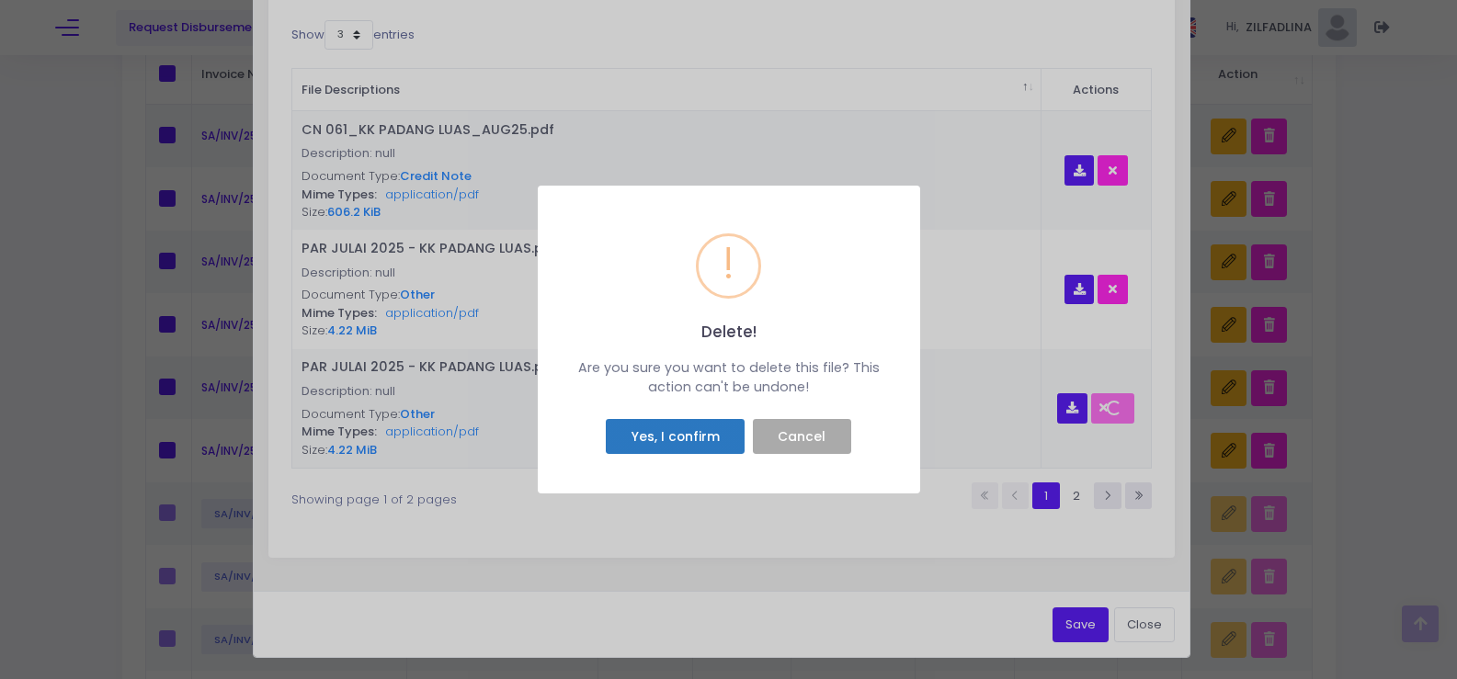
click at [693, 433] on button "Yes, I confirm" at bounding box center [675, 436] width 139 height 35
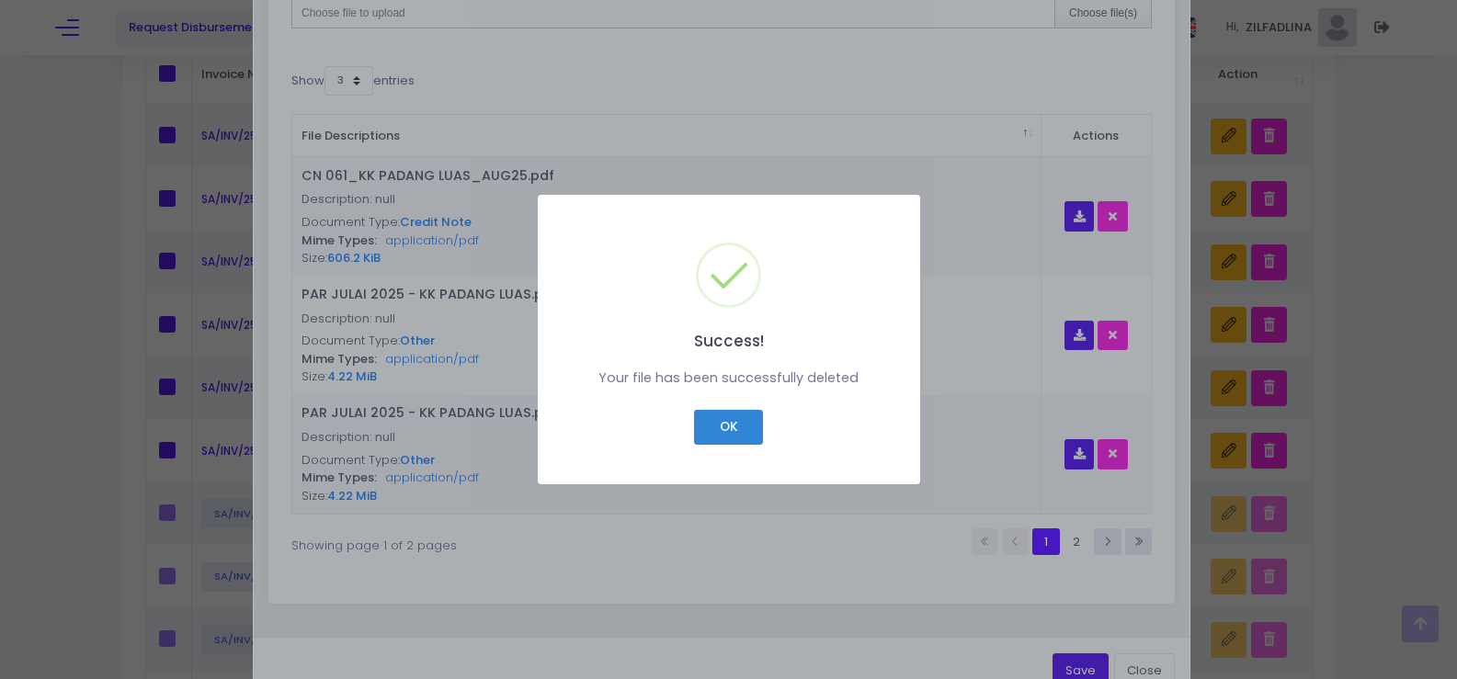
scroll to position [802, 0]
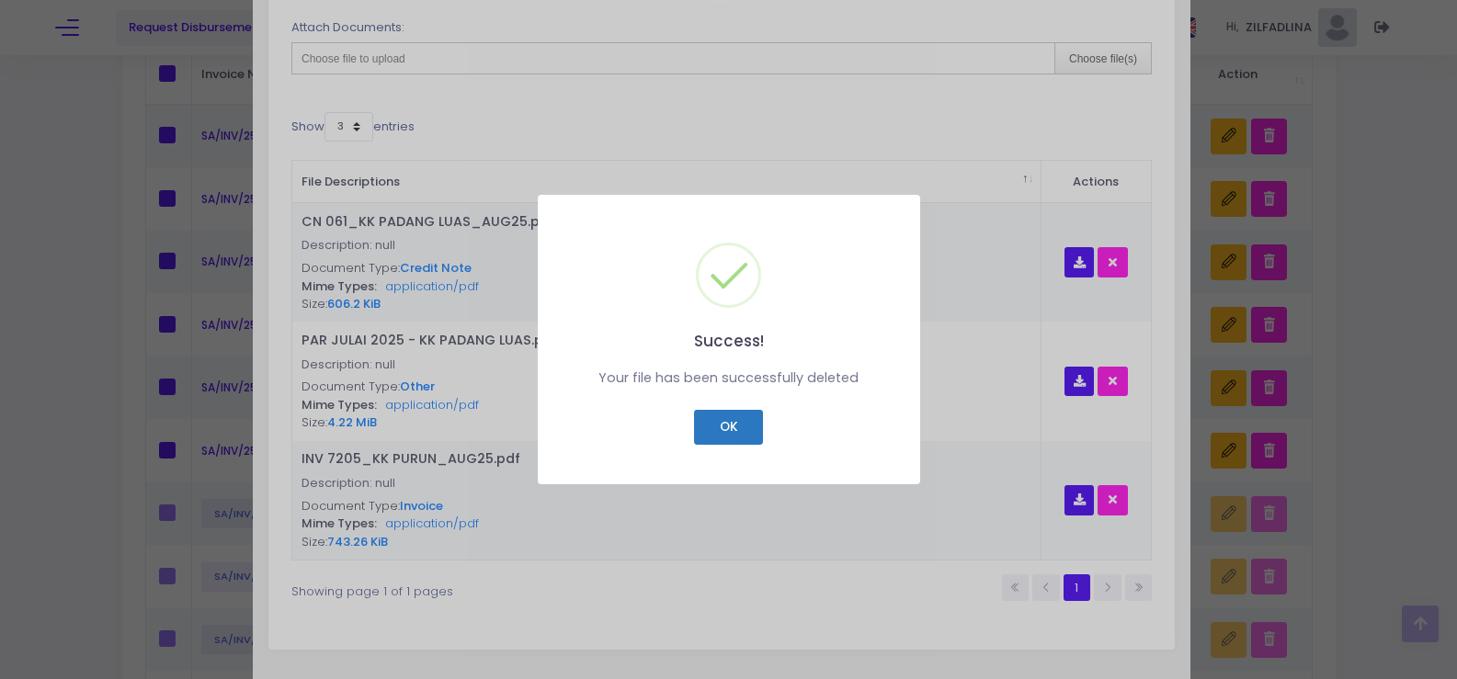
click at [726, 432] on button "OK" at bounding box center [728, 427] width 69 height 35
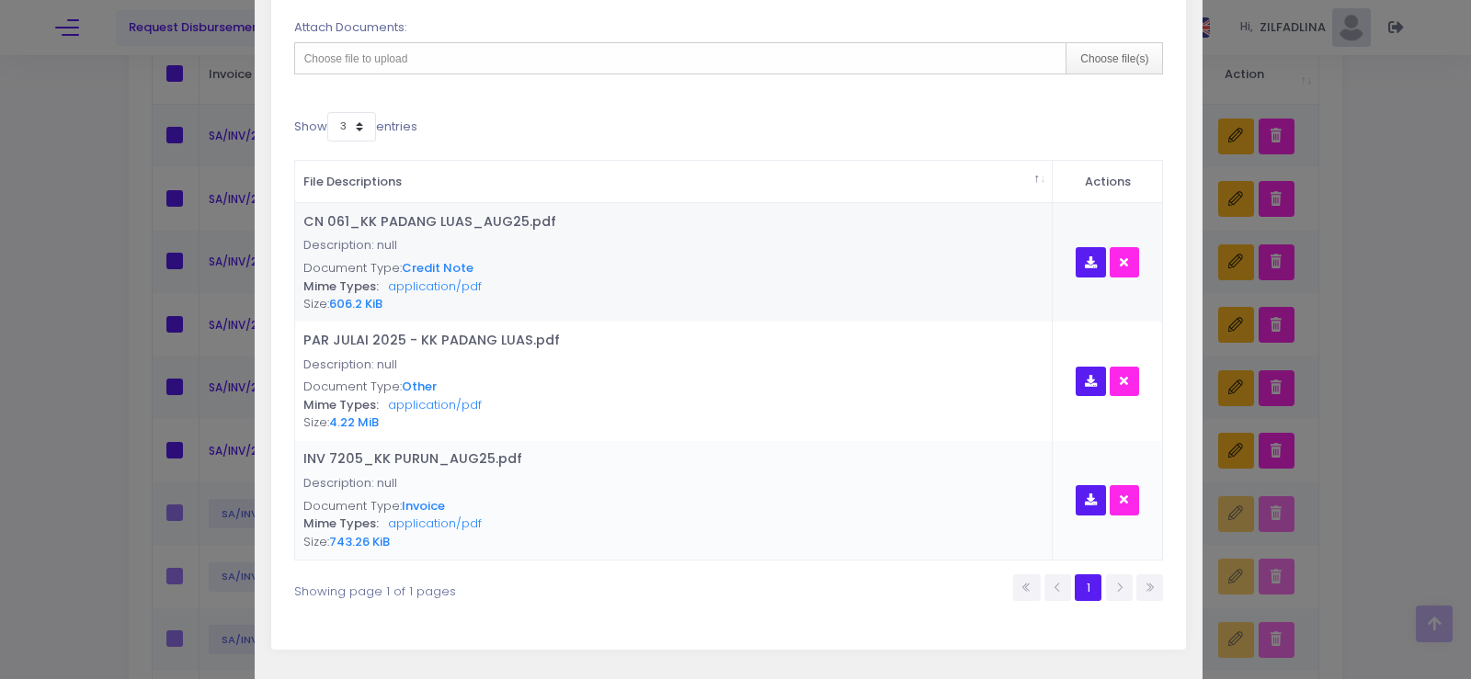
click at [1117, 505] on button "button" at bounding box center [1124, 500] width 30 height 30
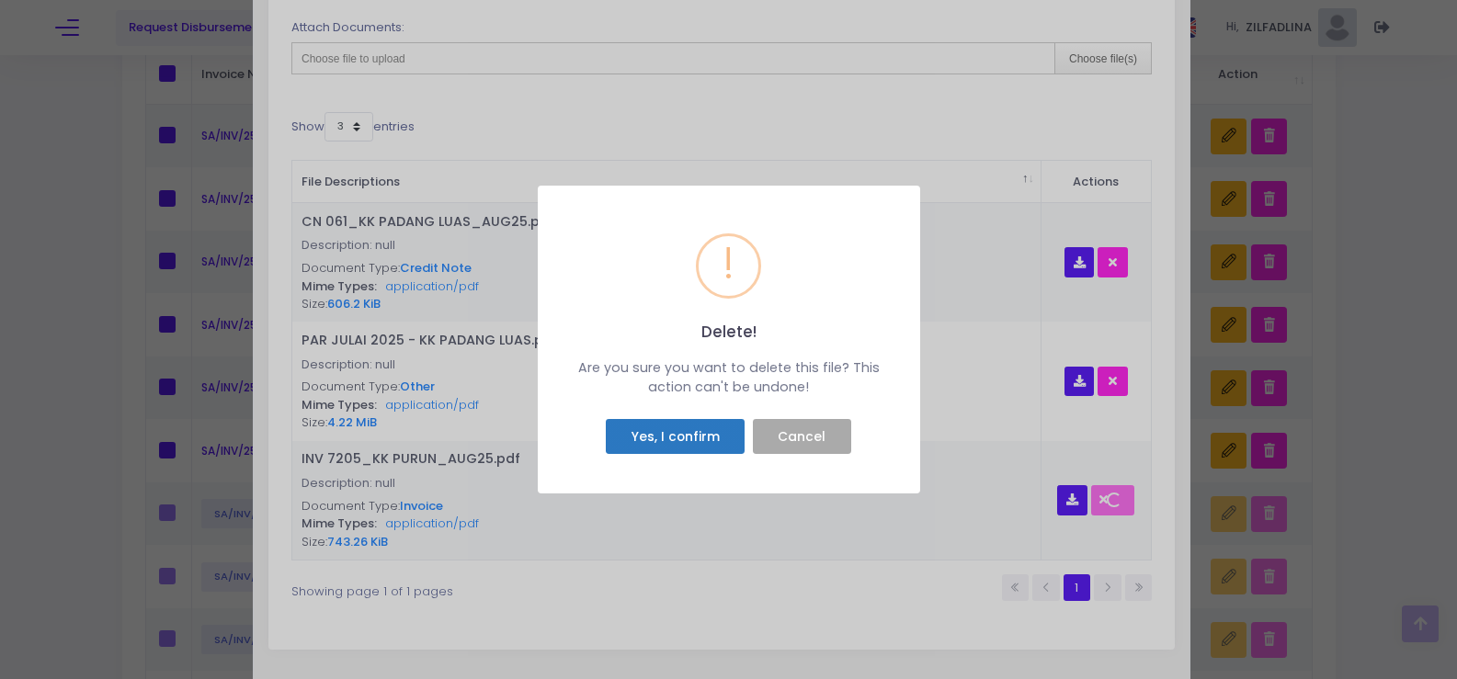
click at [677, 449] on button "Yes, I confirm" at bounding box center [675, 436] width 139 height 35
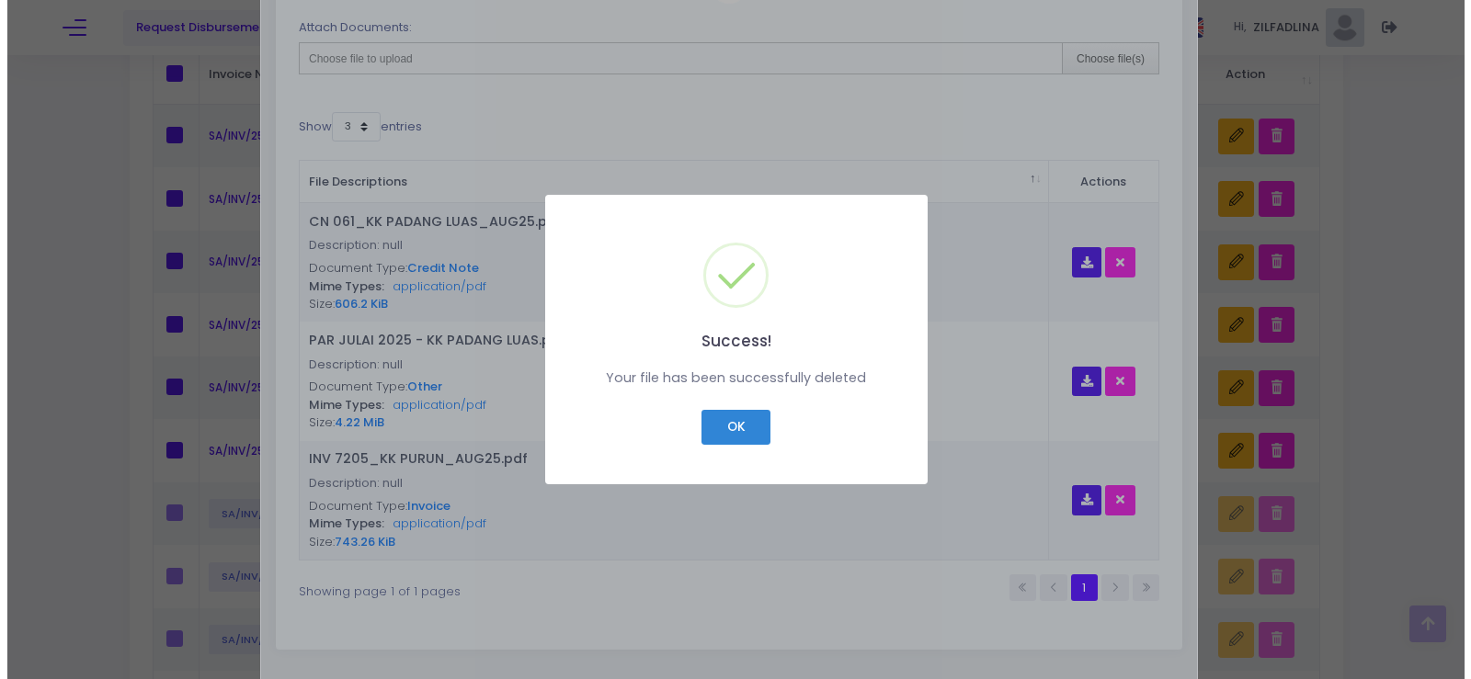
scroll to position [775, 0]
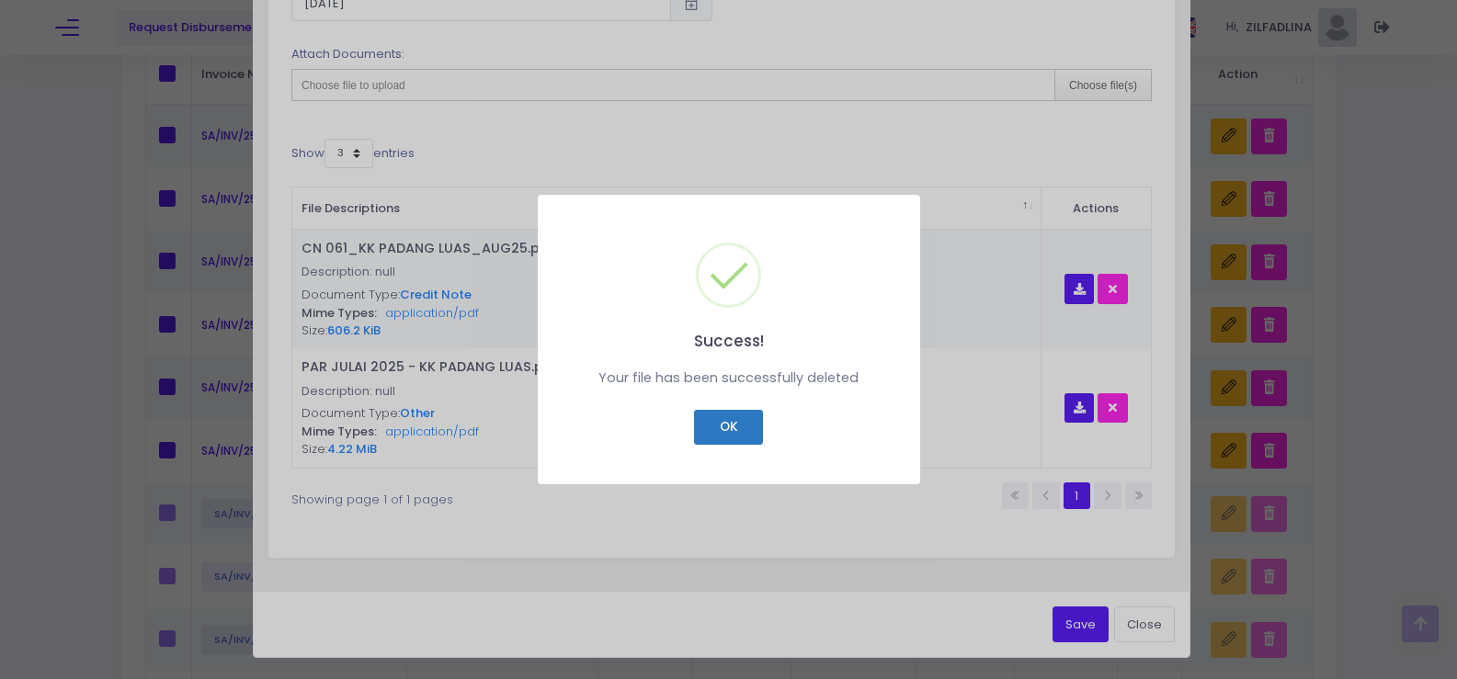
click at [742, 418] on button "OK" at bounding box center [728, 427] width 69 height 35
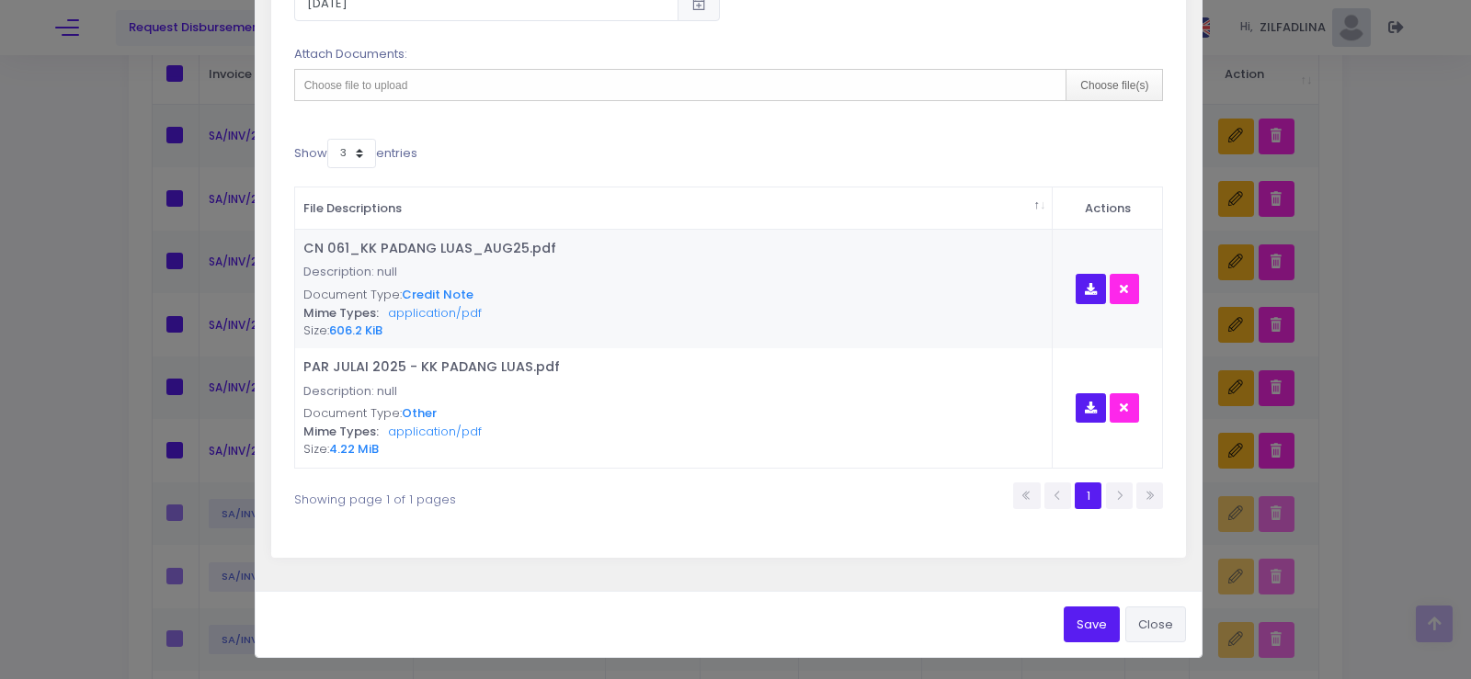
click at [1152, 620] on button "Close" at bounding box center [1155, 624] width 61 height 35
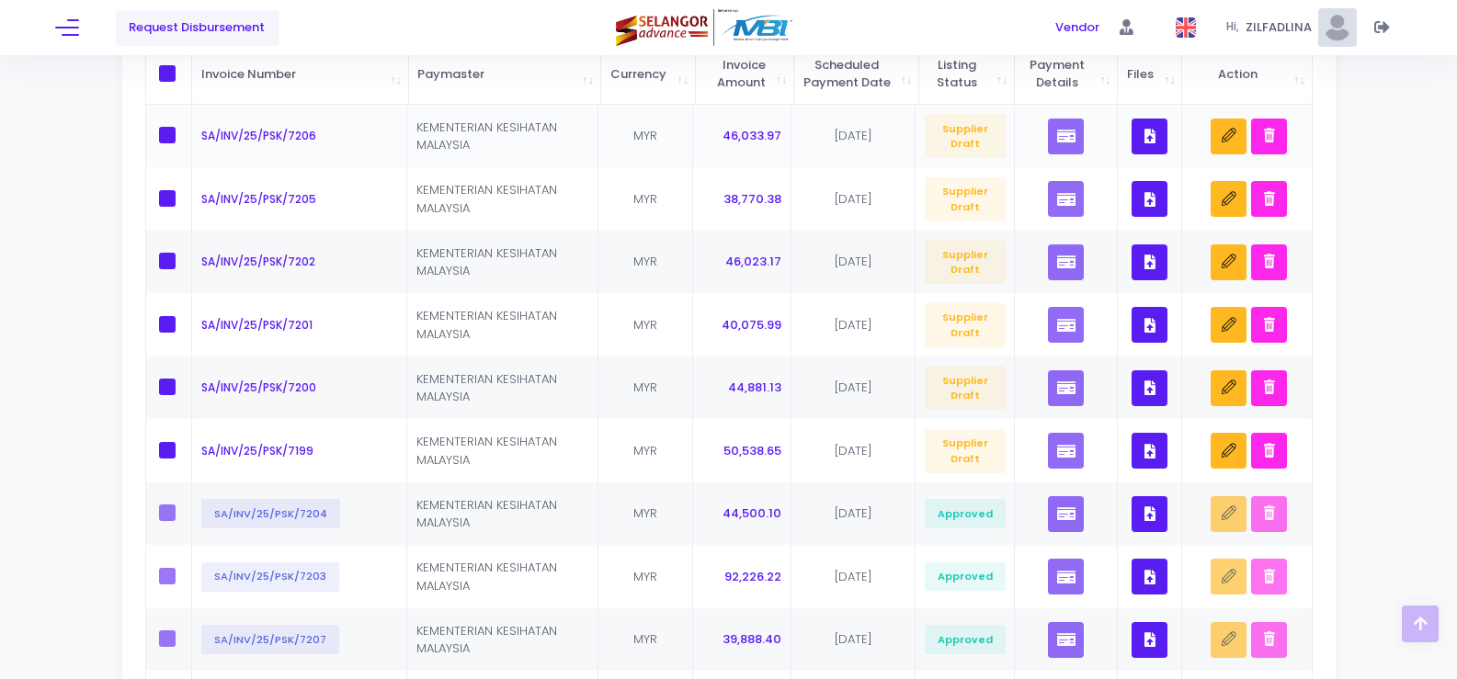
click at [1143, 150] on button "button" at bounding box center [1150, 137] width 36 height 36
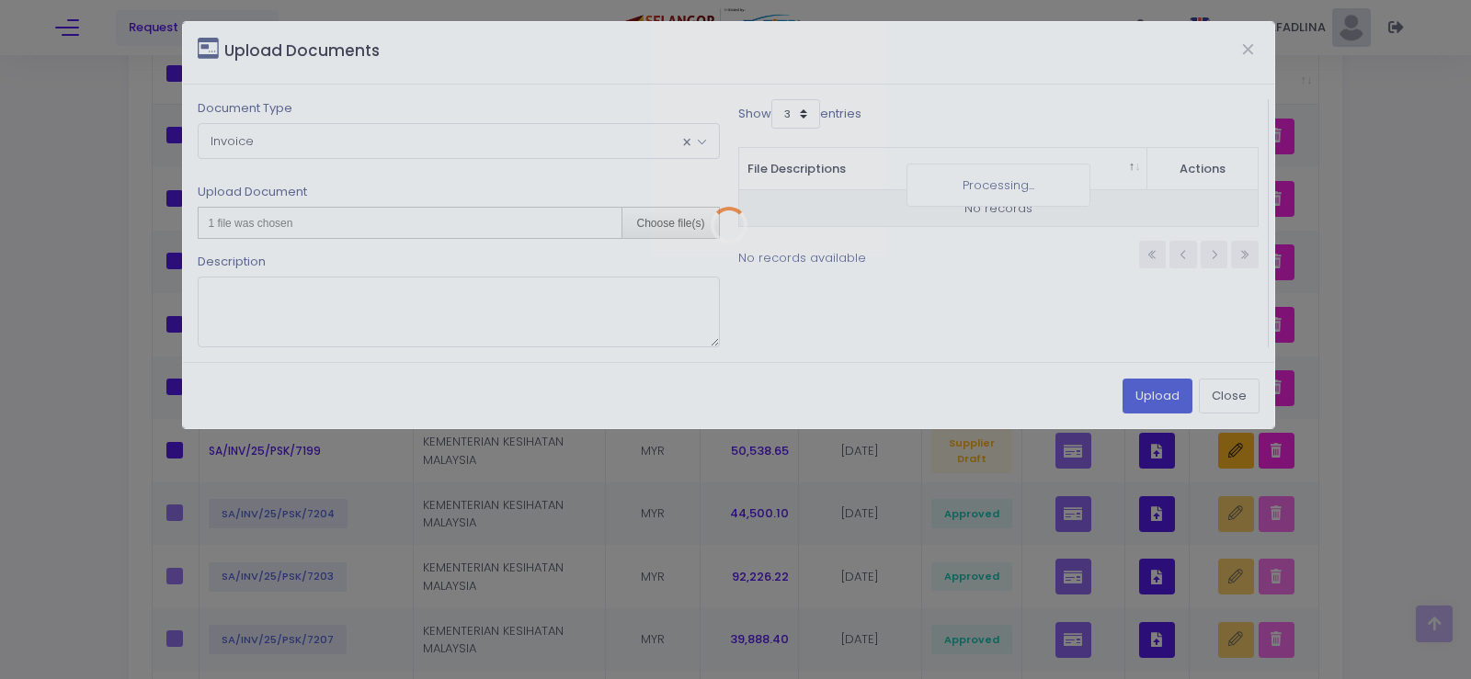
scroll to position [0, 0]
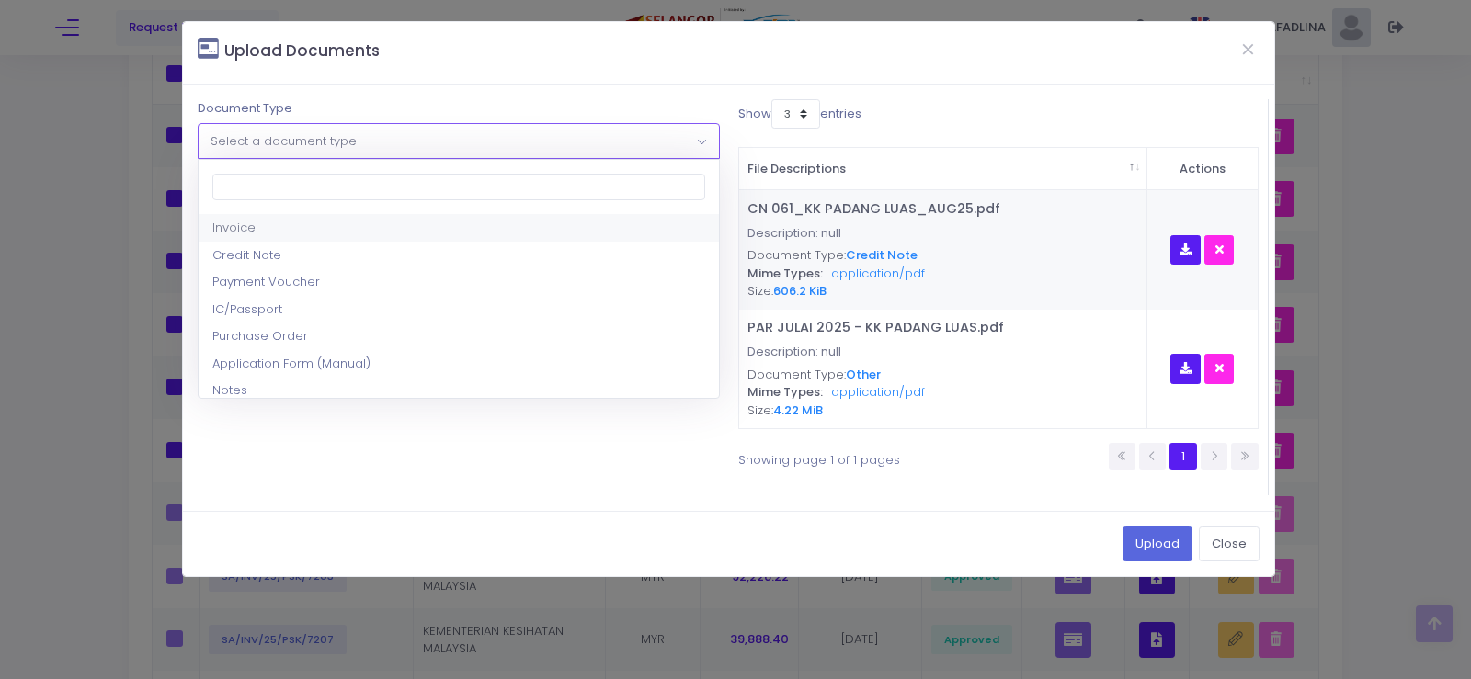
click at [494, 124] on span "Select a document type" at bounding box center [458, 140] width 519 height 33
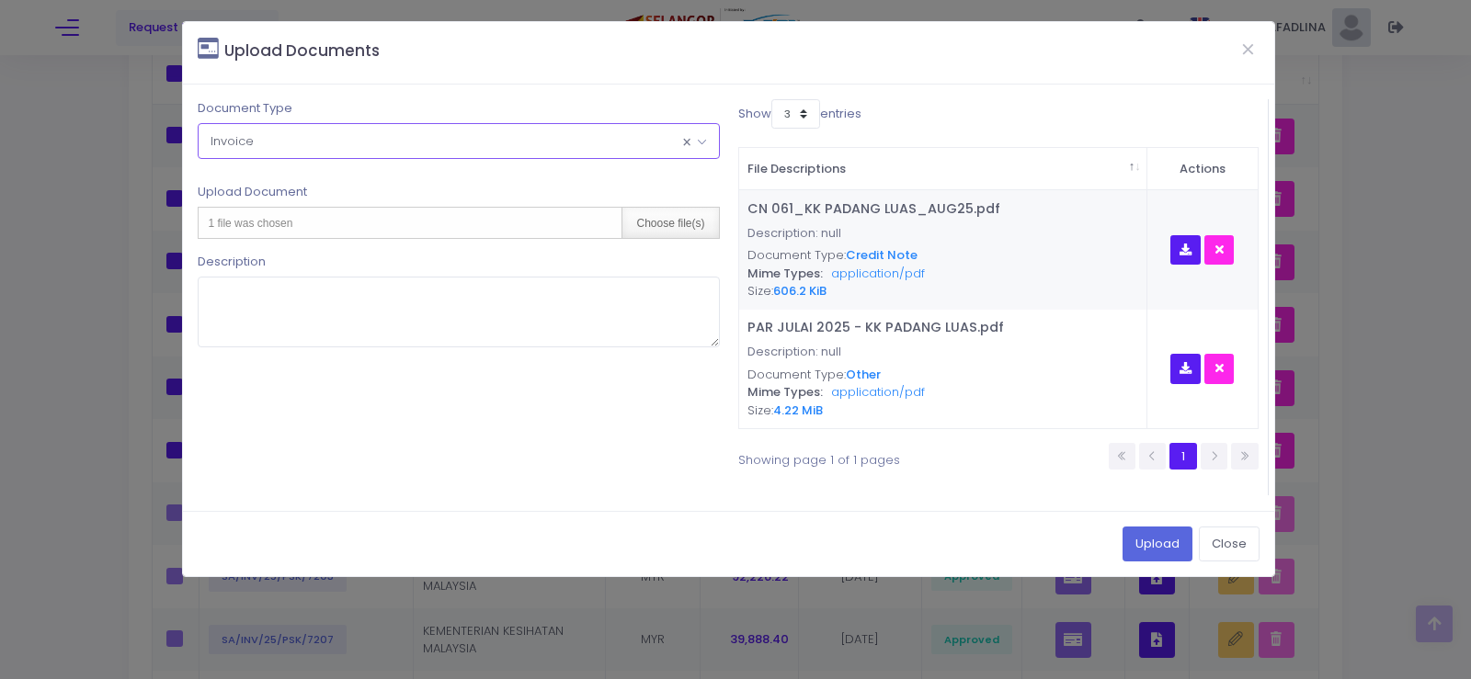
click at [664, 227] on div "Choose file(s)" at bounding box center [669, 223] width 97 height 30
type input "C:\fakepath\INV 7206_KK PADANG LUAS_AUG25.pdf"
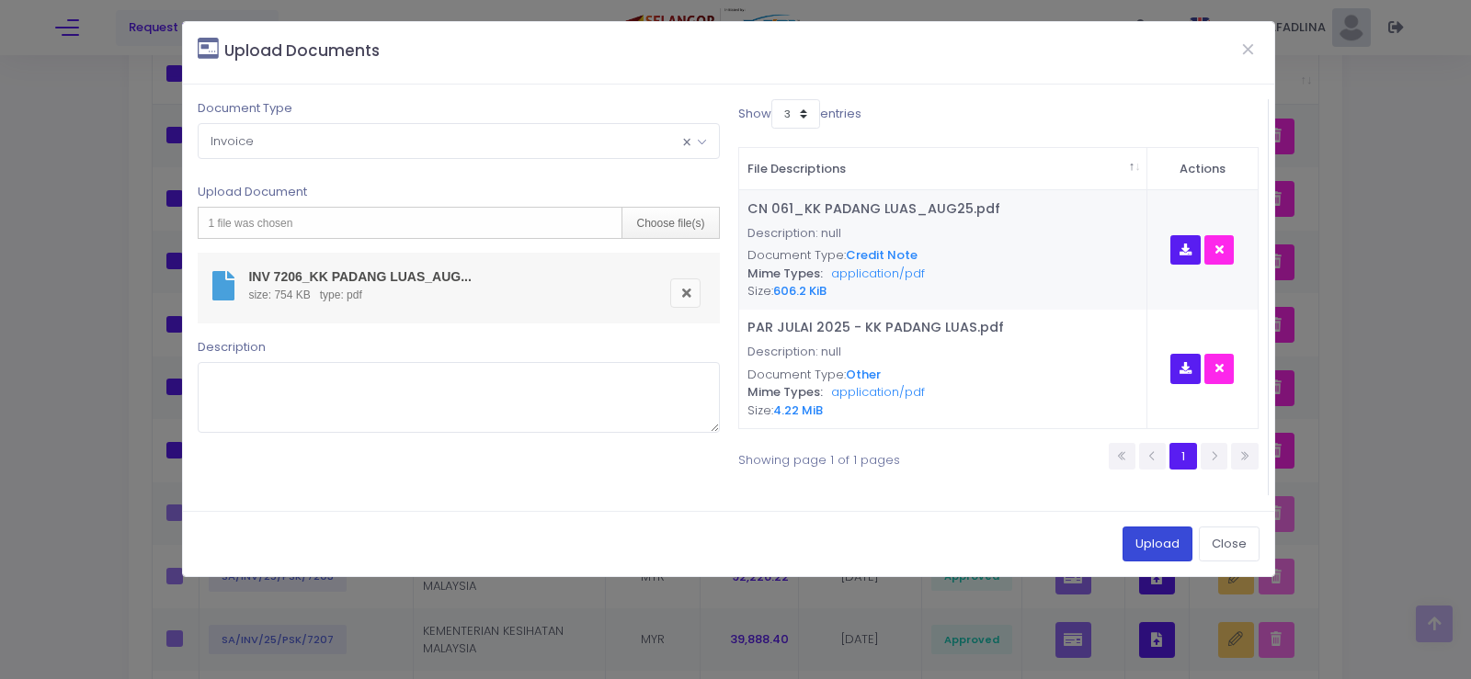
click at [1162, 548] on button "Upload" at bounding box center [1157, 544] width 70 height 35
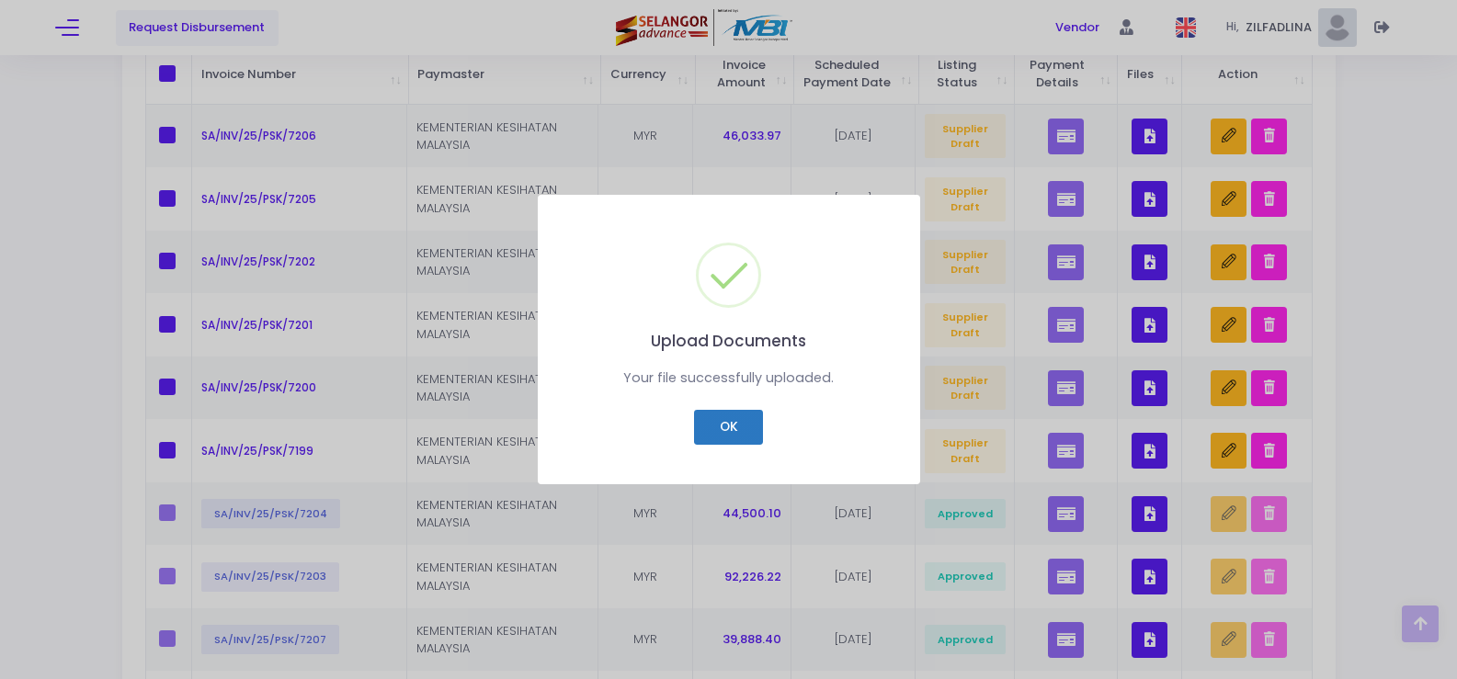
click at [751, 424] on button "OK" at bounding box center [728, 427] width 69 height 35
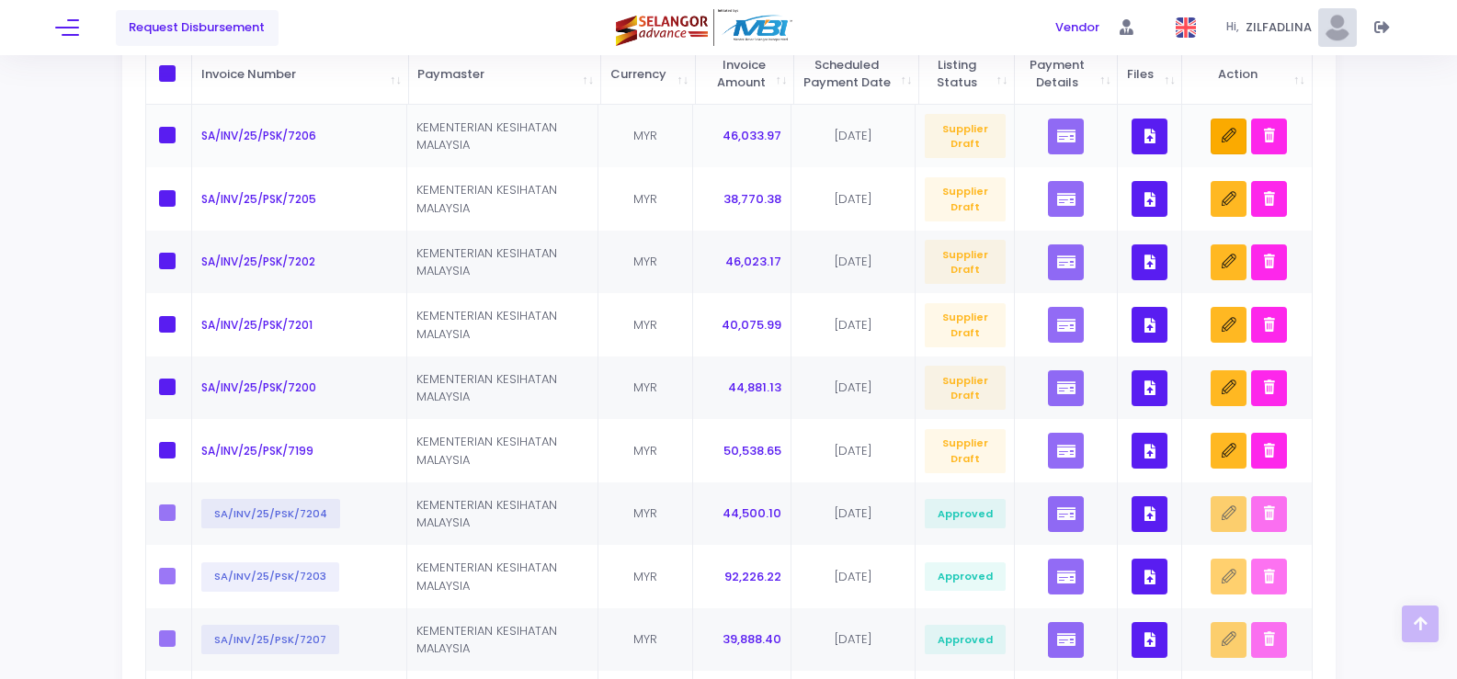
click at [1236, 154] on button "button" at bounding box center [1229, 137] width 36 height 36
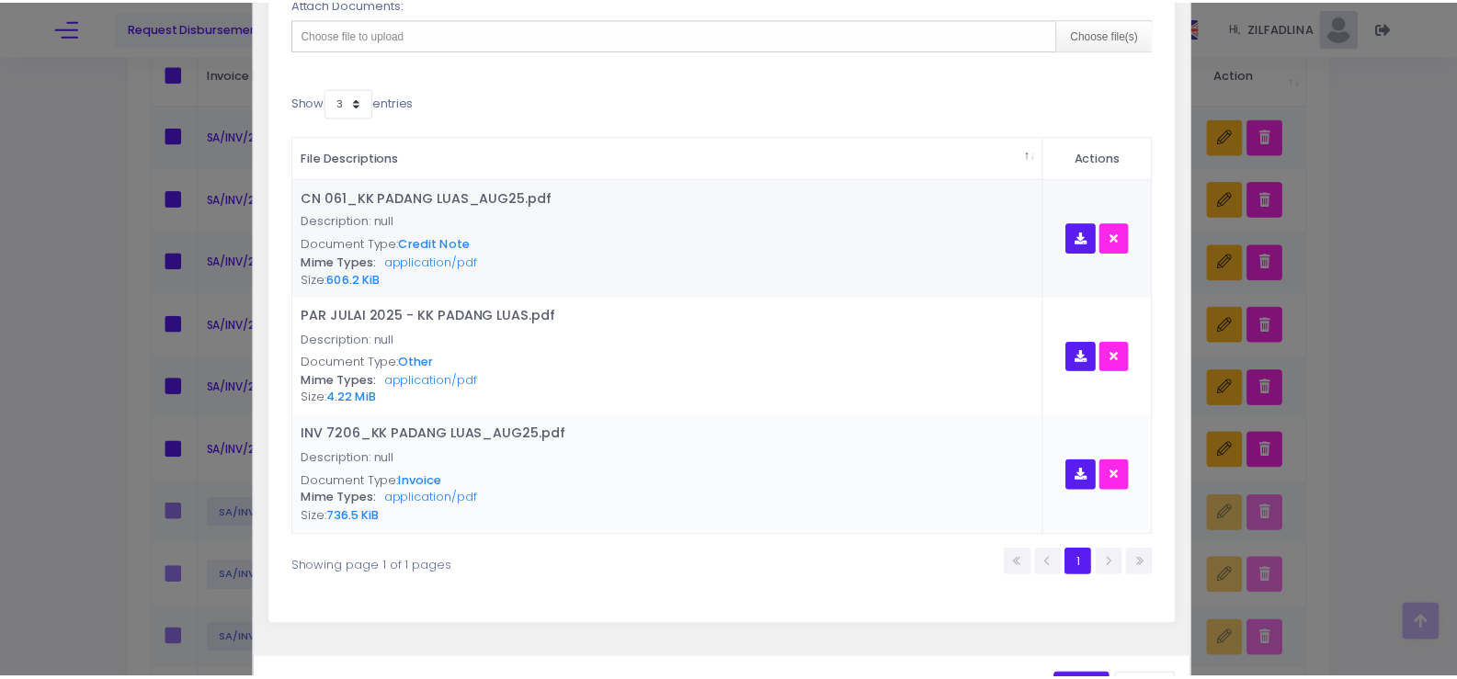
scroll to position [893, 0]
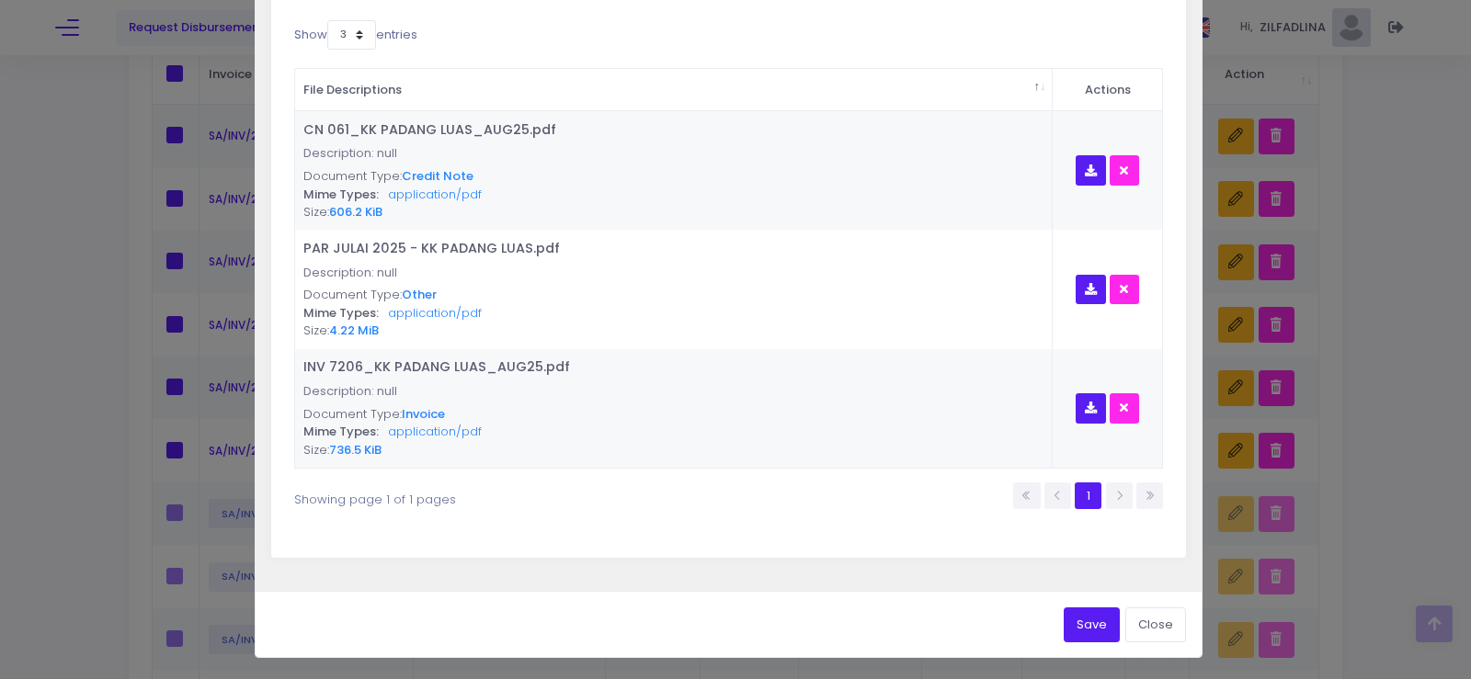
click at [1078, 631] on button "Save" at bounding box center [1091, 625] width 56 height 35
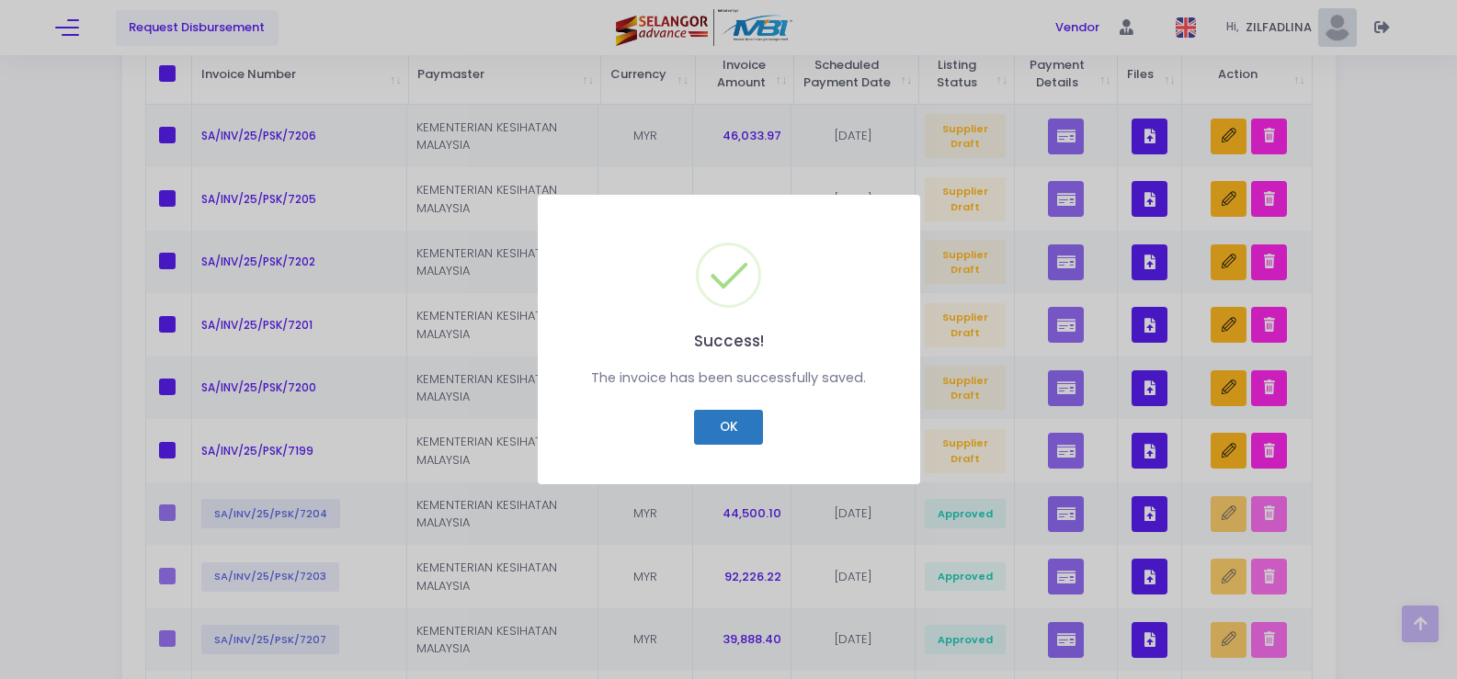
click at [730, 421] on button "OK" at bounding box center [728, 427] width 69 height 35
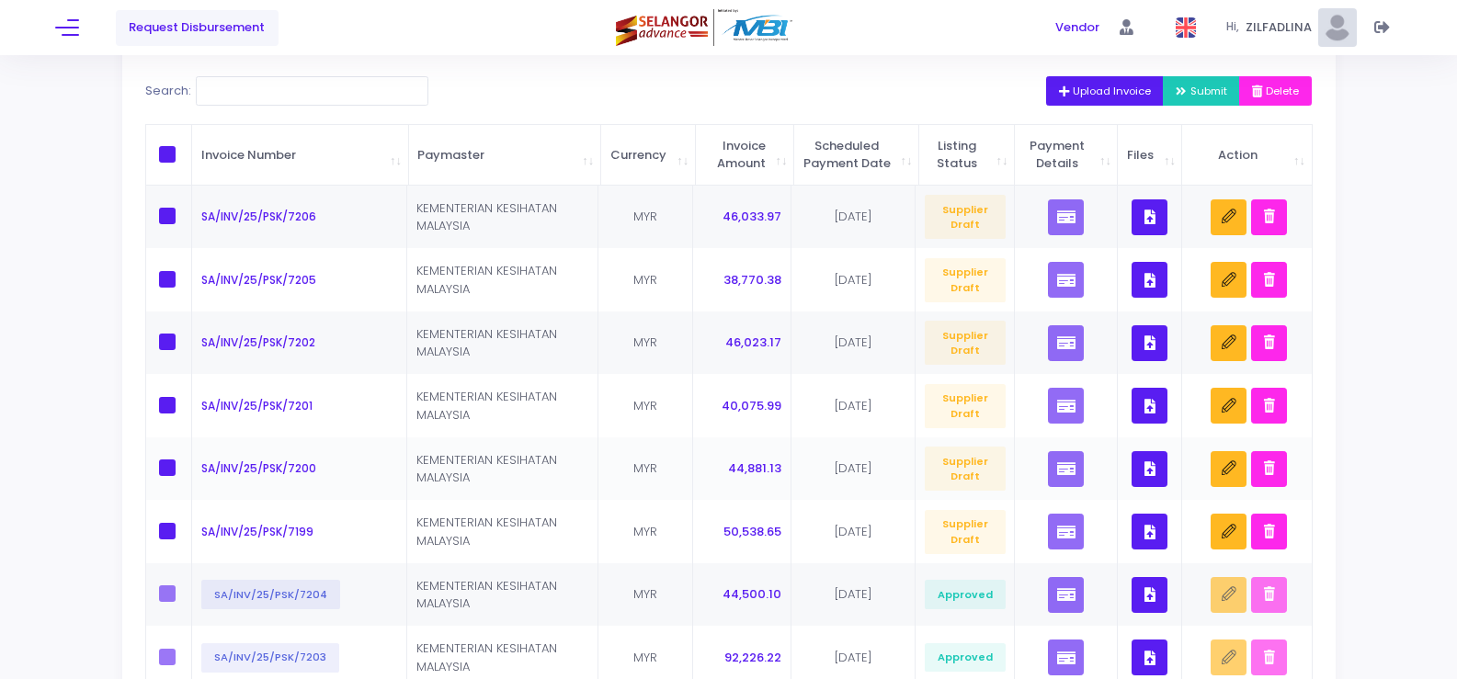
scroll to position [92, 0]
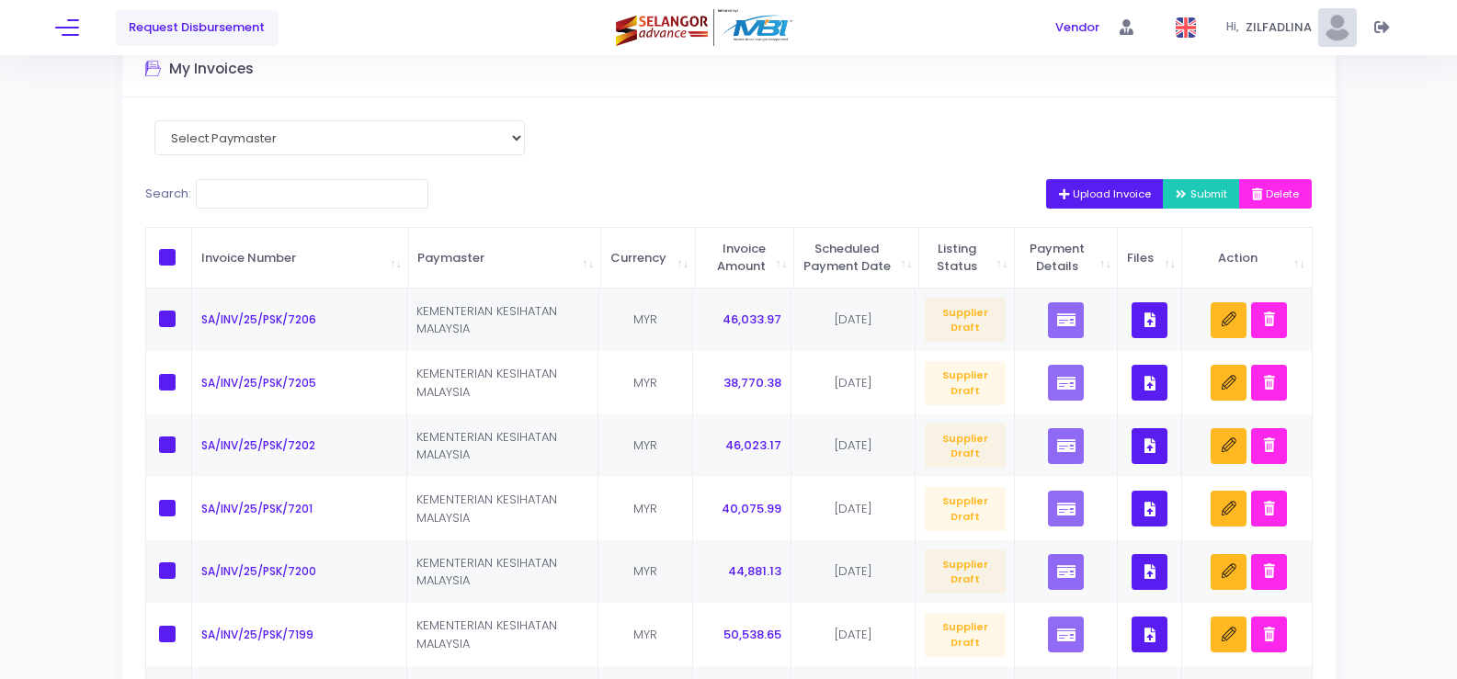
click at [161, 256] on th at bounding box center [169, 258] width 47 height 61
click at [159, 266] on span at bounding box center [167, 257] width 17 height 17
click at [187, 261] on input "checkbox" at bounding box center [193, 255] width 12 height 12
checkbox input "true"
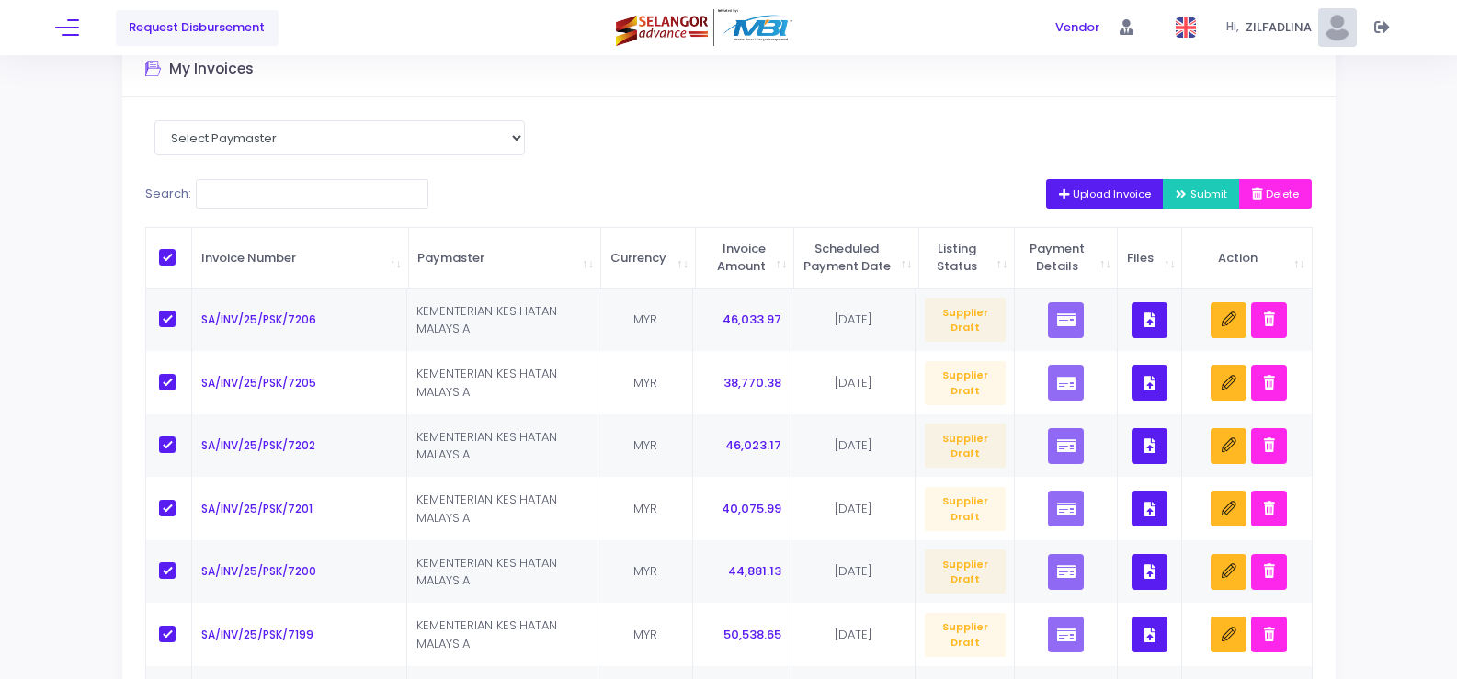
checkbox input "true"
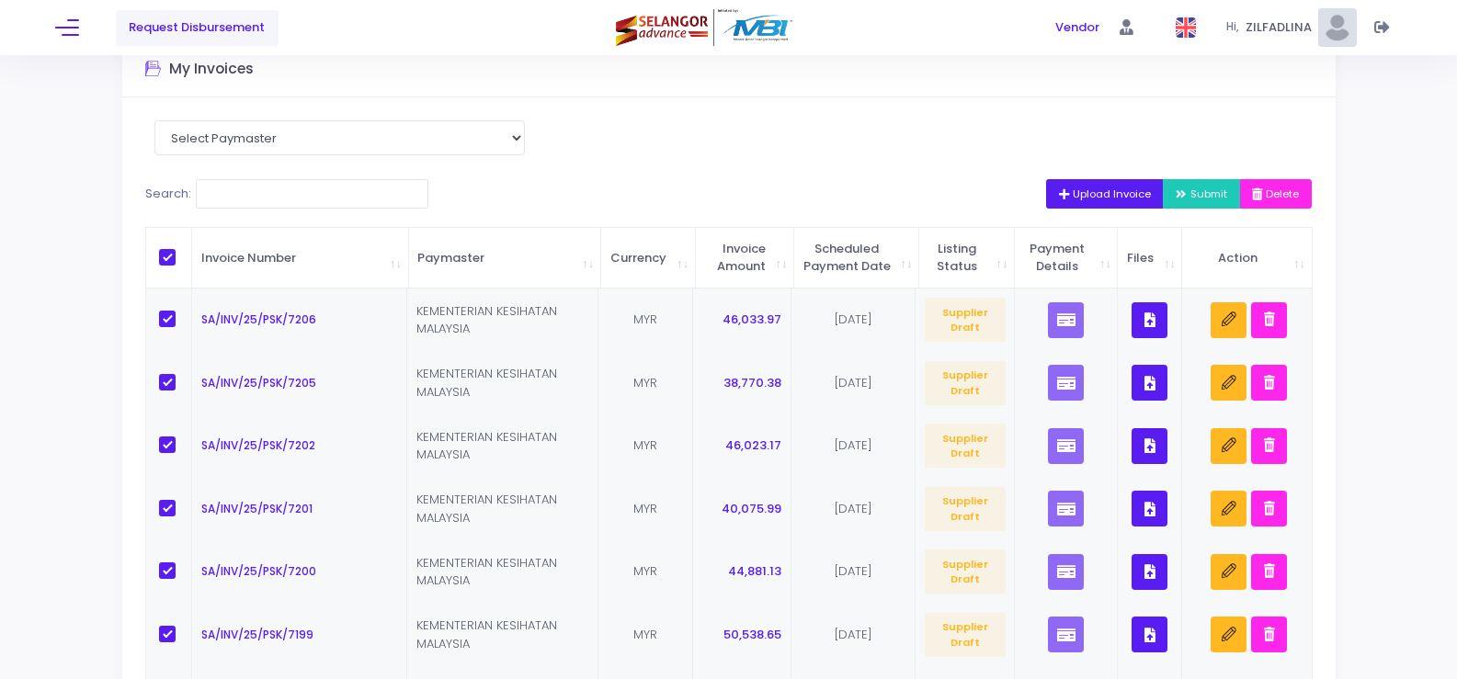
click at [1191, 198] on span "Submit" at bounding box center [1201, 194] width 51 height 15
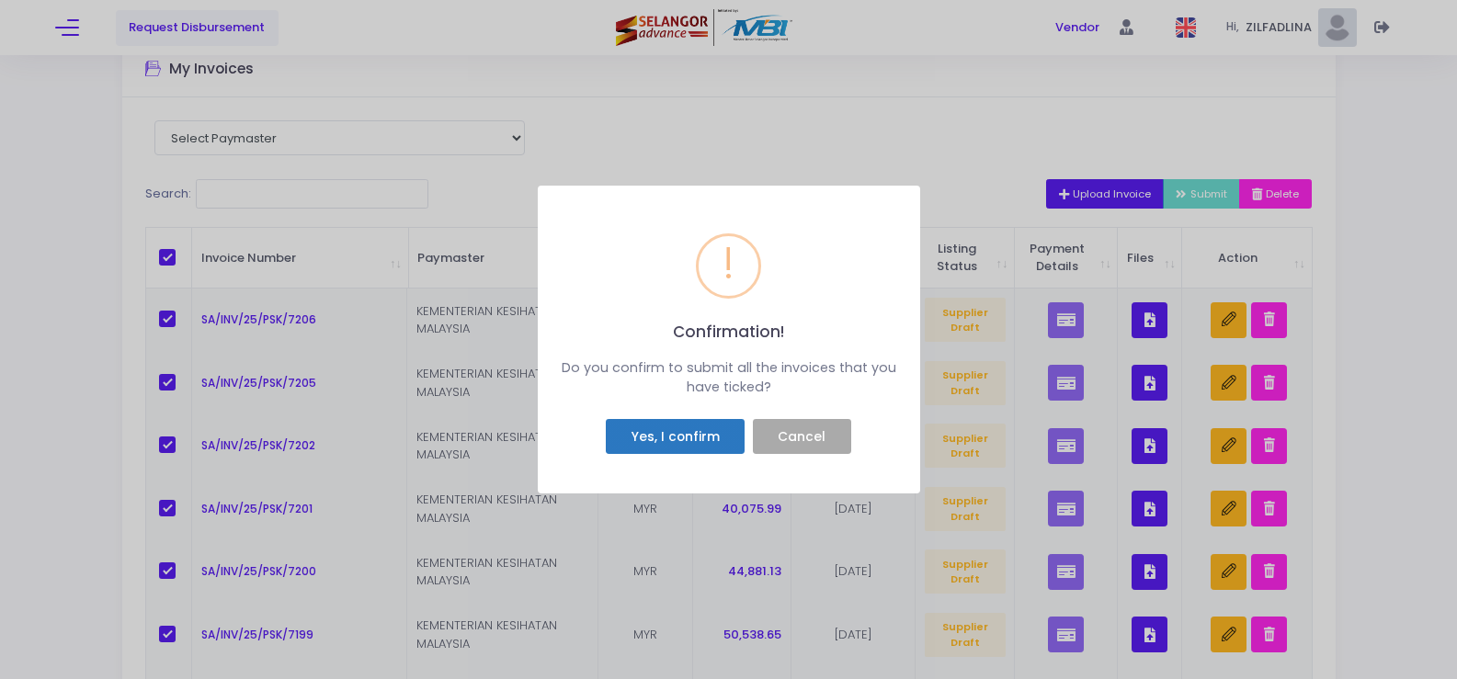
click at [613, 436] on button "Yes, I confirm" at bounding box center [675, 436] width 139 height 35
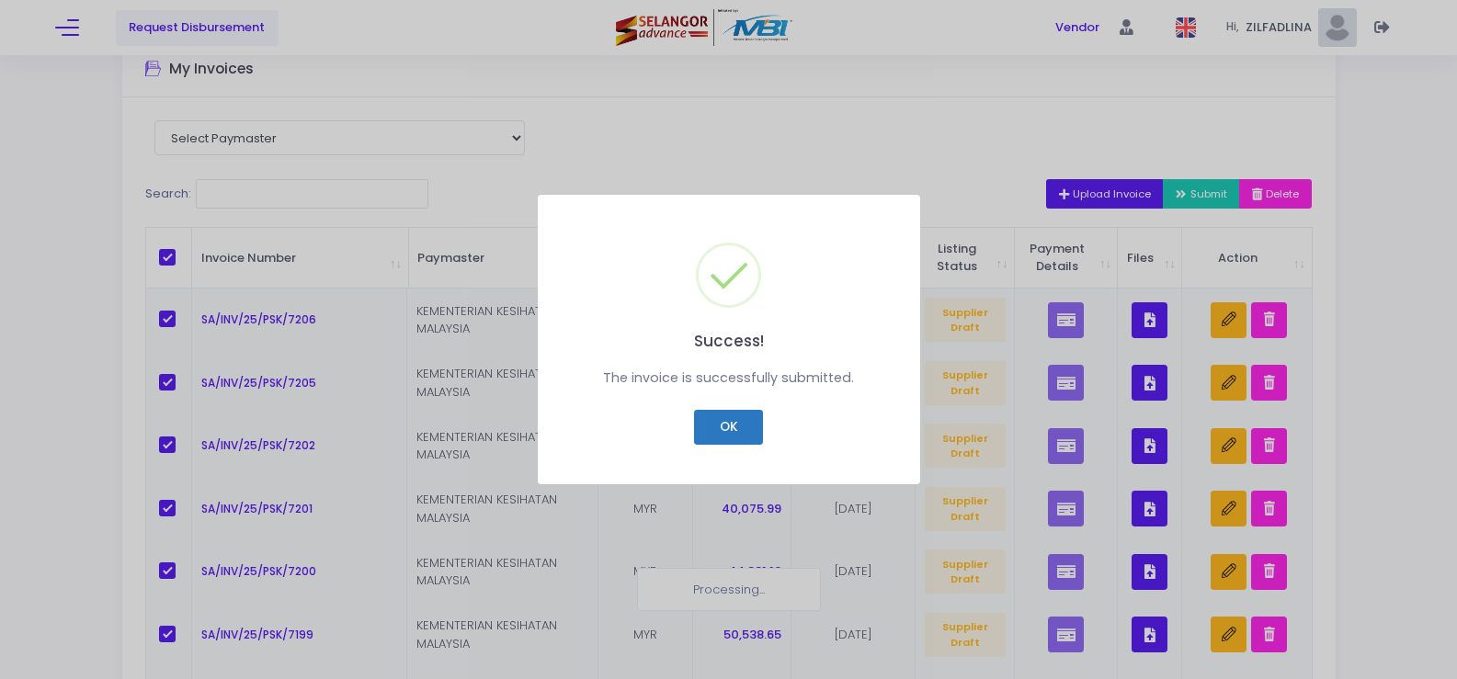
click at [734, 426] on button "OK" at bounding box center [728, 427] width 69 height 35
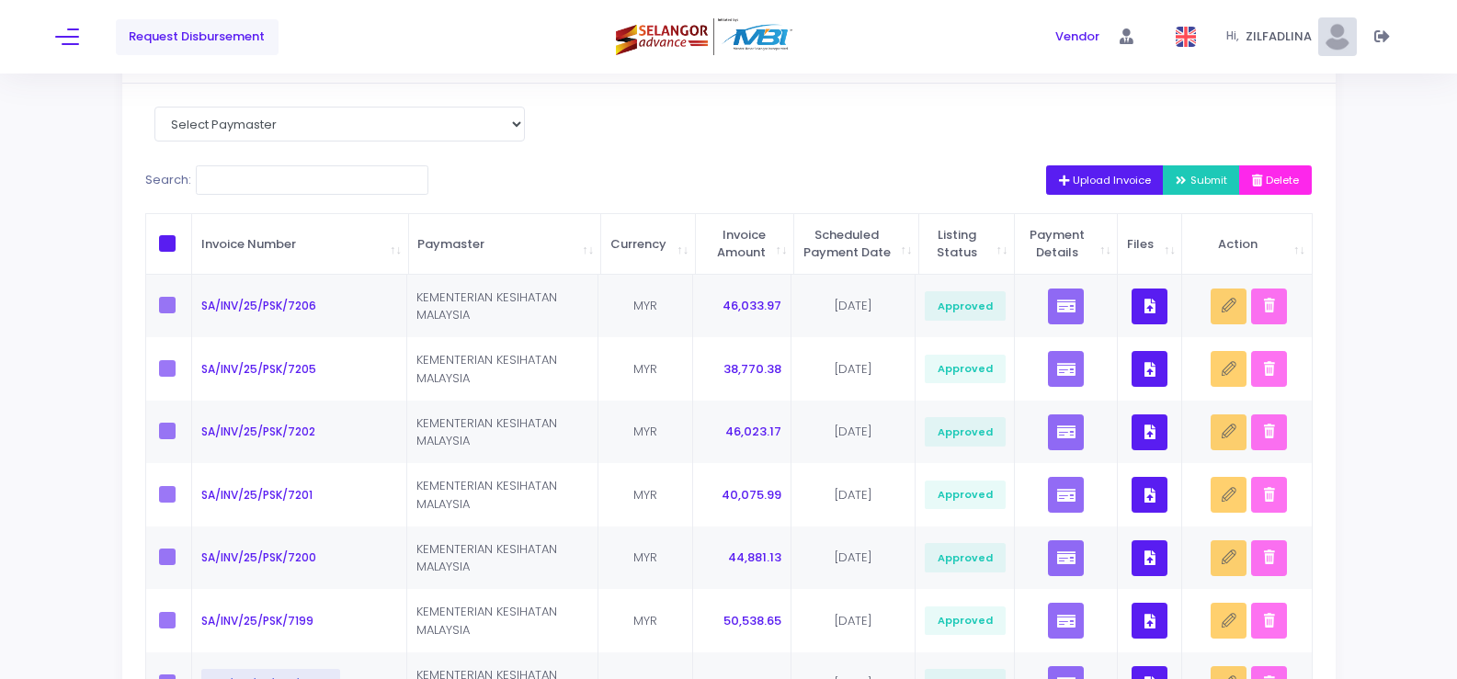
scroll to position [0, 0]
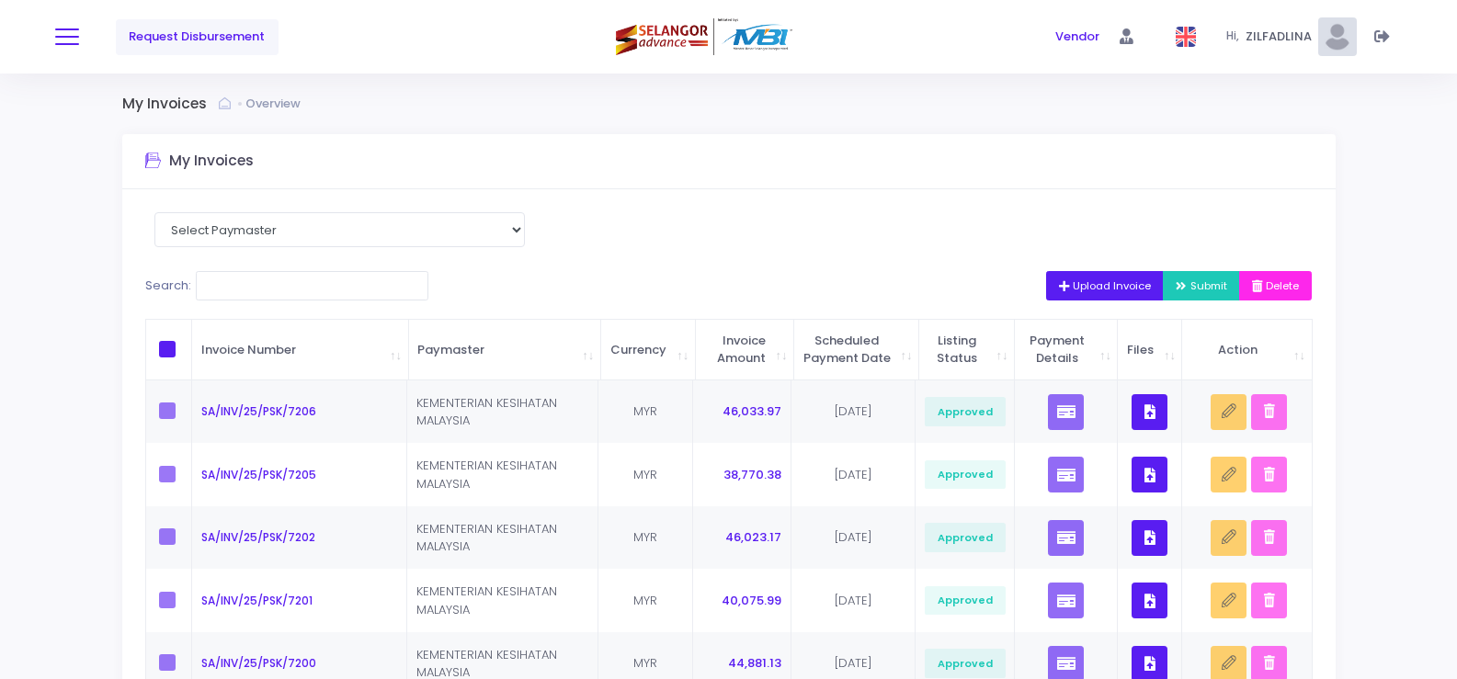
click at [58, 43] on button at bounding box center [67, 37] width 24 height 24
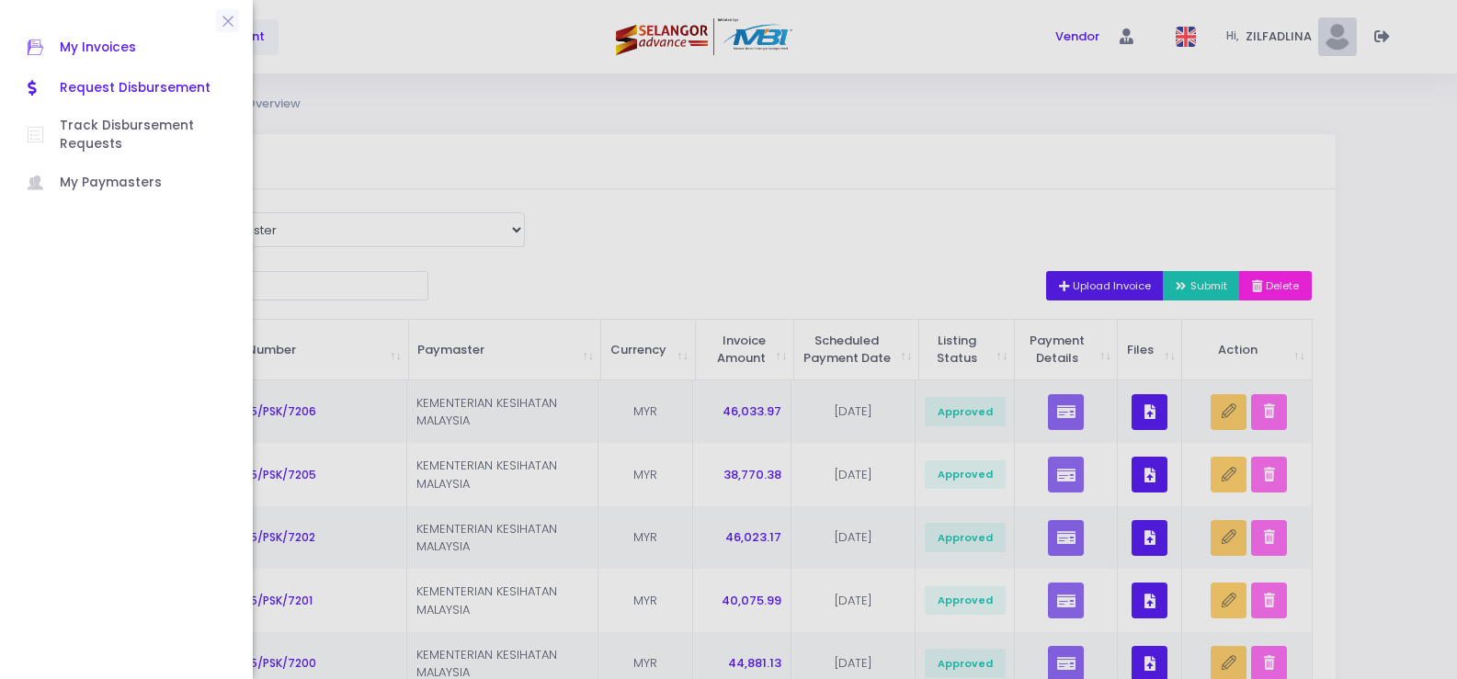
click at [71, 89] on span "Request Disbursement" at bounding box center [142, 88] width 165 height 24
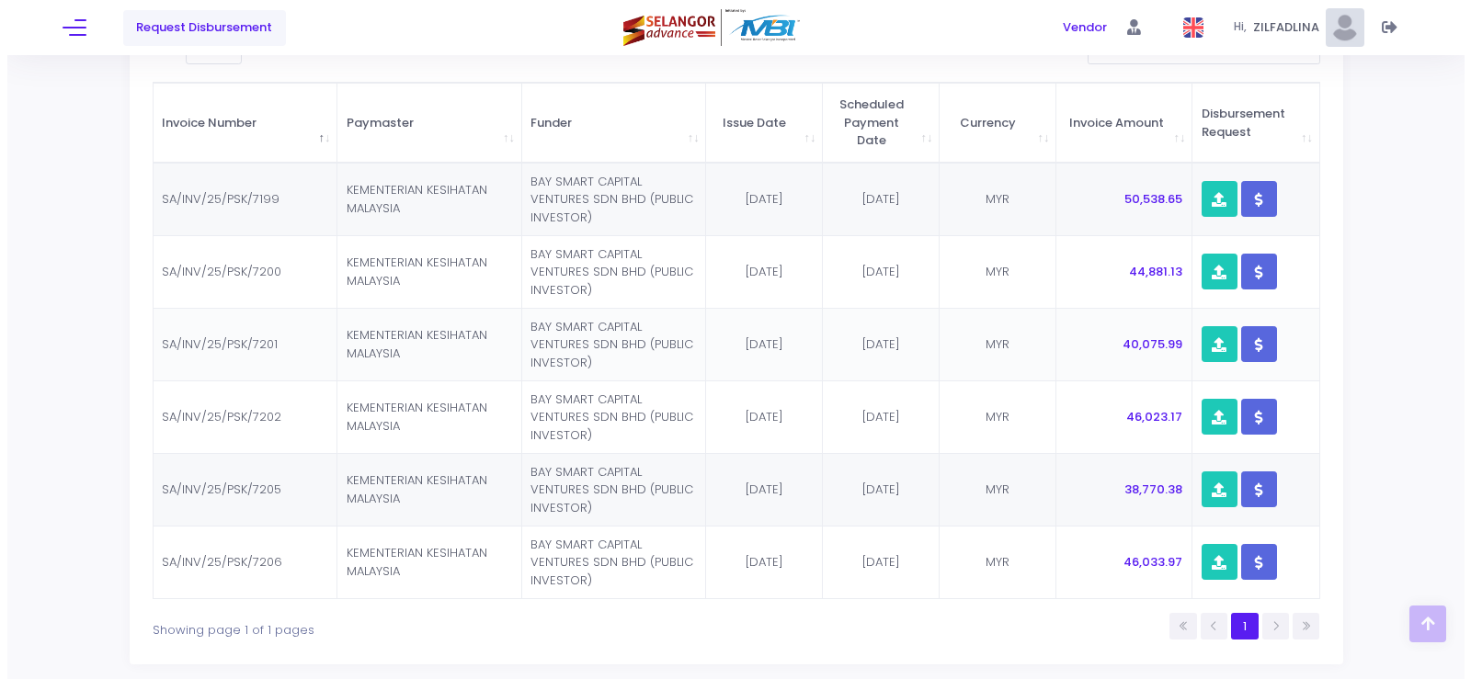
scroll to position [368, 0]
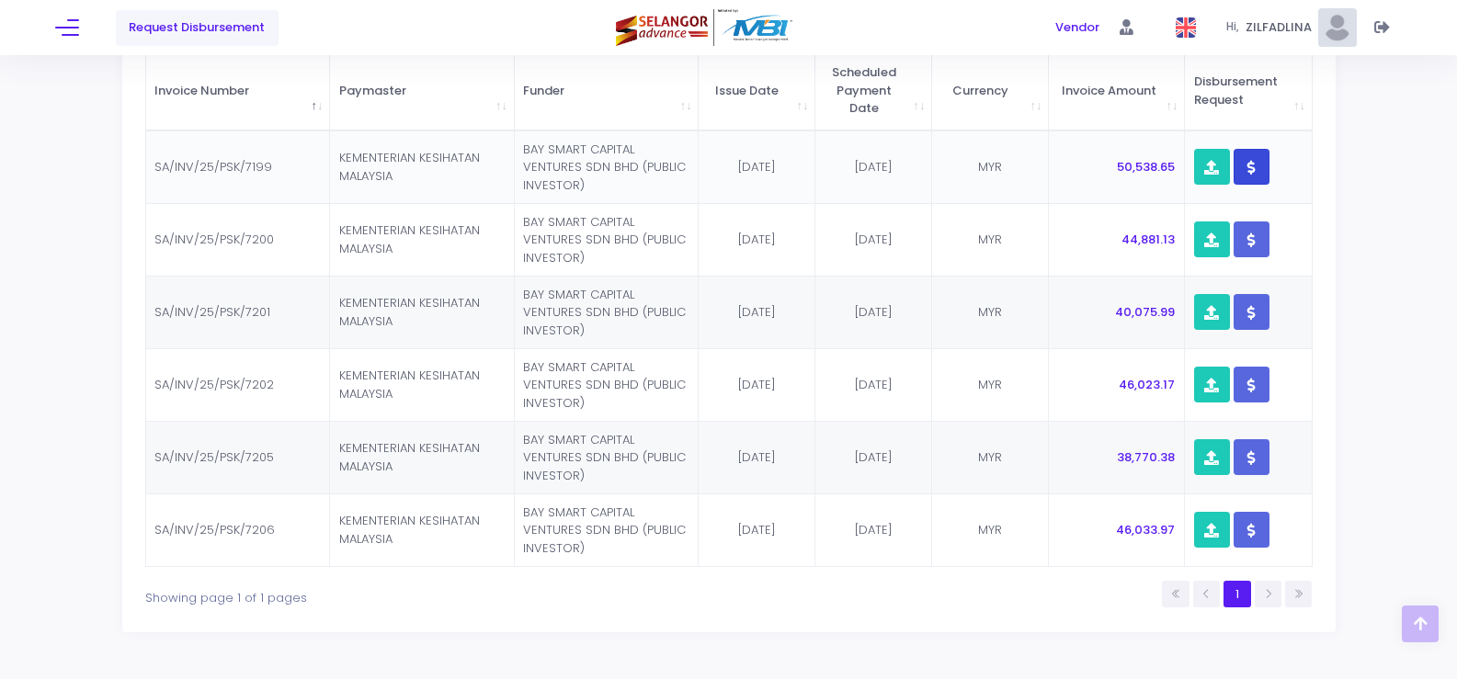
click at [1254, 167] on icon "button" at bounding box center [1251, 167] width 8 height 0
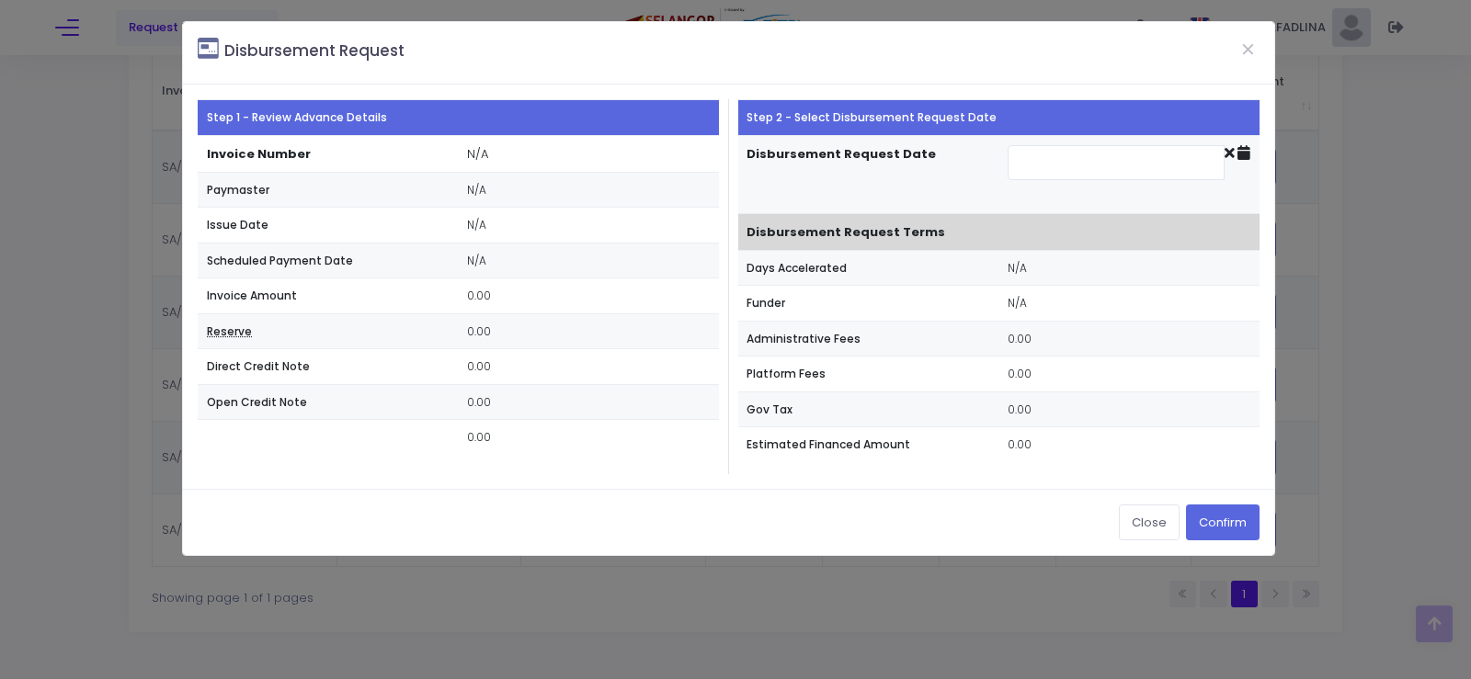
type input "[DATE]"
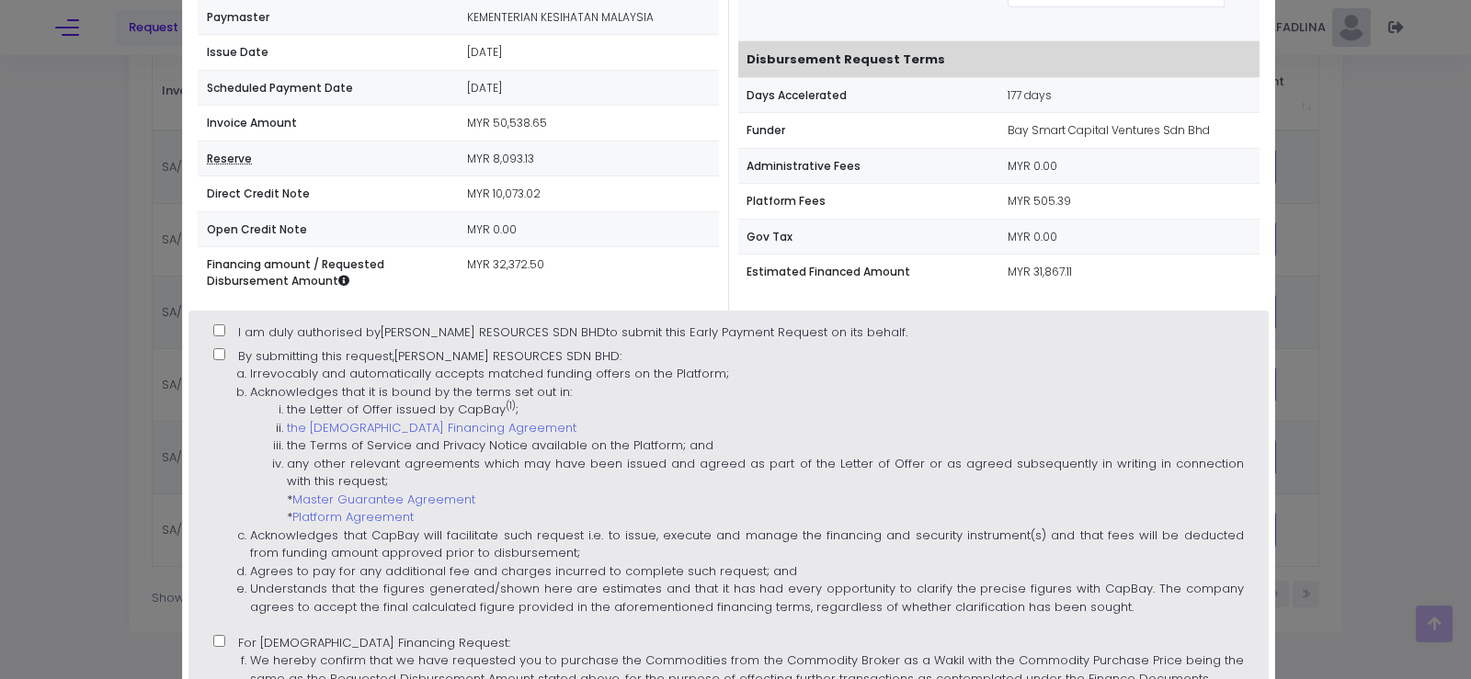
scroll to position [184, 0]
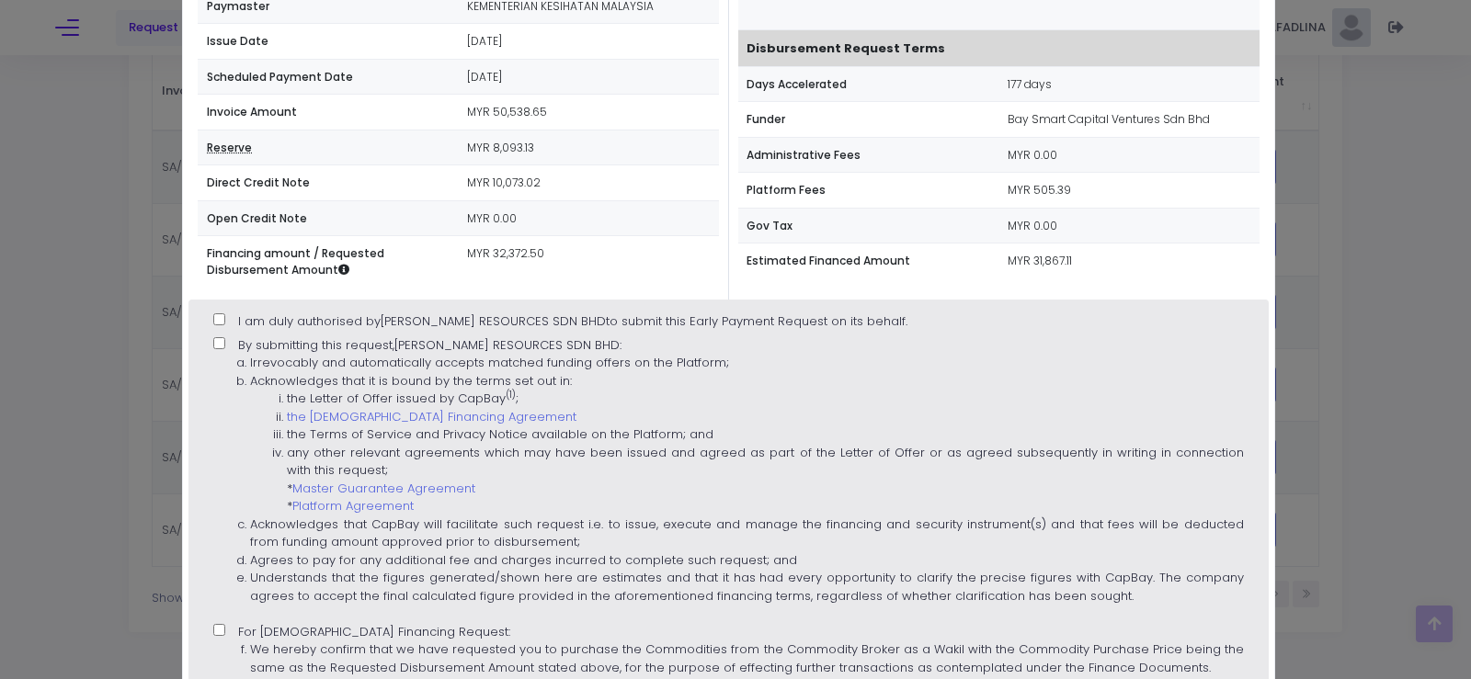
click at [224, 319] on label "I am duly authorised by [PERSON_NAME] RESOURCES SDN BHD to submit this Early Pa…" at bounding box center [560, 322] width 694 height 18
click at [224, 319] on input "I am duly authorised by [PERSON_NAME] RESOURCES SDN BHD to submit this Early Pa…" at bounding box center [219, 319] width 12 height 12
checkbox input "true"
click at [222, 340] on input "By submitting this request, [PERSON_NAME] RESOURCES SDN BHD : Irrevocably and a…" at bounding box center [219, 343] width 12 height 12
checkbox input "true"
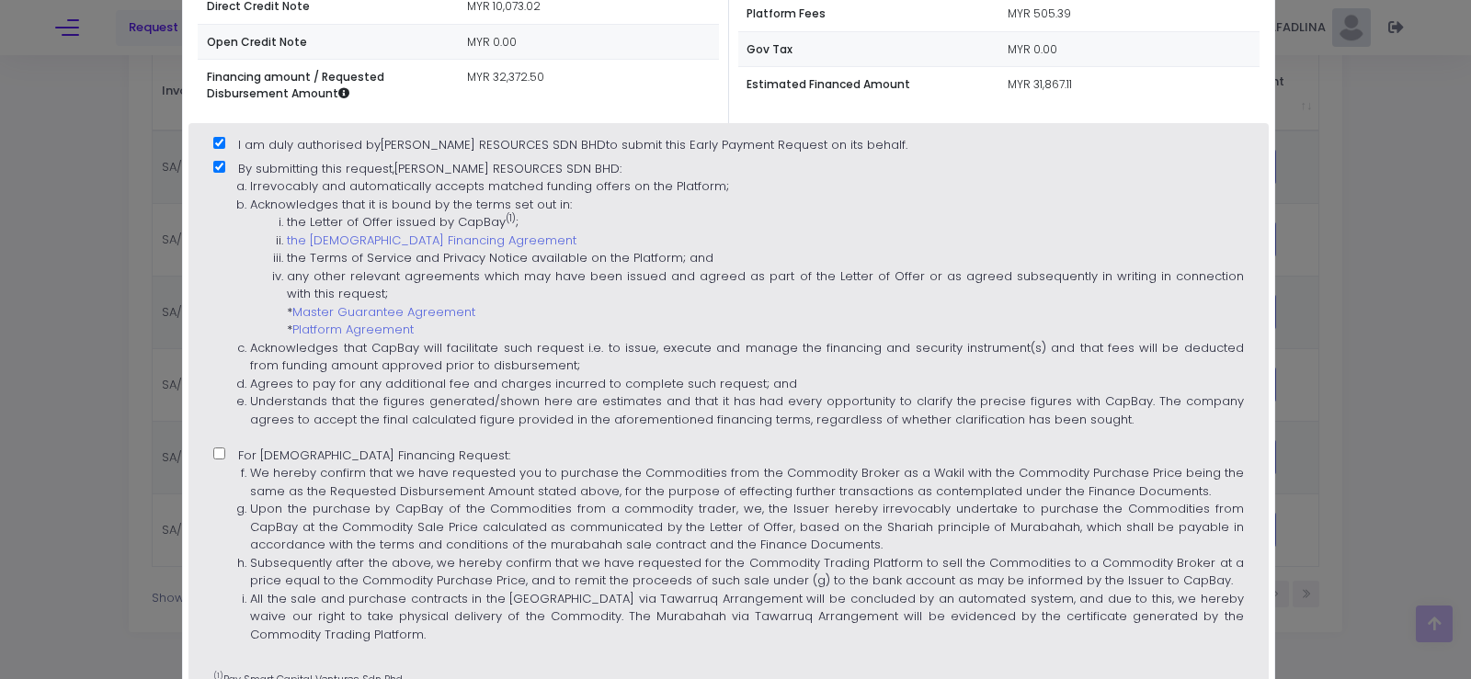
scroll to position [368, 0]
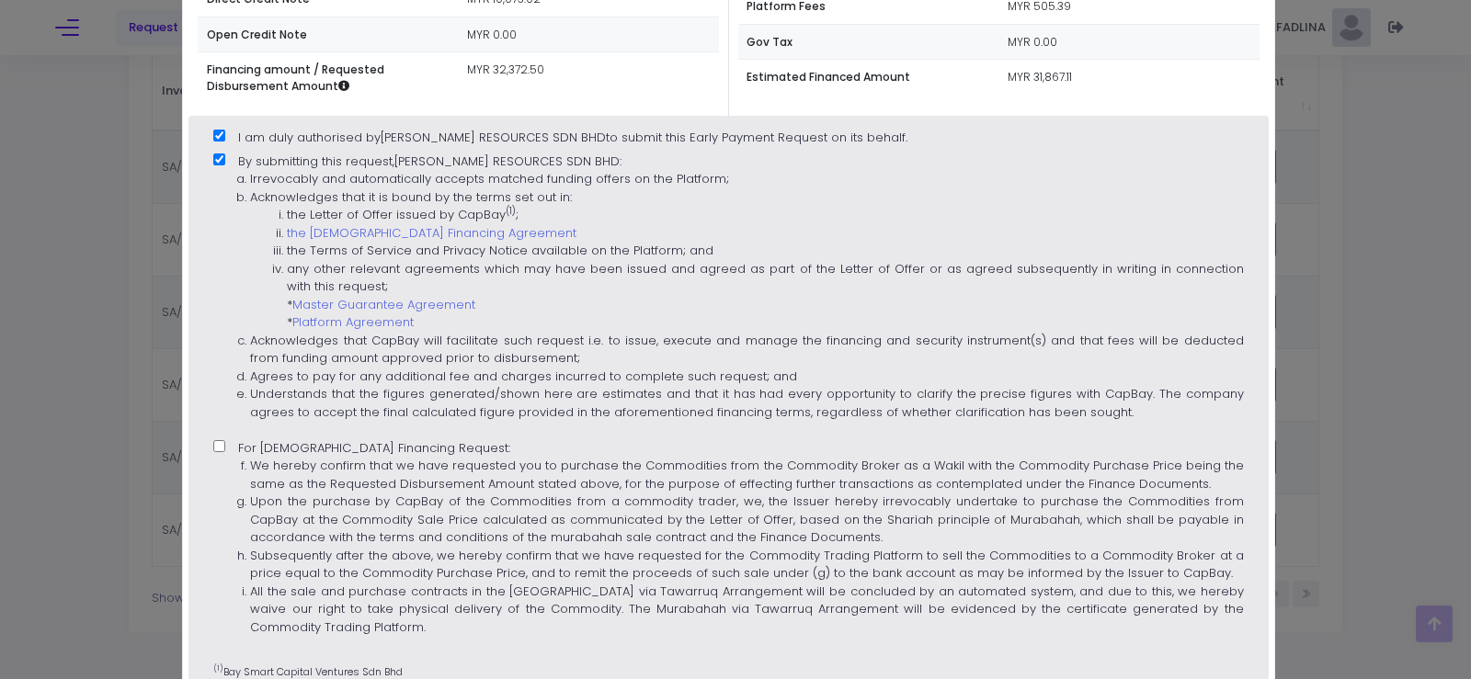
click at [224, 443] on label "For [DEMOGRAPHIC_DATA] Financing Request: We hereby confirm that we have reques…" at bounding box center [727, 544] width 1029 height 210
click at [224, 443] on input "For [DEMOGRAPHIC_DATA] Financing Request: We hereby confirm that we have reques…" at bounding box center [219, 446] width 12 height 12
checkbox input "true"
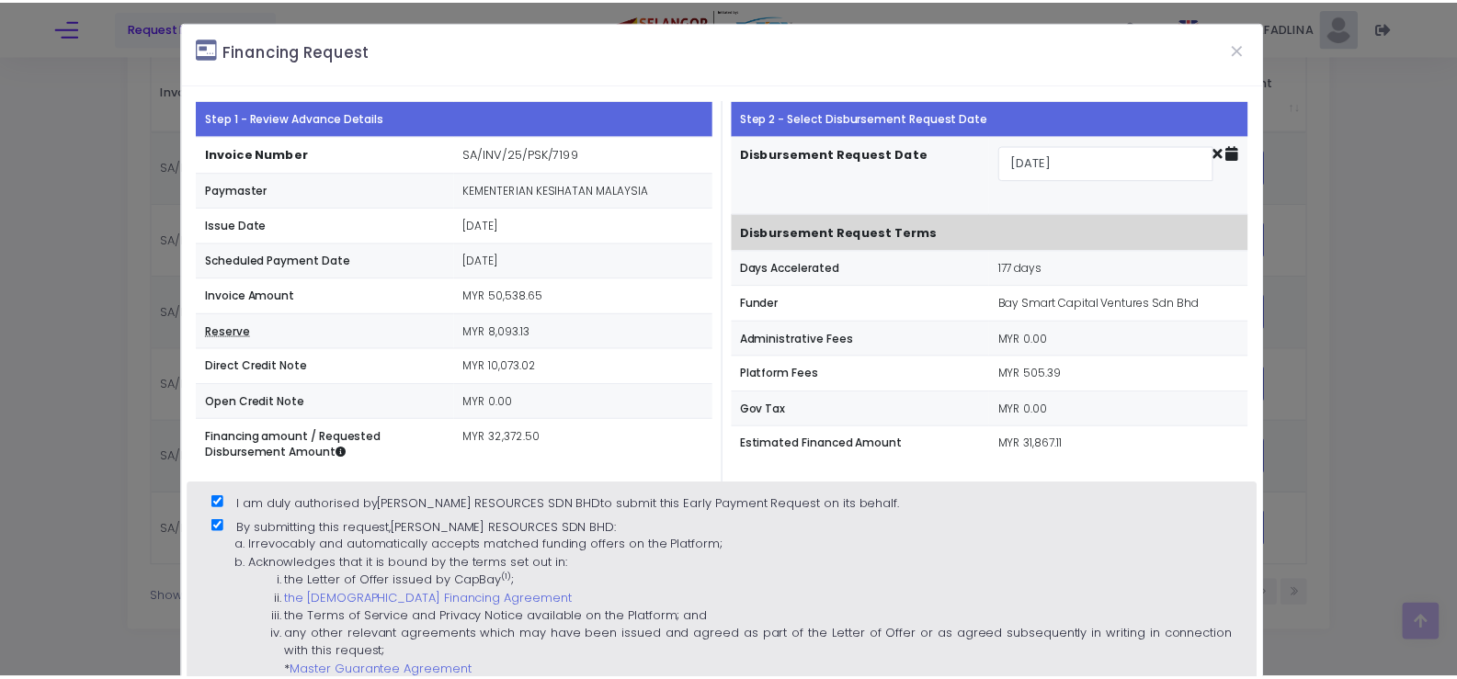
scroll to position [514, 0]
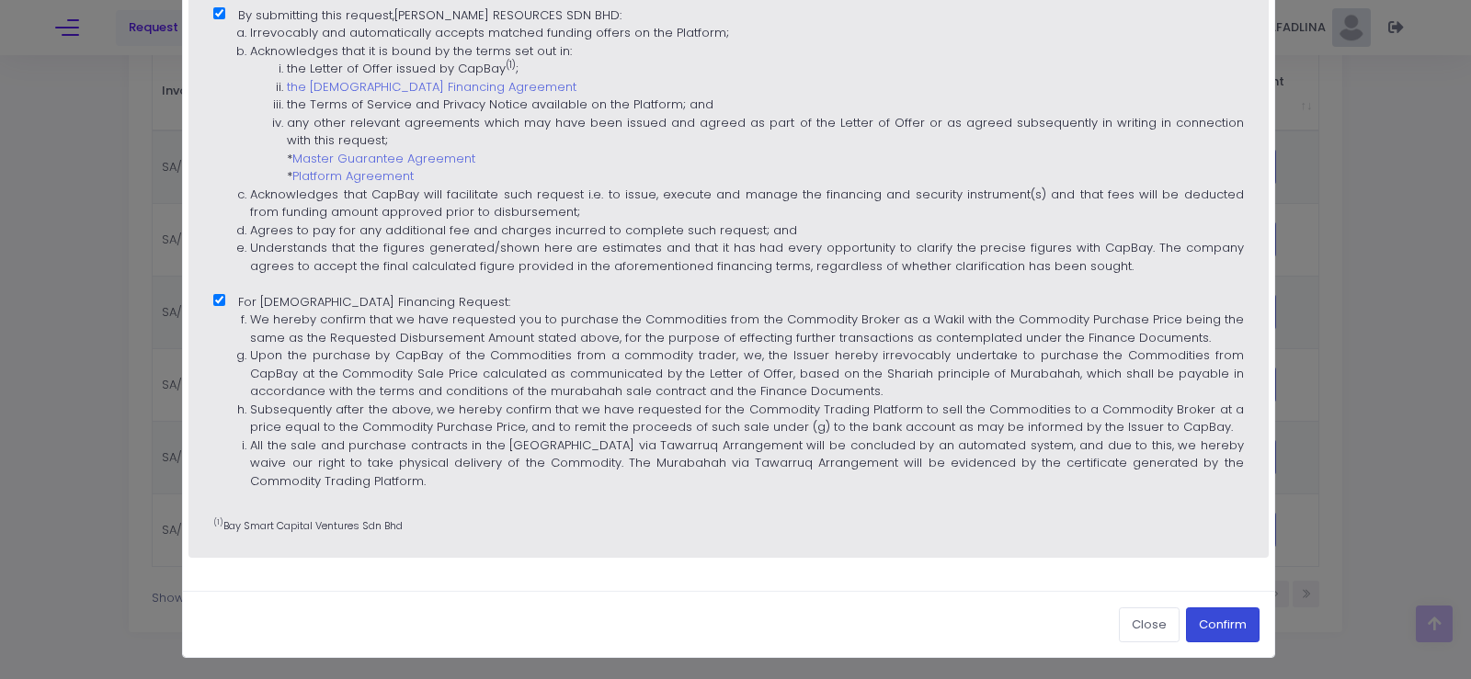
click at [1217, 621] on button "Confirm" at bounding box center [1223, 625] width 74 height 35
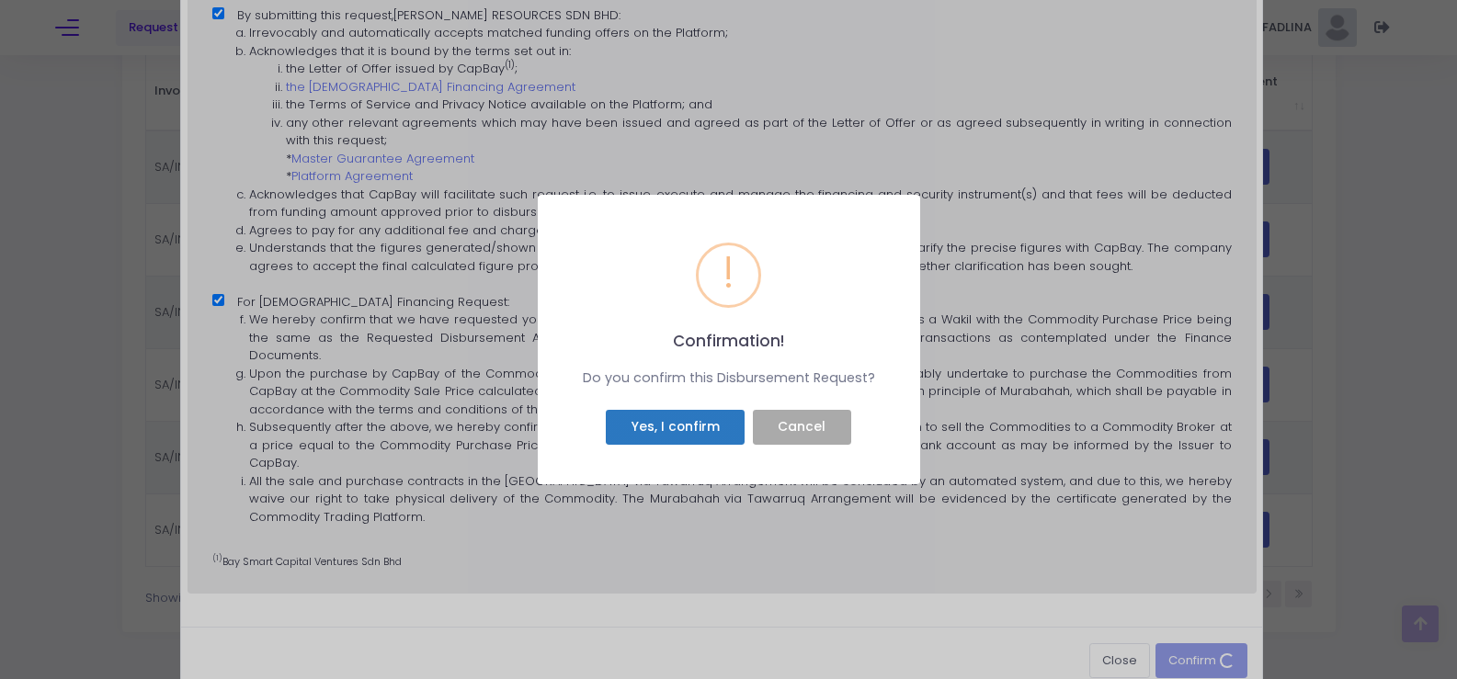
click at [688, 427] on button "Yes, I confirm" at bounding box center [675, 427] width 139 height 35
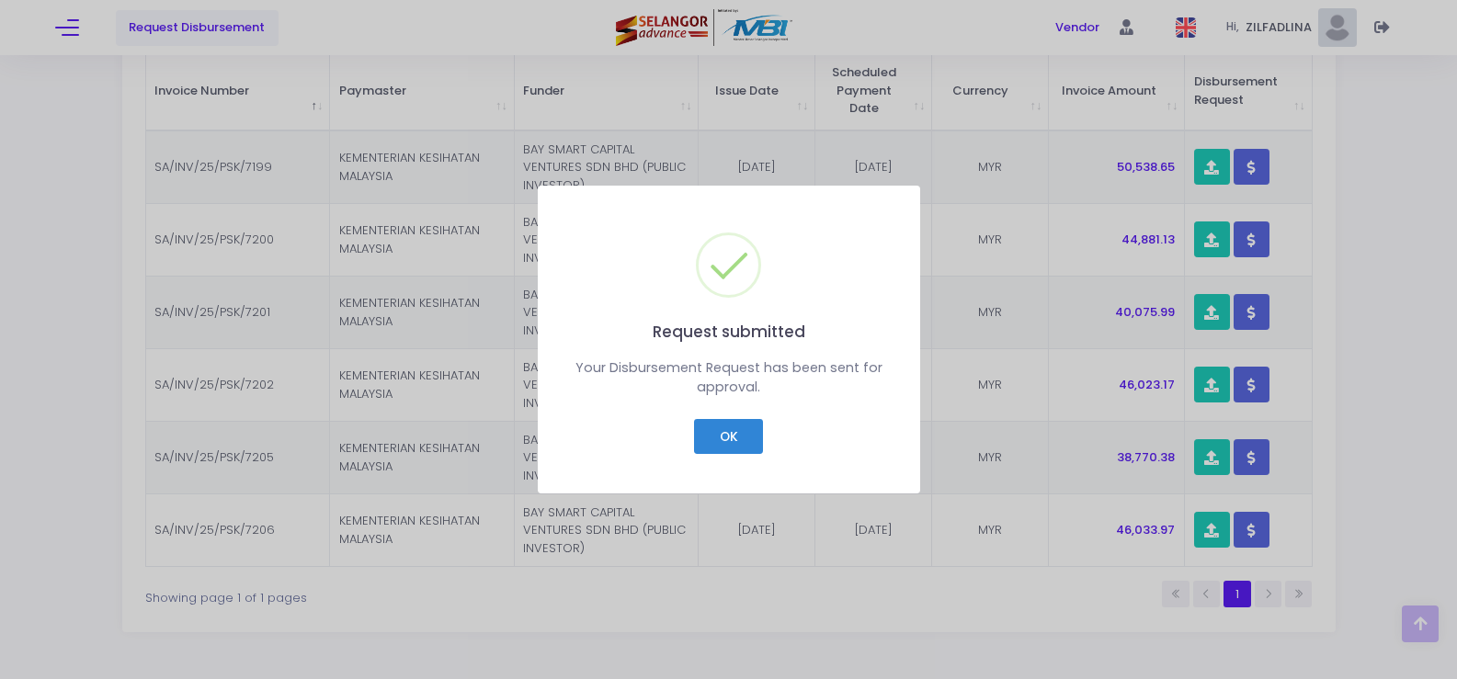
checkbox input "false"
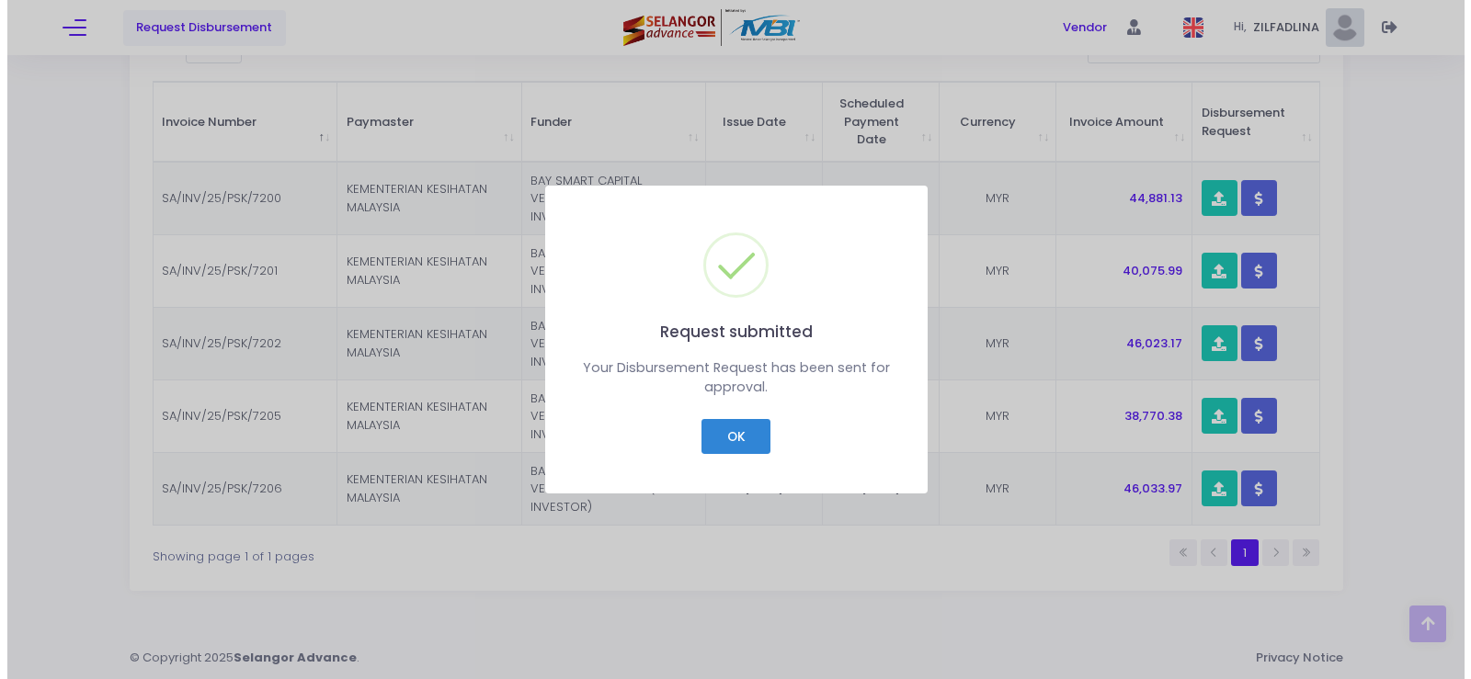
scroll to position [336, 0]
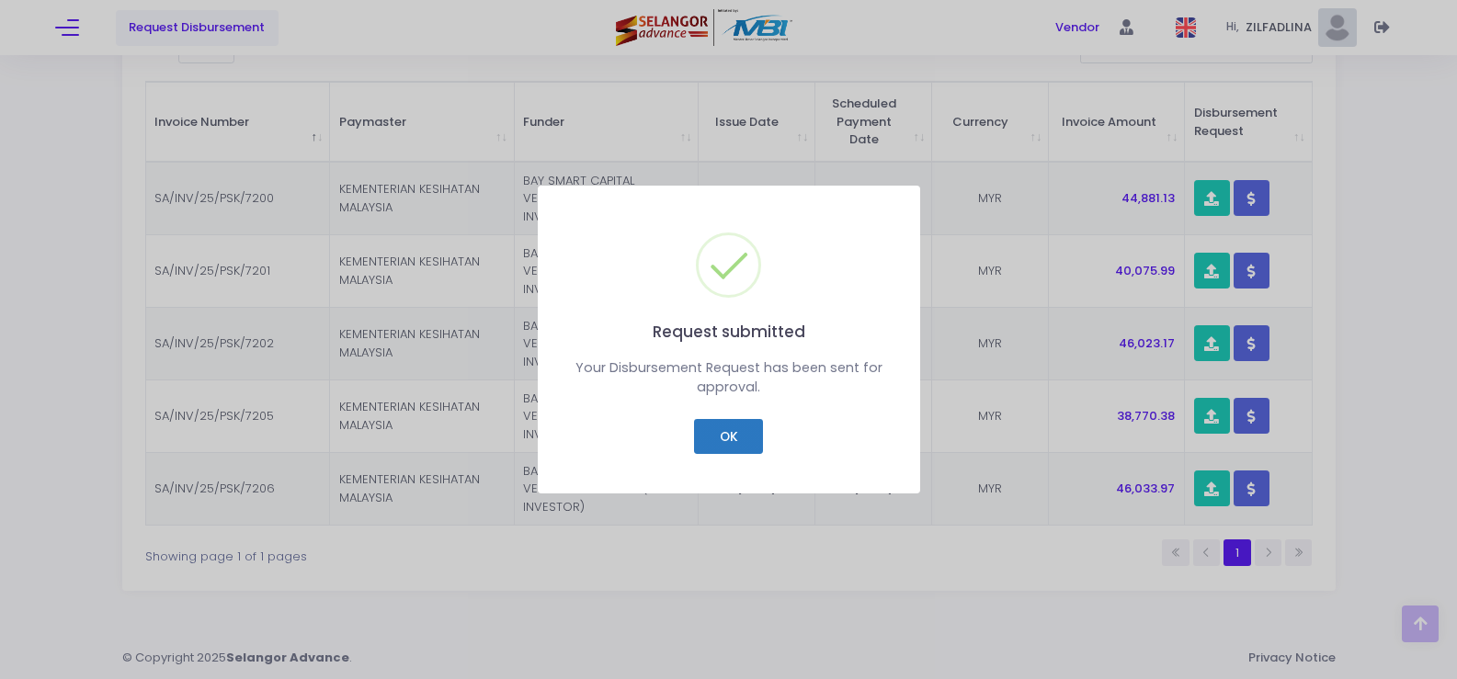
click at [704, 438] on button "OK" at bounding box center [728, 436] width 69 height 35
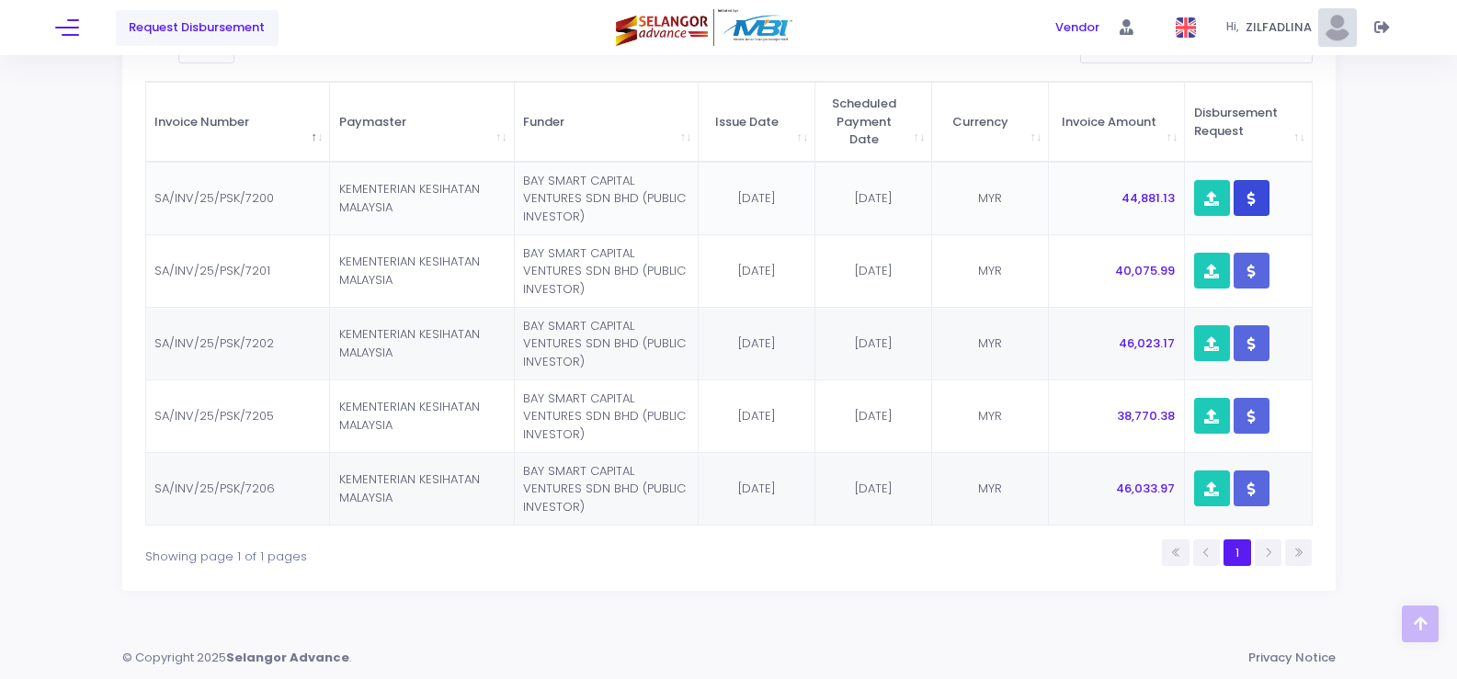
click at [1256, 207] on button "button" at bounding box center [1252, 198] width 36 height 36
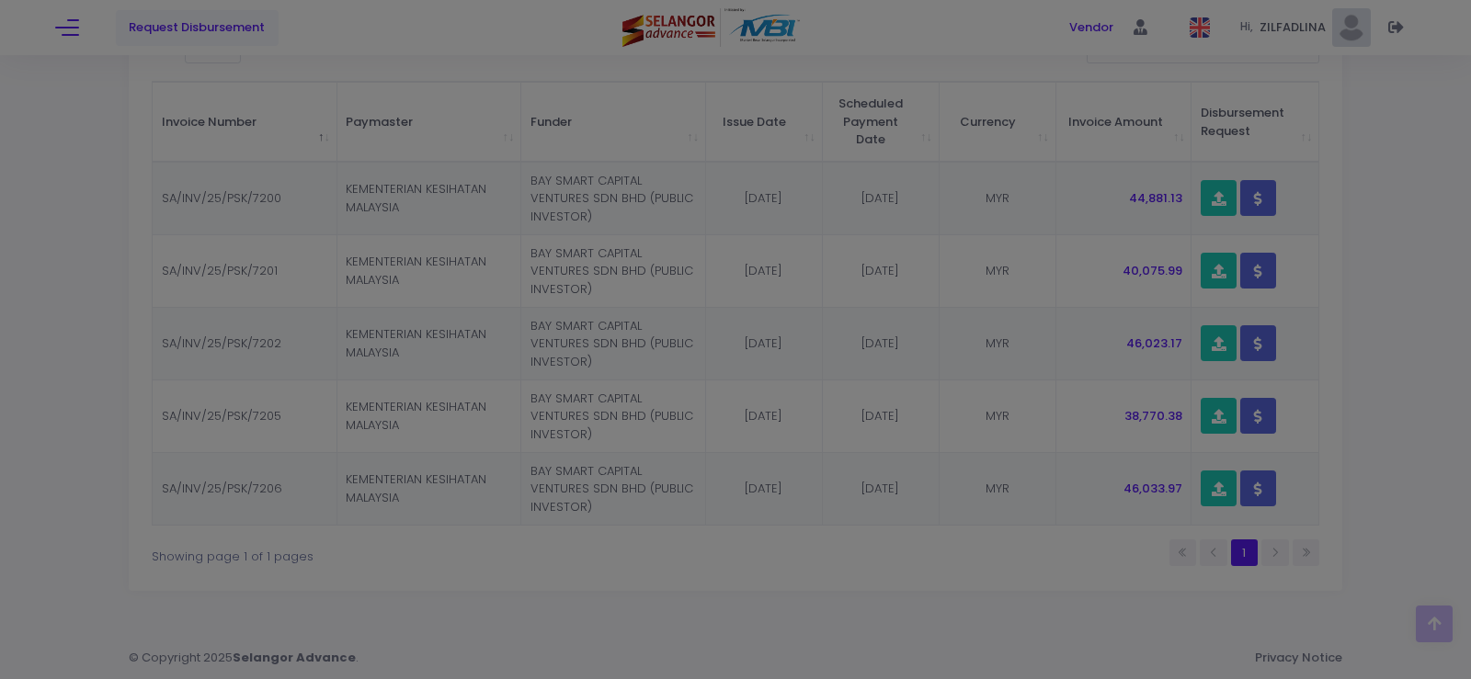
scroll to position [0, 0]
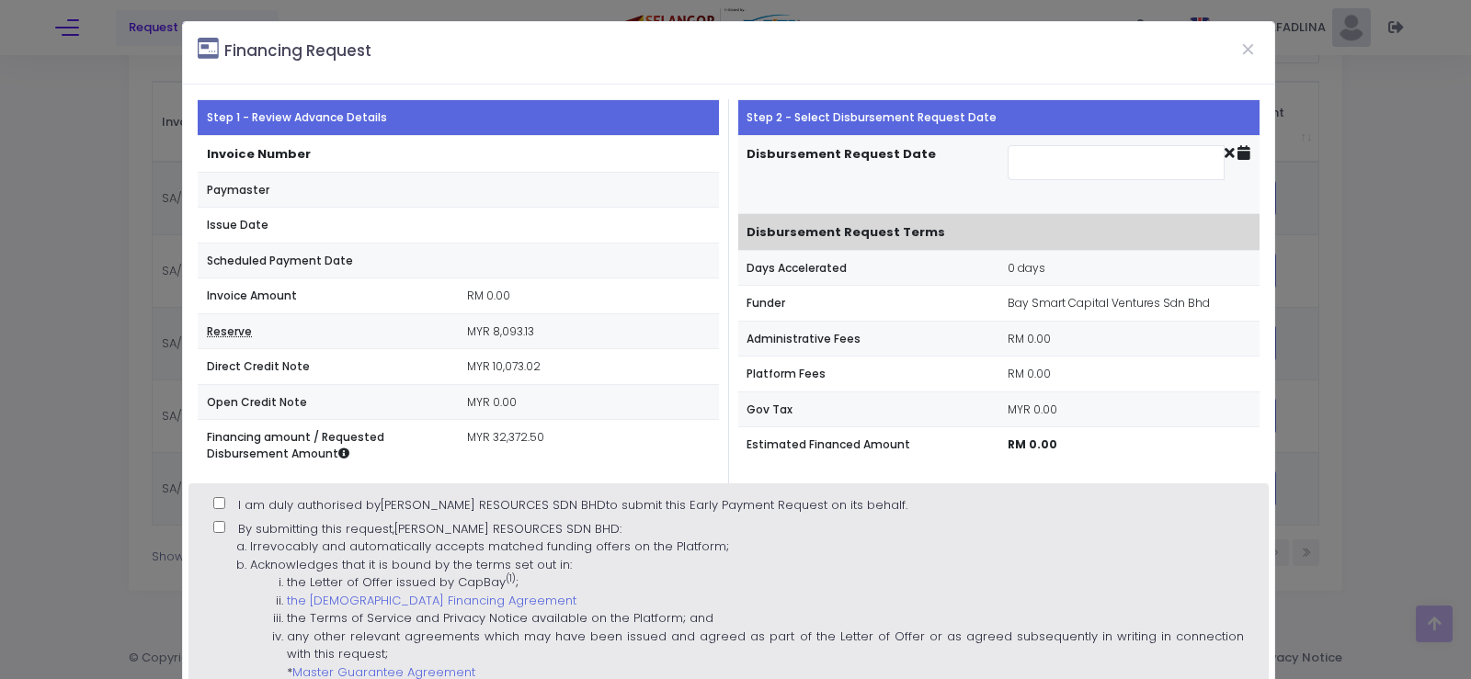
type input "[DATE]"
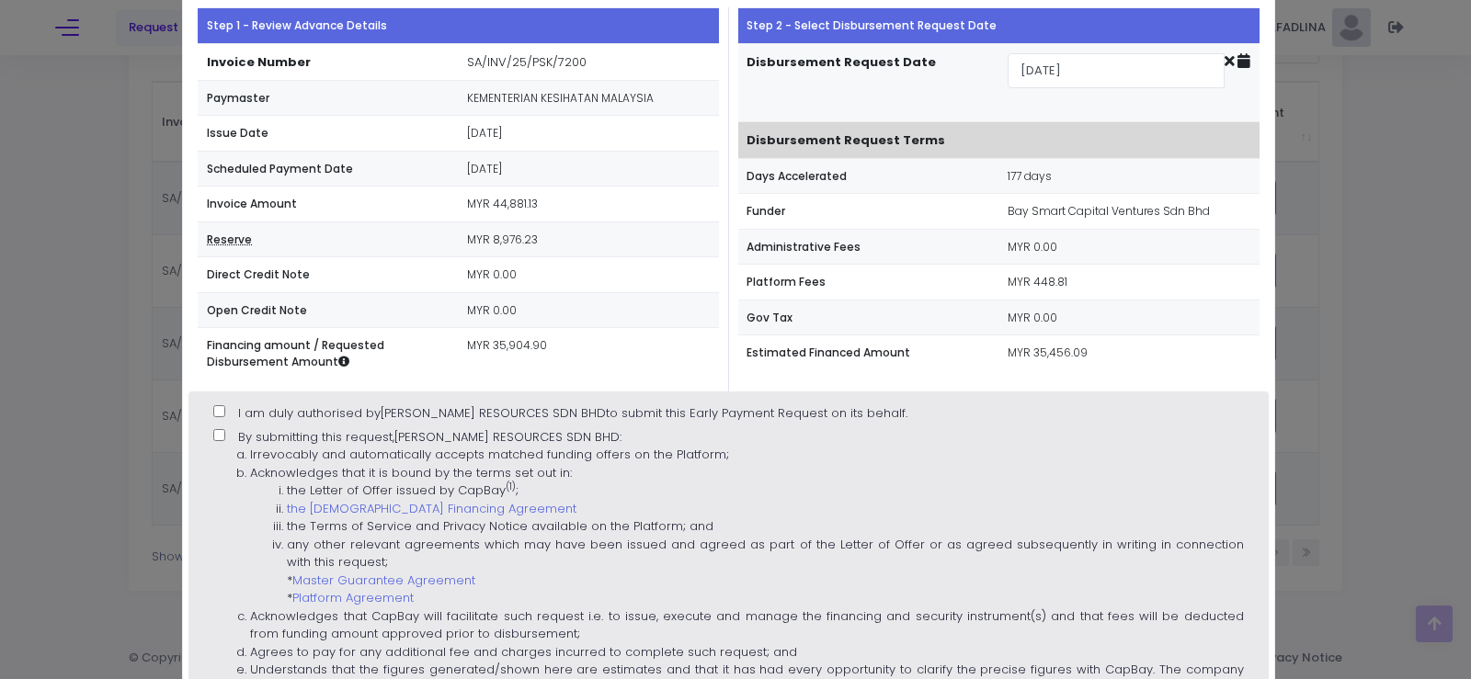
click at [228, 414] on label "I am duly authorised by [PERSON_NAME] RESOURCES SDN BHD to submit this Early Pa…" at bounding box center [560, 413] width 694 height 18
click at [225, 414] on input "I am duly authorised by [PERSON_NAME] RESOURCES SDN BHD to submit this Early Pa…" at bounding box center [219, 411] width 12 height 12
checkbox input "true"
click at [223, 436] on input "By submitting this request, [PERSON_NAME] RESOURCES SDN BHD : Irrevocably and a…" at bounding box center [219, 435] width 12 height 12
checkbox input "true"
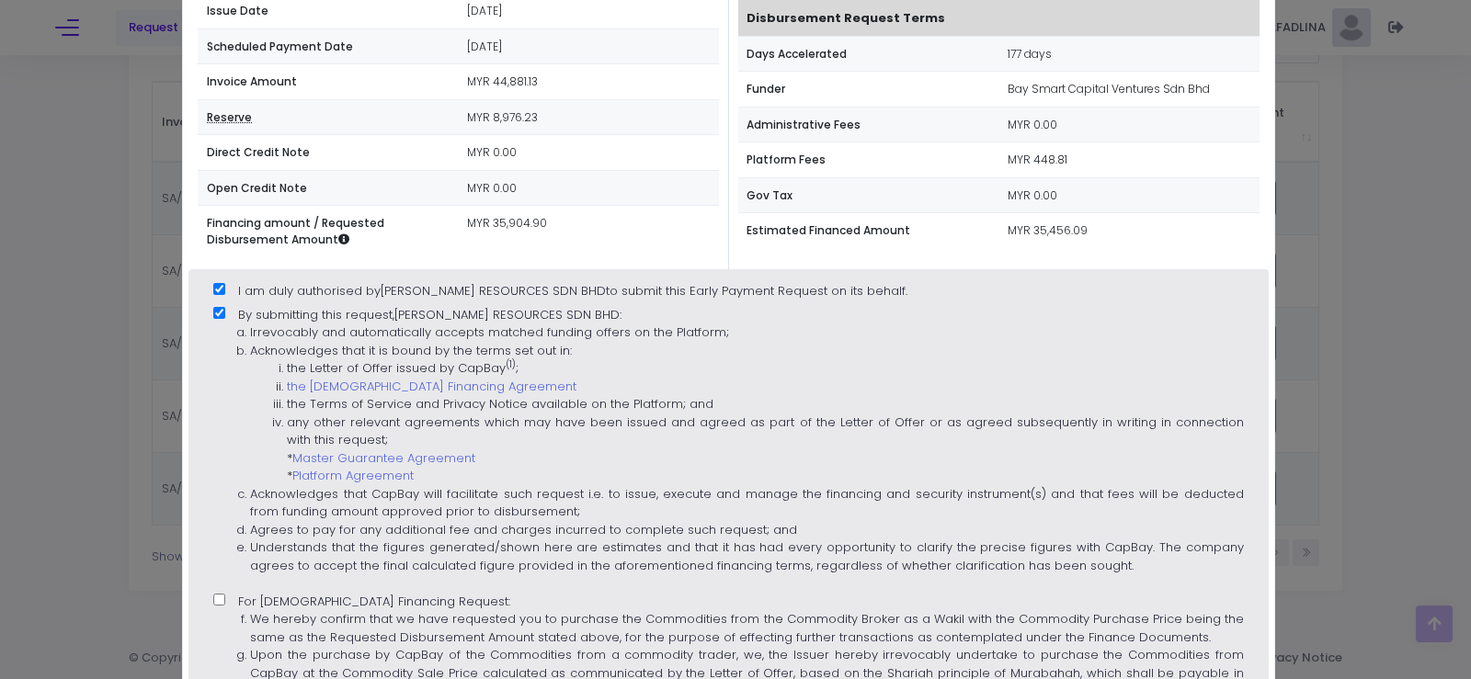
scroll to position [368, 0]
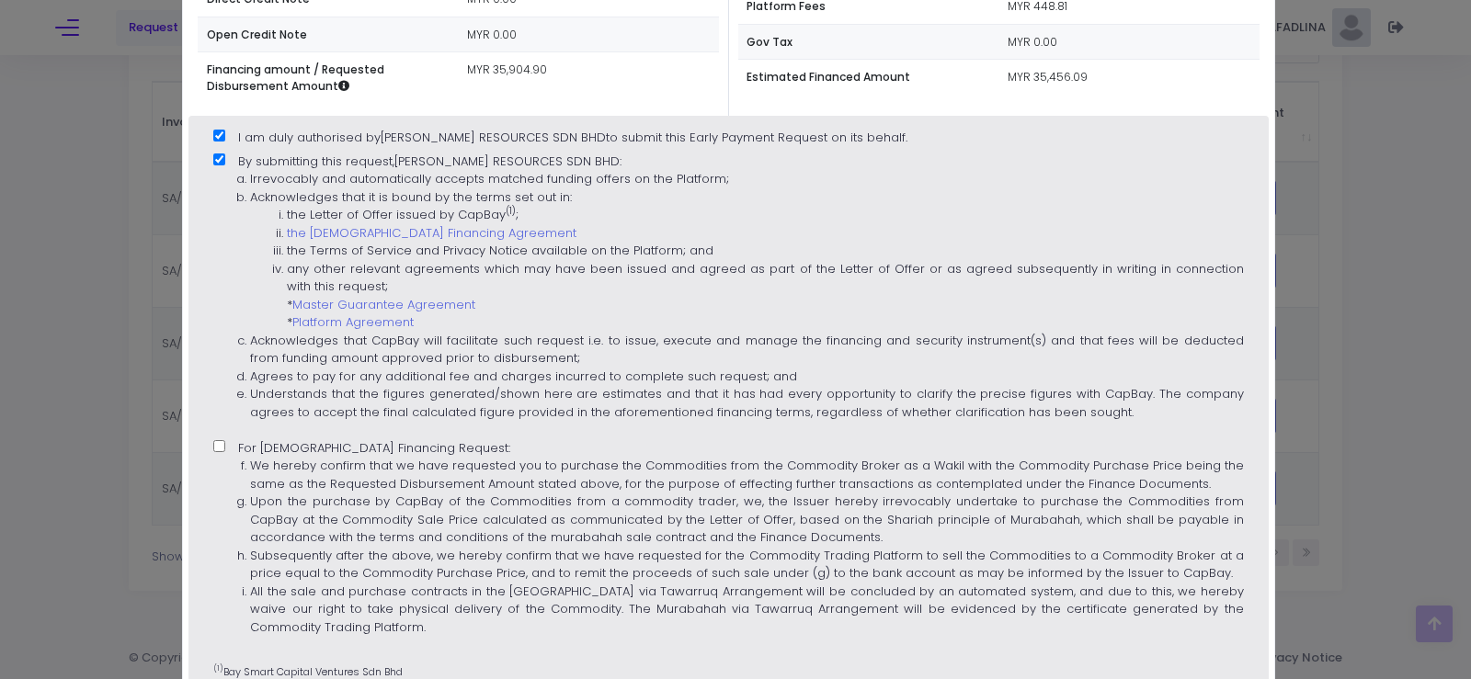
click at [228, 449] on label "For [DEMOGRAPHIC_DATA] Financing Request: We hereby confirm that we have reques…" at bounding box center [727, 544] width 1029 height 210
click at [225, 449] on input "For [DEMOGRAPHIC_DATA] Financing Request: We hereby confirm that we have reques…" at bounding box center [219, 446] width 12 height 12
checkbox input "true"
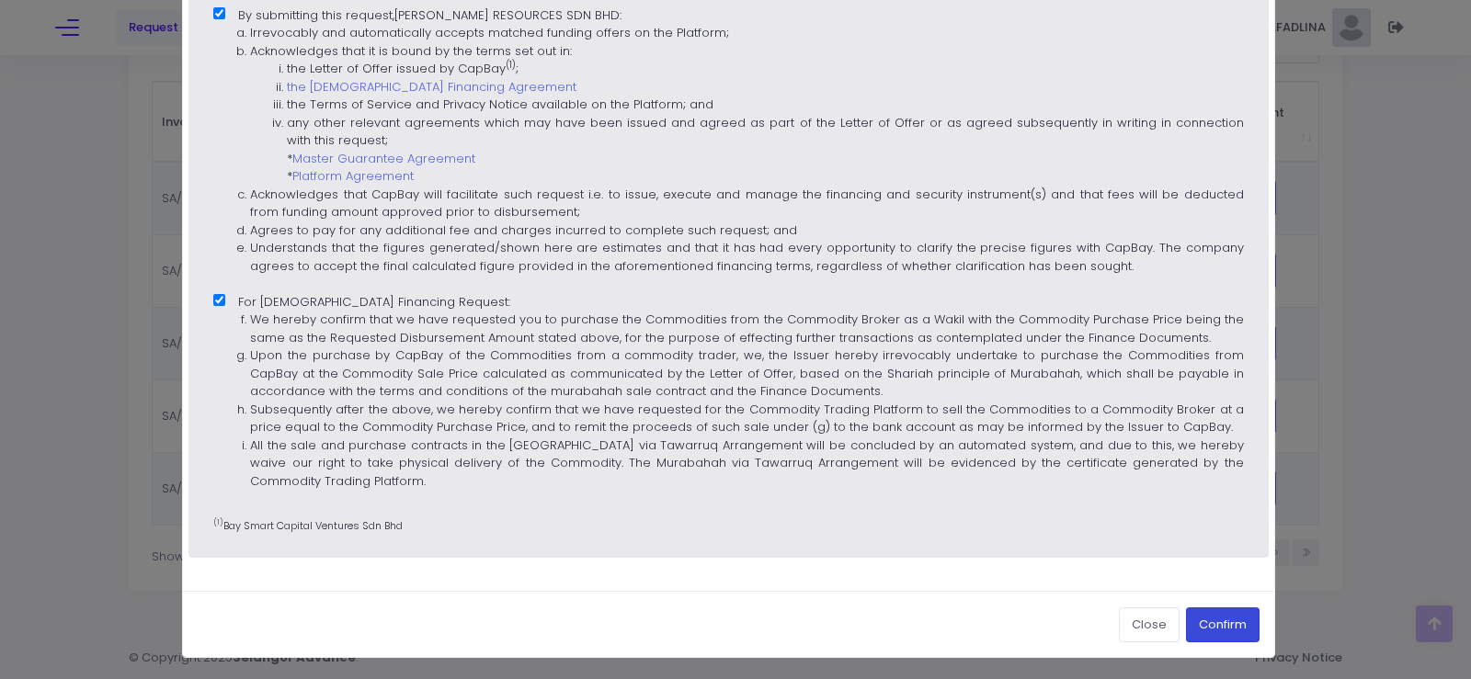
click at [1211, 623] on button "Confirm" at bounding box center [1223, 625] width 74 height 35
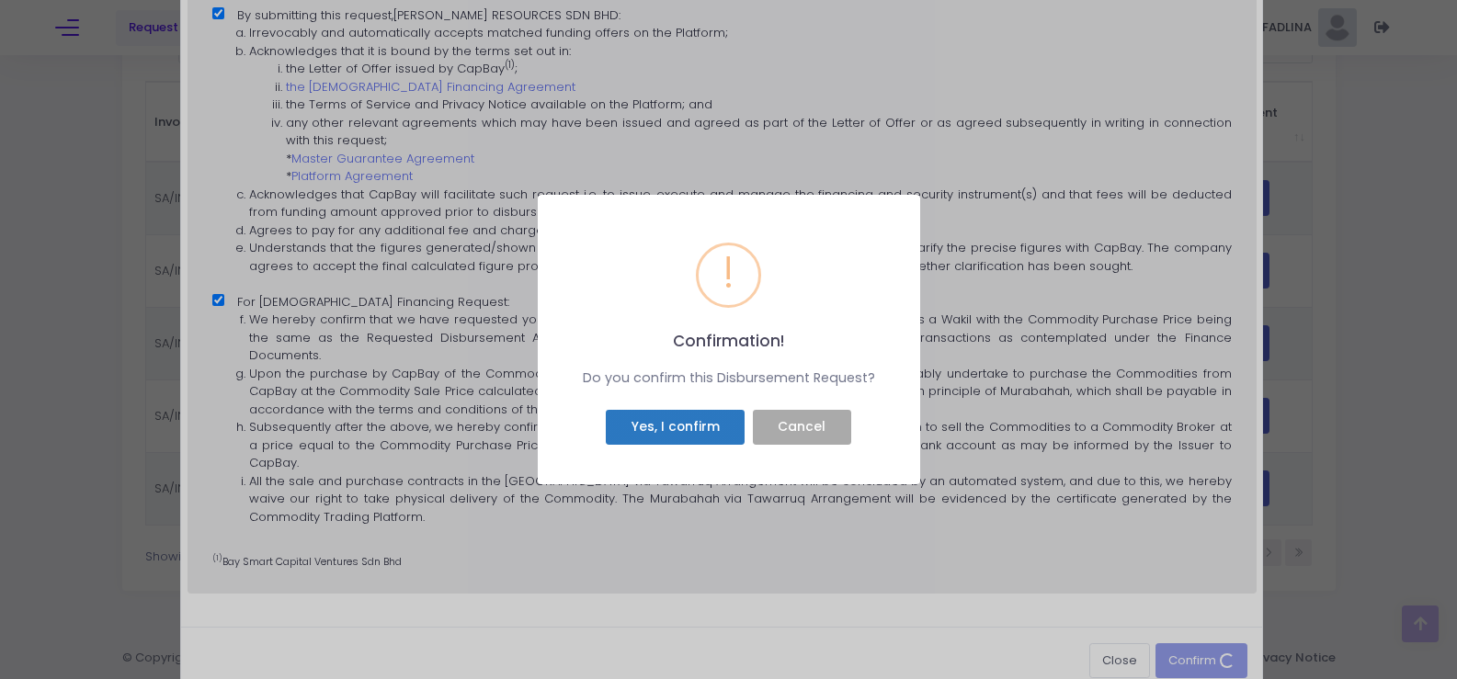
click at [637, 431] on button "Yes, I confirm" at bounding box center [675, 427] width 139 height 35
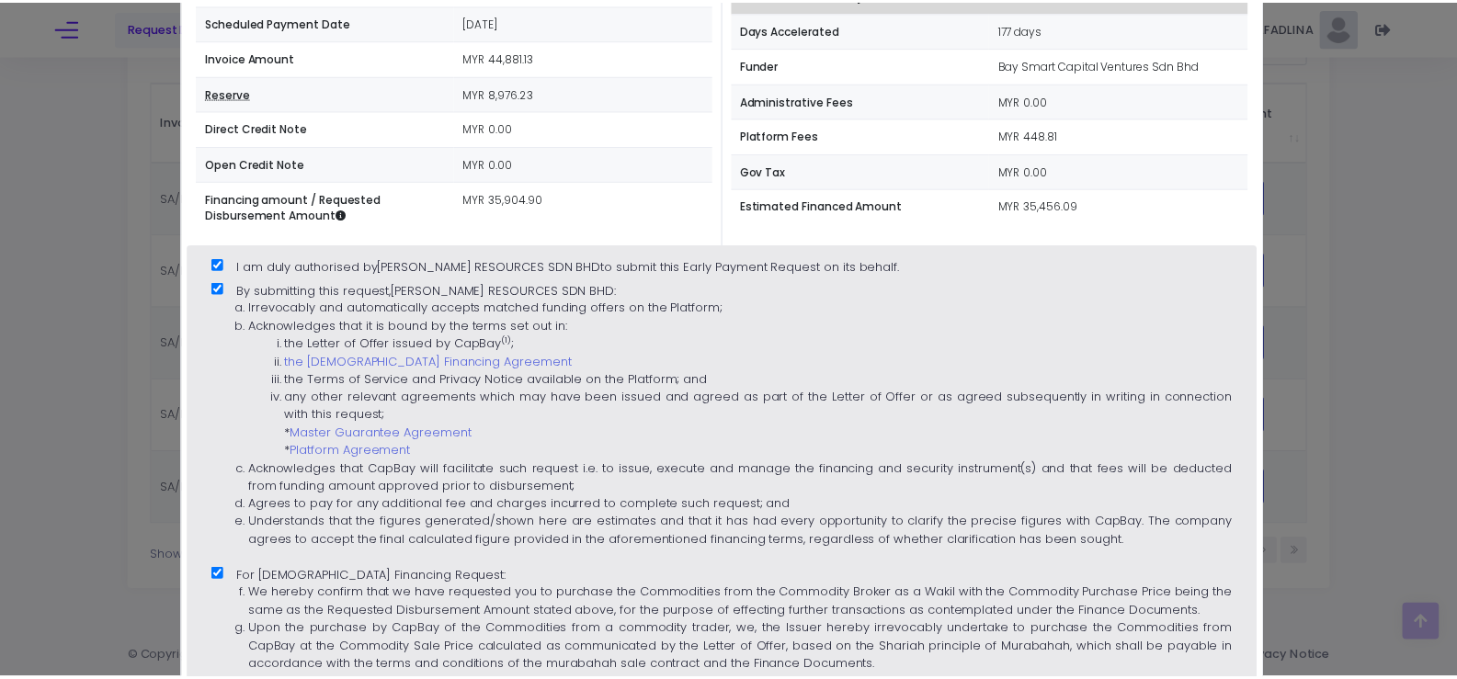
scroll to position [146, 0]
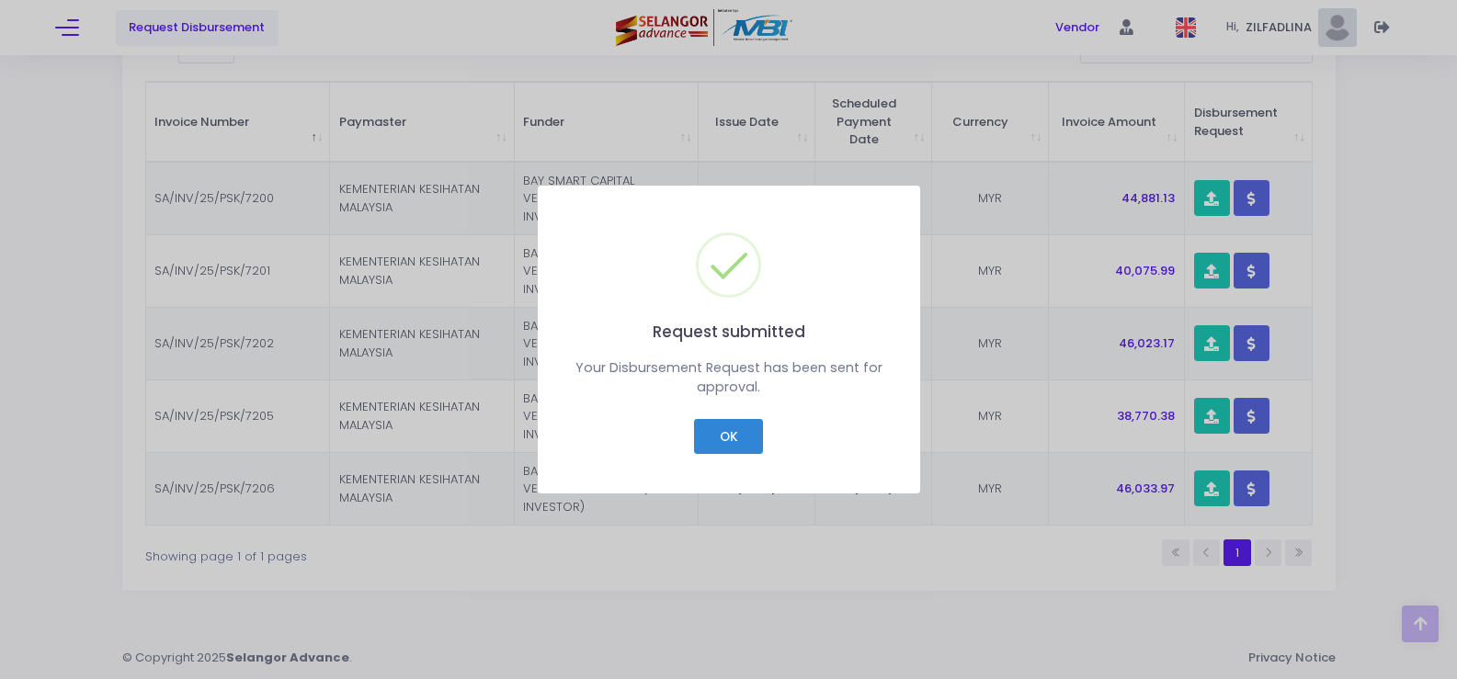
checkbox input "false"
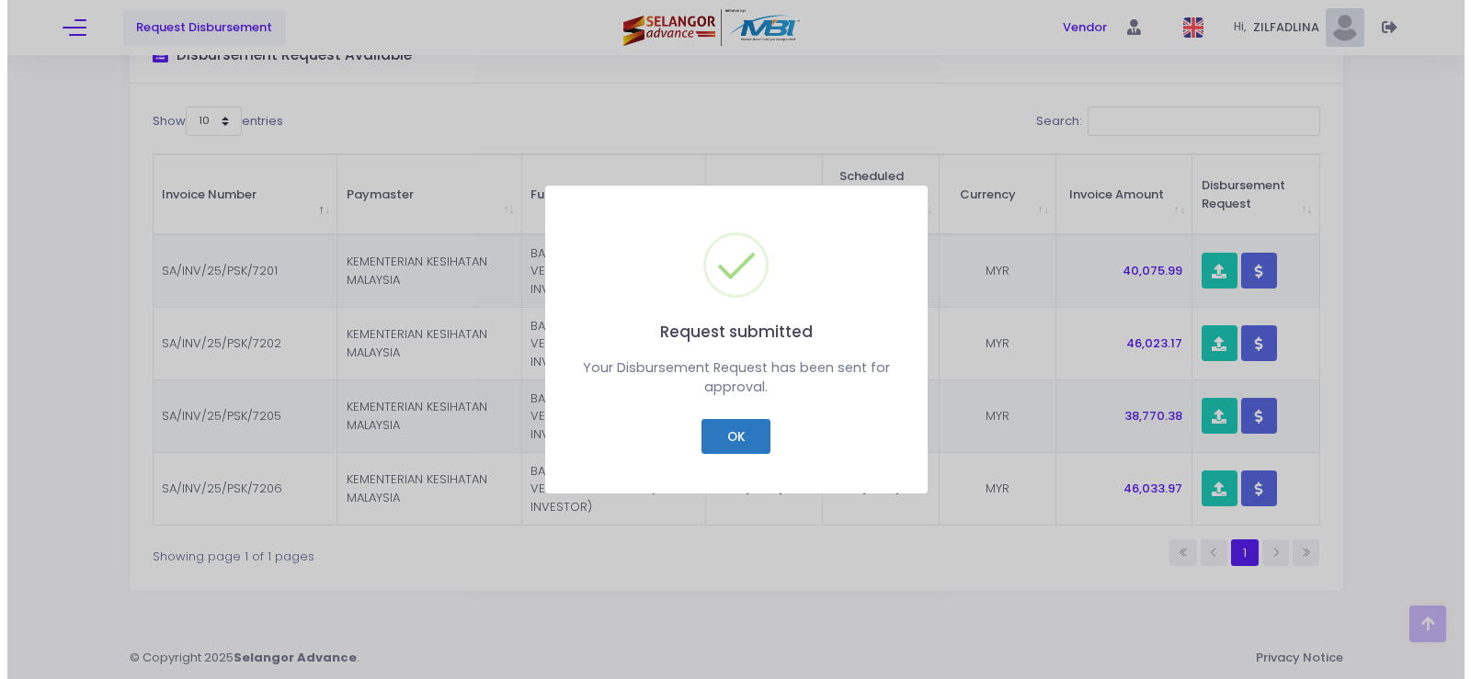
scroll to position [264, 0]
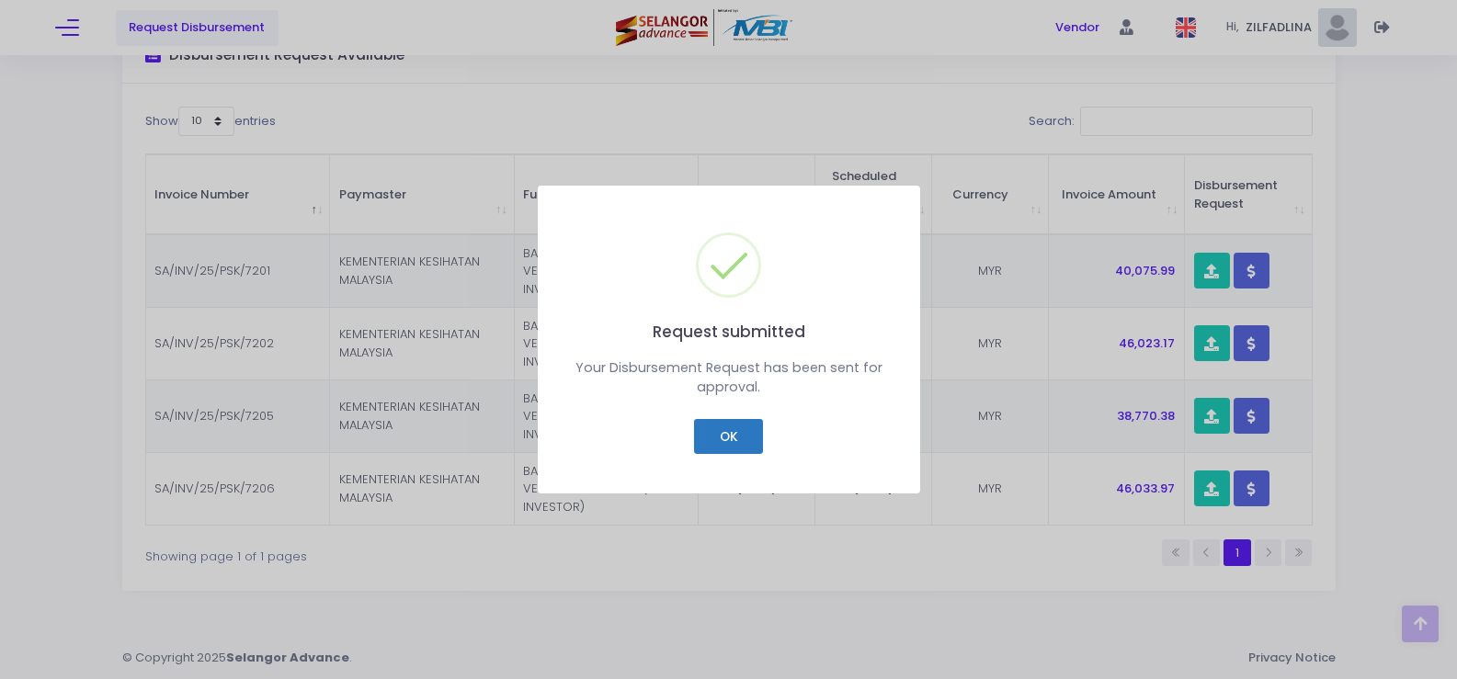
click at [719, 440] on button "OK" at bounding box center [728, 436] width 69 height 35
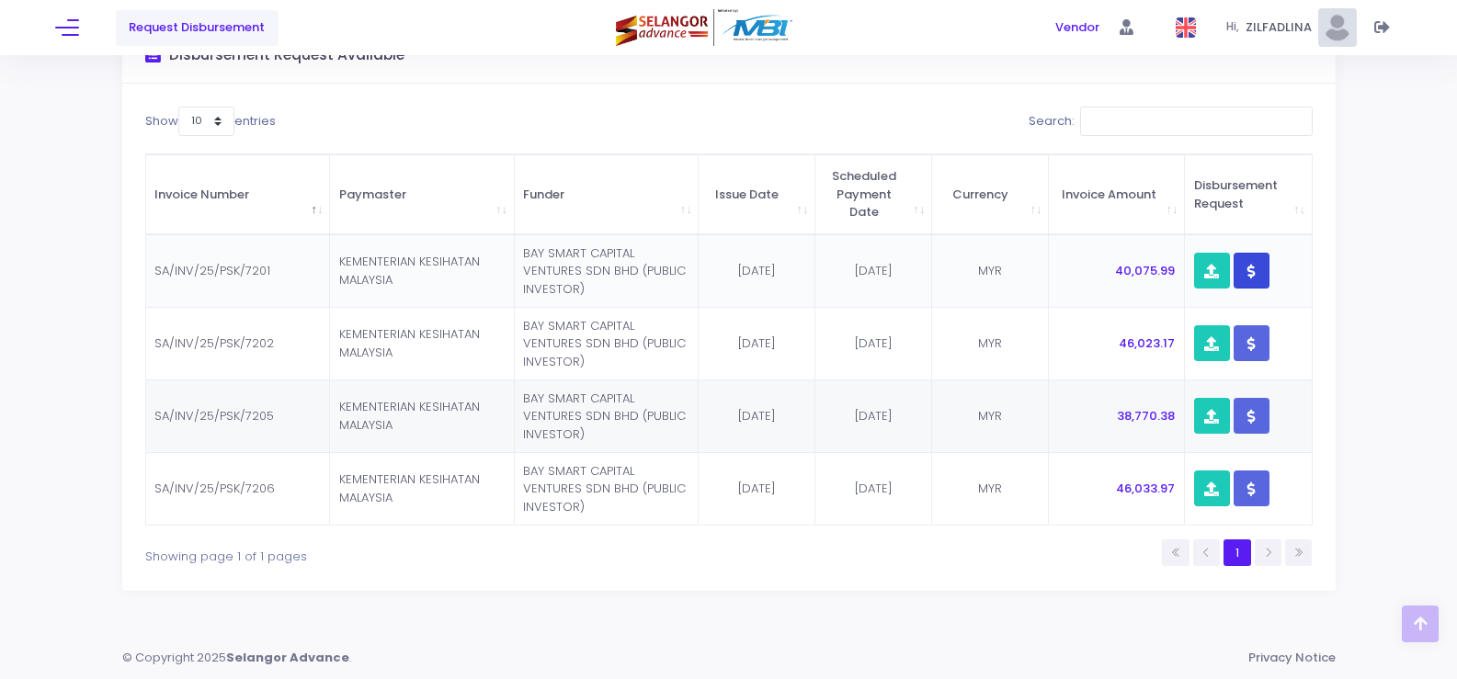
click at [1246, 279] on button "button" at bounding box center [1252, 271] width 36 height 36
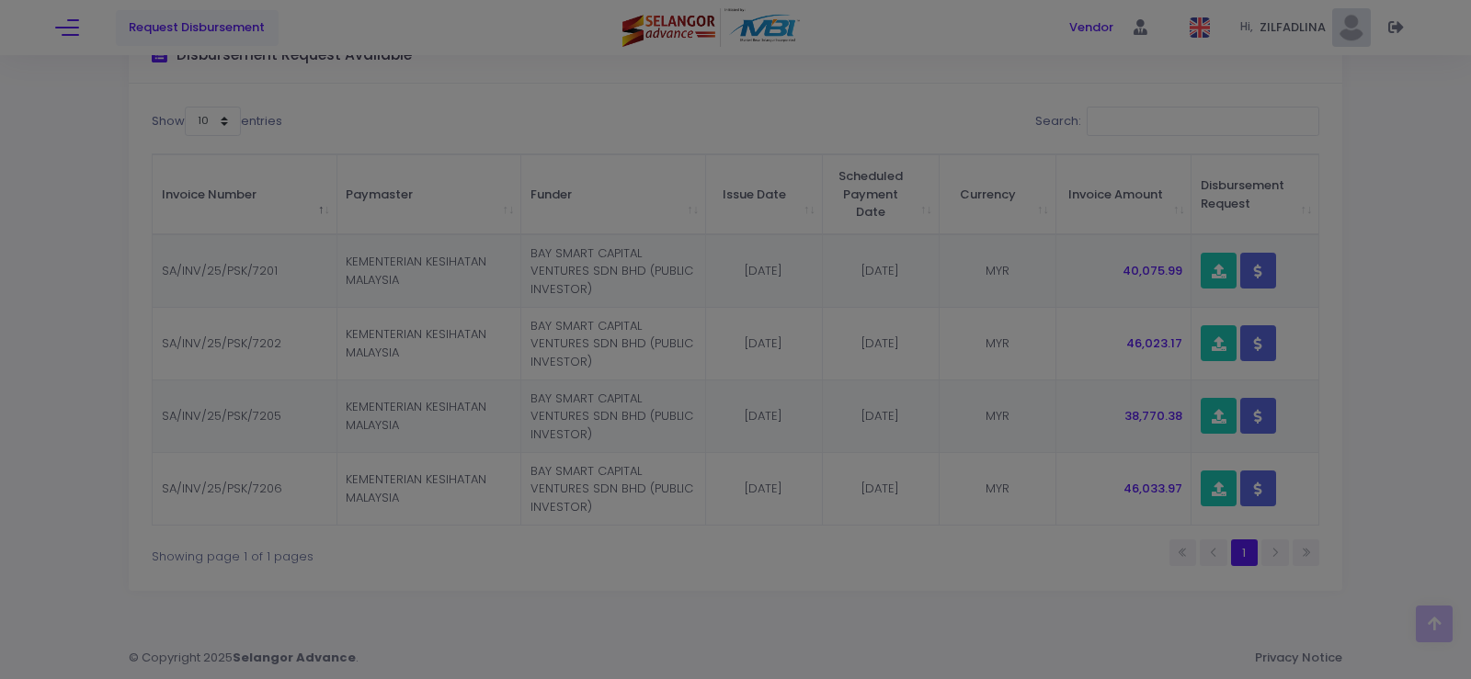
scroll to position [0, 0]
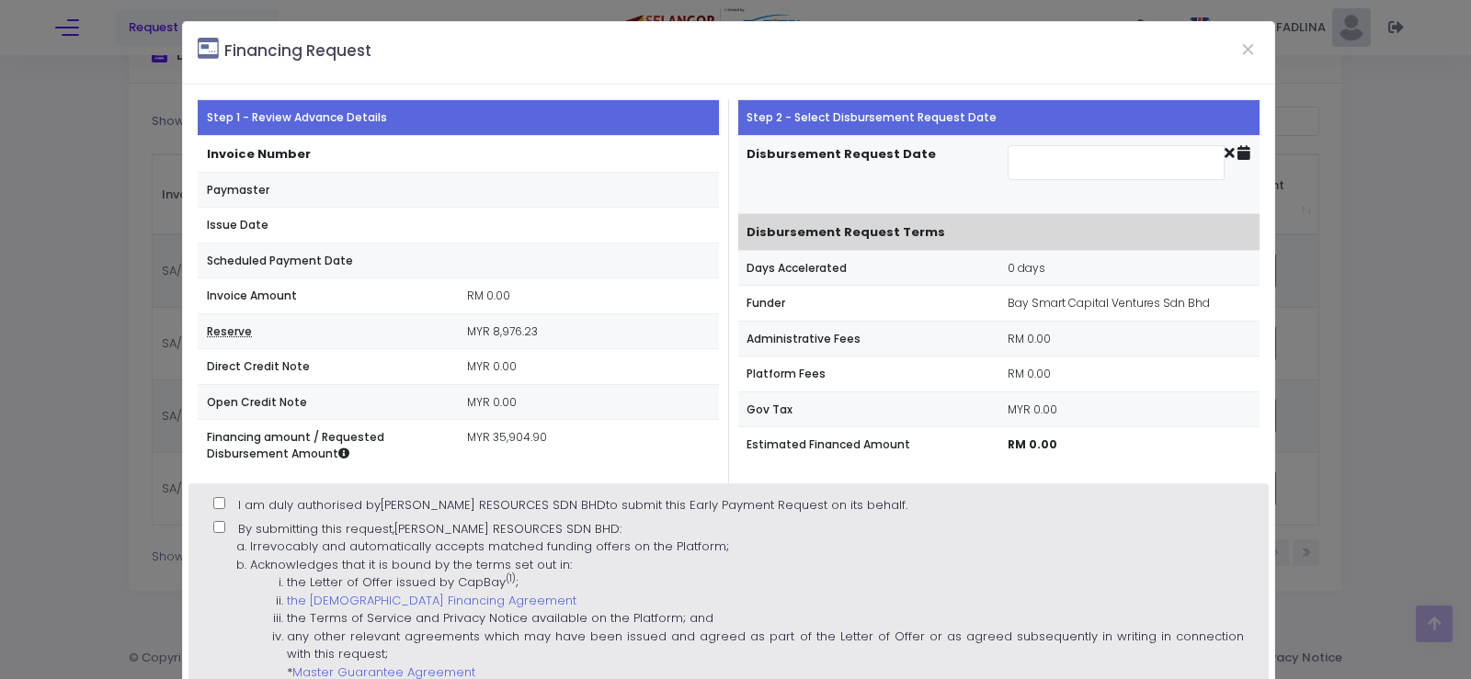
type input "[DATE]"
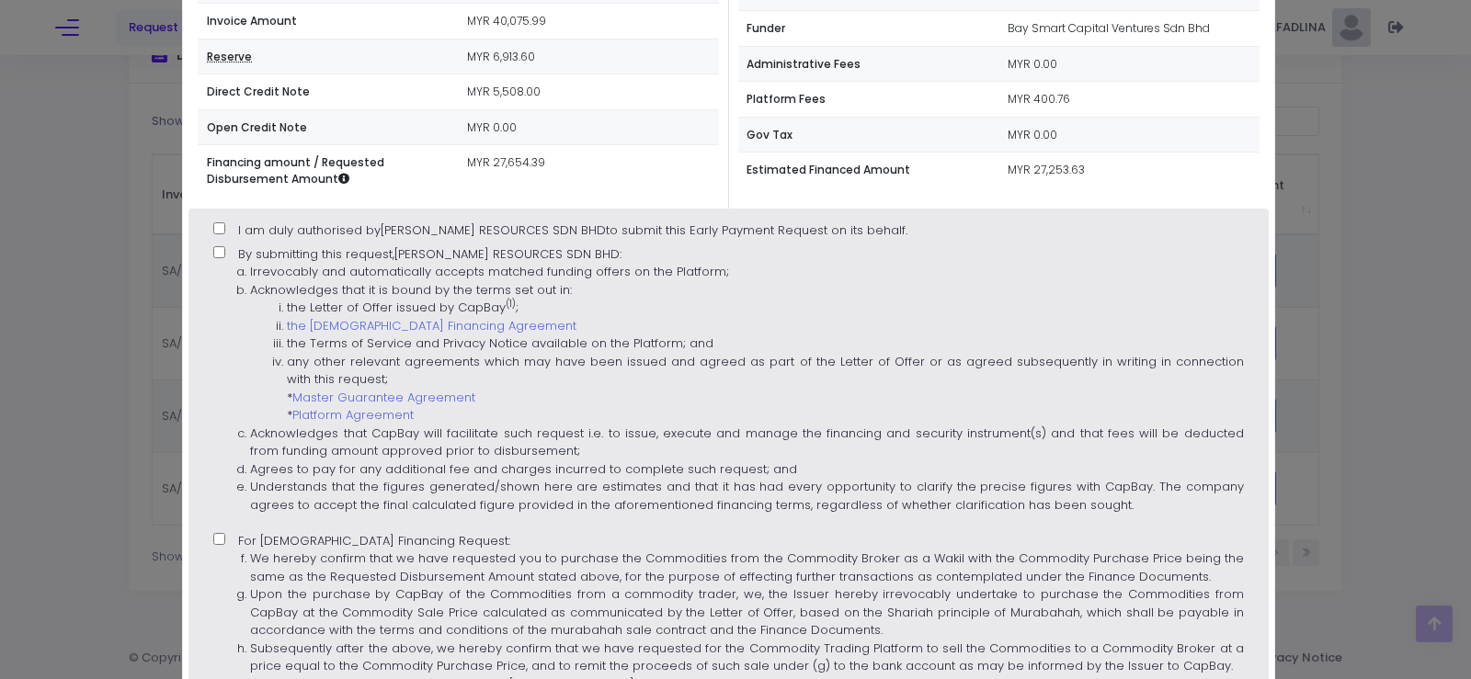
scroll to position [276, 0]
click at [213, 222] on input "I am duly authorised by [PERSON_NAME] RESOURCES SDN BHD to submit this Early Pa…" at bounding box center [219, 228] width 12 height 12
checkbox input "true"
click at [214, 247] on input "By submitting this request, [PERSON_NAME] RESOURCES SDN BHD : Irrevocably and a…" at bounding box center [219, 251] width 12 height 12
checkbox input "true"
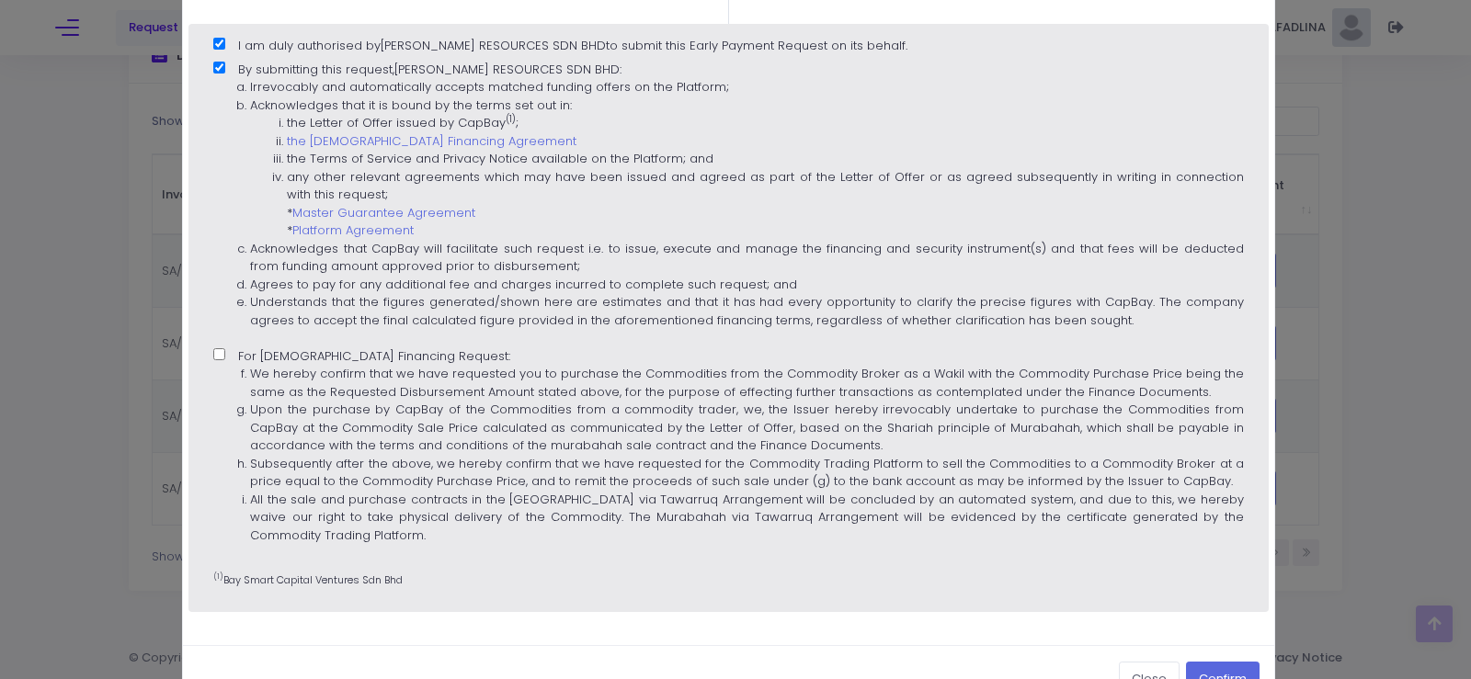
click at [220, 359] on input "For [DEMOGRAPHIC_DATA] Financing Request: We hereby confirm that we have reques…" at bounding box center [219, 354] width 12 height 12
checkbox input "true"
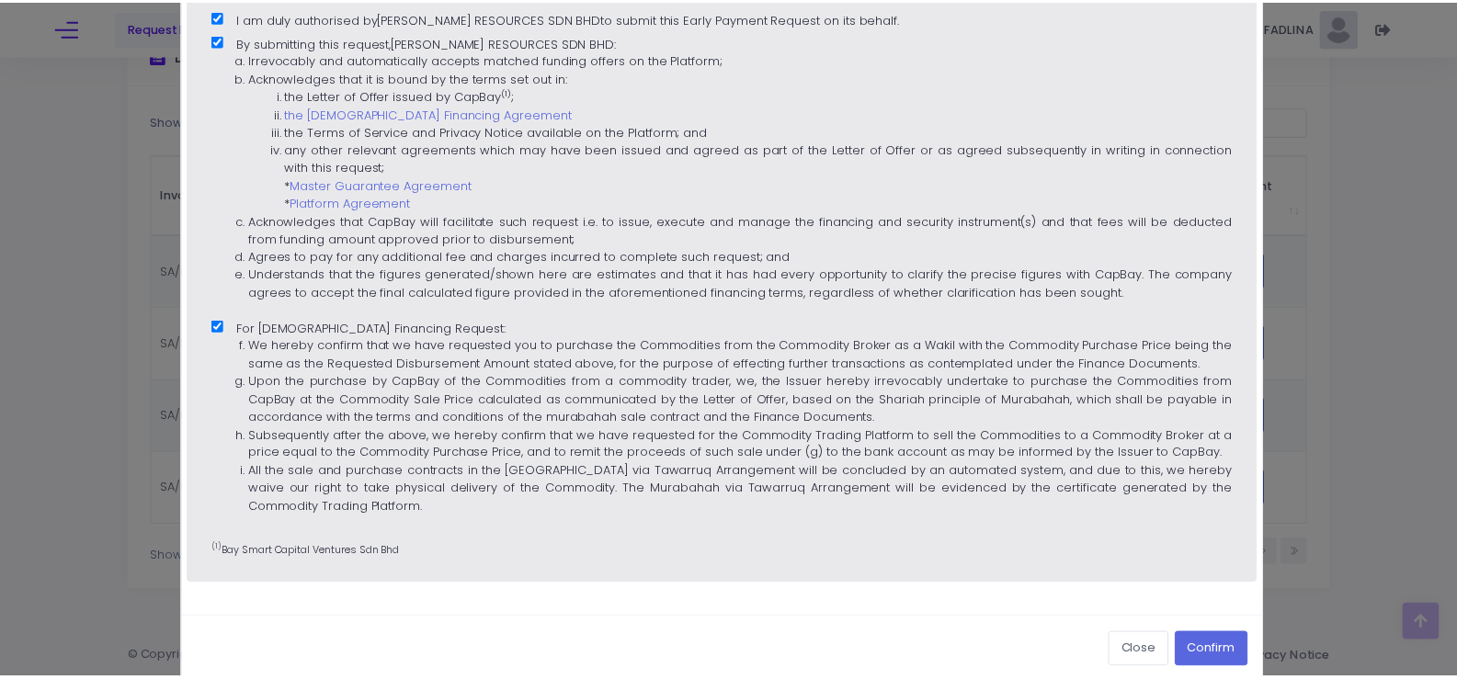
scroll to position [514, 0]
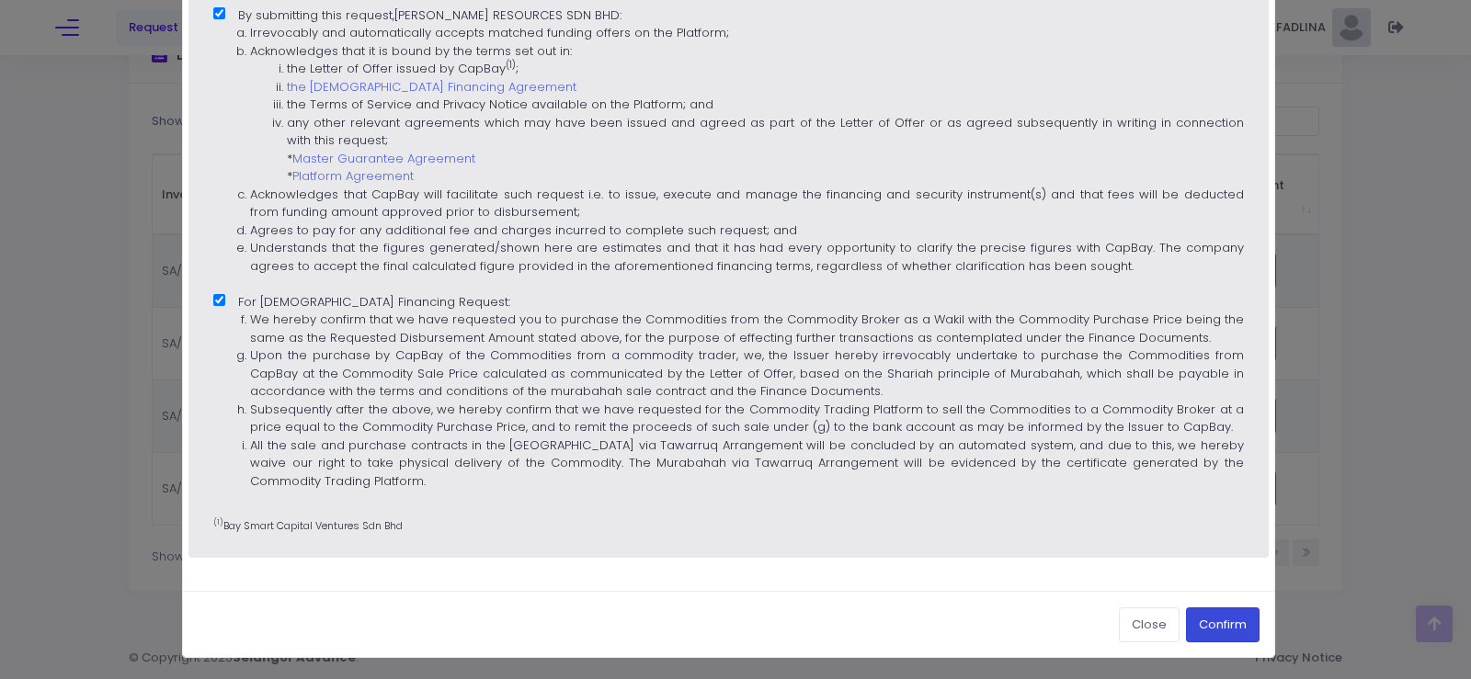
click at [1229, 625] on button "Confirm" at bounding box center [1223, 625] width 74 height 35
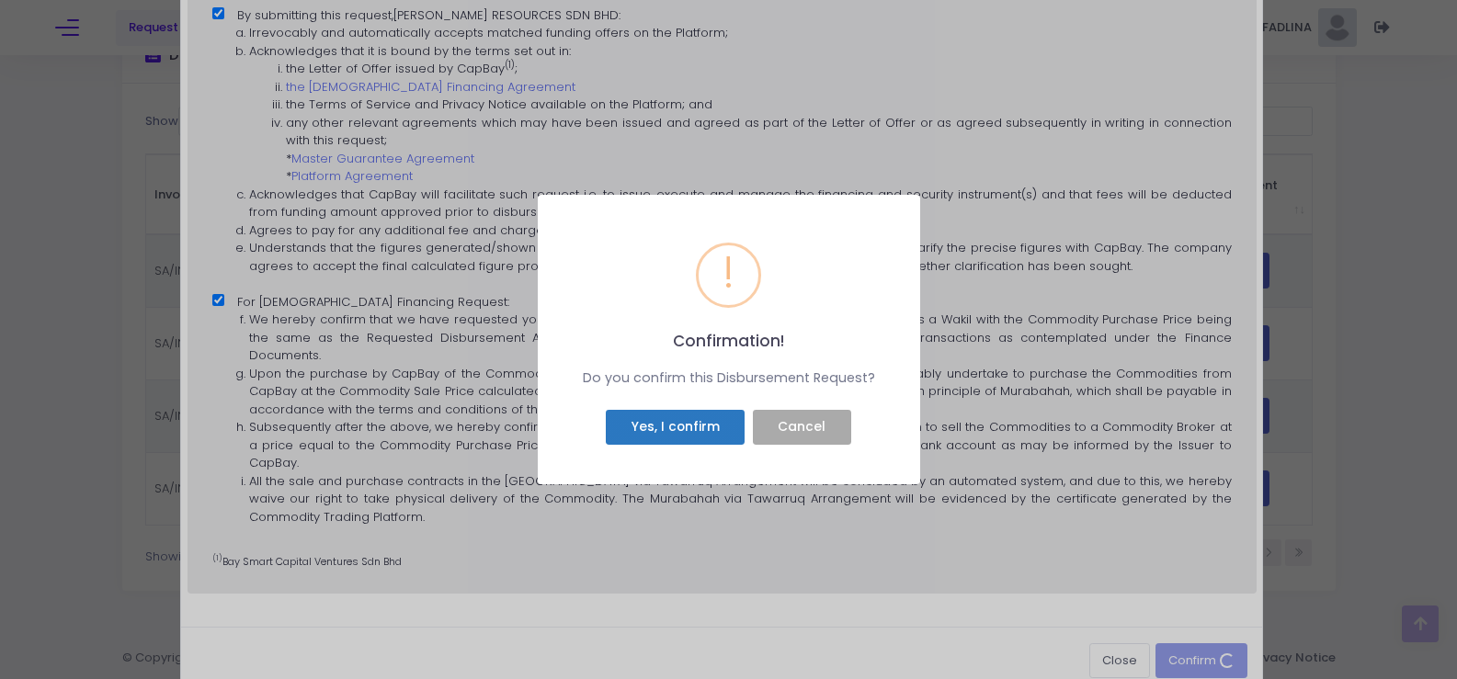
click at [714, 430] on button "Yes, I confirm" at bounding box center [675, 427] width 139 height 35
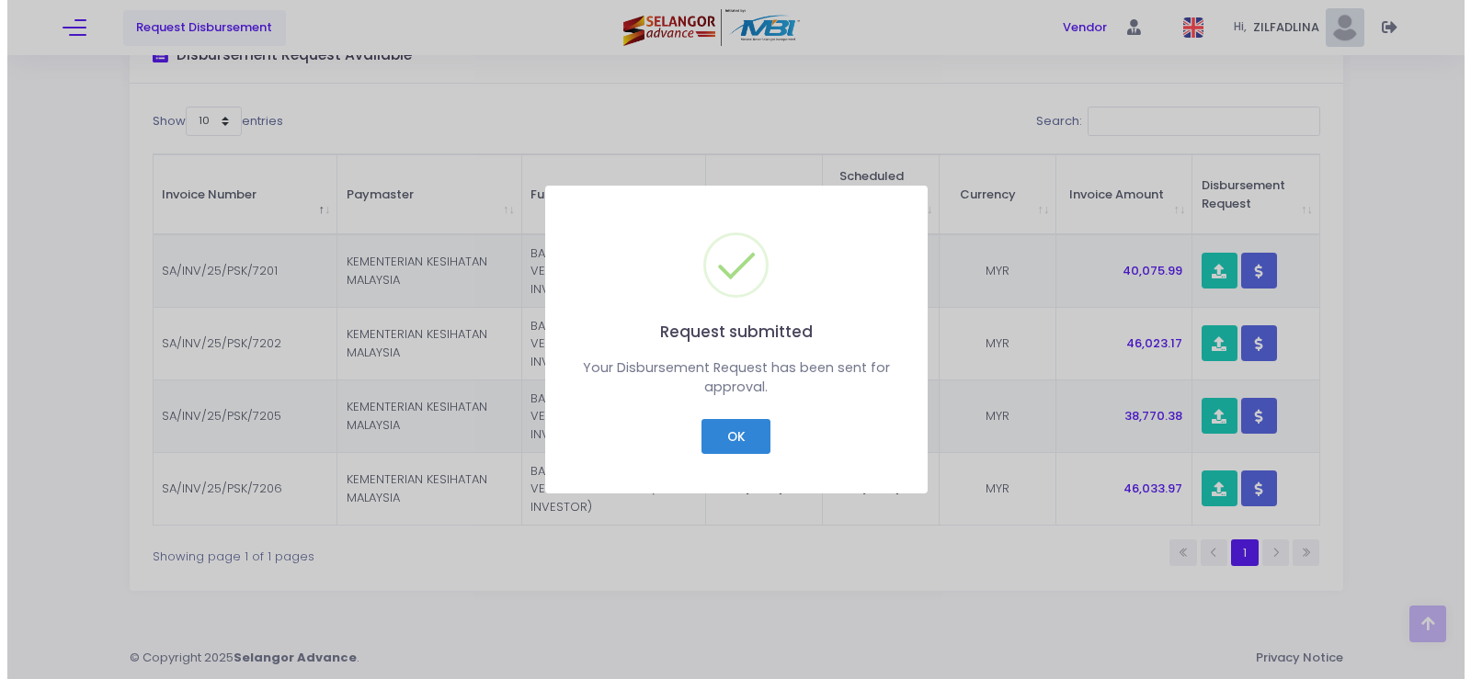
scroll to position [191, 0]
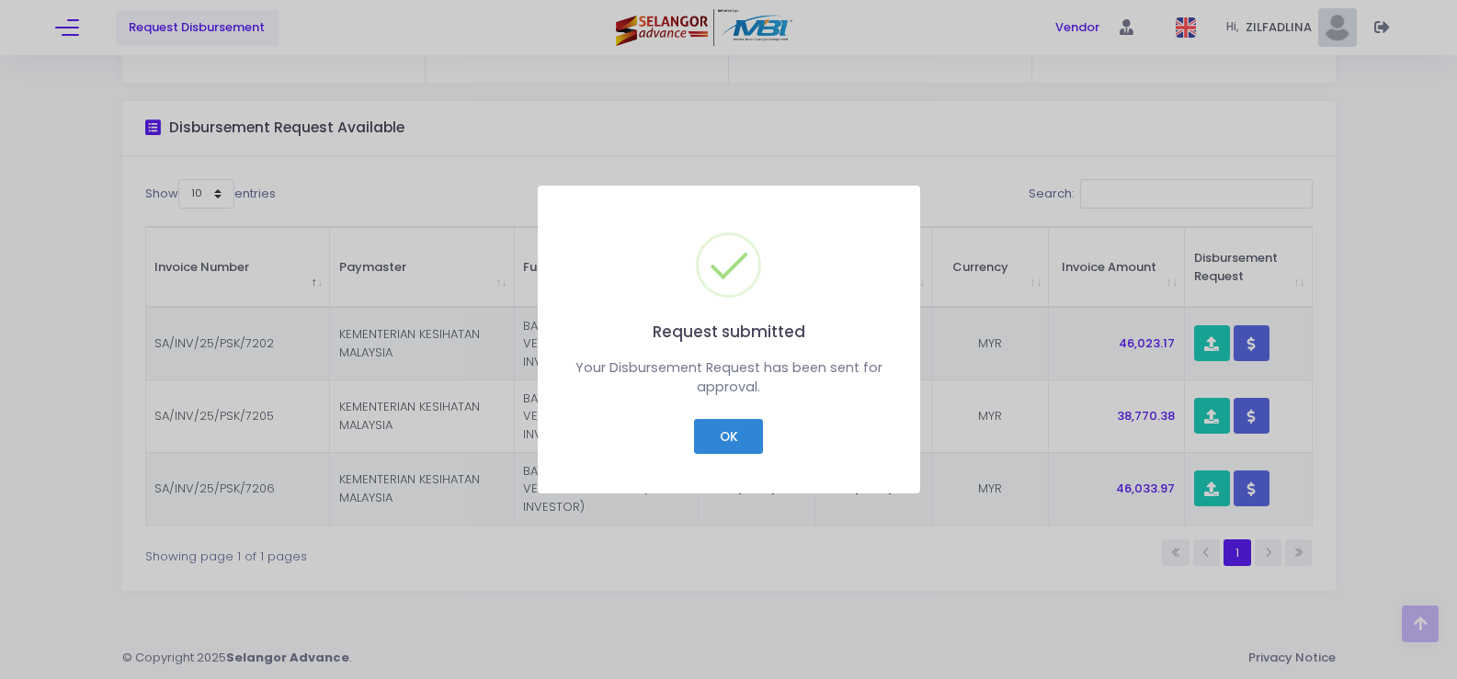
click at [713, 430] on button "OK" at bounding box center [728, 436] width 69 height 35
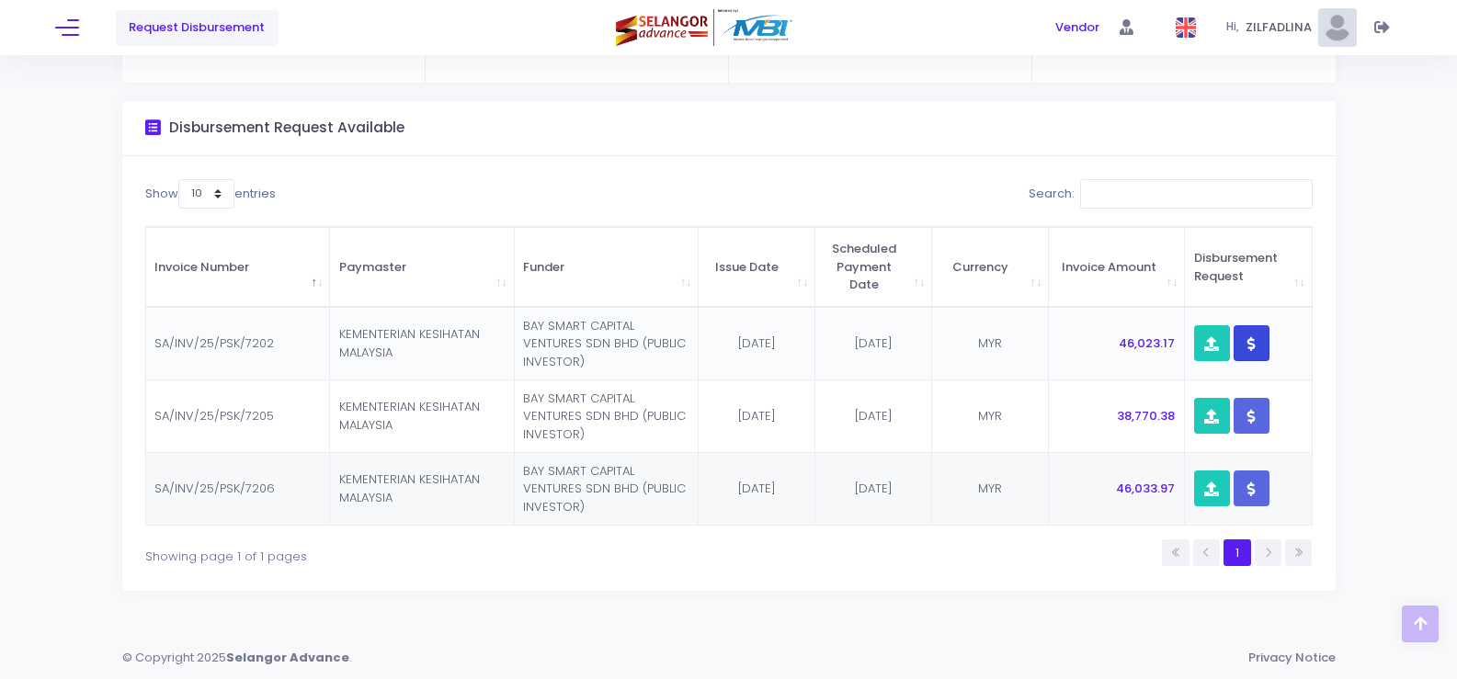
click at [1248, 328] on button "button" at bounding box center [1252, 343] width 36 height 36
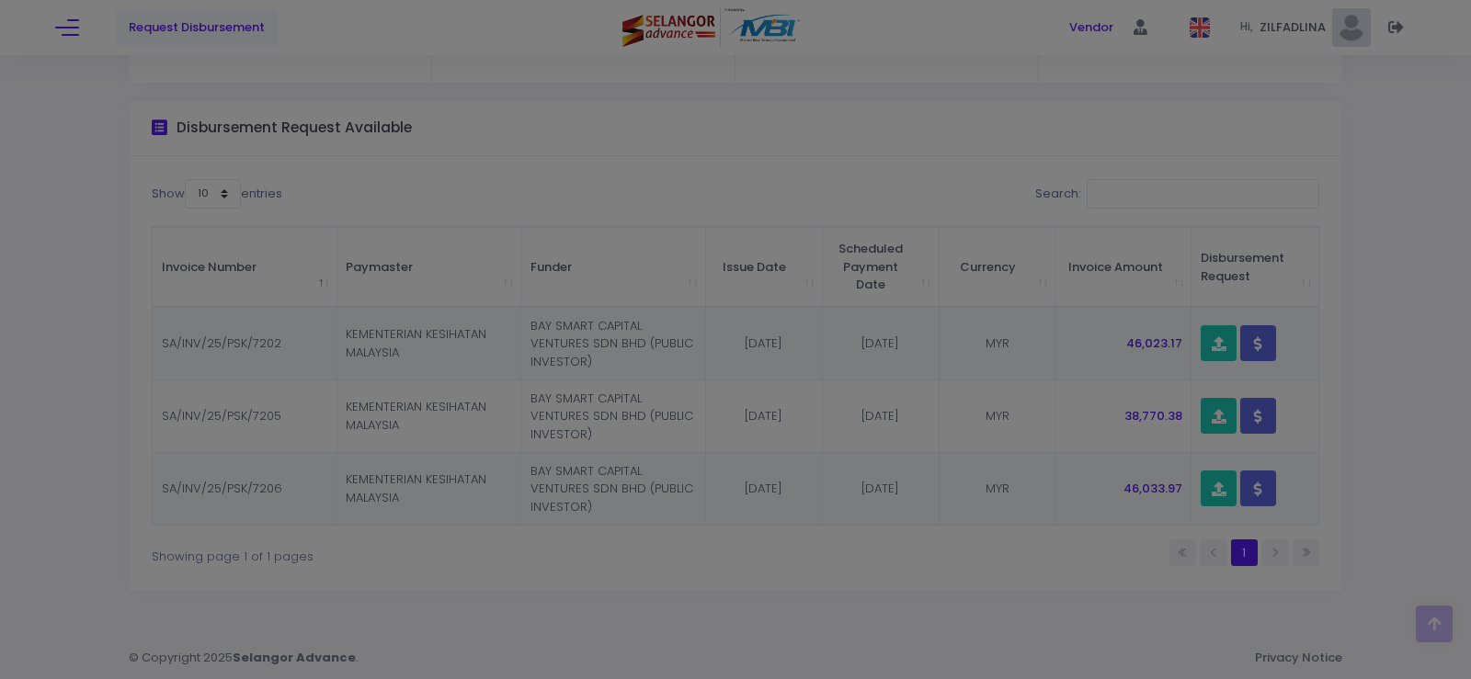
scroll to position [0, 0]
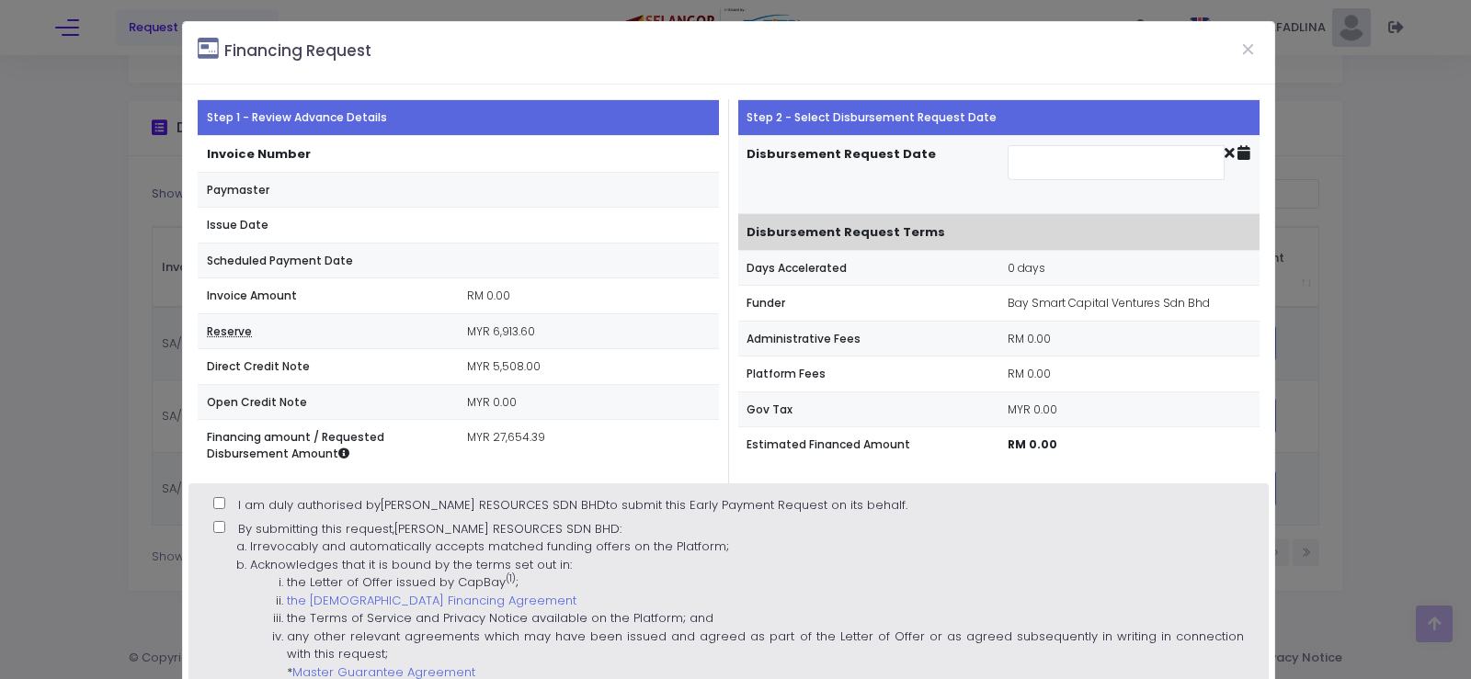
type input "[DATE]"
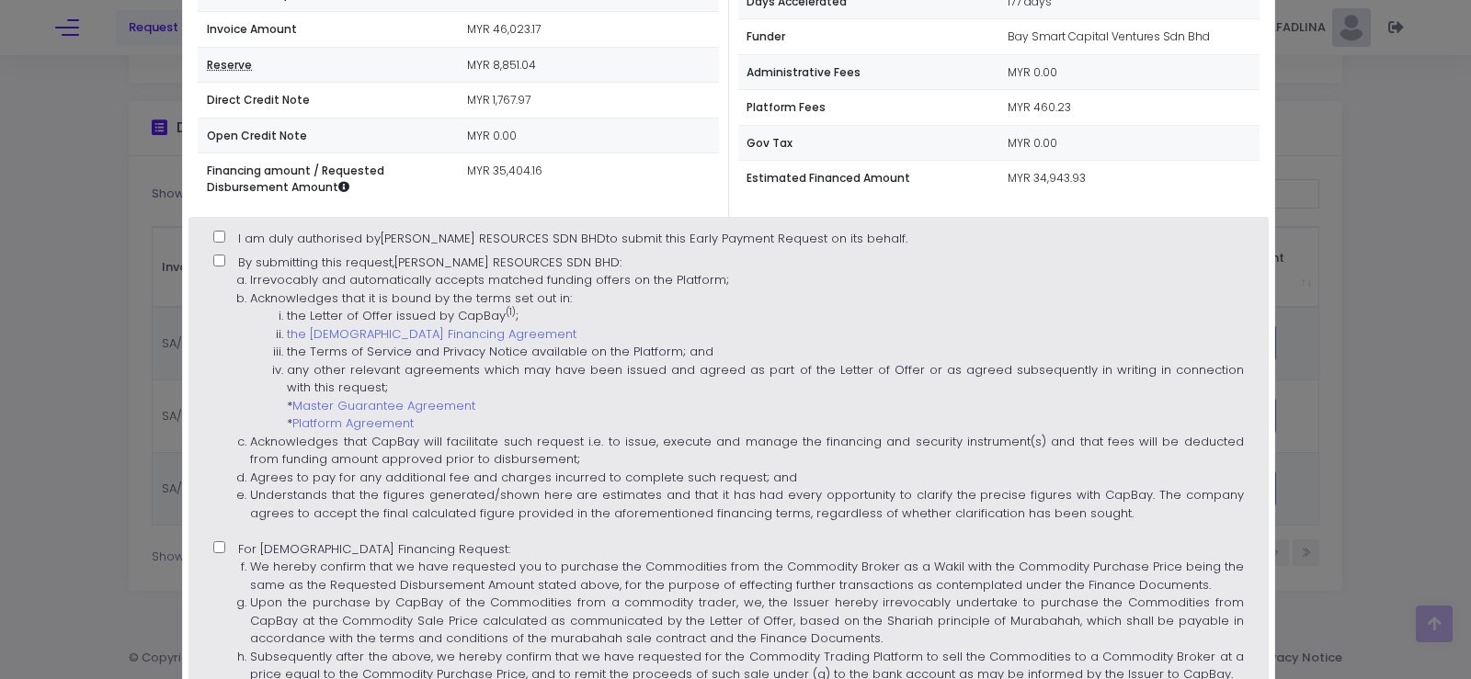
scroll to position [276, 0]
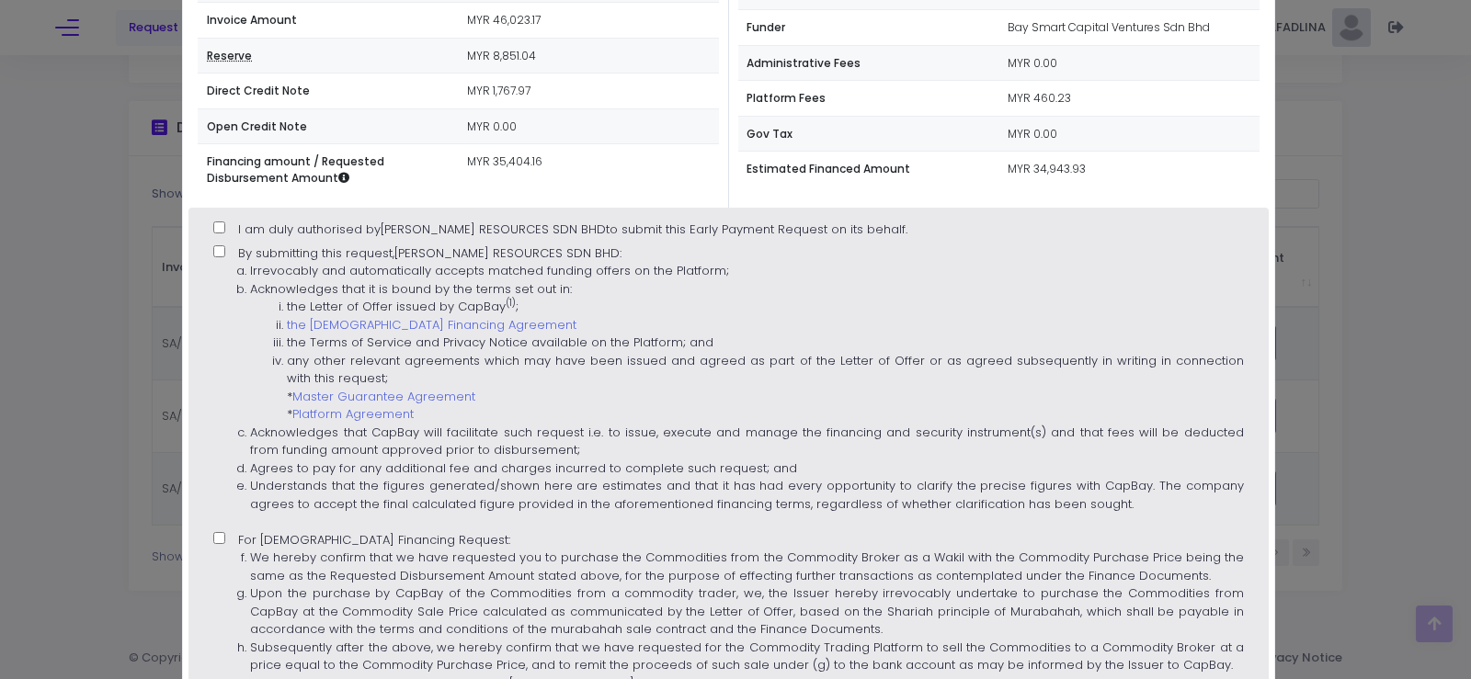
click at [216, 228] on input "I am duly authorised by [PERSON_NAME] RESOURCES SDN BHD to submit this Early Pa…" at bounding box center [219, 228] width 12 height 12
checkbox input "true"
click at [213, 254] on input "By submitting this request, [PERSON_NAME] RESOURCES SDN BHD : Irrevocably and a…" at bounding box center [219, 251] width 12 height 12
checkbox input "true"
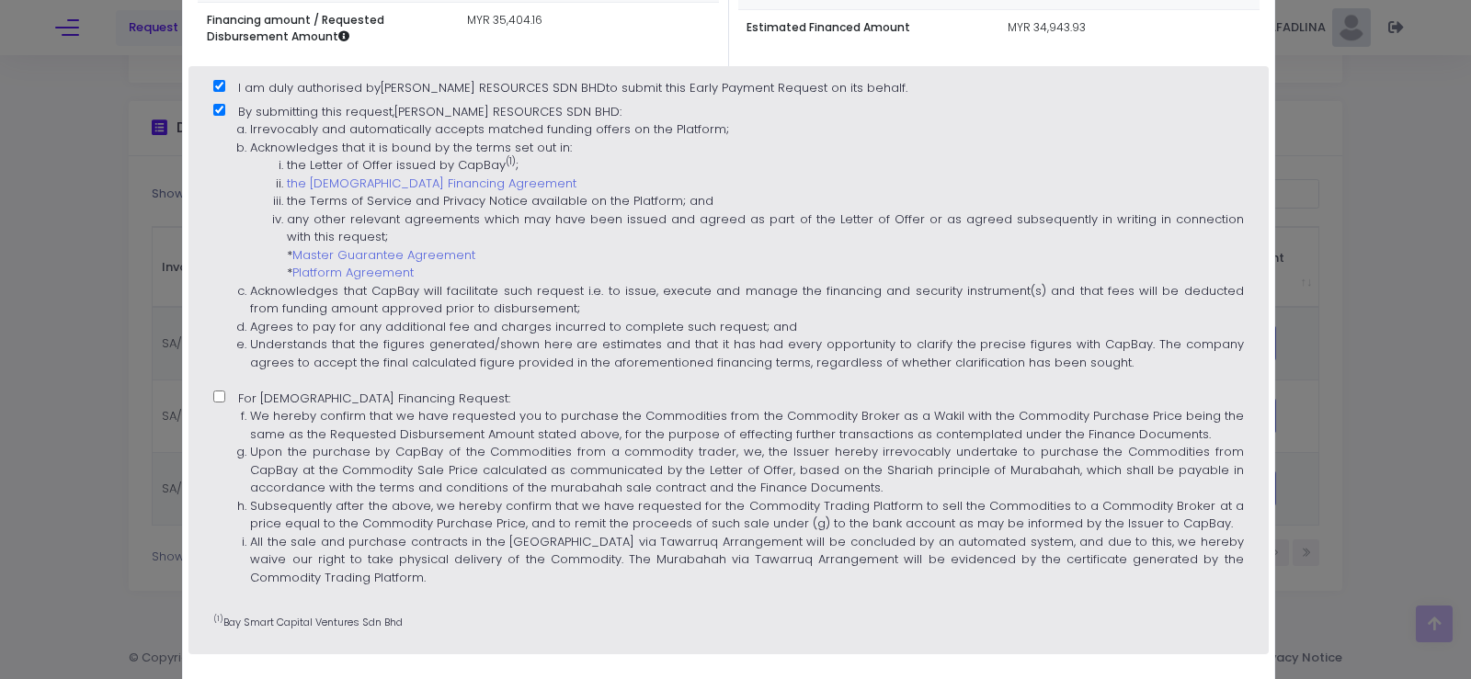
scroll to position [514, 0]
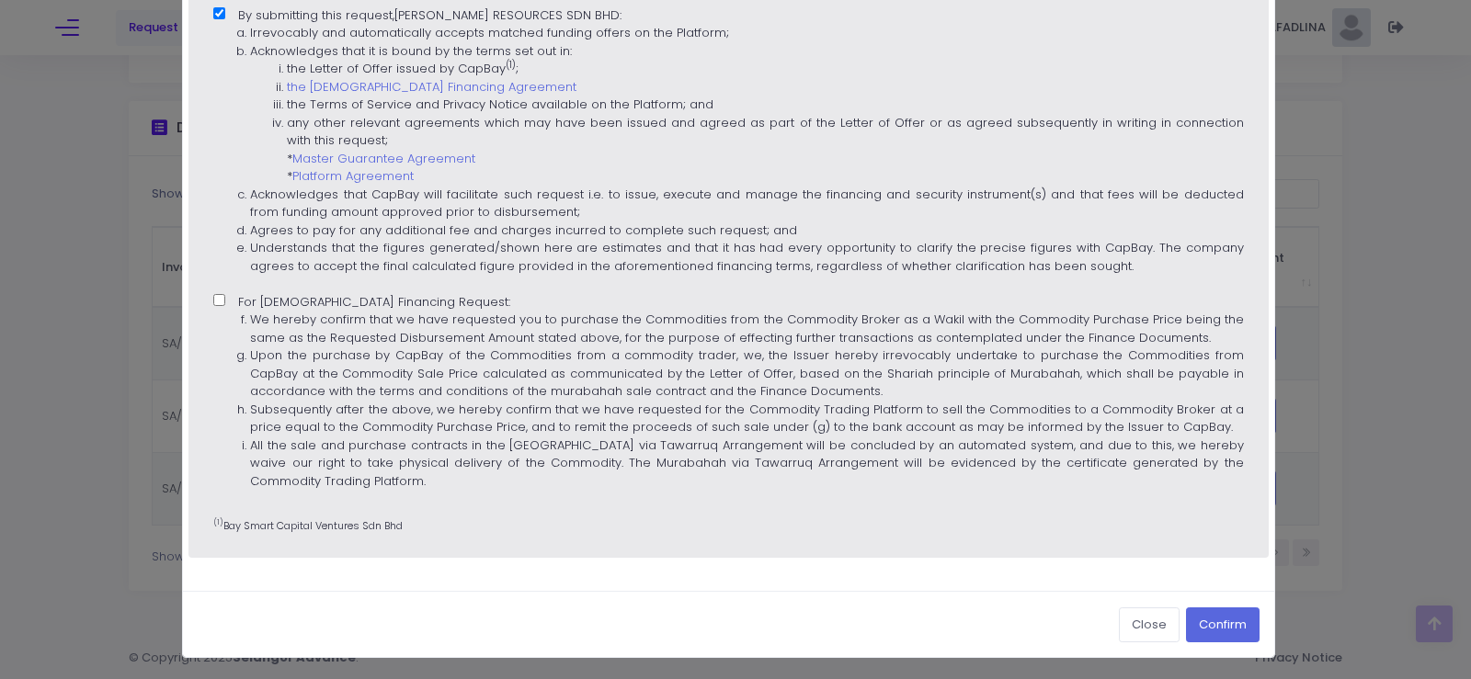
click at [228, 300] on label "For [DEMOGRAPHIC_DATA] Financing Request: We hereby confirm that we have reques…" at bounding box center [727, 398] width 1029 height 210
click at [225, 300] on input "For [DEMOGRAPHIC_DATA] Financing Request: We hereby confirm that we have reques…" at bounding box center [219, 300] width 12 height 12
checkbox input "true"
click at [1221, 626] on button "Confirm" at bounding box center [1223, 625] width 74 height 35
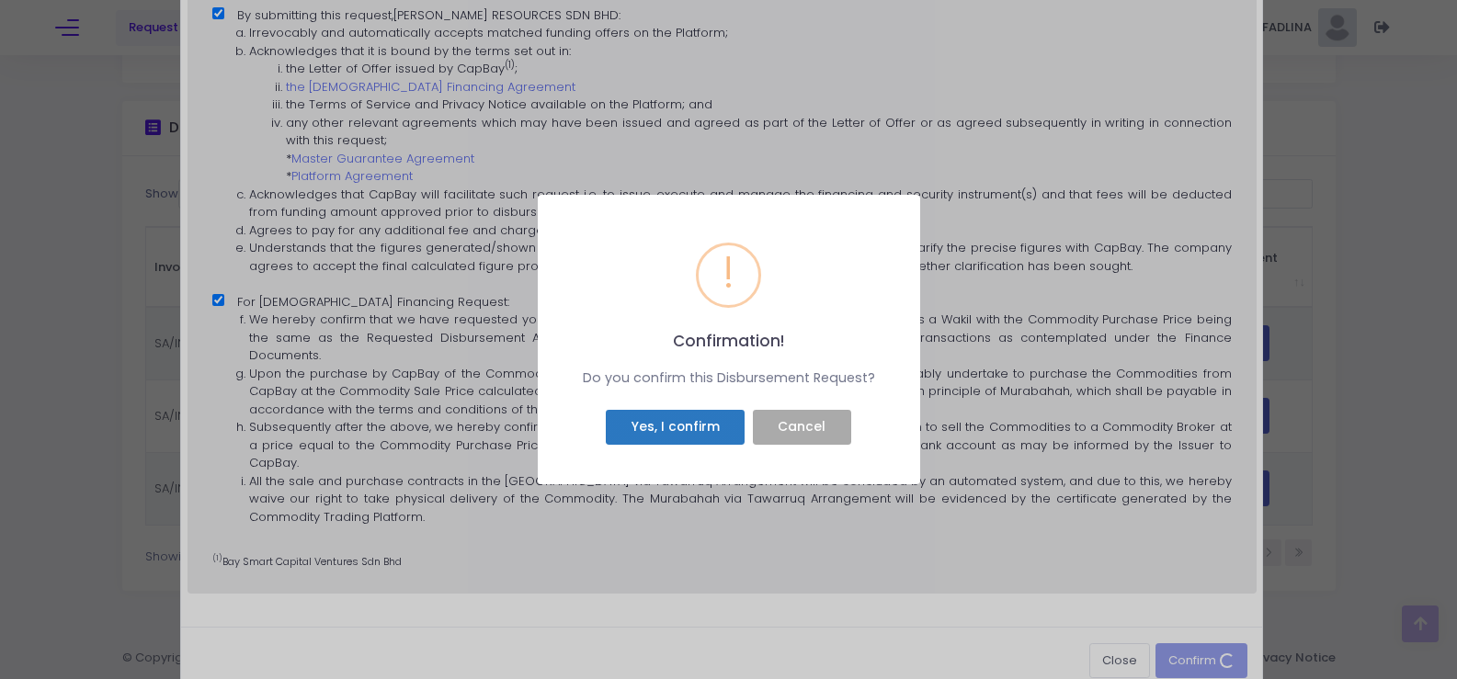
click at [631, 420] on button "Yes, I confirm" at bounding box center [675, 427] width 139 height 35
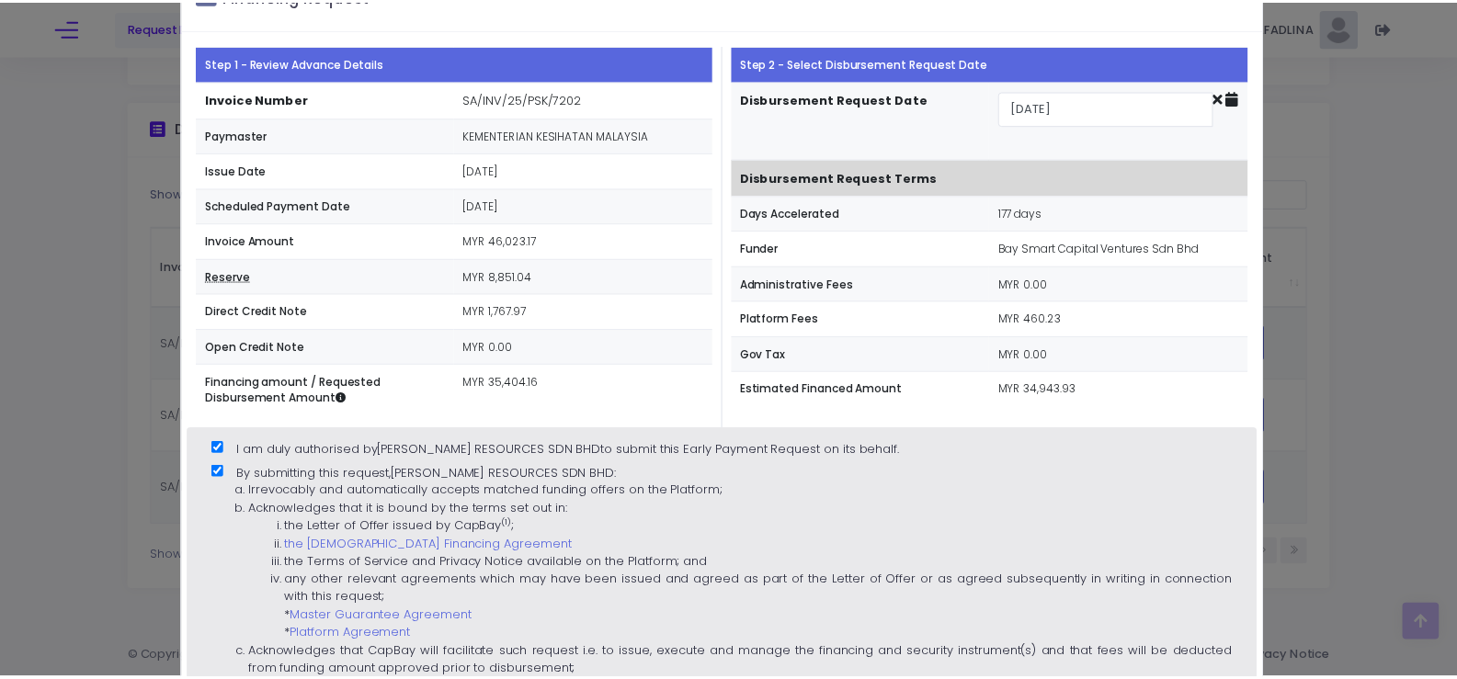
scroll to position [0, 0]
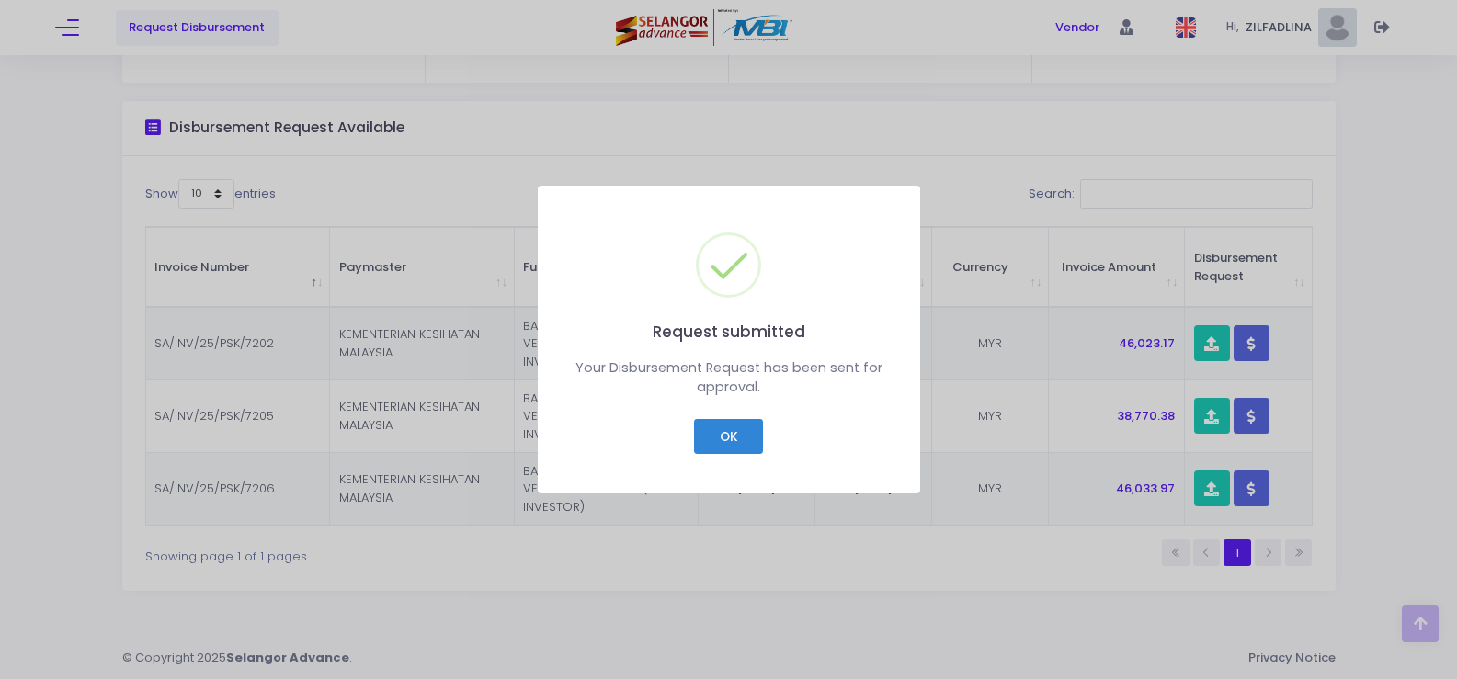
checkbox input "false"
click at [753, 449] on button "OK" at bounding box center [728, 436] width 69 height 35
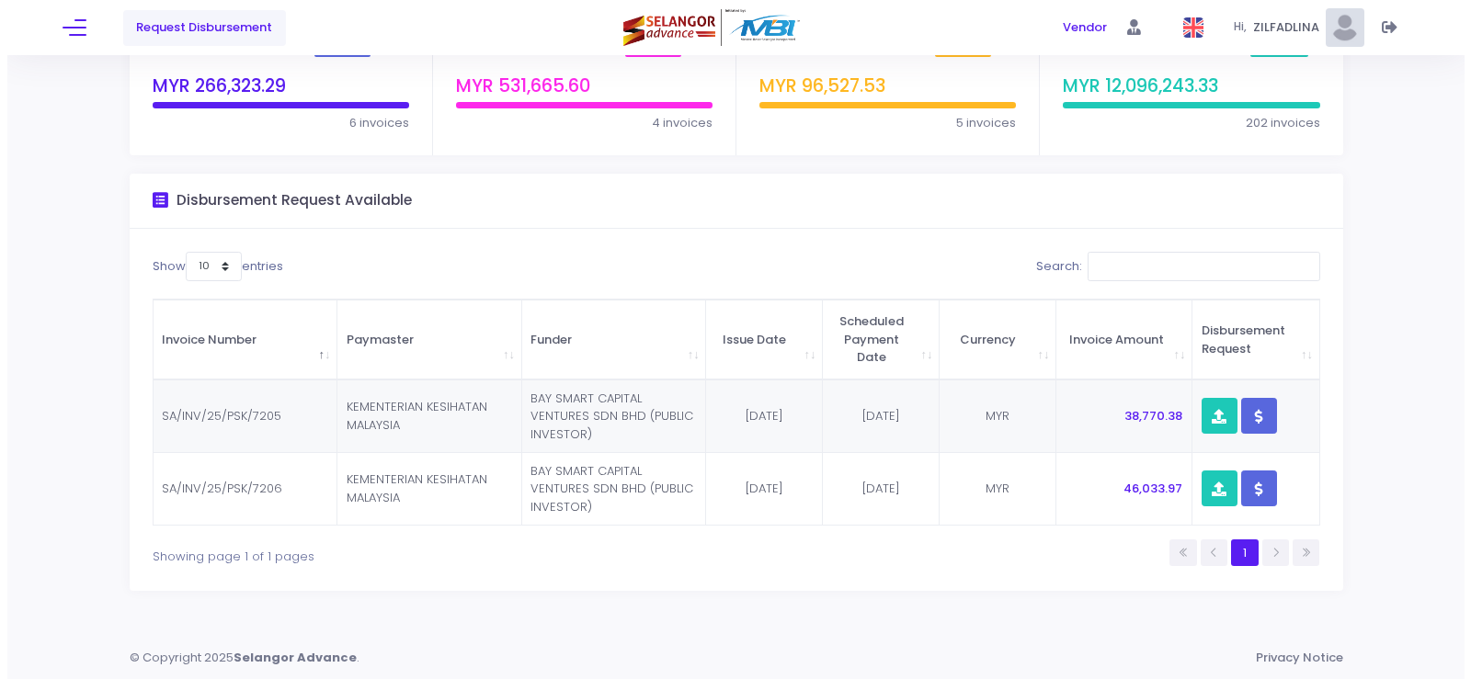
scroll to position [119, 0]
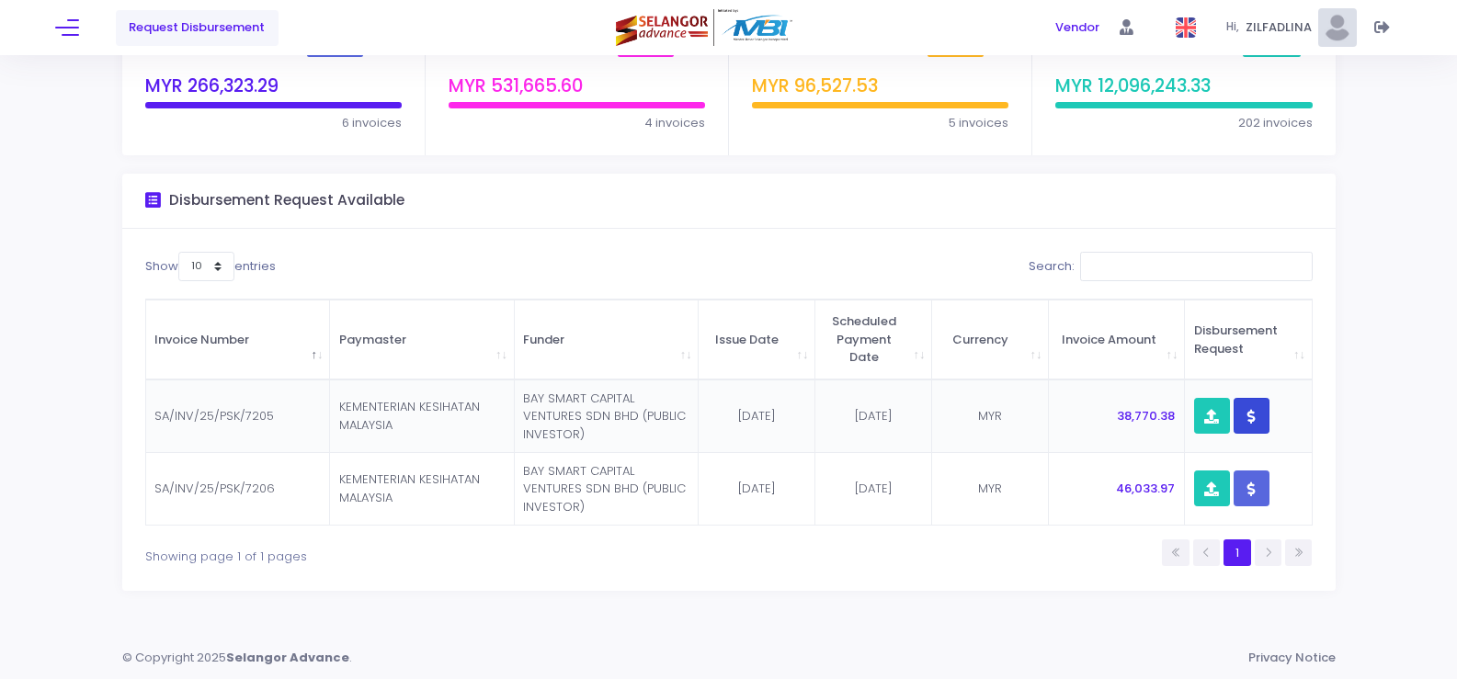
click at [1262, 409] on button "button" at bounding box center [1252, 416] width 36 height 36
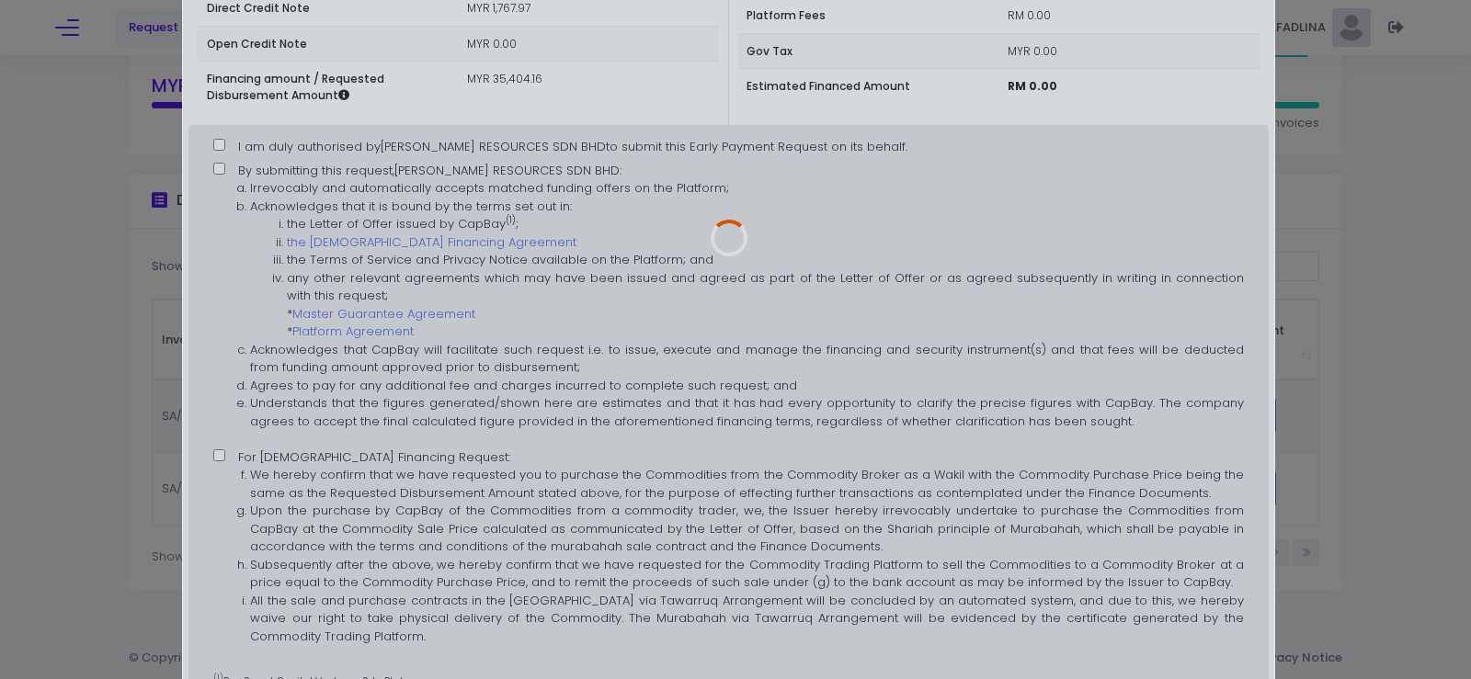
scroll to position [368, 0]
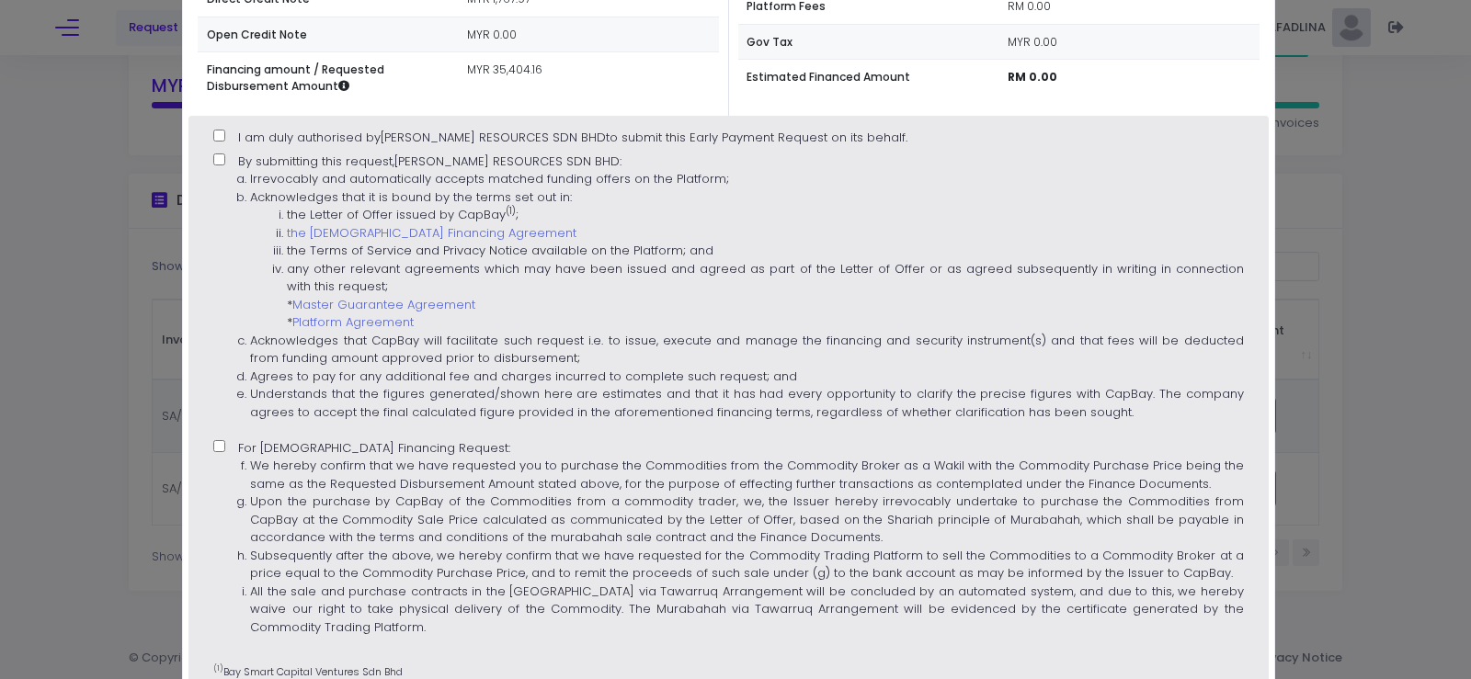
click at [228, 132] on label "I am duly authorised by [PERSON_NAME] RESOURCES SDN BHD to submit this Early Pa…" at bounding box center [560, 138] width 694 height 18
click at [225, 132] on input "I am duly authorised by [PERSON_NAME] RESOURCES SDN BHD to submit this Early Pa…" at bounding box center [219, 136] width 12 height 12
checkbox input "true"
click at [223, 163] on input "By submitting this request, [PERSON_NAME] RESOURCES SDN BHD : Irrevocably and a…" at bounding box center [219, 160] width 12 height 12
checkbox input "true"
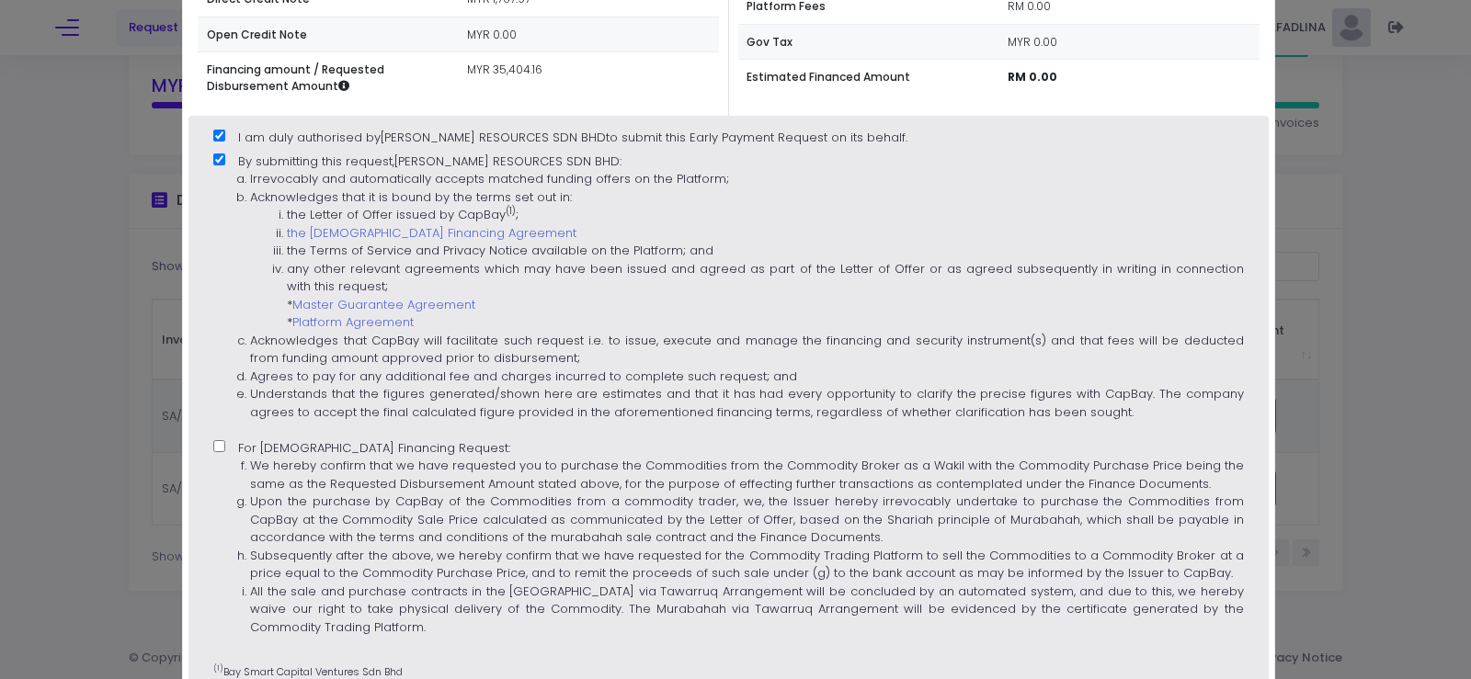
click at [222, 440] on input "For [DEMOGRAPHIC_DATA] Financing Request: We hereby confirm that we have reques…" at bounding box center [219, 446] width 12 height 12
checkbox input "true"
type input "[DATE]"
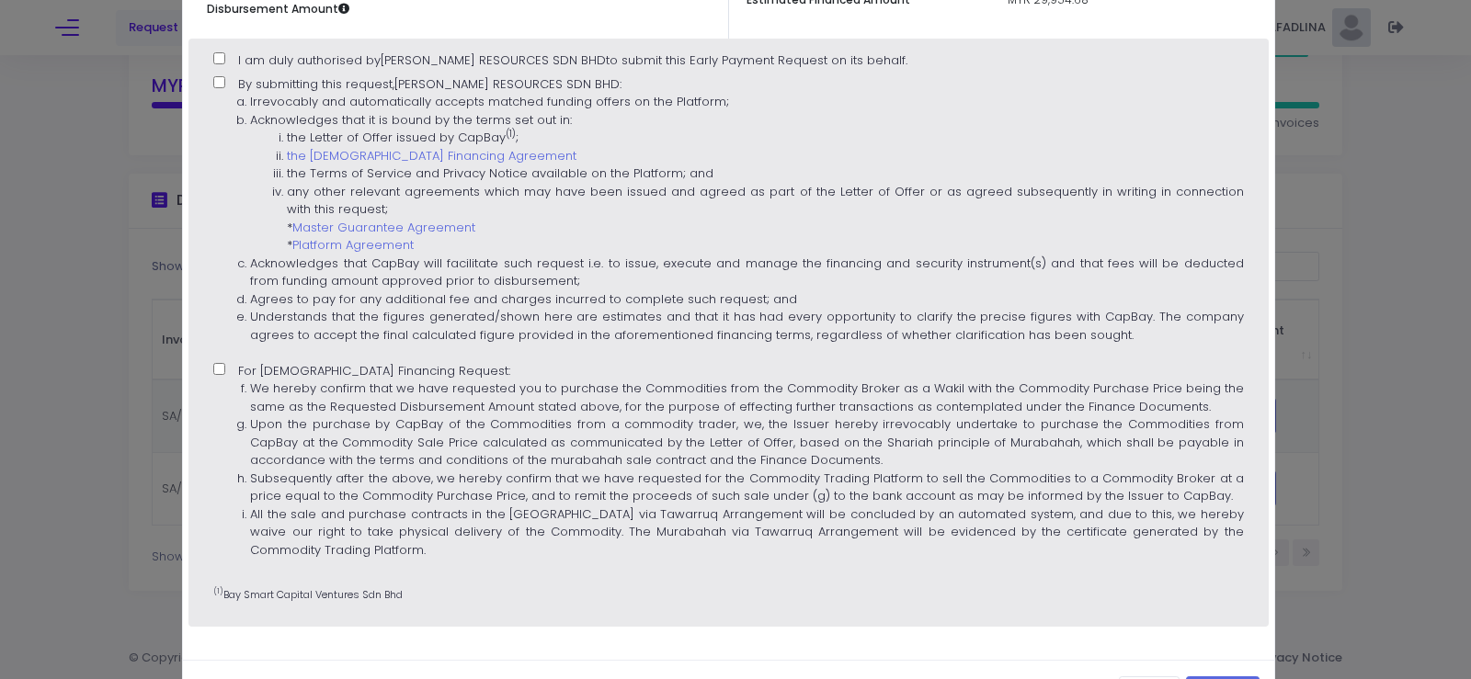
scroll to position [514, 0]
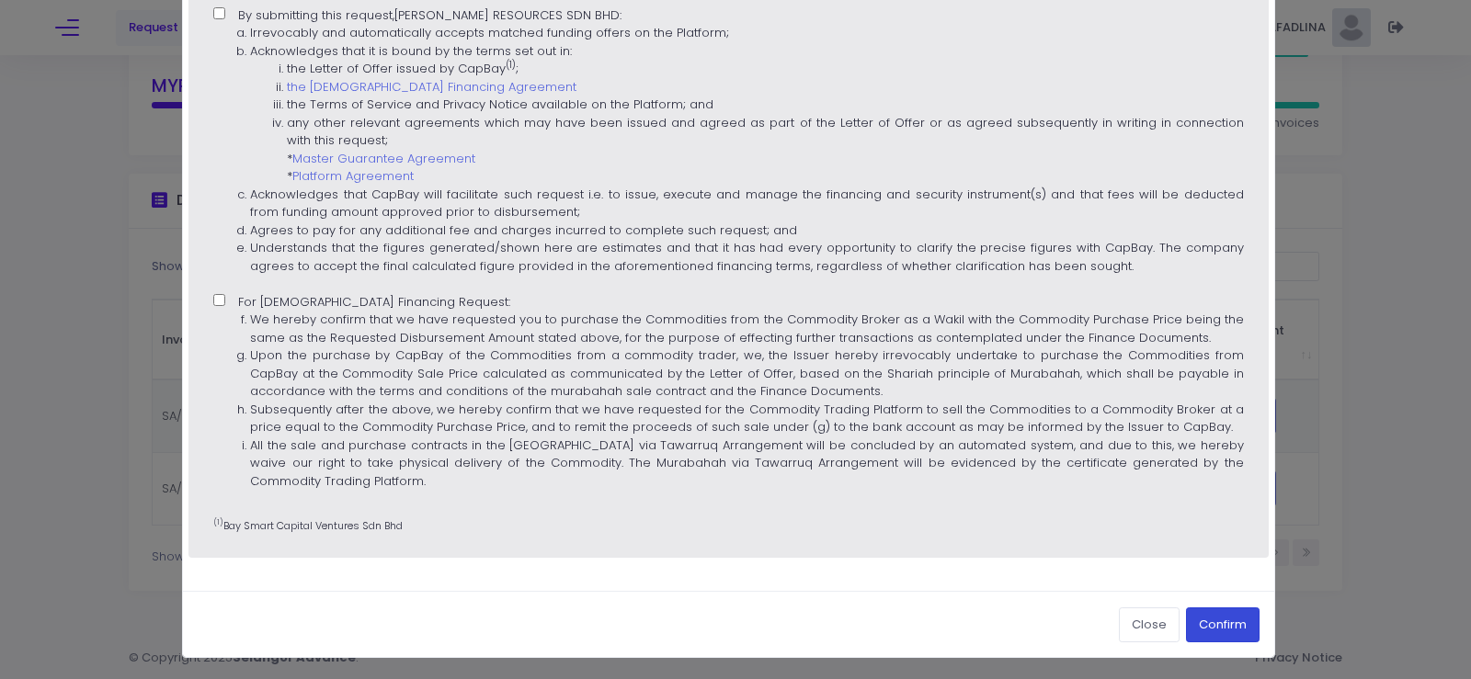
click at [1207, 634] on button "Confirm" at bounding box center [1223, 625] width 74 height 35
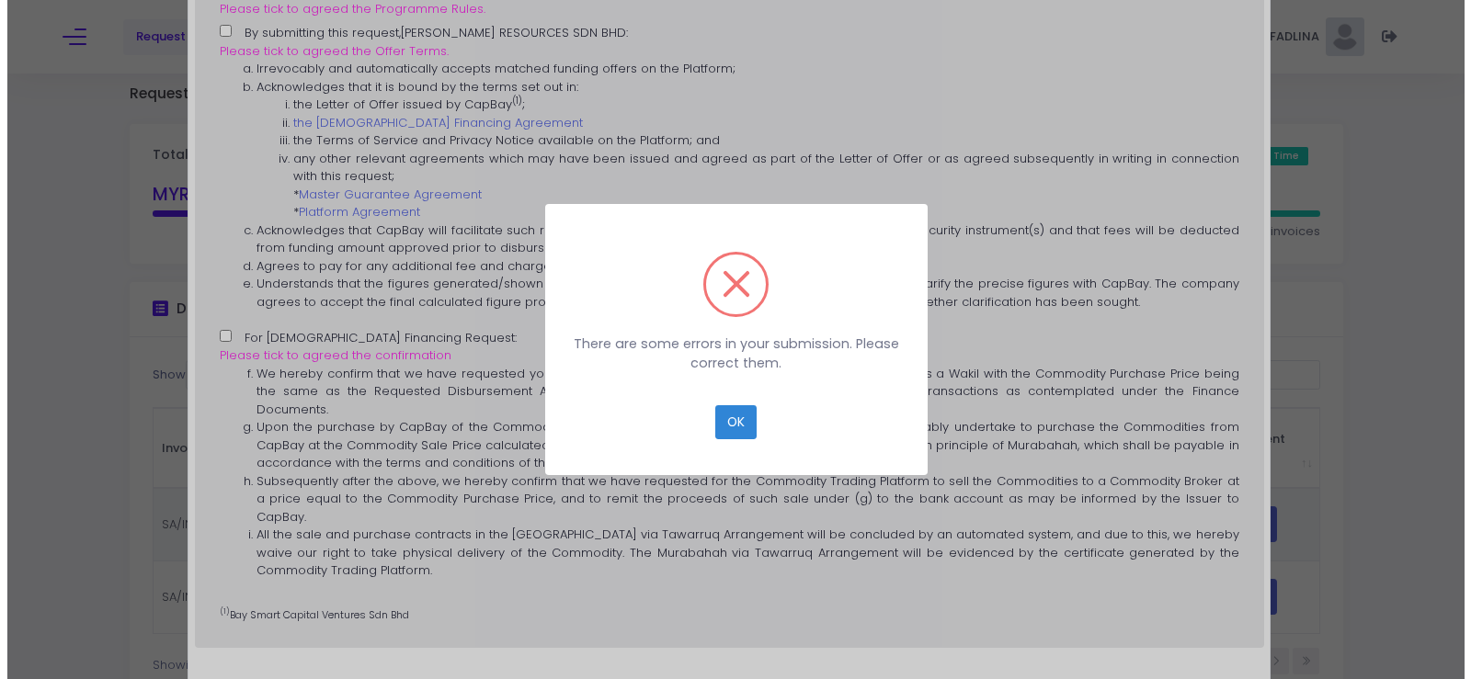
scroll to position [0, 0]
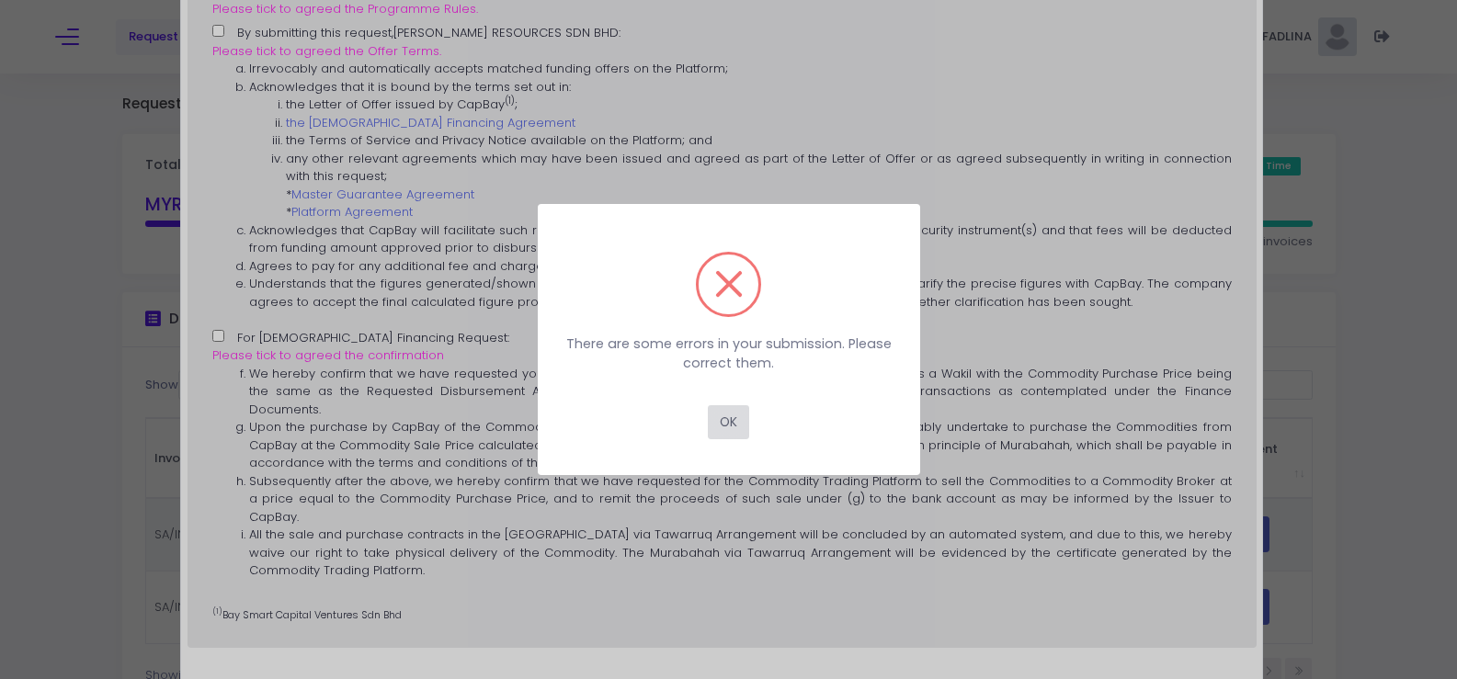
click at [739, 427] on button "OK" at bounding box center [728, 422] width 41 height 35
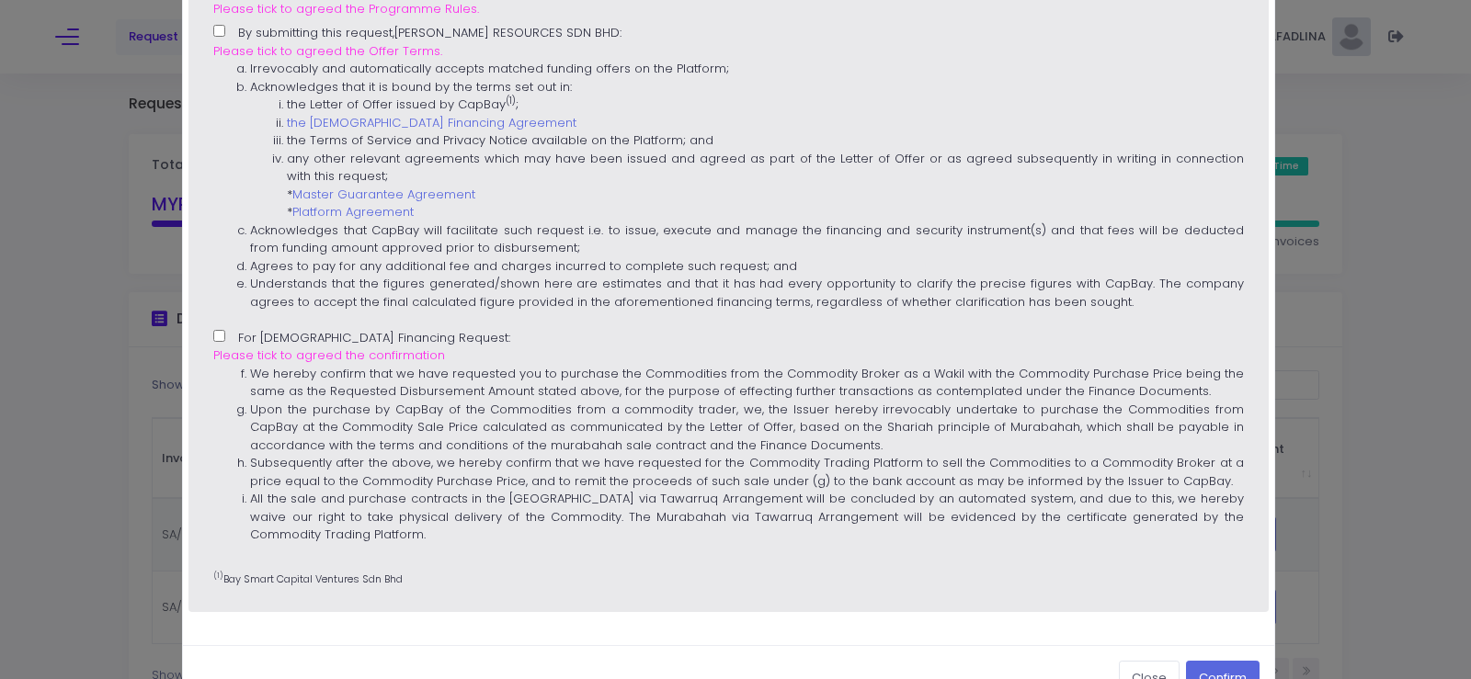
scroll to position [530, 0]
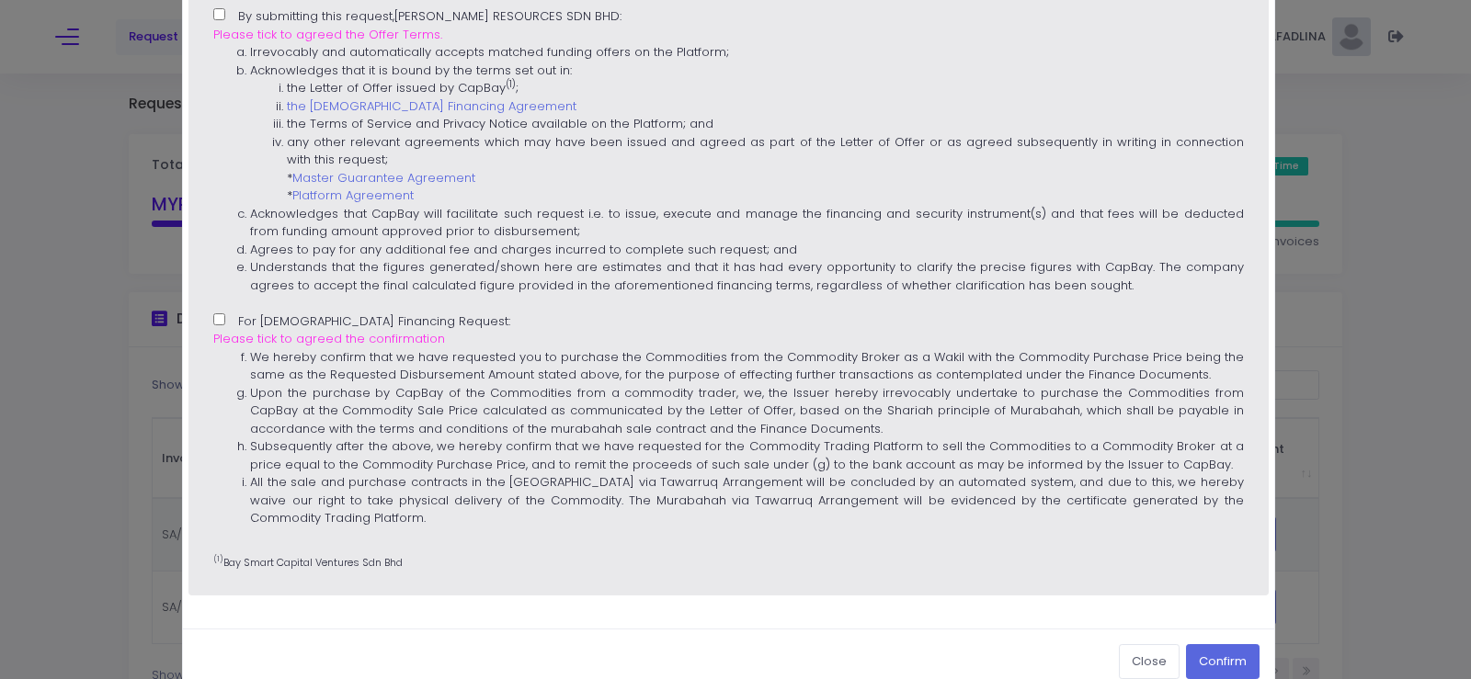
click at [224, 325] on label "For [DEMOGRAPHIC_DATA] Financing Request: Please tick to agreed the confirmatio…" at bounding box center [727, 426] width 1029 height 227
click at [224, 325] on input "For [DEMOGRAPHIC_DATA] Financing Request: Please tick to agreed the confirmatio…" at bounding box center [219, 319] width 12 height 12
checkbox input "true"
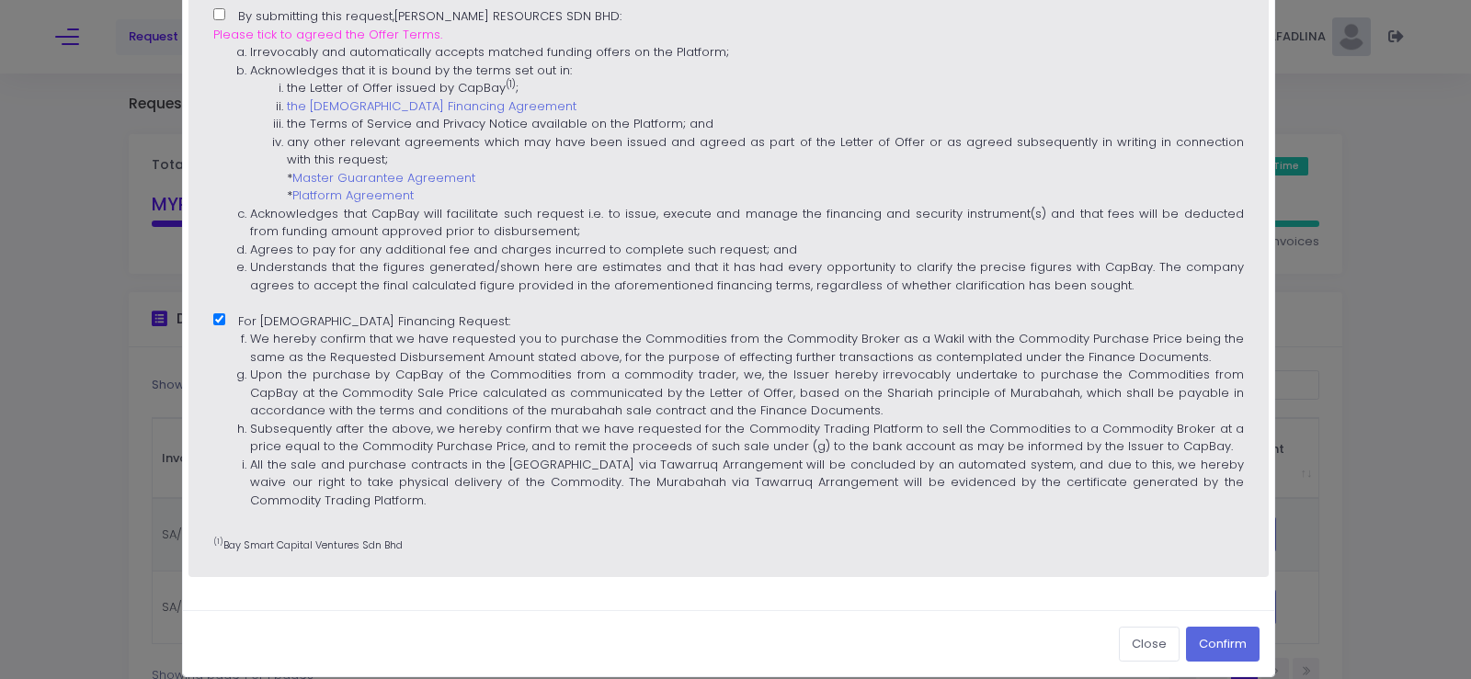
scroll to position [163, 0]
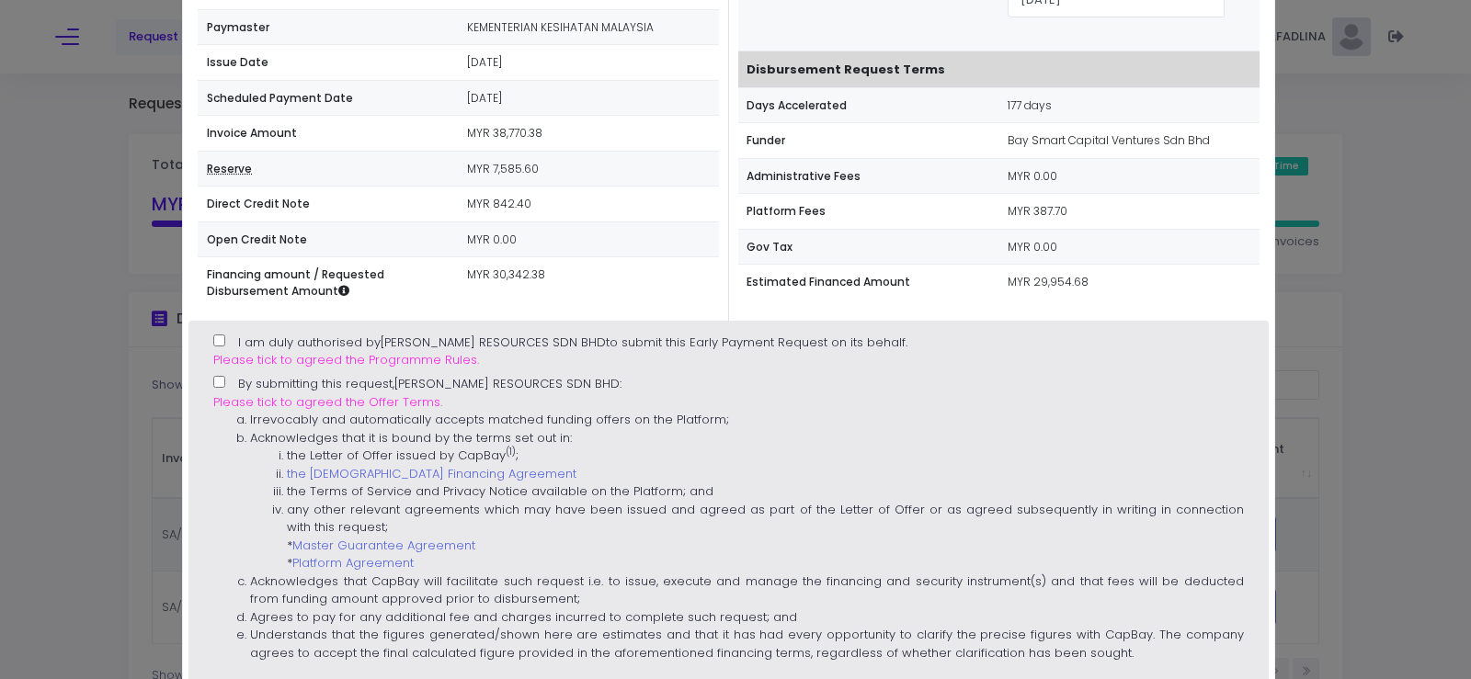
click at [222, 338] on input "I am duly authorised by [PERSON_NAME] RESOURCES SDN BHD to submit this Early Pa…" at bounding box center [219, 341] width 12 height 12
checkbox input "true"
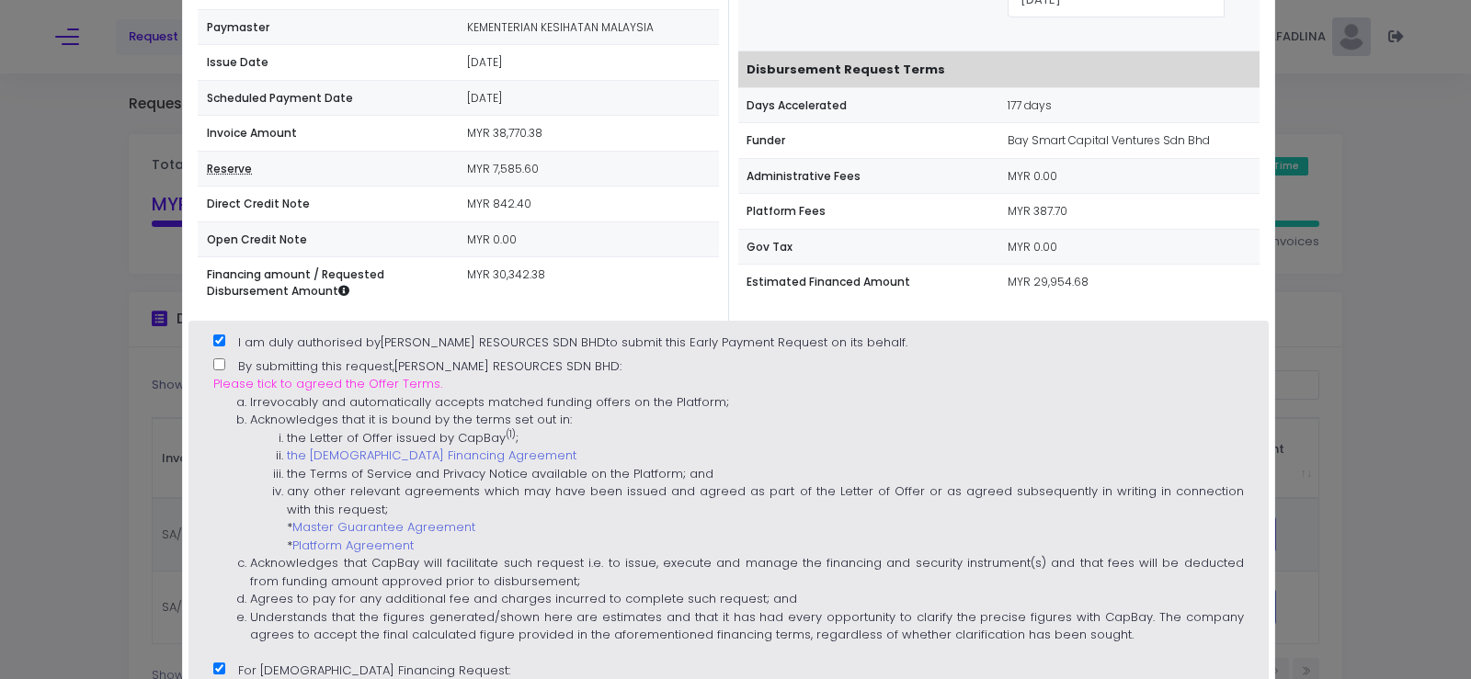
click at [223, 371] on label "By submitting this request, [PERSON_NAME] RESOURCES SDN BHD : Please tick to ag…" at bounding box center [727, 507] width 1029 height 299
click at [223, 370] on input "By submitting this request, [PERSON_NAME] RESOURCES SDN BHD : Please tick to ag…" at bounding box center [219, 364] width 12 height 12
checkbox input "true"
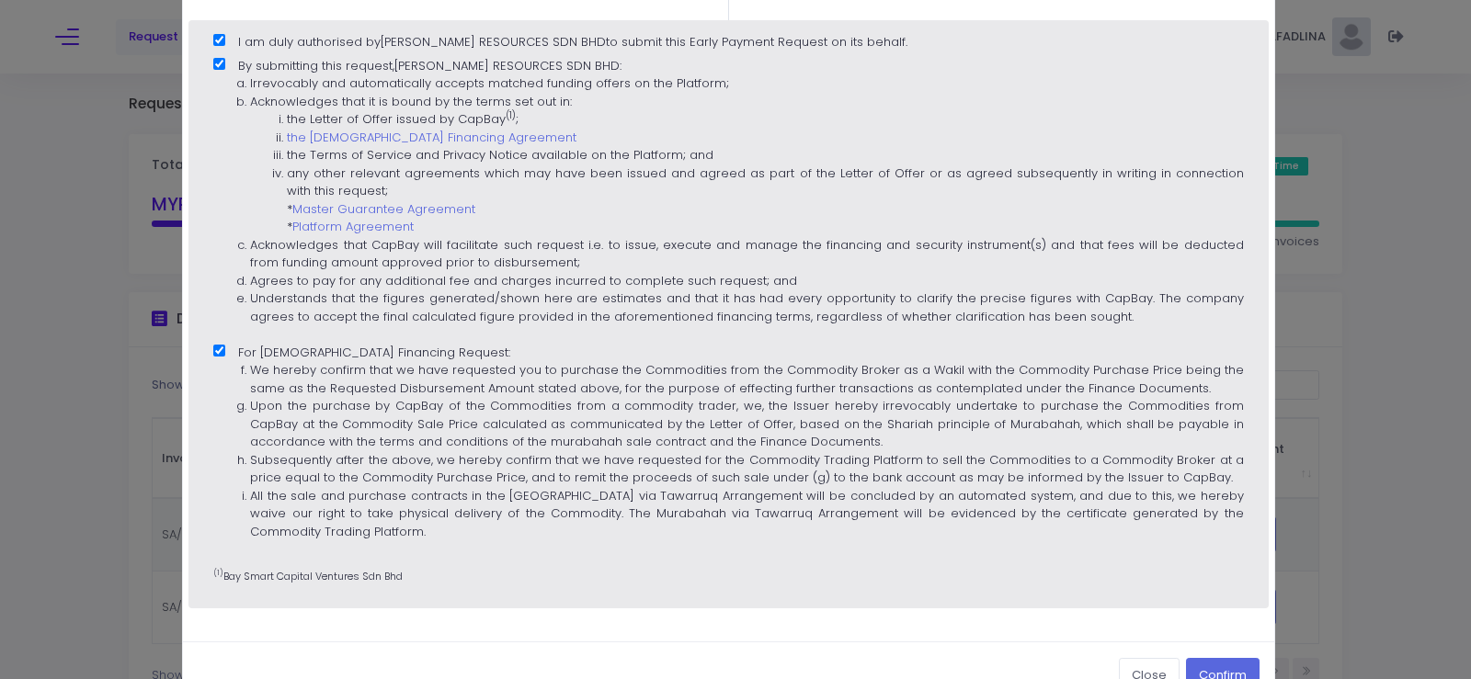
scroll to position [514, 0]
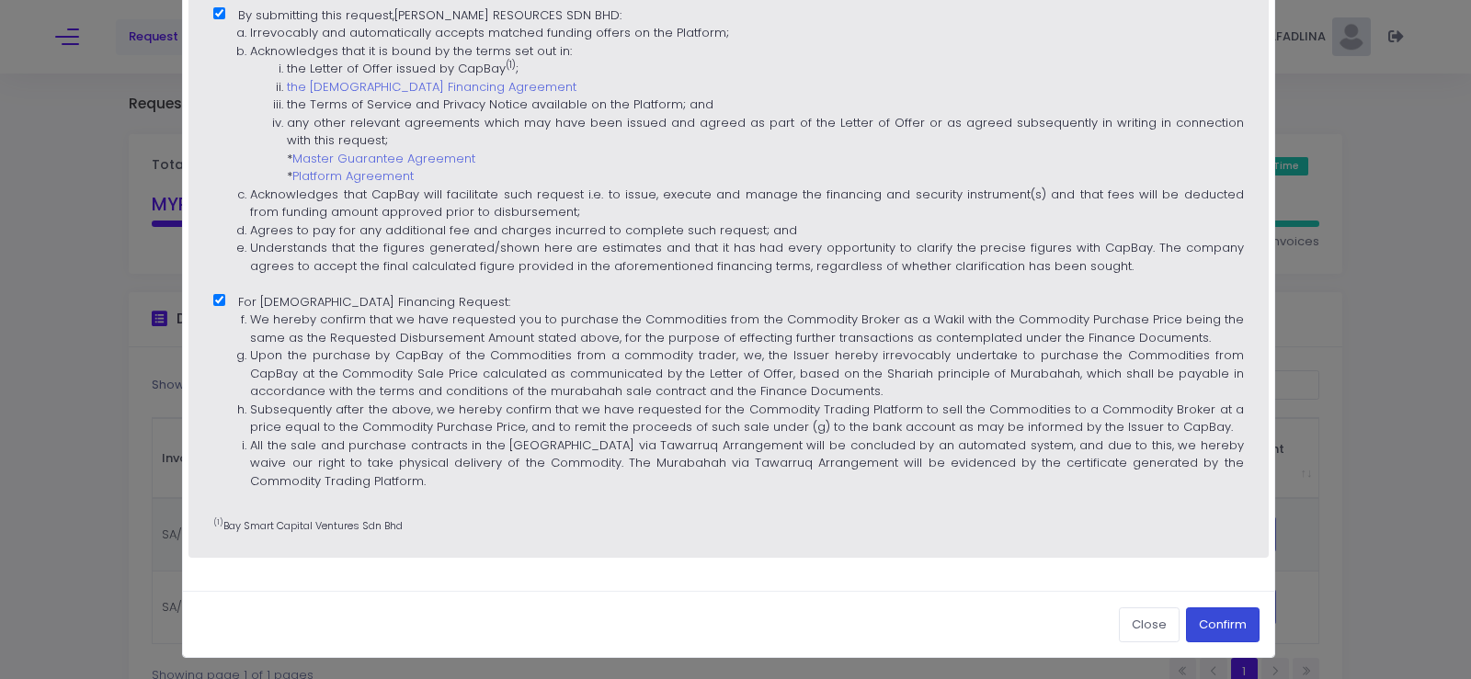
click at [1218, 621] on button "Confirm" at bounding box center [1223, 625] width 74 height 35
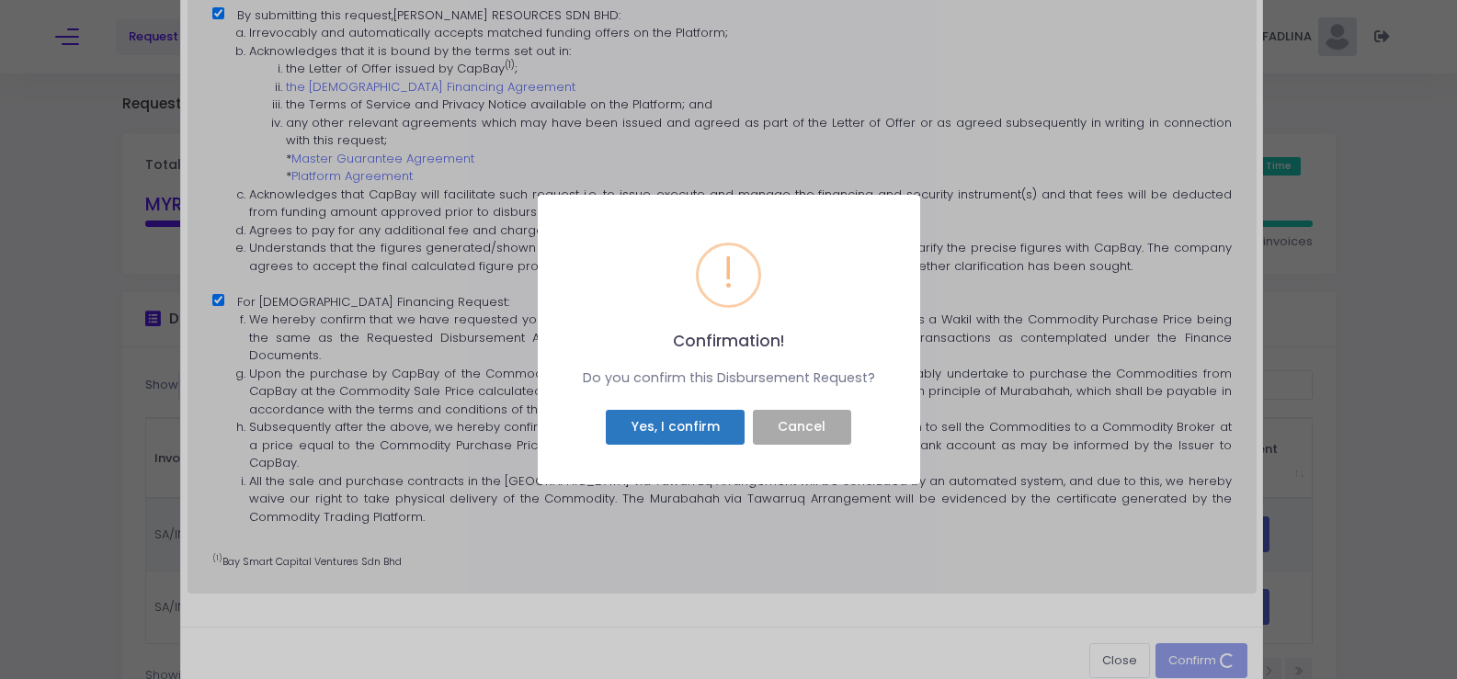
click at [648, 427] on button "Yes, I confirm" at bounding box center [675, 427] width 139 height 35
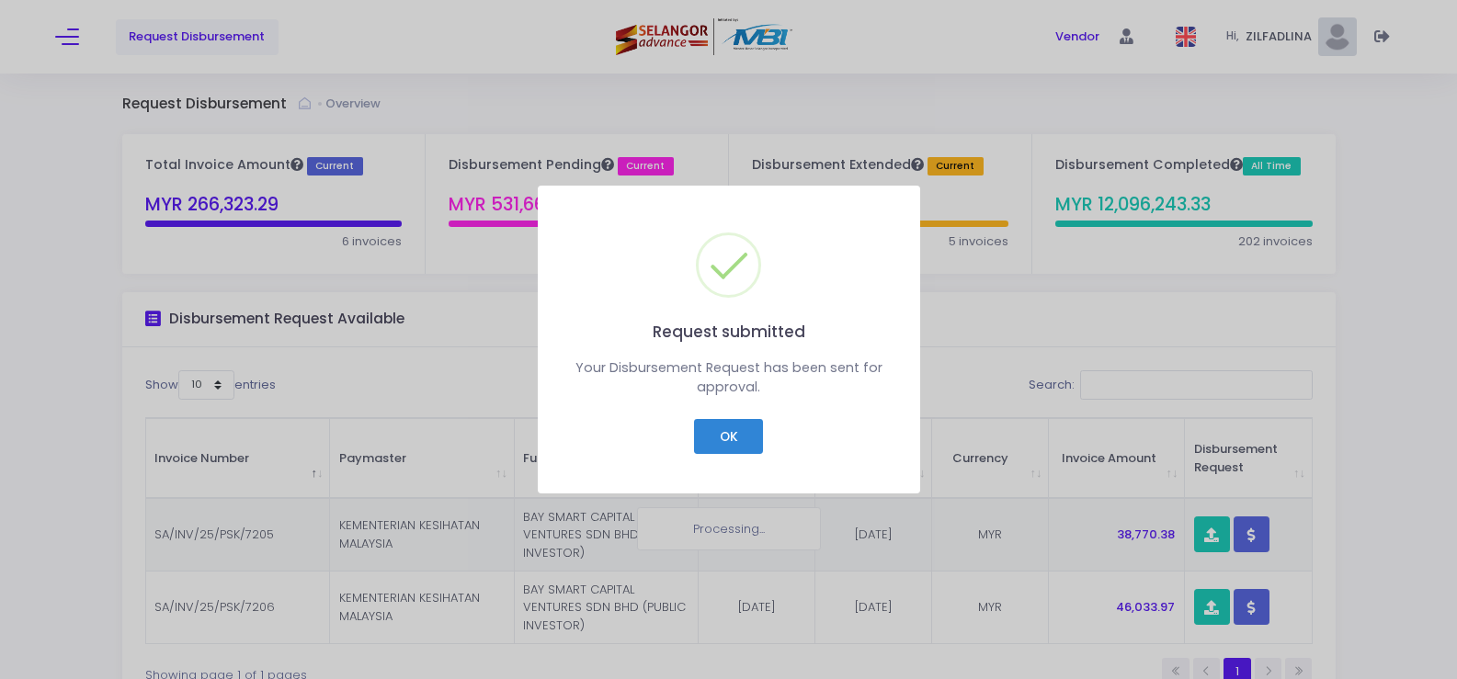
checkbox input "false"
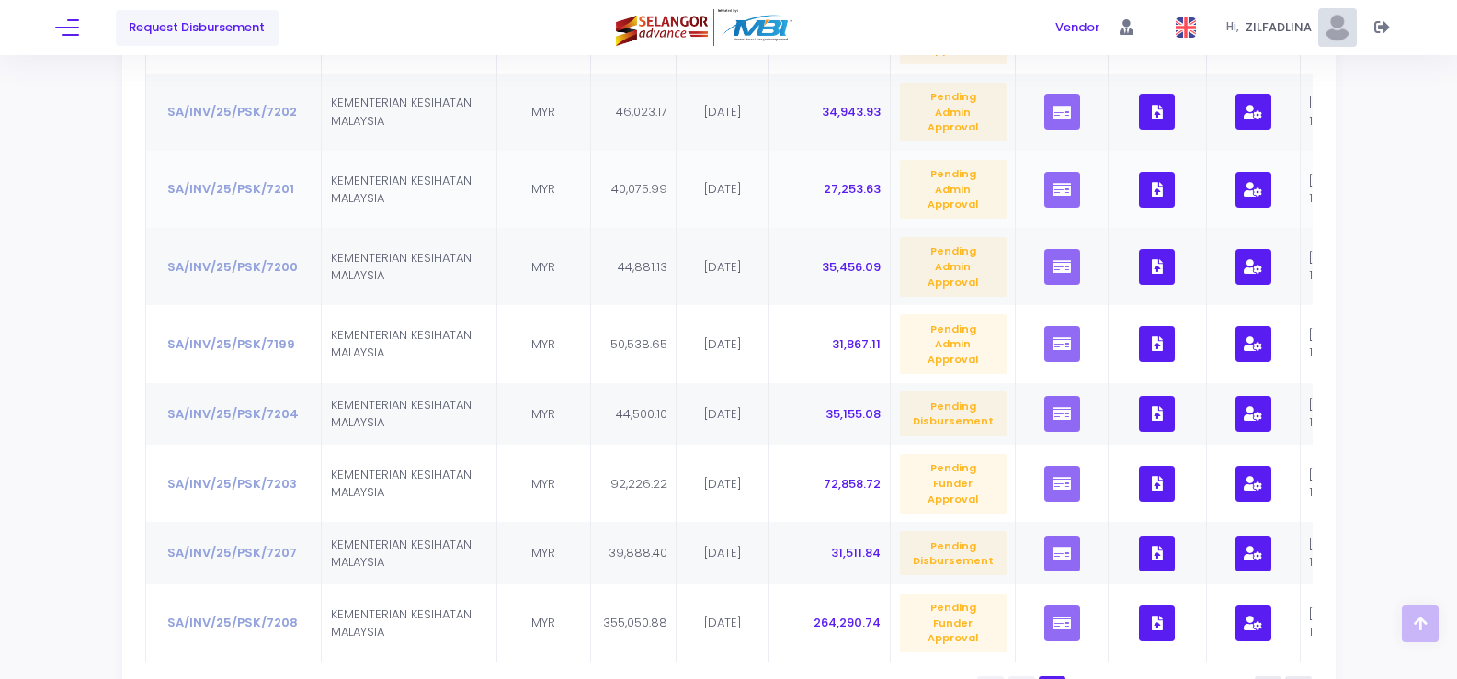
scroll to position [631, 0]
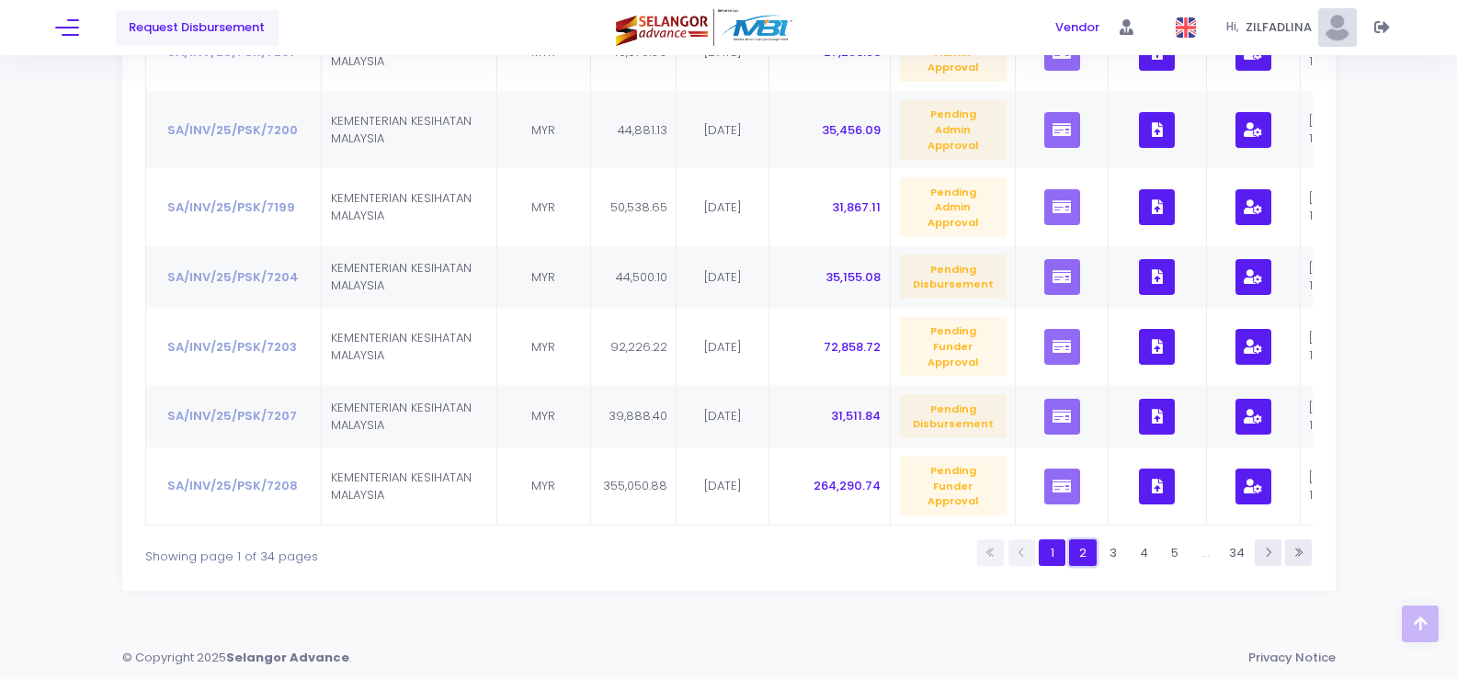
click at [1086, 550] on link "2" at bounding box center [1082, 553] width 27 height 27
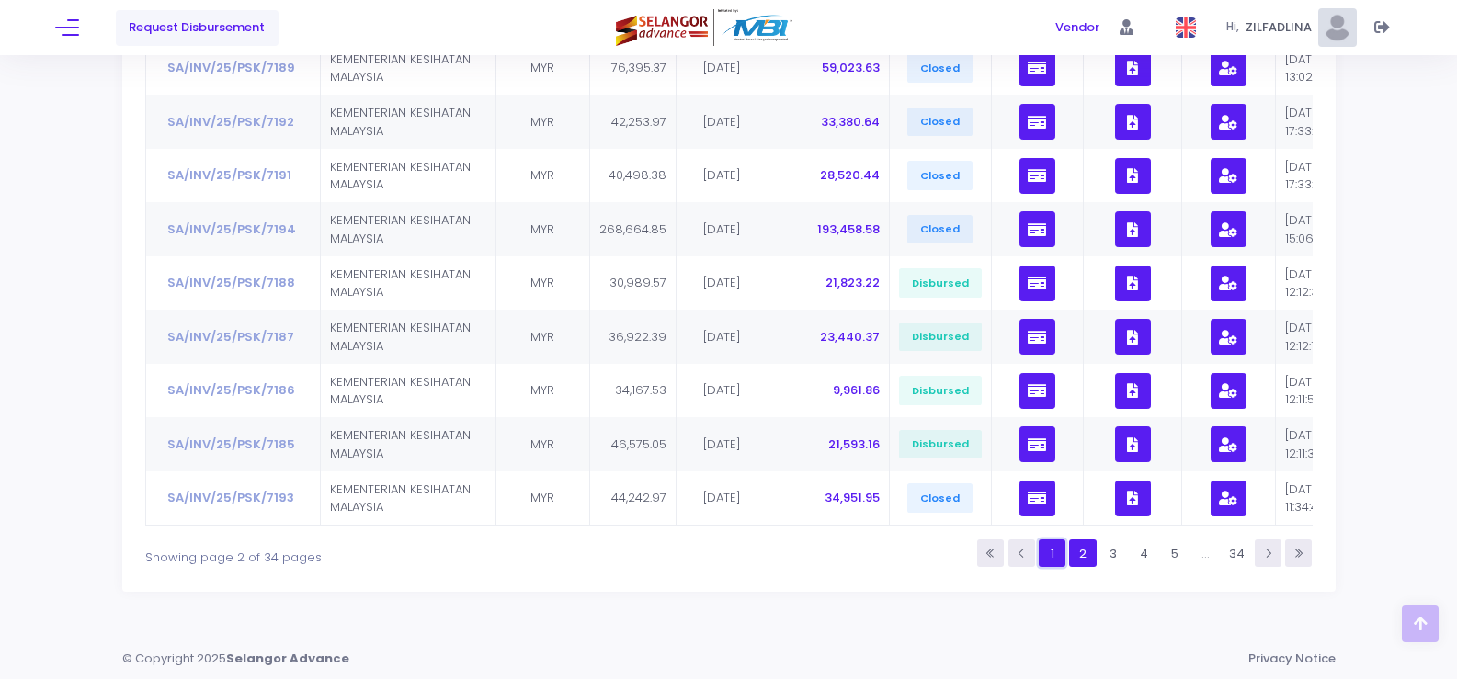
click at [1063, 559] on link "1" at bounding box center [1052, 553] width 27 height 27
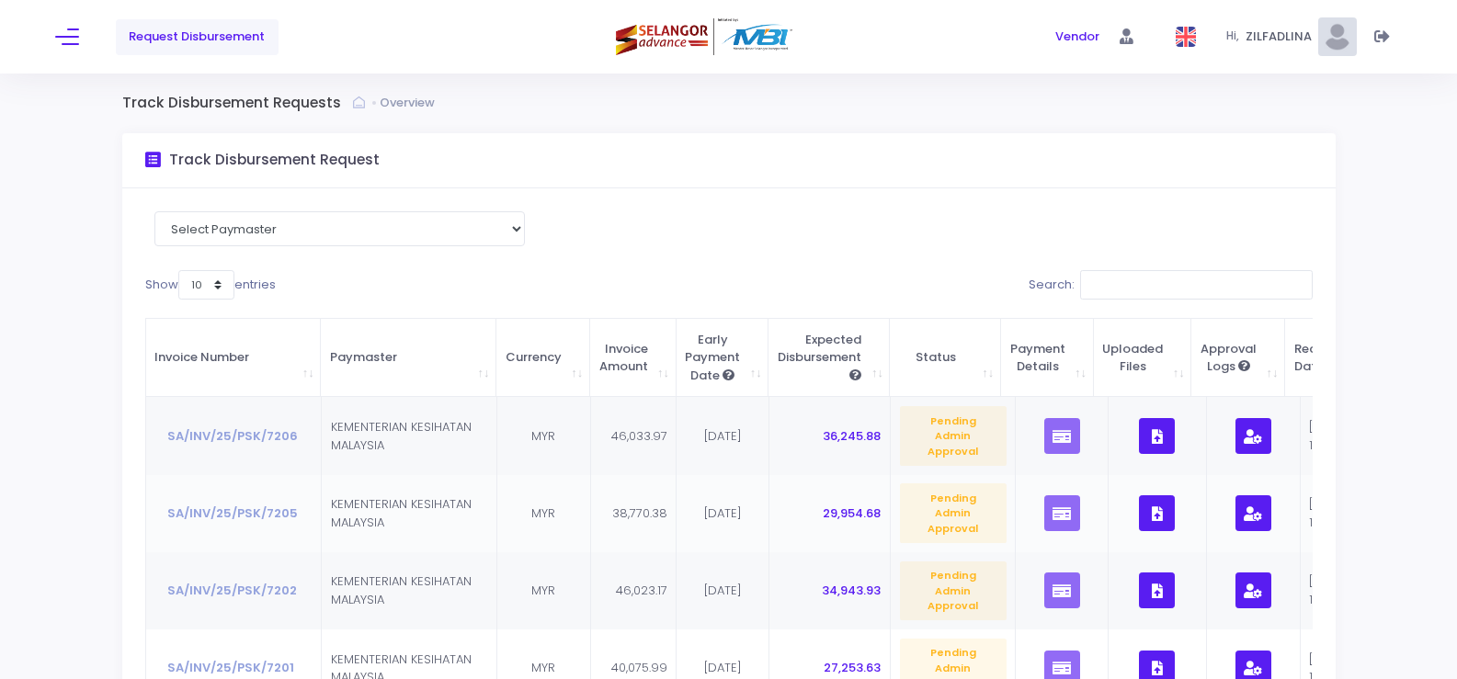
scroll to position [0, 0]
